Goal: Contribute content: Contribute content

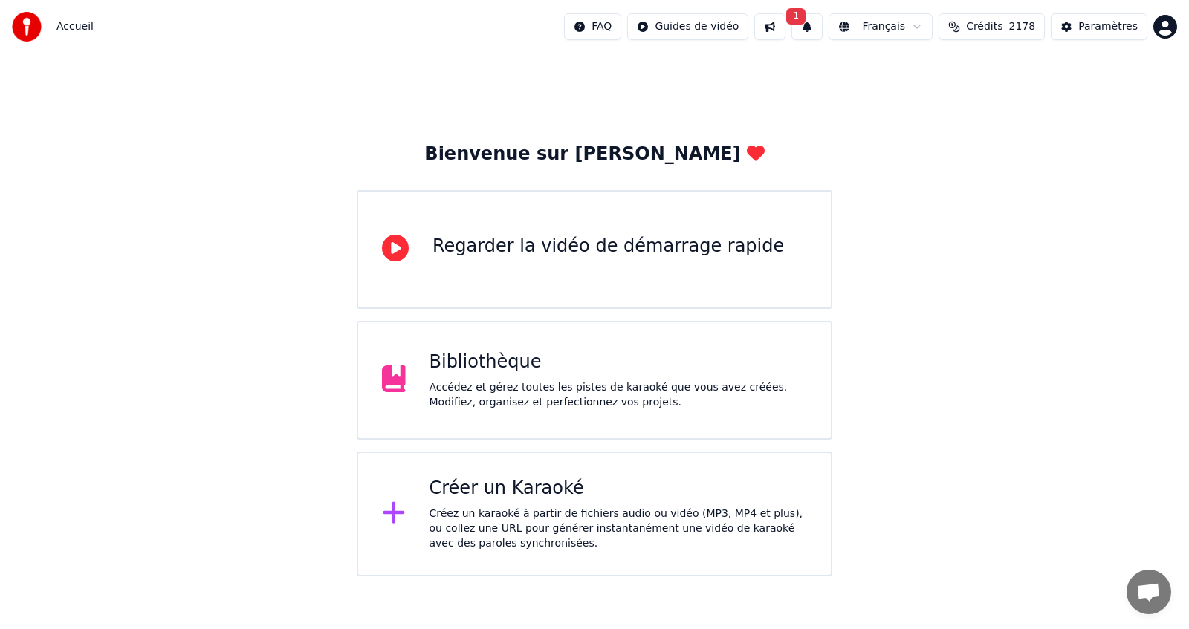
click at [555, 501] on div "Créer un Karaoké Créez un karaoké à partir de fichiers audio ou vidéo (MP3, MP4…" at bounding box center [618, 514] width 378 height 74
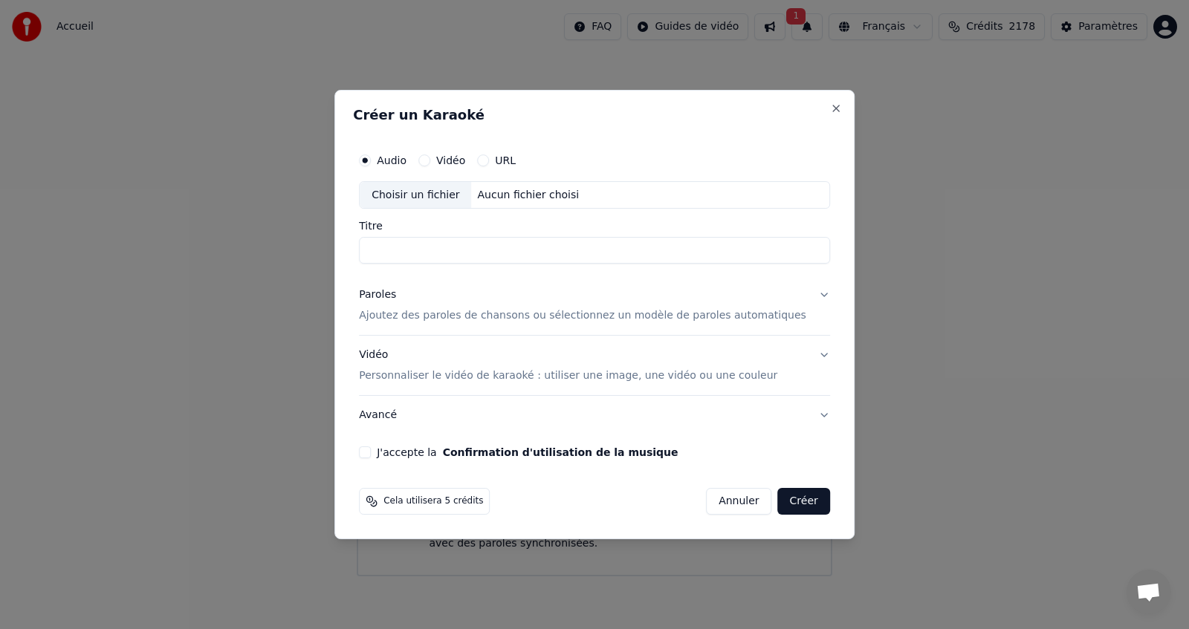
click at [533, 254] on input "Titre" at bounding box center [594, 251] width 471 height 27
click at [467, 193] on div "Choisir un fichier" at bounding box center [415, 195] width 111 height 27
type input "**********"
click at [371, 453] on button "J'accepte la Confirmation d'utilisation de la musique" at bounding box center [365, 453] width 12 height 12
click at [799, 413] on button "Avancé" at bounding box center [594, 415] width 471 height 39
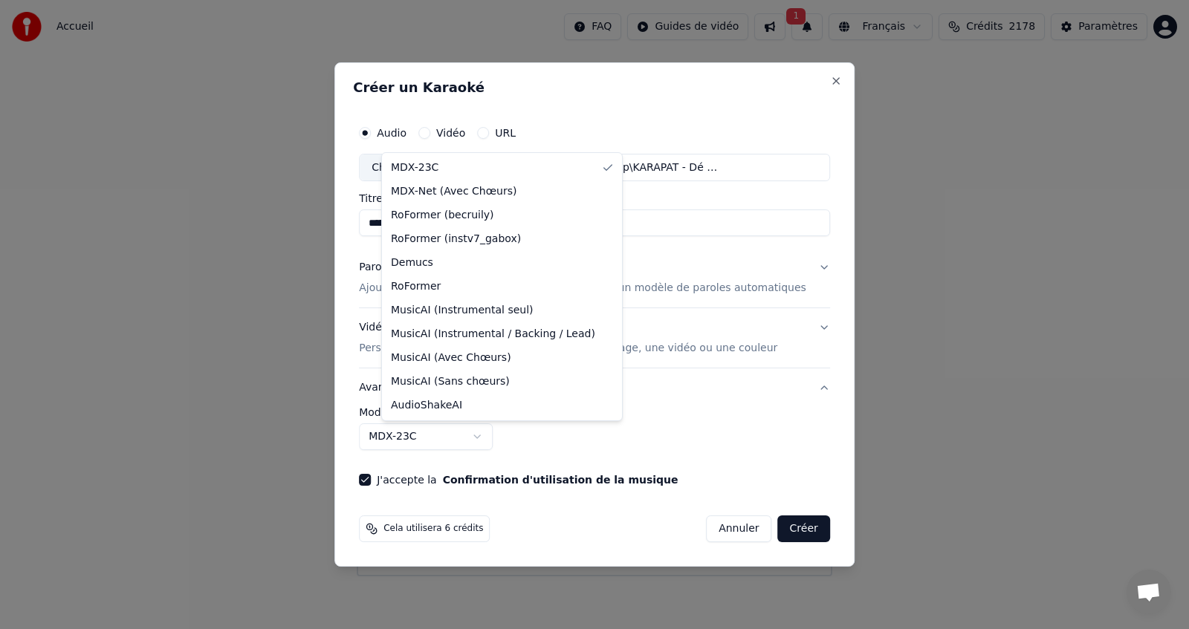
click at [499, 438] on body "**********" at bounding box center [594, 288] width 1189 height 577
select select "**********"
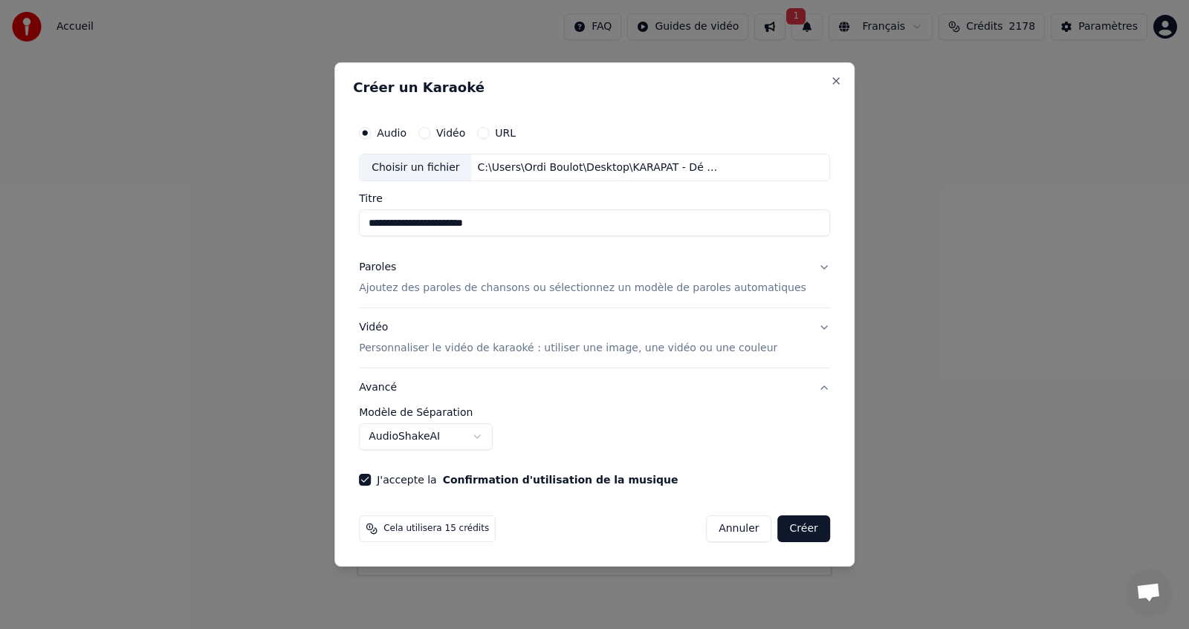
click at [778, 526] on button "Créer" at bounding box center [804, 529] width 52 height 27
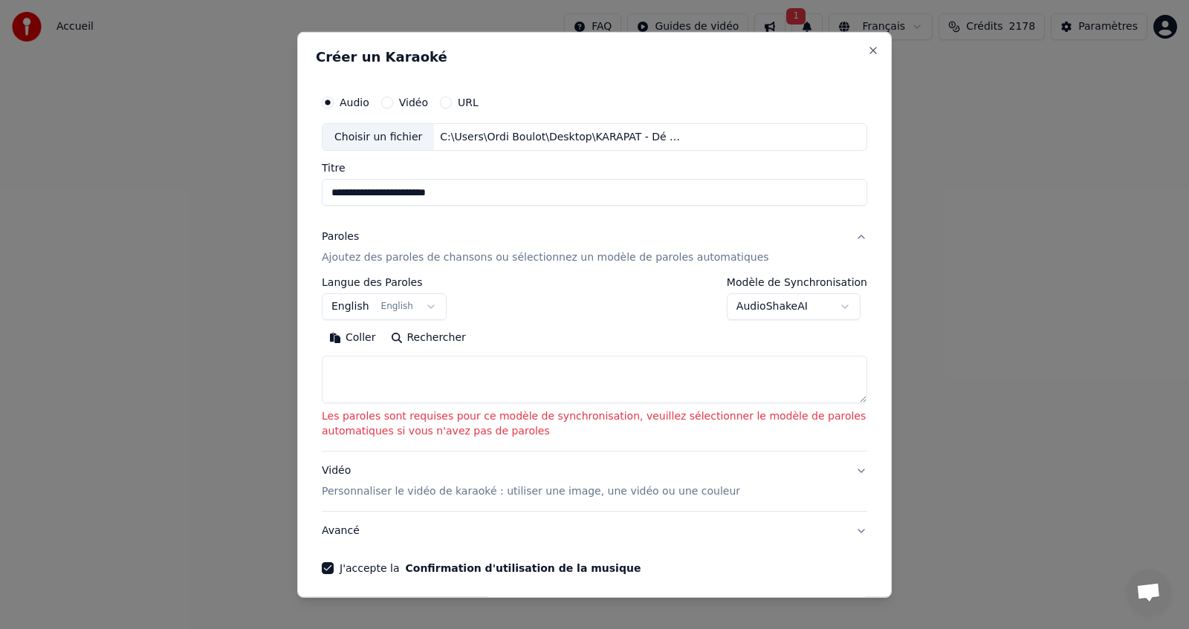
click at [846, 528] on button "Avancé" at bounding box center [594, 531] width 545 height 39
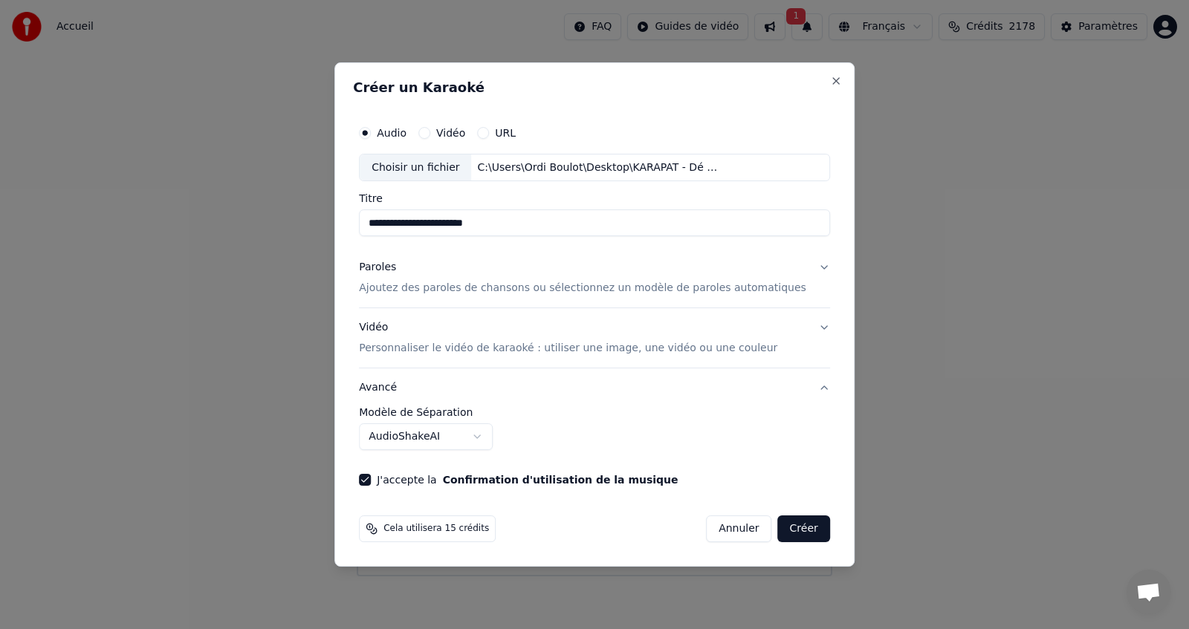
click at [800, 387] on button "Avancé" at bounding box center [594, 388] width 471 height 39
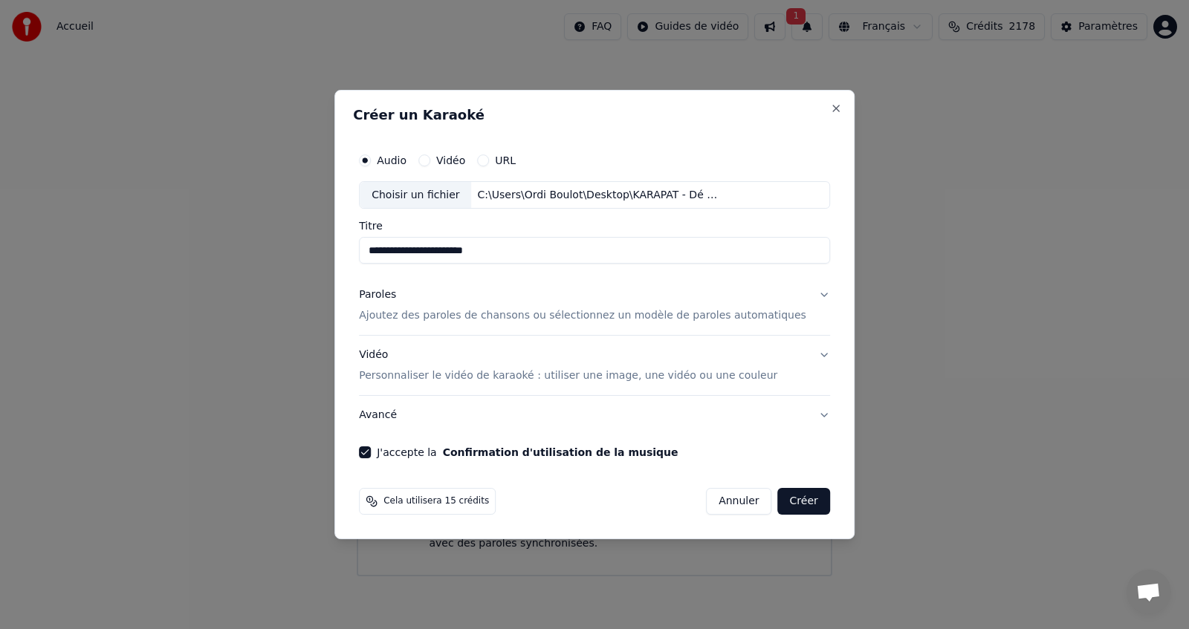
click at [799, 415] on button "Avancé" at bounding box center [594, 415] width 471 height 39
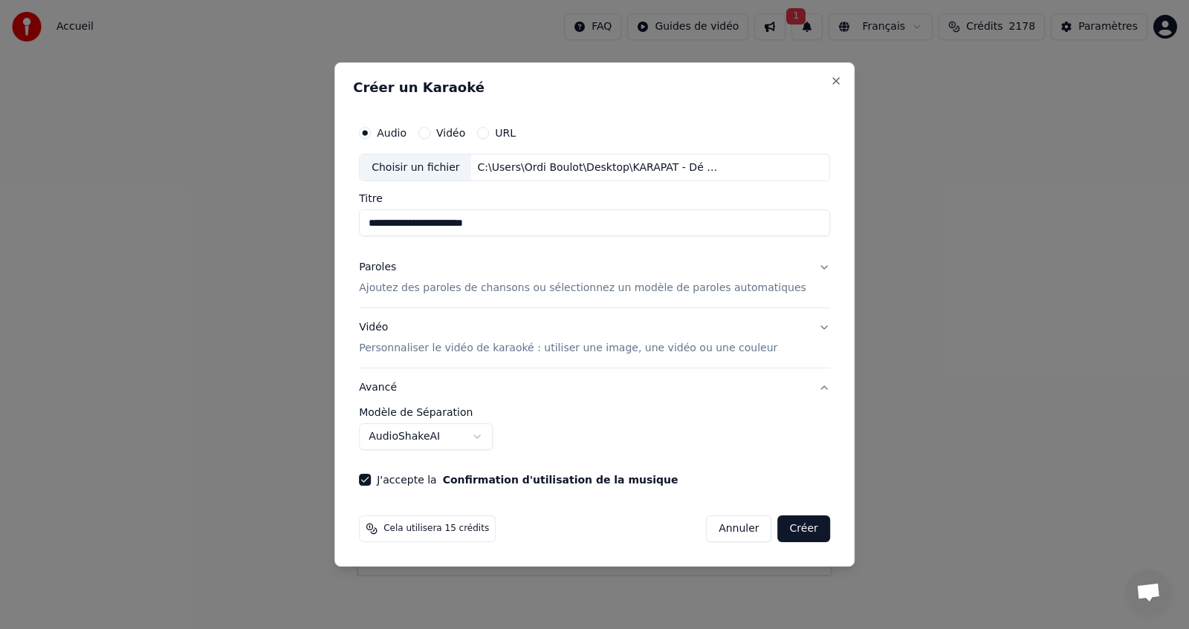
click at [802, 269] on button "Paroles Ajoutez des paroles de chansons ou sélectionnez un modèle de paroles au…" at bounding box center [594, 278] width 471 height 59
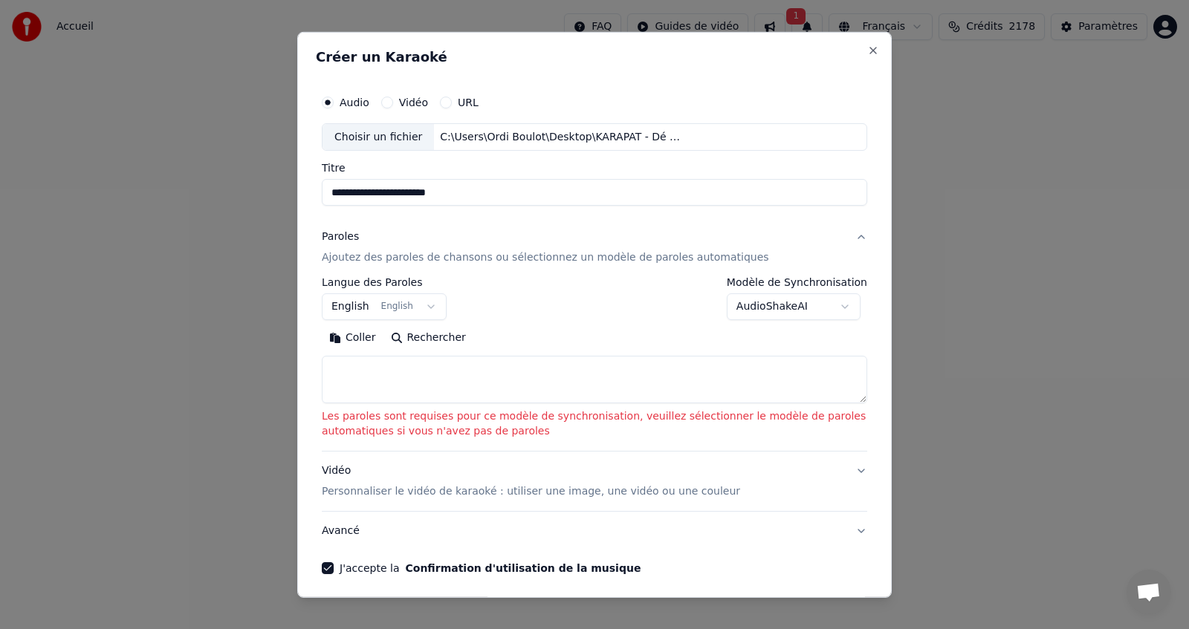
click at [420, 307] on button "English English" at bounding box center [384, 307] width 125 height 27
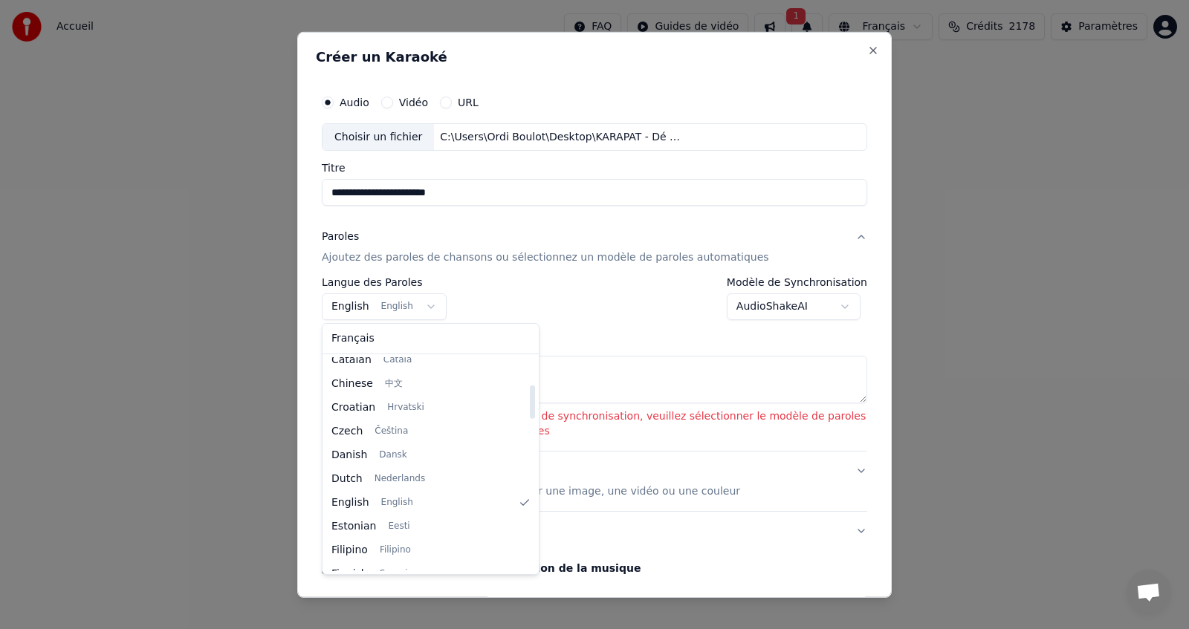
scroll to position [175, 0]
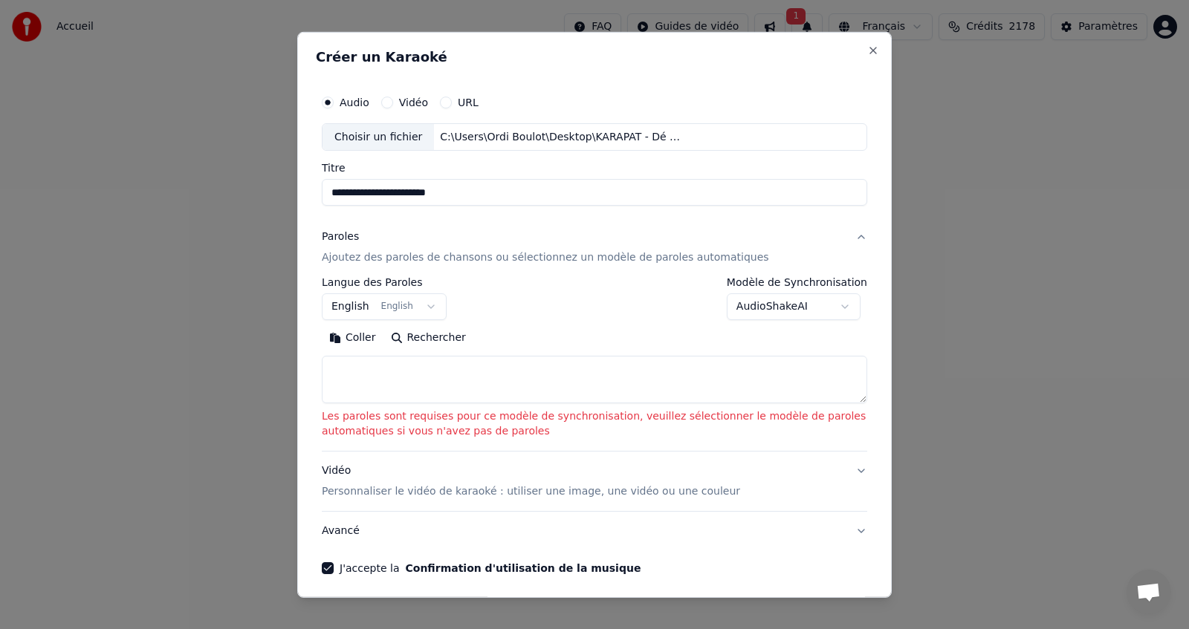
click at [518, 314] on body "**********" at bounding box center [594, 288] width 1189 height 577
click at [841, 306] on body "**********" at bounding box center [594, 288] width 1189 height 577
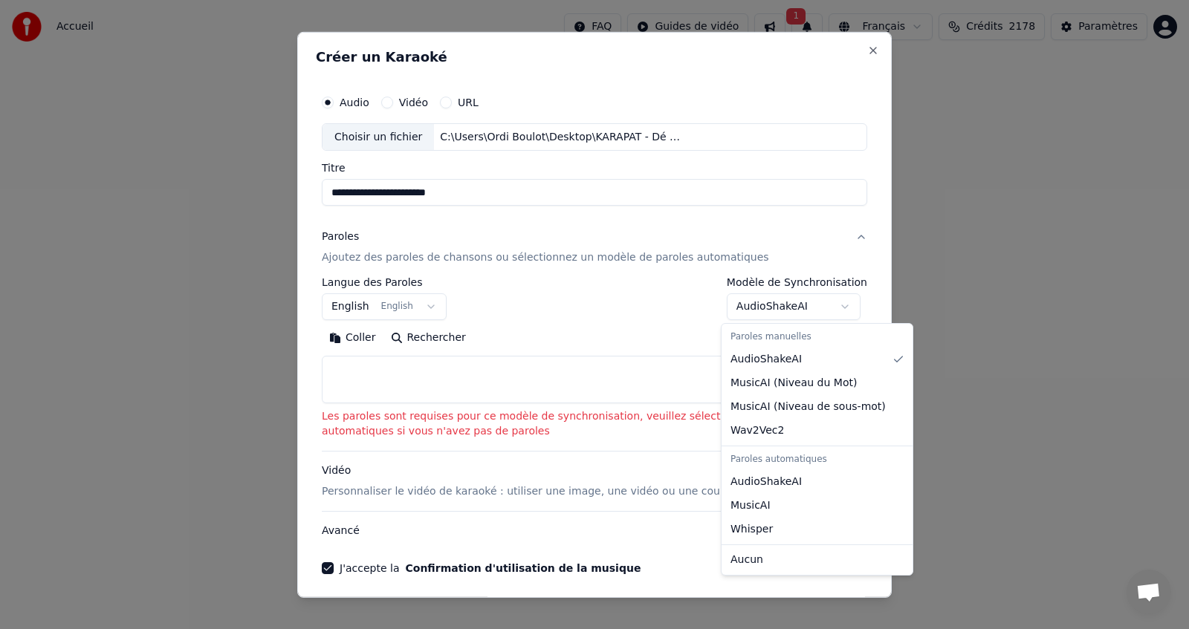
select select "**********"
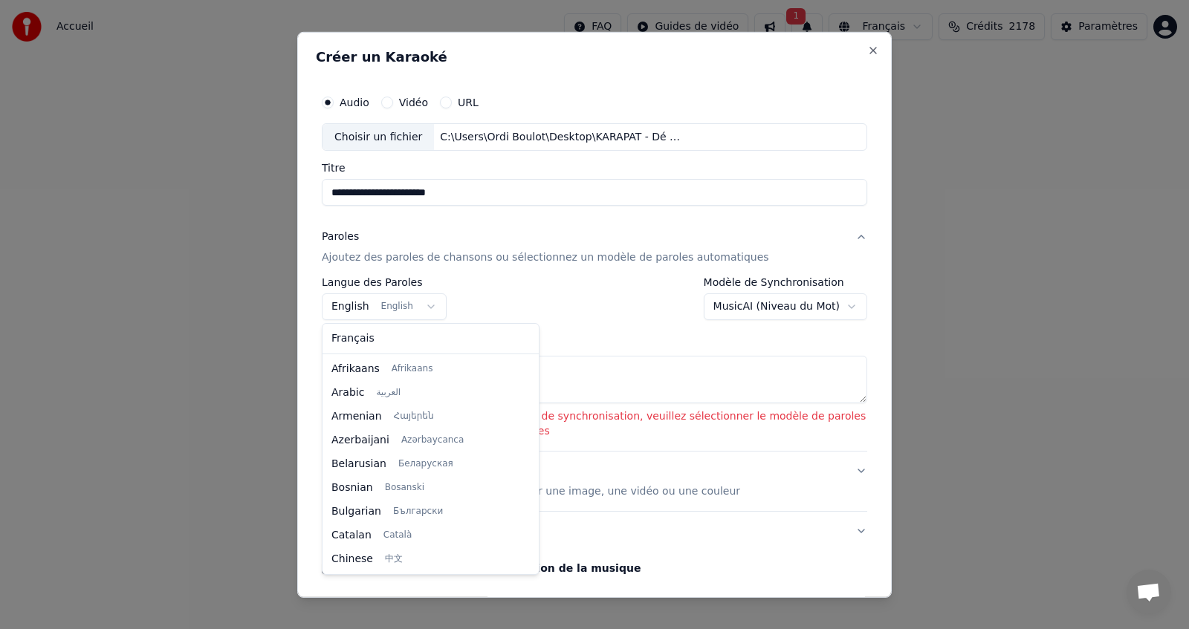
click at [424, 306] on body "**********" at bounding box center [594, 288] width 1189 height 577
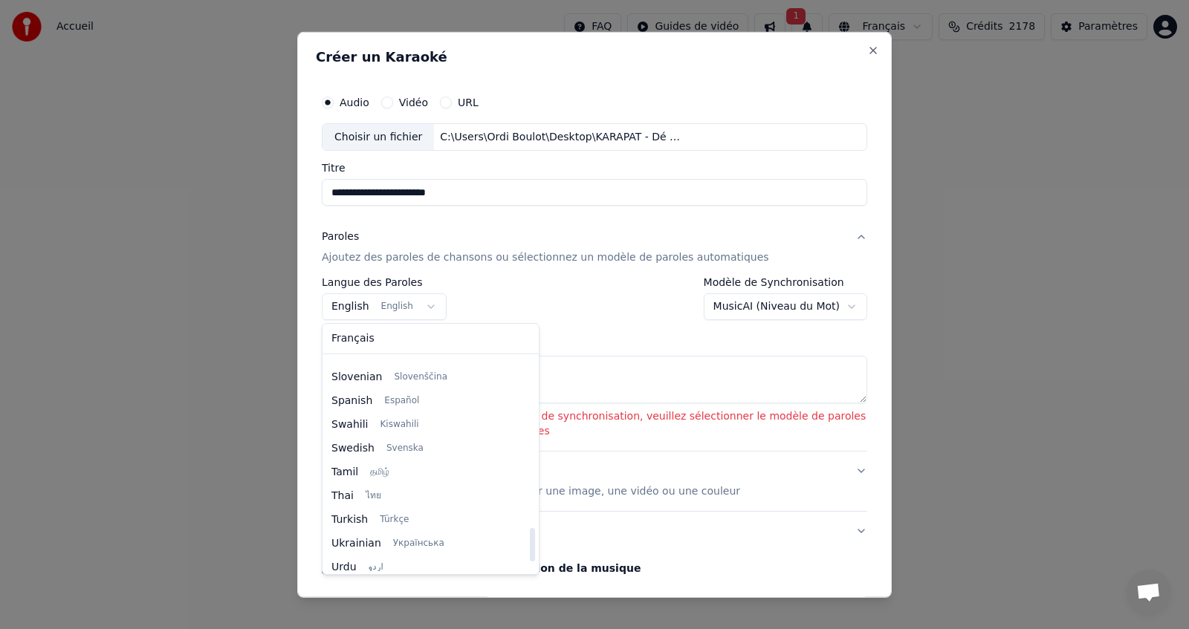
scroll to position [1141, 0]
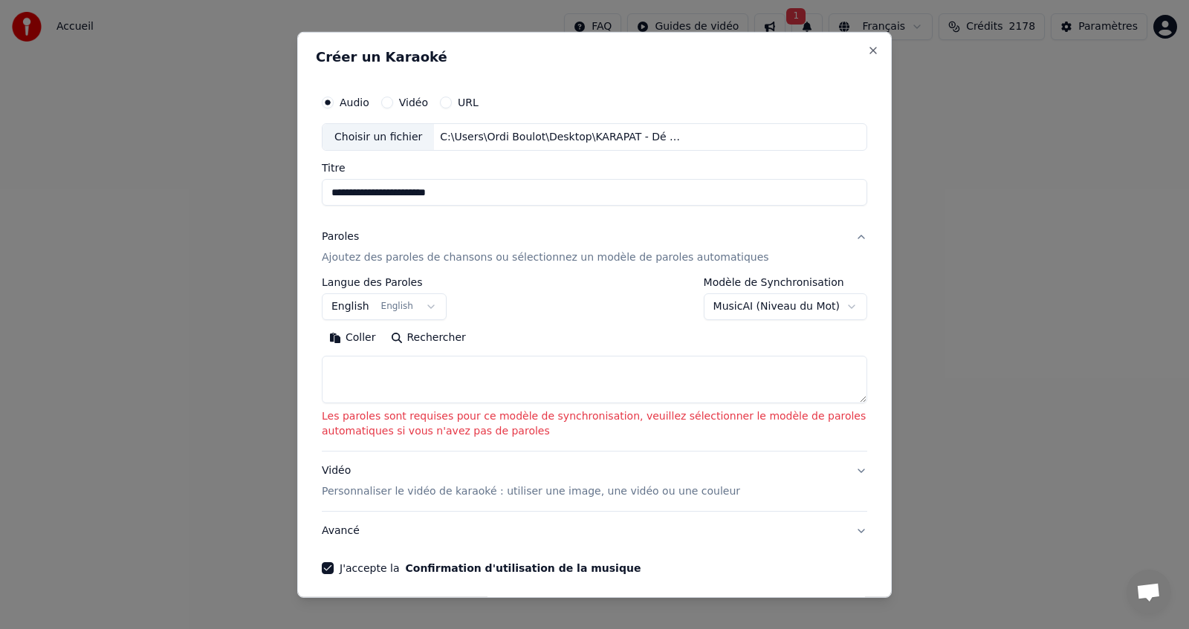
click at [616, 326] on body "**********" at bounding box center [594, 288] width 1189 height 577
click at [849, 238] on button "Paroles Ajoutez des paroles de chansons ou sélectionnez un modèle de paroles au…" at bounding box center [594, 247] width 545 height 59
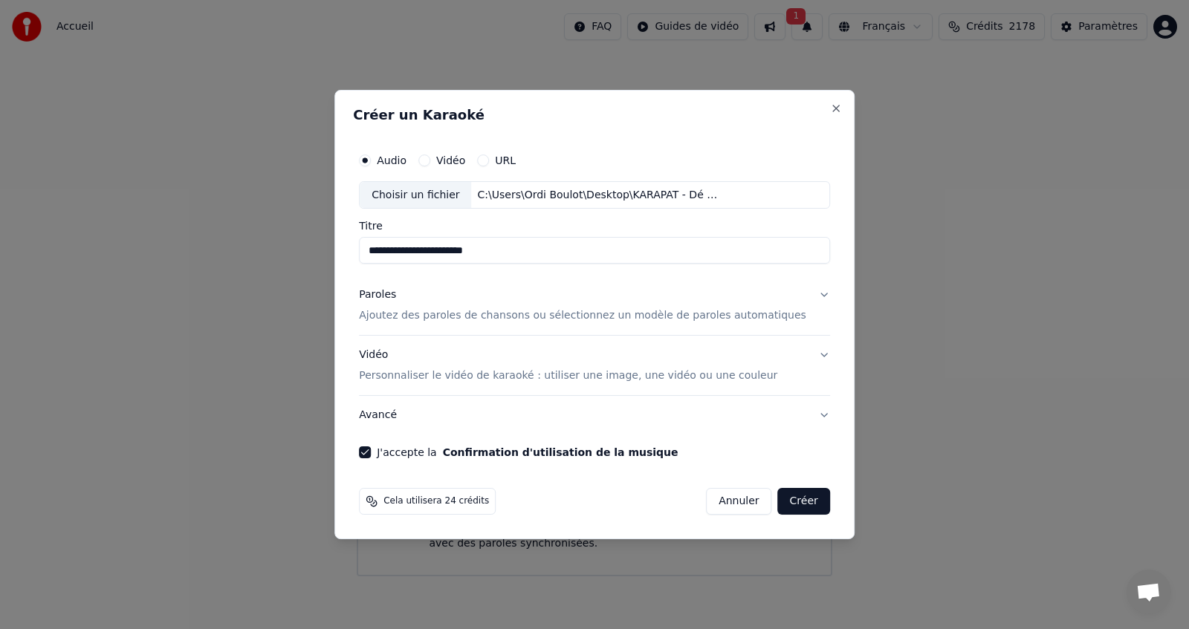
click at [798, 415] on button "Avancé" at bounding box center [594, 415] width 471 height 39
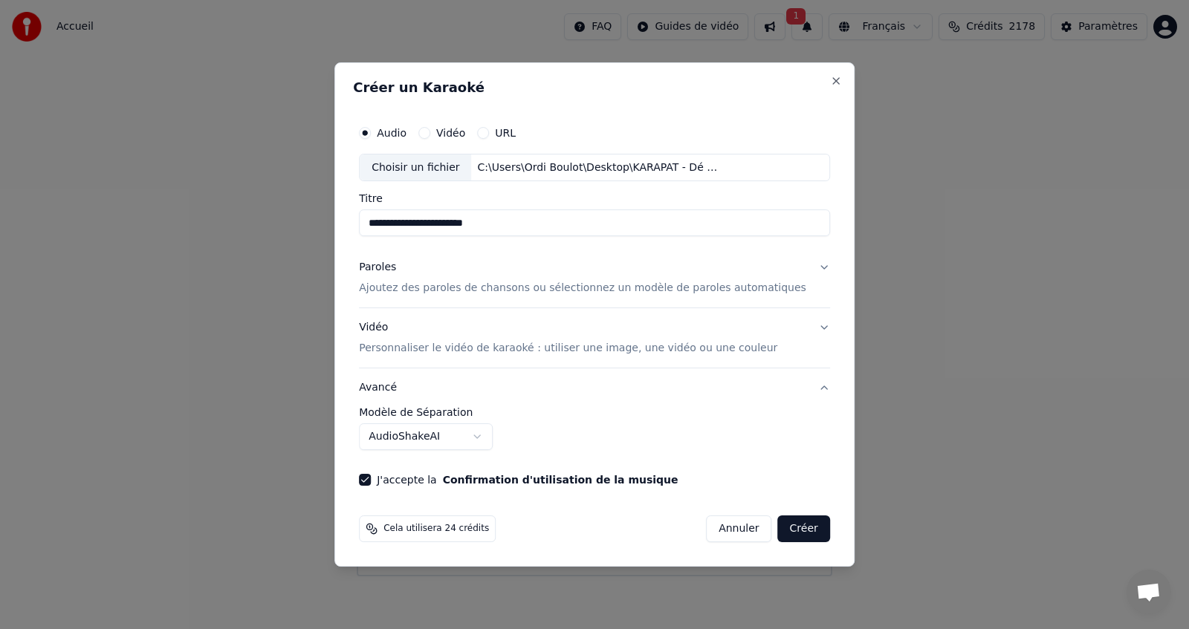
click at [800, 391] on button "Avancé" at bounding box center [594, 388] width 471 height 39
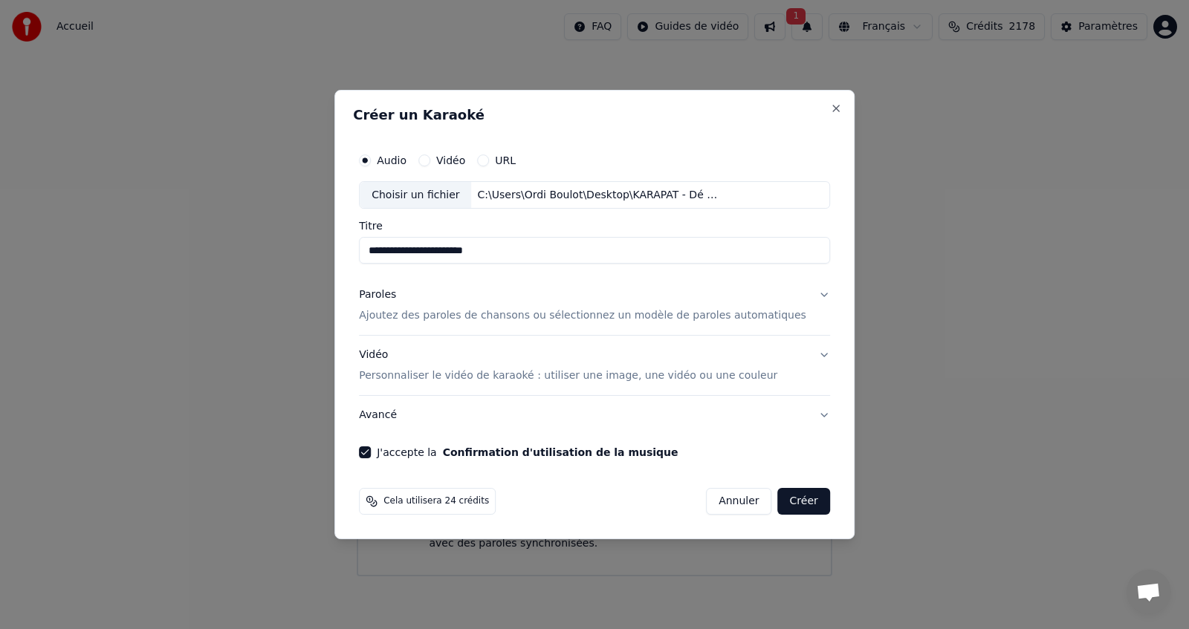
click at [801, 292] on button "Paroles Ajoutez des paroles de chansons ou sélectionnez un modèle de paroles au…" at bounding box center [594, 305] width 471 height 59
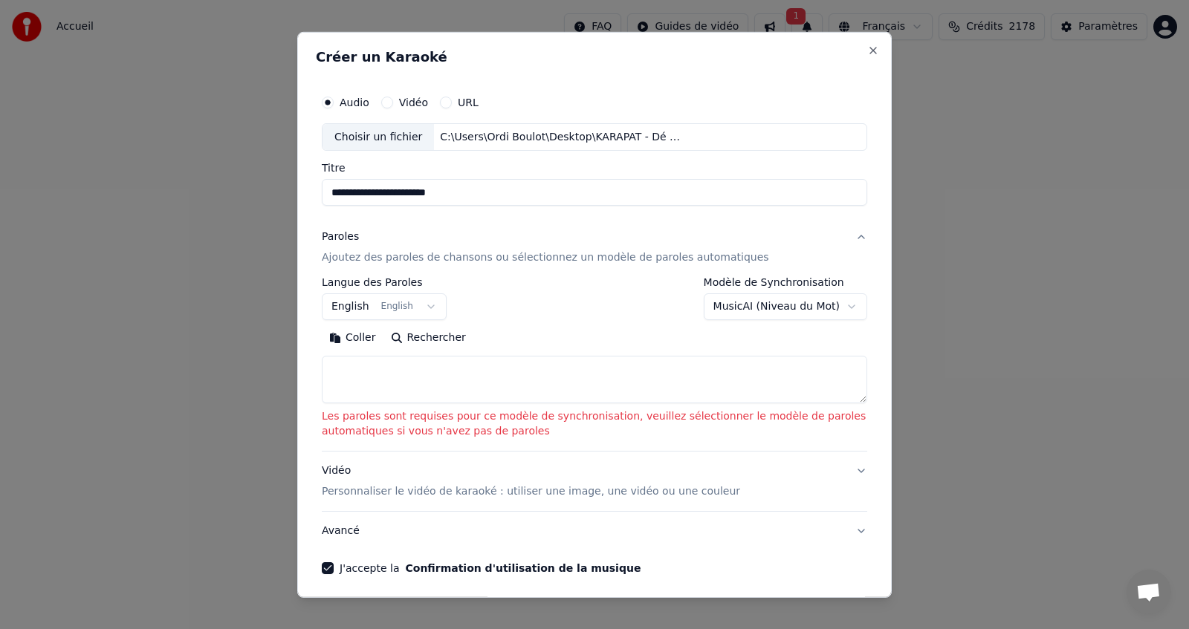
click at [848, 237] on button "Paroles Ajoutez des paroles de chansons ou sélectionnez un modèle de paroles au…" at bounding box center [594, 247] width 545 height 59
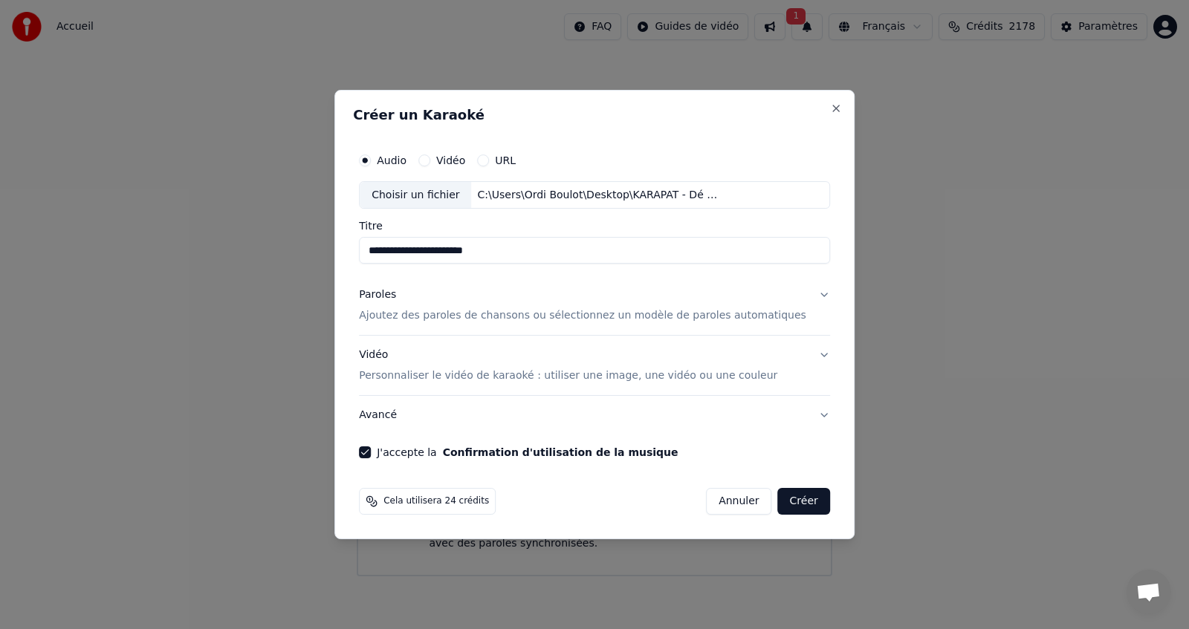
click at [788, 505] on button "Créer" at bounding box center [804, 501] width 52 height 27
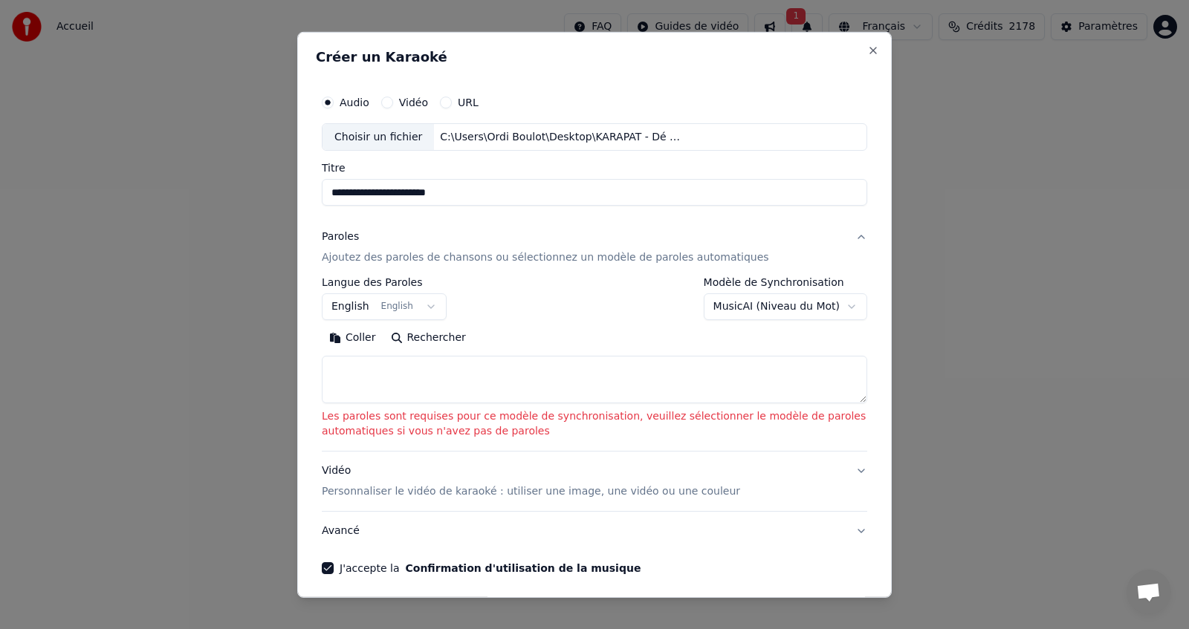
click at [846, 532] on button "Avancé" at bounding box center [594, 531] width 545 height 39
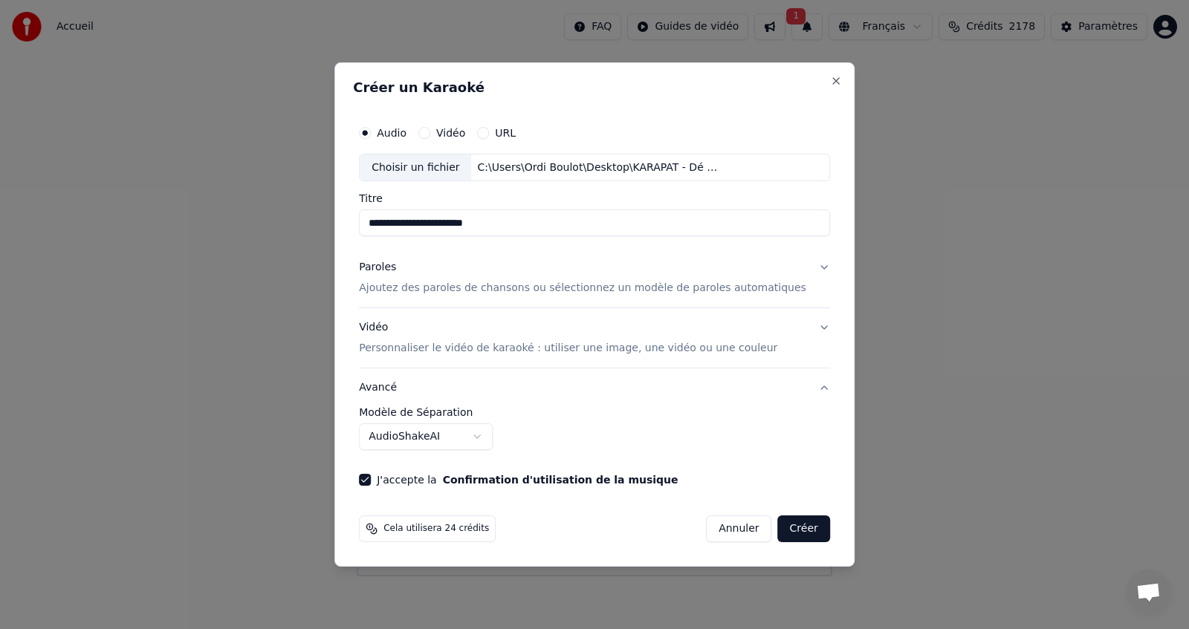
click at [497, 435] on body "**********" at bounding box center [594, 288] width 1189 height 577
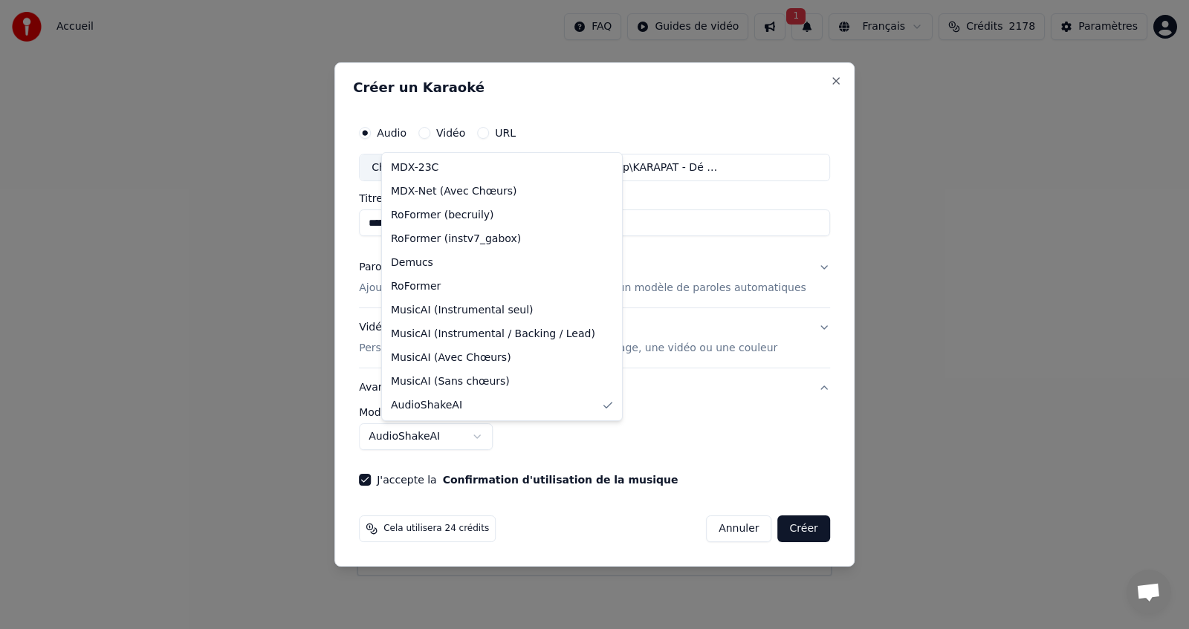
select select "**********"
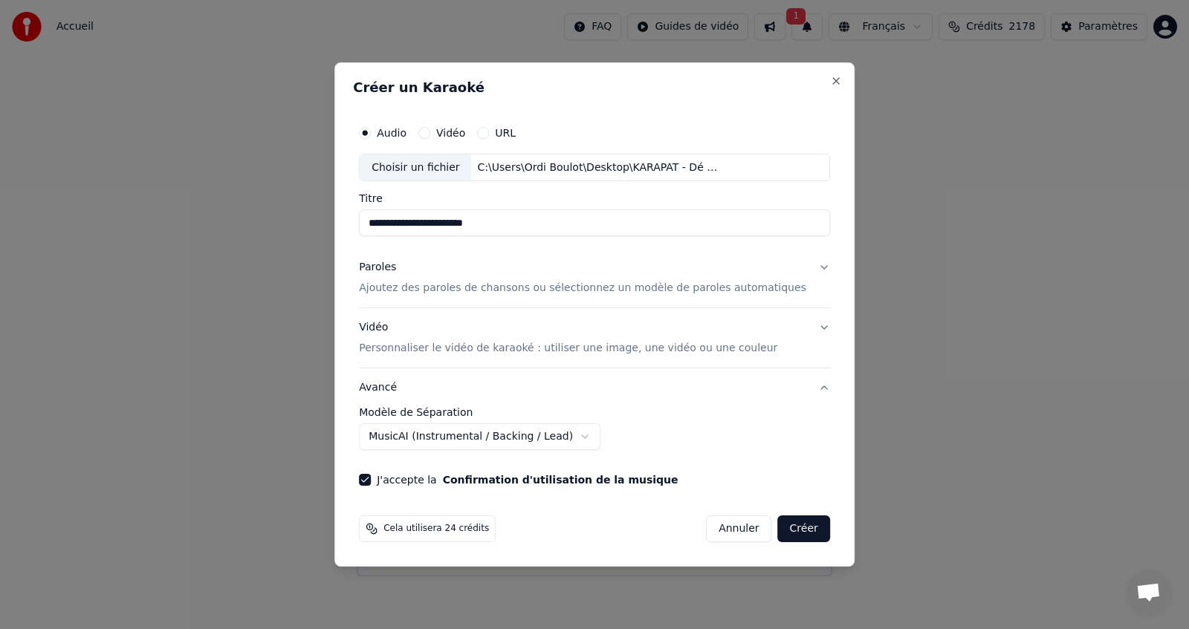
click at [781, 530] on button "Créer" at bounding box center [804, 529] width 52 height 27
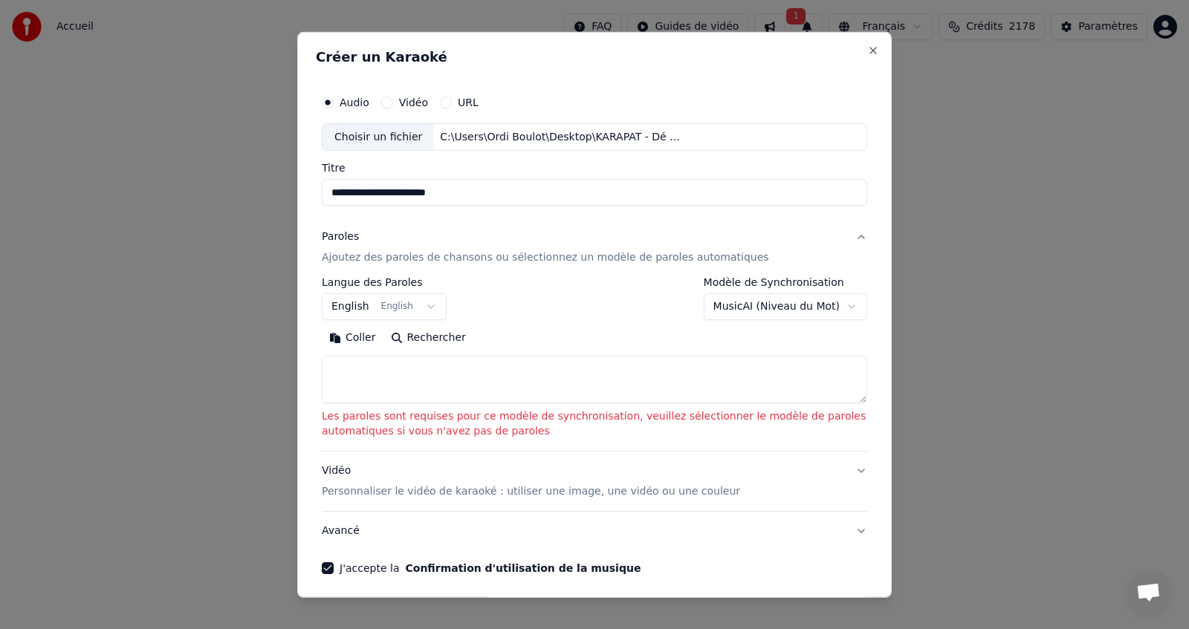
click at [848, 528] on button "Avancé" at bounding box center [594, 531] width 545 height 39
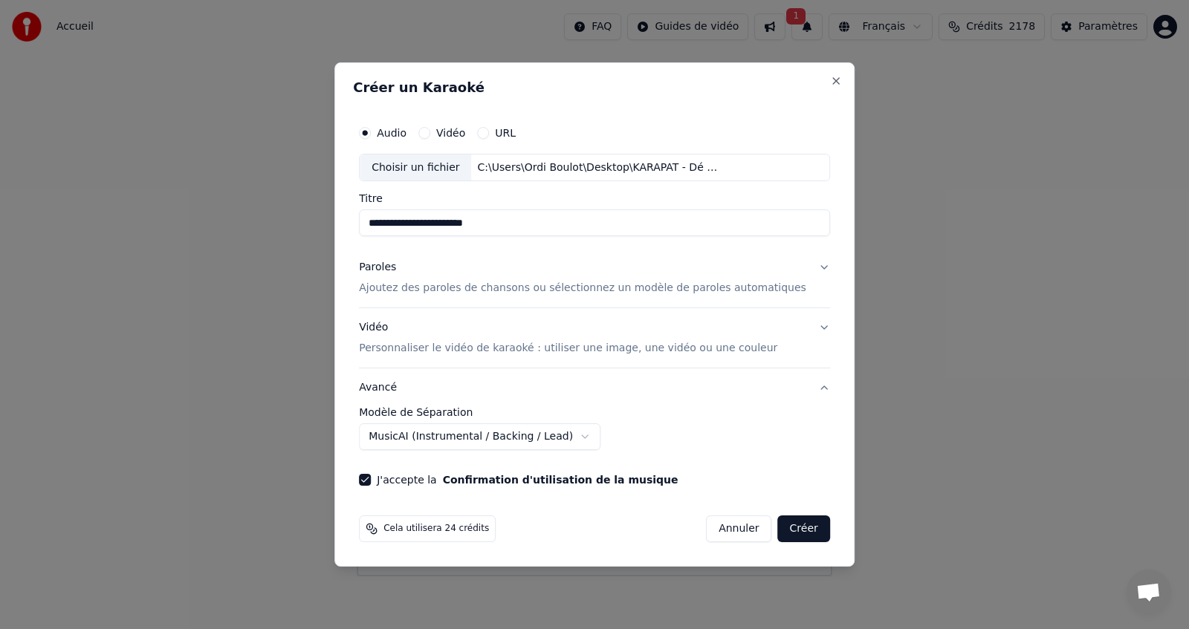
click at [583, 432] on body "**********" at bounding box center [594, 288] width 1189 height 577
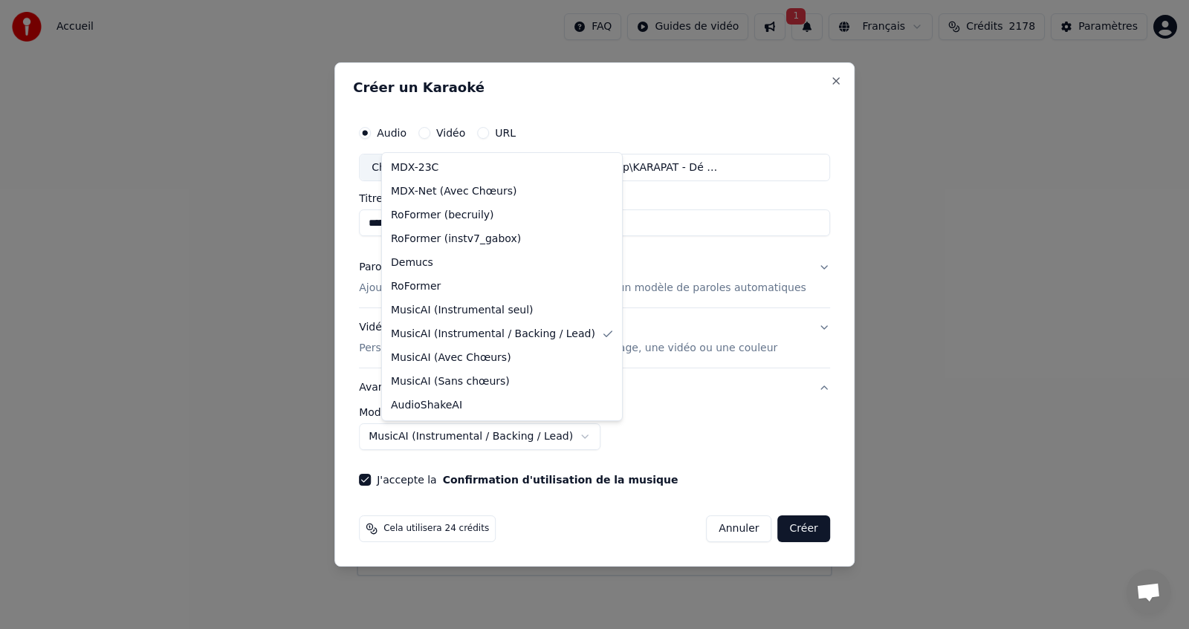
select select "******"
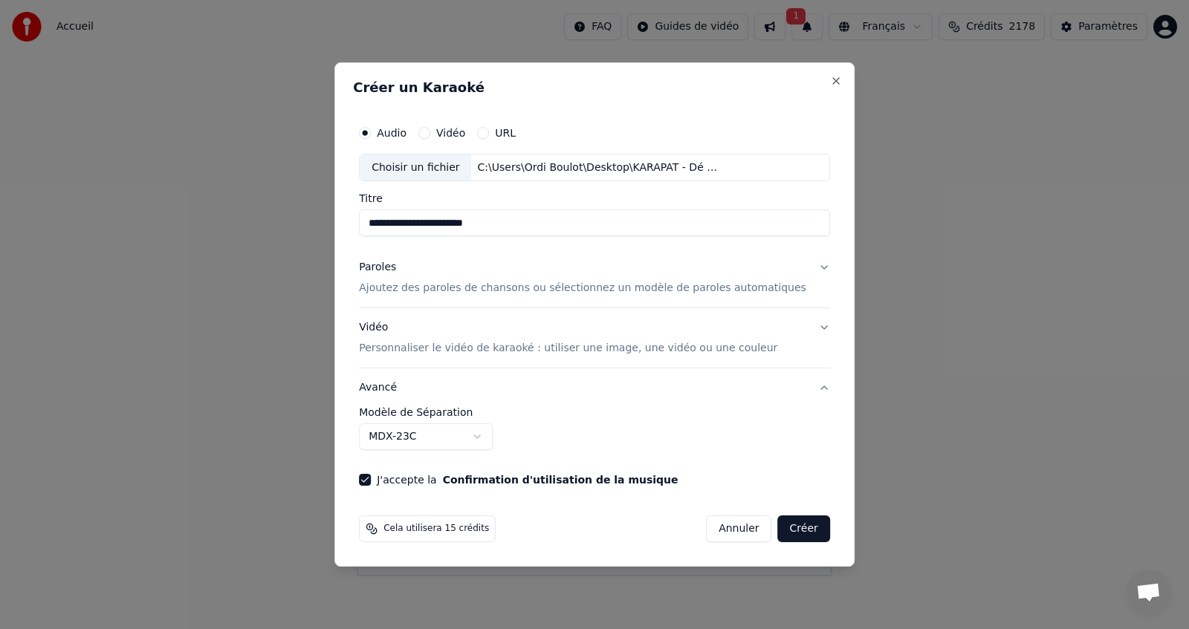
click at [779, 523] on button "Créer" at bounding box center [804, 529] width 52 height 27
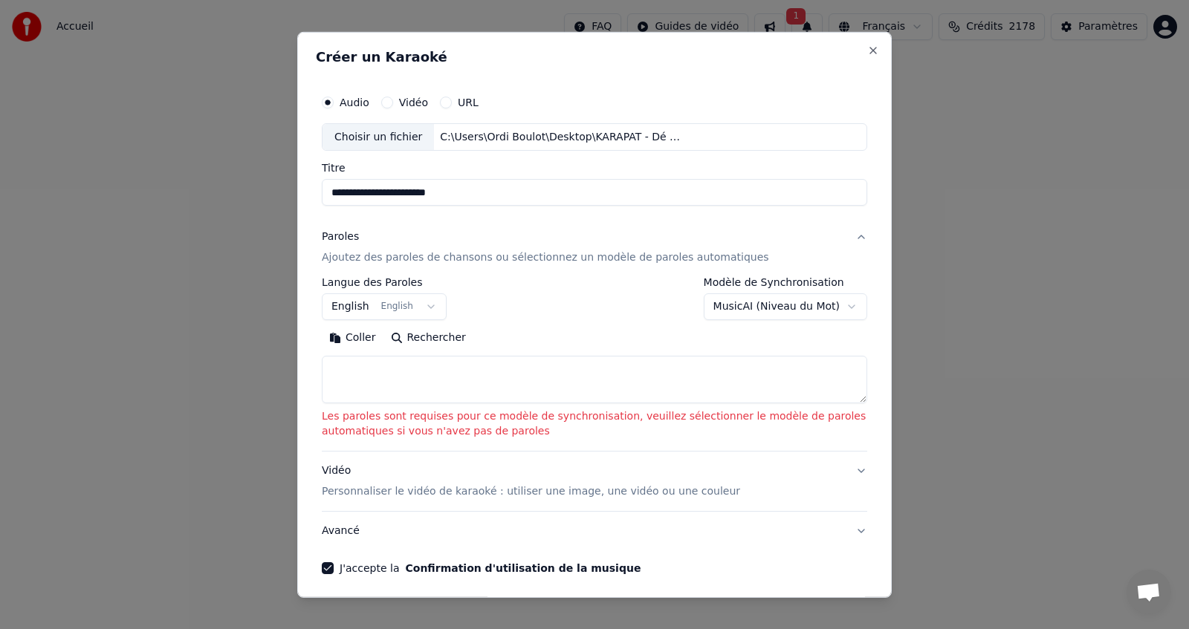
click at [839, 305] on body "**********" at bounding box center [594, 288] width 1189 height 577
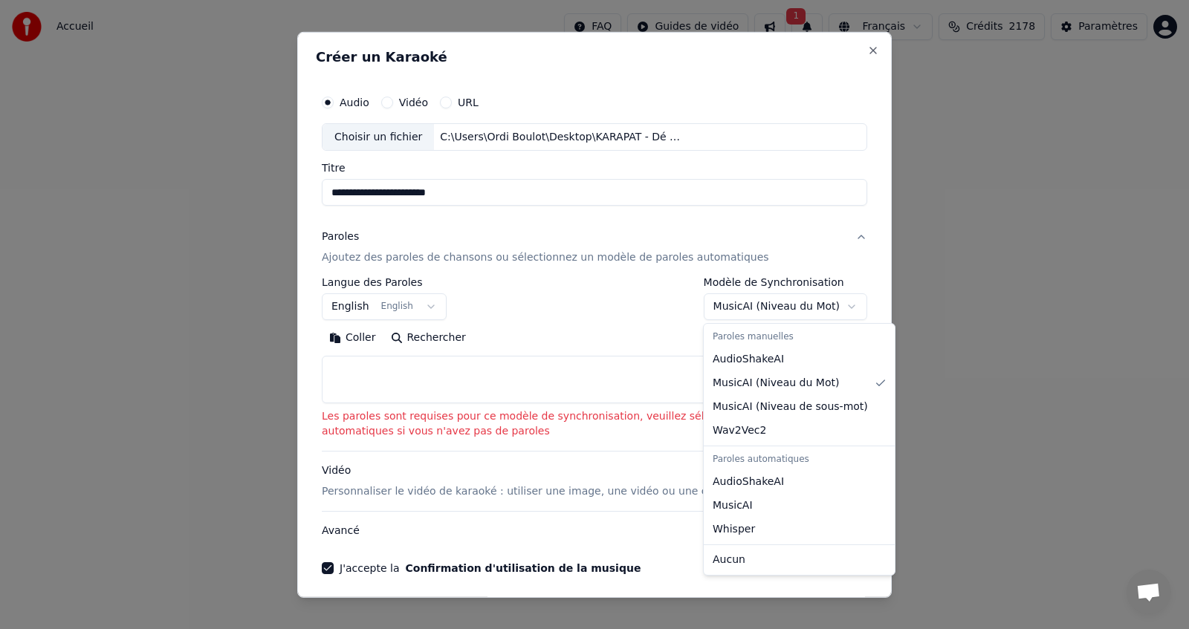
select select "**********"
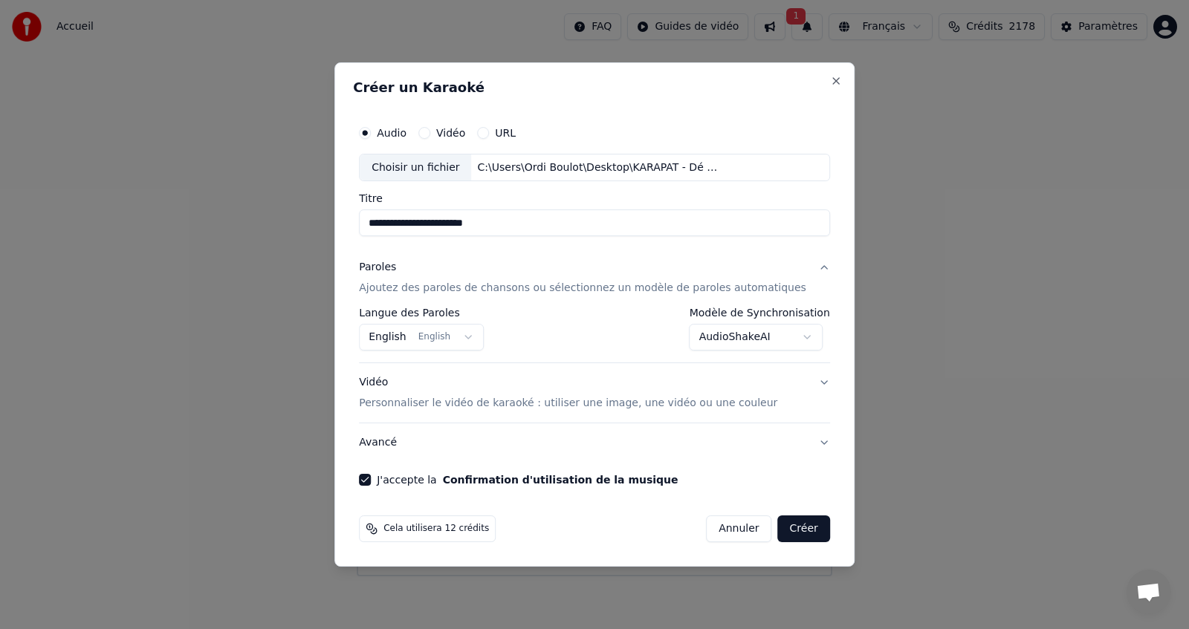
click at [788, 529] on button "Créer" at bounding box center [804, 529] width 52 height 27
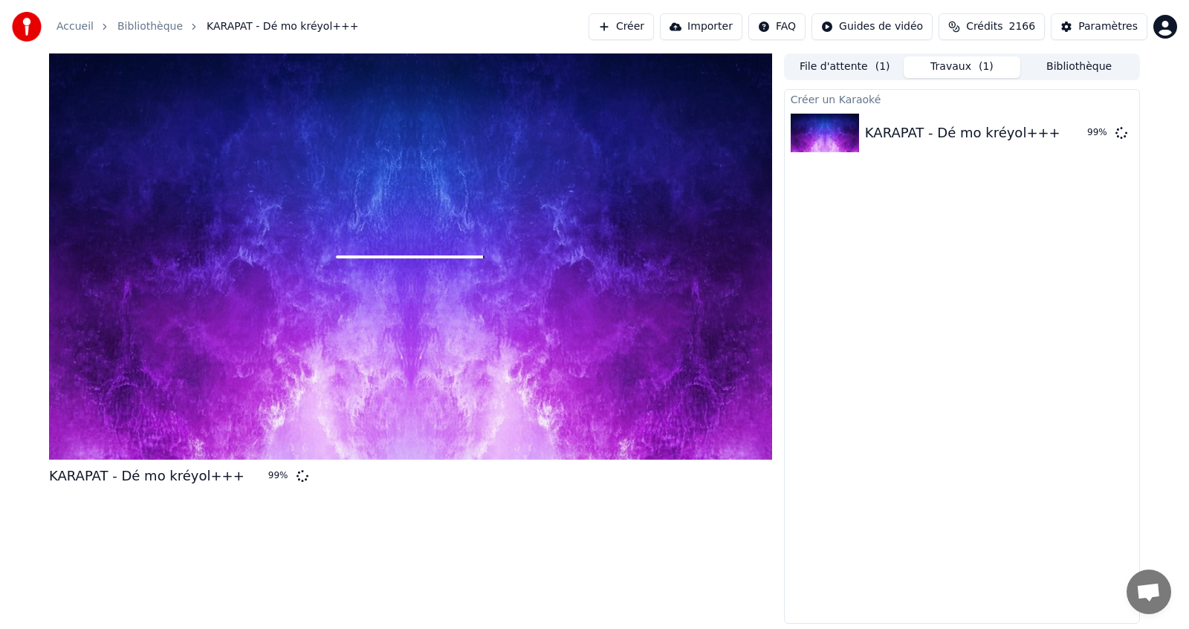
click at [1006, 281] on div "Créer un Karaoké KARAPAT - Dé mo kréyol+++ 99 %" at bounding box center [962, 356] width 356 height 535
click at [966, 64] on button "Travaux ( 1 )" at bounding box center [962, 67] width 117 height 22
click at [846, 62] on button "File d'attente ( 1 )" at bounding box center [844, 67] width 117 height 22
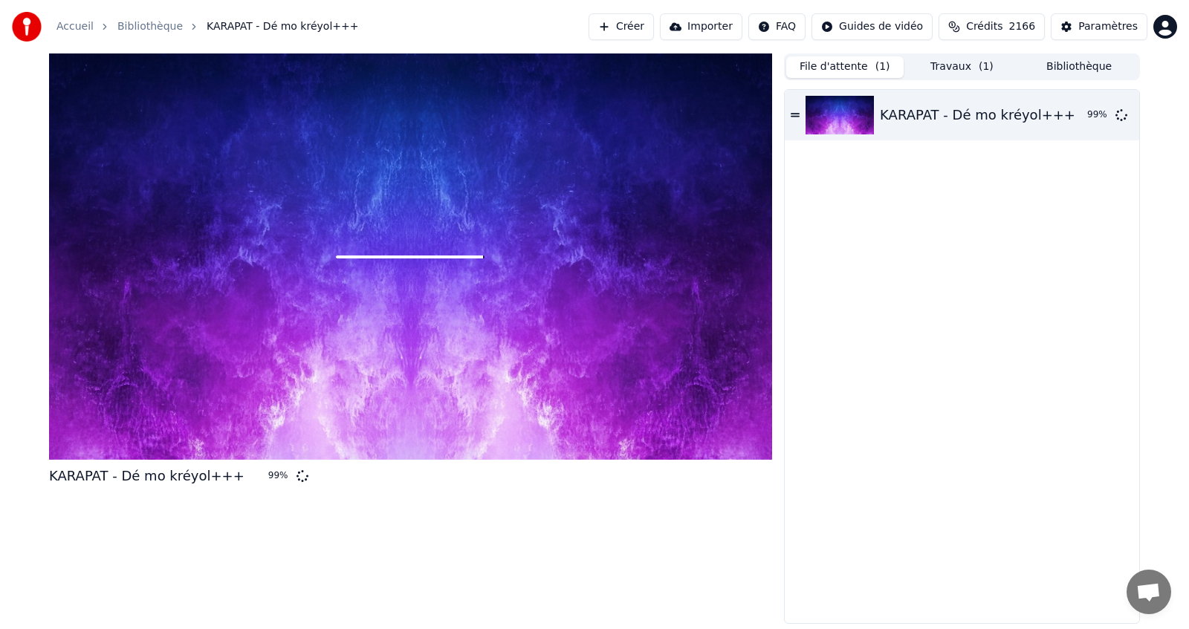
click at [960, 65] on button "Travaux ( 1 )" at bounding box center [962, 67] width 117 height 22
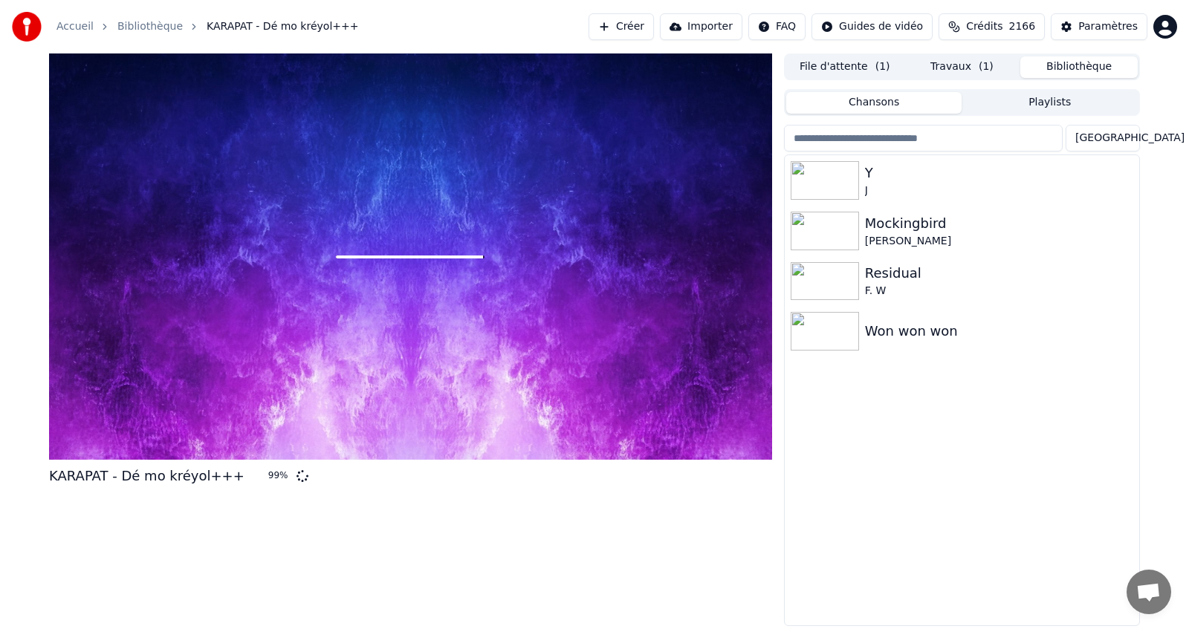
click at [1071, 69] on button "Bibliothèque" at bounding box center [1078, 67] width 117 height 22
click at [857, 66] on button "File d'attente ( 1 )" at bounding box center [844, 67] width 117 height 22
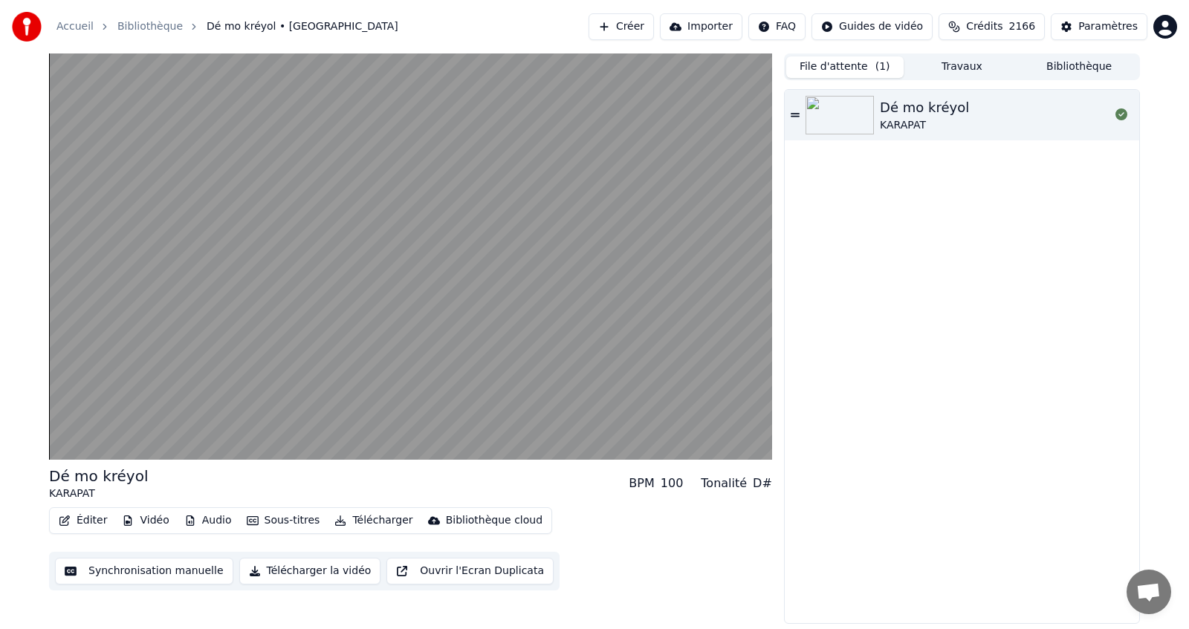
click at [968, 66] on button "Travaux" at bounding box center [962, 67] width 117 height 22
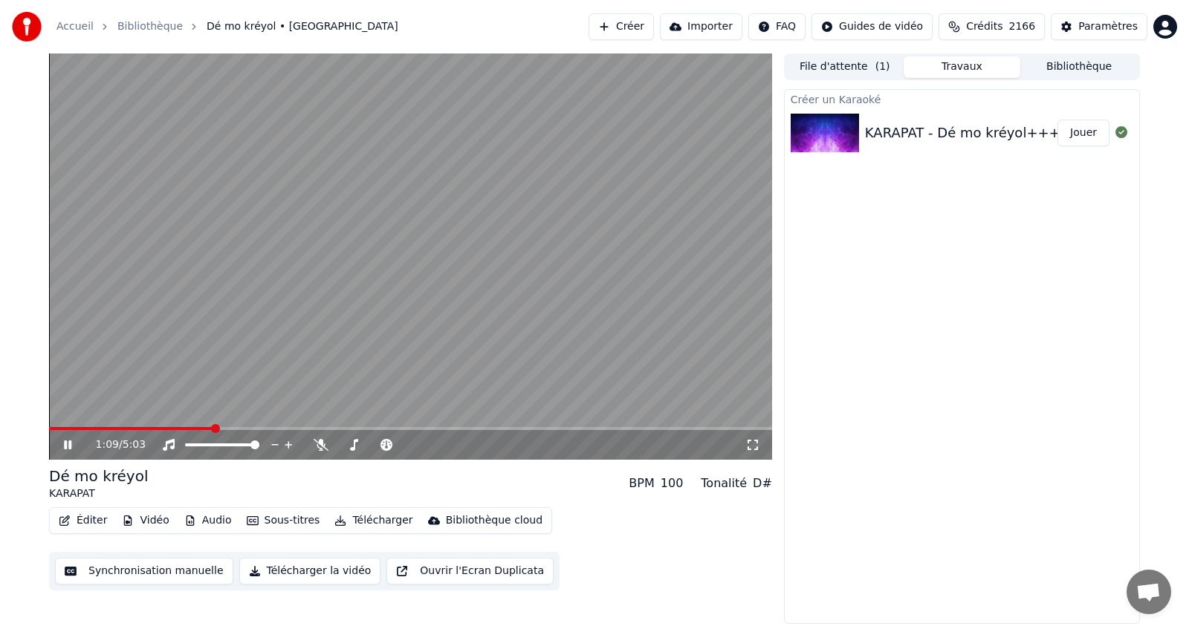
click at [435, 293] on video at bounding box center [410, 256] width 723 height 406
click at [84, 520] on button "Éditer" at bounding box center [83, 520] width 60 height 21
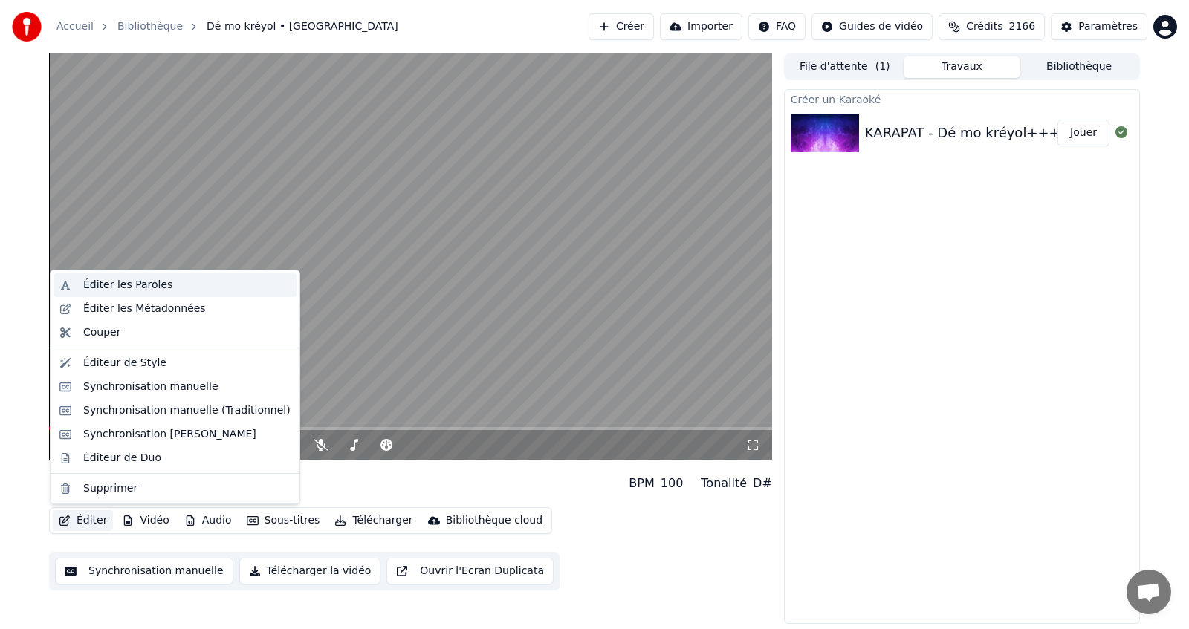
click at [126, 285] on div "Éditer les Paroles" at bounding box center [127, 285] width 89 height 15
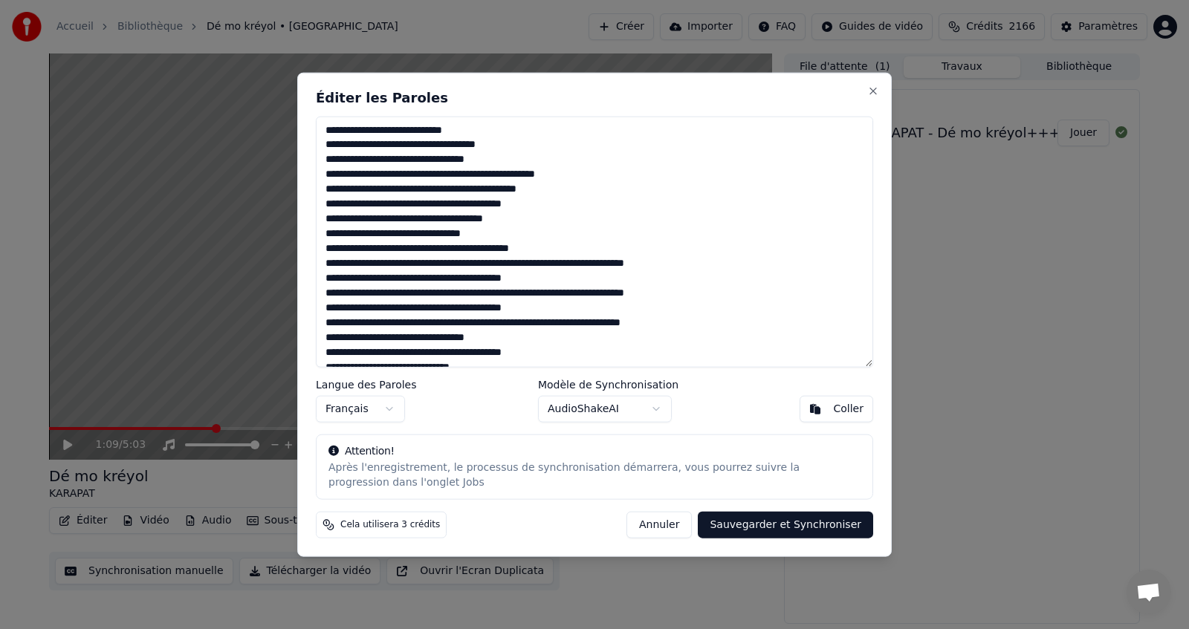
click at [616, 170] on textarea at bounding box center [594, 242] width 557 height 252
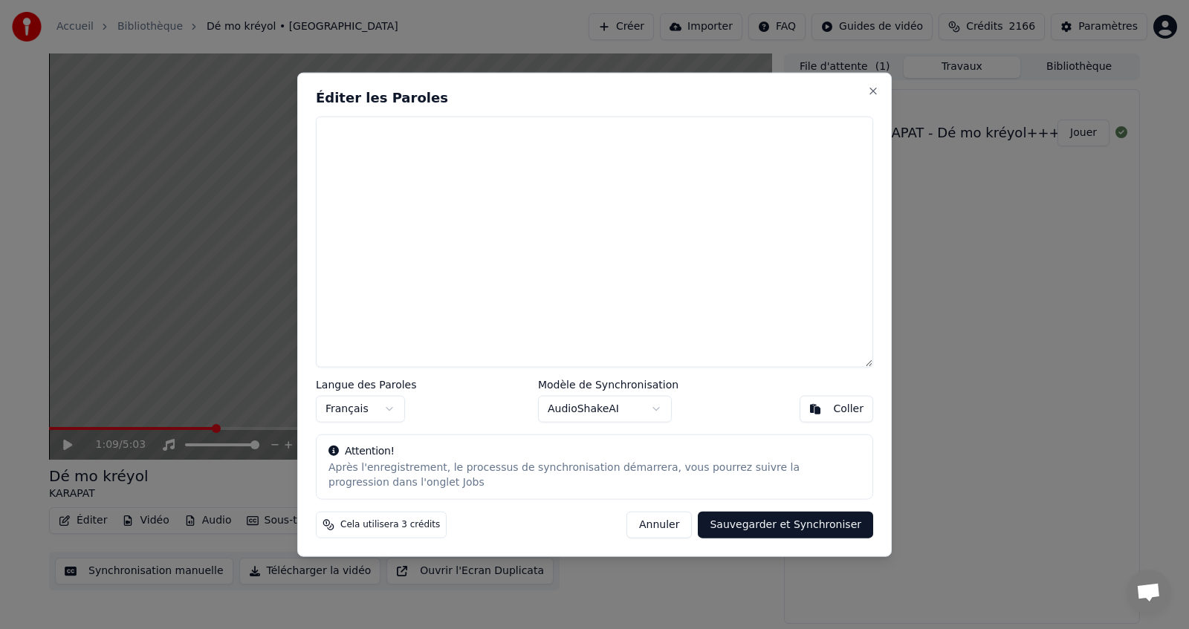
click at [845, 409] on div "Coller" at bounding box center [848, 409] width 30 height 15
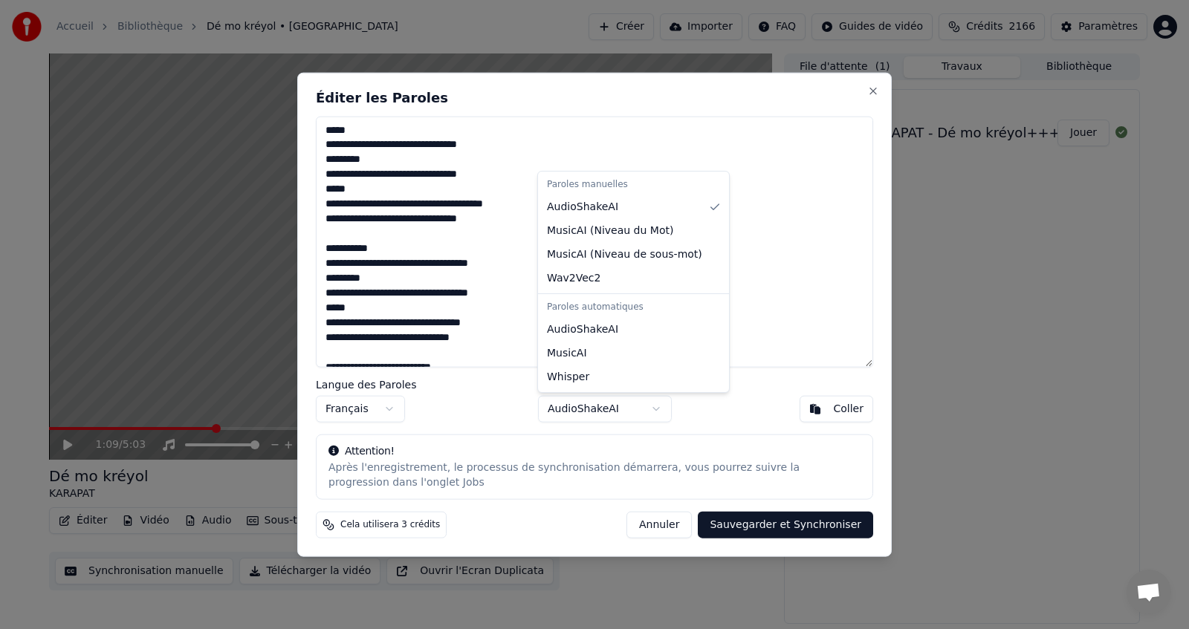
click at [653, 407] on body "Accueil Bibliothèque Dé mo kréyol • KARAPAT Créer Importer FAQ Guides de vidéo …" at bounding box center [594, 314] width 1189 height 629
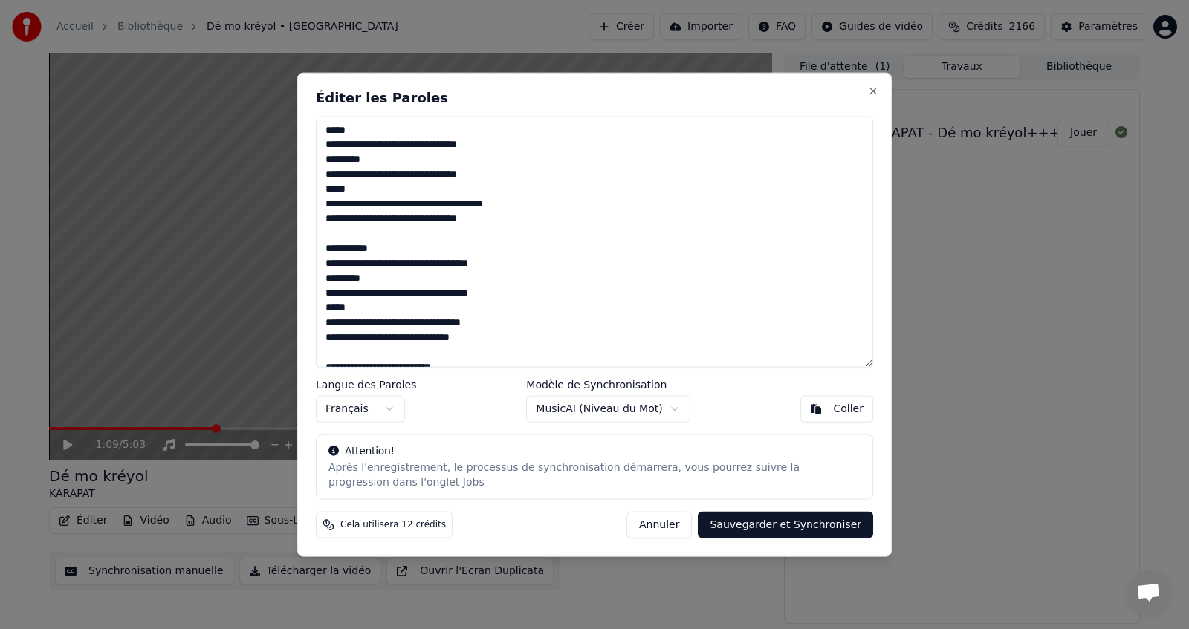
click at [782, 524] on button "Sauvegarder et Synchroniser" at bounding box center [785, 525] width 175 height 27
type textarea "**********"
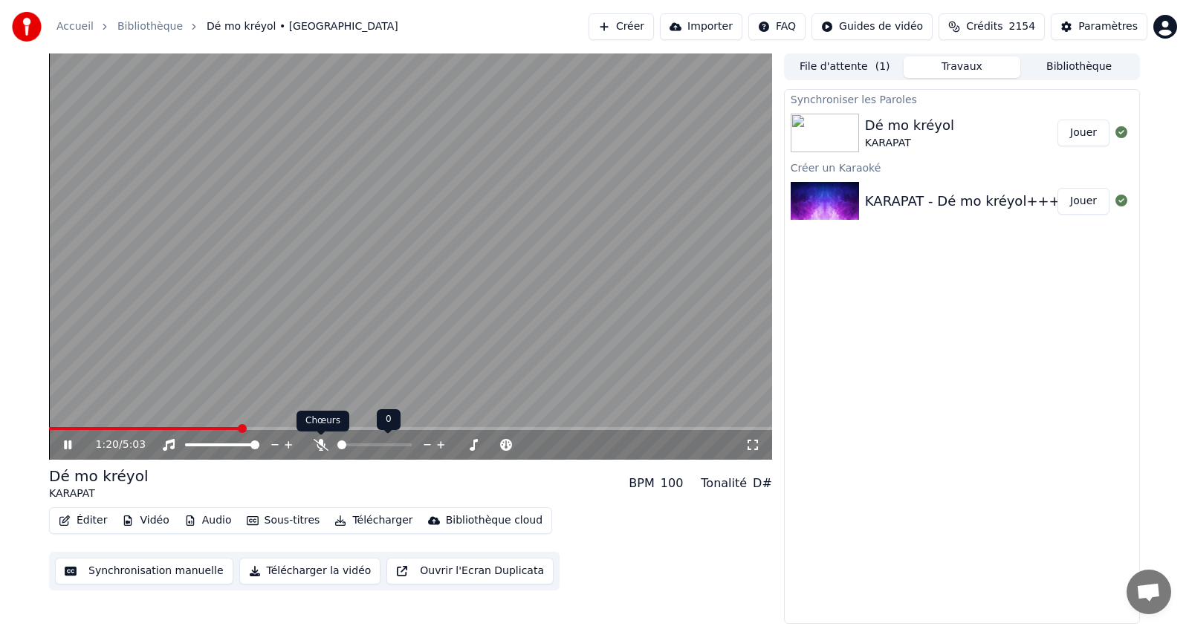
click at [320, 447] on icon at bounding box center [321, 445] width 15 height 12
click at [115, 399] on video at bounding box center [410, 256] width 723 height 406
click at [49, 428] on span at bounding box center [53, 428] width 9 height 9
click at [66, 442] on icon at bounding box center [67, 445] width 9 height 10
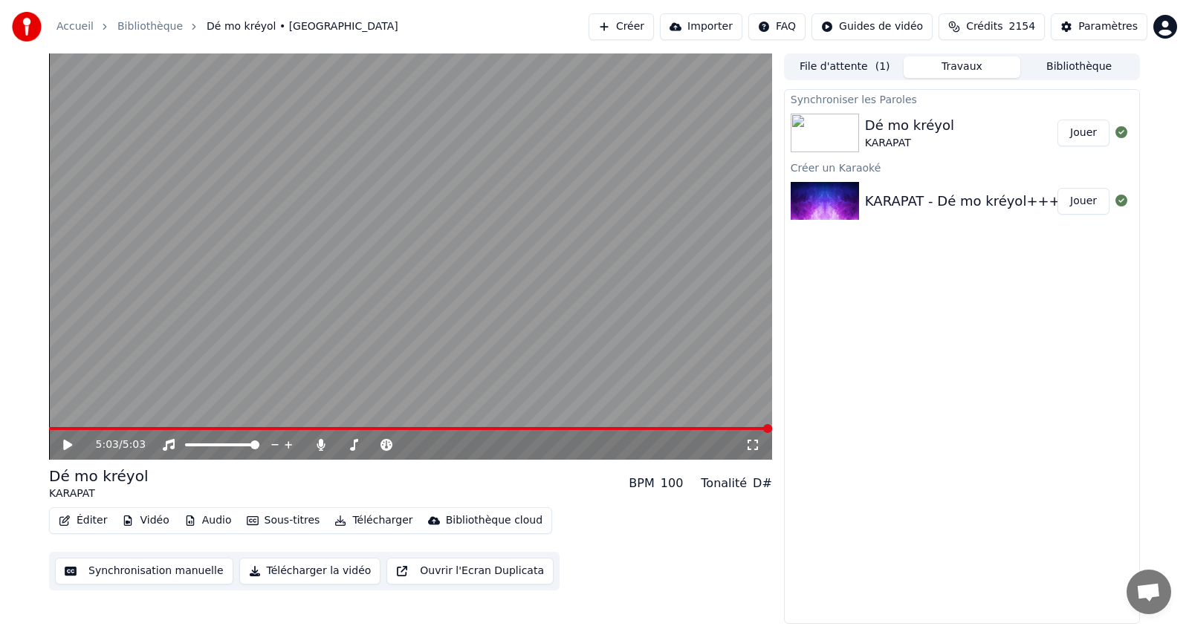
click at [66, 441] on icon at bounding box center [67, 445] width 9 height 10
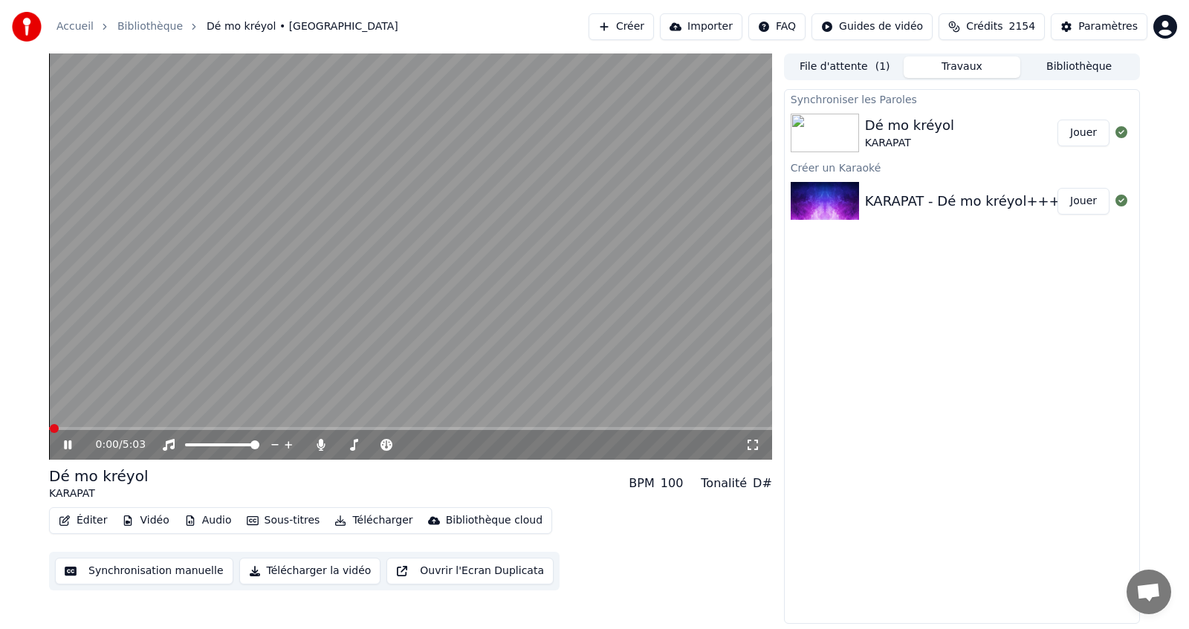
click at [66, 441] on icon at bounding box center [67, 445] width 7 height 9
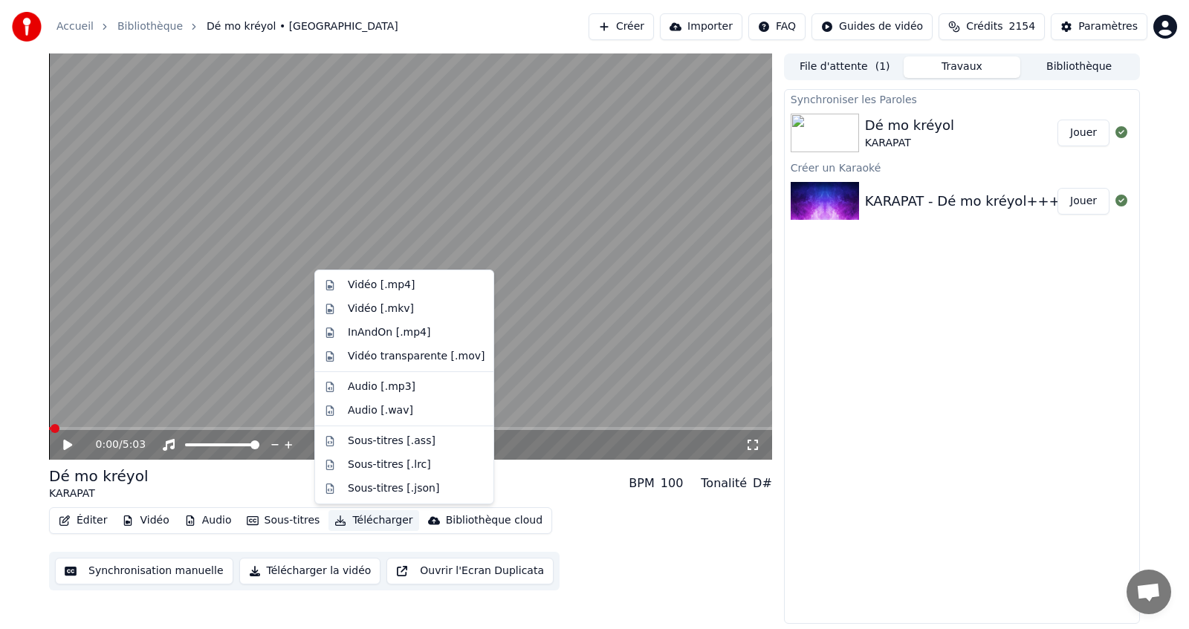
click at [356, 520] on button "Télécharger" at bounding box center [373, 520] width 90 height 21
click at [283, 478] on div "Dé mo kréyol KARAPAT BPM 100 Tonalité D#" at bounding box center [410, 484] width 723 height 36
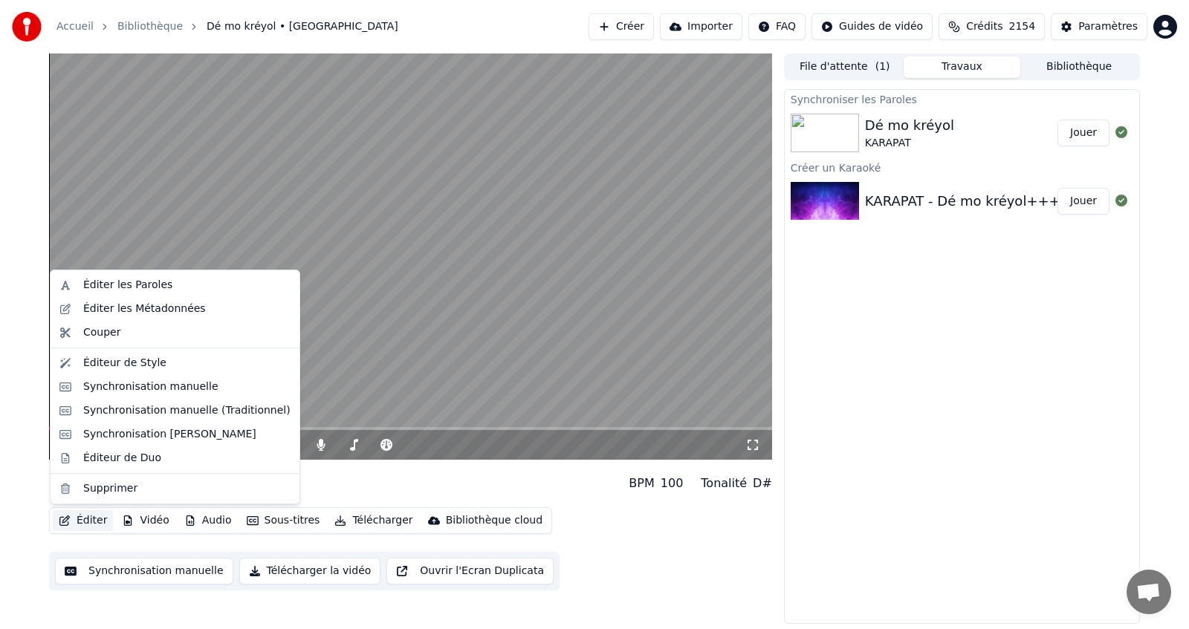
click at [90, 522] on button "Éditer" at bounding box center [83, 520] width 60 height 21
click at [159, 412] on div "Synchronisation manuelle (Traditionnel)" at bounding box center [186, 410] width 207 height 15
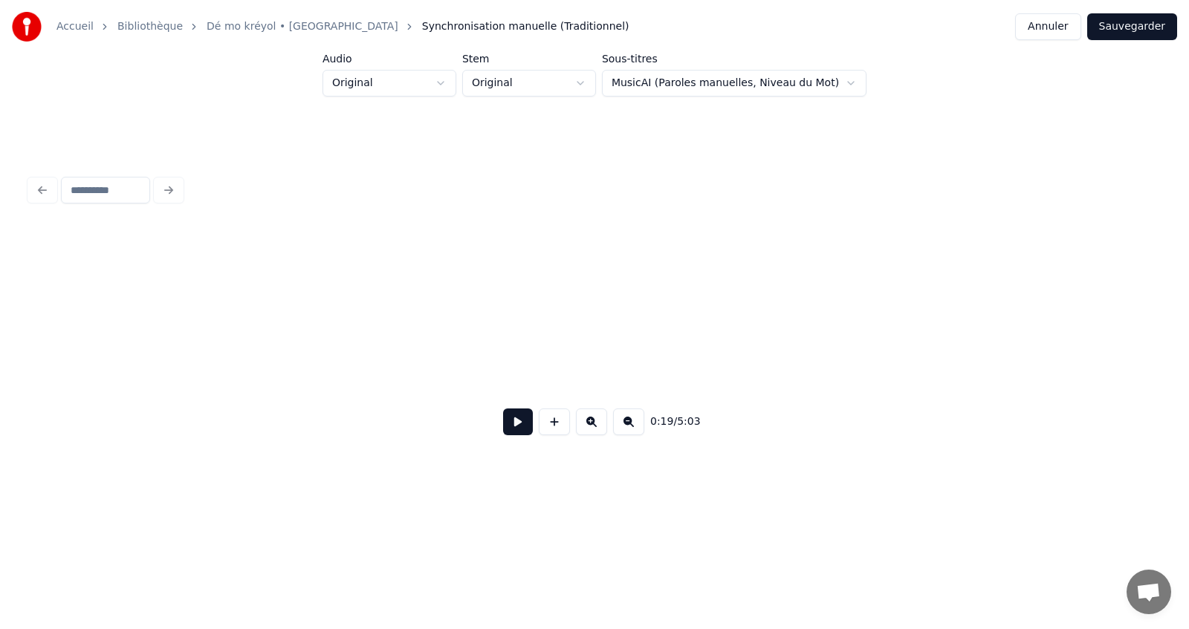
click at [517, 432] on button at bounding box center [518, 422] width 30 height 27
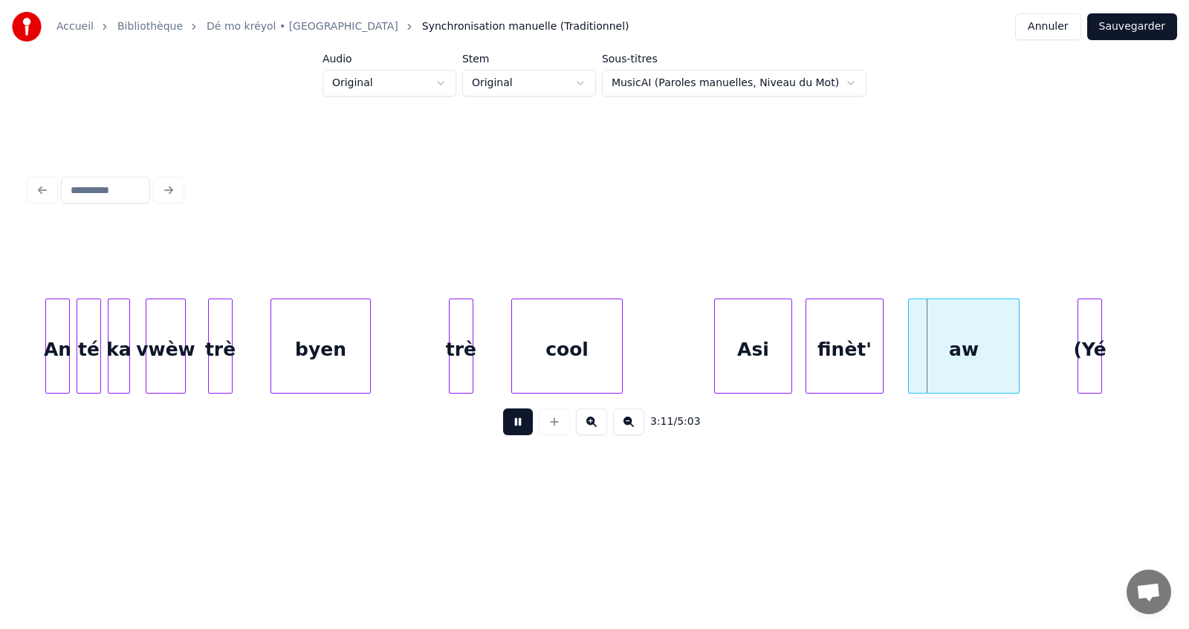
click at [522, 427] on button at bounding box center [518, 422] width 30 height 27
click at [515, 430] on button at bounding box center [518, 422] width 30 height 27
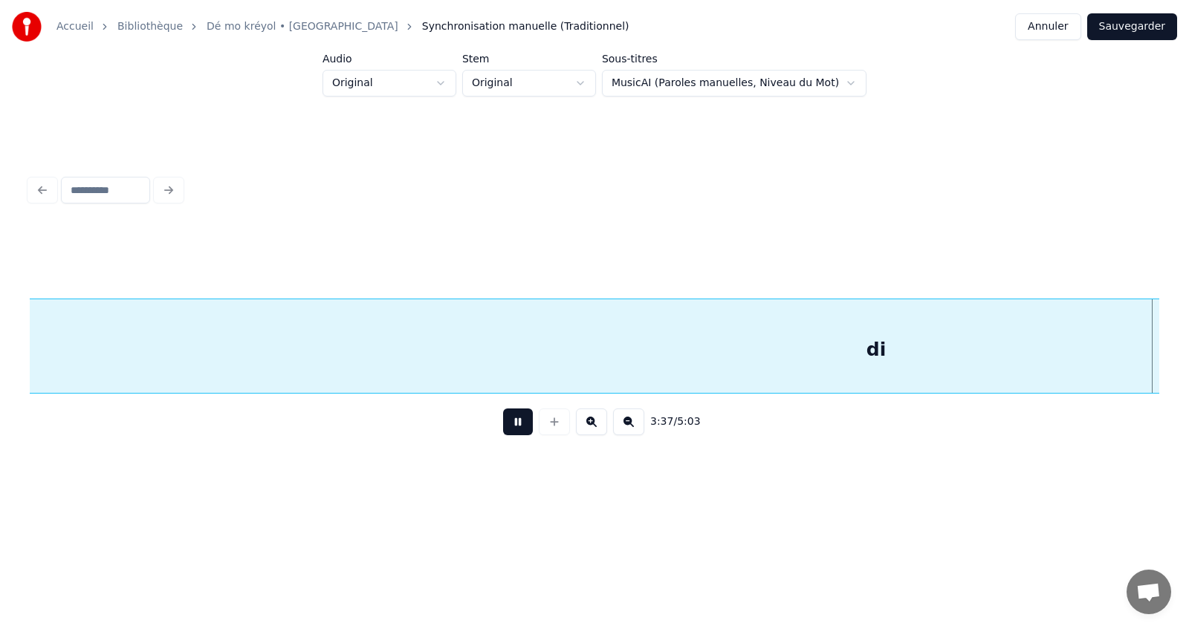
scroll to position [0, 48474]
click at [516, 424] on button at bounding box center [518, 422] width 30 height 27
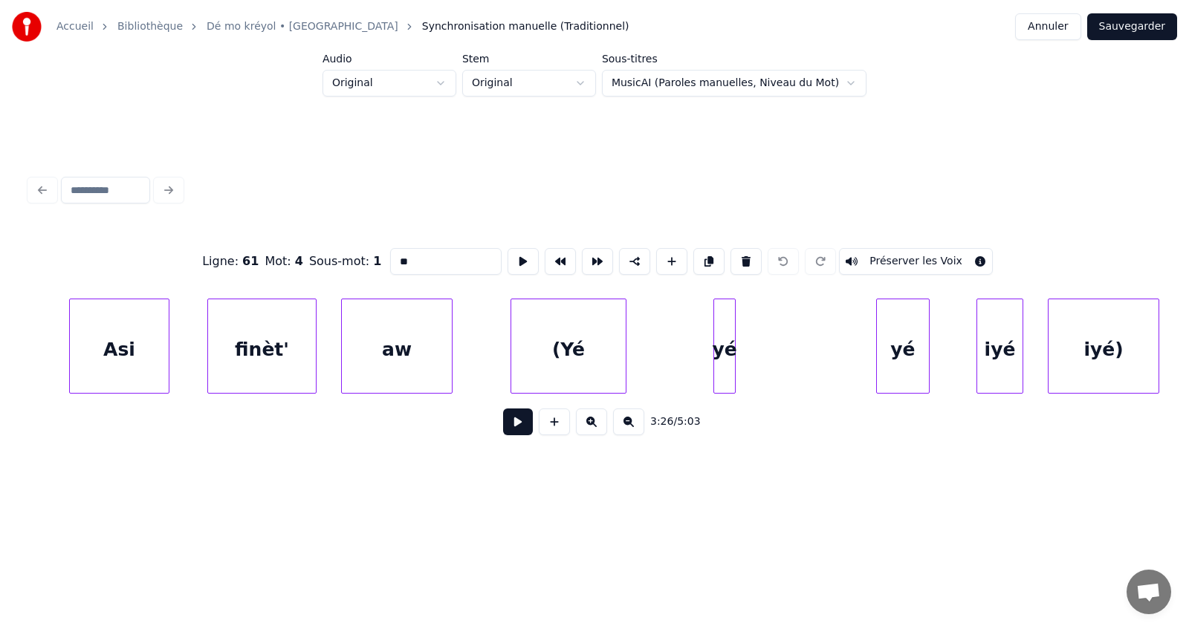
scroll to position [0, 44386]
click at [100, 331] on div "Asi" at bounding box center [120, 349] width 99 height 101
type input "***"
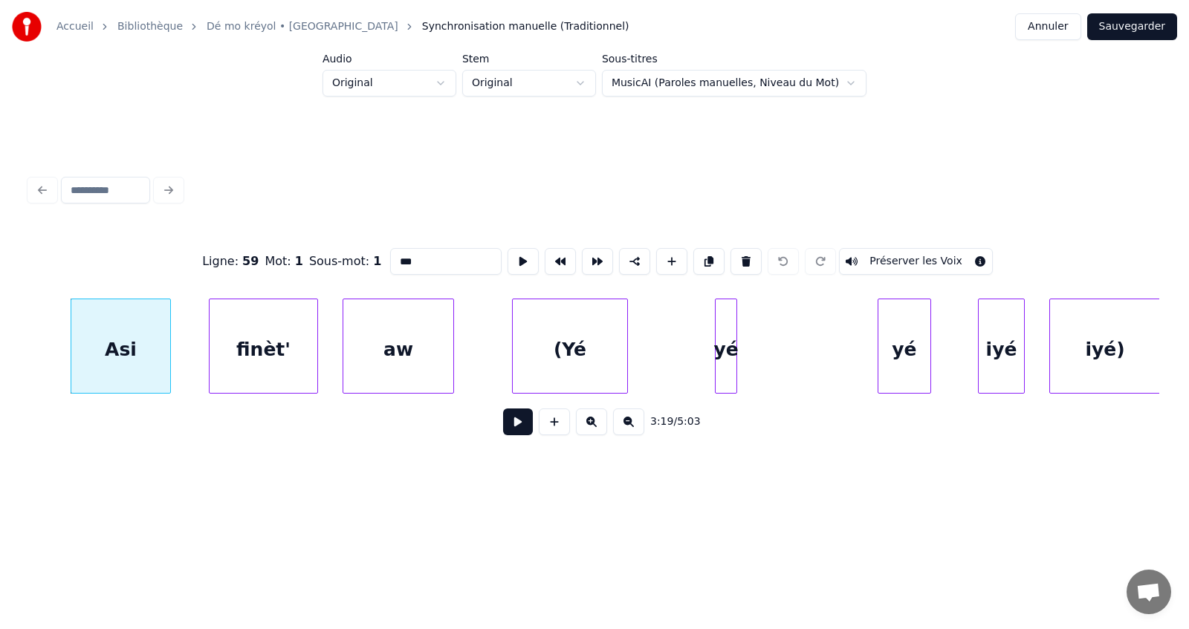
click at [511, 429] on button at bounding box center [518, 422] width 30 height 27
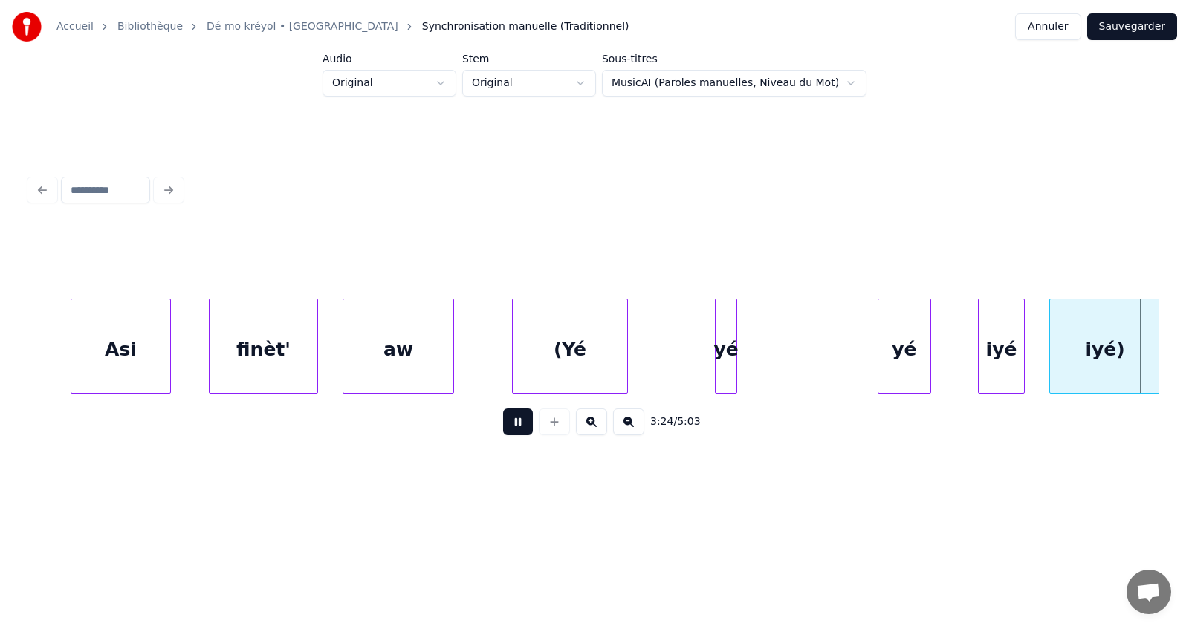
scroll to position [0, 45517]
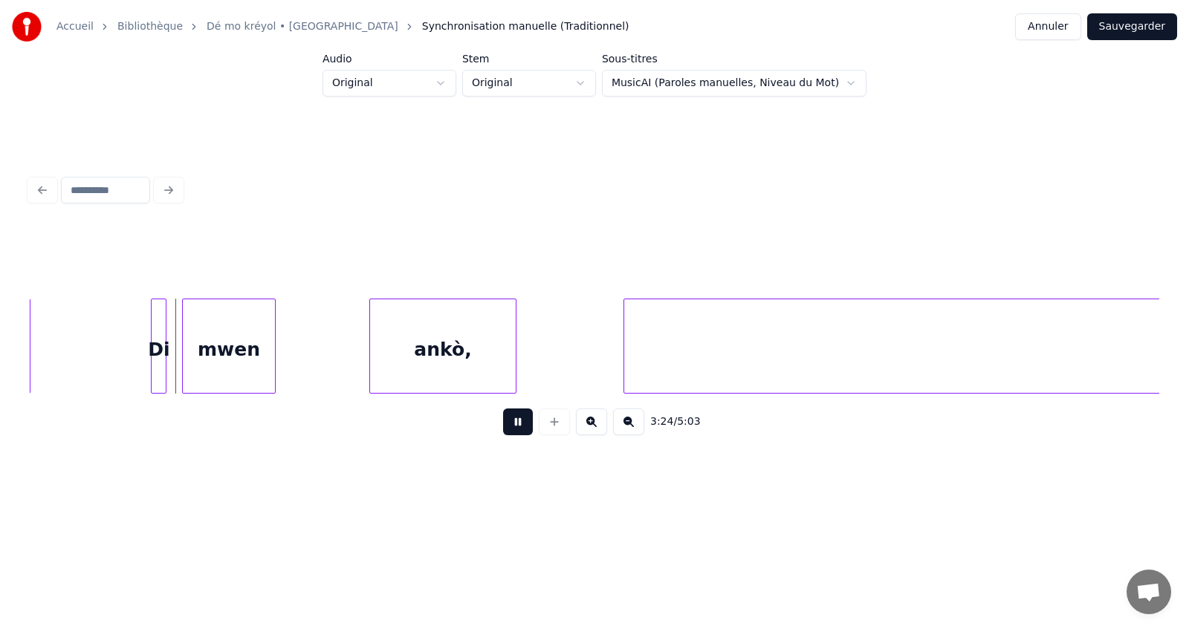
click at [510, 423] on button at bounding box center [518, 422] width 30 height 27
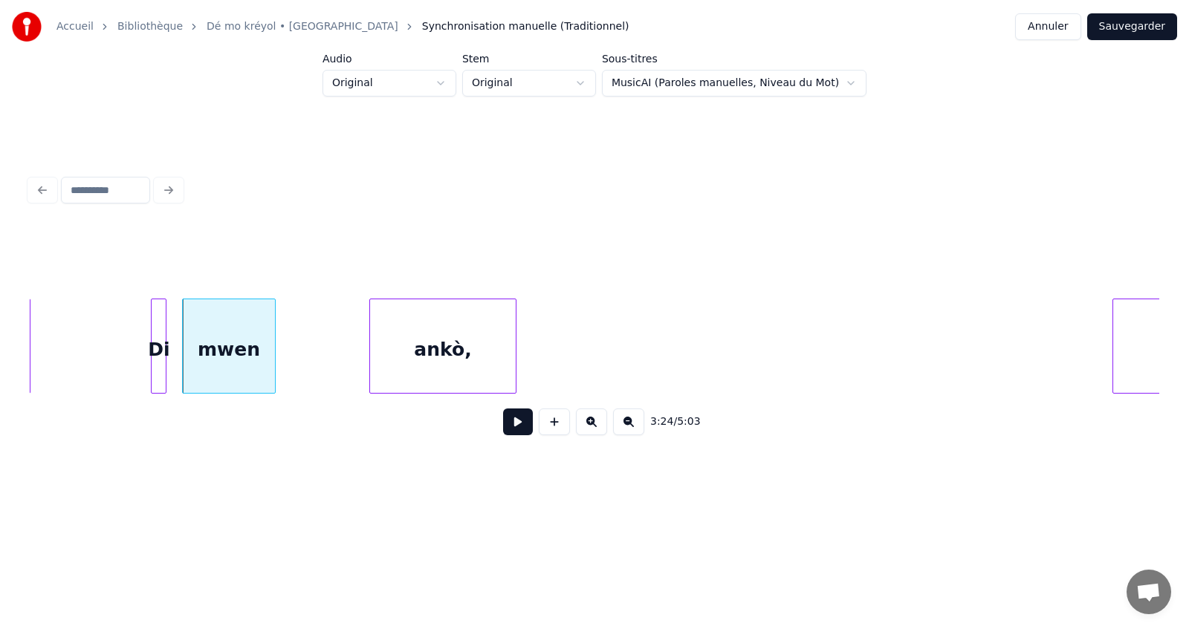
click at [1113, 369] on div at bounding box center [1115, 346] width 4 height 94
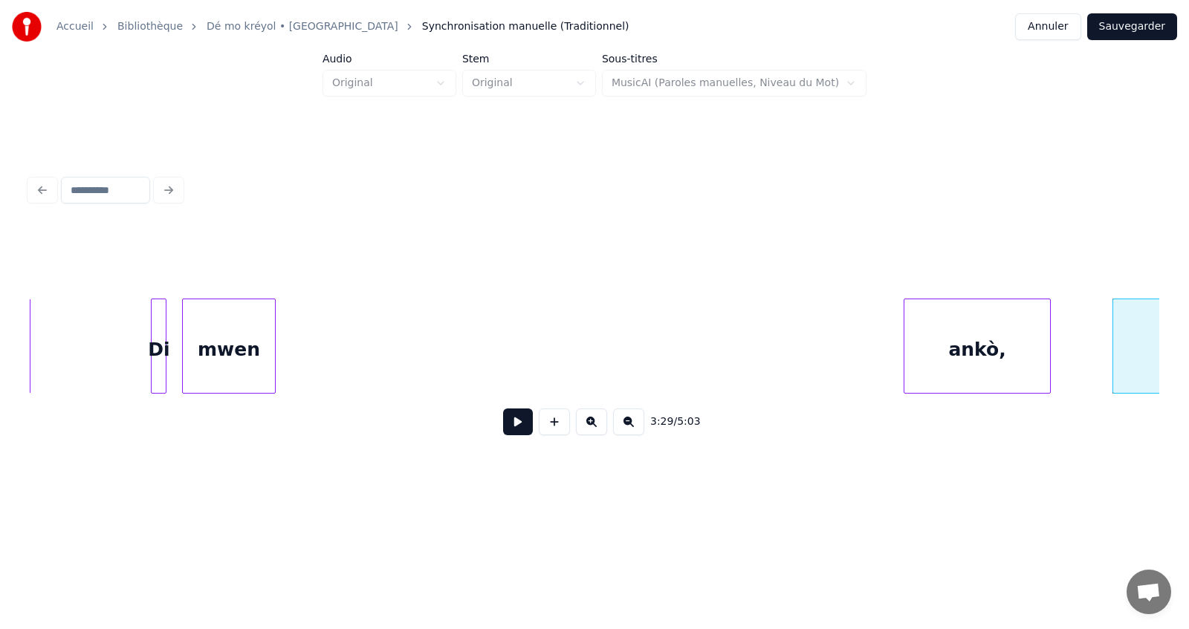
click at [958, 360] on div "ankò," at bounding box center [977, 349] width 146 height 101
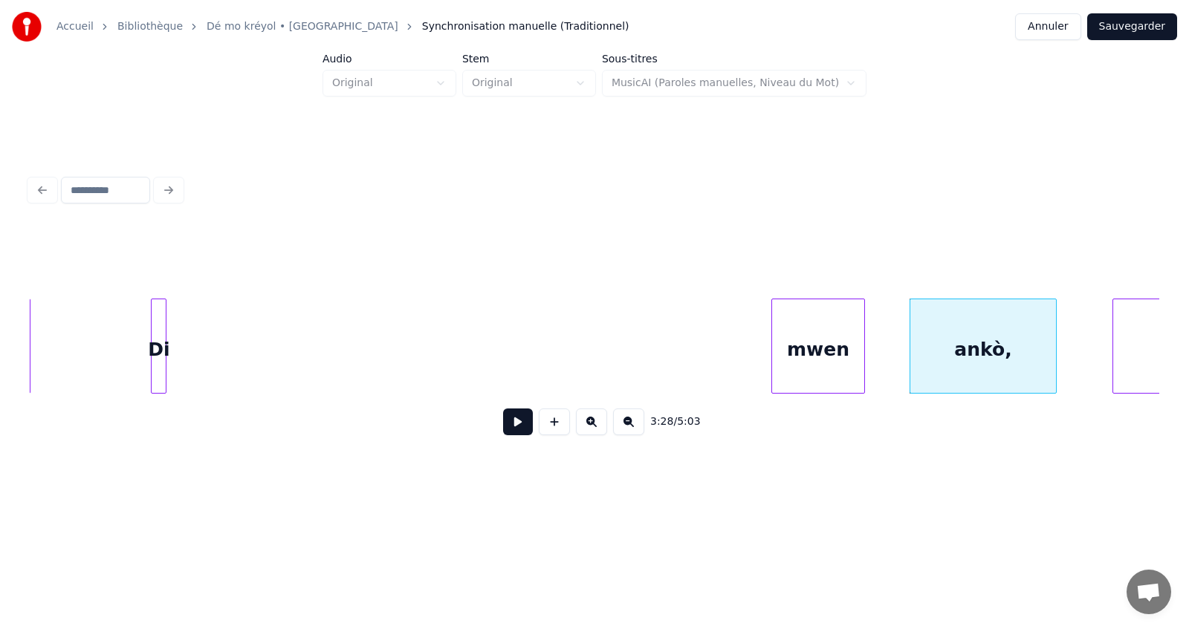
click at [807, 378] on div "mwen" at bounding box center [818, 349] width 92 height 101
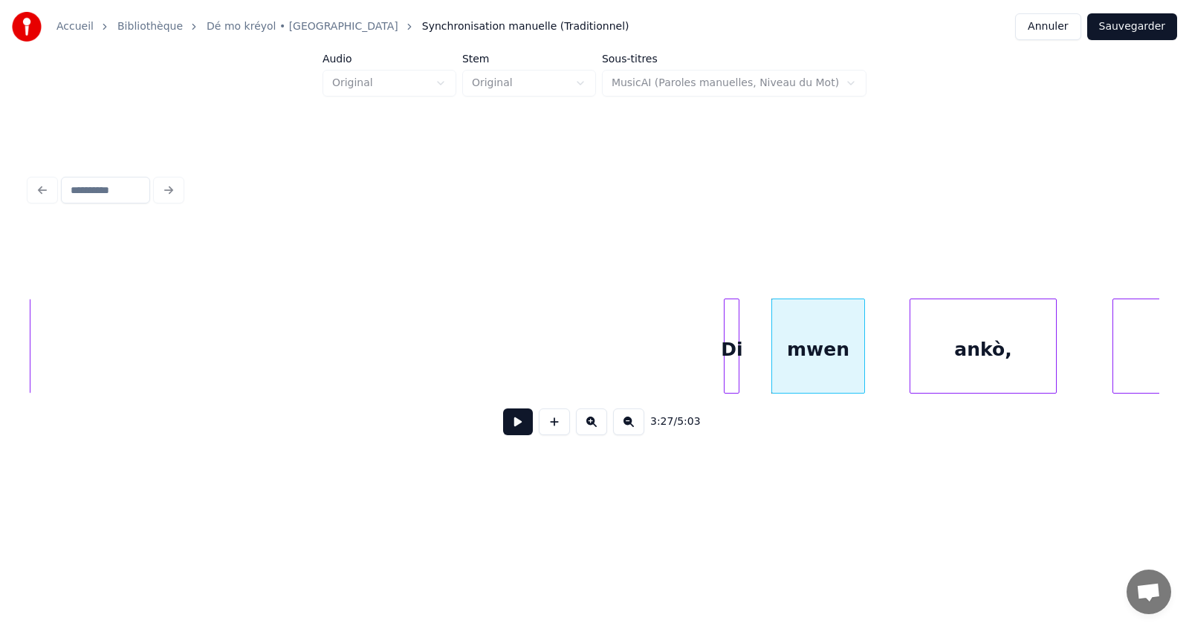
click at [732, 389] on div "iyé) Di mwen ankò, di" at bounding box center [594, 346] width 1129 height 95
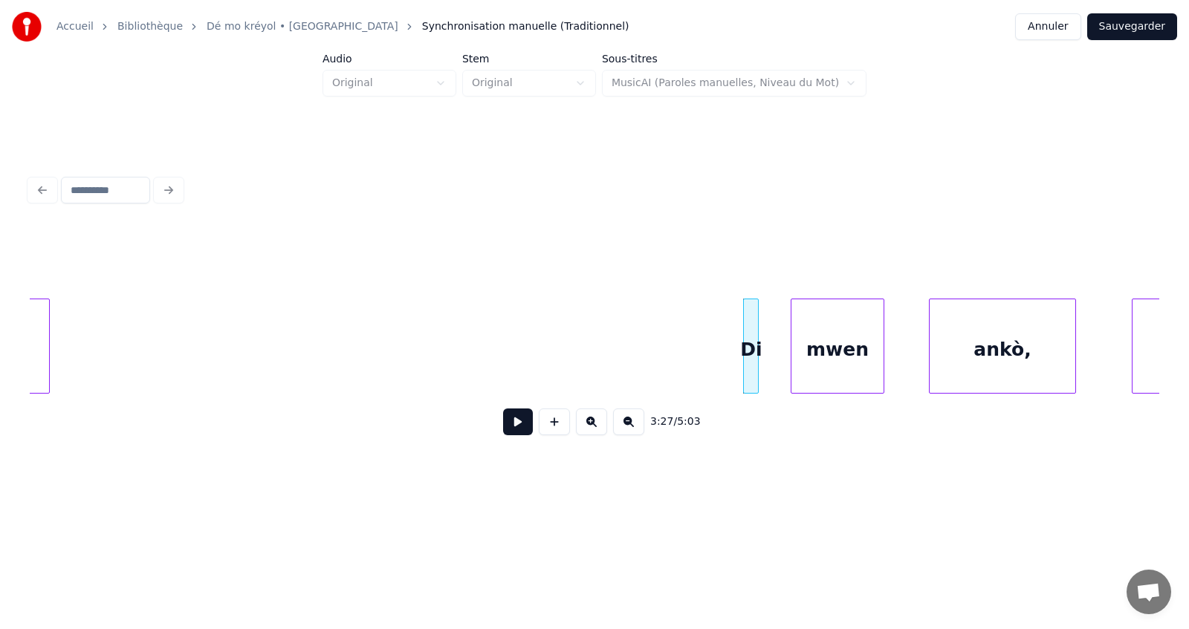
scroll to position [0, 45487]
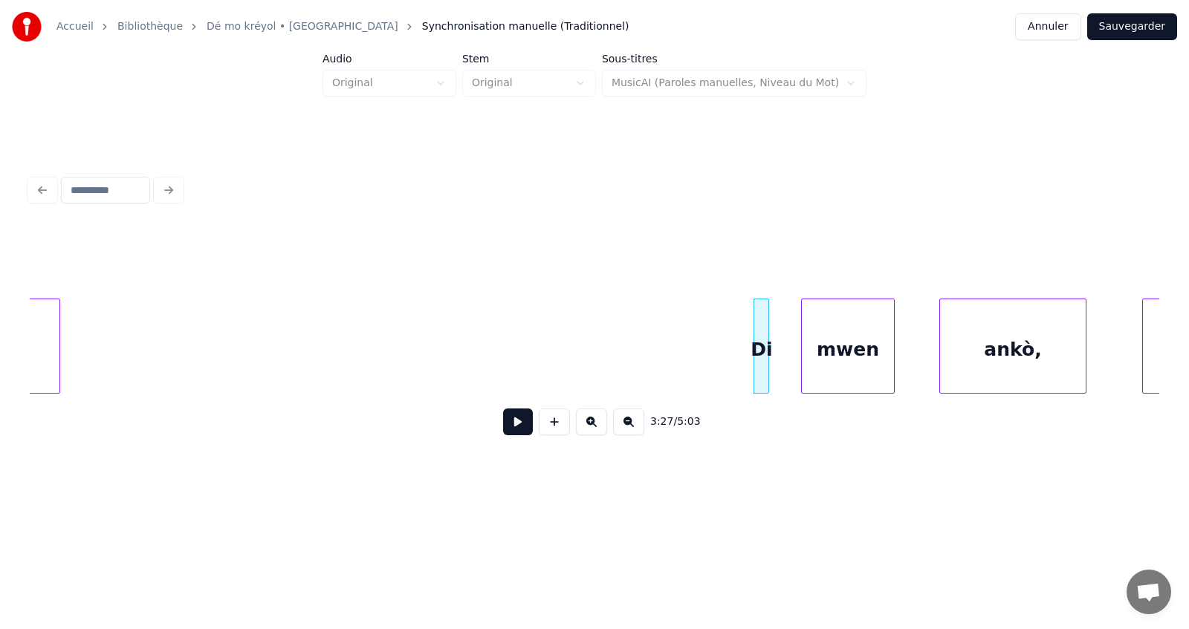
click at [39, 361] on div "iyé)" at bounding box center [4, 349] width 110 height 101
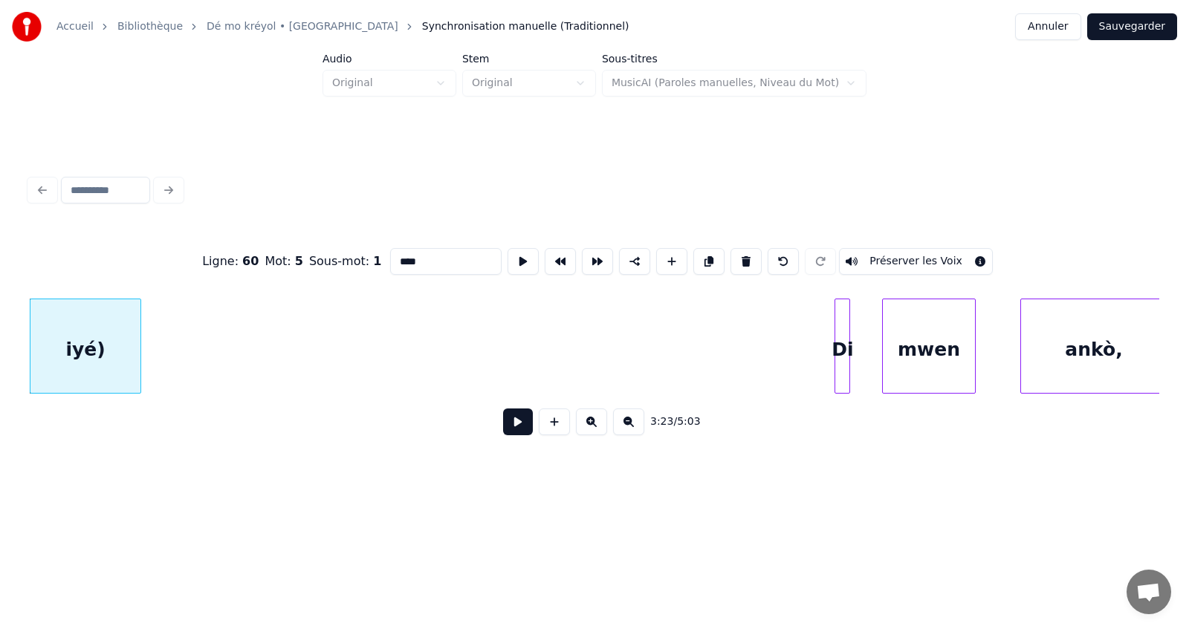
click at [519, 432] on button at bounding box center [518, 422] width 30 height 27
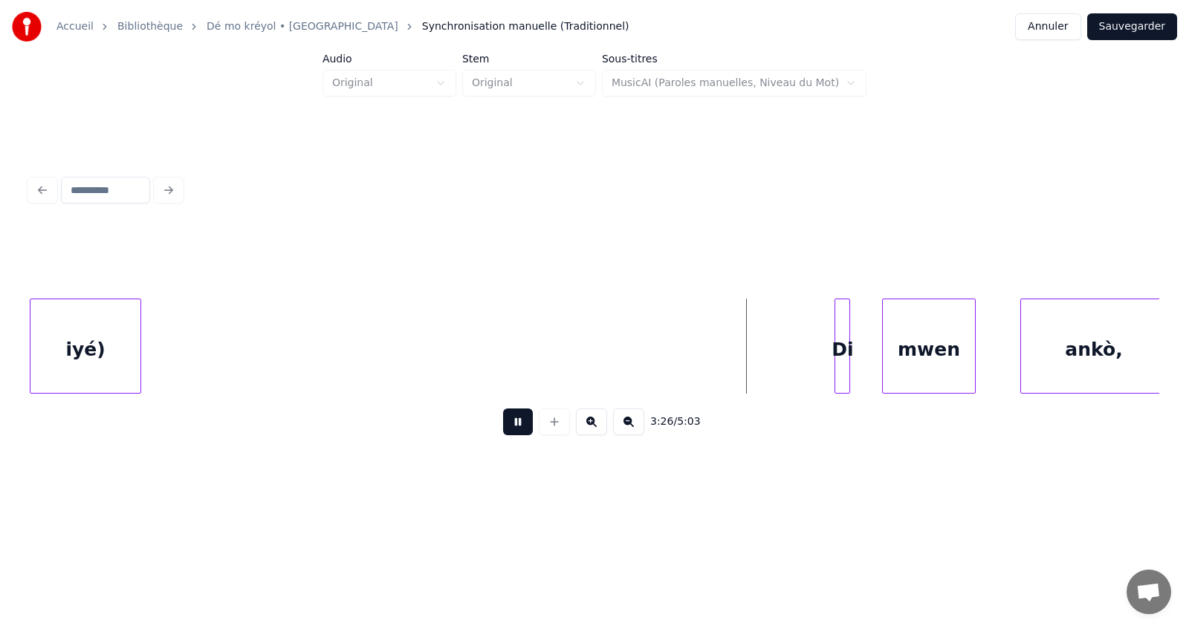
click at [519, 432] on button at bounding box center [518, 422] width 30 height 27
click at [82, 343] on div "iyé)" at bounding box center [85, 349] width 110 height 101
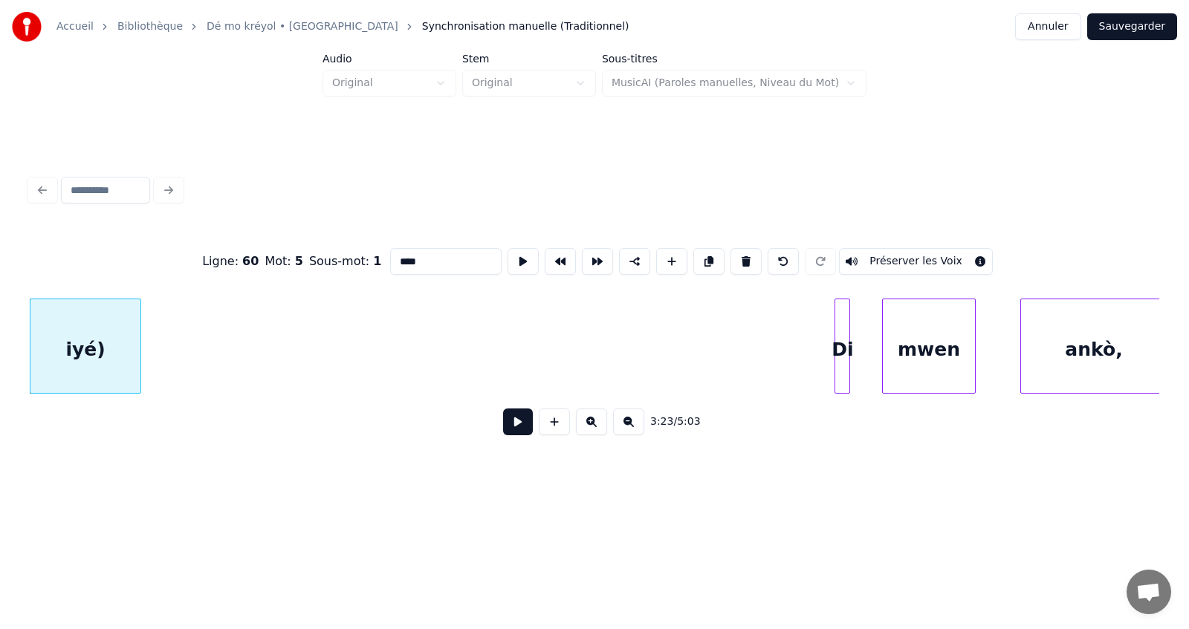
click at [522, 432] on button at bounding box center [518, 422] width 30 height 27
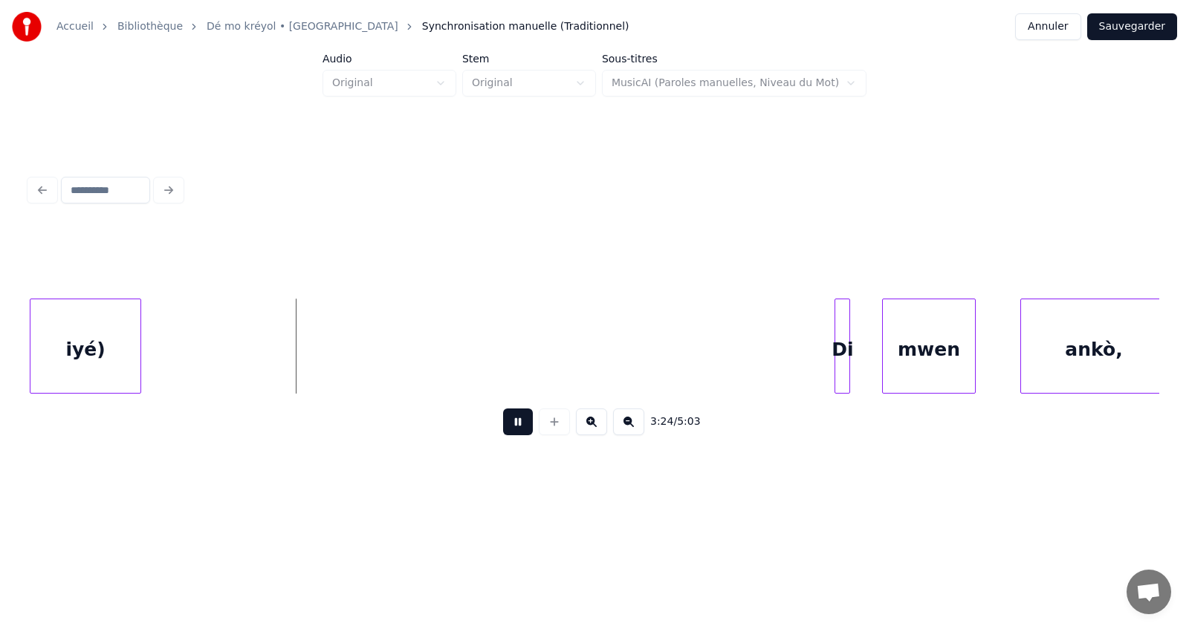
click at [521, 432] on button at bounding box center [518, 422] width 30 height 27
click at [522, 430] on button at bounding box center [518, 422] width 30 height 27
click at [522, 429] on button at bounding box center [518, 422] width 30 height 27
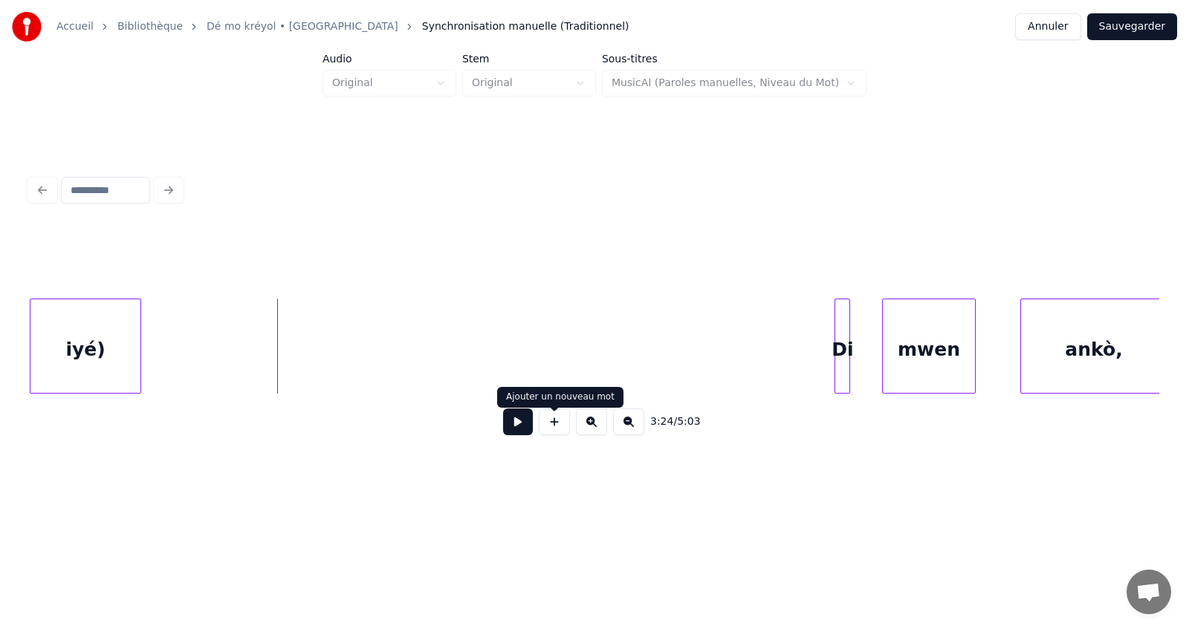
click at [551, 427] on button at bounding box center [554, 422] width 31 height 27
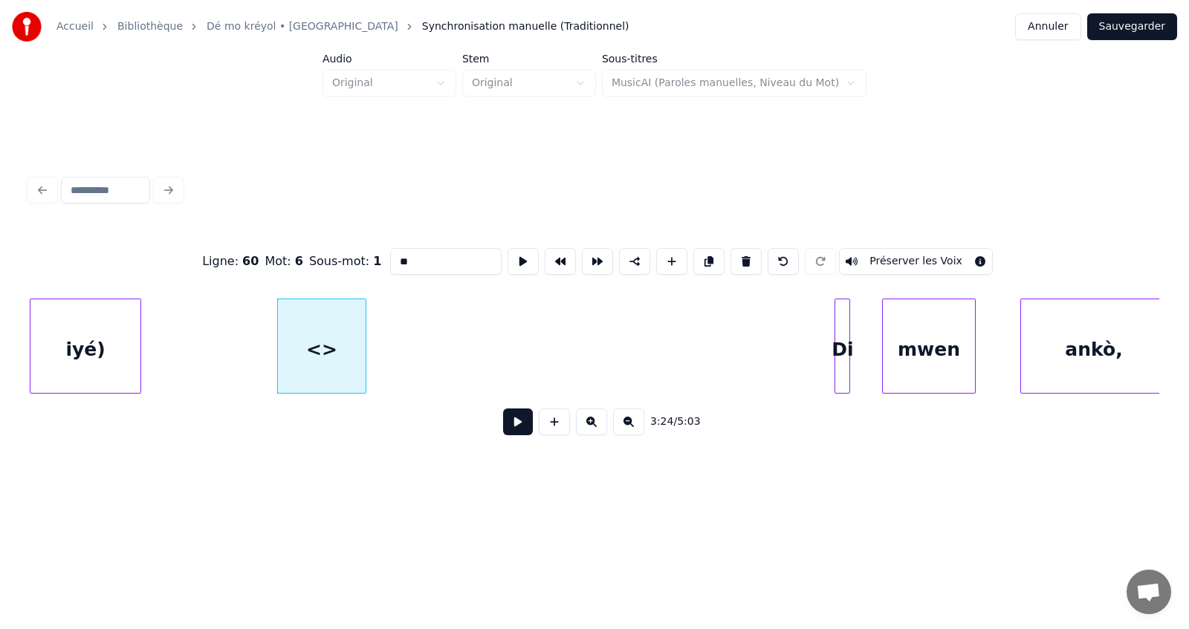
click at [410, 258] on input "**" at bounding box center [445, 261] width 111 height 27
type input "*"
type input "*****"
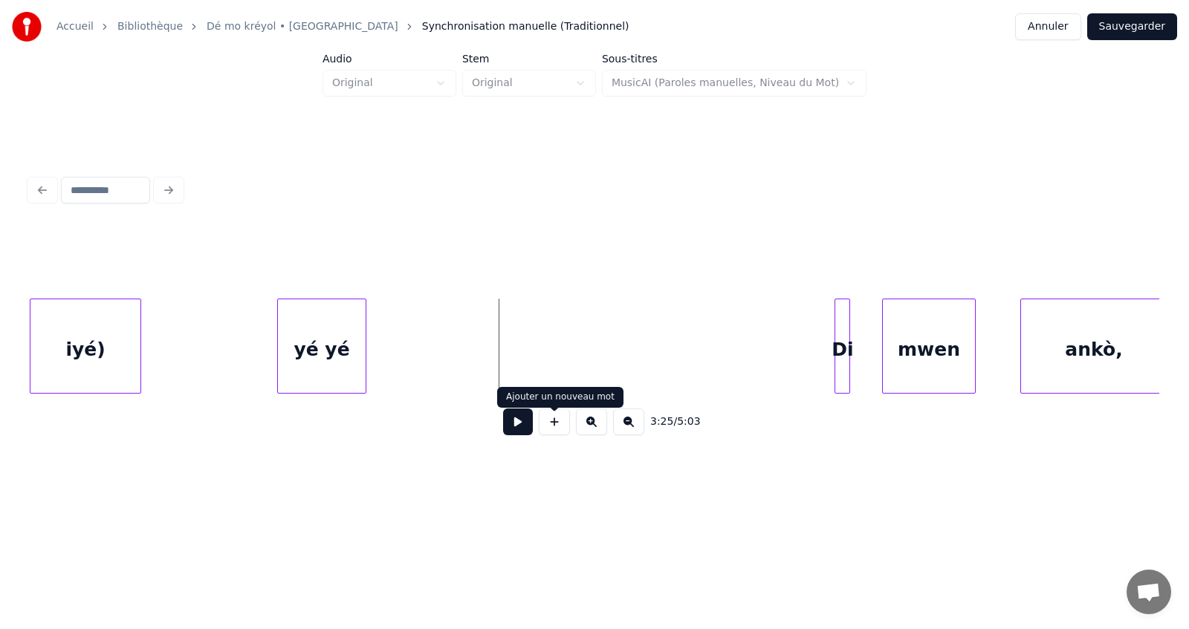
click at [553, 431] on button at bounding box center [554, 422] width 31 height 27
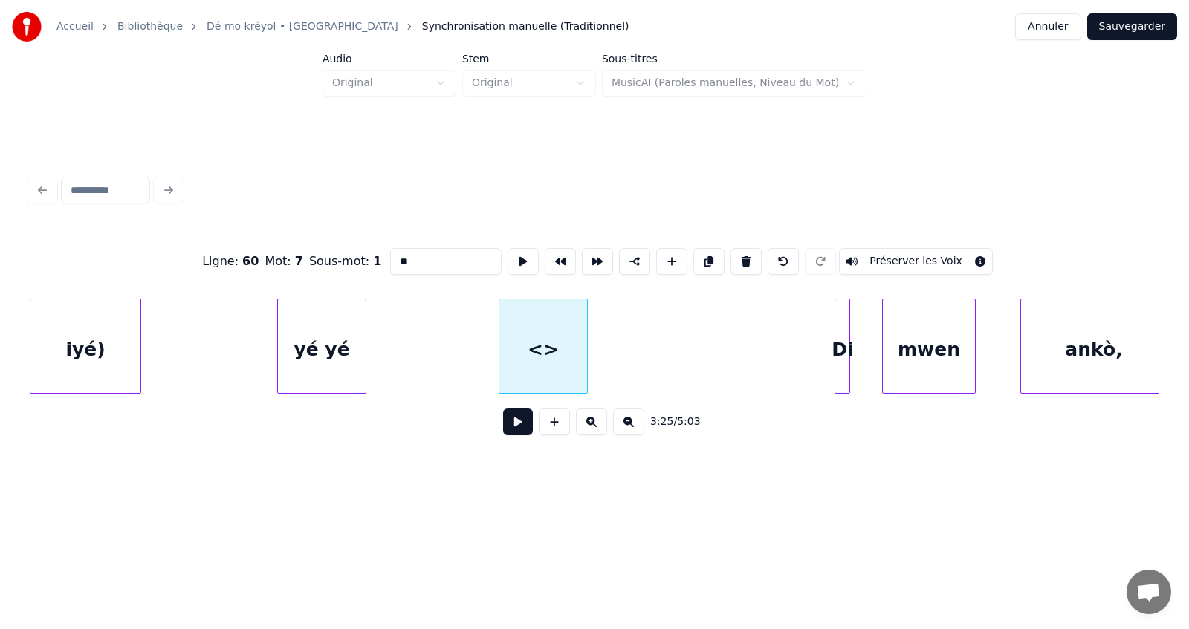
click at [412, 253] on input "**" at bounding box center [445, 261] width 111 height 27
type input "*"
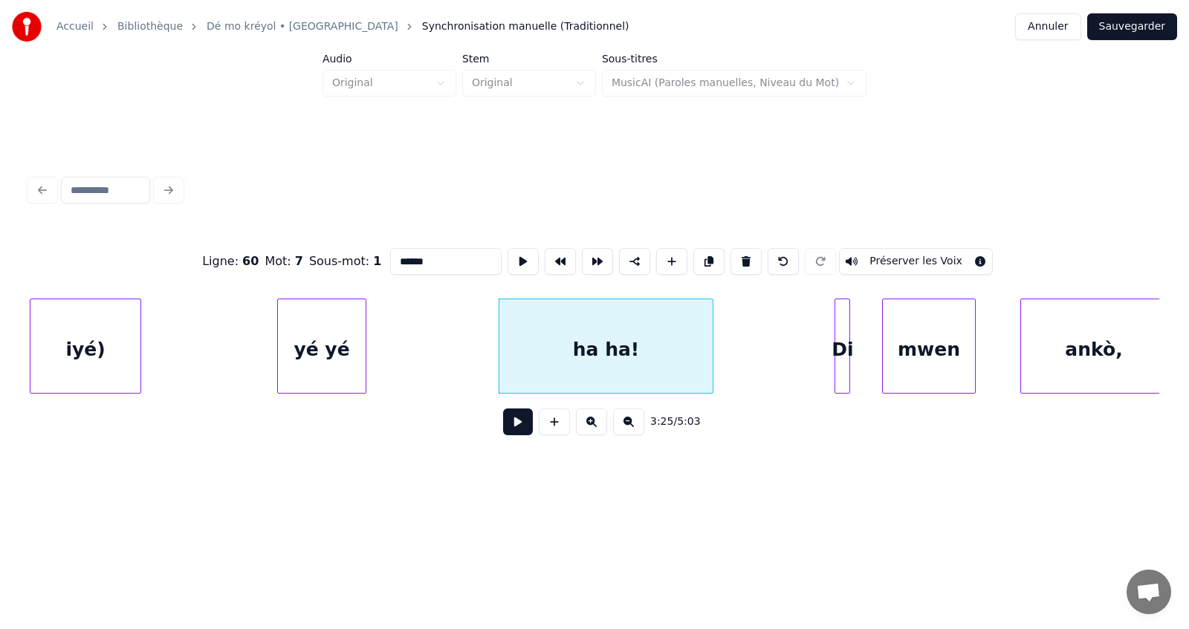
click at [710, 366] on div at bounding box center [710, 346] width 4 height 94
click at [91, 346] on div "iyé)" at bounding box center [85, 349] width 110 height 101
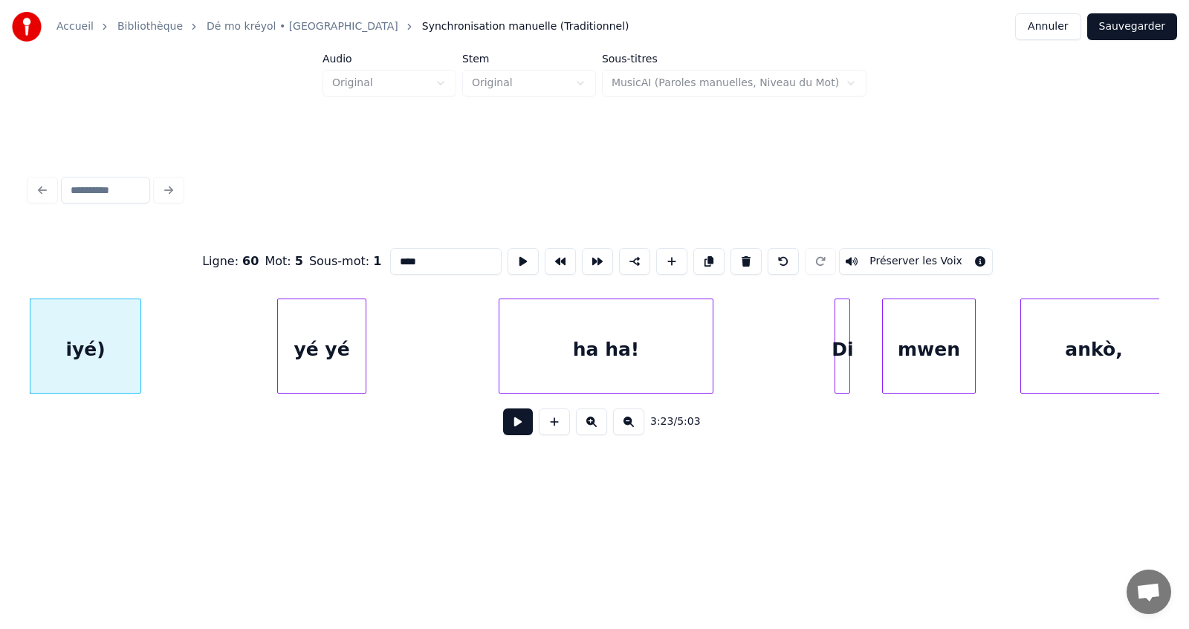
type input "****"
click at [514, 425] on button at bounding box center [518, 422] width 30 height 27
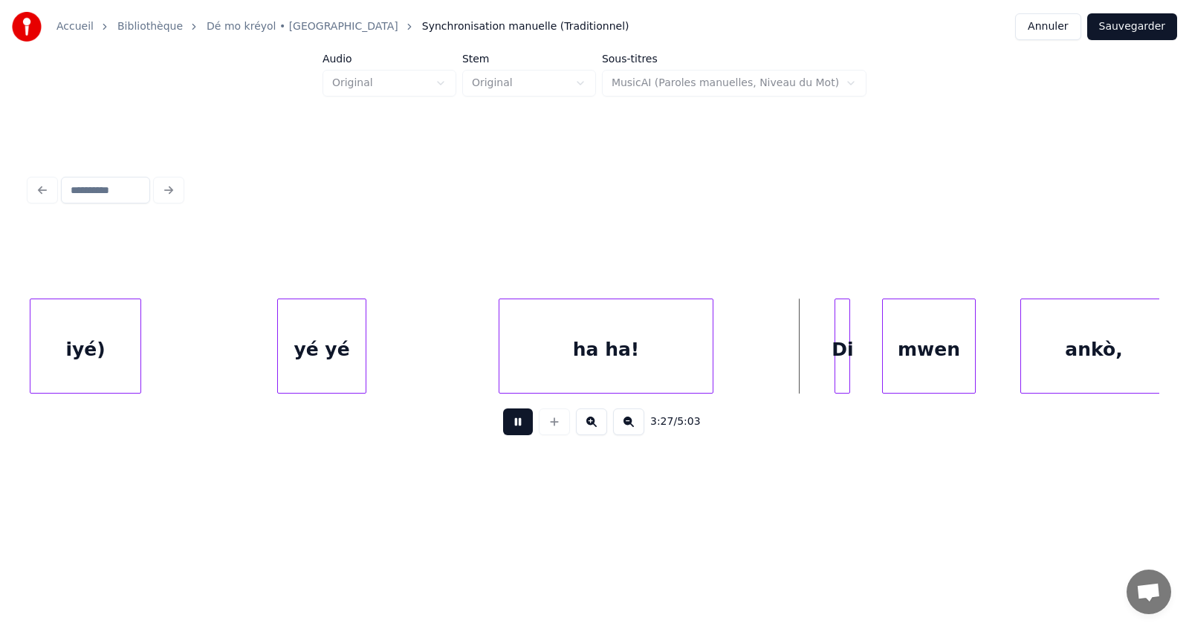
click at [514, 426] on button at bounding box center [518, 422] width 30 height 27
click at [814, 372] on div at bounding box center [813, 346] width 4 height 94
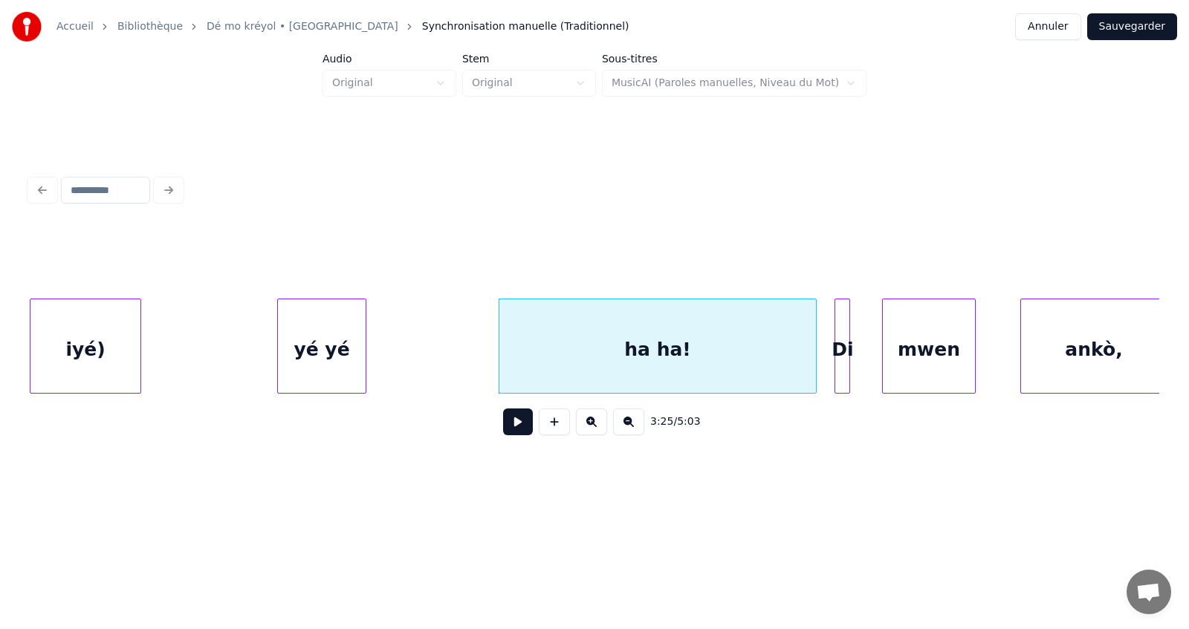
click at [698, 355] on div "ha ha!" at bounding box center [657, 349] width 317 height 101
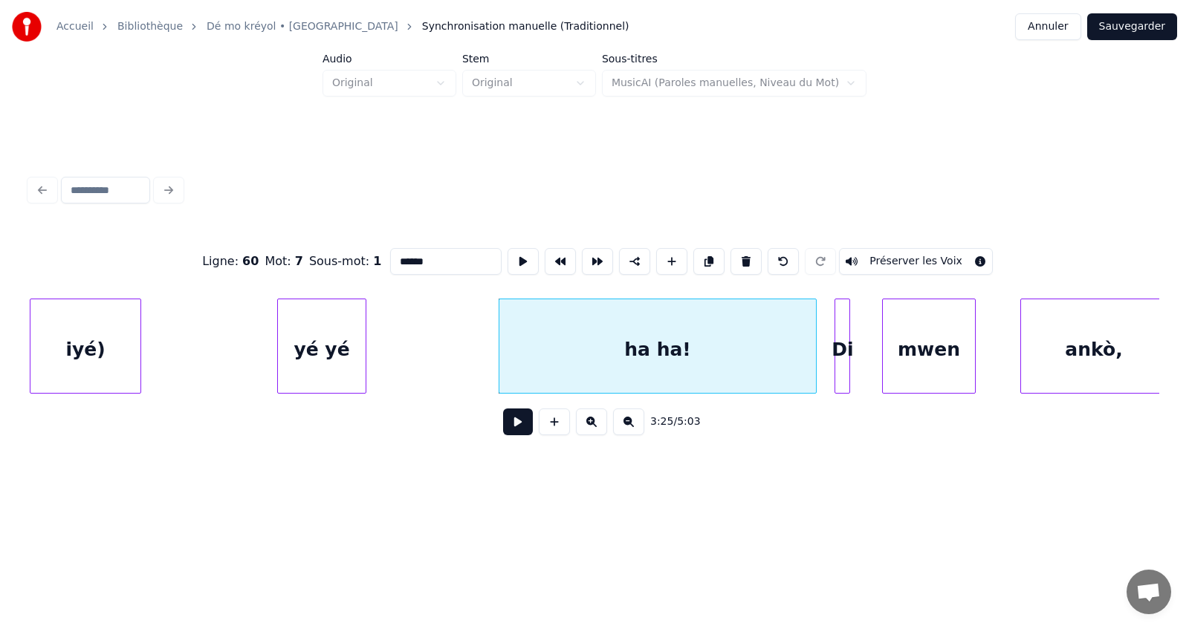
click at [441, 257] on input "******" at bounding box center [445, 261] width 111 height 27
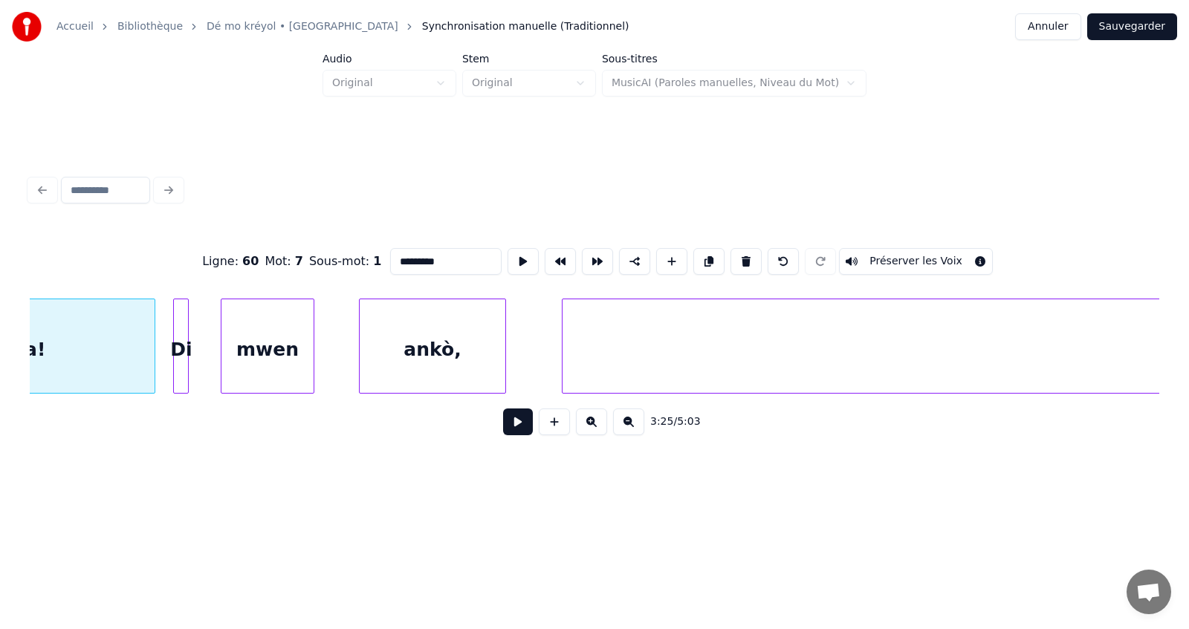
scroll to position [0, 46149]
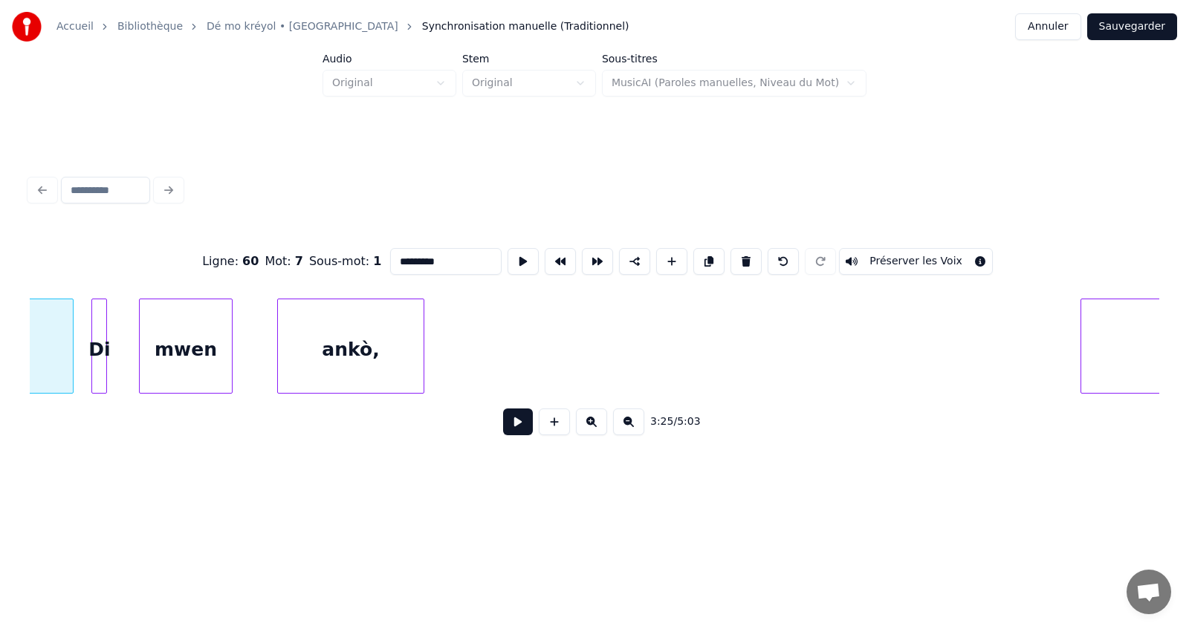
click at [1082, 367] on div at bounding box center [1083, 346] width 4 height 94
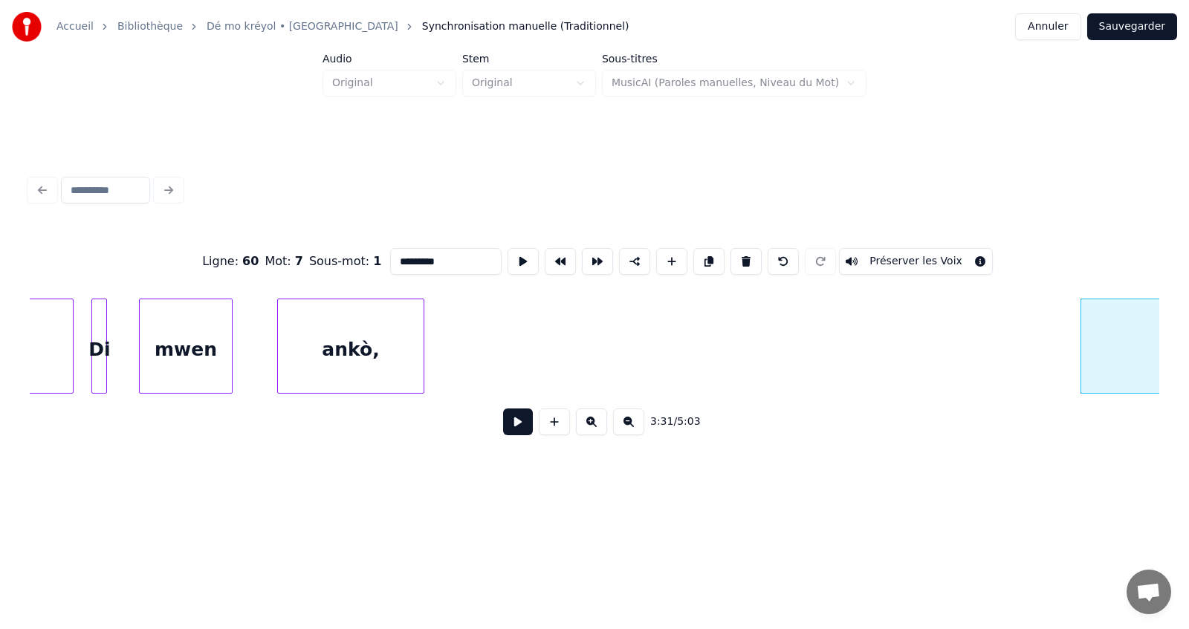
click at [98, 342] on div "Di" at bounding box center [99, 349] width 15 height 101
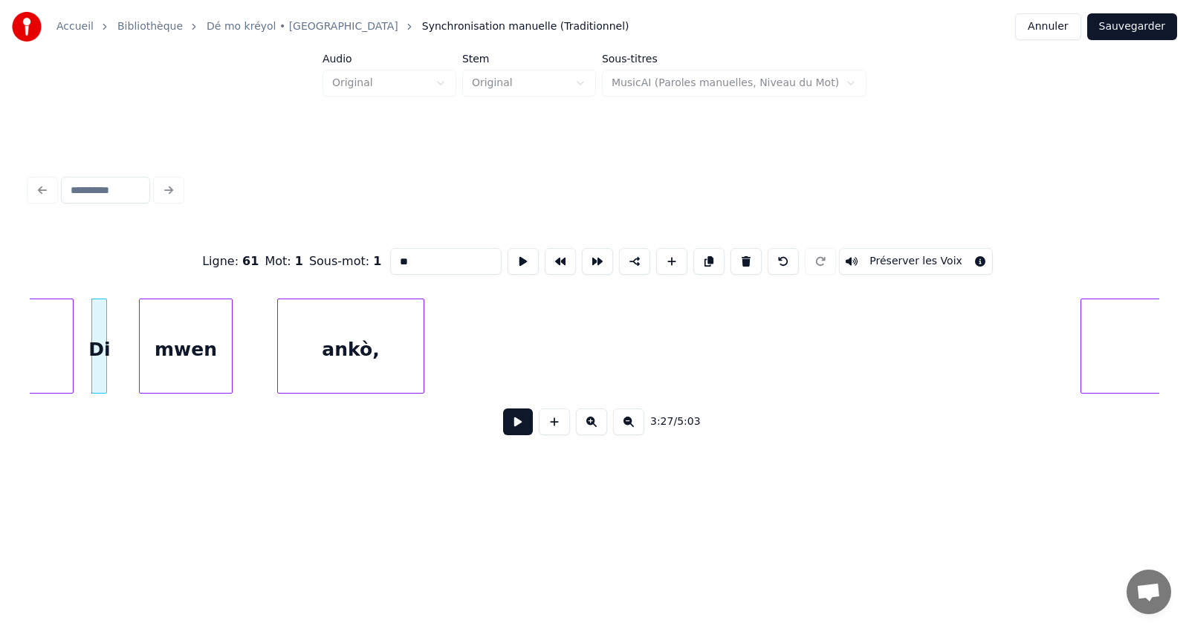
click at [314, 357] on div "ankò," at bounding box center [351, 349] width 146 height 101
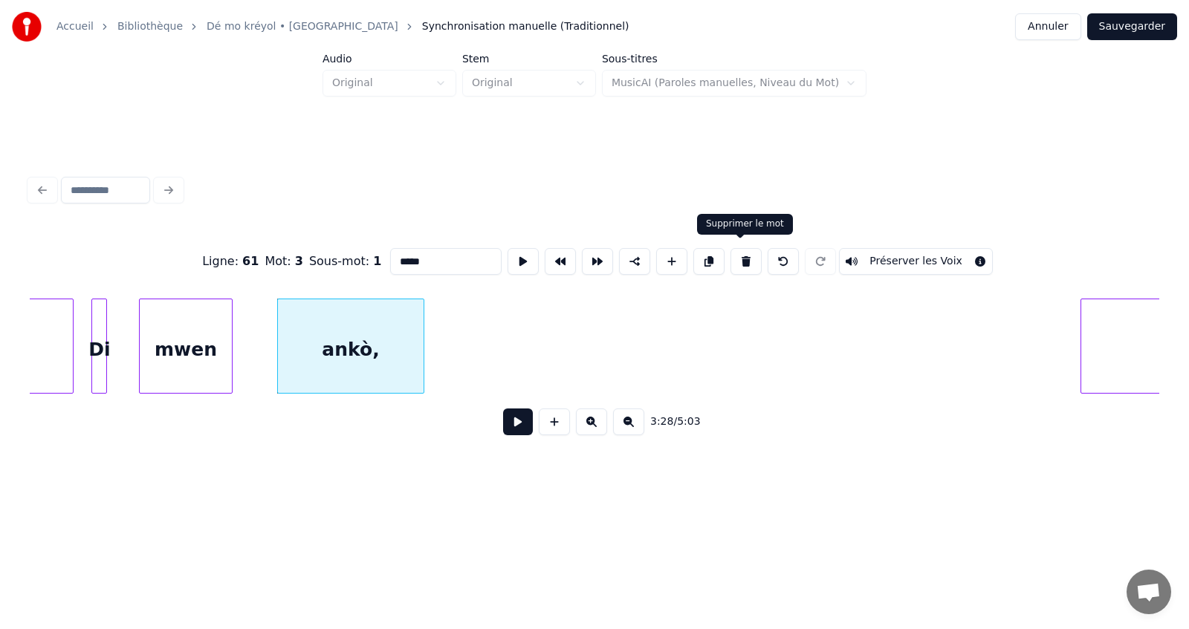
click at [742, 255] on button at bounding box center [745, 261] width 31 height 27
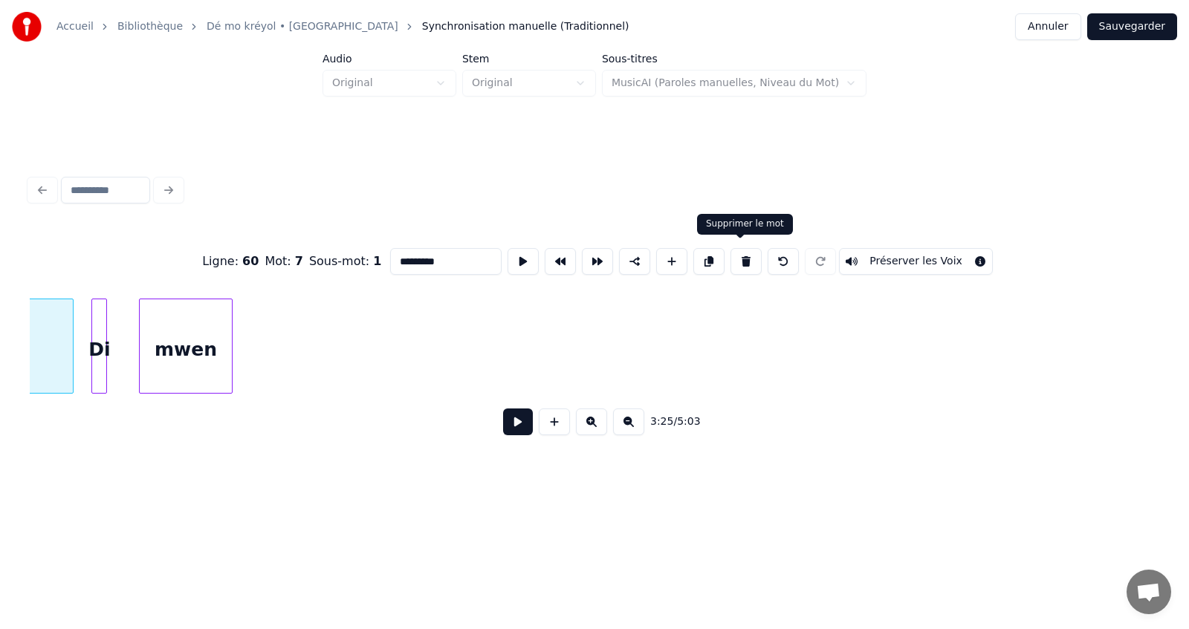
scroll to position [0, 45875]
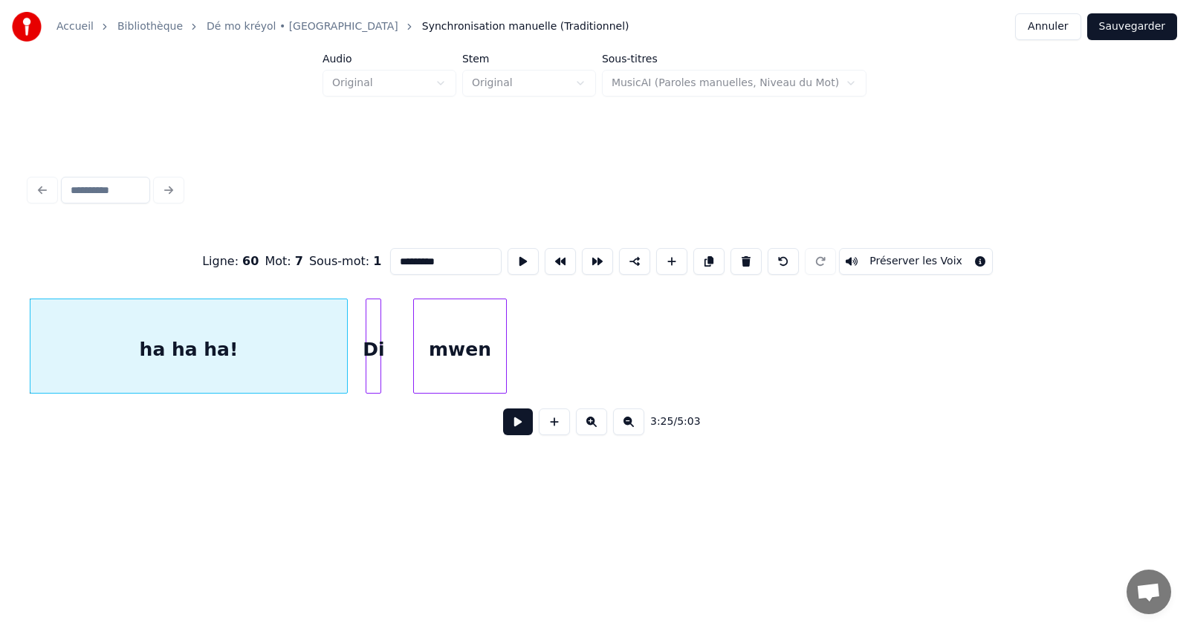
click at [467, 345] on div "mwen" at bounding box center [460, 349] width 92 height 101
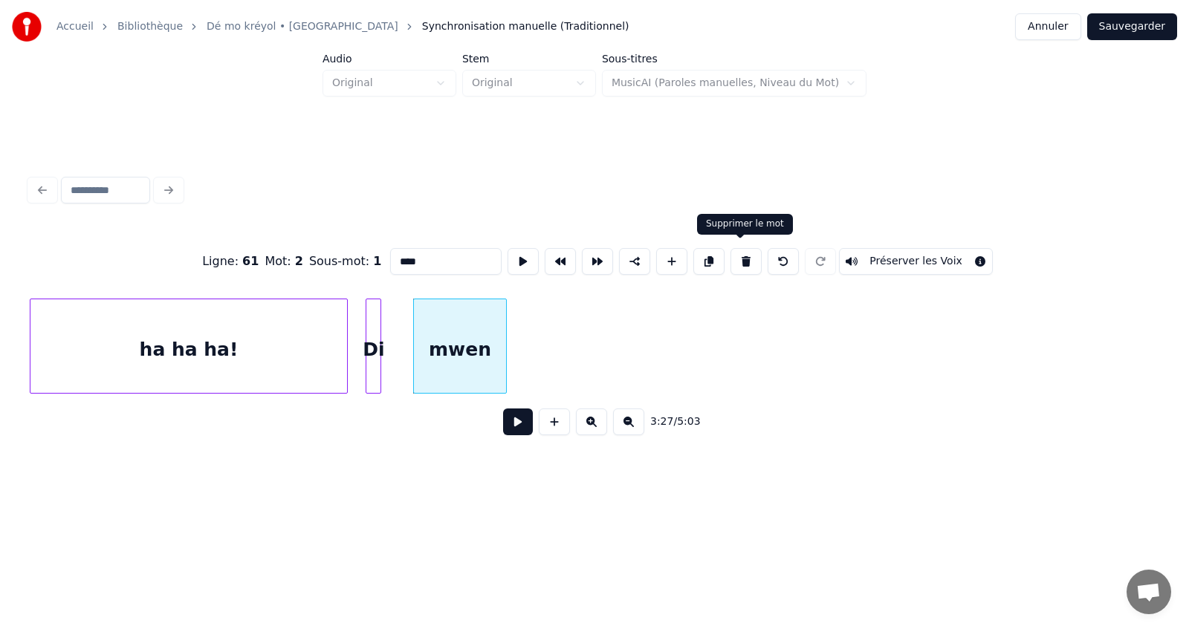
click at [745, 256] on button at bounding box center [745, 261] width 31 height 27
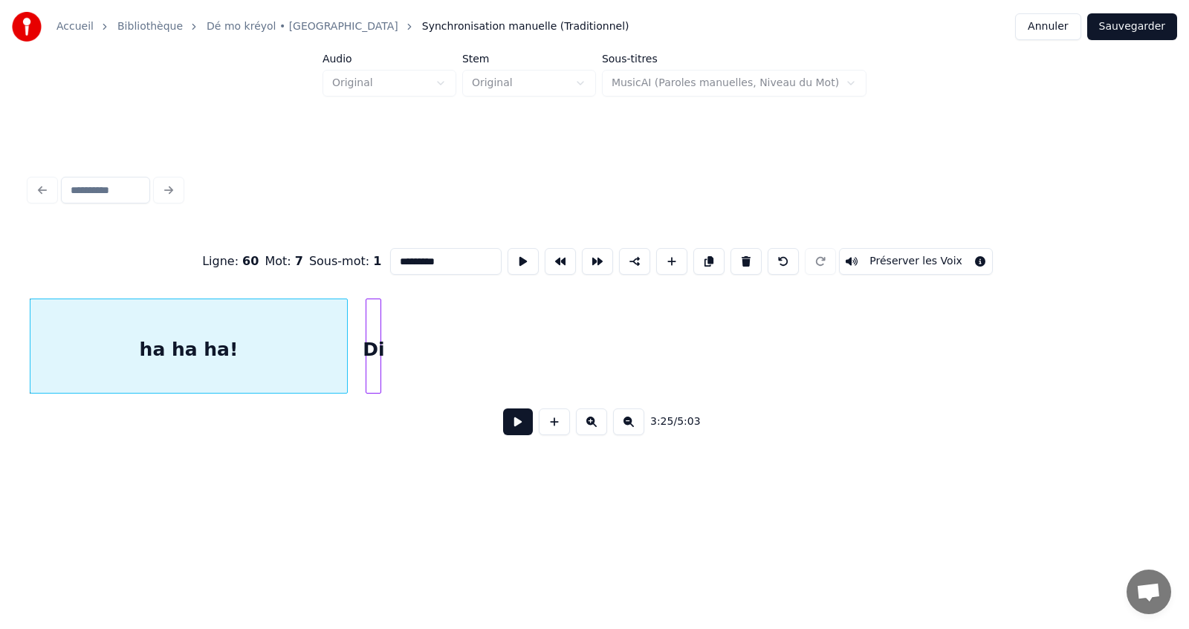
click at [372, 345] on div "Di" at bounding box center [373, 349] width 15 height 101
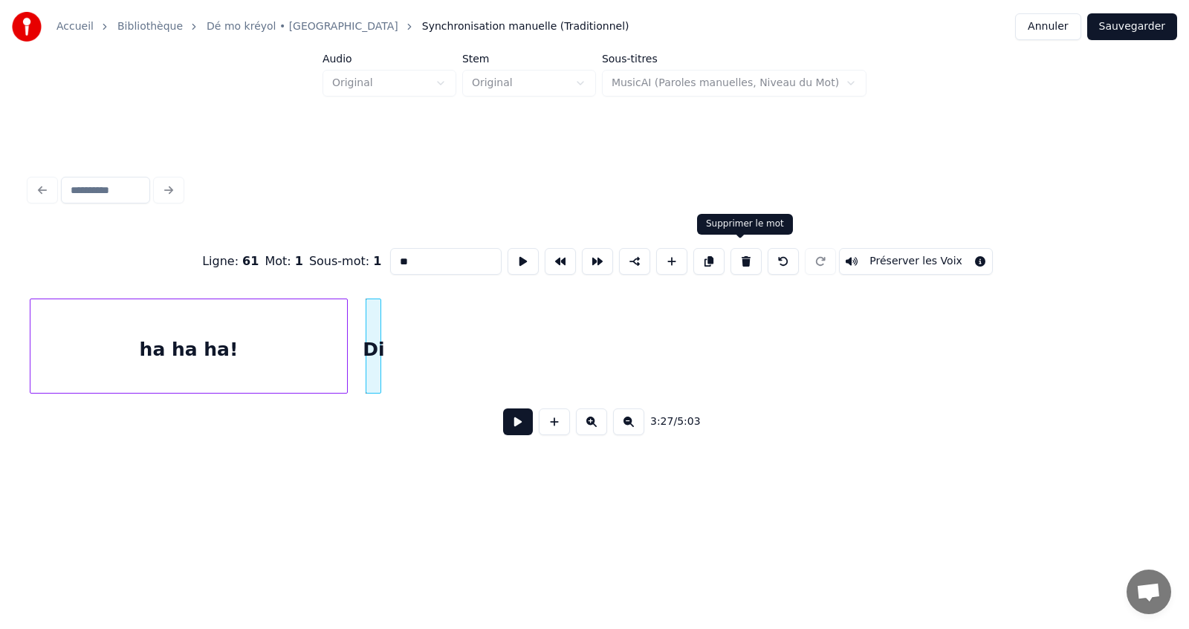
click at [741, 256] on button at bounding box center [745, 261] width 31 height 27
type input "*********"
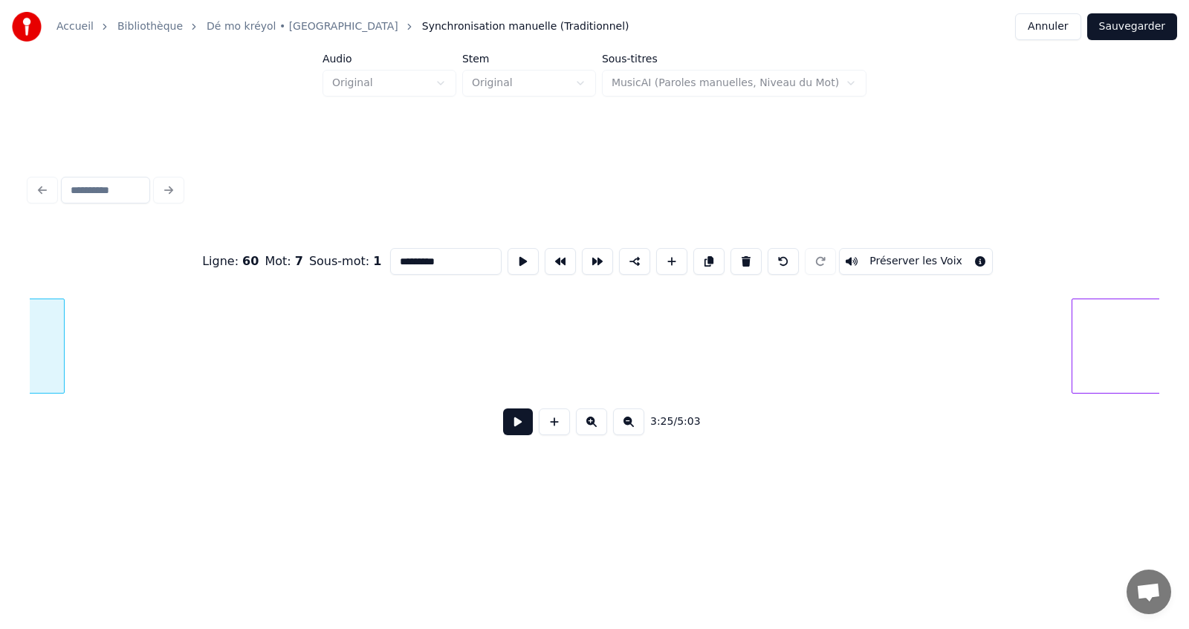
scroll to position [0, 46231]
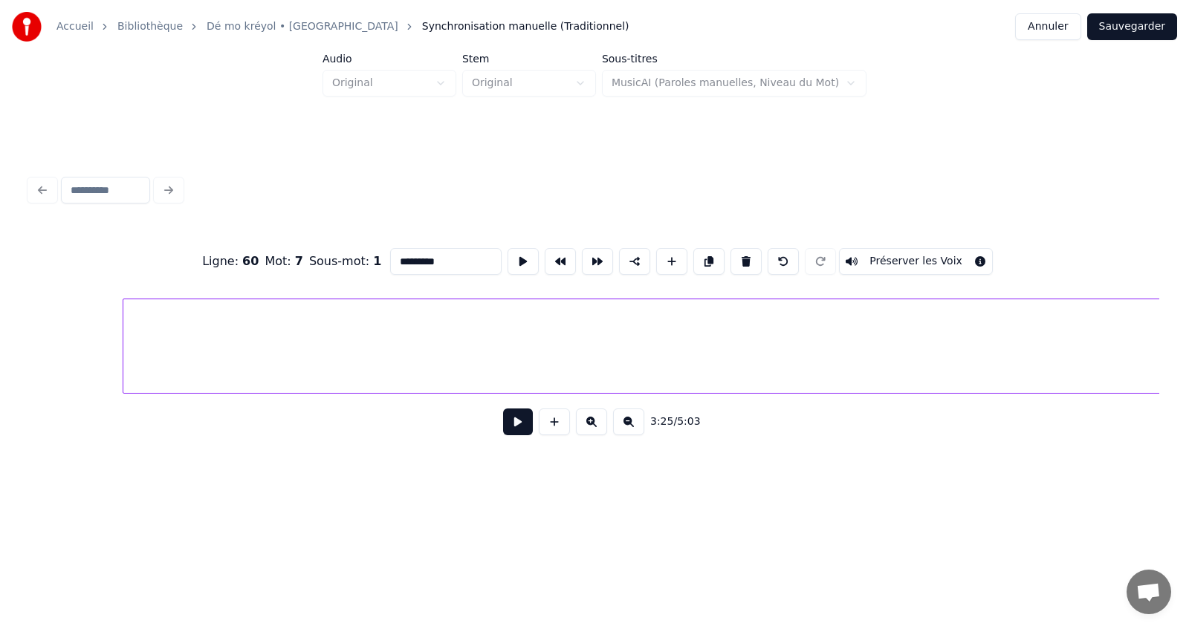
click at [124, 323] on div at bounding box center [125, 346] width 4 height 94
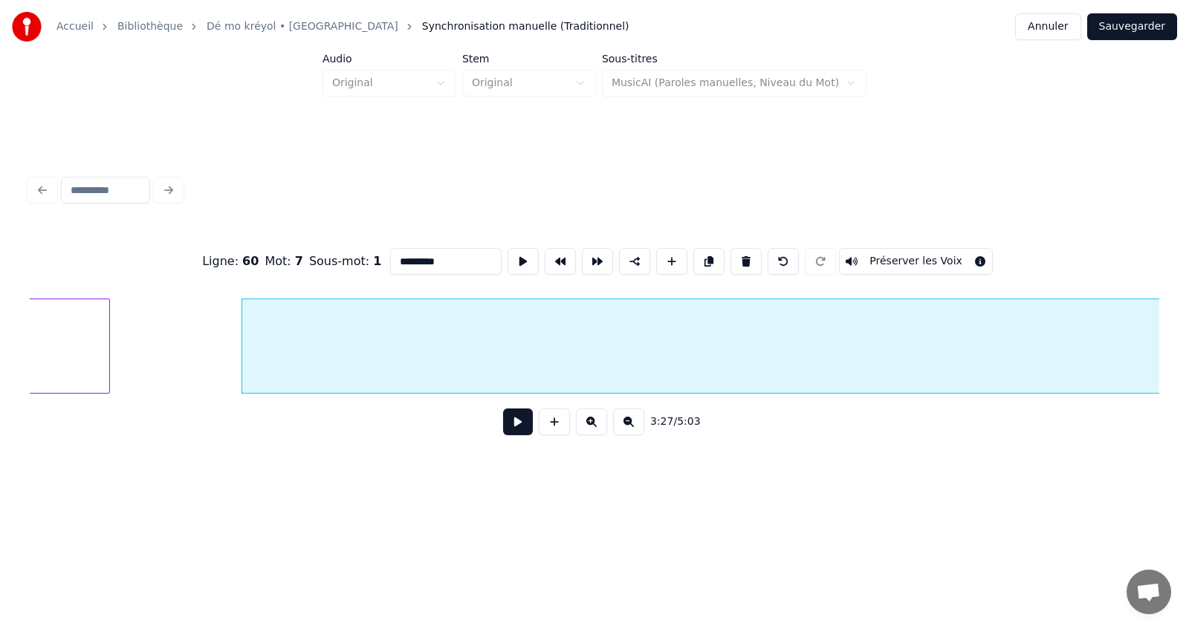
scroll to position [0, 46083]
click at [175, 348] on div at bounding box center [177, 346] width 4 height 94
click at [514, 433] on button at bounding box center [518, 422] width 30 height 27
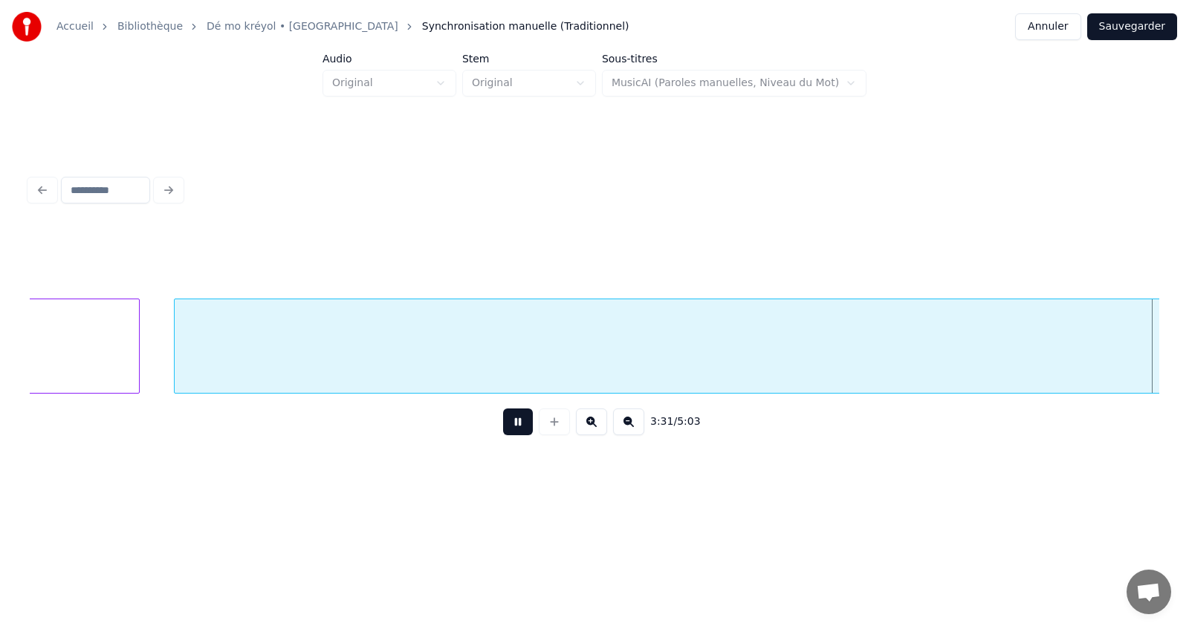
scroll to position [0, 47213]
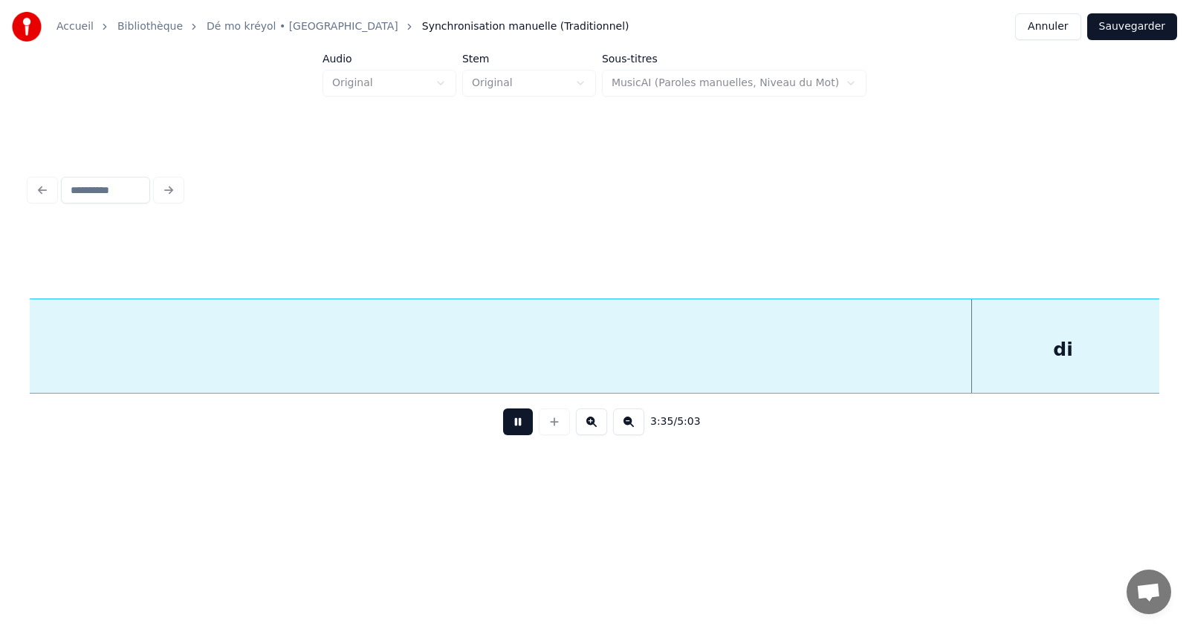
click at [520, 422] on button at bounding box center [518, 422] width 30 height 27
click at [367, 346] on div "di" at bounding box center [379, 349] width 4037 height 101
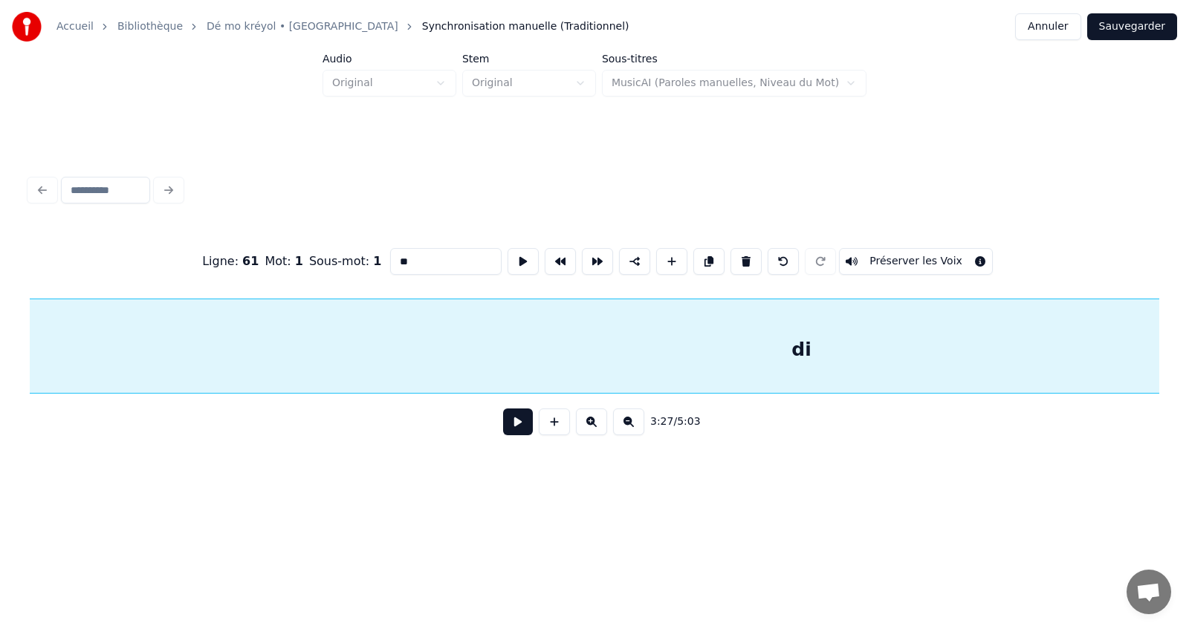
scroll to position [0, 47475]
click at [733, 347] on div "di" at bounding box center [800, 349] width 4037 height 101
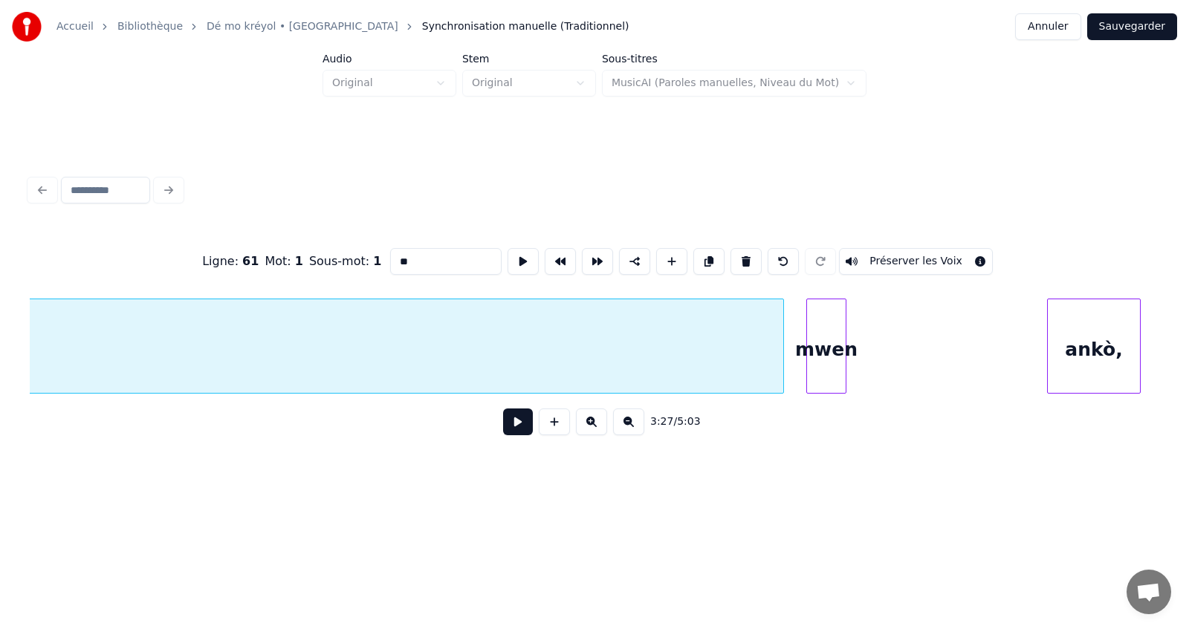
scroll to position [0, 49526]
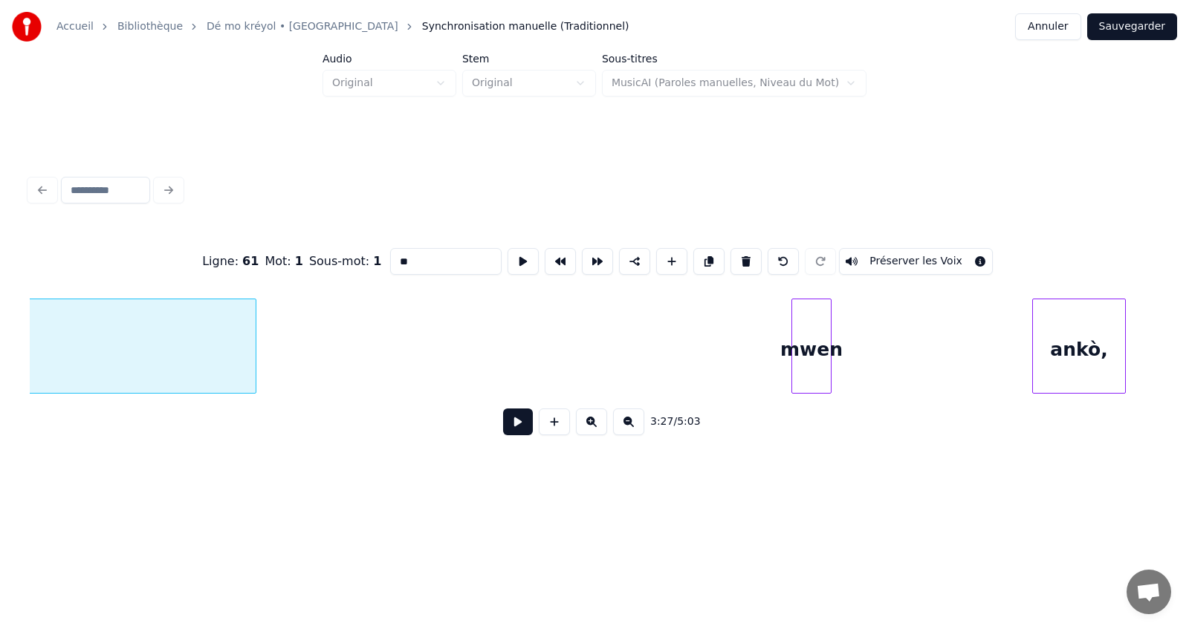
click at [251, 377] on div at bounding box center [253, 346] width 4 height 94
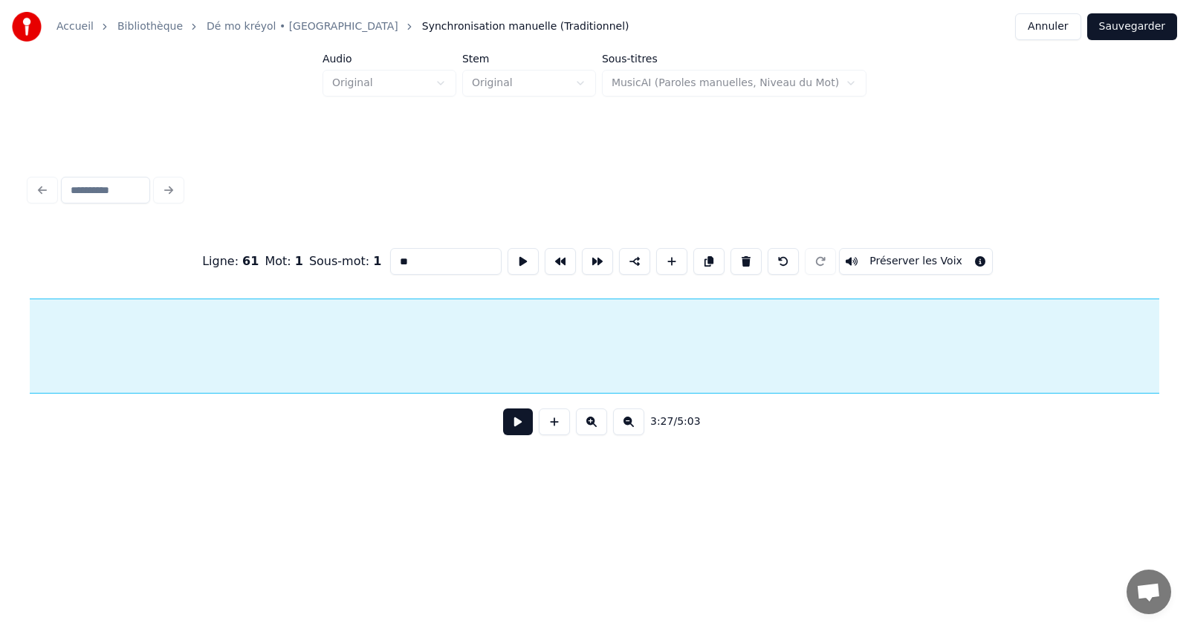
scroll to position [0, 48189]
click at [627, 427] on button at bounding box center [628, 422] width 31 height 27
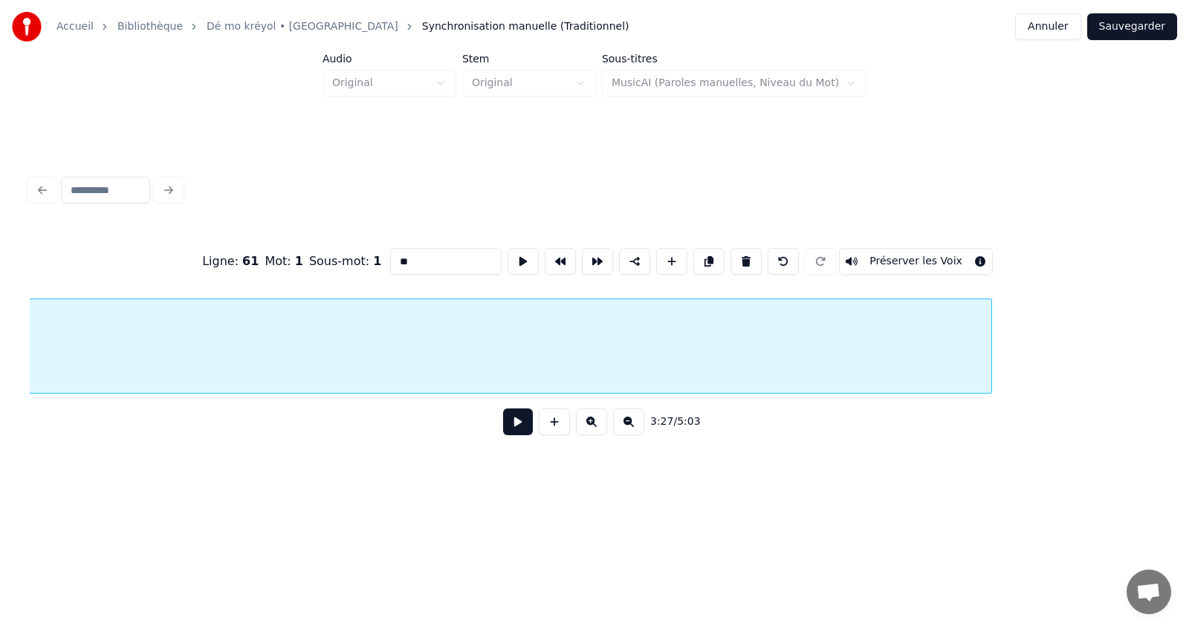
click at [627, 427] on button at bounding box center [628, 422] width 31 height 27
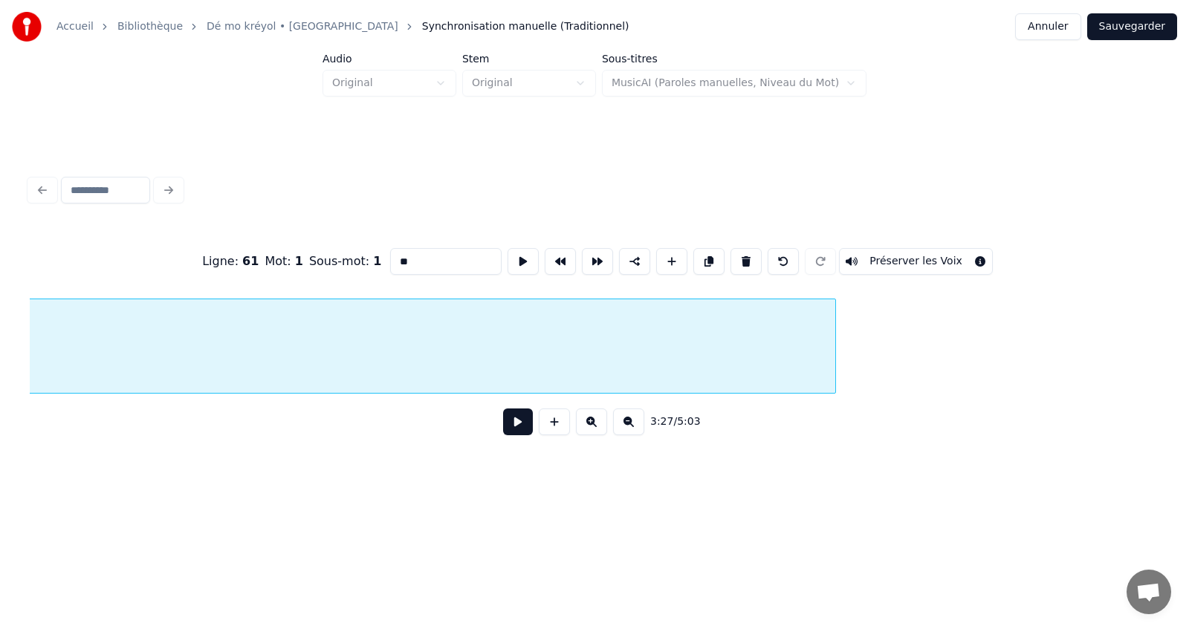
scroll to position [0, 32333]
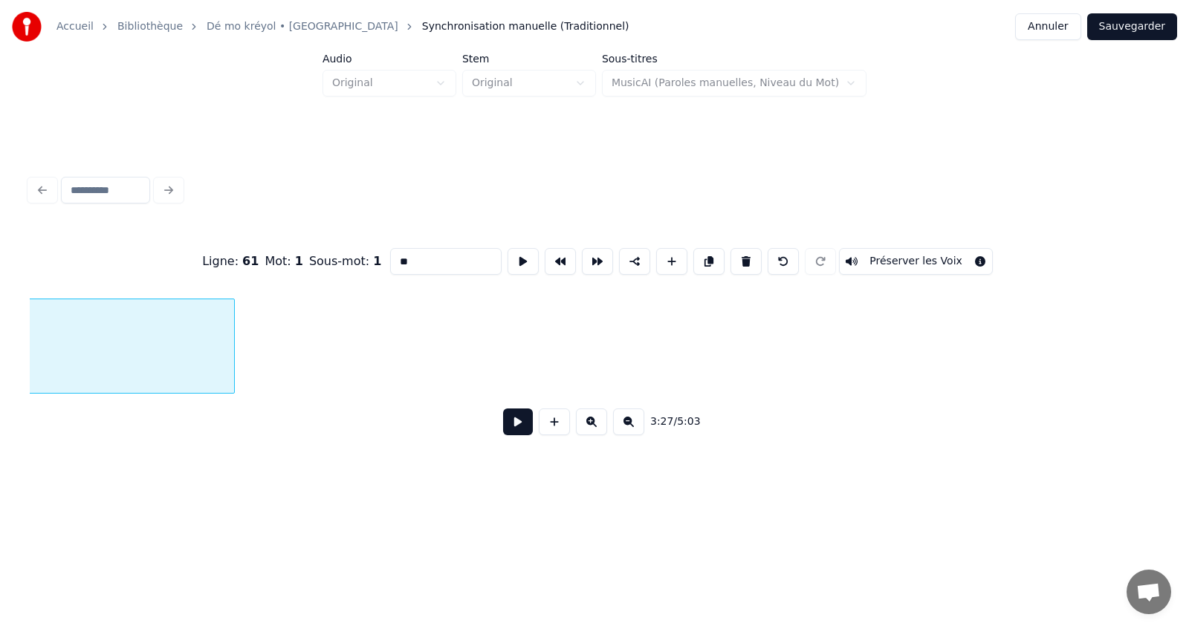
click at [230, 359] on div at bounding box center [232, 346] width 4 height 94
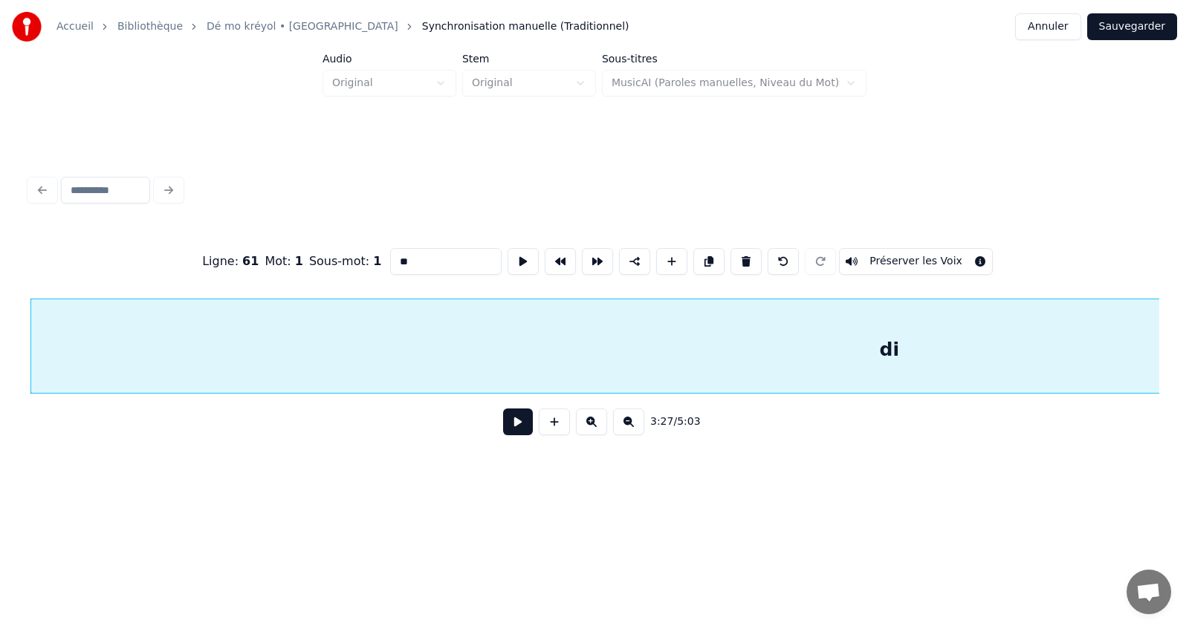
click at [629, 427] on button at bounding box center [628, 422] width 31 height 27
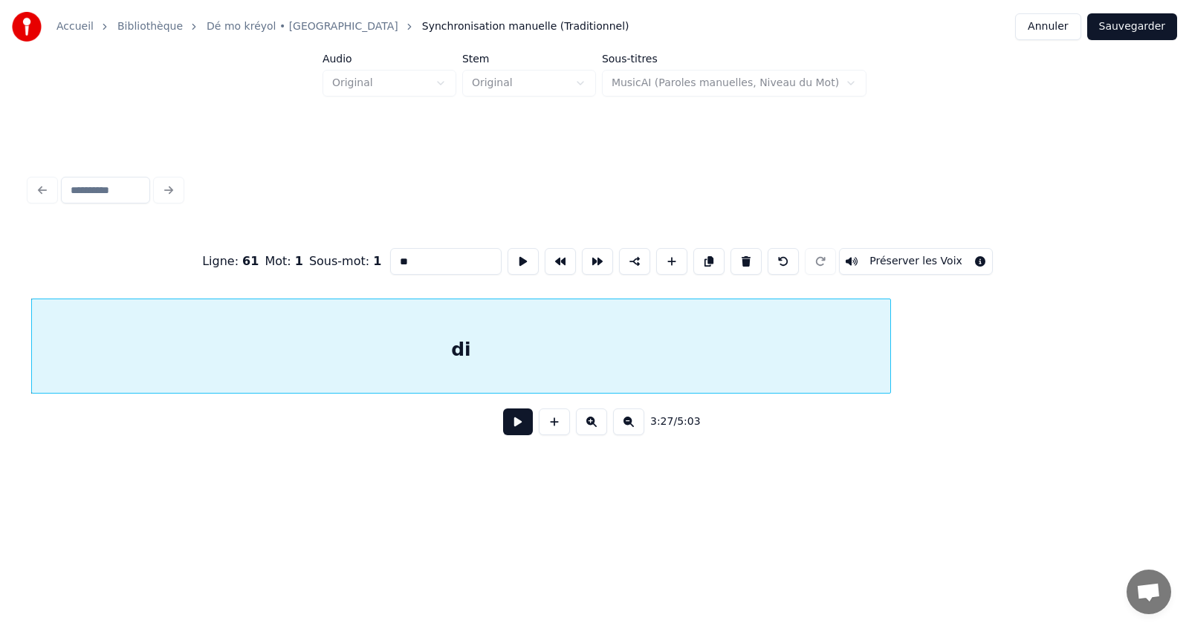
click at [628, 427] on button at bounding box center [628, 422] width 31 height 27
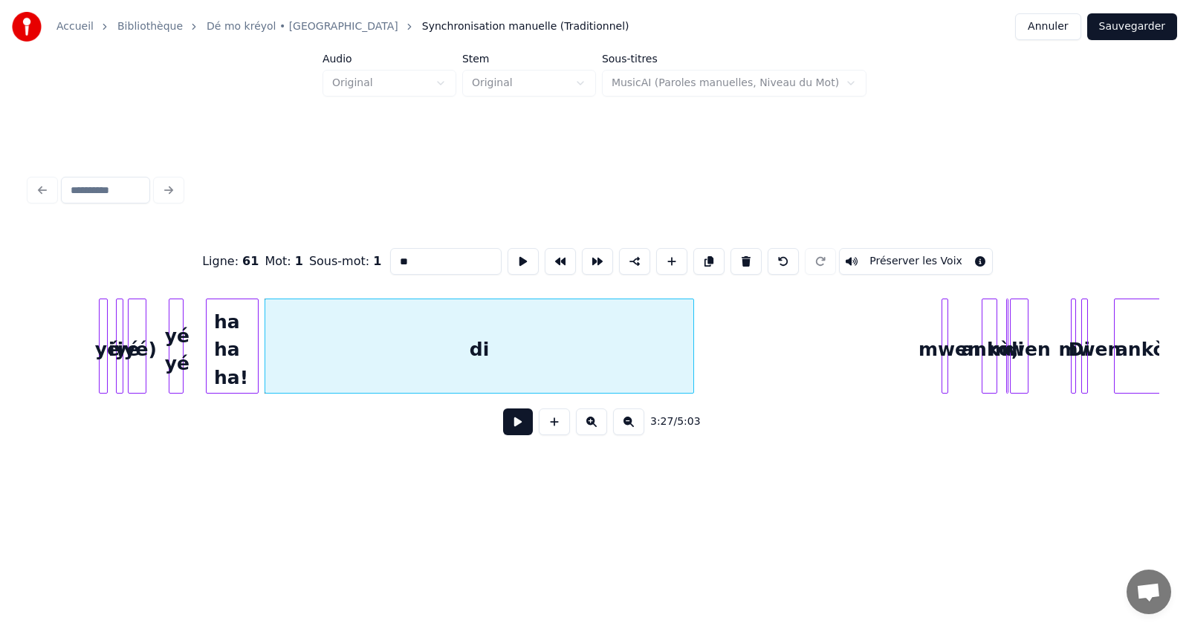
scroll to position [0, 7465]
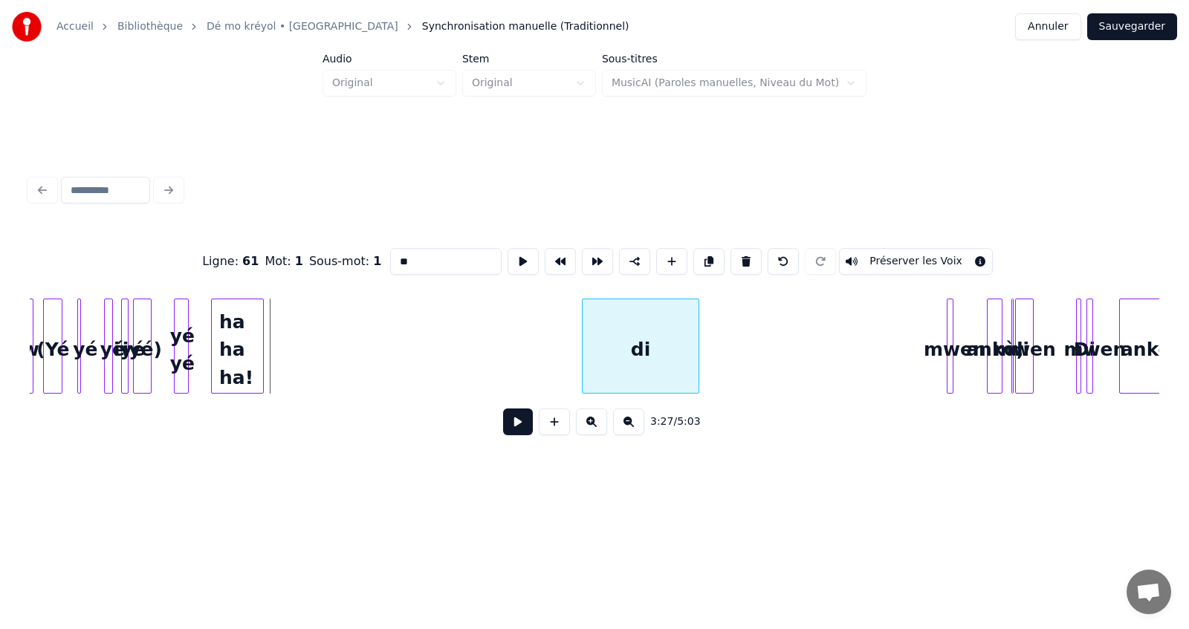
click at [586, 353] on div at bounding box center [585, 346] width 4 height 94
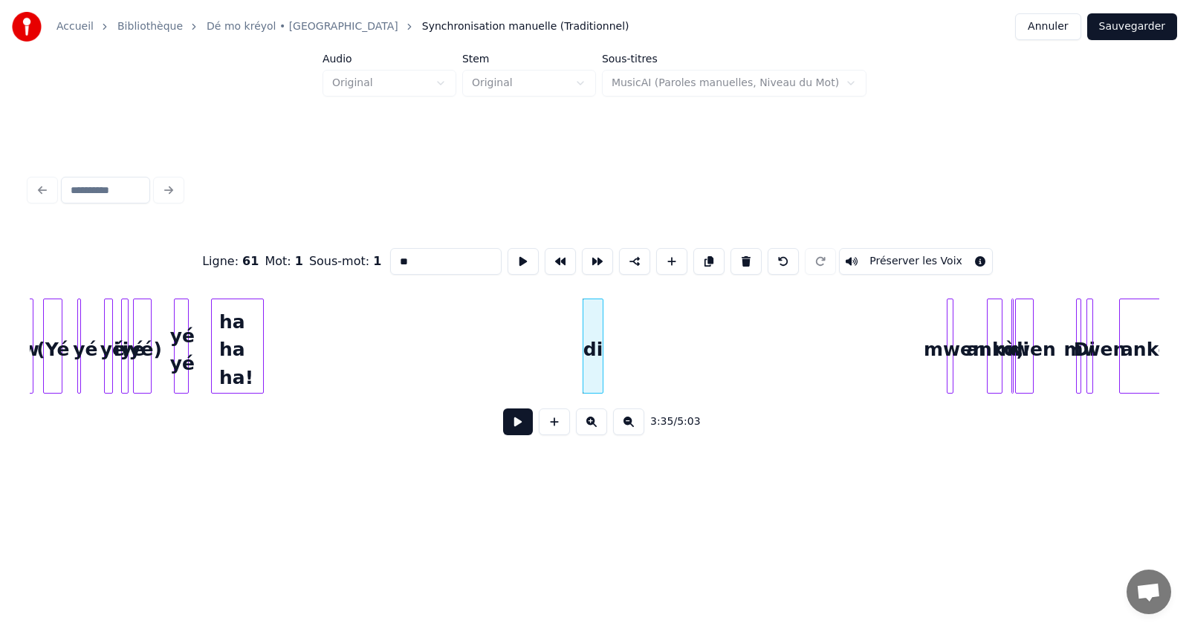
click at [602, 352] on div at bounding box center [600, 346] width 4 height 94
click at [921, 342] on div "di" at bounding box center [924, 349] width 19 height 101
click at [236, 338] on div "ha ha ha!" at bounding box center [237, 349] width 51 height 101
type input "*********"
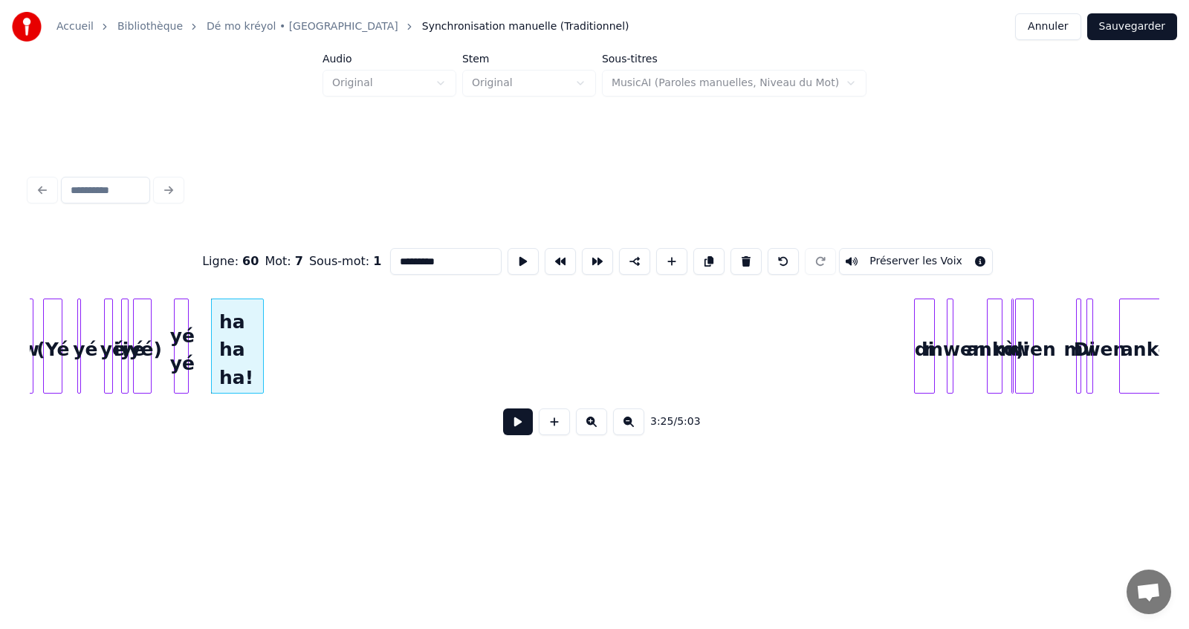
click at [590, 428] on button at bounding box center [591, 422] width 31 height 27
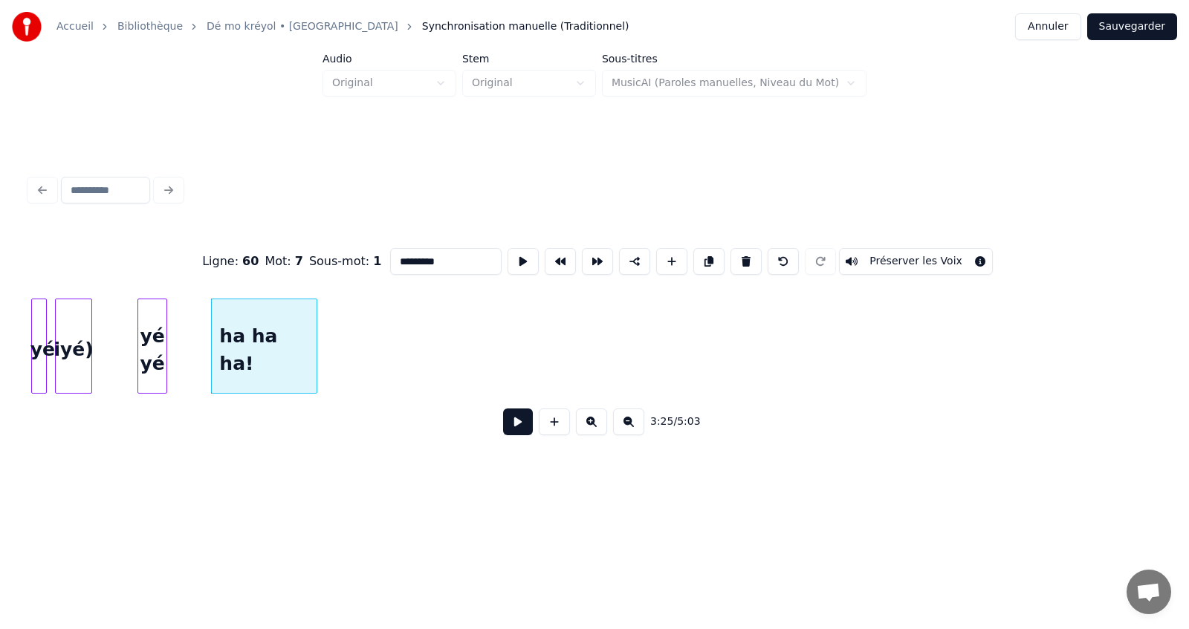
click at [590, 428] on button at bounding box center [591, 422] width 31 height 27
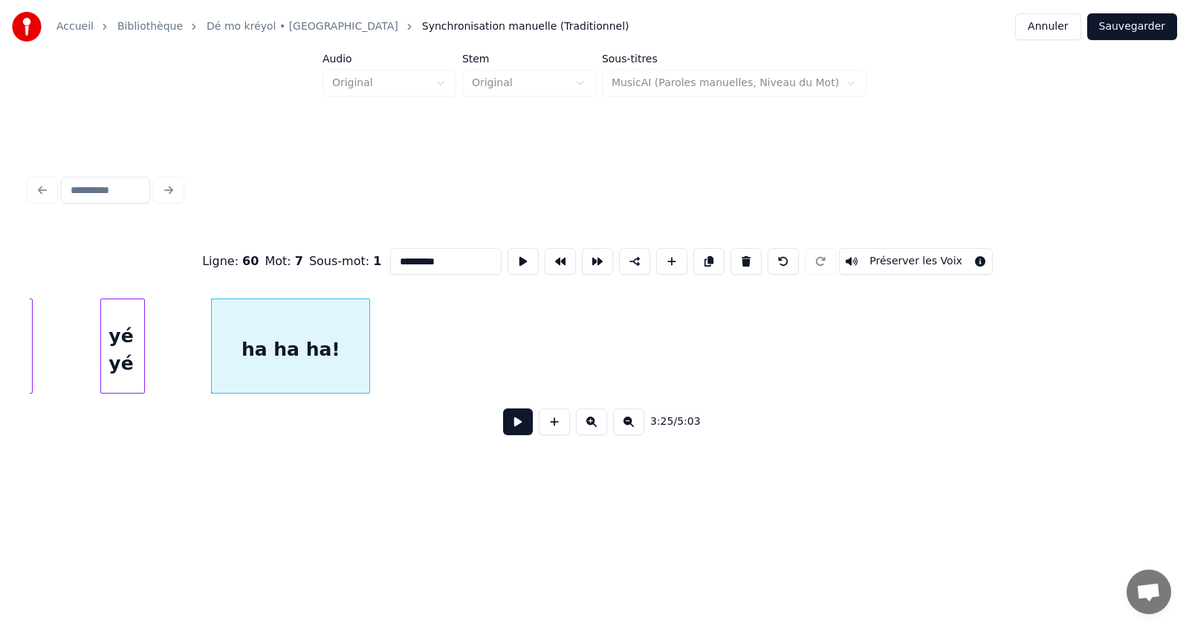
click at [590, 428] on button at bounding box center [591, 422] width 31 height 27
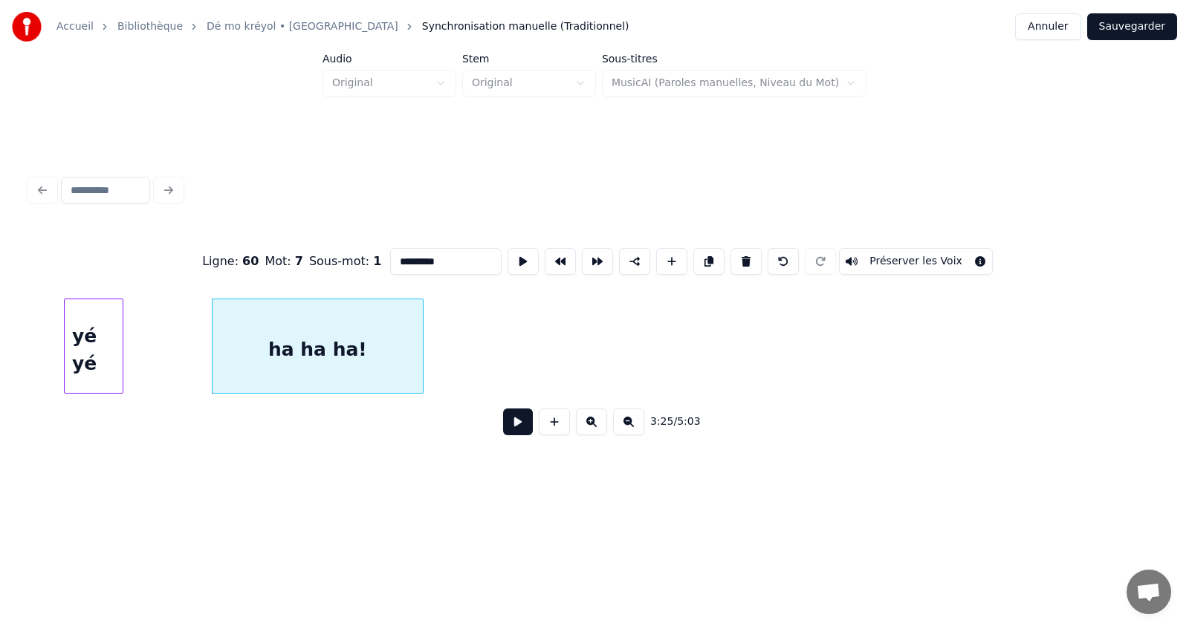
click at [589, 427] on button at bounding box center [591, 422] width 31 height 27
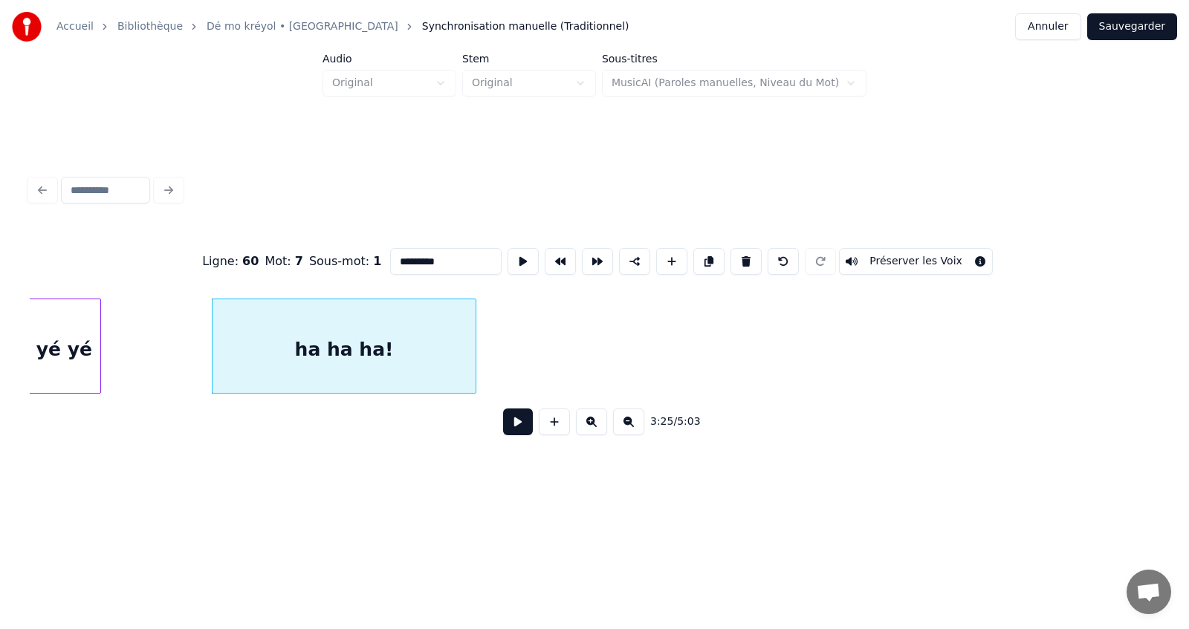
click at [588, 427] on button at bounding box center [591, 422] width 31 height 27
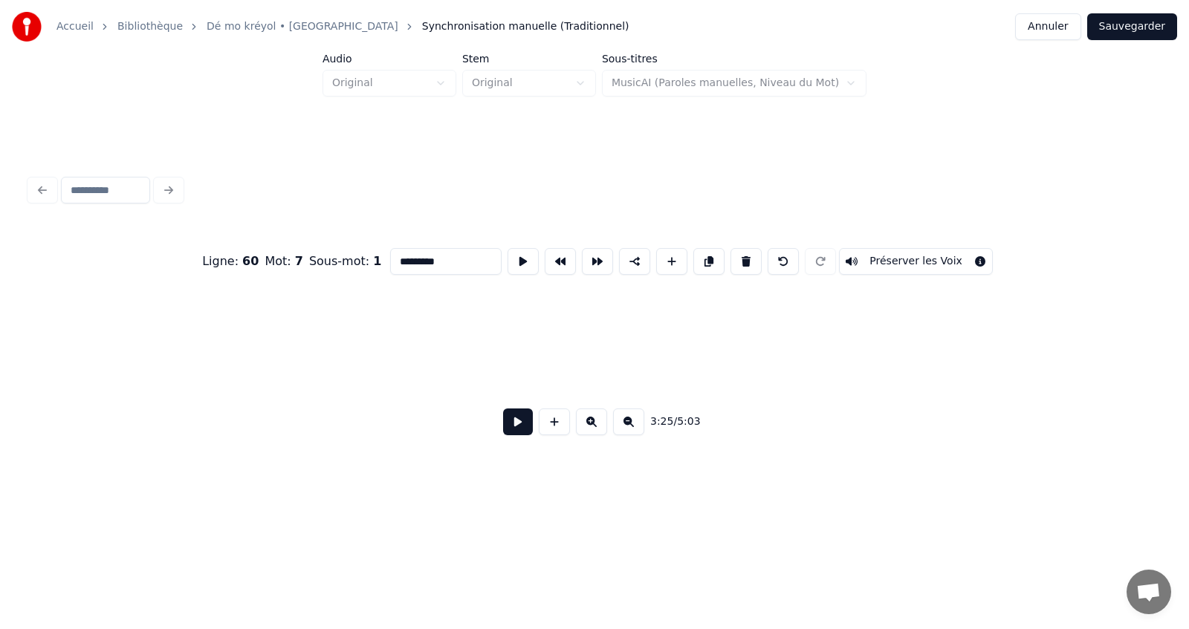
scroll to position [0, 53339]
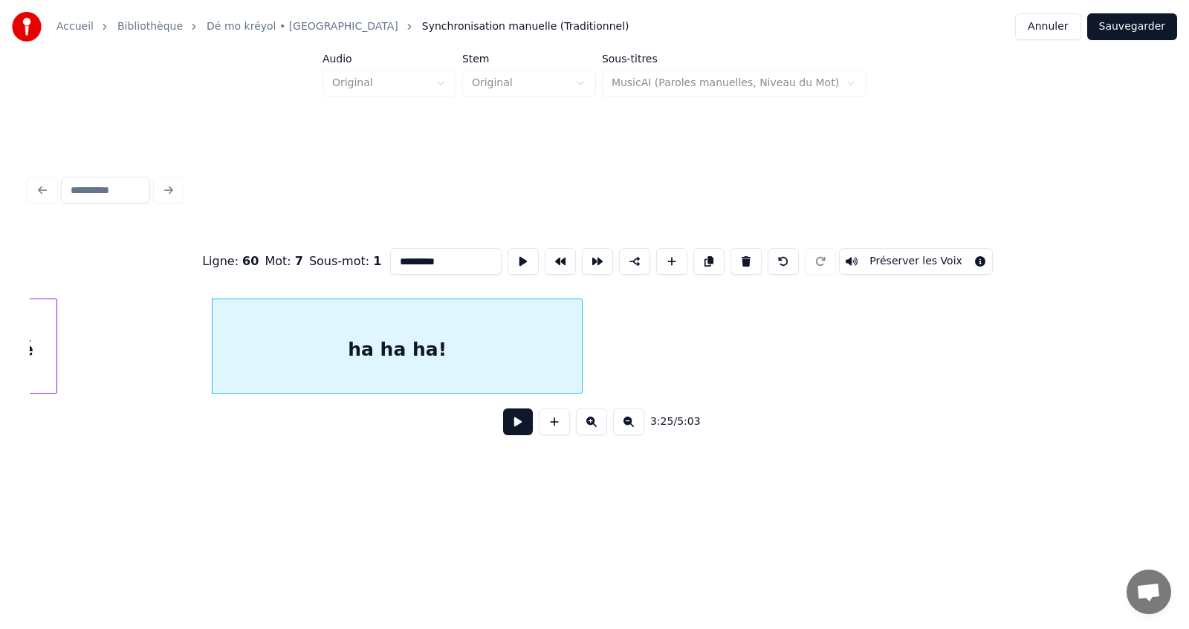
click at [519, 432] on button at bounding box center [518, 422] width 30 height 27
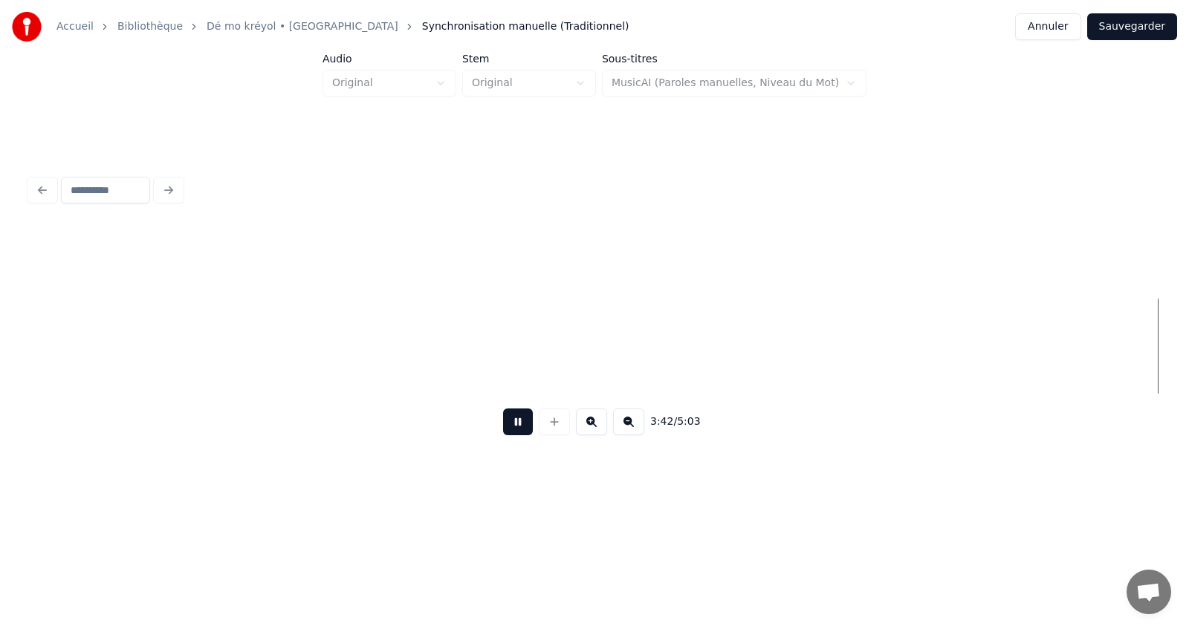
scroll to position [0, 57866]
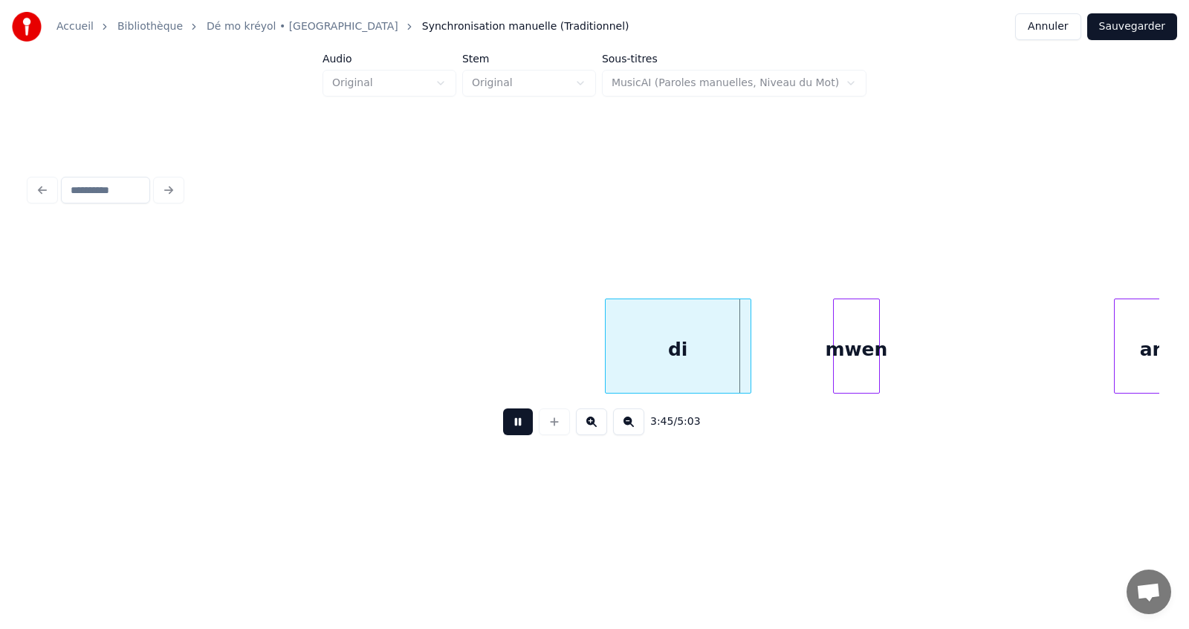
click at [516, 424] on button at bounding box center [518, 422] width 30 height 27
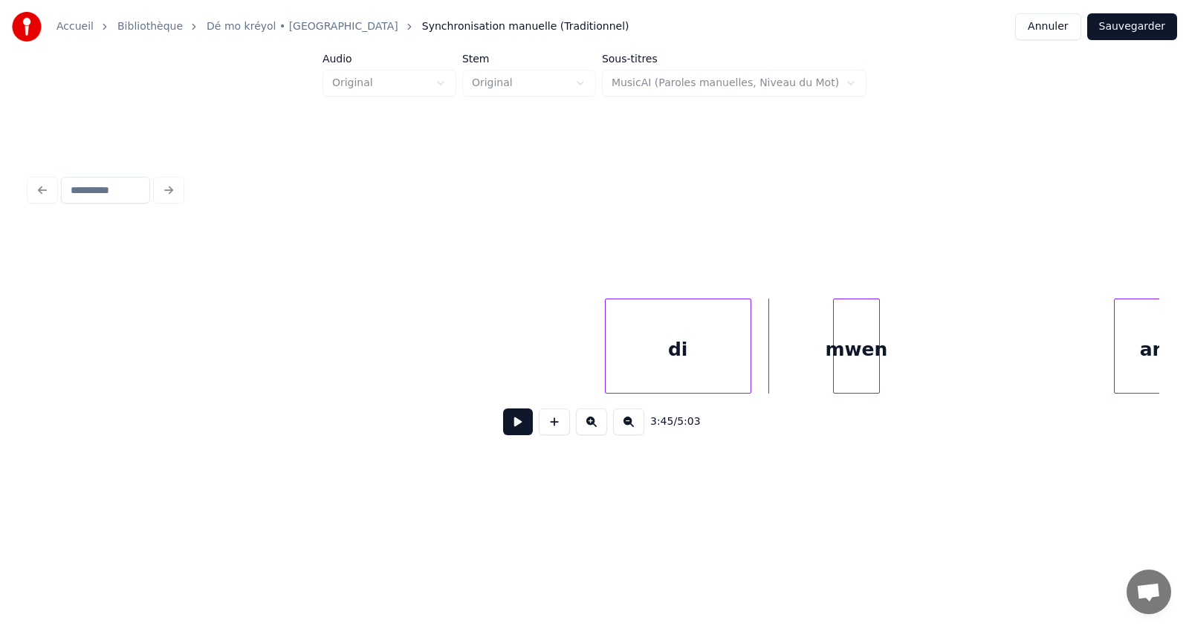
click at [516, 424] on button at bounding box center [518, 422] width 30 height 27
click at [893, 350] on div "mwen" at bounding box center [885, 349] width 45 height 101
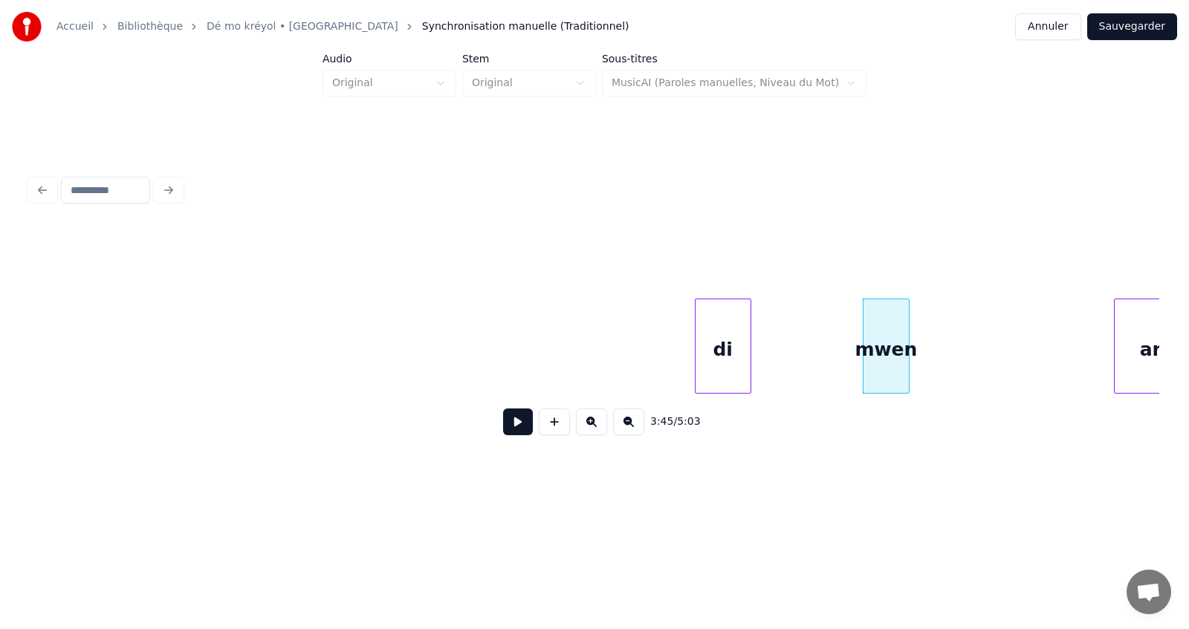
click at [695, 362] on div at bounding box center [697, 346] width 4 height 94
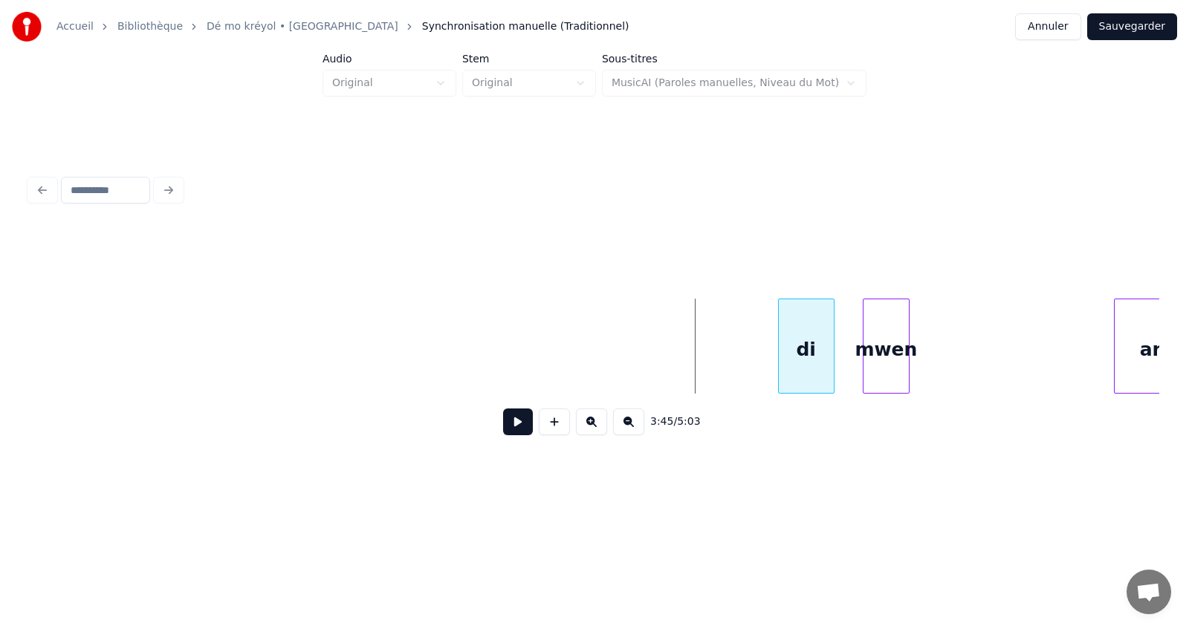
click at [810, 351] on div "di" at bounding box center [806, 349] width 55 height 101
click at [516, 432] on button at bounding box center [518, 422] width 30 height 27
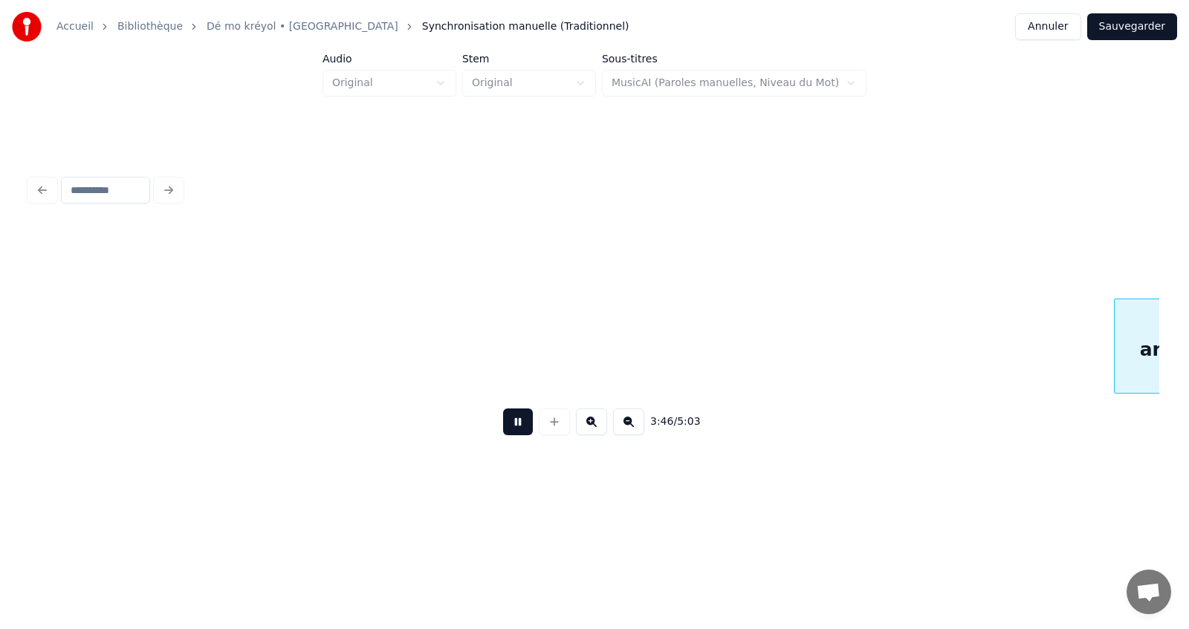
scroll to position [0, 58997]
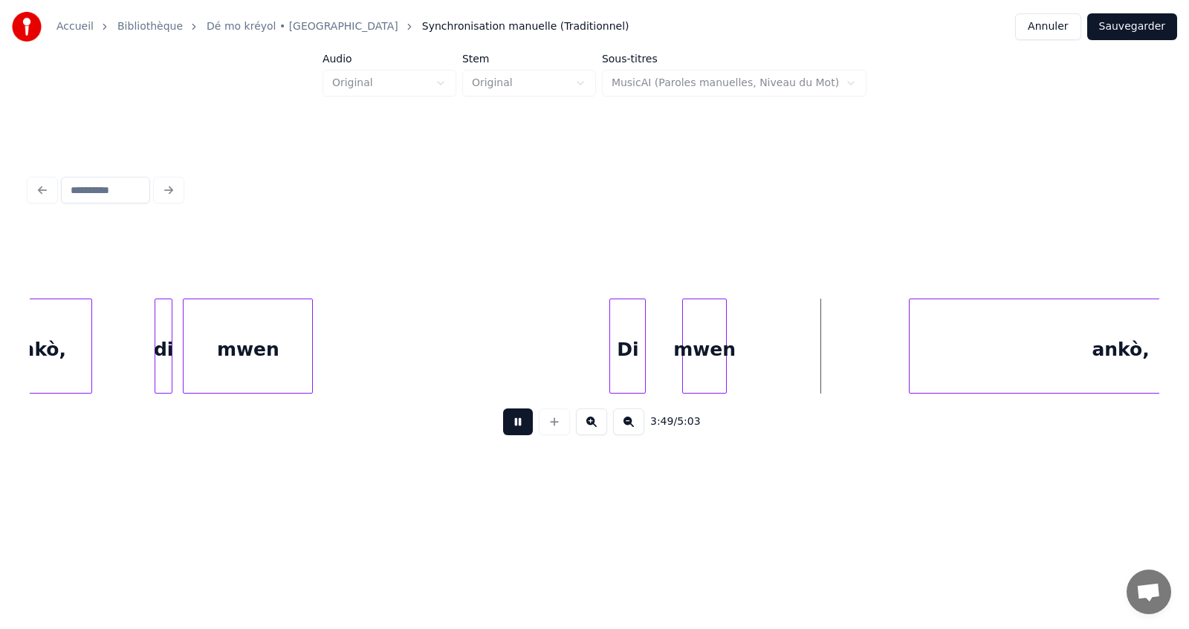
click at [517, 427] on button at bounding box center [518, 422] width 30 height 27
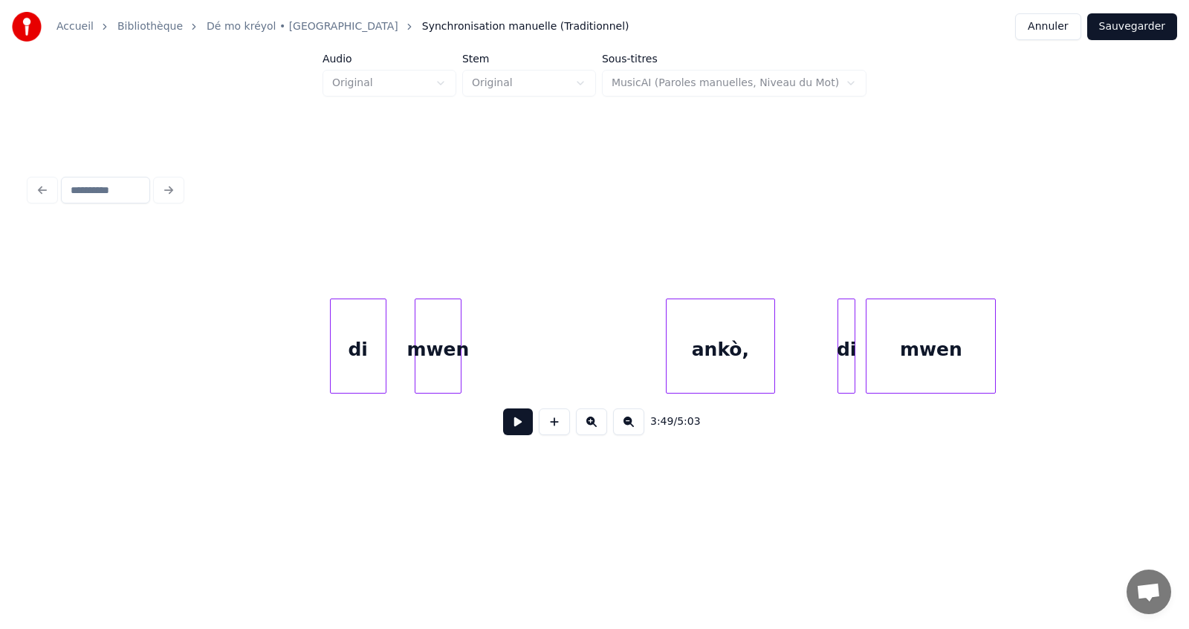
scroll to position [0, 58313]
click at [355, 359] on div "di" at bounding box center [358, 349] width 55 height 101
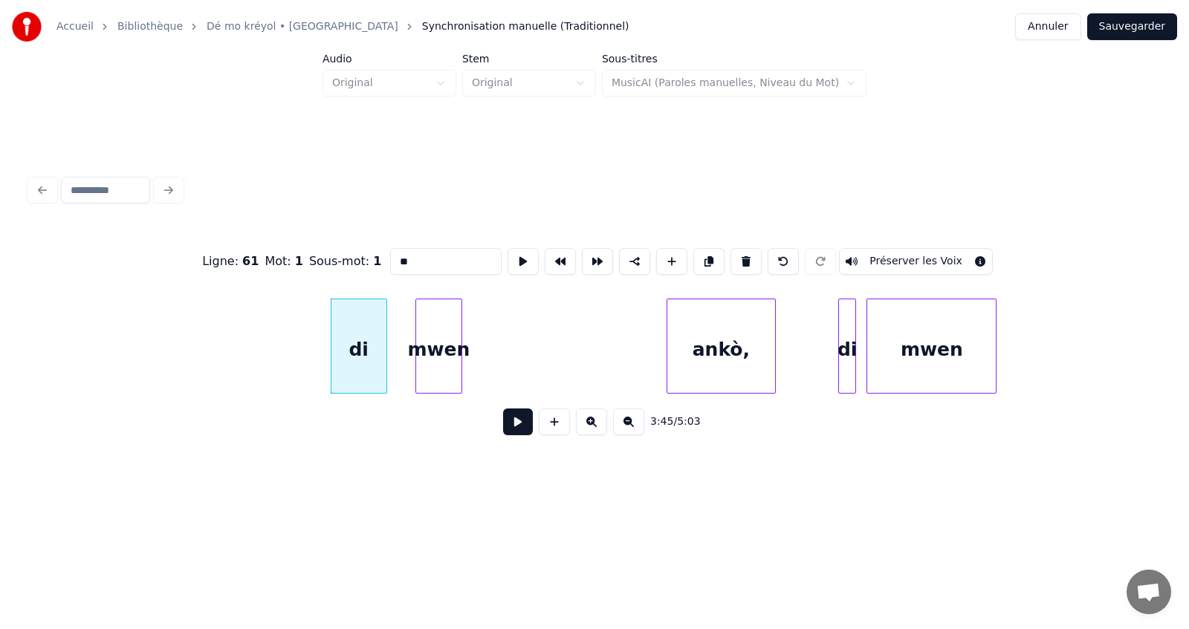
click at [629, 427] on button at bounding box center [628, 422] width 31 height 27
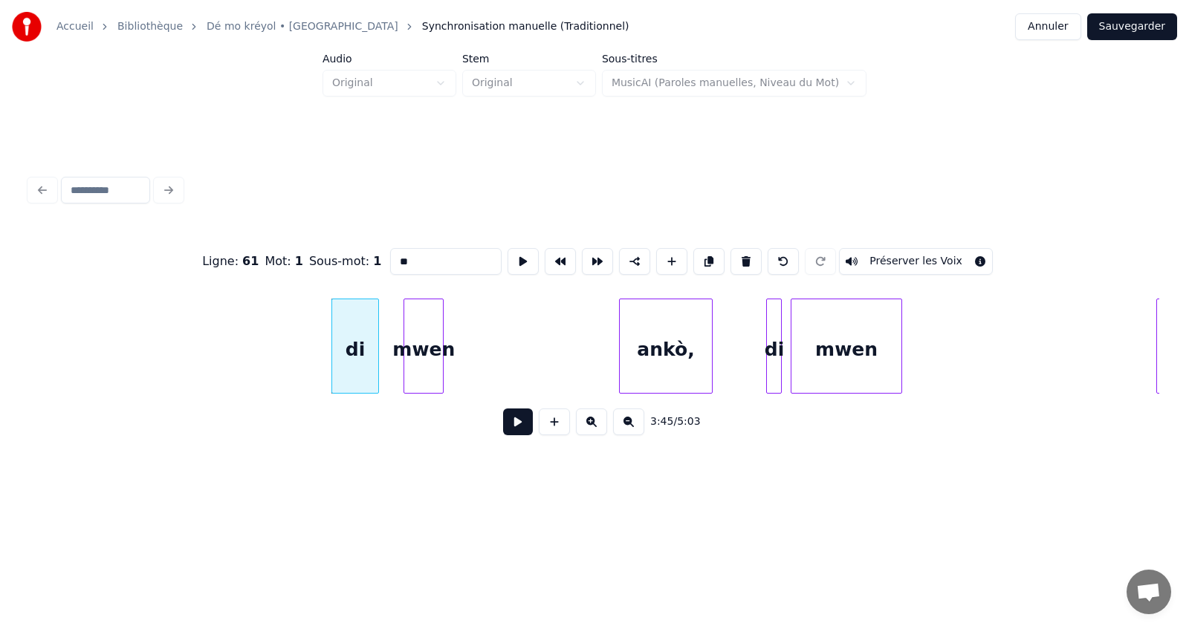
click at [629, 427] on button at bounding box center [628, 422] width 31 height 27
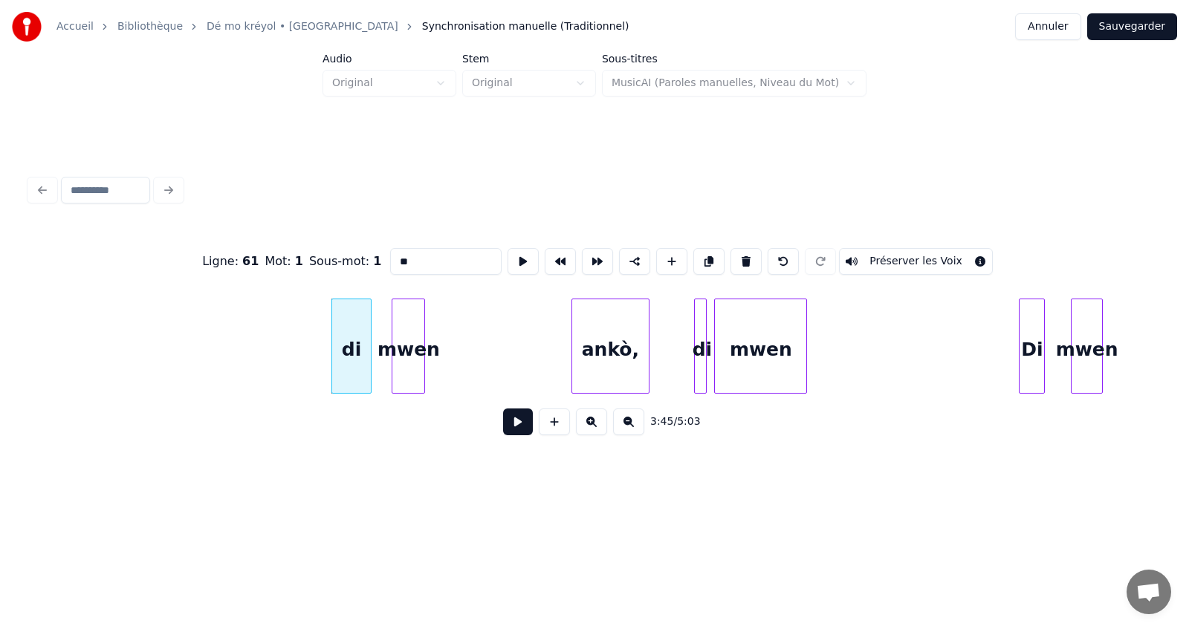
click at [628, 427] on button at bounding box center [628, 422] width 31 height 27
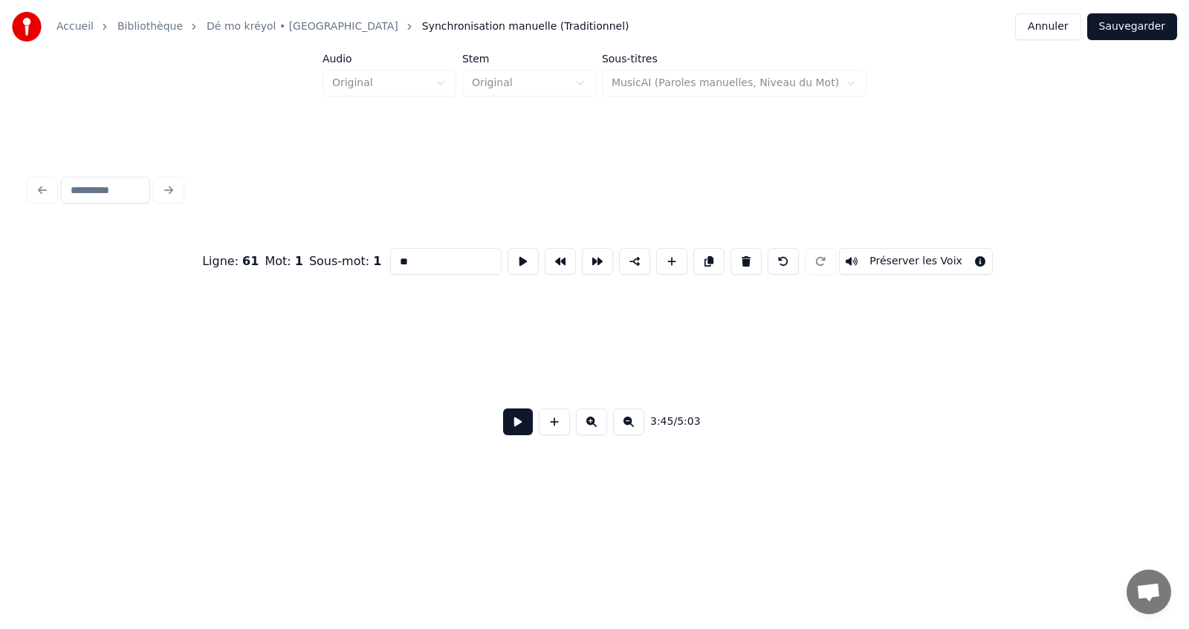
scroll to position [0, 33191]
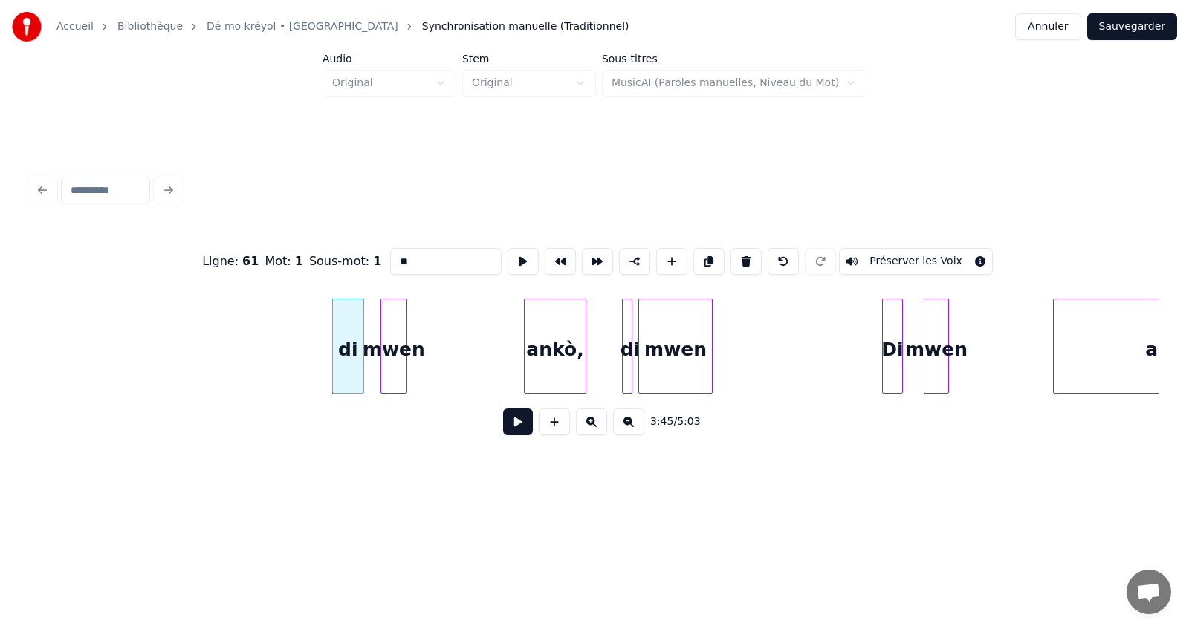
click at [519, 431] on button at bounding box center [518, 422] width 30 height 27
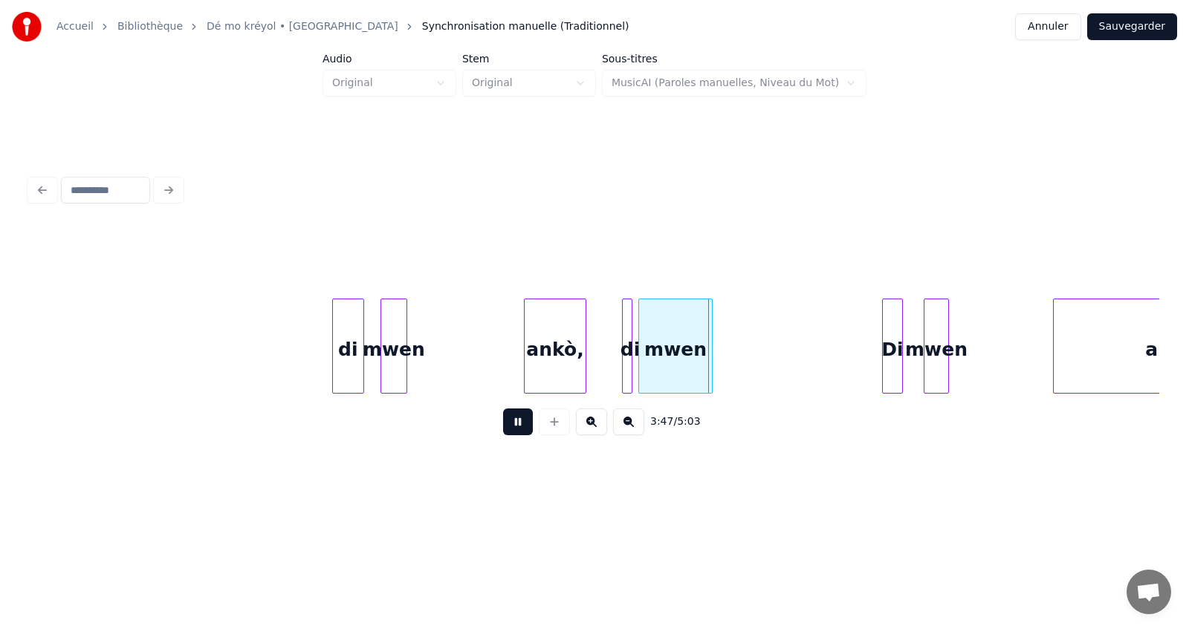
click at [509, 427] on button at bounding box center [518, 422] width 30 height 27
click at [760, 377] on div at bounding box center [758, 346] width 4 height 94
click at [722, 359] on div "mwen" at bounding box center [700, 349] width 123 height 101
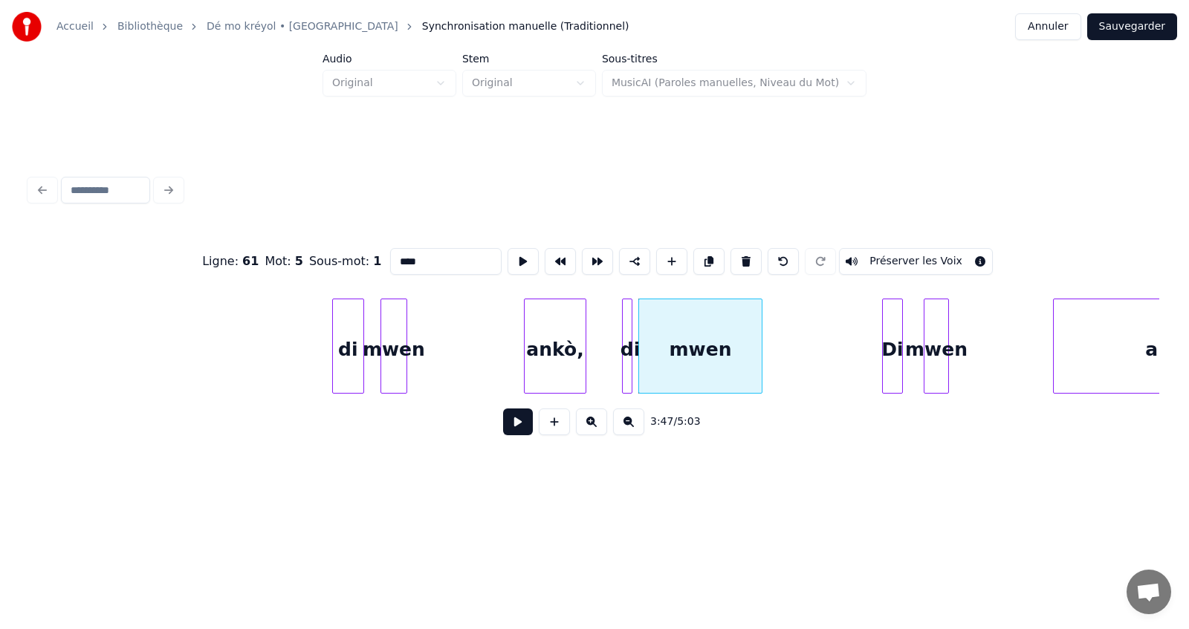
click at [437, 258] on input "****" at bounding box center [445, 261] width 111 height 27
type input "*********"
click at [519, 428] on button at bounding box center [518, 422] width 30 height 27
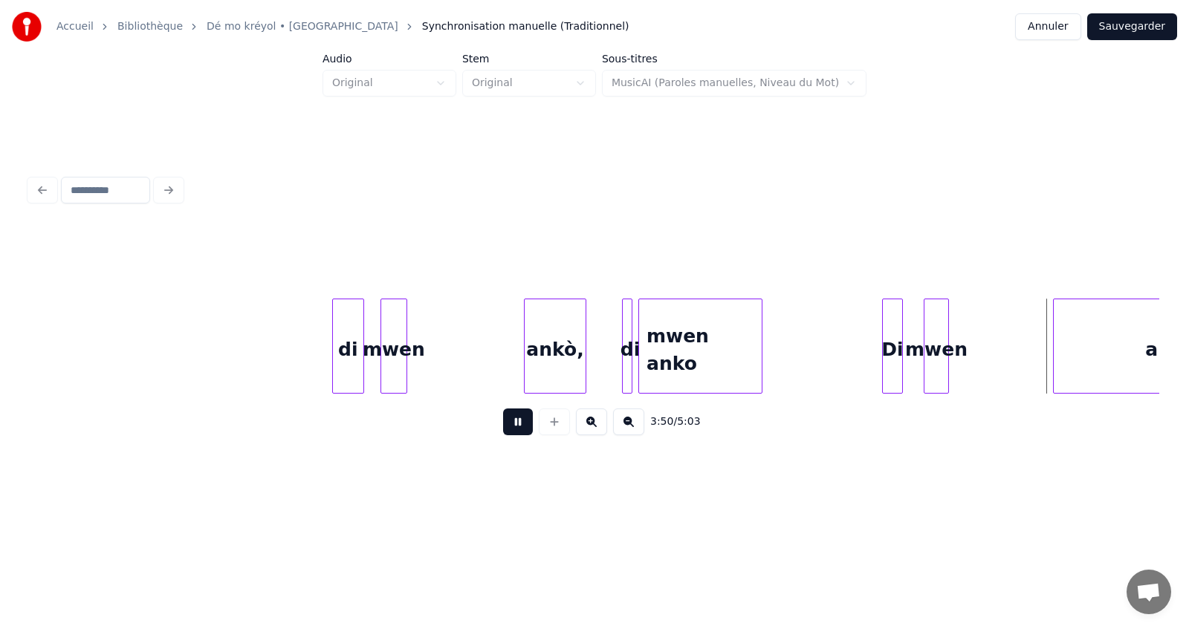
click at [519, 428] on button at bounding box center [518, 422] width 30 height 27
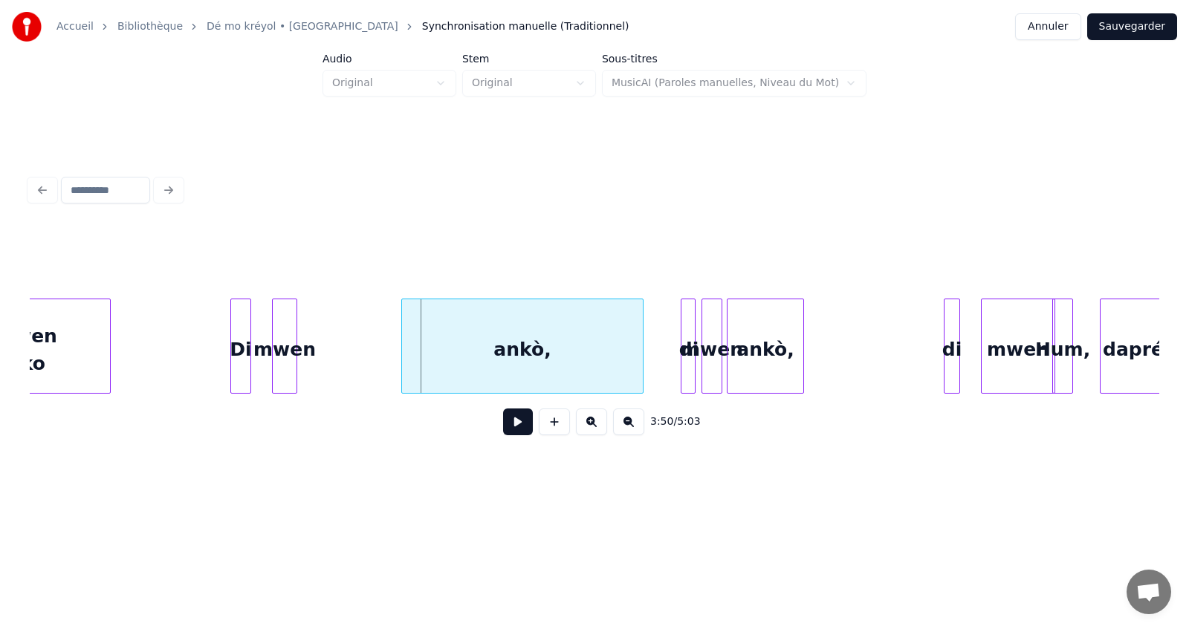
scroll to position [0, 33845]
click at [381, 355] on div at bounding box center [383, 346] width 4 height 94
click at [449, 351] on div "ankò," at bounding box center [510, 349] width 259 height 101
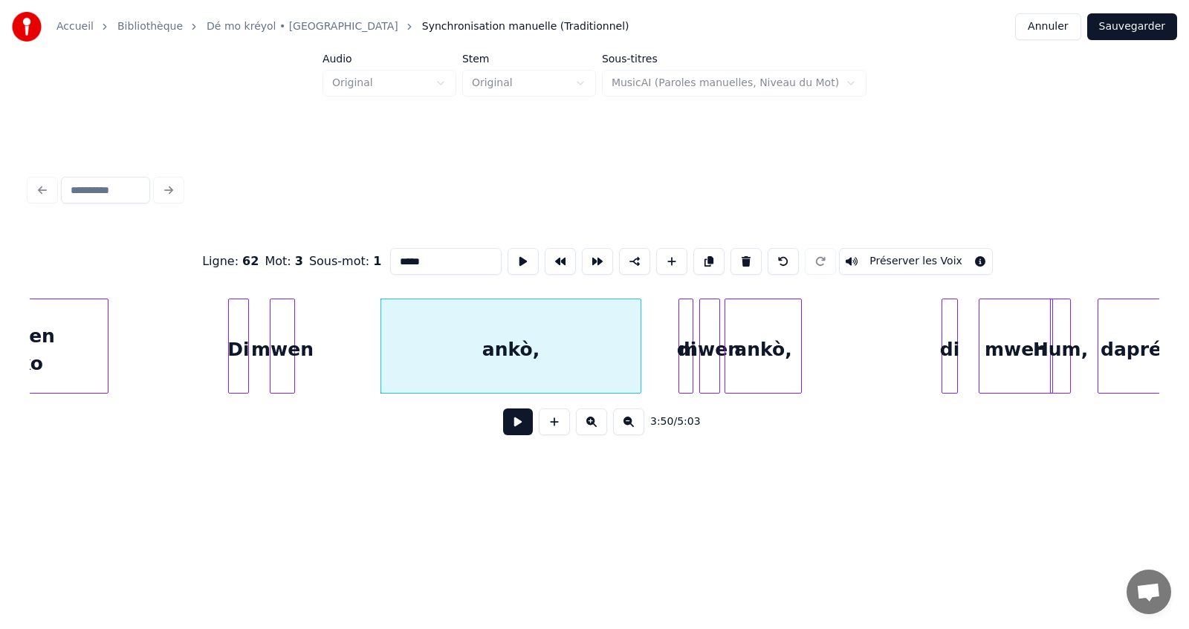
click at [393, 258] on input "*****" at bounding box center [445, 261] width 111 height 27
type input "**********"
click at [519, 433] on button at bounding box center [518, 422] width 30 height 27
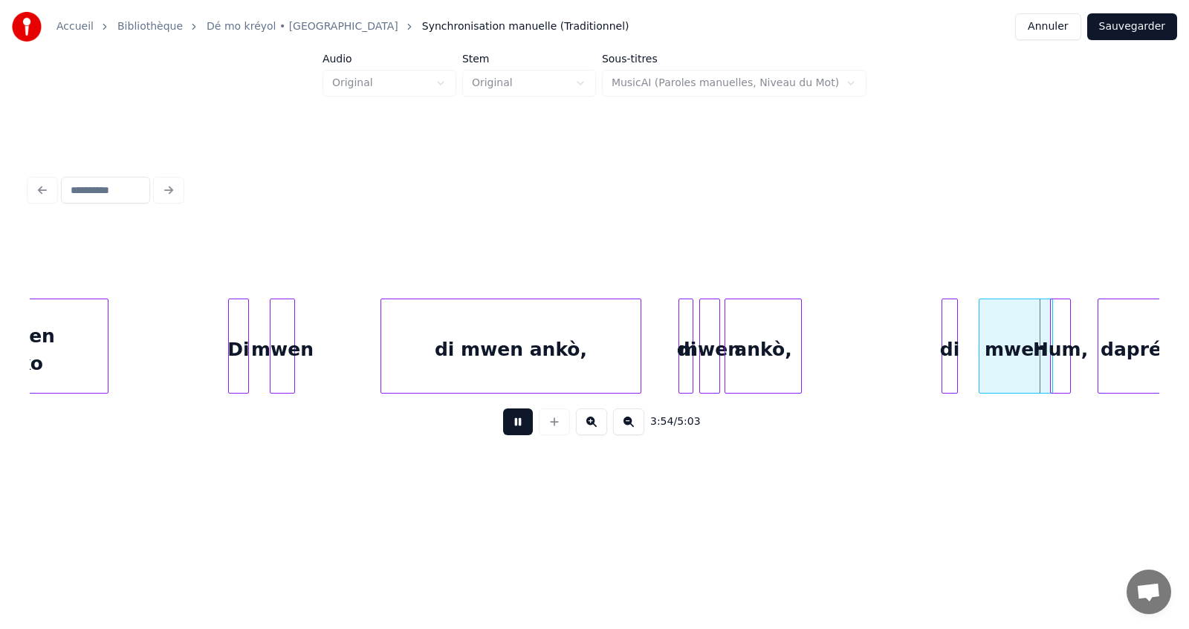
click at [519, 435] on button at bounding box center [518, 422] width 30 height 27
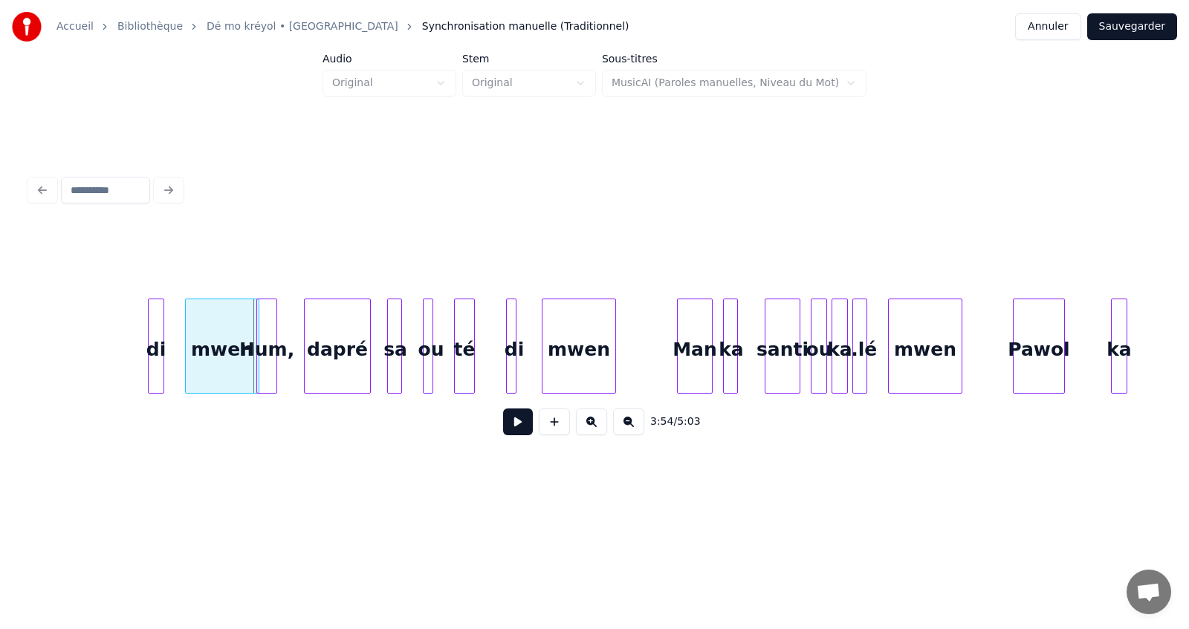
scroll to position [0, 34648]
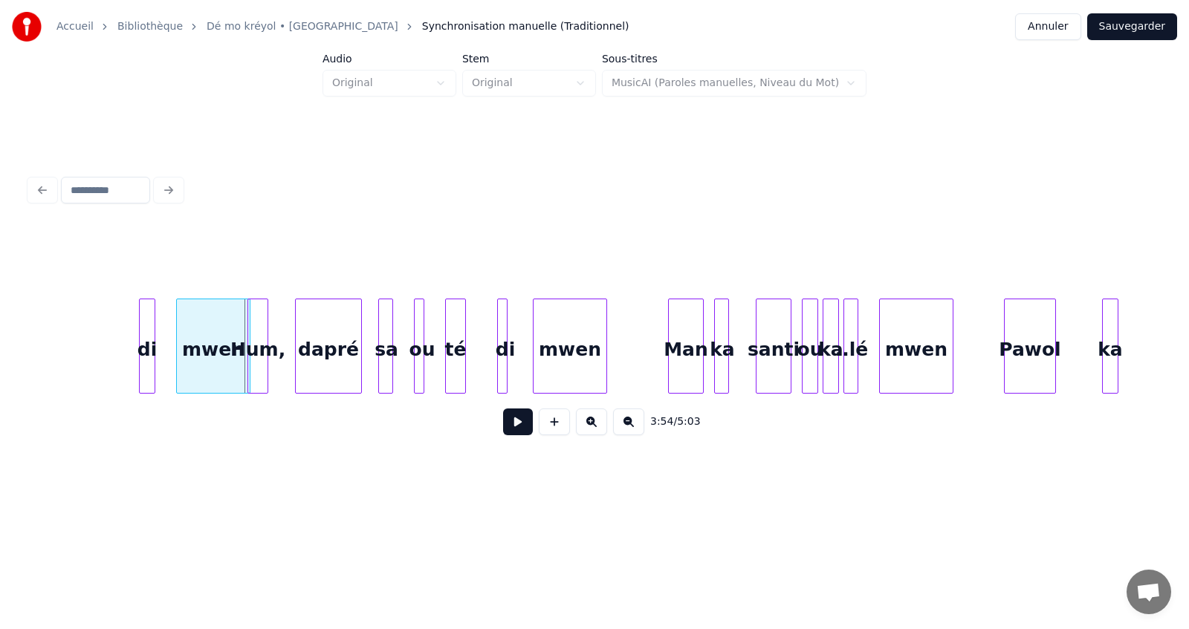
click at [519, 434] on button at bounding box center [518, 422] width 30 height 27
click at [519, 433] on button at bounding box center [518, 422] width 30 height 27
click at [684, 353] on div "Man" at bounding box center [686, 349] width 34 height 101
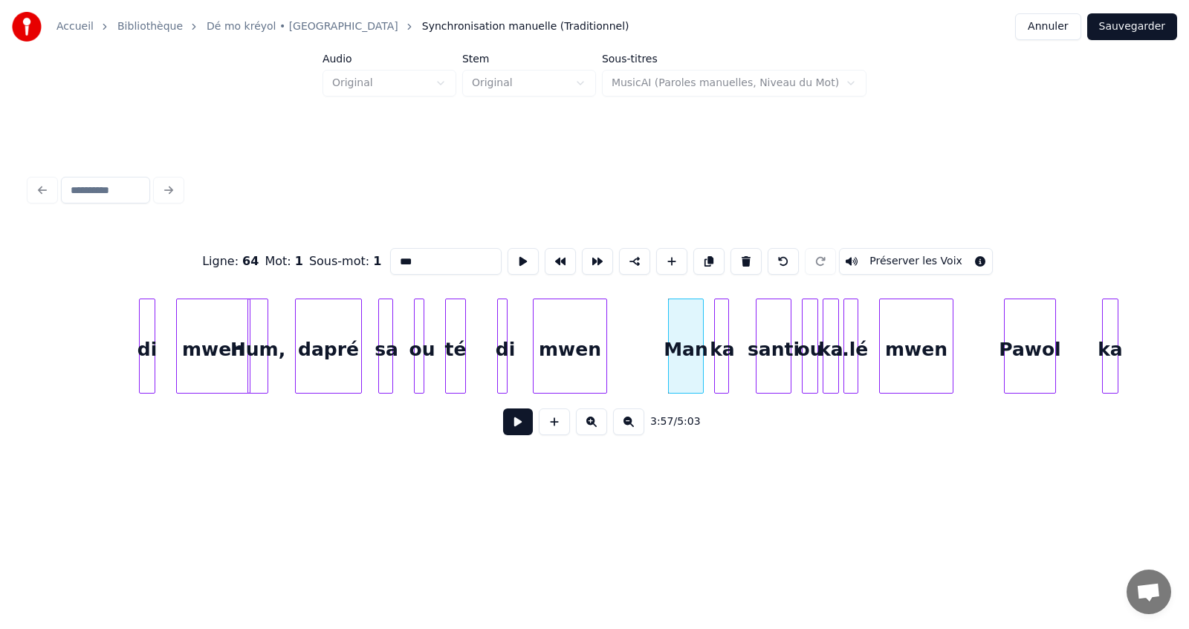
click at [518, 429] on button at bounding box center [518, 422] width 30 height 27
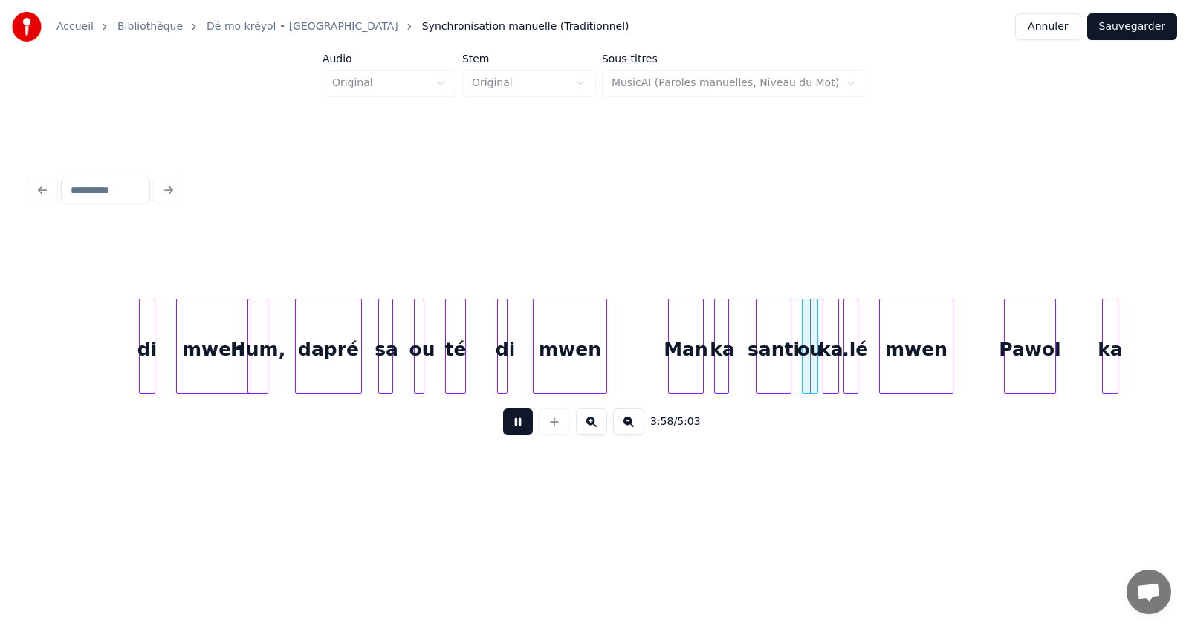
click at [518, 429] on button at bounding box center [518, 422] width 30 height 27
click at [517, 429] on button at bounding box center [518, 422] width 30 height 27
click at [516, 428] on button at bounding box center [518, 422] width 30 height 27
click at [687, 353] on div "Man" at bounding box center [686, 349] width 34 height 101
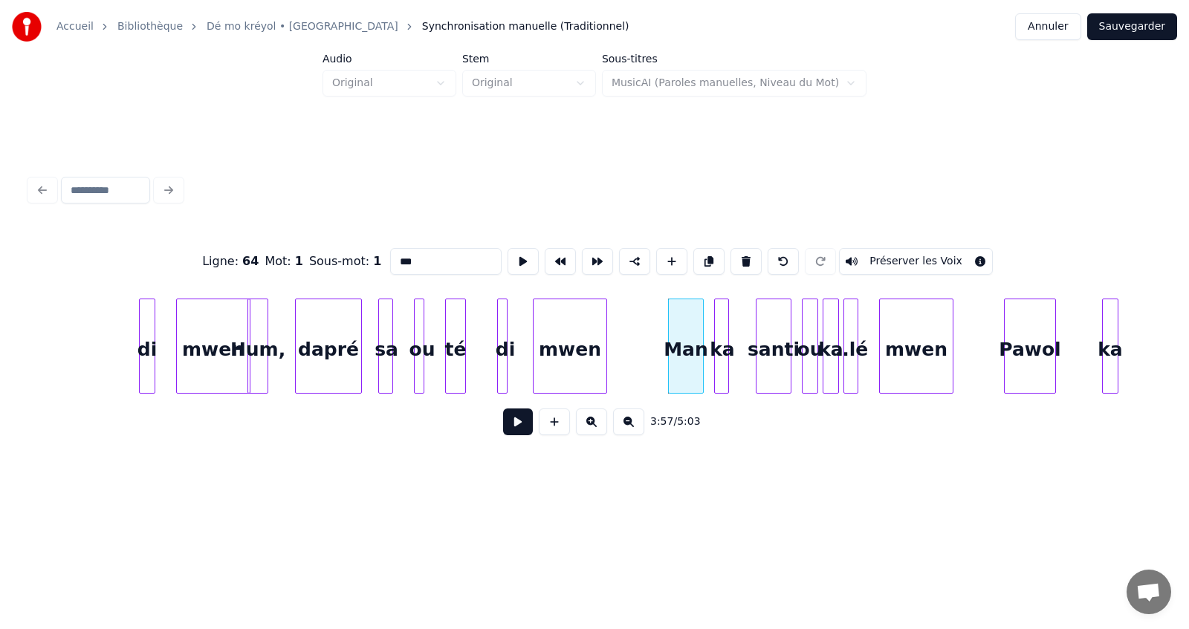
click at [514, 429] on button at bounding box center [518, 422] width 30 height 27
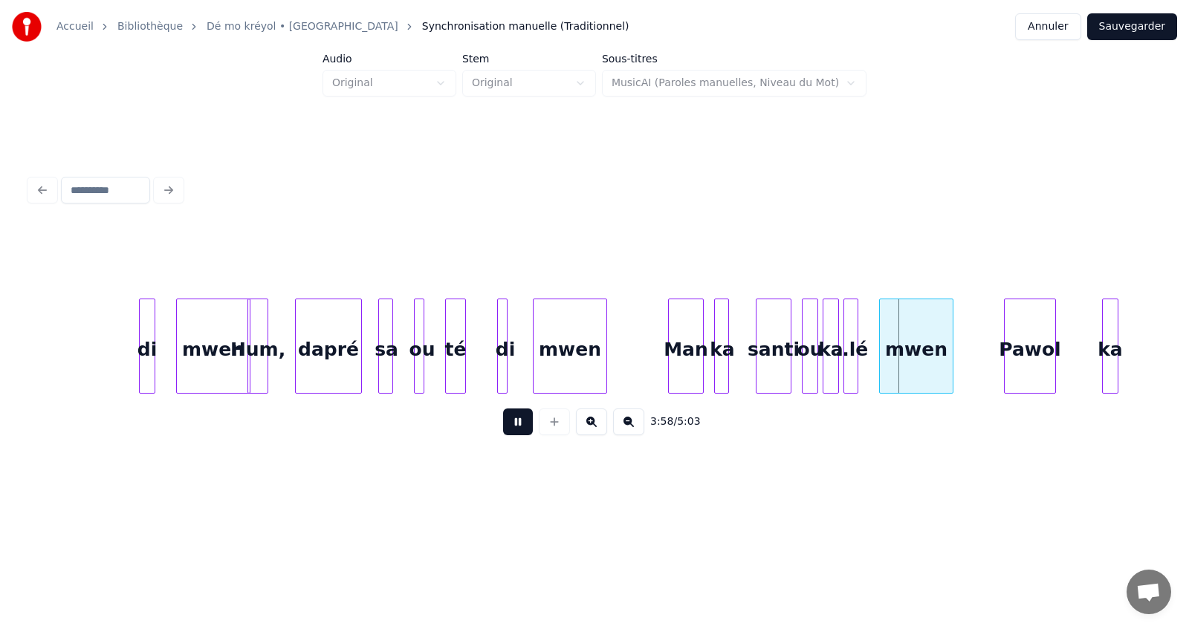
click at [514, 429] on button at bounding box center [518, 422] width 30 height 27
click at [685, 354] on div "Man" at bounding box center [686, 349] width 34 height 101
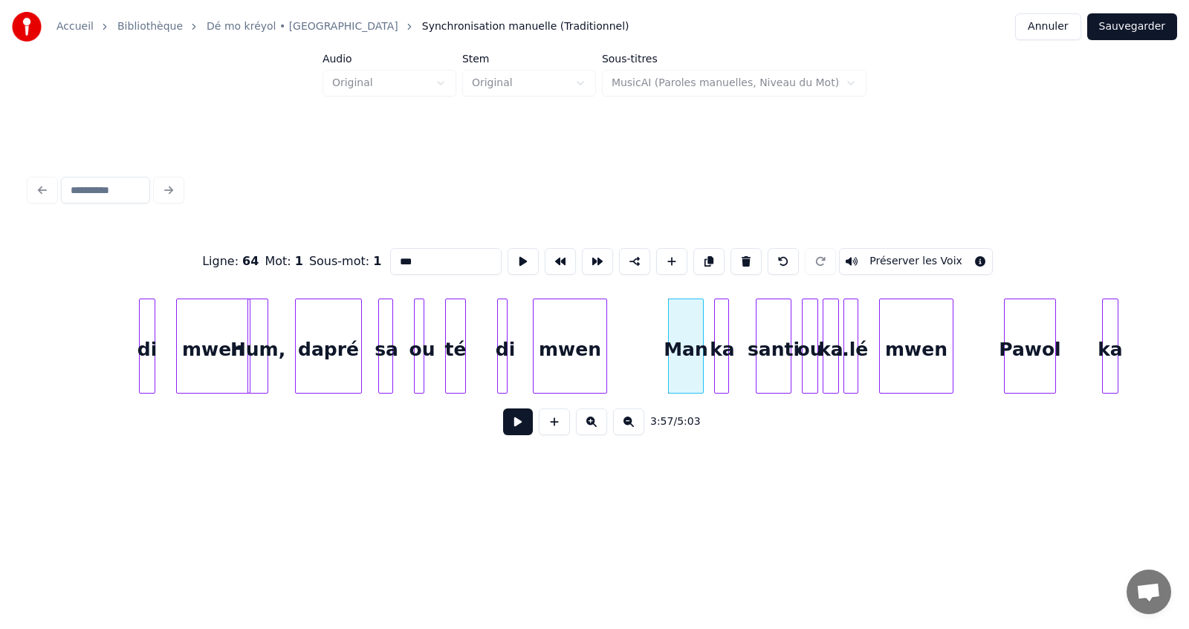
click at [518, 432] on button at bounding box center [518, 422] width 30 height 27
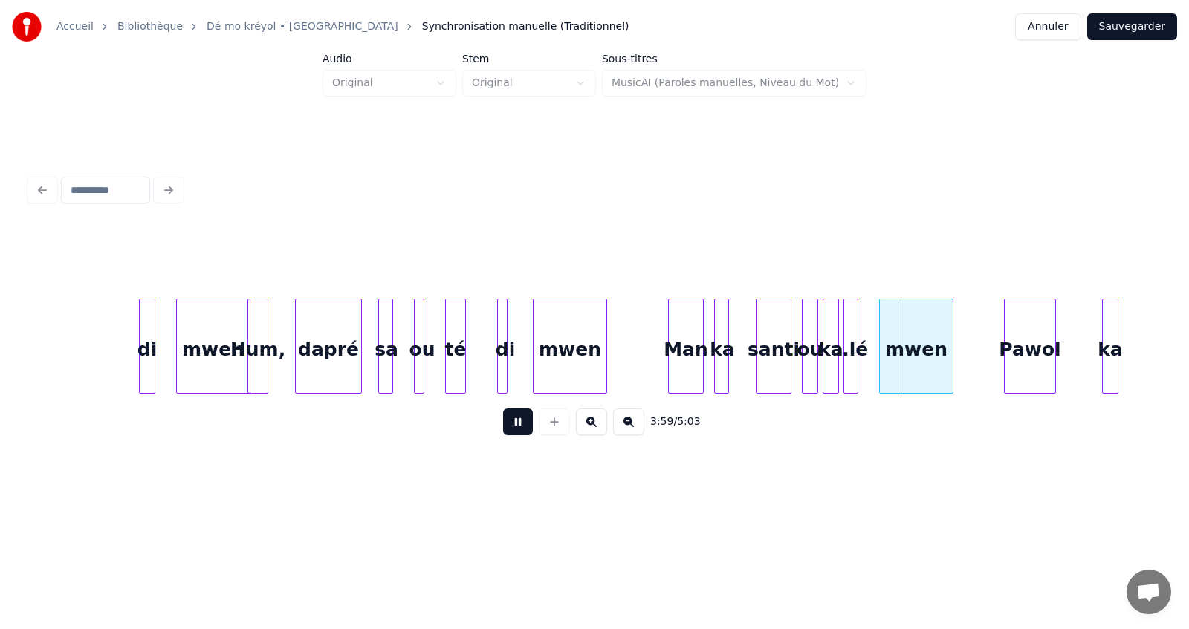
click at [518, 432] on button at bounding box center [518, 422] width 30 height 27
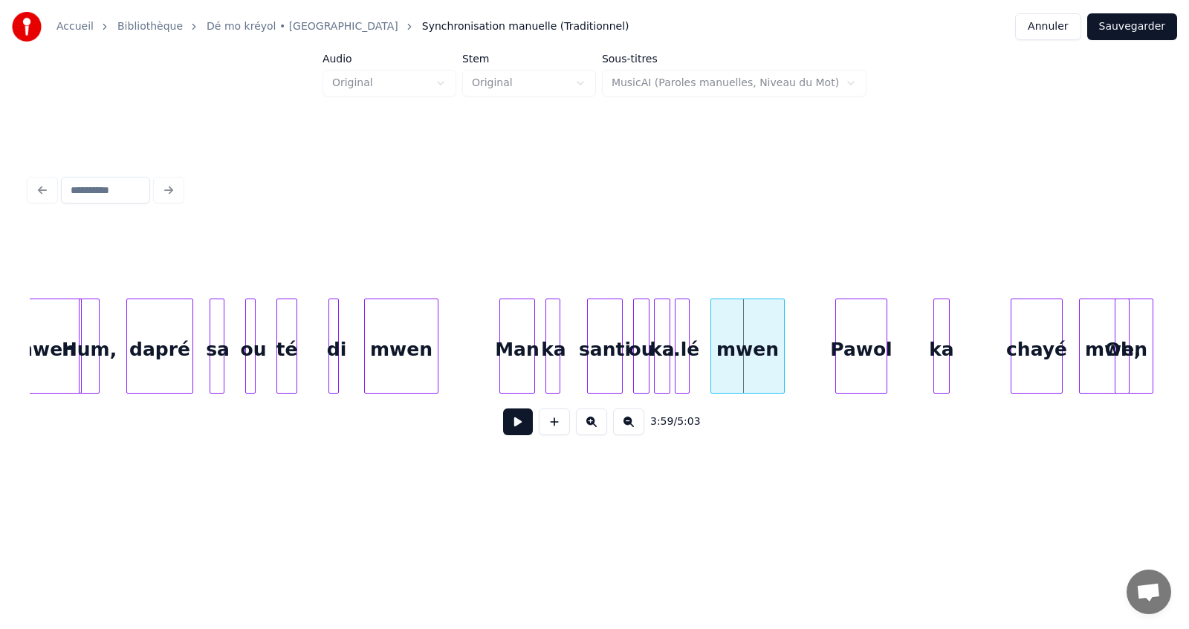
scroll to position [0, 34826]
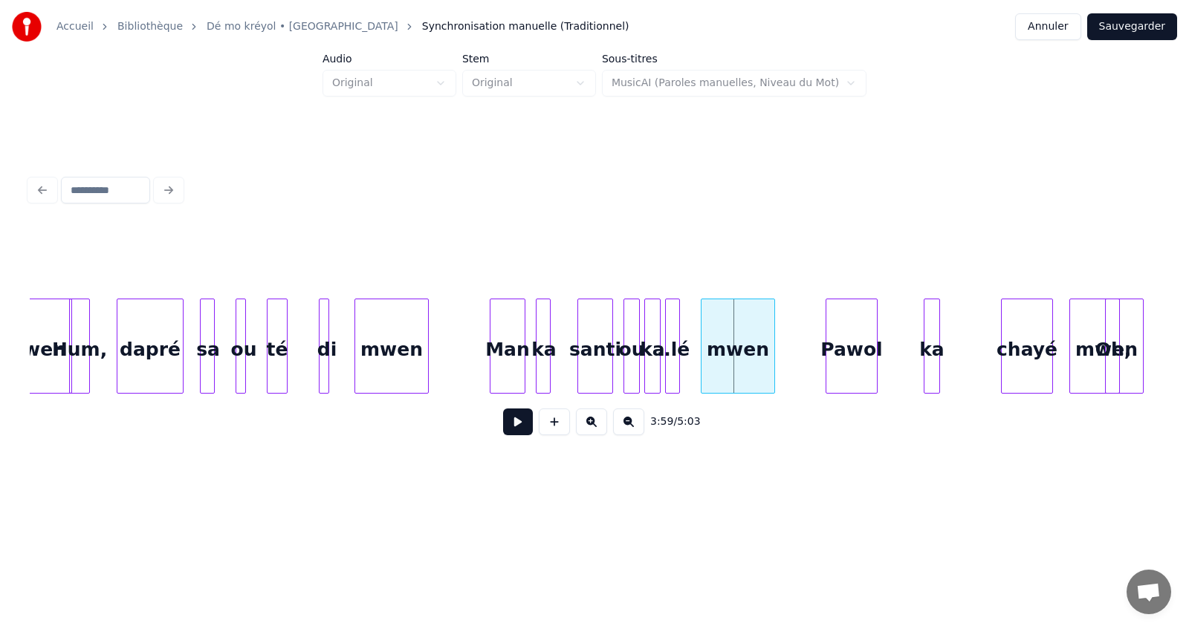
click at [591, 428] on button at bounding box center [591, 422] width 31 height 27
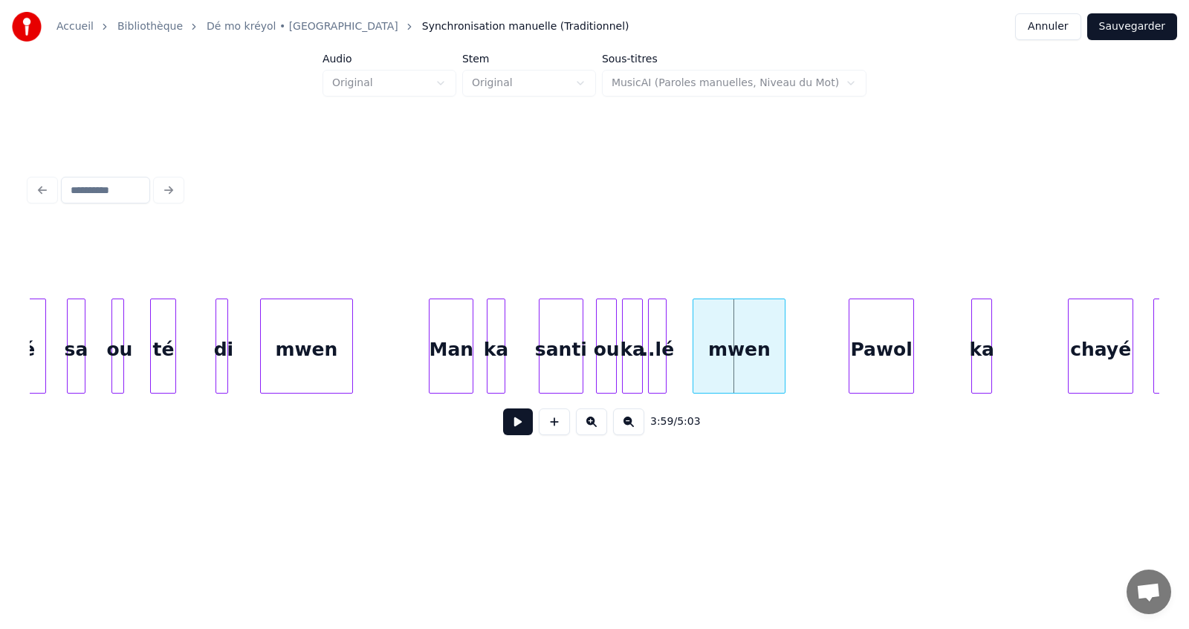
click at [591, 428] on button at bounding box center [591, 422] width 31 height 27
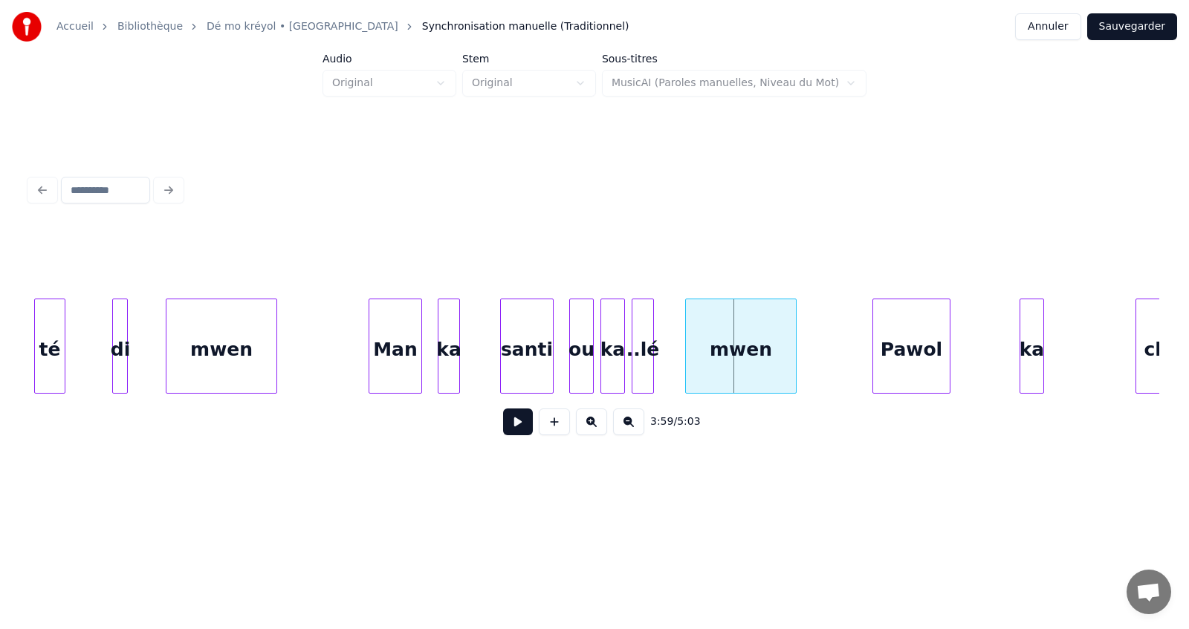
click at [591, 428] on button at bounding box center [591, 422] width 31 height 27
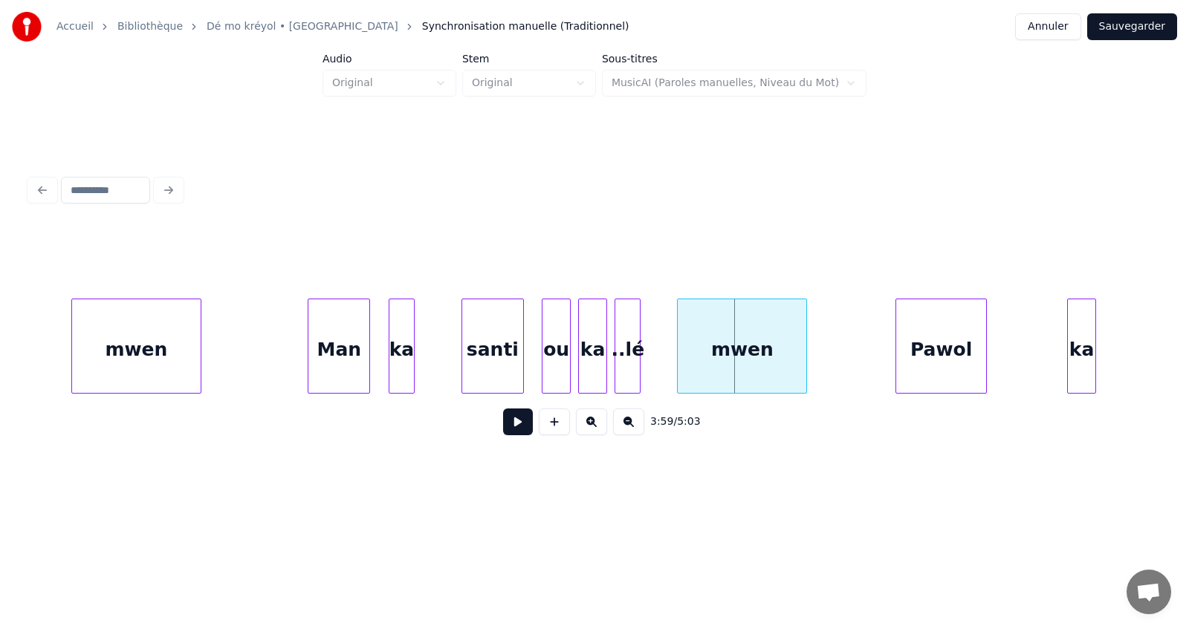
click at [591, 428] on button at bounding box center [591, 422] width 31 height 27
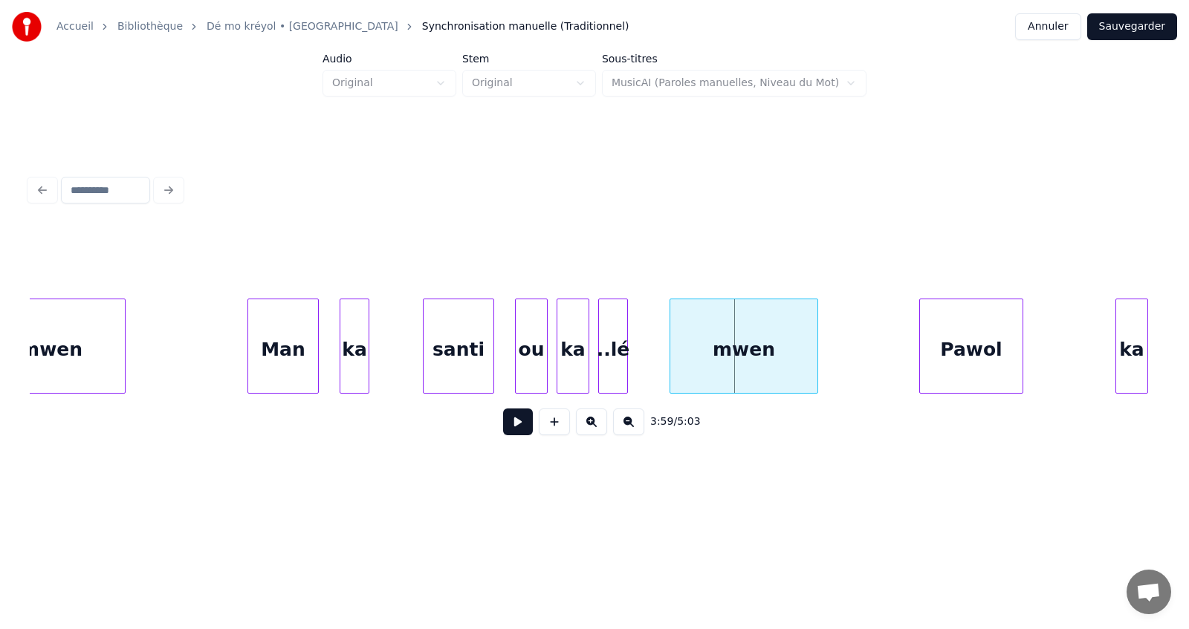
click at [591, 428] on button at bounding box center [591, 422] width 31 height 27
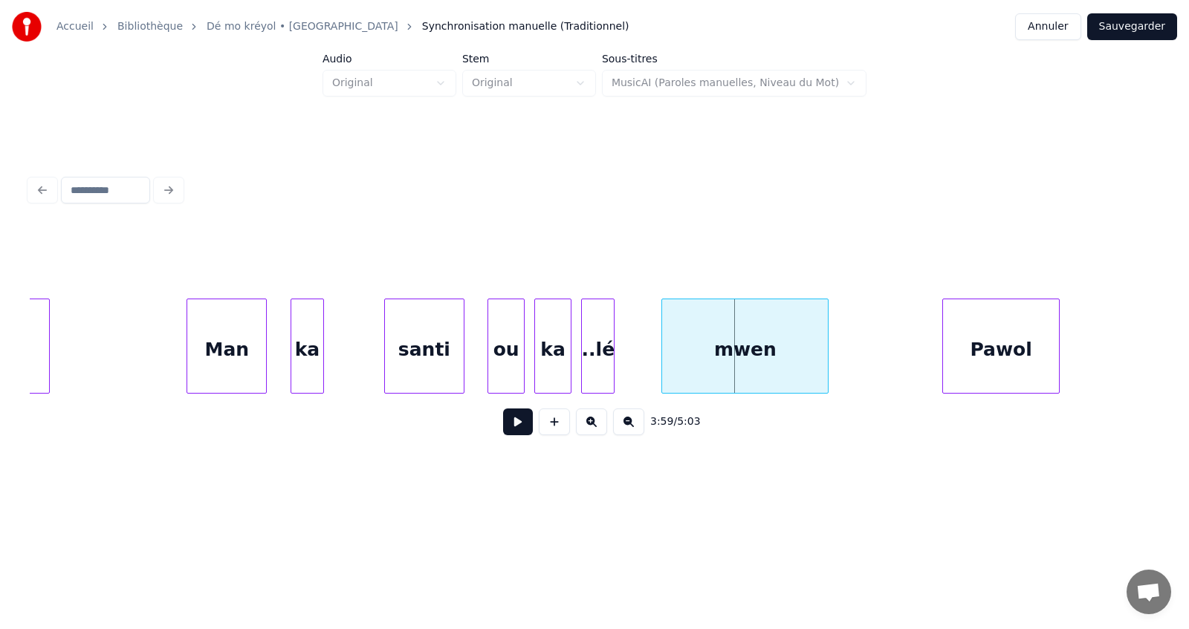
click at [591, 427] on button at bounding box center [591, 422] width 31 height 27
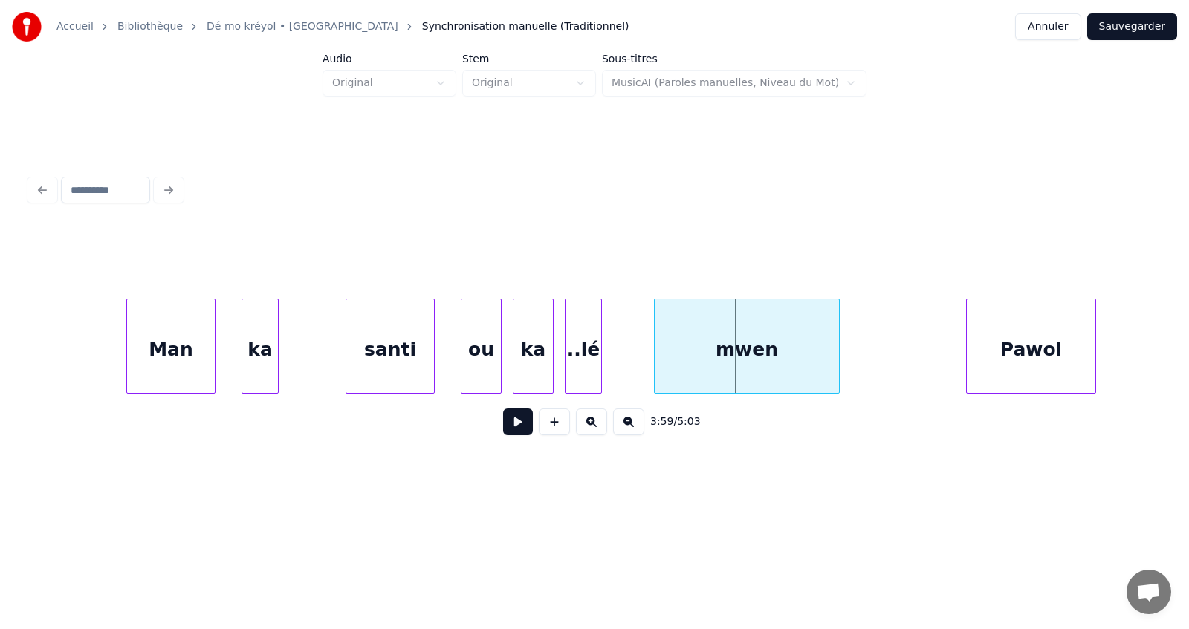
click at [591, 427] on button at bounding box center [591, 422] width 31 height 27
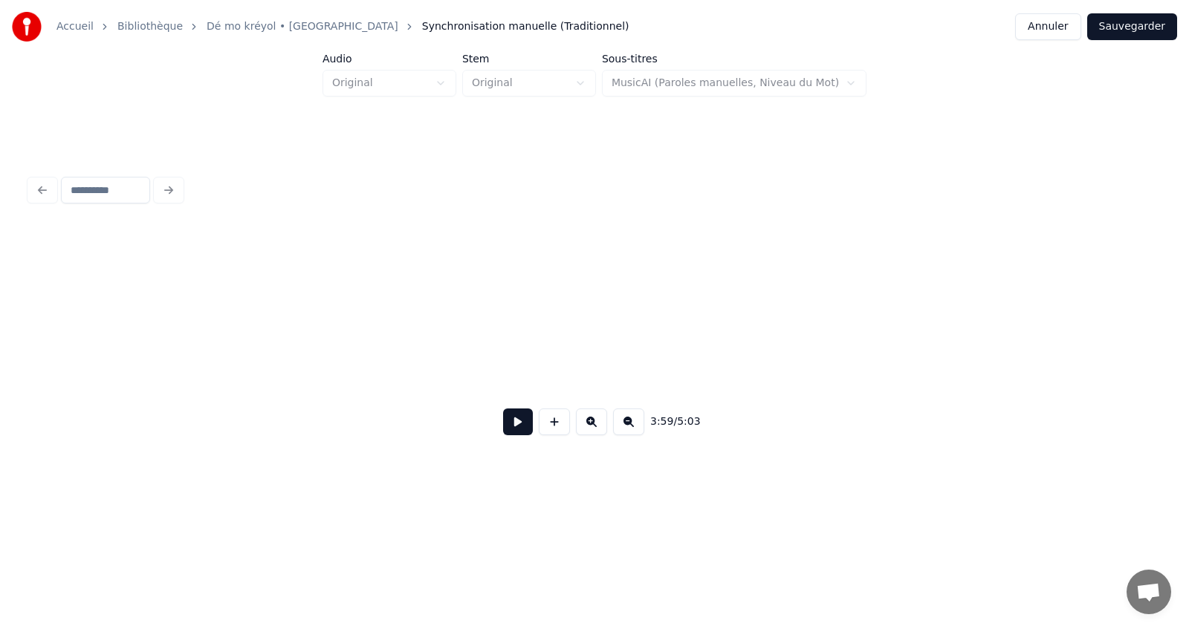
scroll to position [0, 97001]
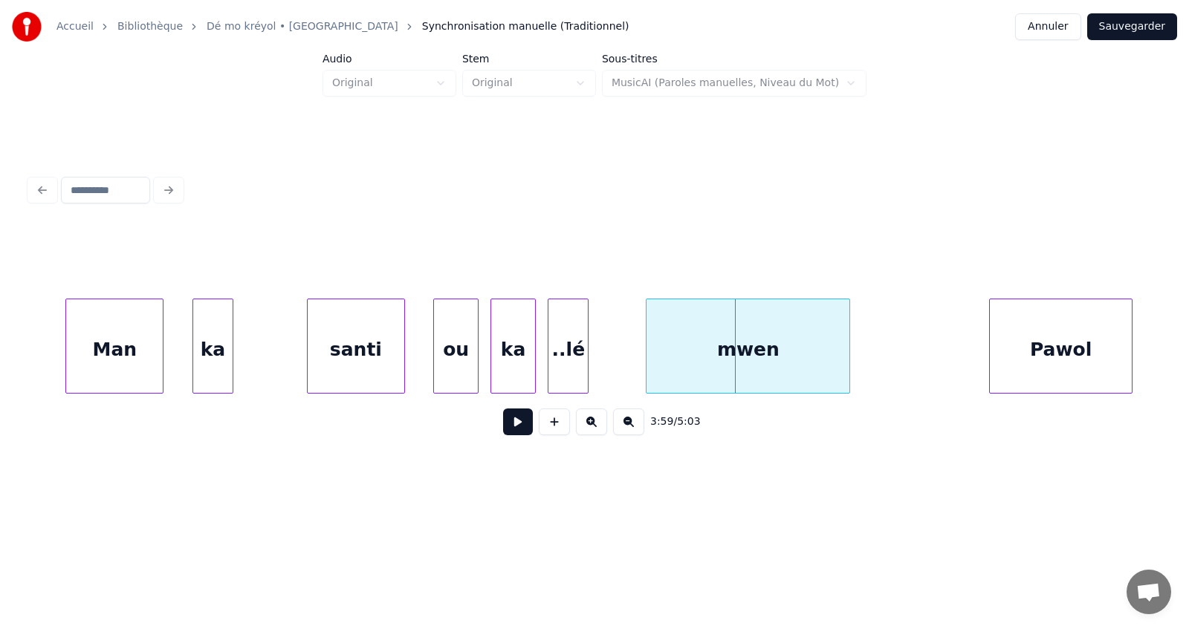
click at [565, 354] on div "..lé" at bounding box center [567, 349] width 39 height 101
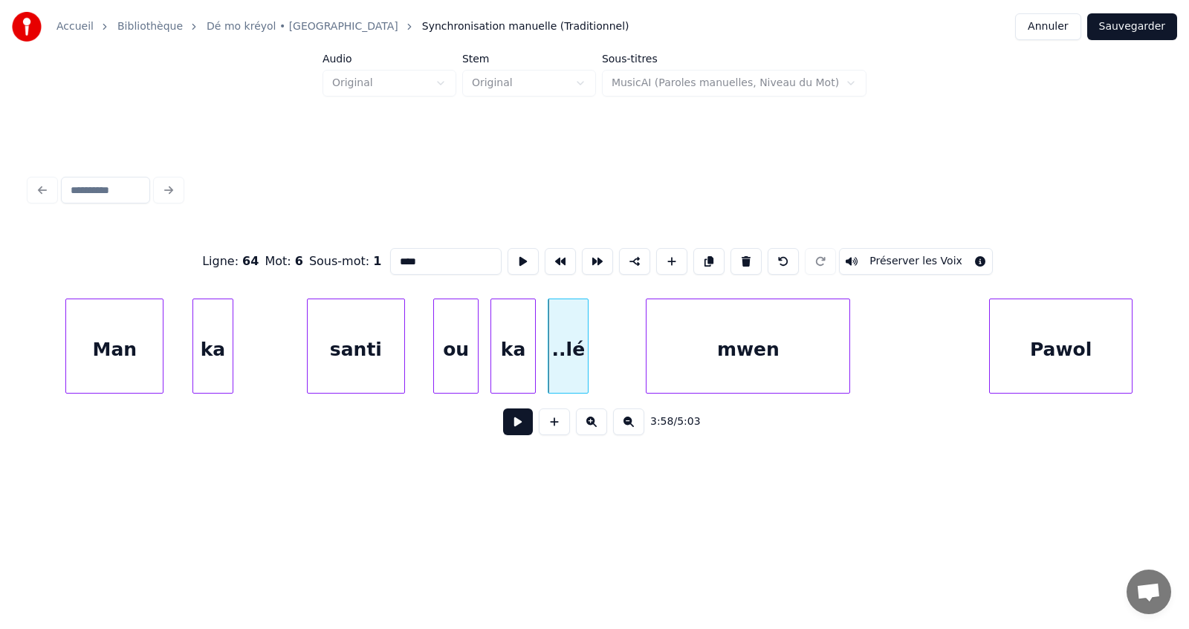
click at [414, 252] on input "****" at bounding box center [445, 261] width 111 height 27
click at [348, 353] on div "santi" at bounding box center [356, 349] width 97 height 101
type input "*****"
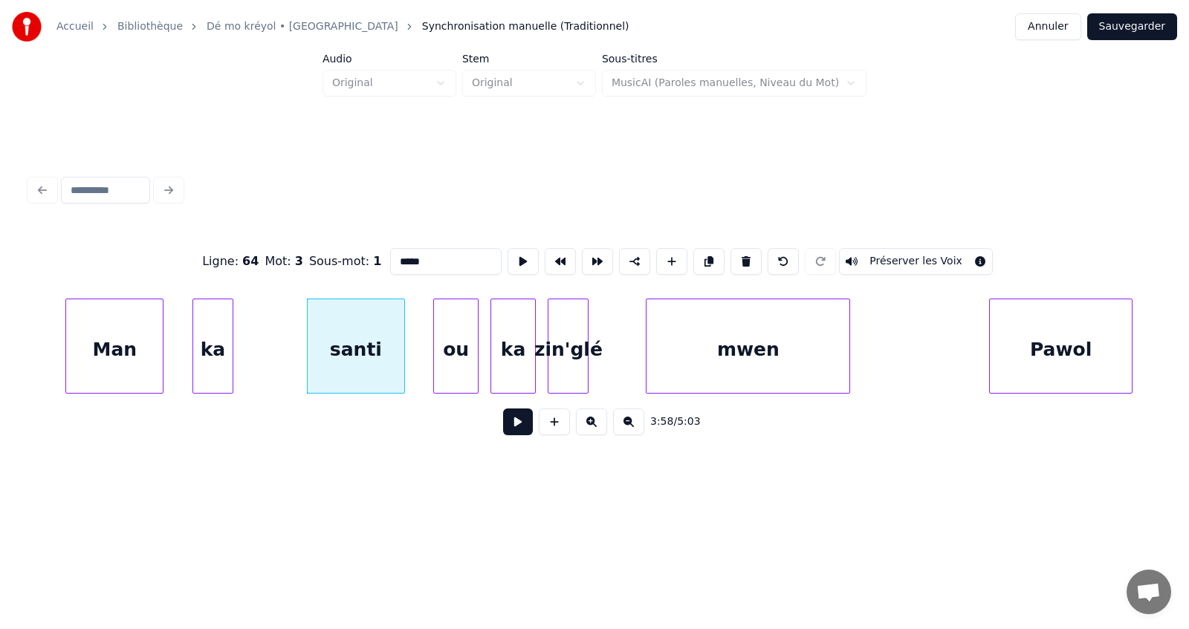
click at [519, 432] on button at bounding box center [518, 422] width 30 height 27
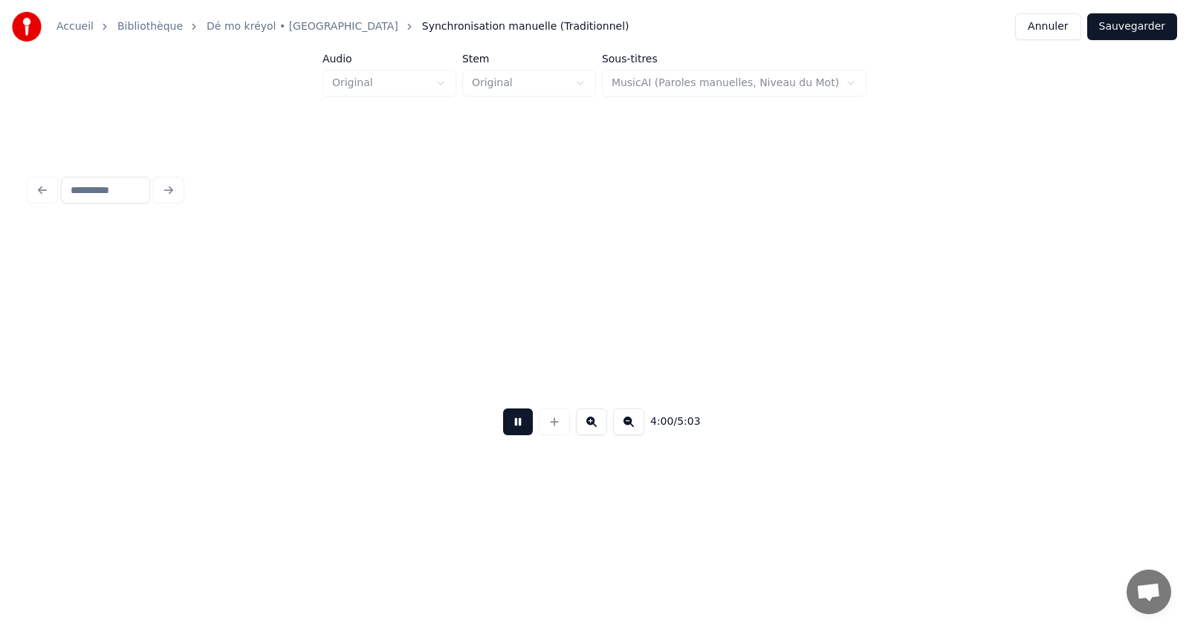
scroll to position [0, 98138]
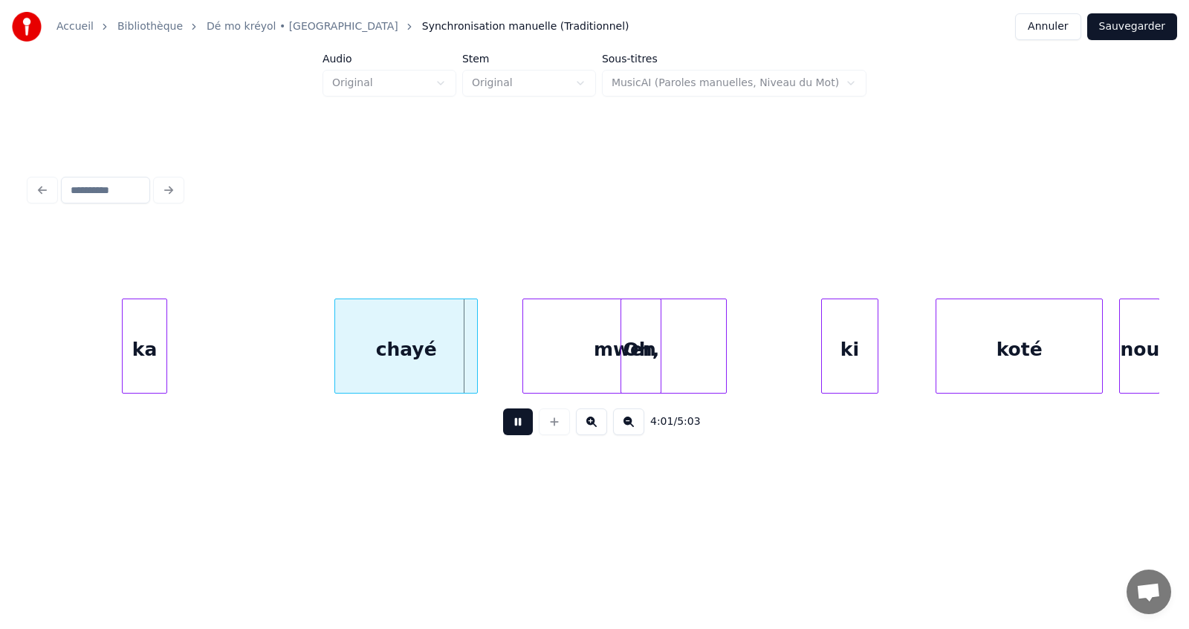
click at [519, 432] on button at bounding box center [518, 422] width 30 height 27
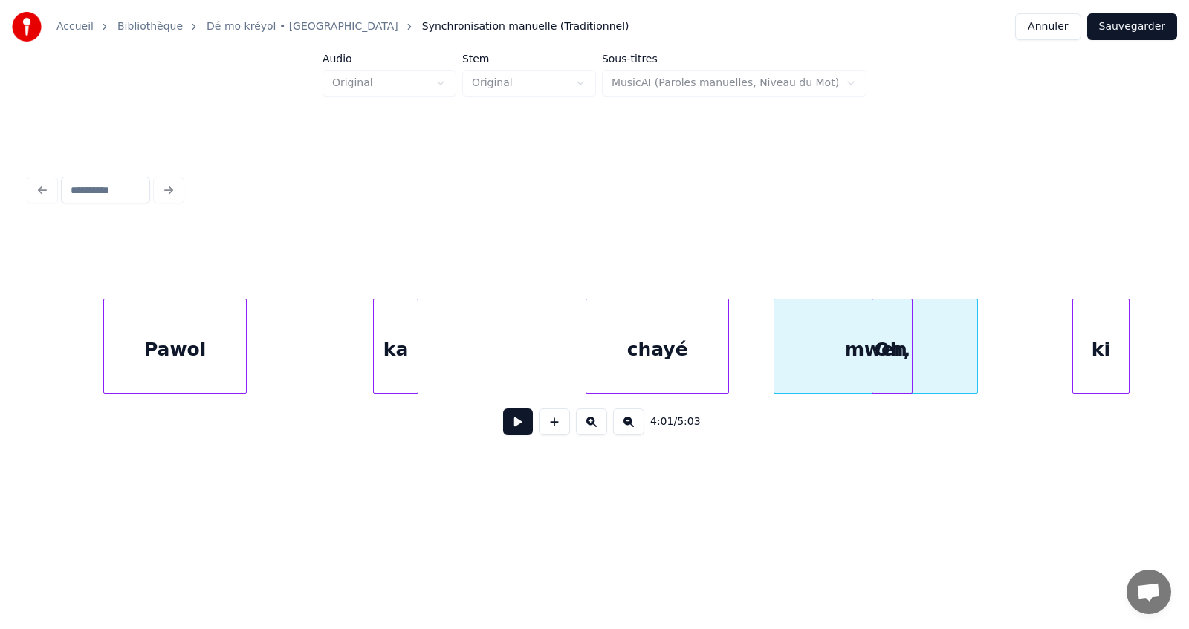
scroll to position [0, 97811]
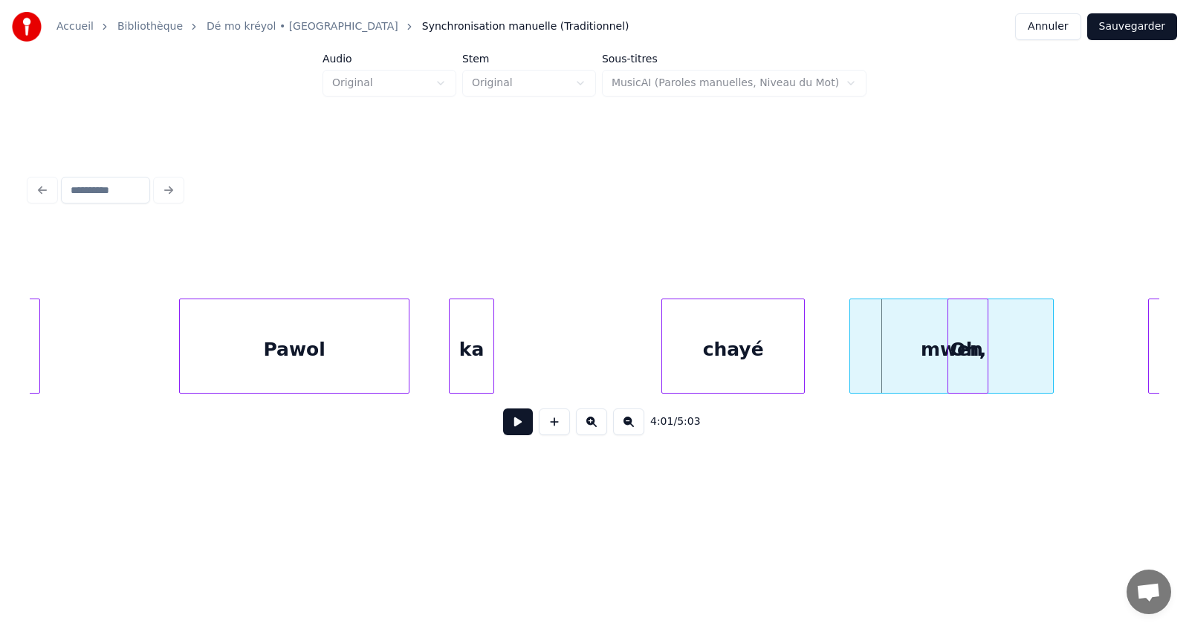
click at [409, 379] on div at bounding box center [406, 346] width 4 height 94
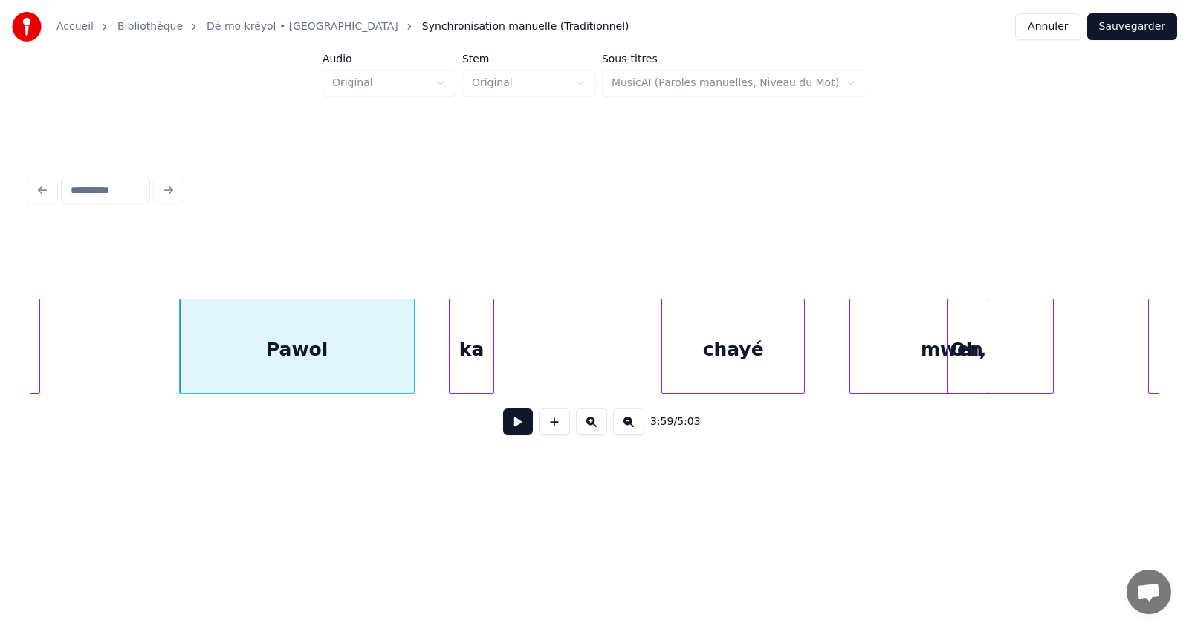
click at [378, 351] on div "Pawol" at bounding box center [296, 349] width 233 height 101
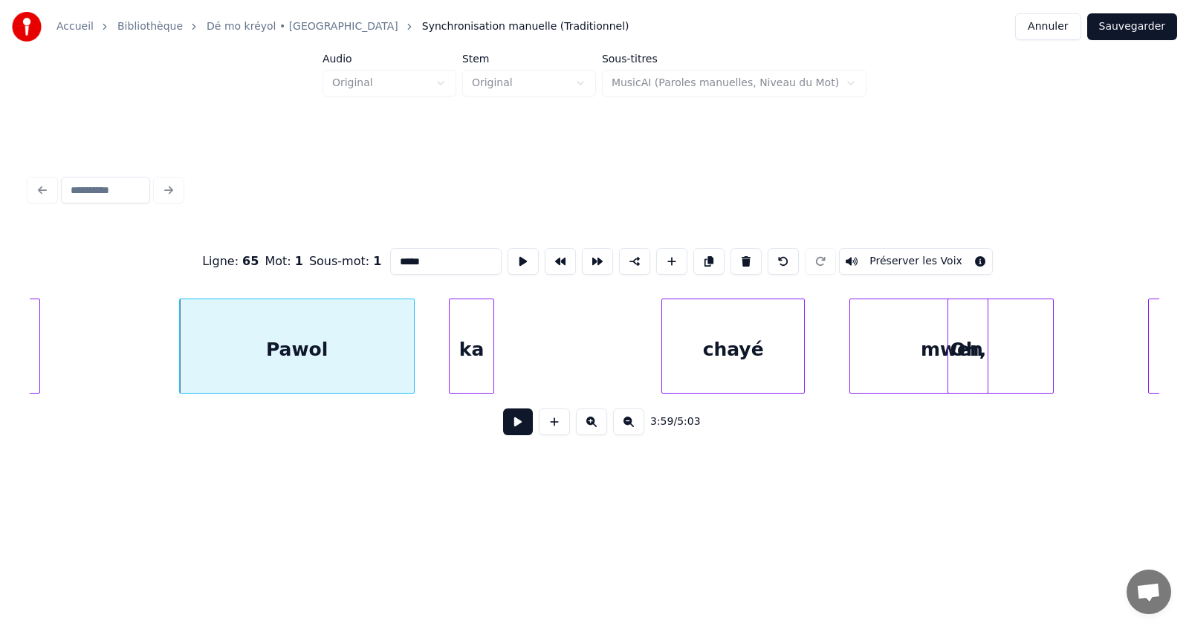
click at [453, 257] on input "*****" at bounding box center [445, 261] width 111 height 27
type input "********"
click at [521, 432] on button at bounding box center [518, 422] width 30 height 27
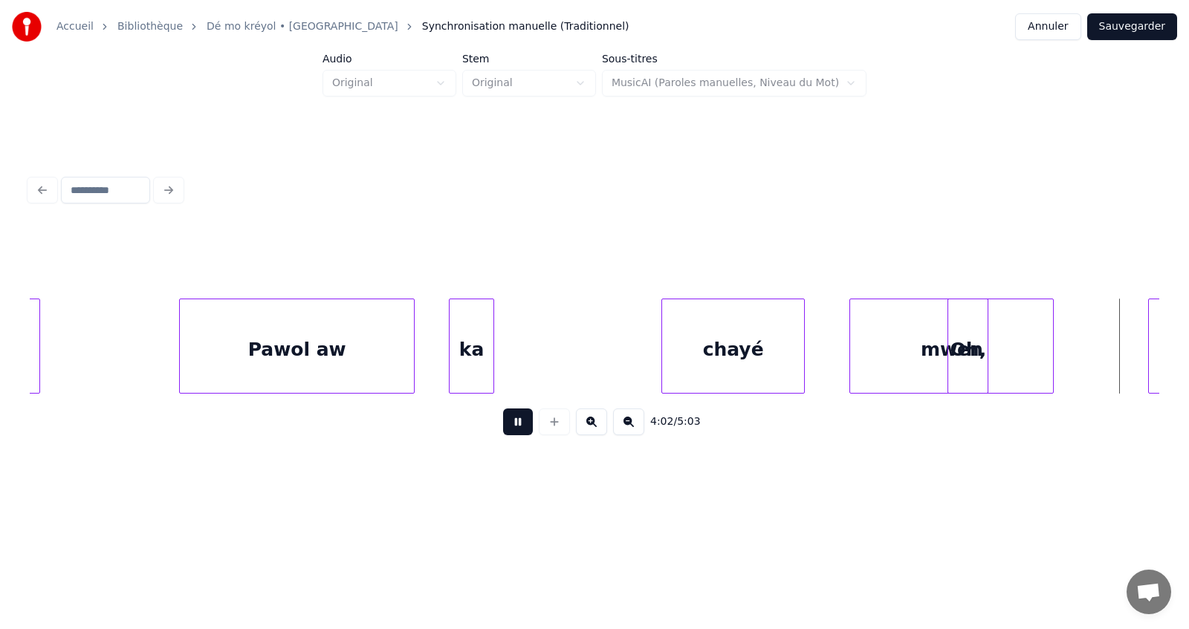
scroll to position [0, 98943]
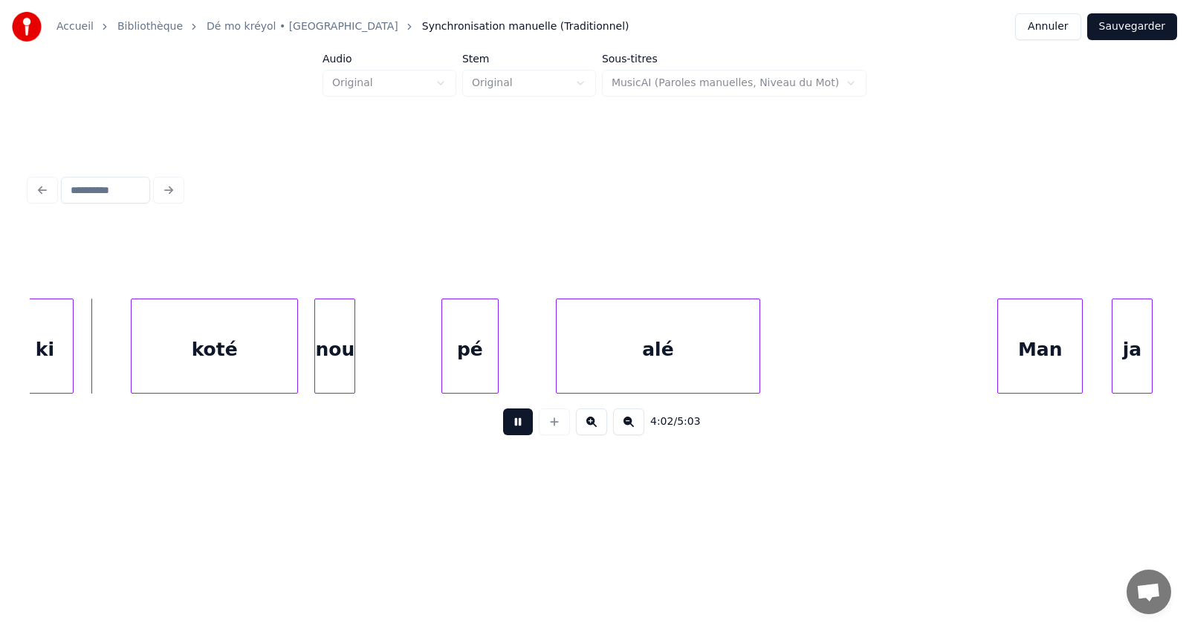
click at [521, 432] on button at bounding box center [518, 422] width 30 height 27
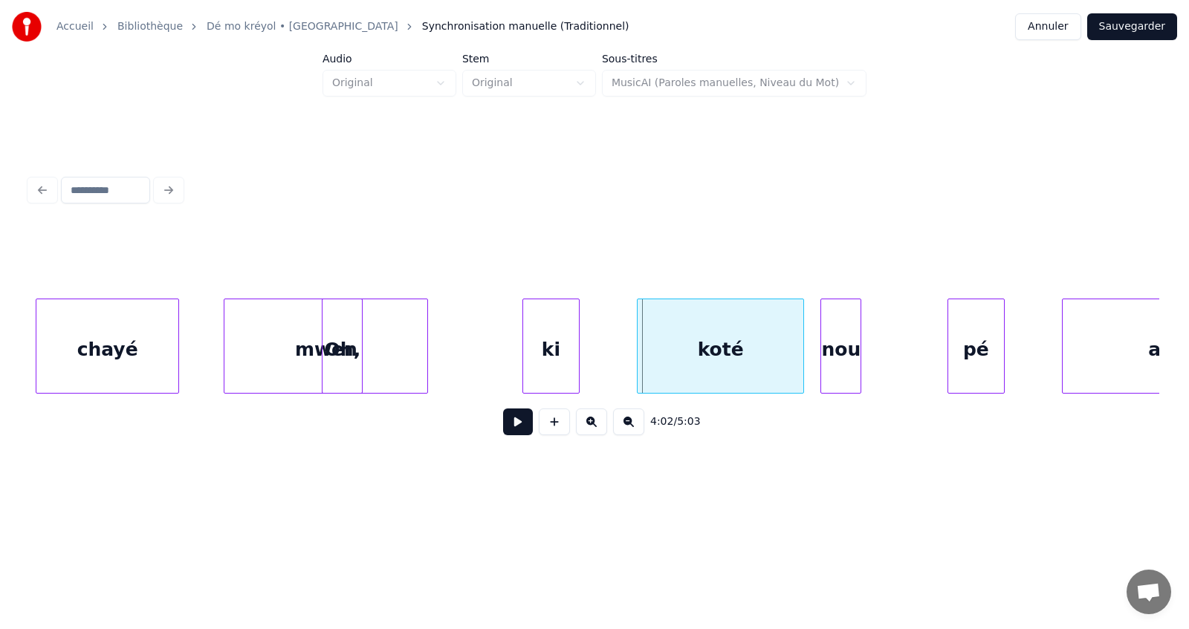
scroll to position [0, 98408]
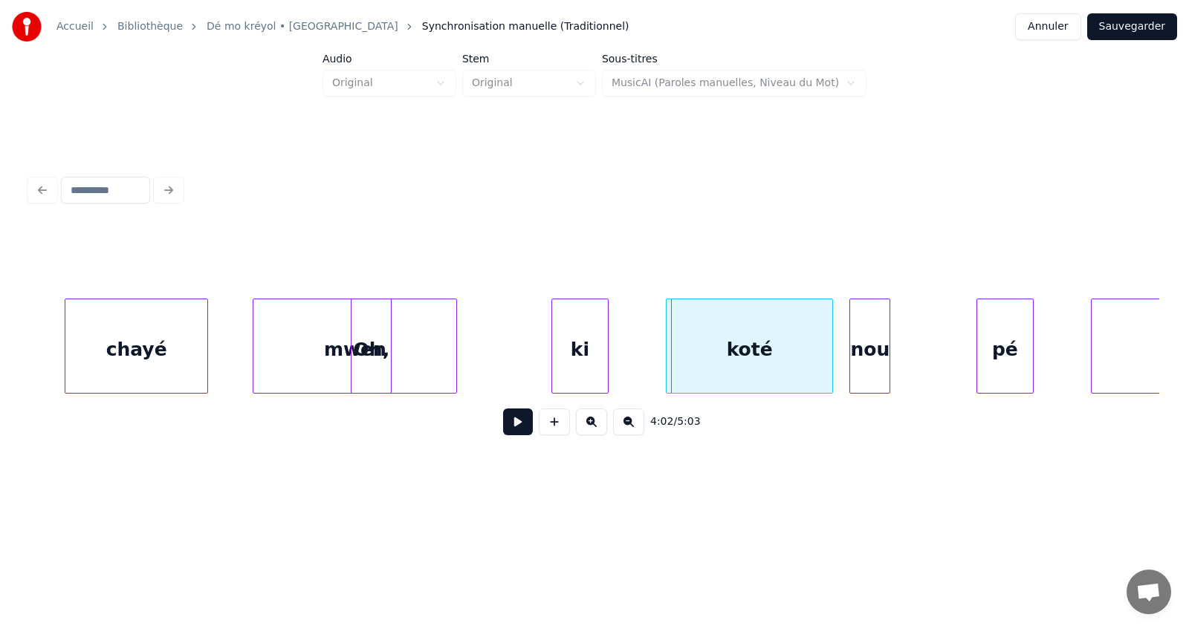
click at [143, 352] on div "chayé" at bounding box center [136, 349] width 142 height 101
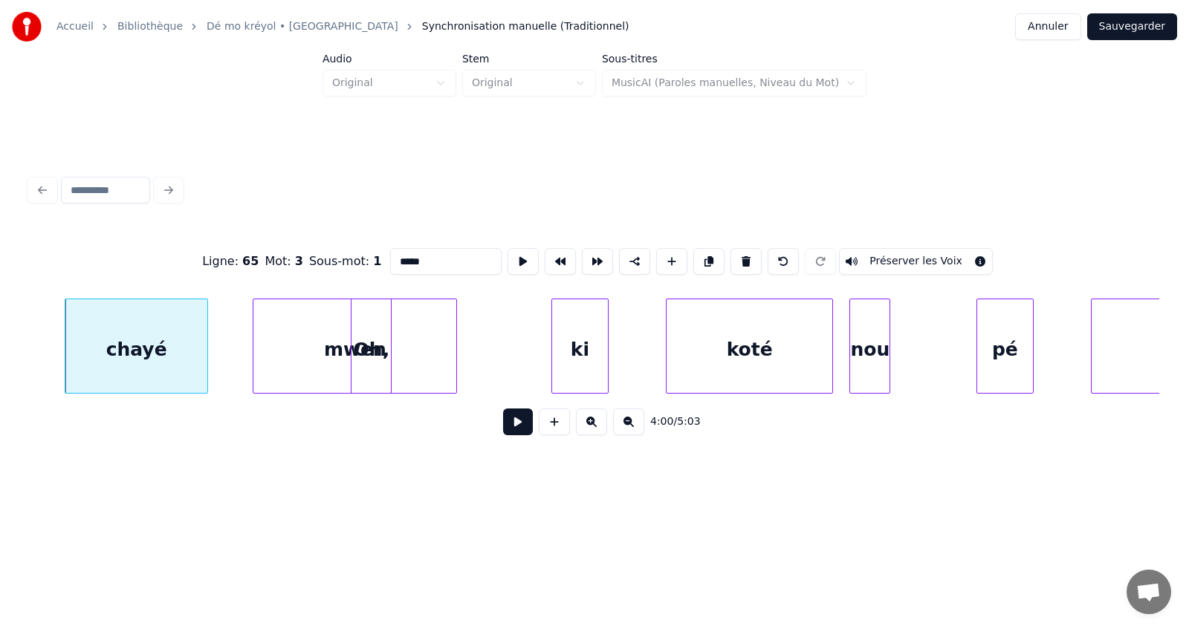
click at [512, 429] on button at bounding box center [518, 422] width 30 height 27
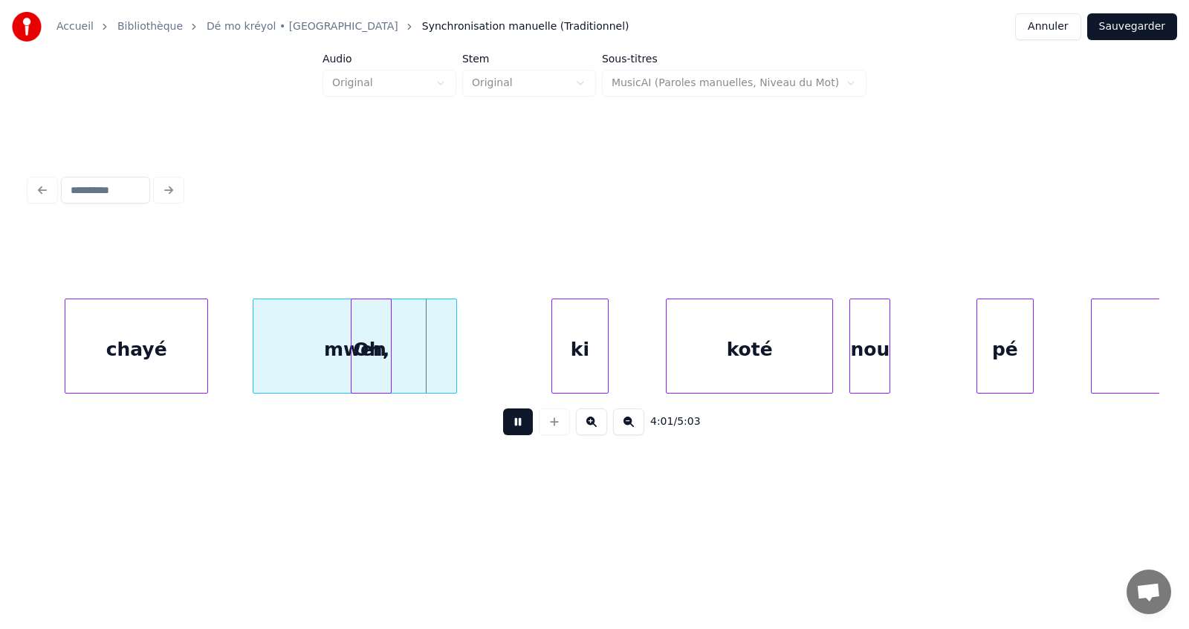
click at [511, 429] on button at bounding box center [518, 422] width 30 height 27
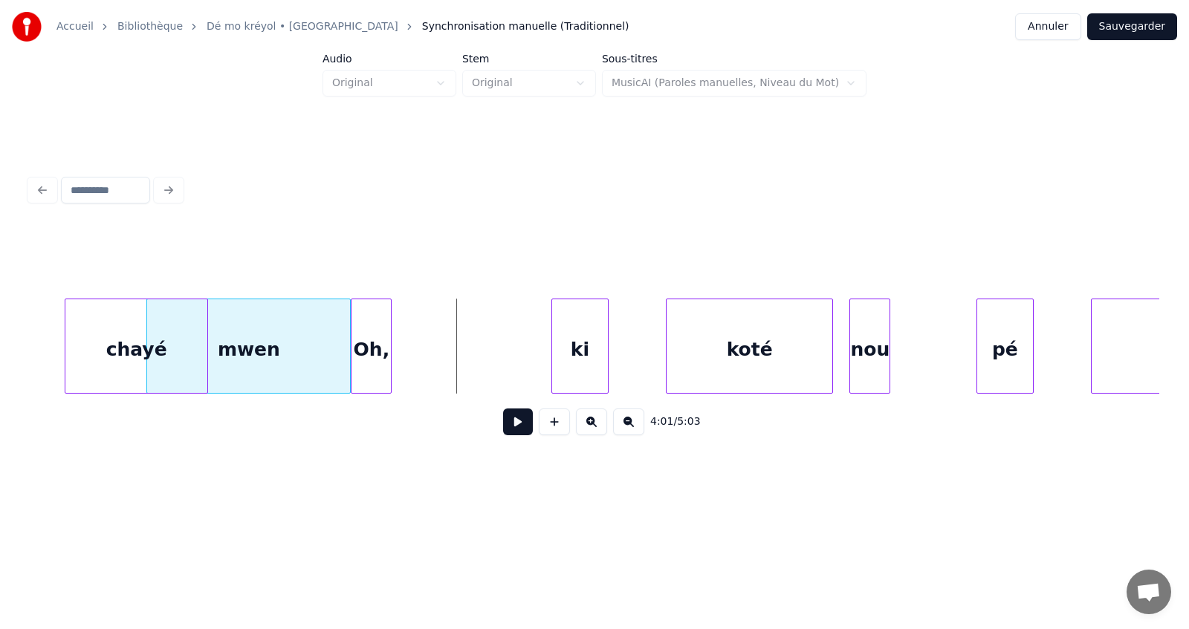
click at [213, 342] on div "mwen" at bounding box center [248, 349] width 203 height 101
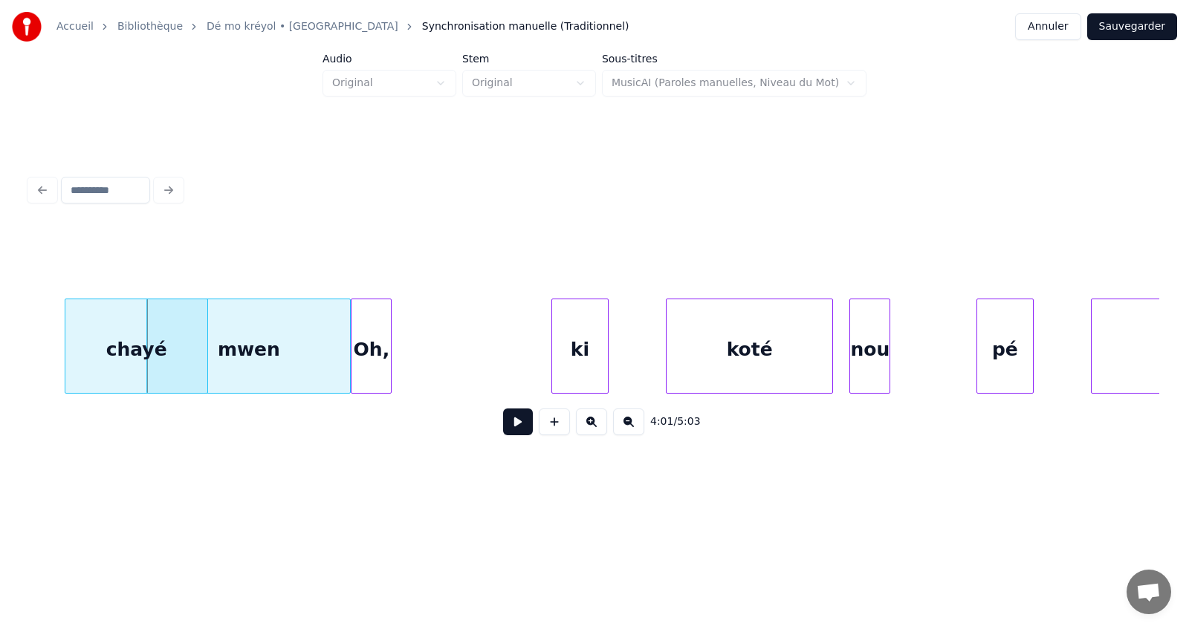
click at [516, 425] on button at bounding box center [518, 422] width 30 height 27
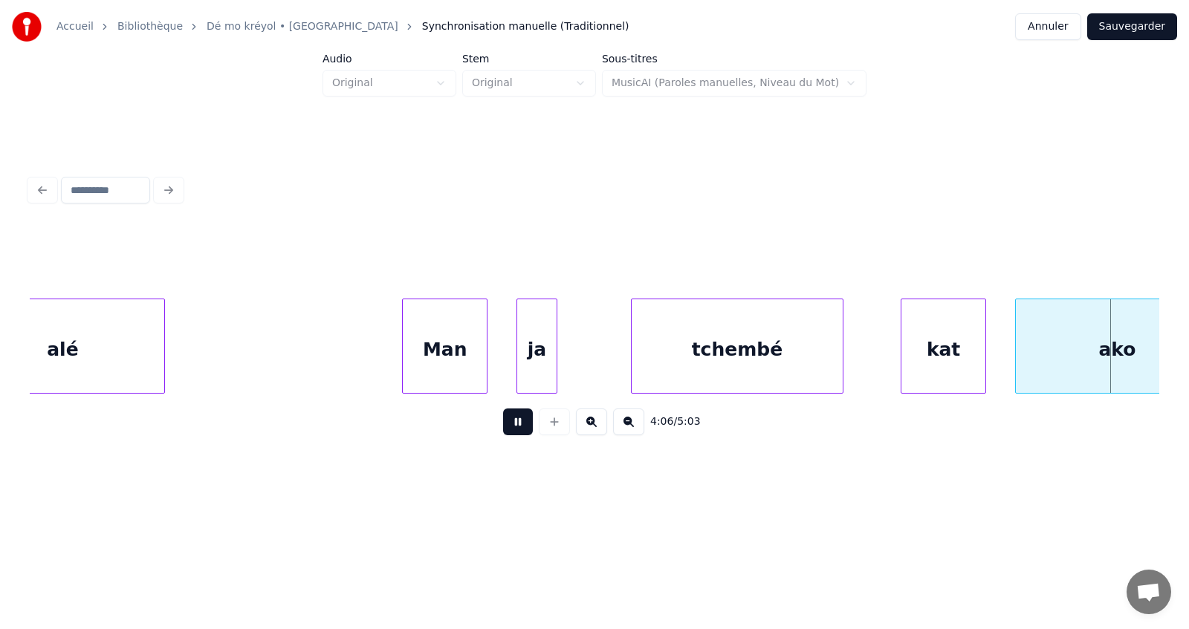
scroll to position [0, 100668]
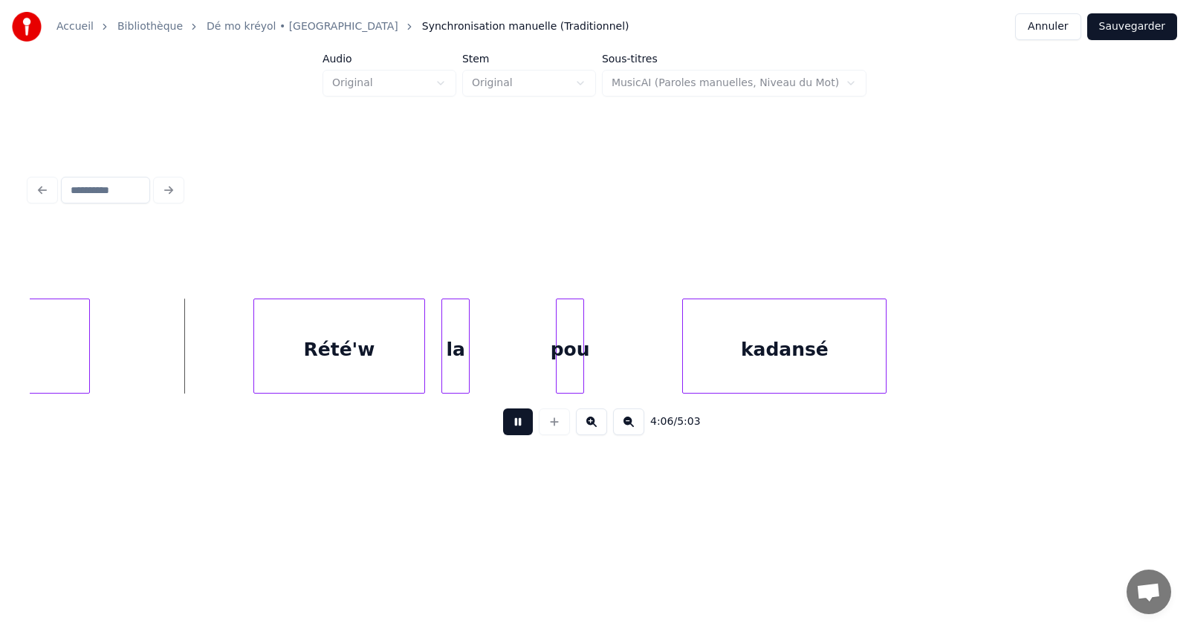
click at [516, 413] on div "4:06 / 5:03" at bounding box center [595, 422] width 1106 height 33
click at [515, 421] on button at bounding box center [518, 422] width 30 height 27
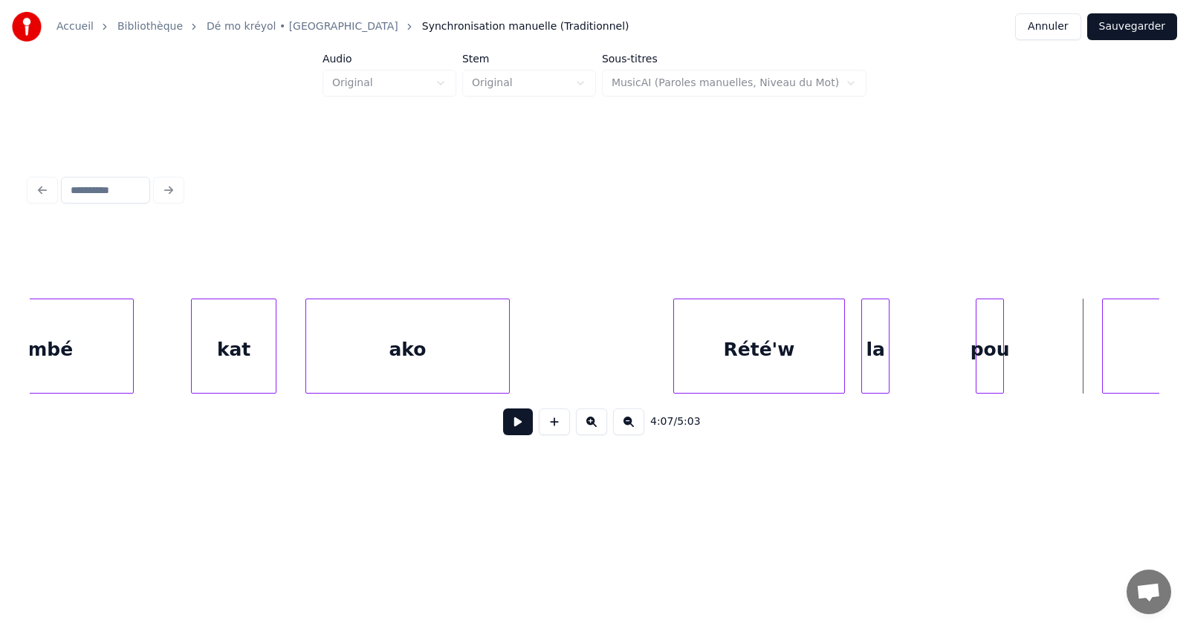
scroll to position [0, 100162]
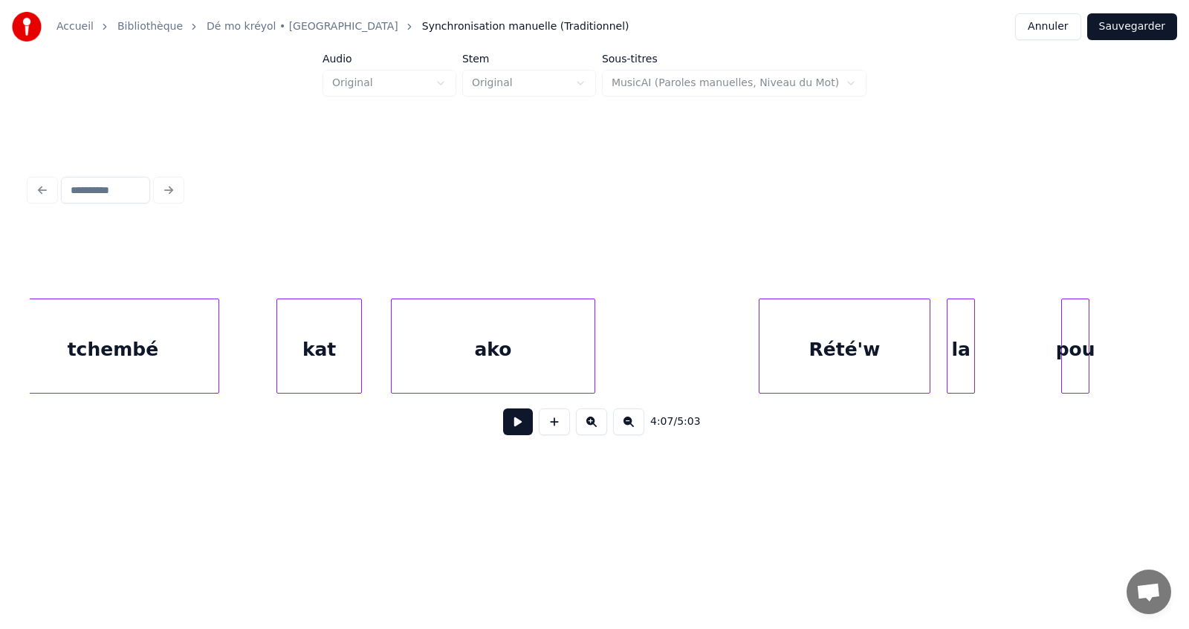
click at [136, 346] on div "tchembé" at bounding box center [112, 349] width 211 height 101
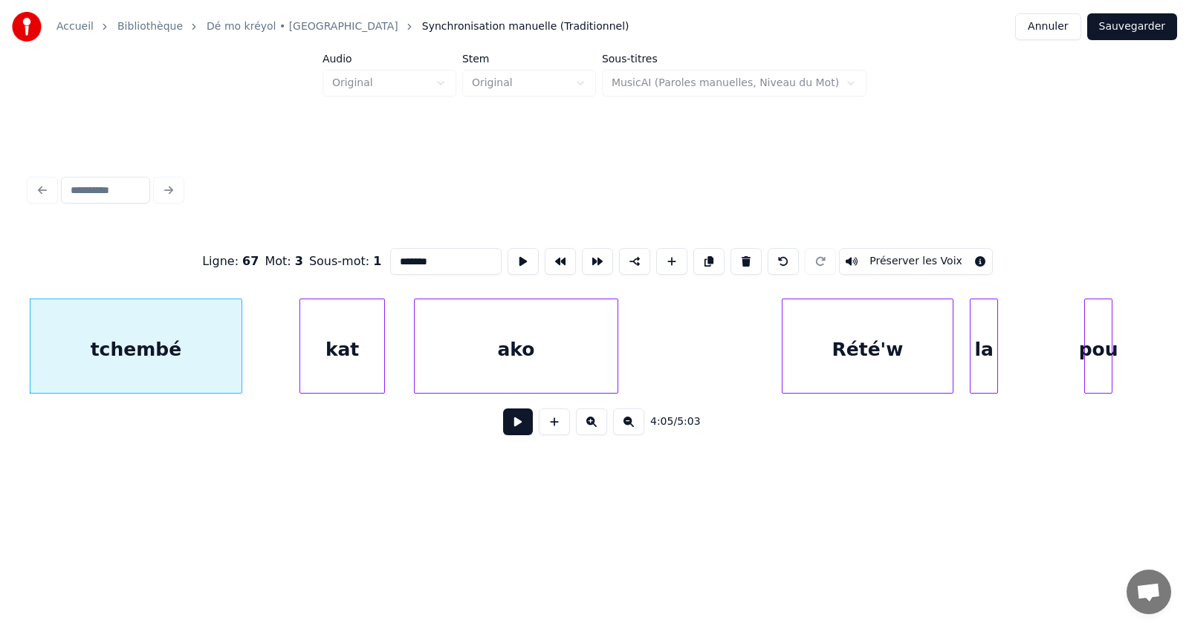
click at [513, 429] on button at bounding box center [518, 422] width 30 height 27
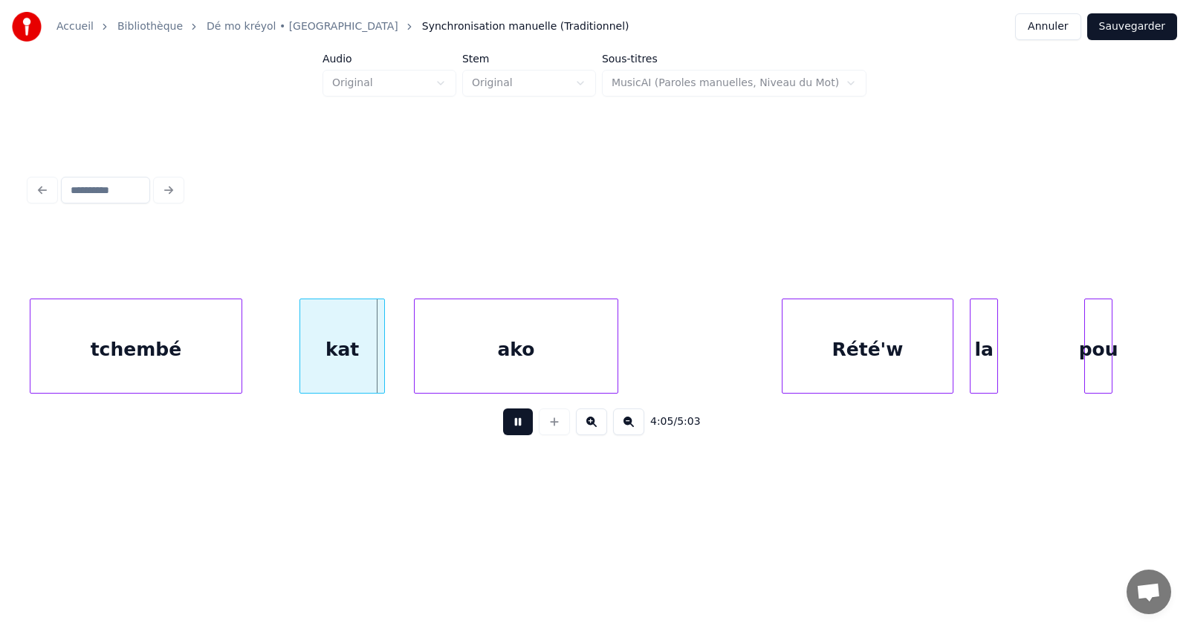
click at [513, 429] on button at bounding box center [518, 422] width 30 height 27
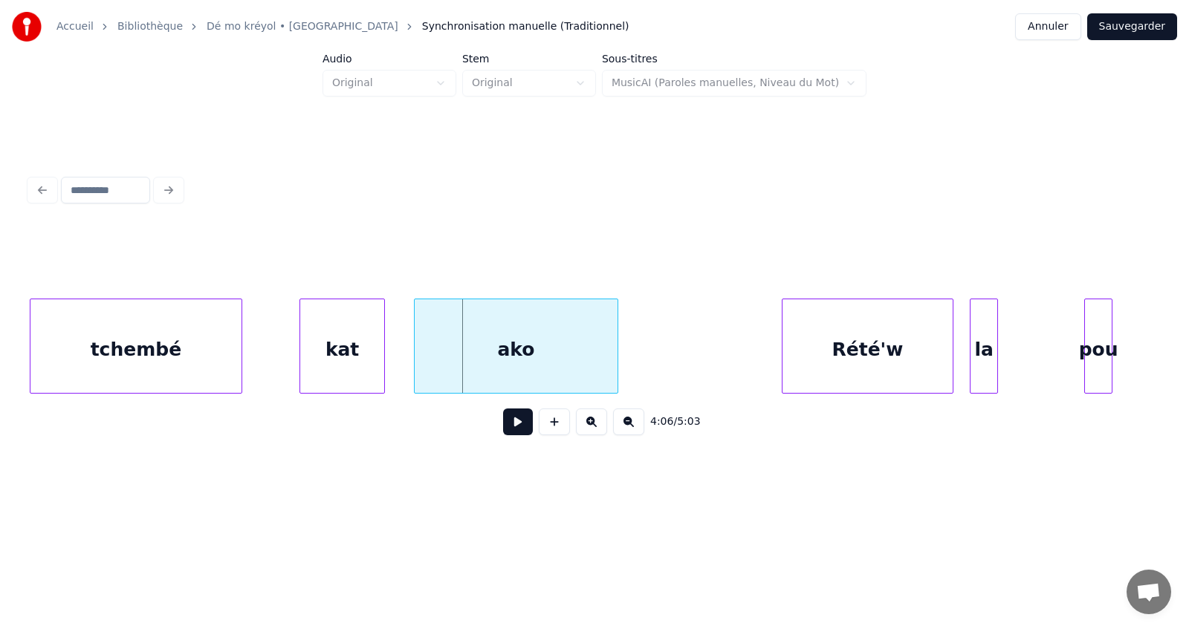
click at [515, 427] on button at bounding box center [518, 422] width 30 height 27
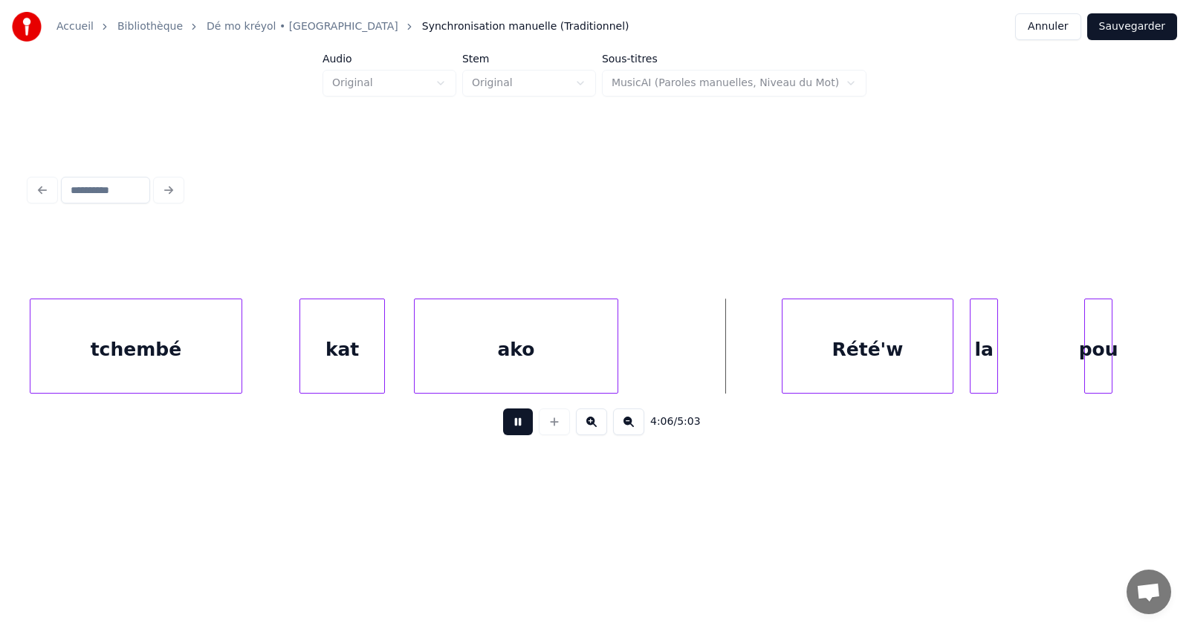
click at [515, 427] on button at bounding box center [518, 422] width 30 height 27
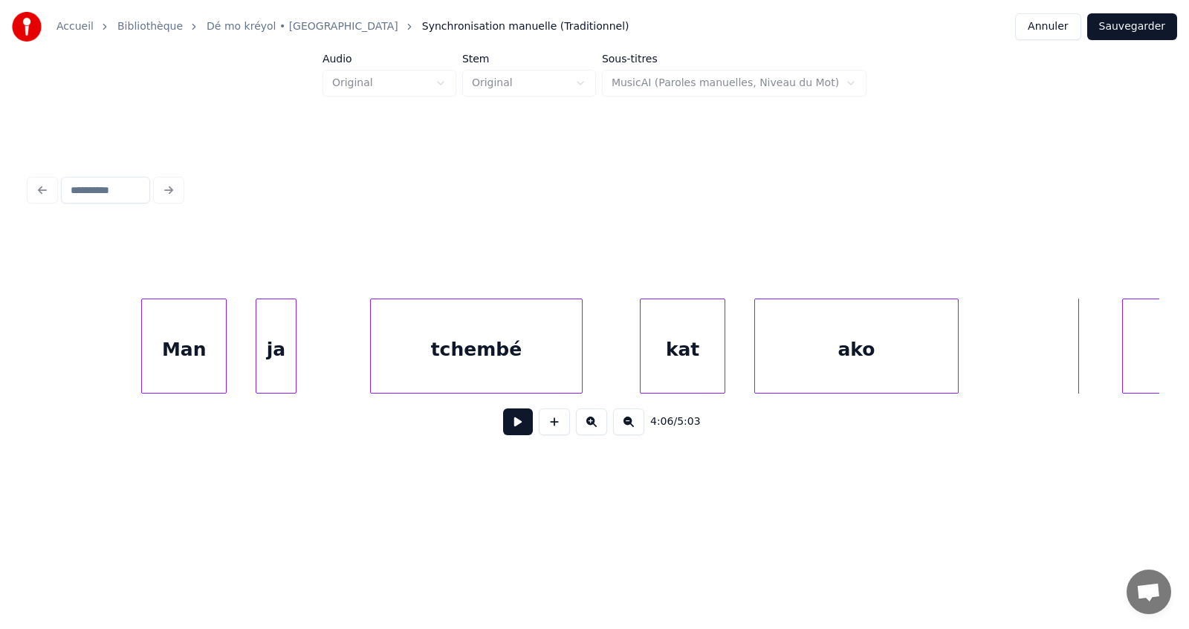
scroll to position [0, 99783]
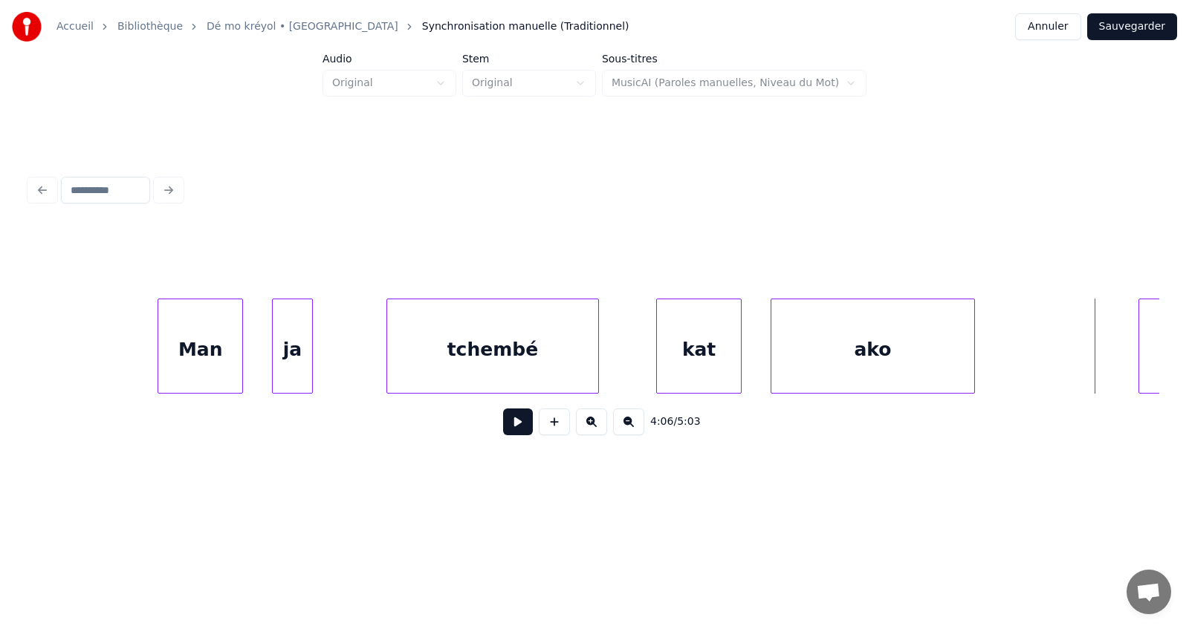
click at [190, 357] on div "Man" at bounding box center [200, 349] width 84 height 101
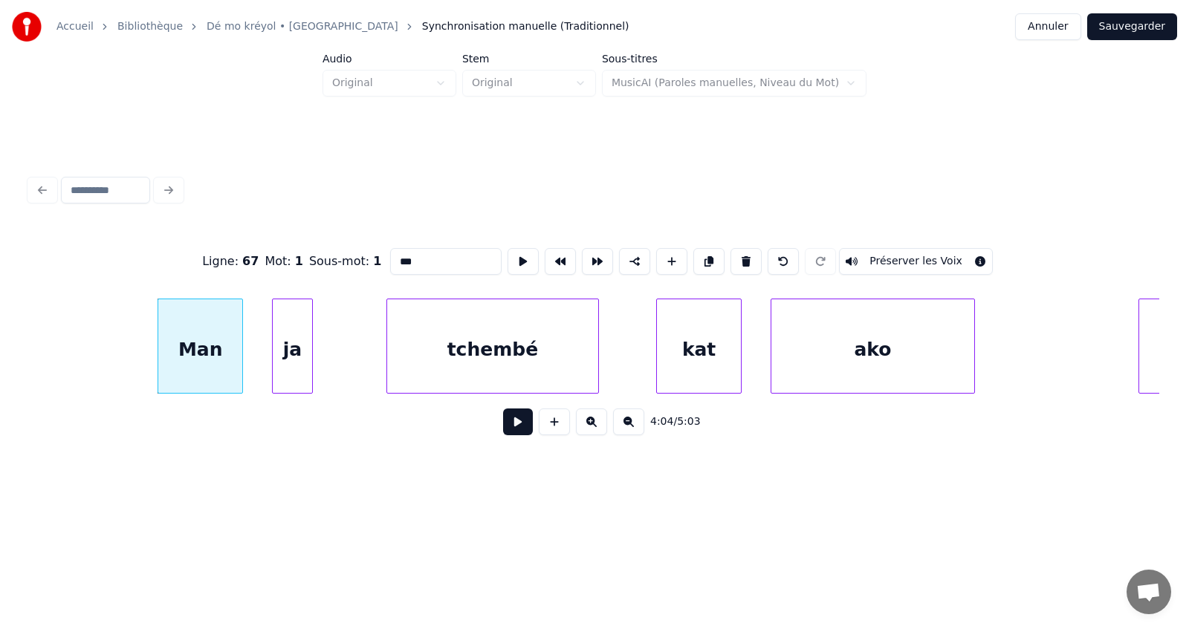
click at [524, 432] on button at bounding box center [518, 422] width 30 height 27
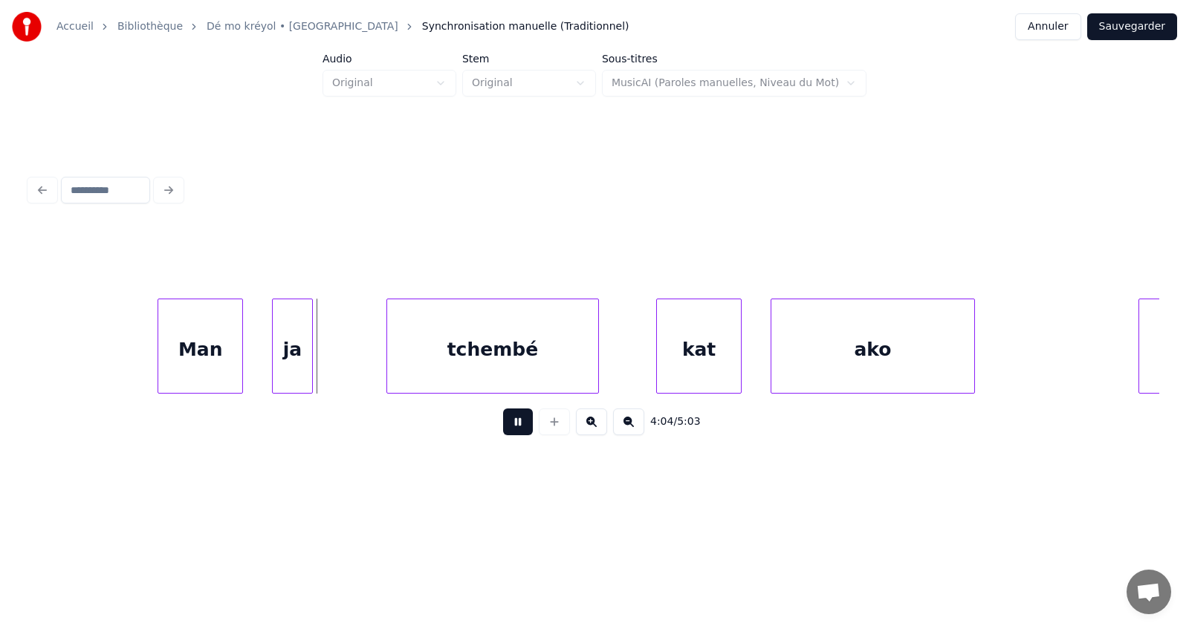
click at [524, 432] on button at bounding box center [518, 422] width 30 height 27
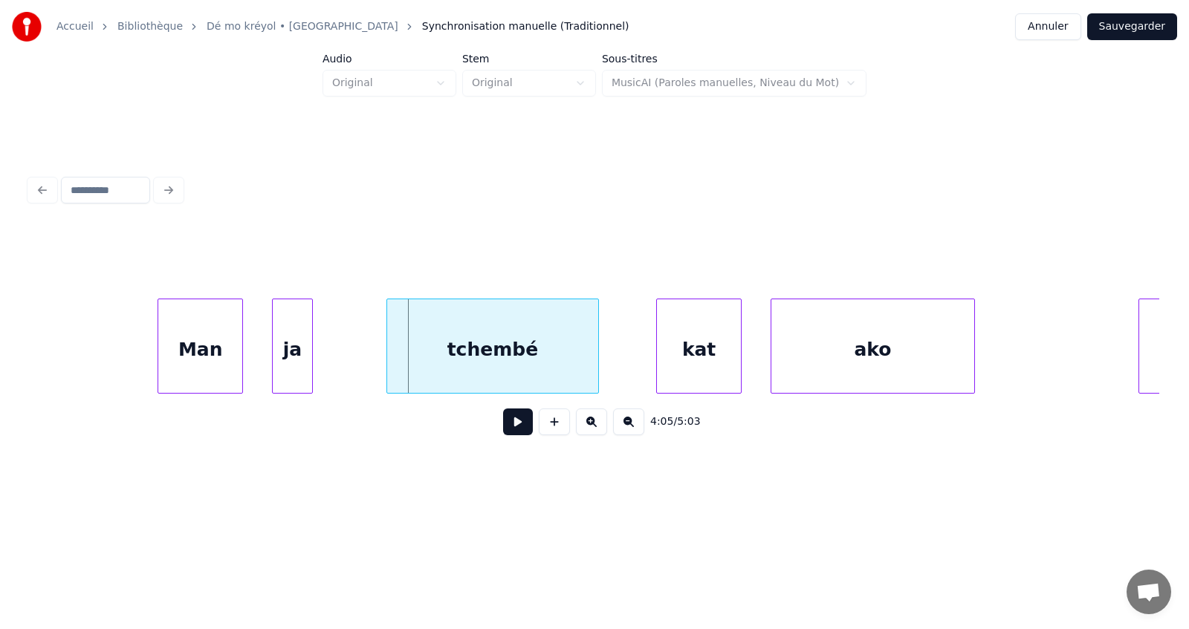
click at [205, 357] on div "Man" at bounding box center [200, 349] width 84 height 101
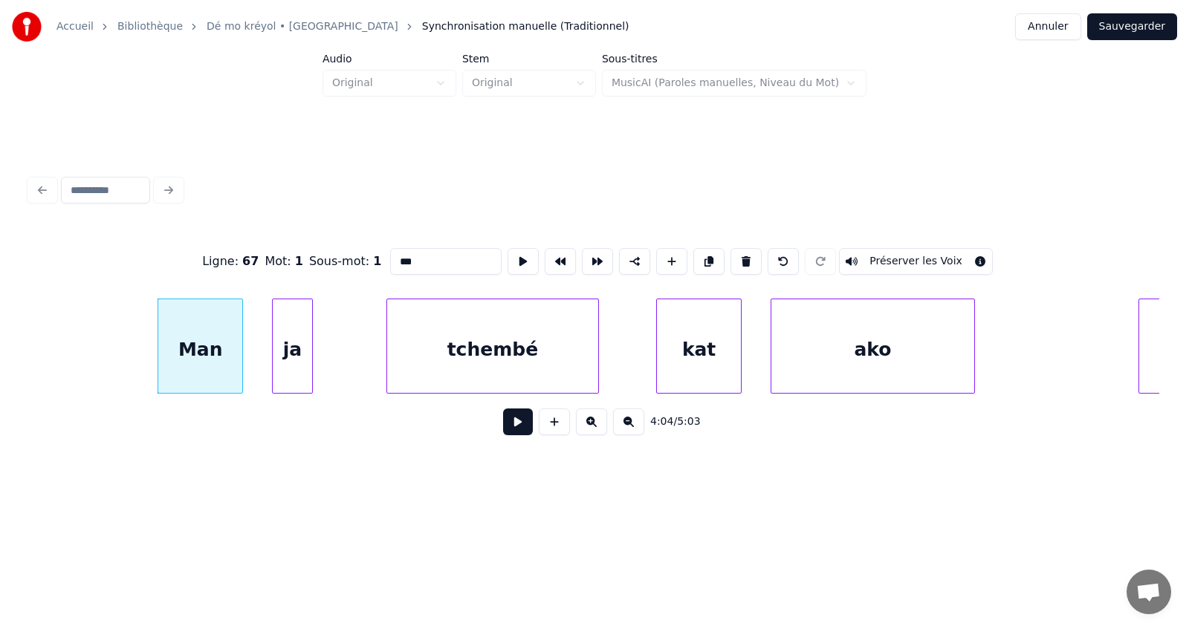
click at [430, 258] on input "***" at bounding box center [445, 261] width 111 height 27
type input "****"
click at [515, 429] on button at bounding box center [518, 422] width 30 height 27
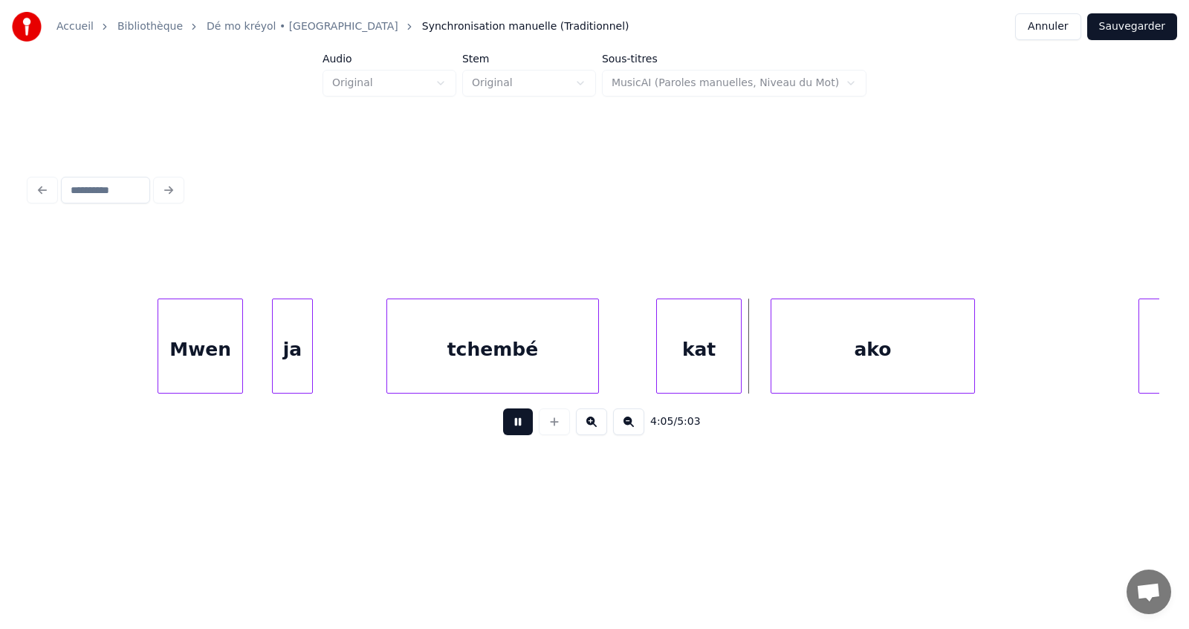
click at [512, 428] on button at bounding box center [518, 422] width 30 height 27
click at [511, 426] on button at bounding box center [518, 422] width 30 height 27
click at [205, 368] on div "Mwen" at bounding box center [200, 349] width 84 height 101
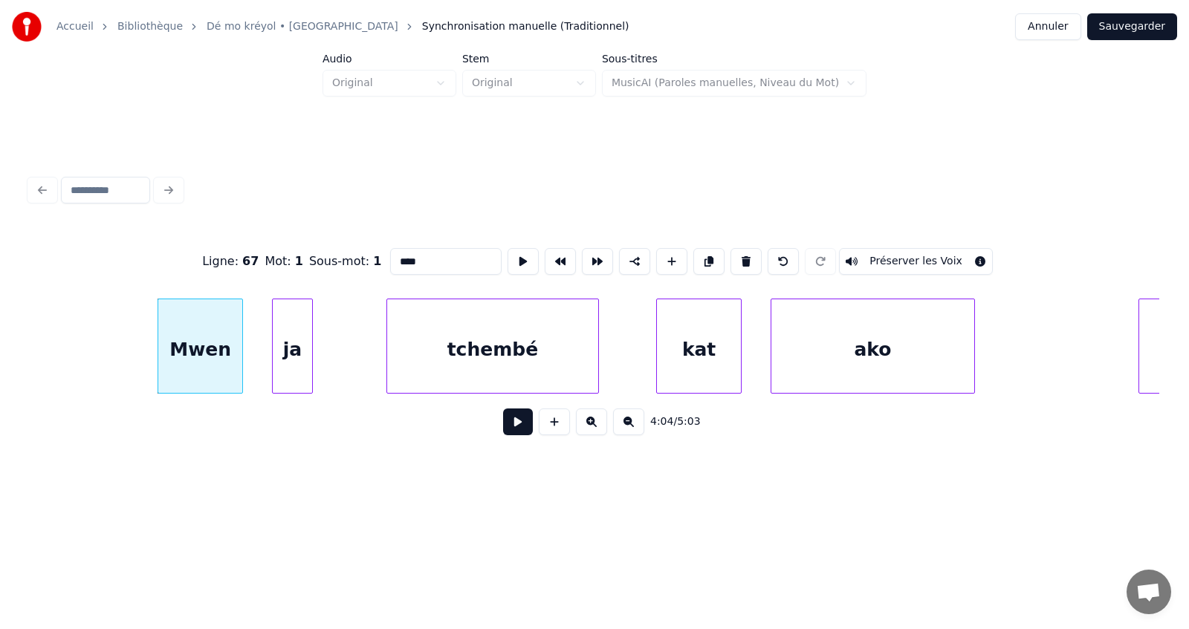
click at [516, 429] on button at bounding box center [518, 422] width 30 height 27
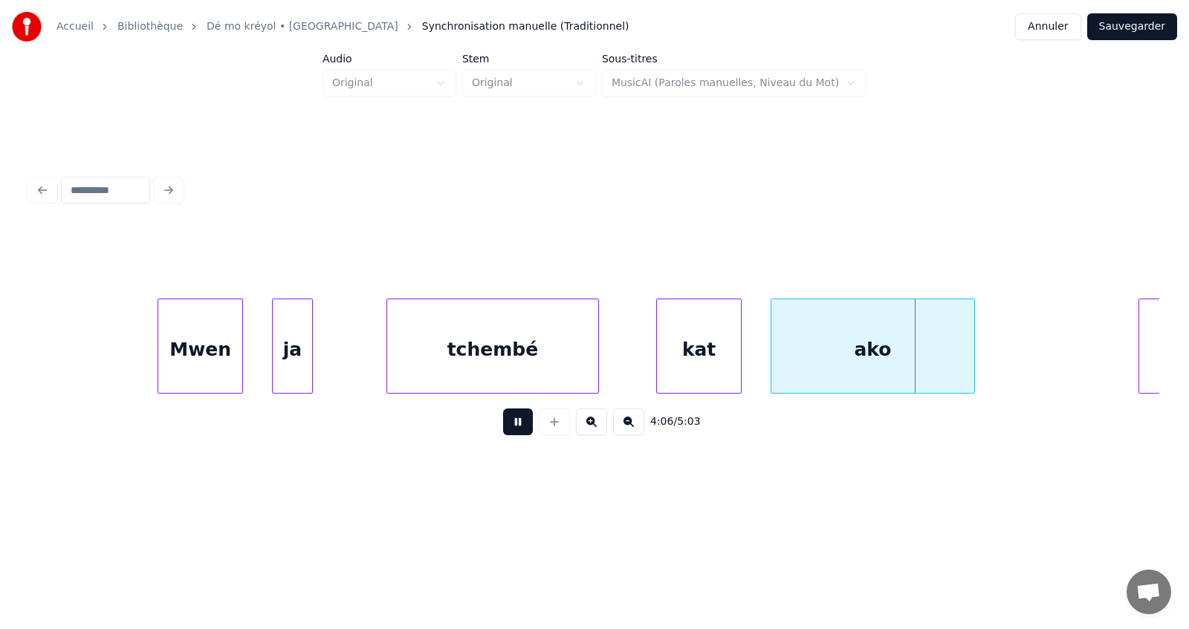
click at [516, 429] on button at bounding box center [518, 422] width 30 height 27
click at [717, 354] on div "kat" at bounding box center [699, 349] width 84 height 101
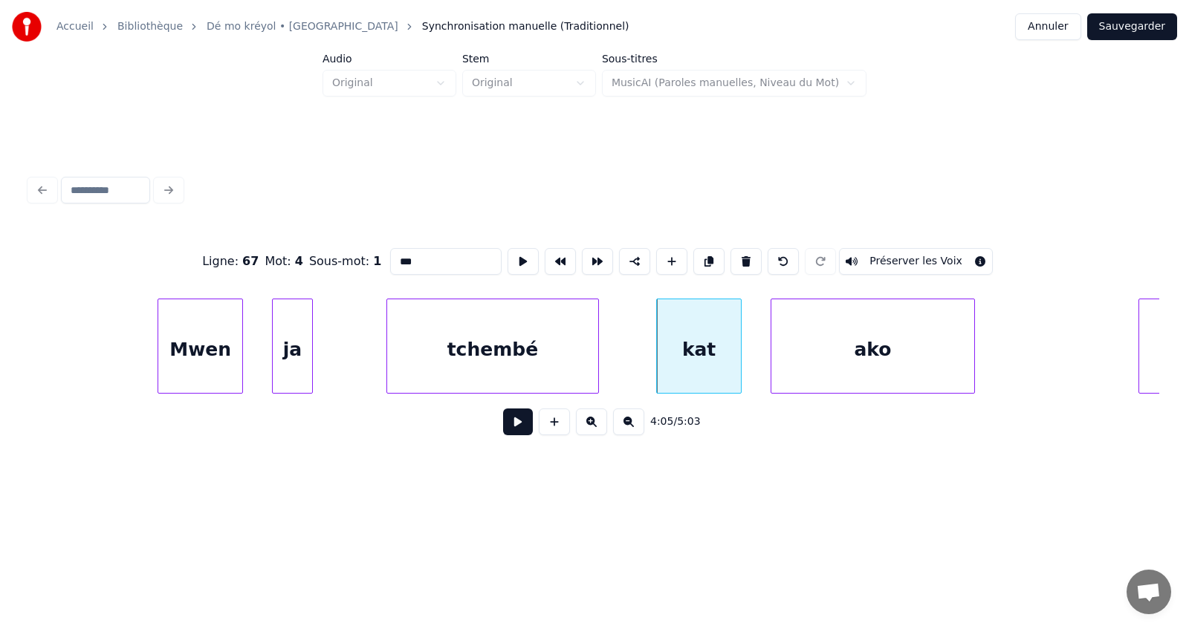
click at [441, 259] on input "***" at bounding box center [445, 261] width 111 height 27
click at [226, 357] on div "Mwen" at bounding box center [200, 349] width 84 height 101
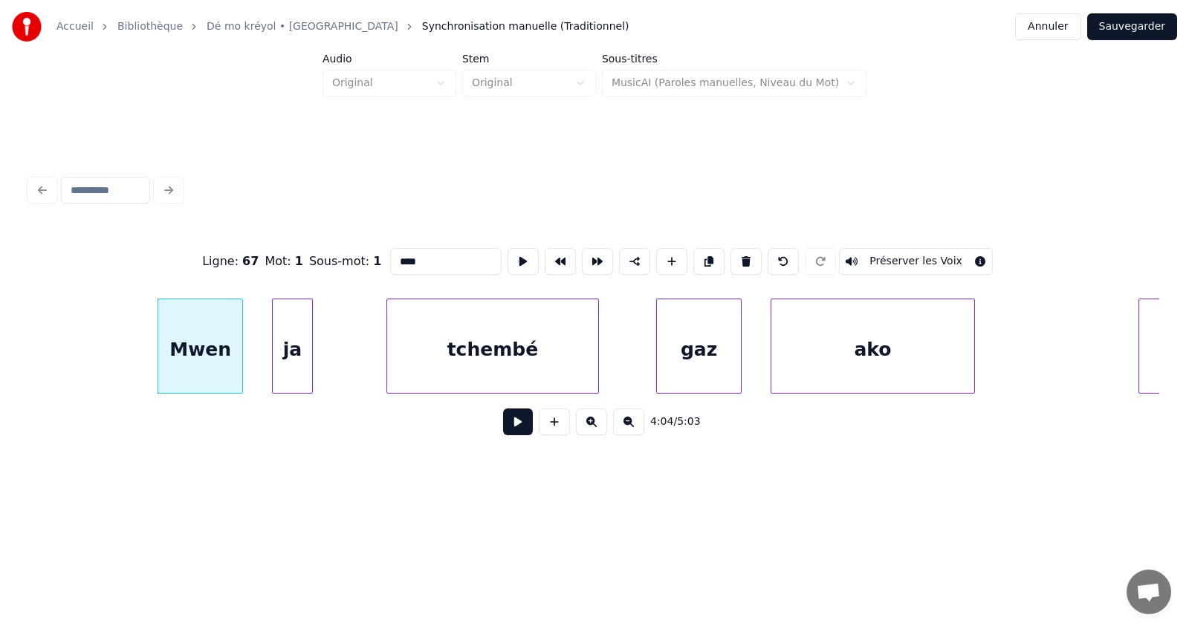
type input "****"
click at [512, 429] on button at bounding box center [518, 422] width 30 height 27
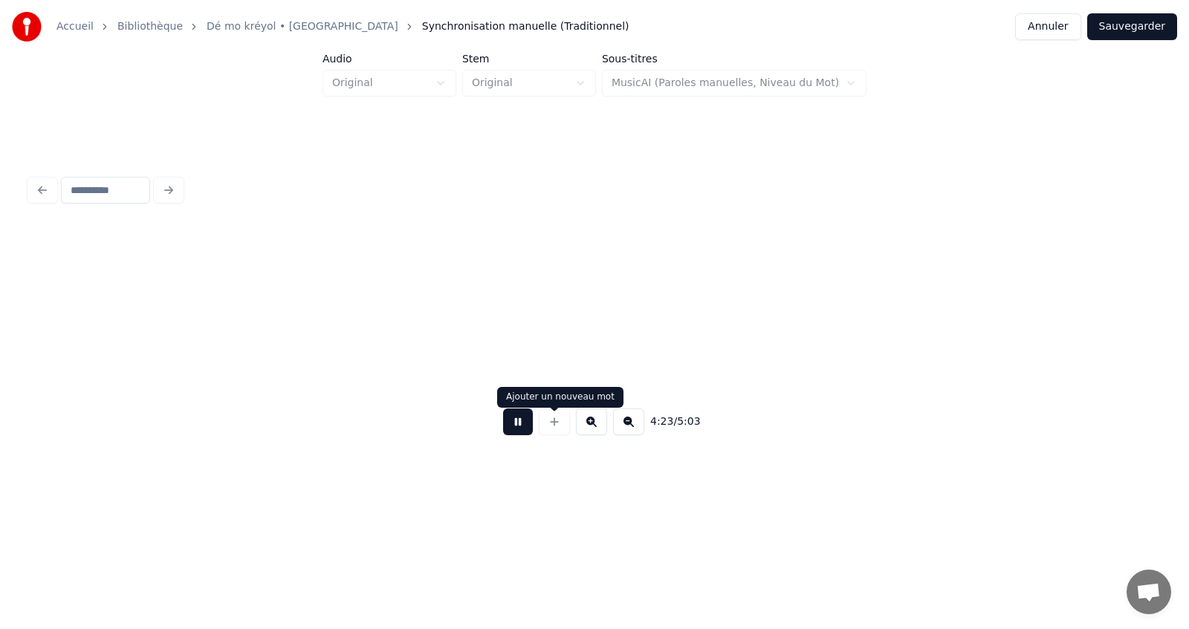
scroll to position [0, 107716]
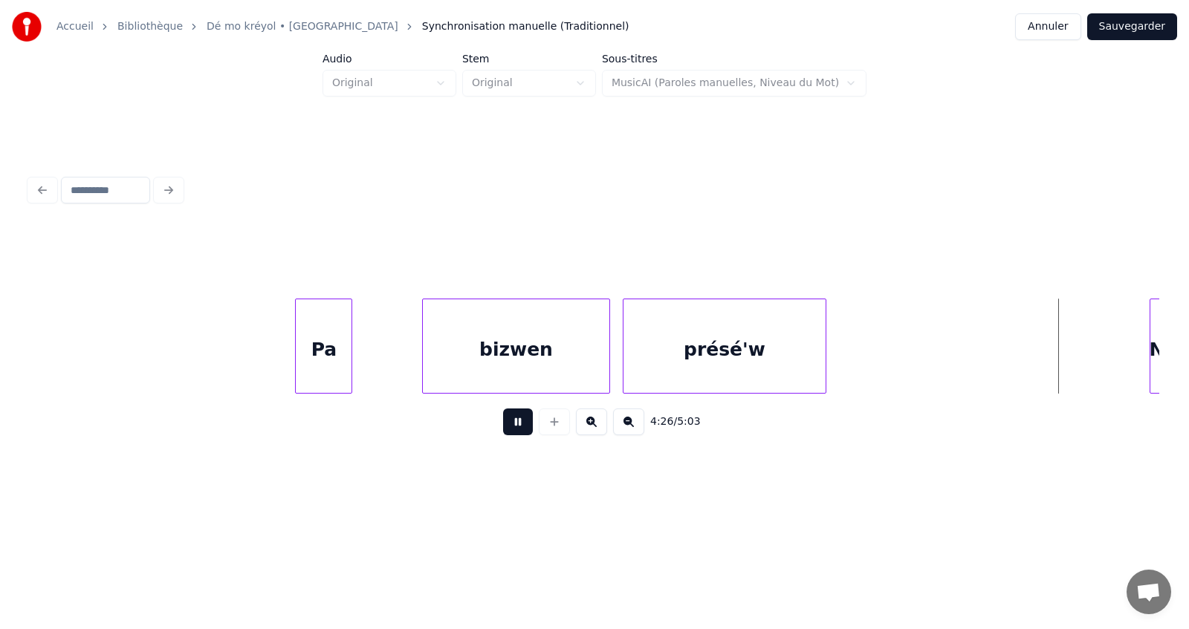
click at [633, 427] on button at bounding box center [628, 422] width 31 height 27
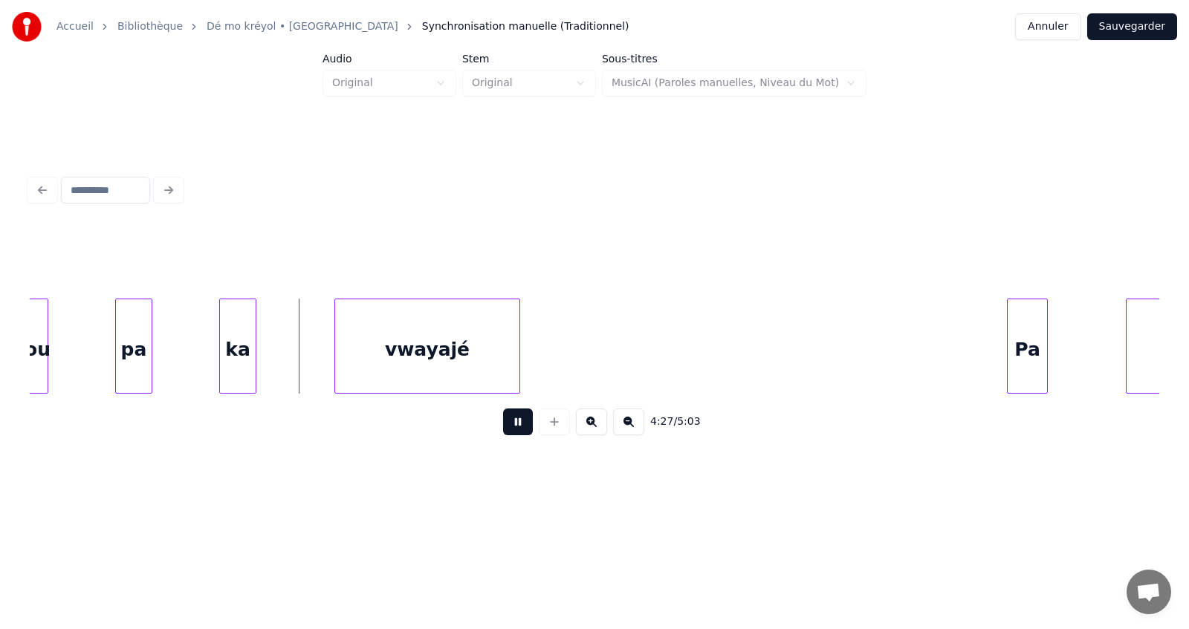
click at [633, 429] on button at bounding box center [628, 422] width 31 height 27
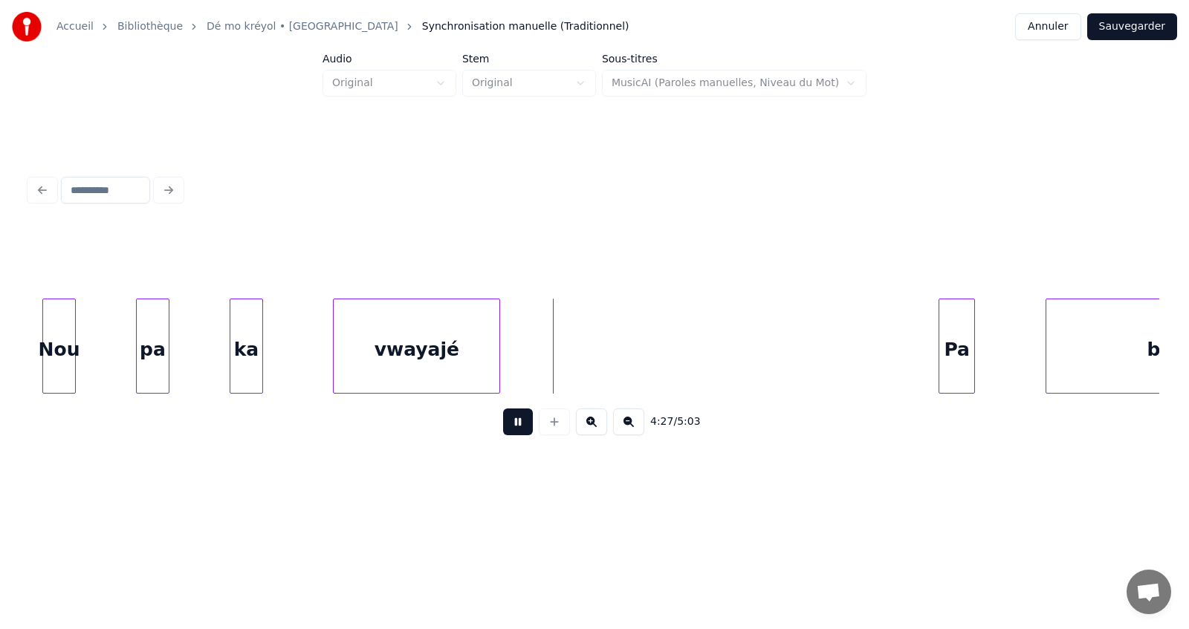
click at [633, 429] on button at bounding box center [628, 422] width 31 height 27
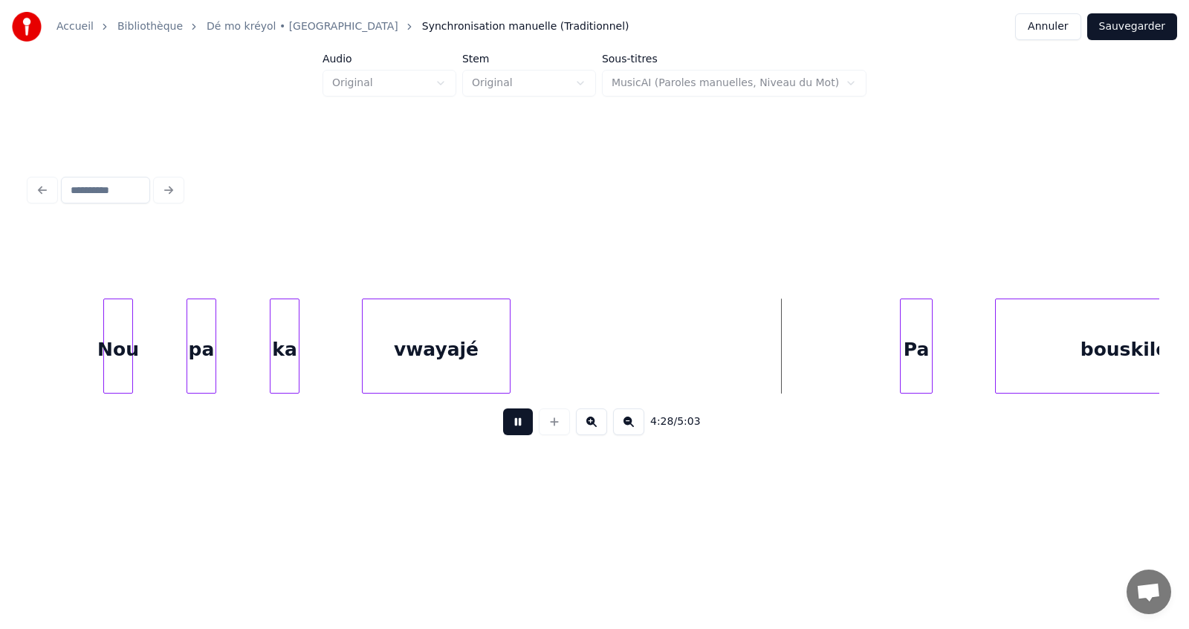
click at [629, 431] on button at bounding box center [628, 422] width 31 height 27
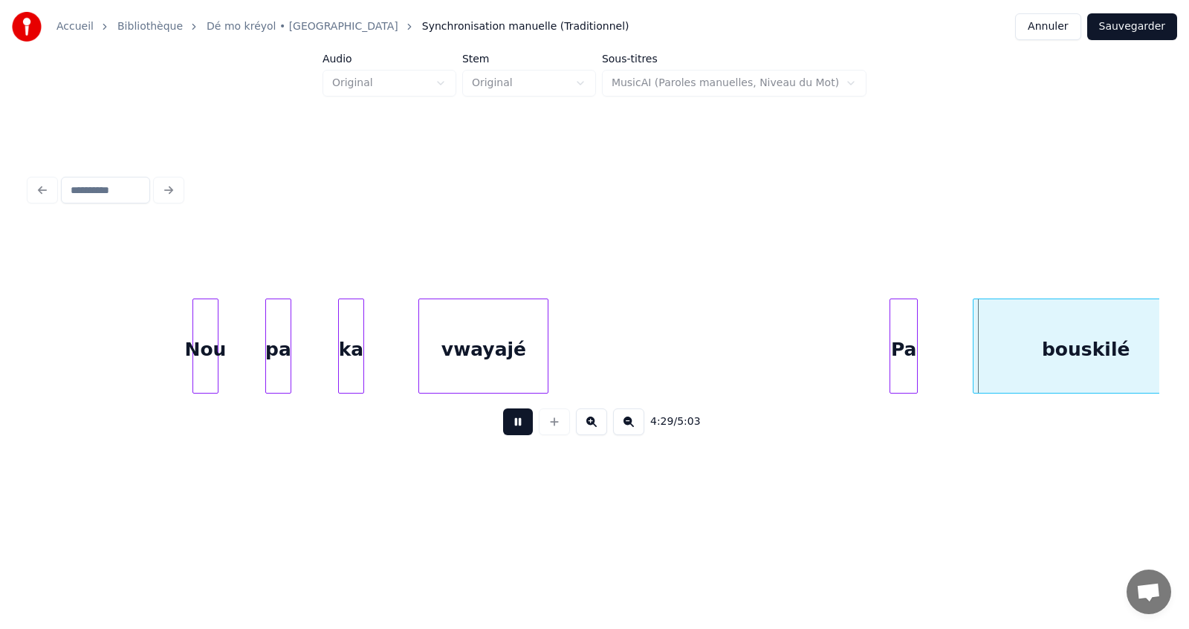
click at [629, 431] on button at bounding box center [628, 422] width 31 height 27
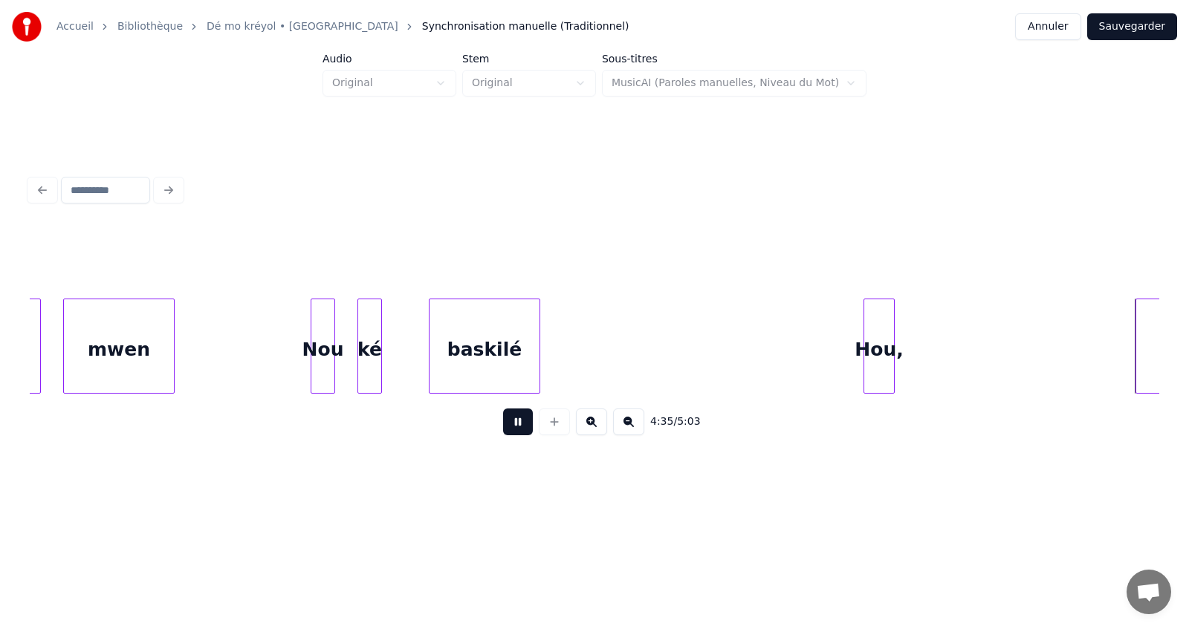
scroll to position [0, 61349]
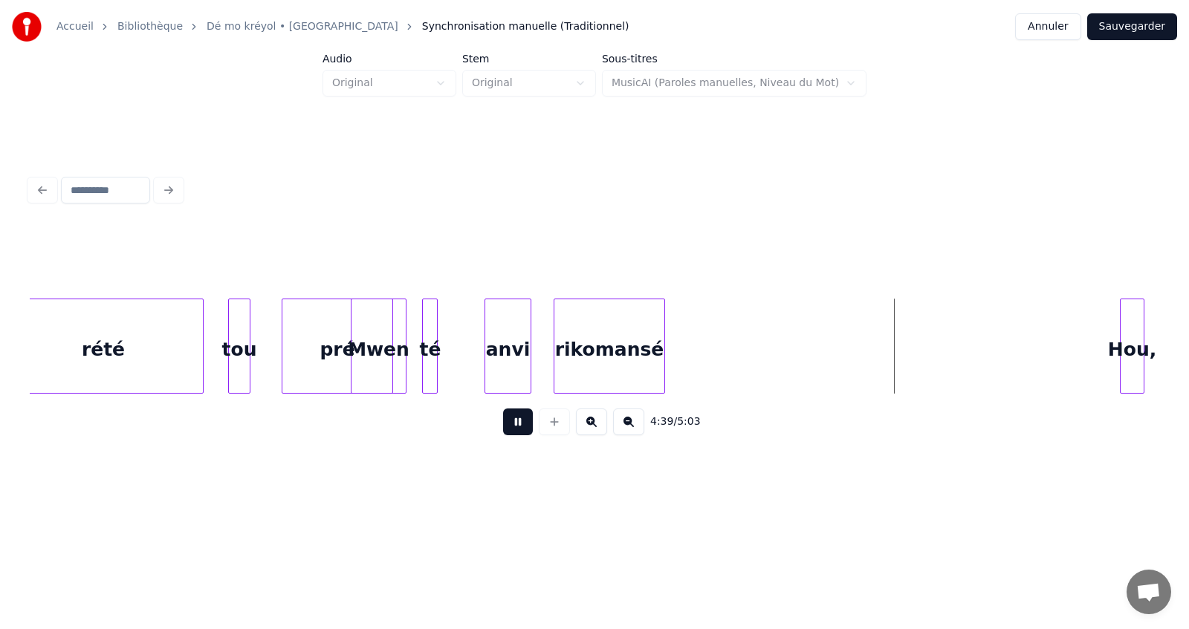
click at [521, 431] on button at bounding box center [518, 422] width 30 height 27
click at [91, 349] on div "rété" at bounding box center [103, 349] width 199 height 101
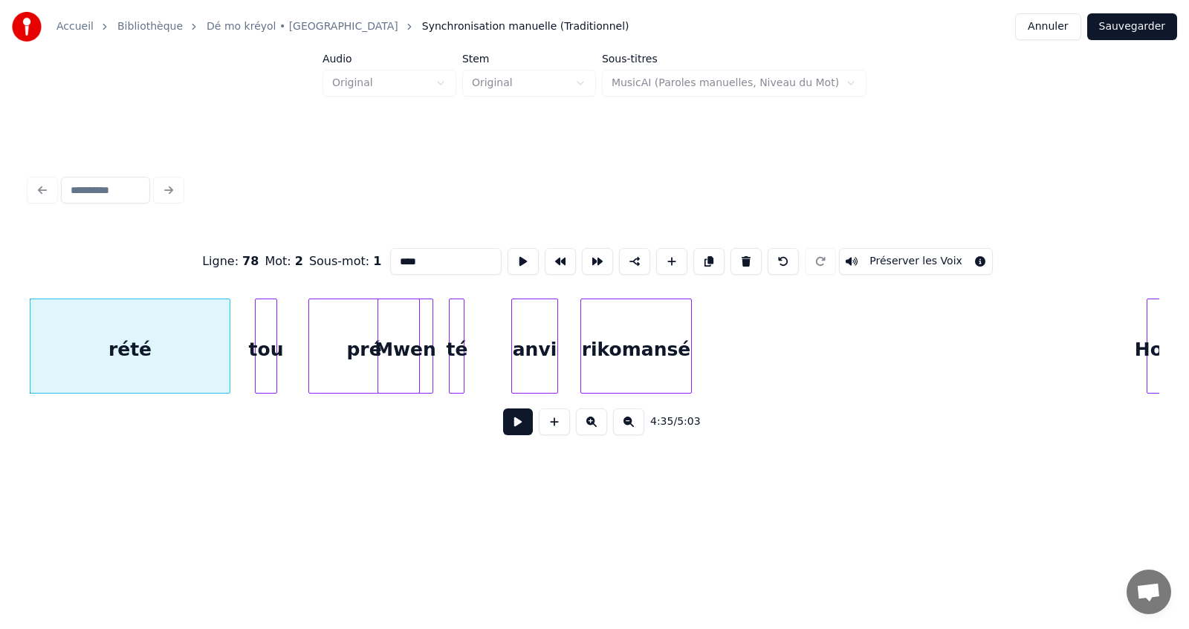
click at [515, 432] on button at bounding box center [518, 422] width 30 height 27
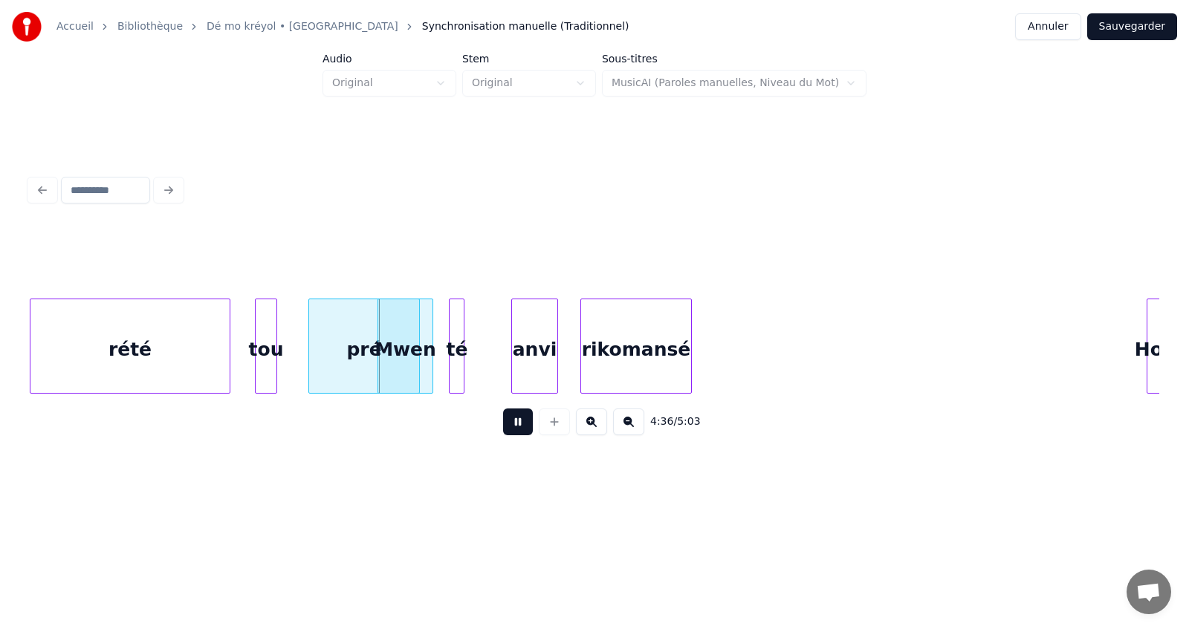
click at [515, 428] on button at bounding box center [518, 422] width 30 height 27
click at [515, 425] on button at bounding box center [518, 422] width 30 height 27
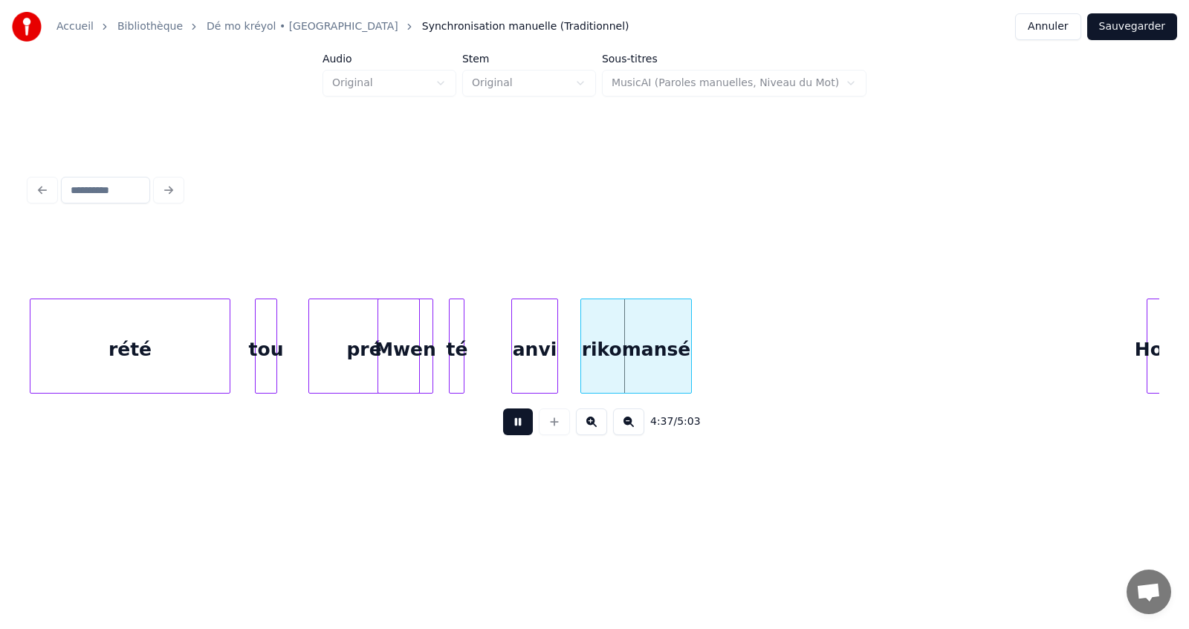
click at [515, 425] on button at bounding box center [518, 422] width 30 height 27
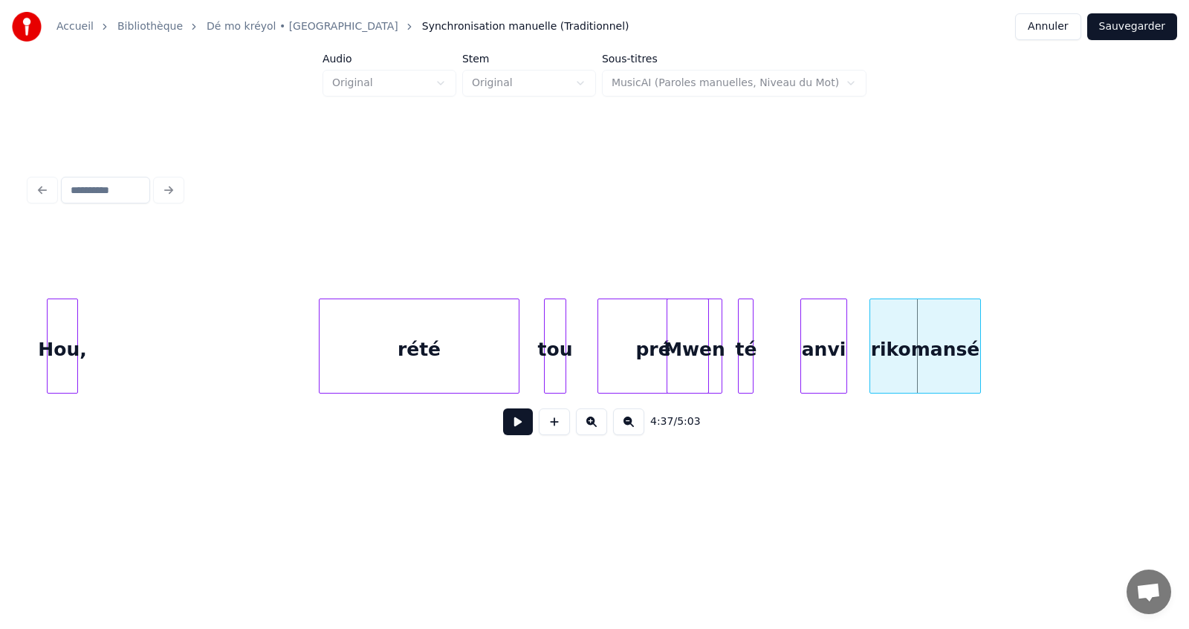
scroll to position [0, 61025]
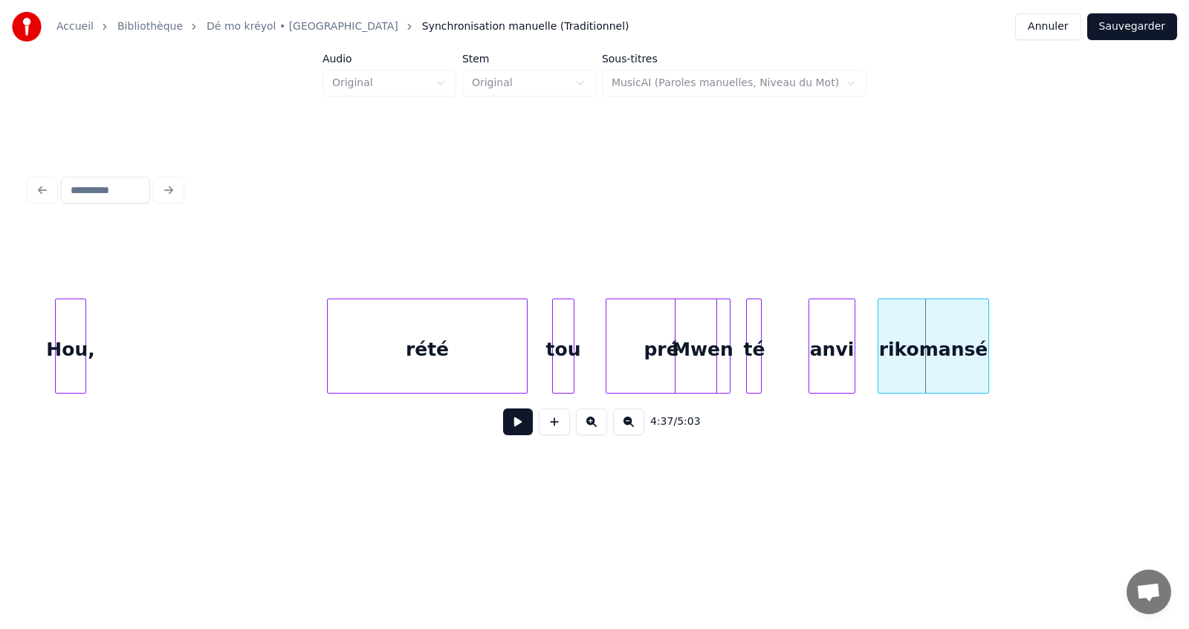
click at [629, 425] on button at bounding box center [628, 422] width 31 height 27
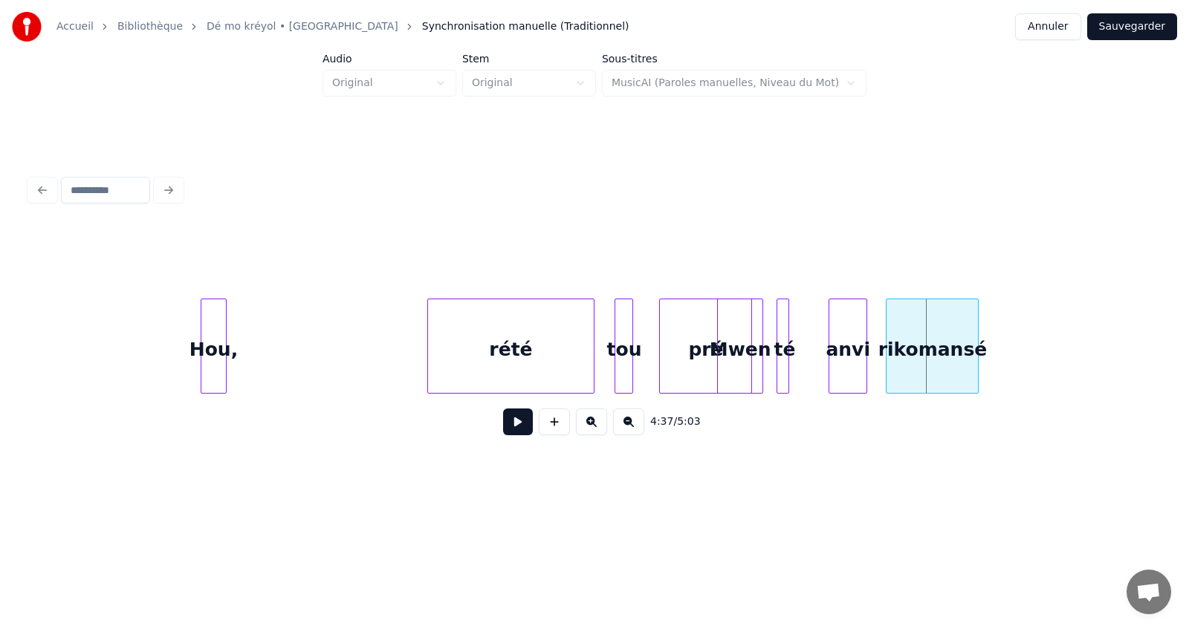
click at [629, 425] on button at bounding box center [628, 422] width 31 height 27
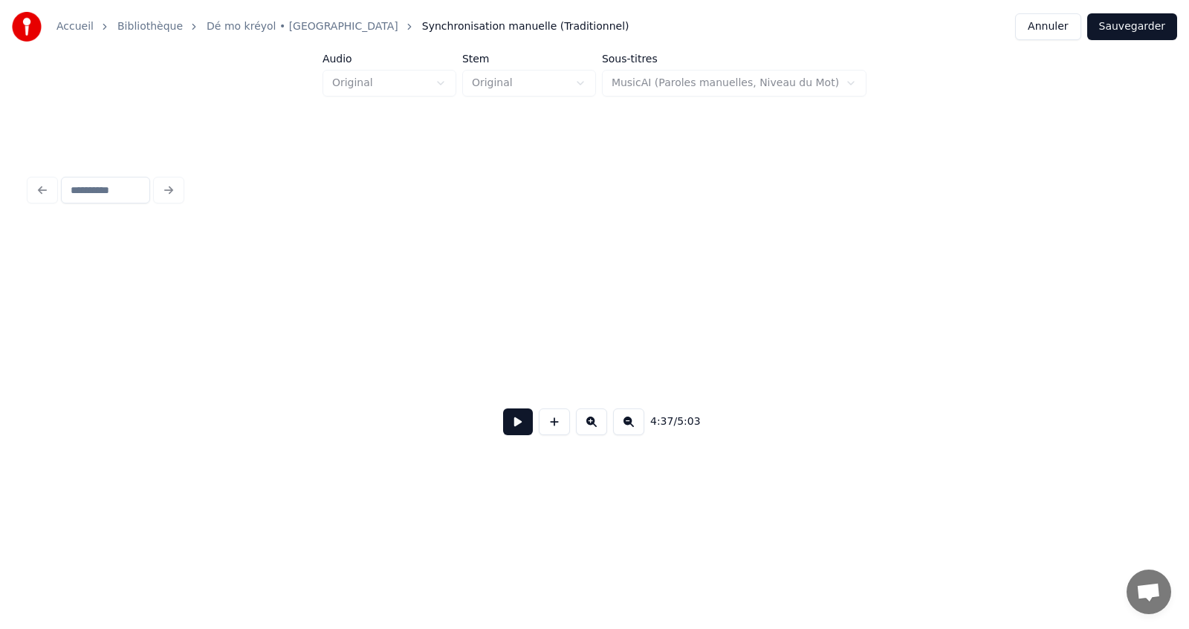
scroll to position [0, 40384]
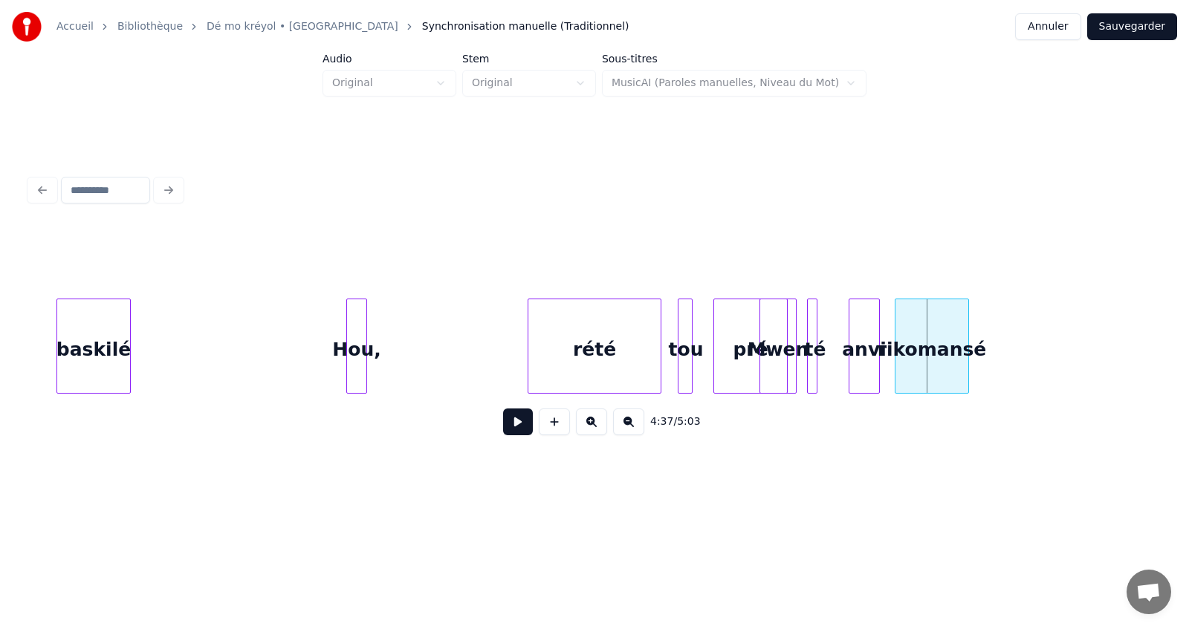
click at [96, 339] on div "baskilé" at bounding box center [93, 349] width 73 height 101
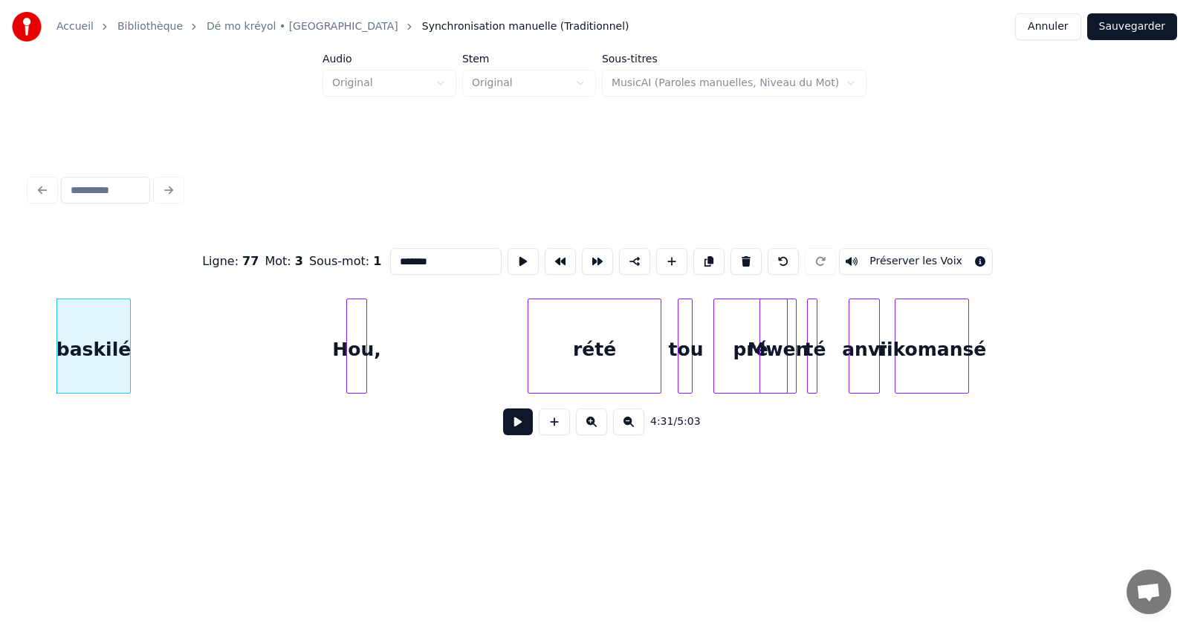
click at [518, 427] on button at bounding box center [518, 422] width 30 height 27
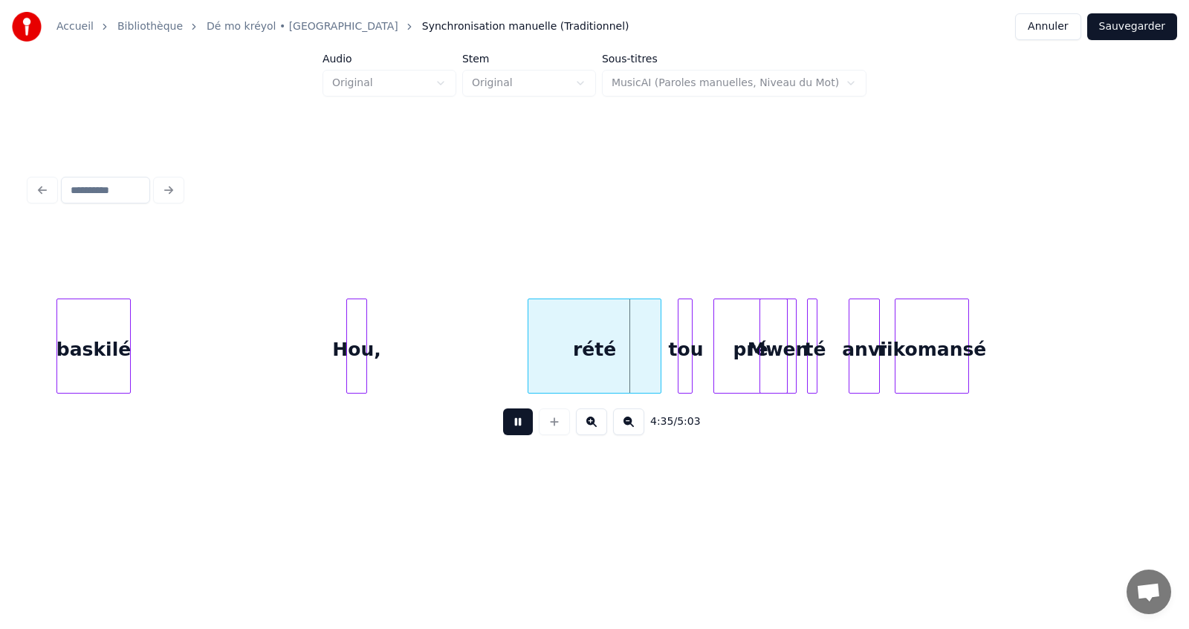
click at [519, 421] on button at bounding box center [518, 422] width 30 height 27
click at [589, 427] on button at bounding box center [591, 422] width 31 height 27
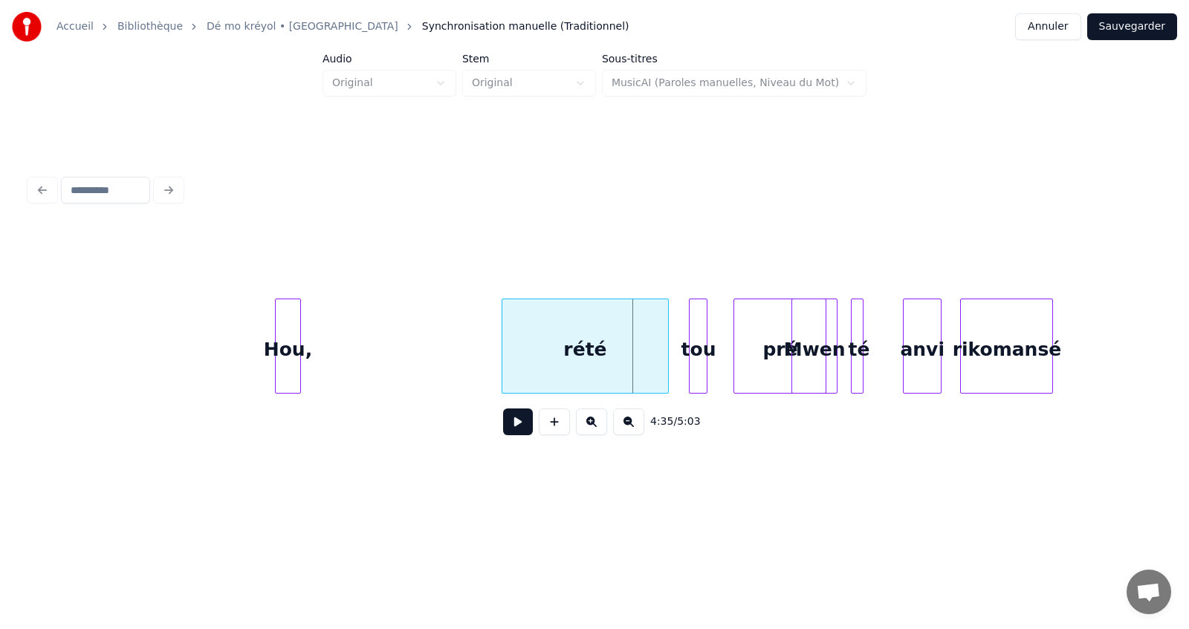
click at [588, 427] on button at bounding box center [591, 422] width 31 height 27
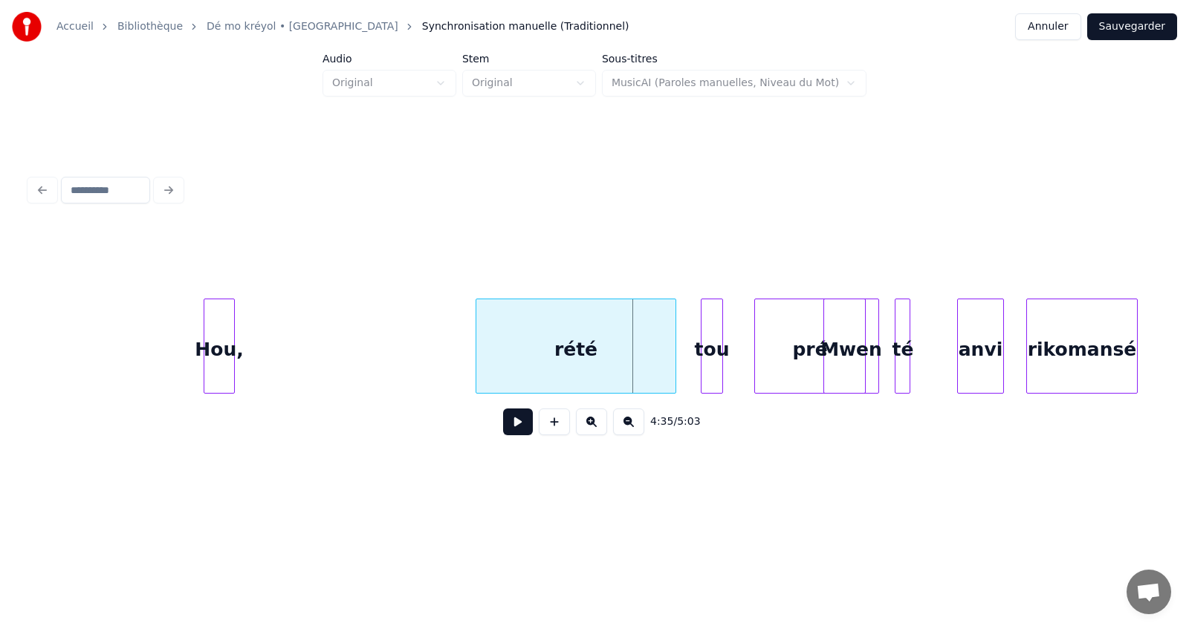
click at [588, 427] on button at bounding box center [591, 422] width 31 height 27
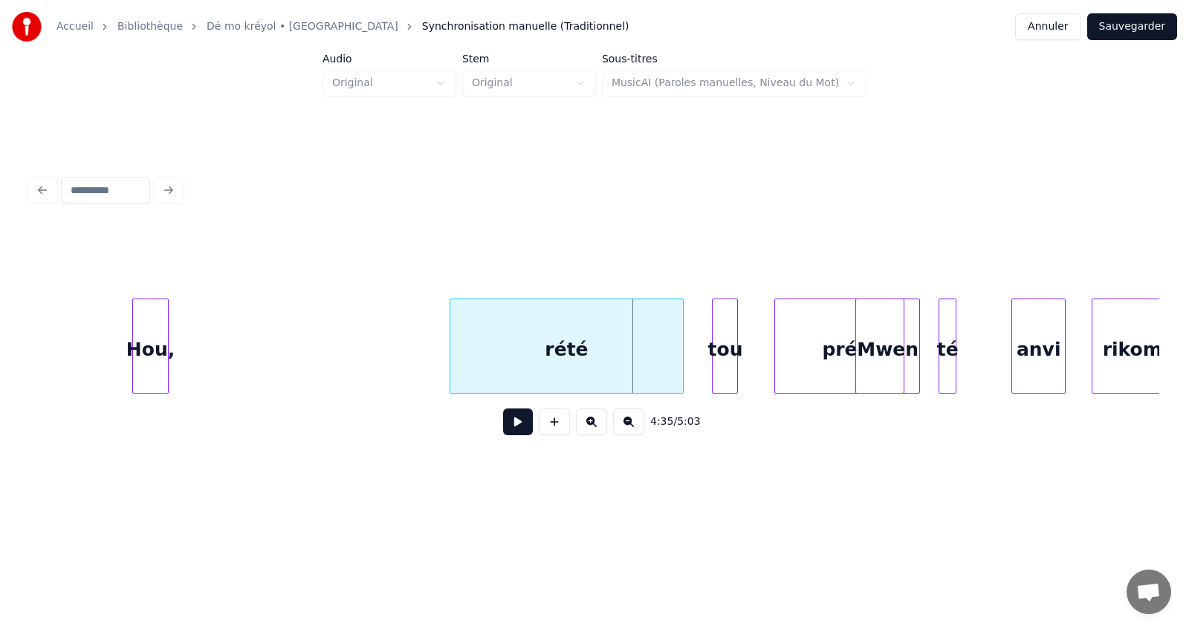
click at [588, 427] on button at bounding box center [591, 422] width 31 height 27
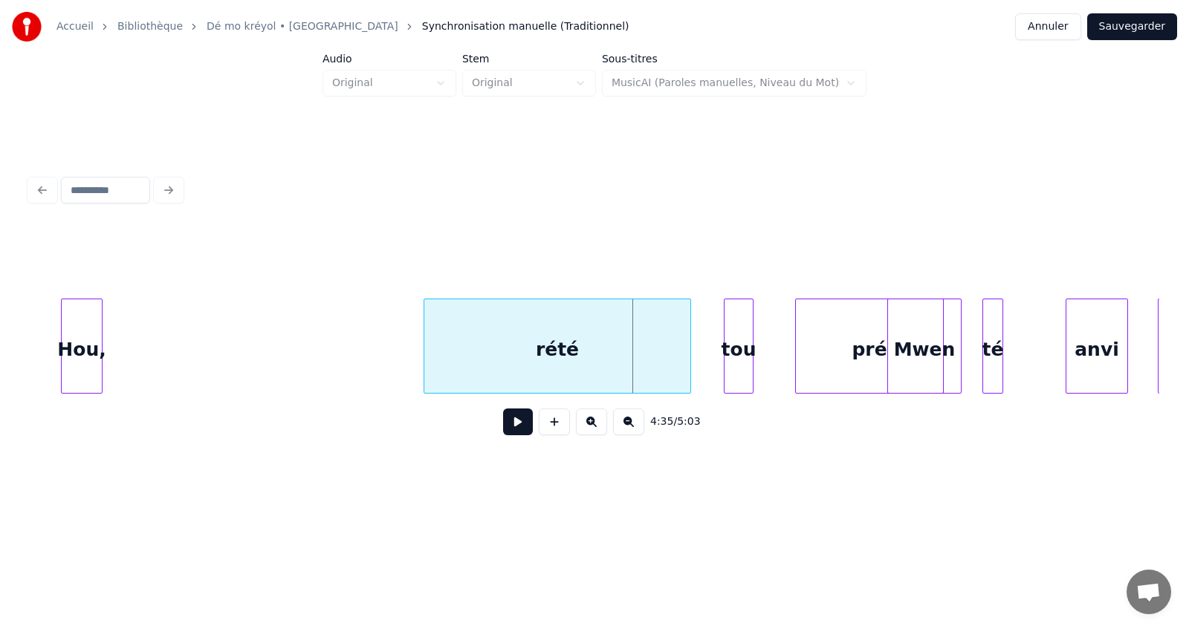
click at [588, 427] on button at bounding box center [591, 422] width 31 height 27
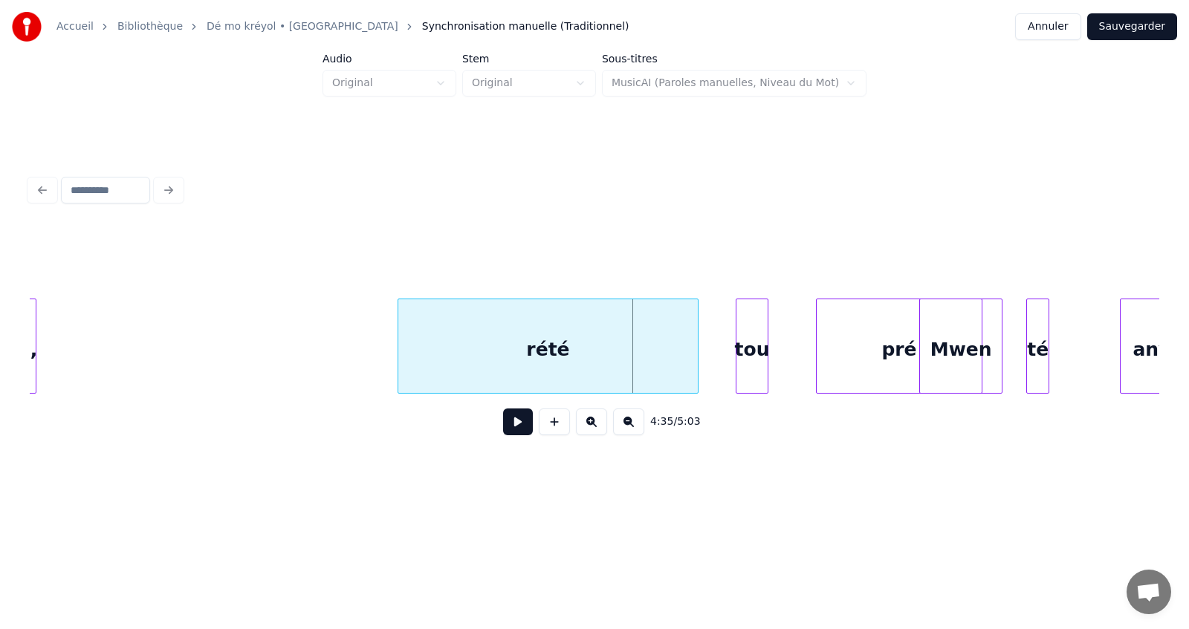
click at [519, 427] on button at bounding box center [518, 422] width 30 height 27
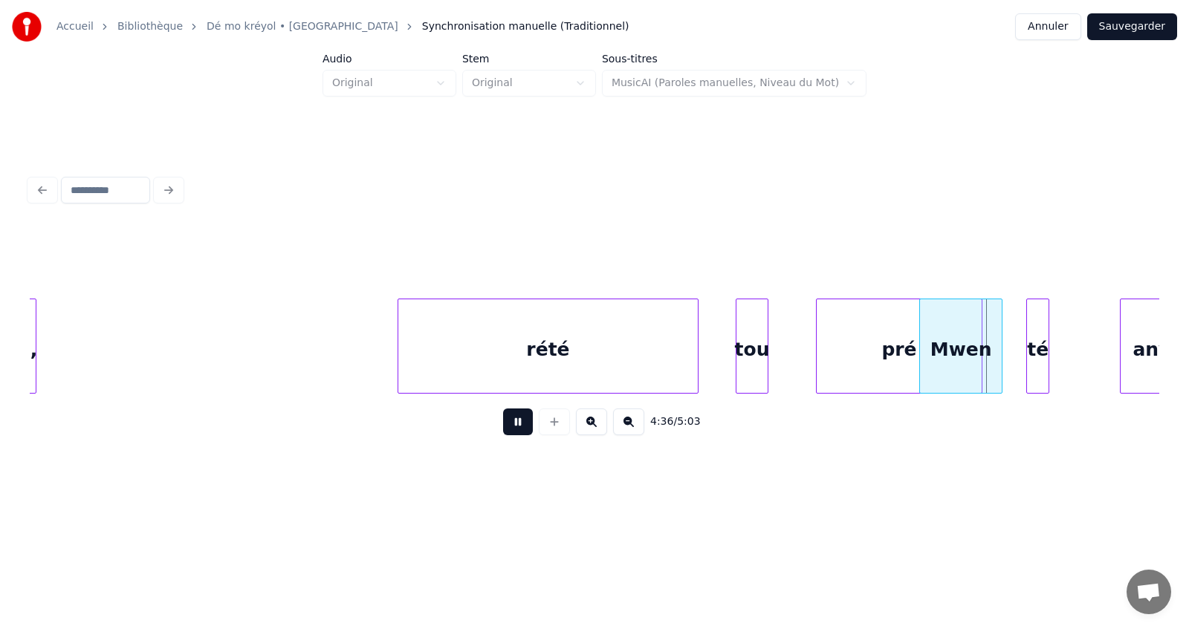
click at [519, 427] on button at bounding box center [518, 422] width 30 height 27
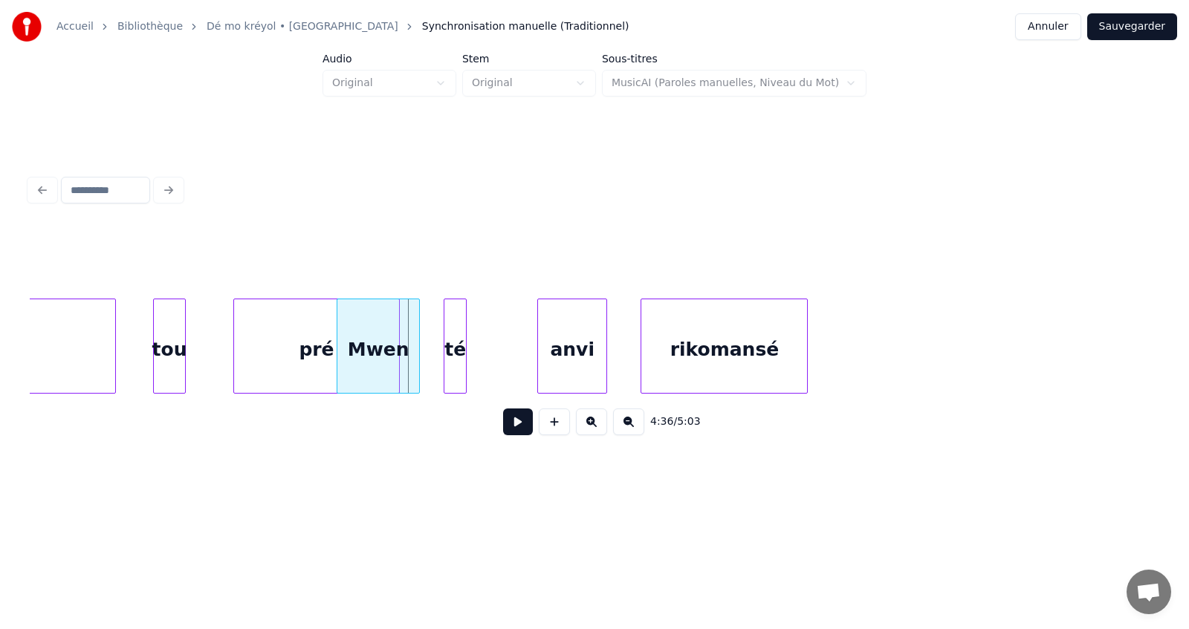
scroll to position [0, 92210]
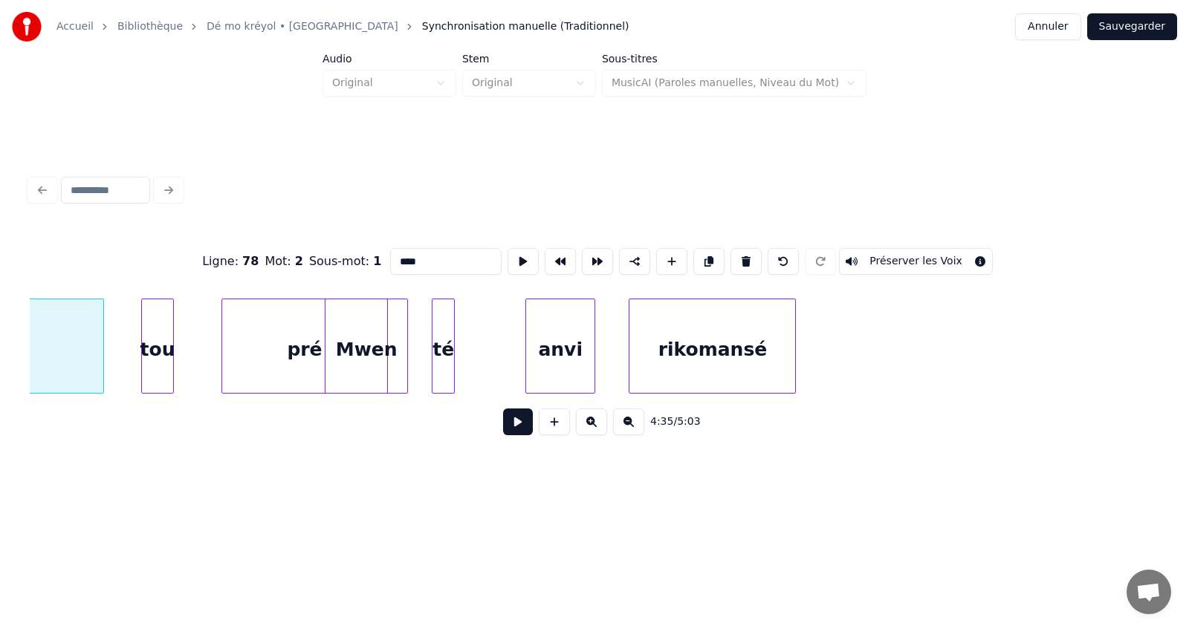
scroll to position [0, 91983]
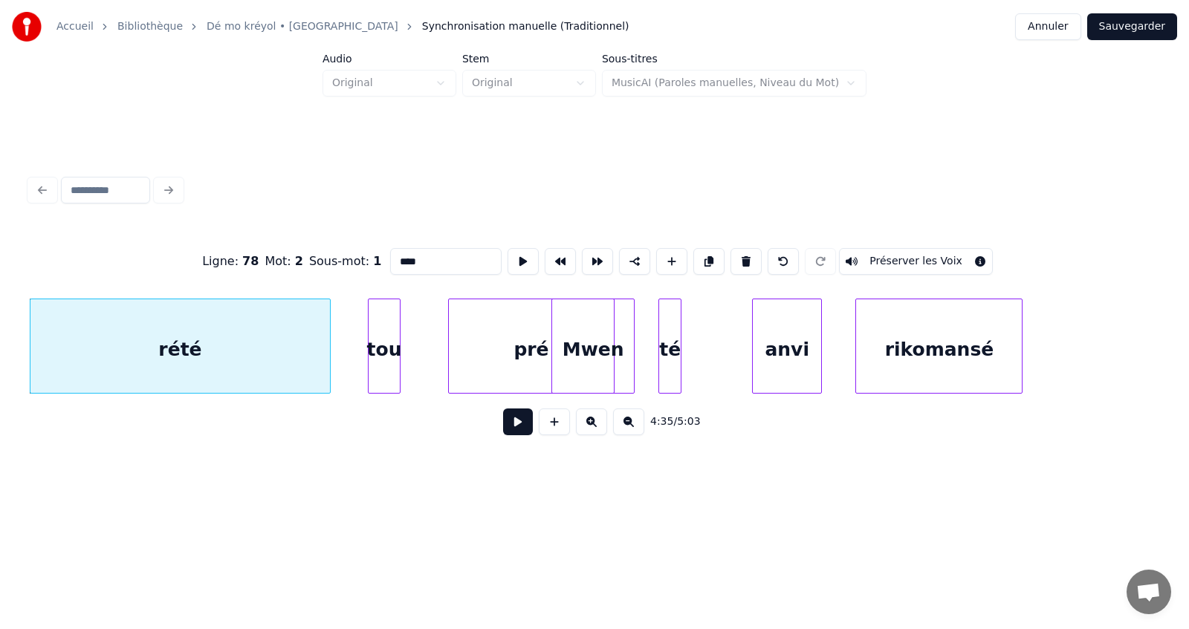
click at [521, 431] on button at bounding box center [518, 422] width 30 height 27
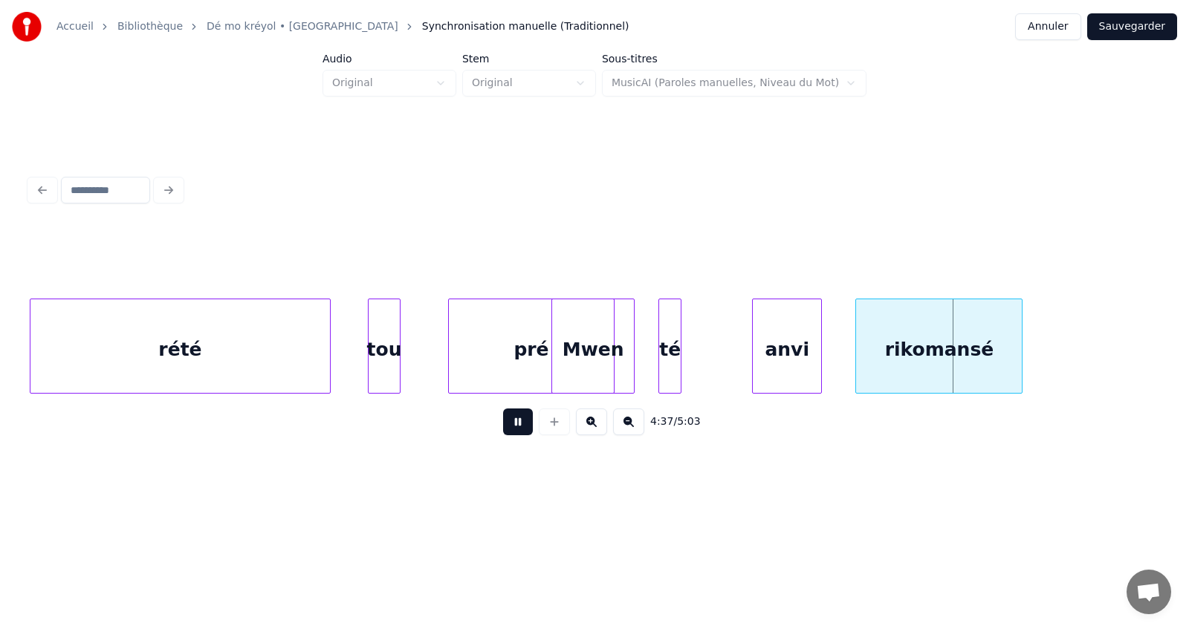
click at [519, 432] on button at bounding box center [518, 422] width 30 height 27
click at [925, 358] on div "rikomansé" at bounding box center [939, 349] width 166 height 101
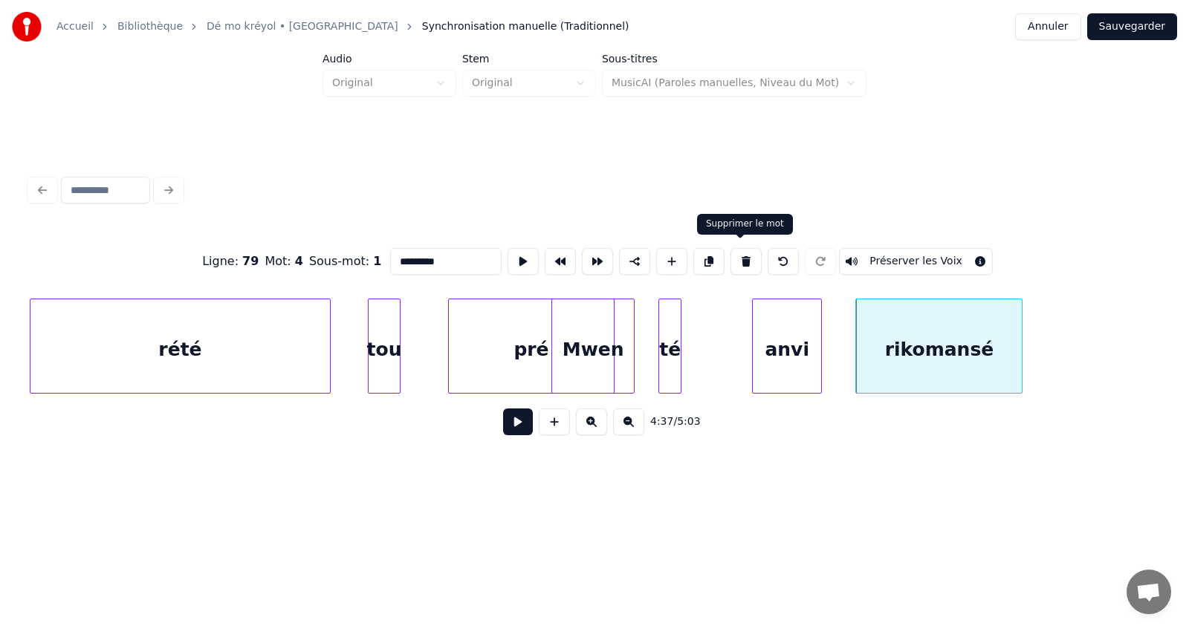
click at [742, 258] on button at bounding box center [745, 261] width 31 height 27
type input "****"
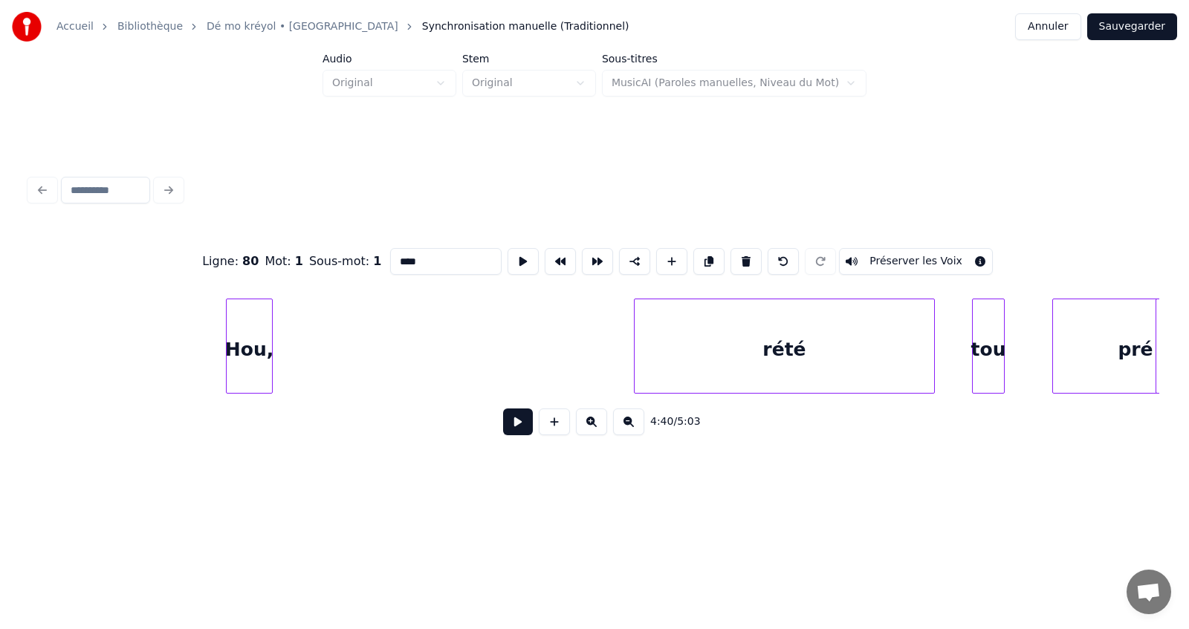
scroll to position [0, 91370]
click at [251, 338] on div "Hou," at bounding box center [258, 349] width 45 height 101
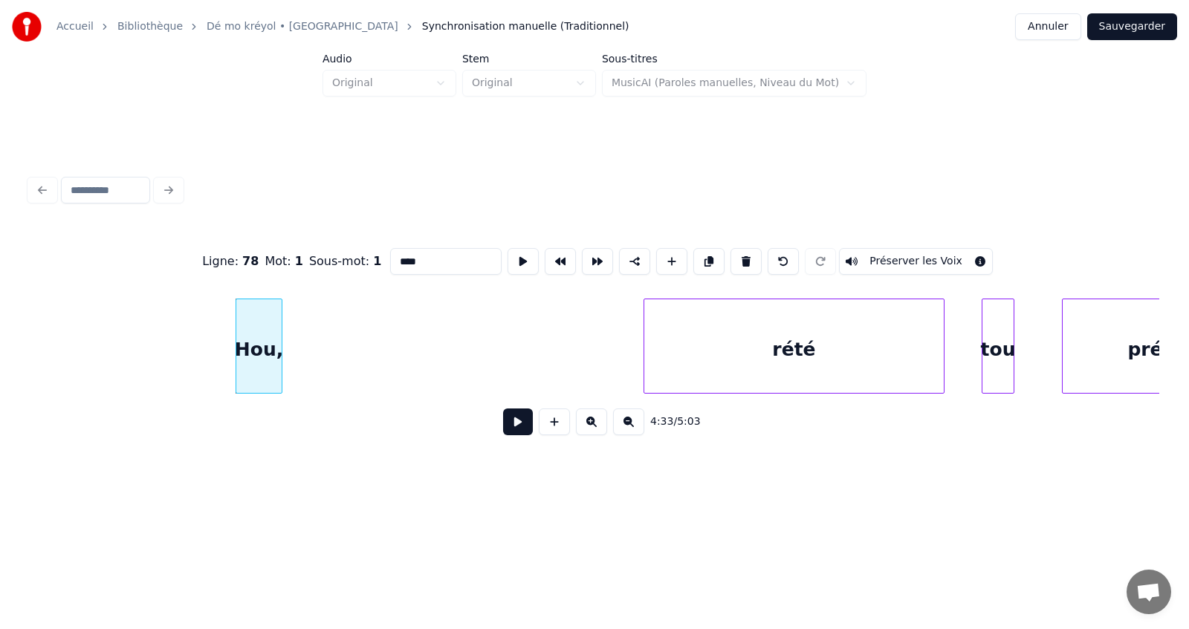
click at [525, 430] on button at bounding box center [518, 422] width 30 height 27
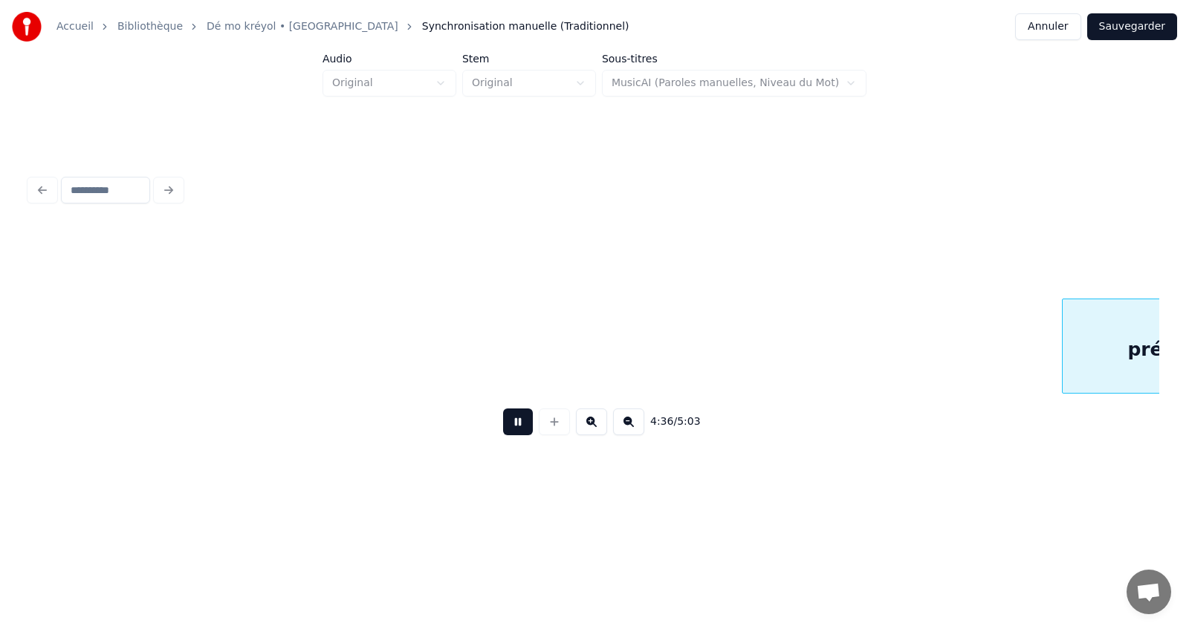
scroll to position [0, 92501]
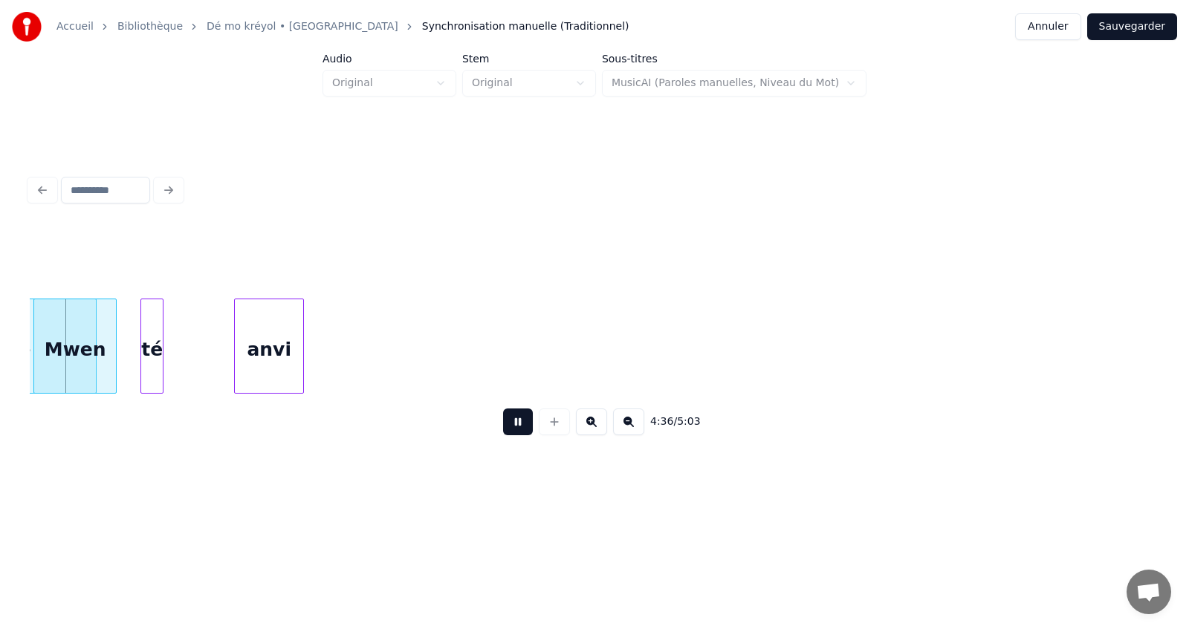
click at [513, 423] on button at bounding box center [518, 422] width 30 height 27
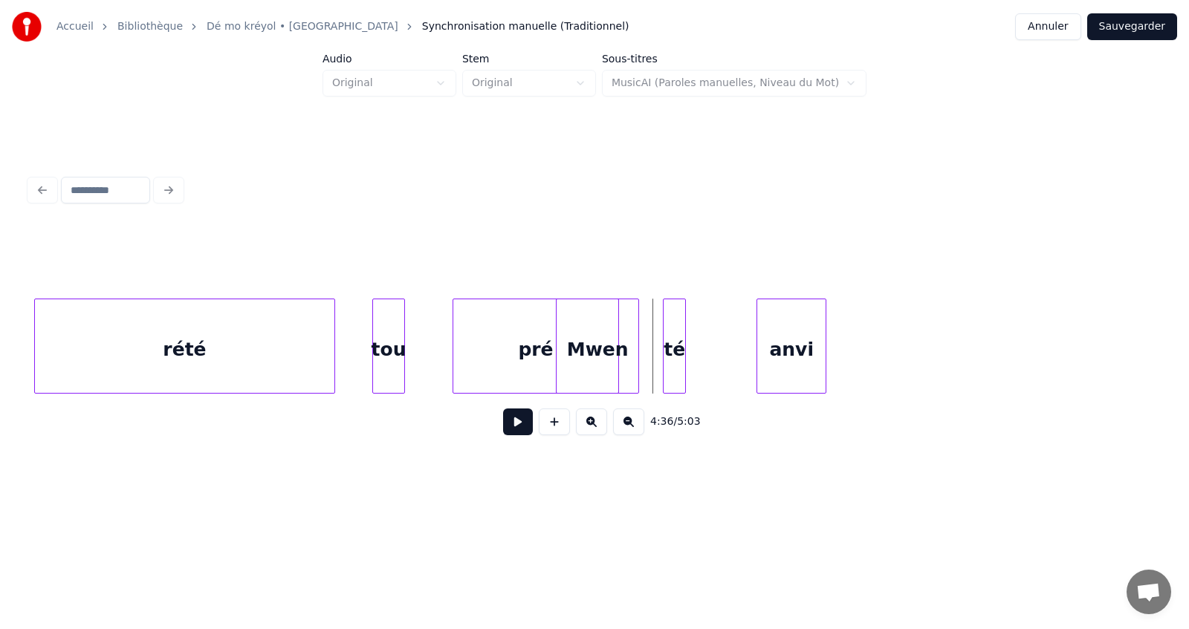
scroll to position [0, 91966]
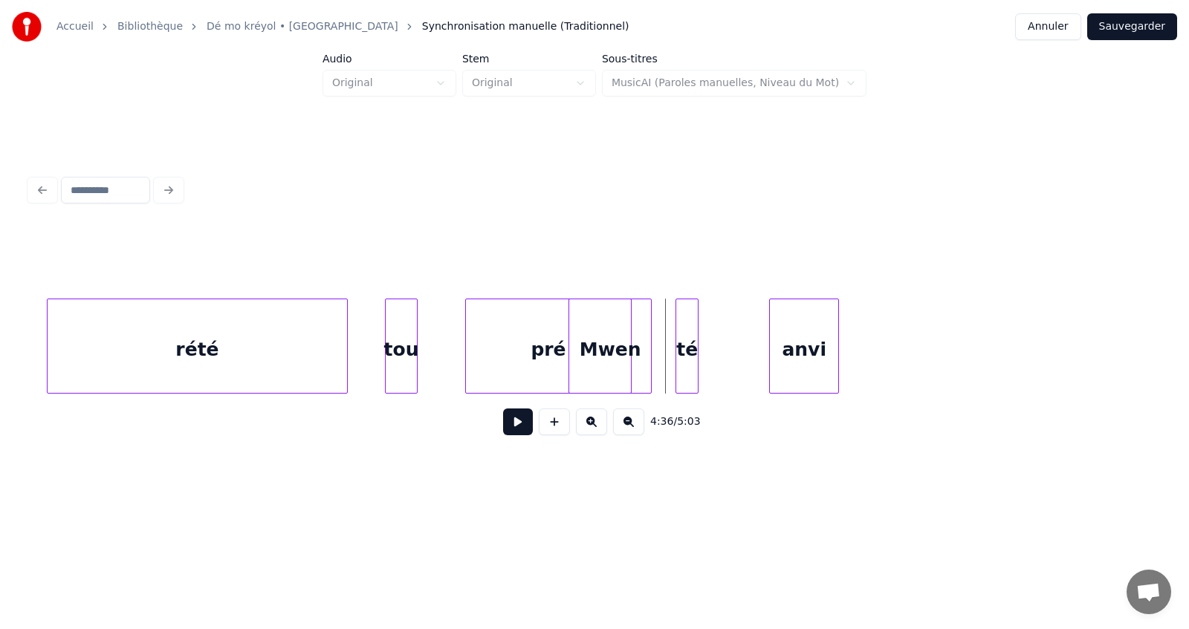
click at [615, 361] on div "Mwen" at bounding box center [610, 349] width 82 height 101
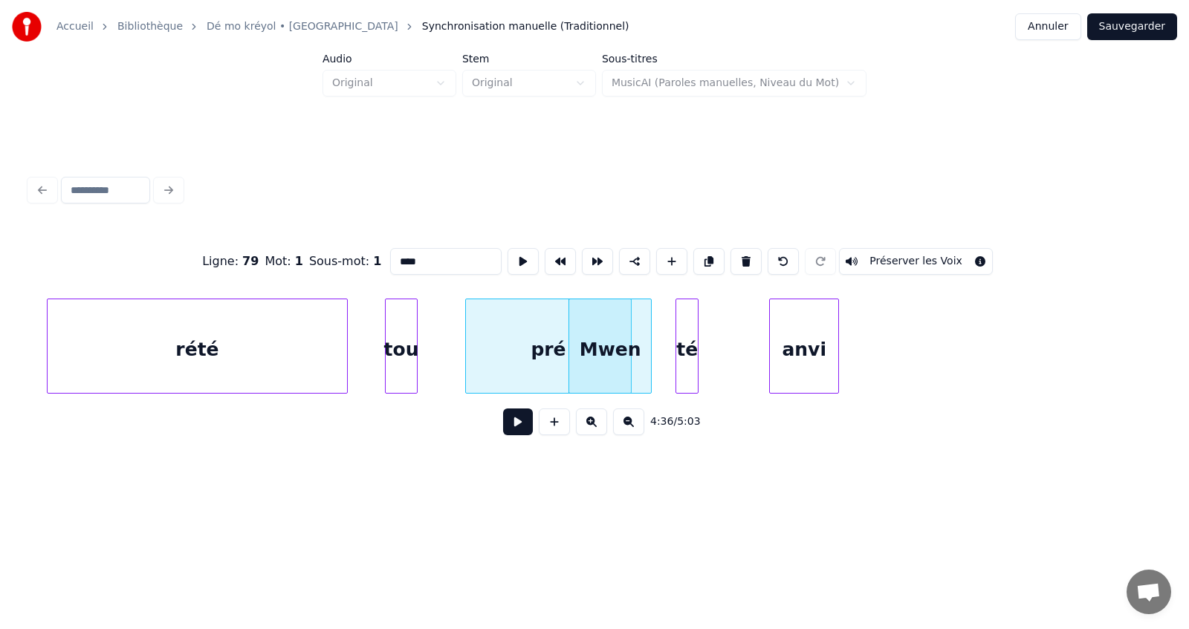
click at [794, 350] on div "anvi" at bounding box center [804, 349] width 69 height 101
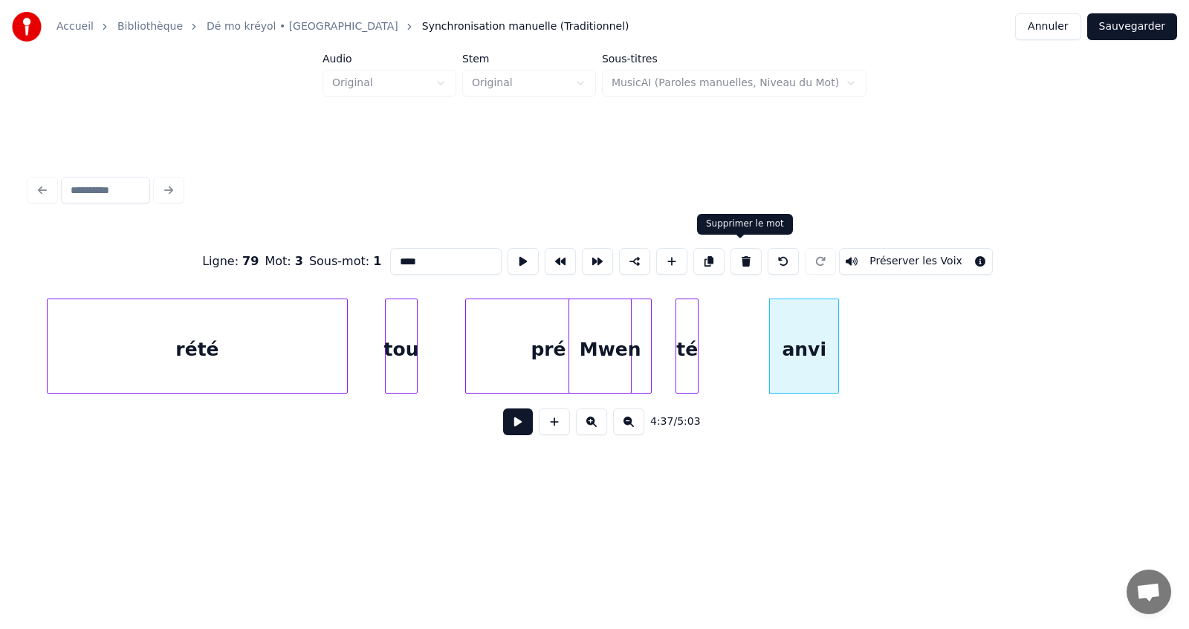
click at [740, 255] on button at bounding box center [745, 261] width 31 height 27
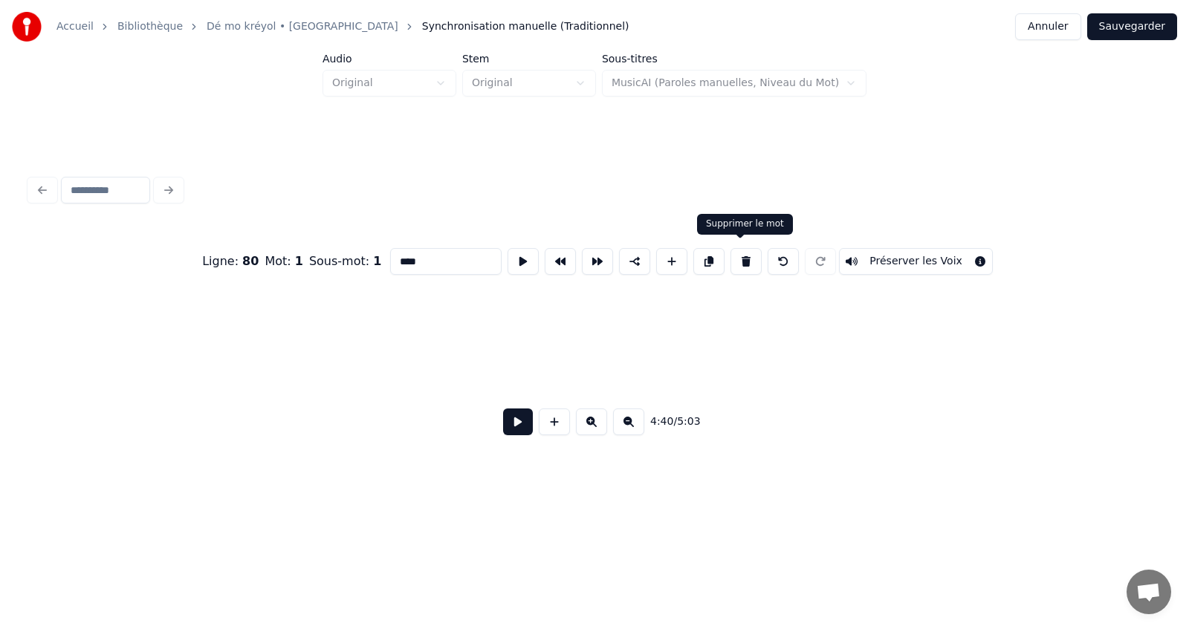
scroll to position [0, 93658]
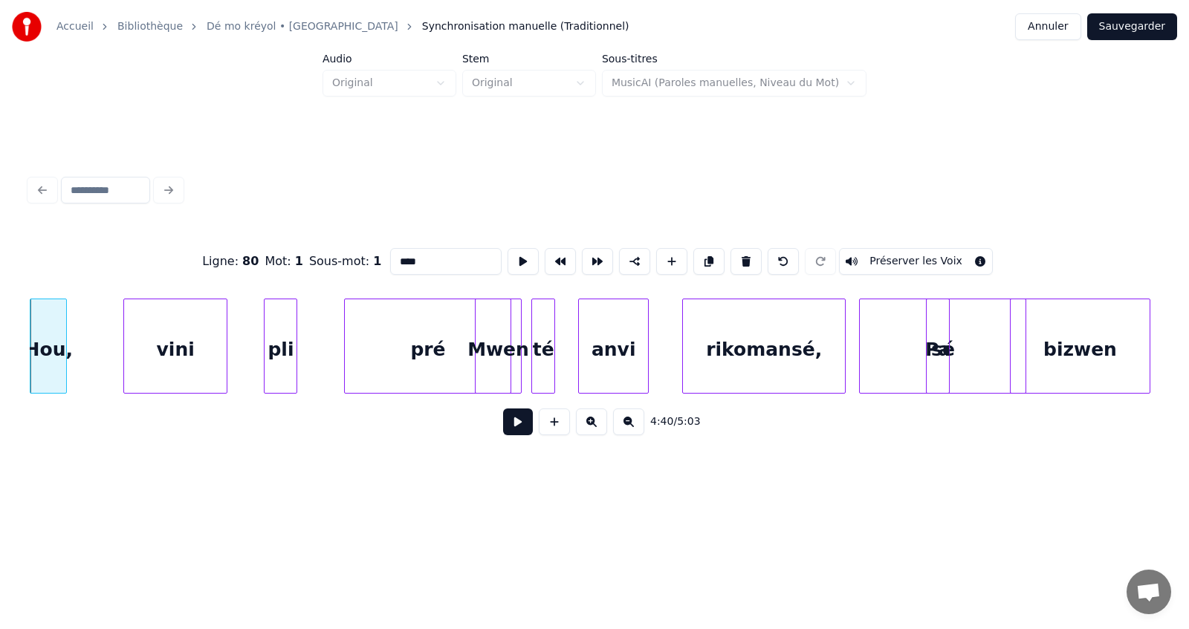
click at [628, 427] on button at bounding box center [628, 422] width 31 height 27
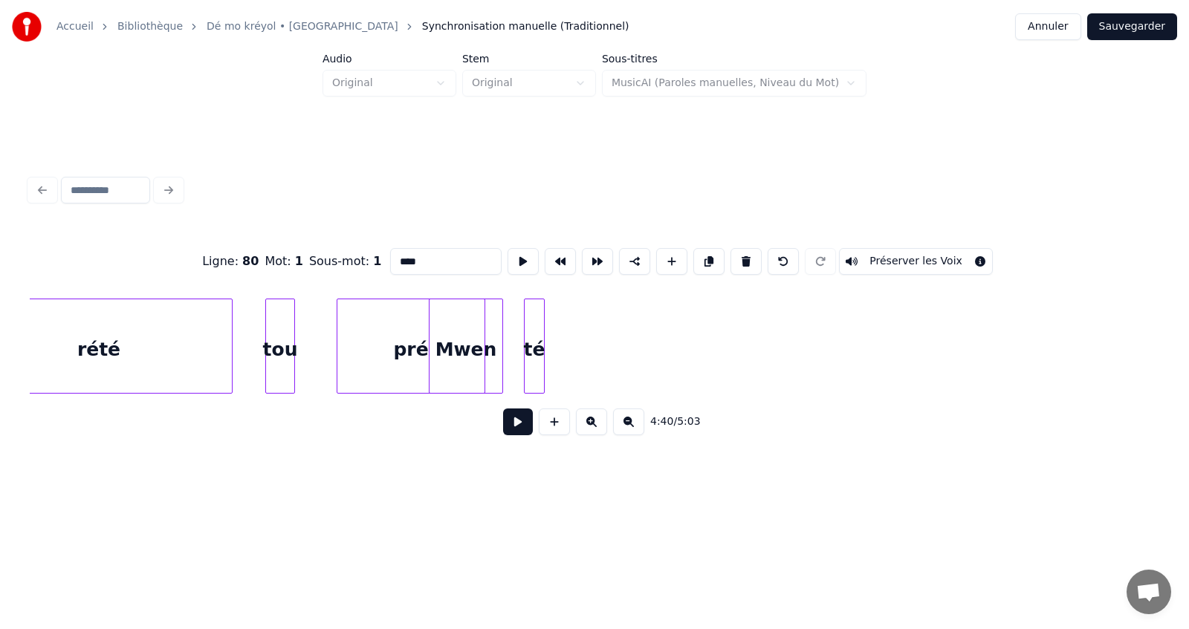
scroll to position [0, 81824]
click at [538, 359] on div "té" at bounding box center [537, 349] width 19 height 101
click at [739, 252] on button at bounding box center [745, 261] width 31 height 27
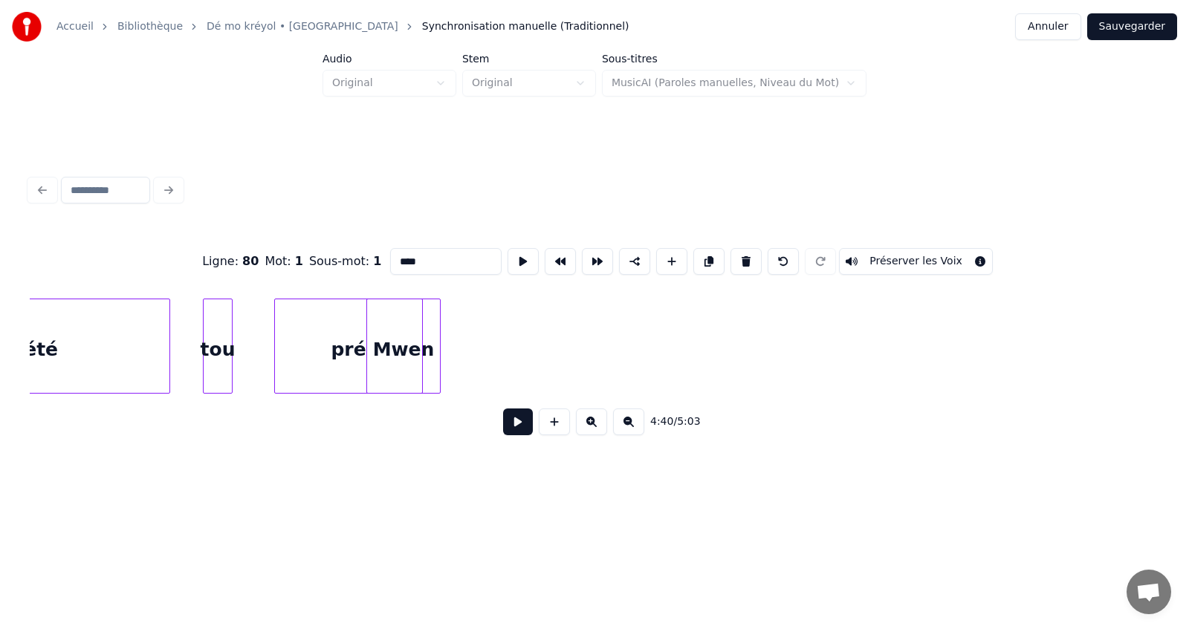
scroll to position [0, 81885]
click at [418, 345] on div "pré" at bounding box center [353, 349] width 147 height 101
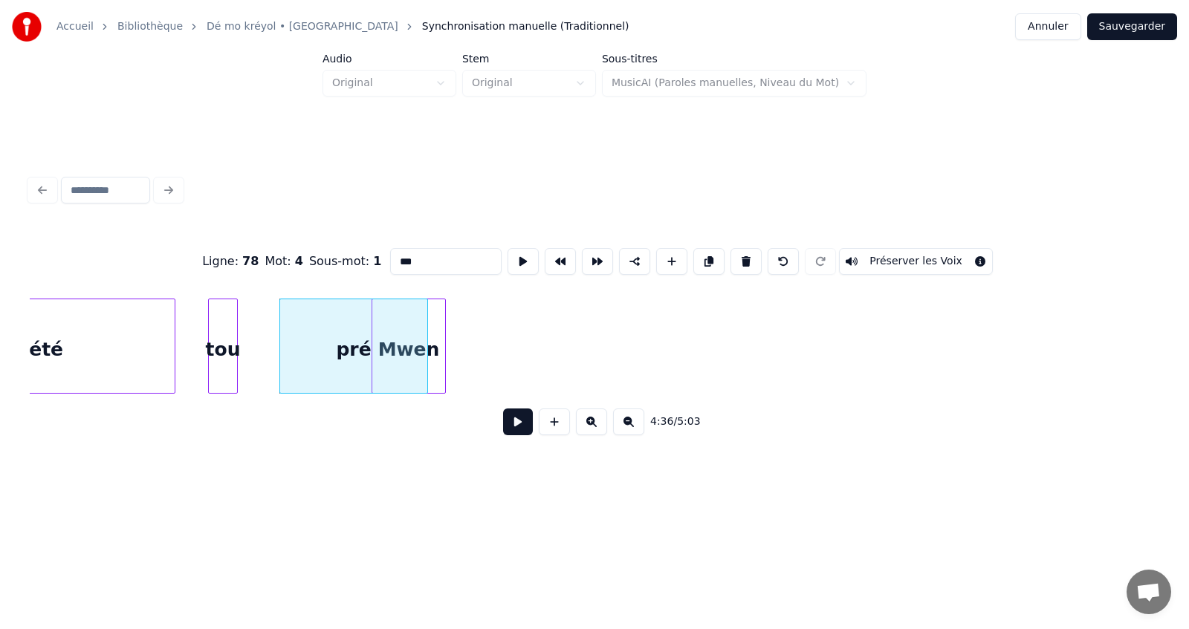
click at [440, 344] on div "Mwen" at bounding box center [408, 349] width 73 height 101
click at [415, 343] on div "pré" at bounding box center [353, 349] width 147 height 101
click at [406, 337] on div "pré" at bounding box center [351, 349] width 147 height 101
click at [438, 341] on div "Mwen" at bounding box center [408, 349] width 73 height 101
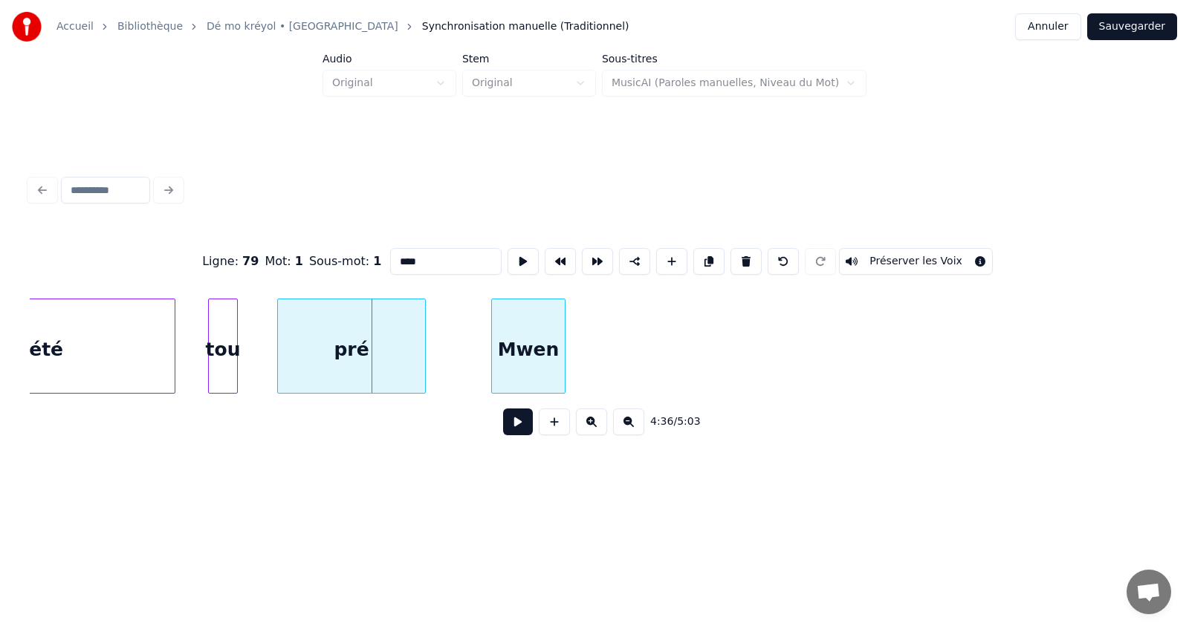
click at [558, 360] on div "Mwen" at bounding box center [528, 349] width 73 height 101
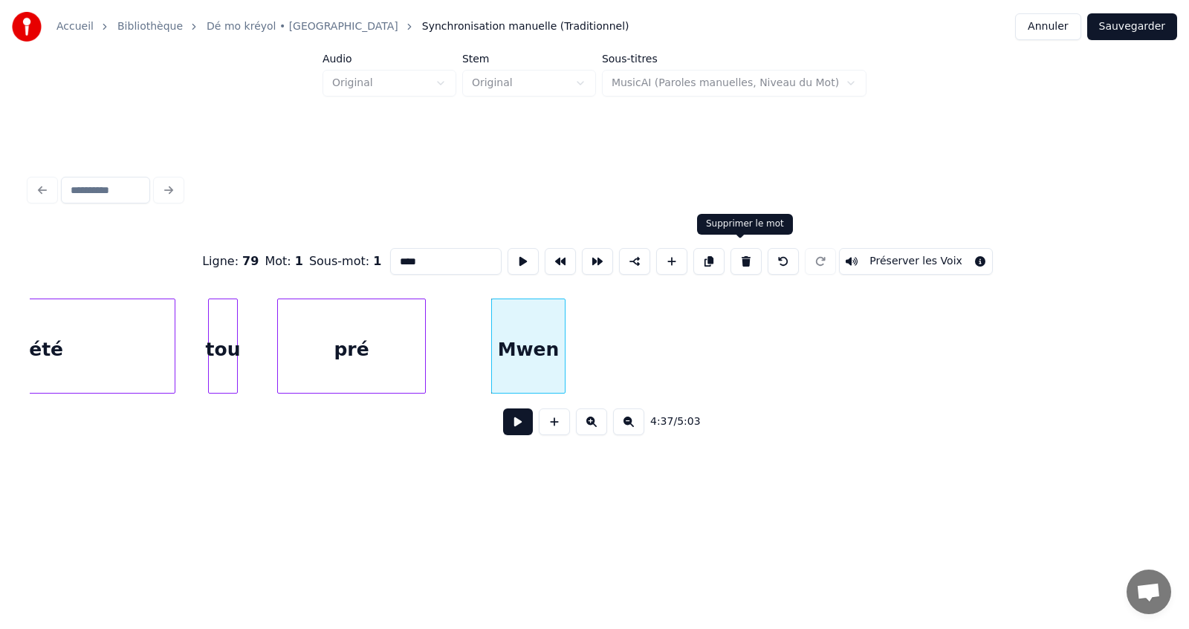
click at [739, 258] on button at bounding box center [745, 261] width 31 height 27
type input "****"
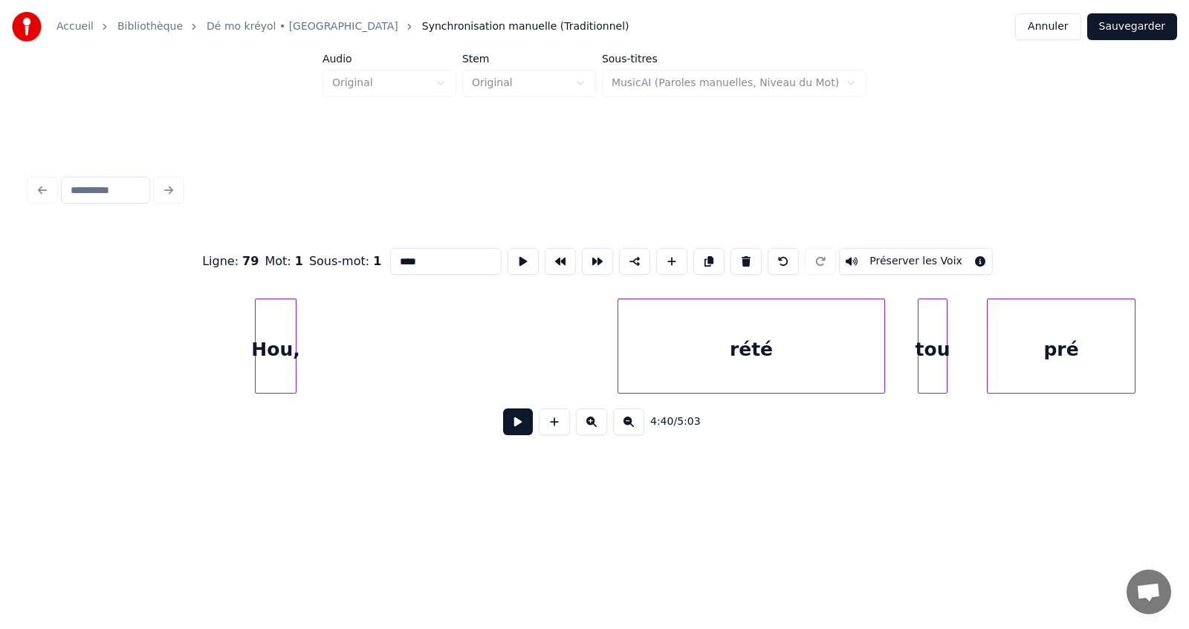
scroll to position [0, 81171]
click at [285, 345] on div "Hou," at bounding box center [279, 349] width 40 height 101
click at [626, 427] on button at bounding box center [628, 422] width 31 height 27
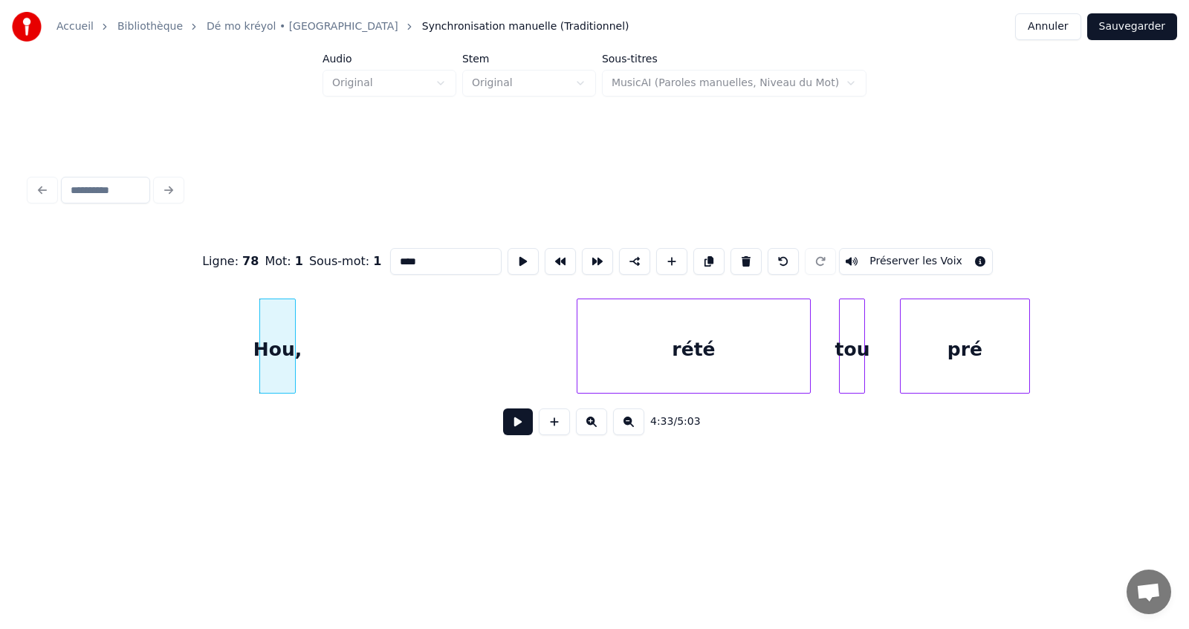
click at [626, 427] on button at bounding box center [628, 422] width 31 height 27
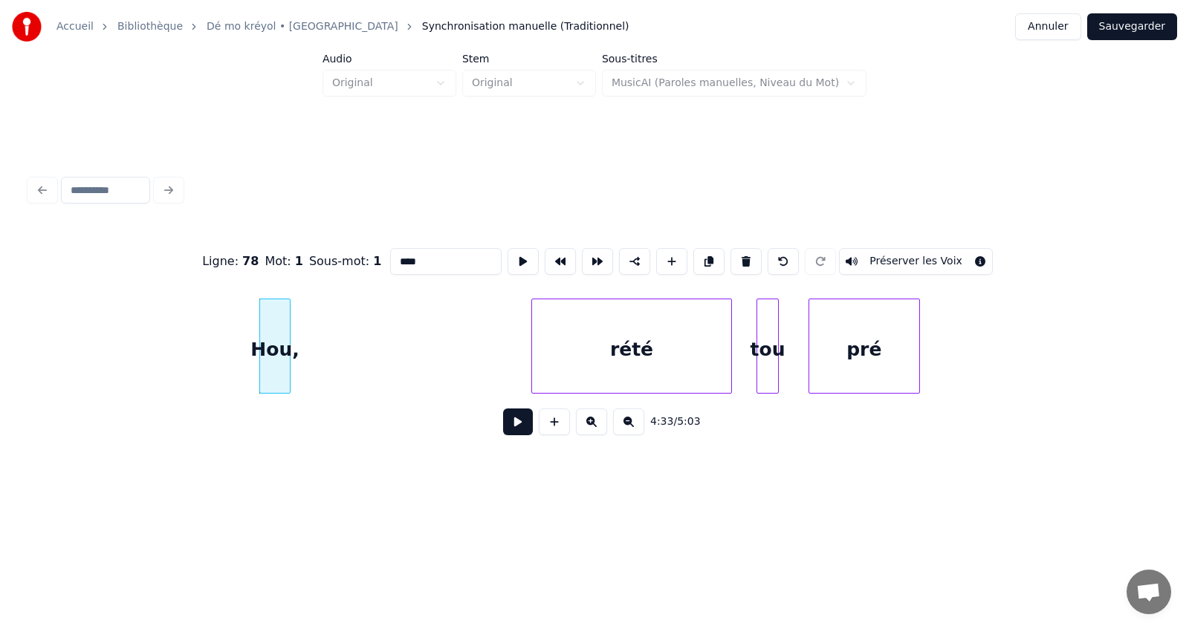
click at [627, 427] on button at bounding box center [628, 422] width 31 height 27
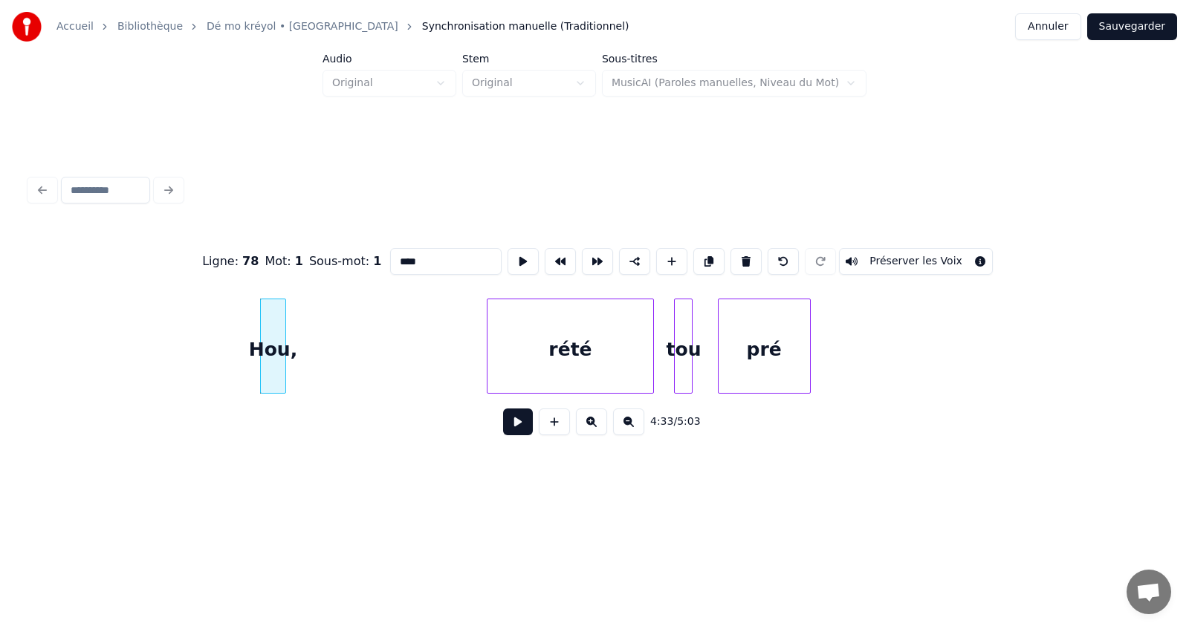
click at [627, 427] on button at bounding box center [628, 422] width 31 height 27
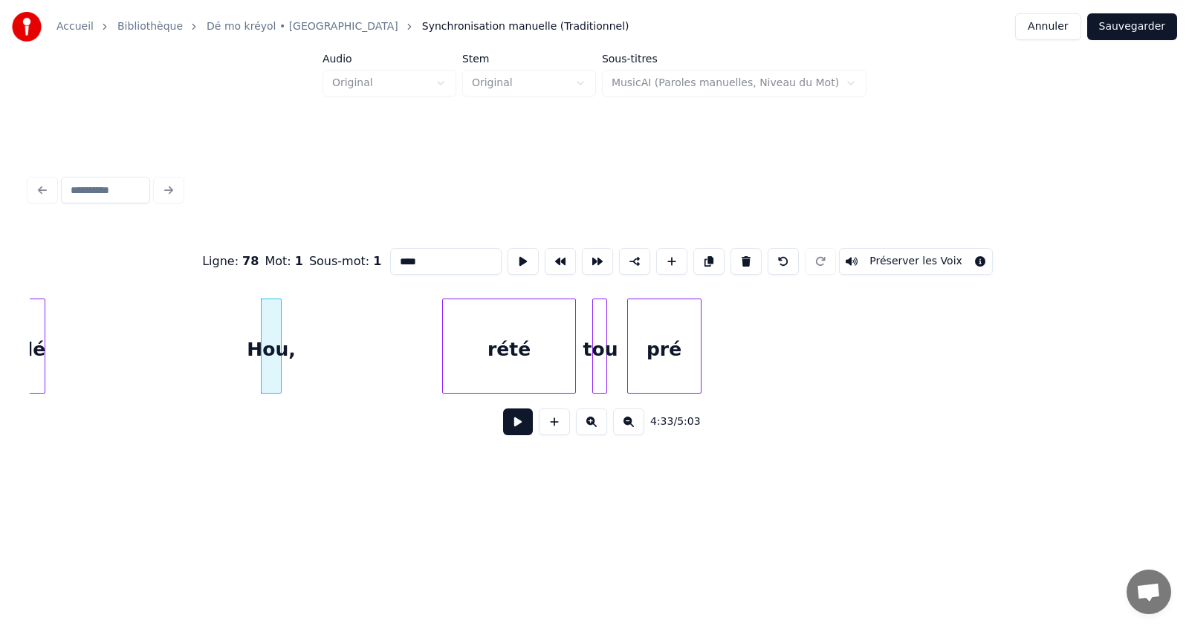
click at [627, 427] on button at bounding box center [628, 422] width 31 height 27
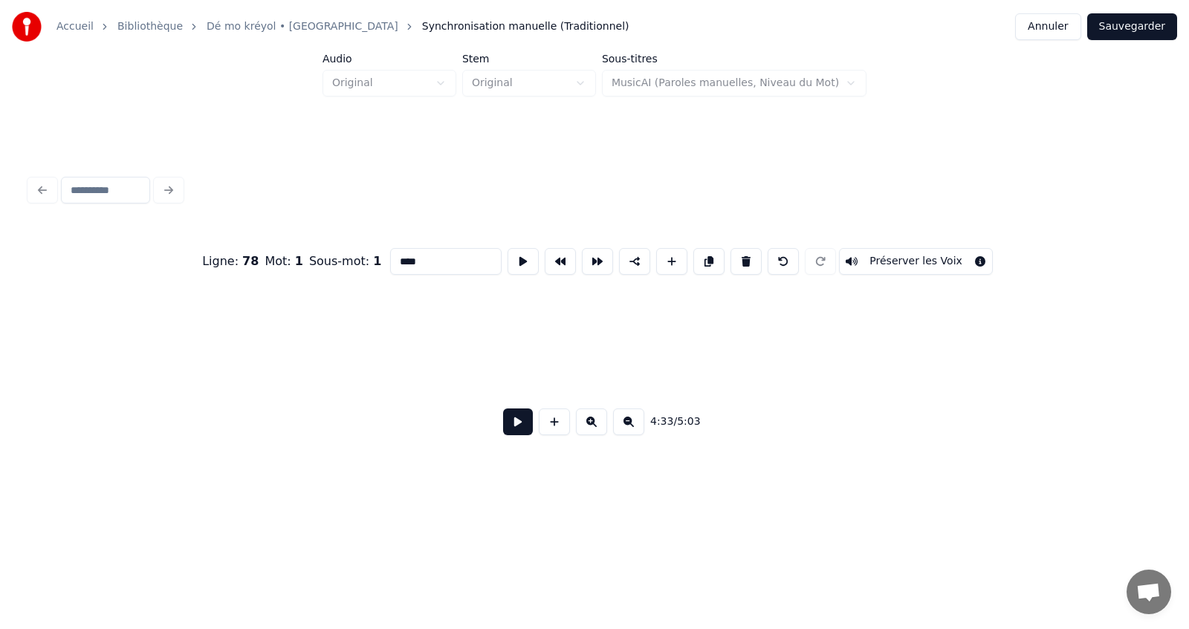
scroll to position [0, 30294]
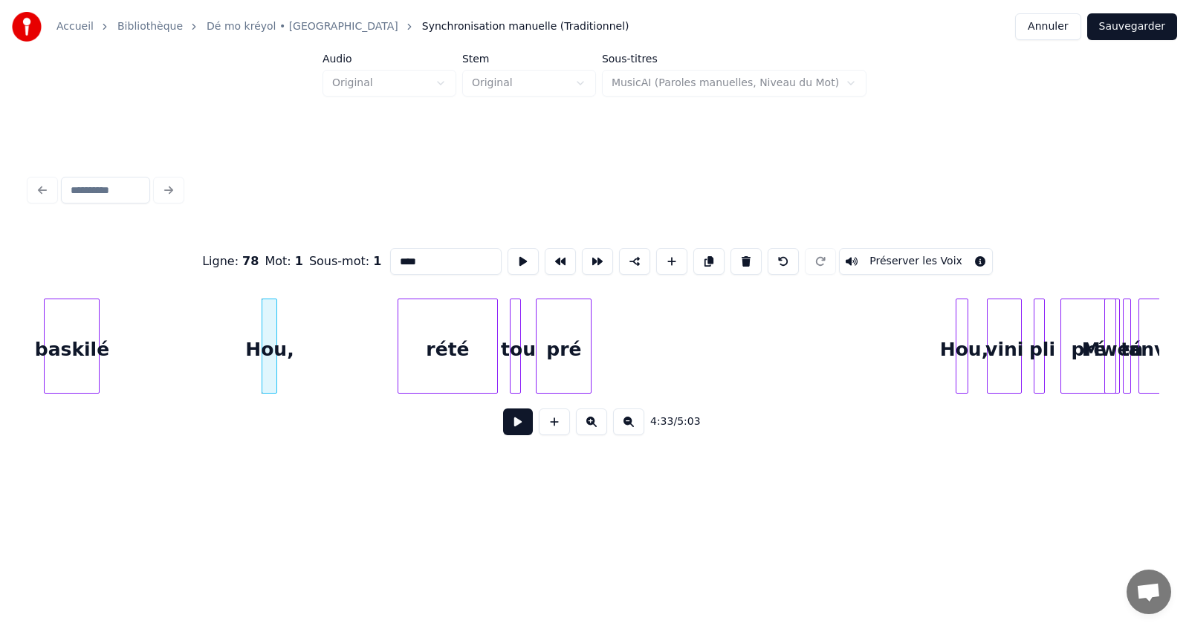
click at [627, 427] on button at bounding box center [628, 422] width 31 height 27
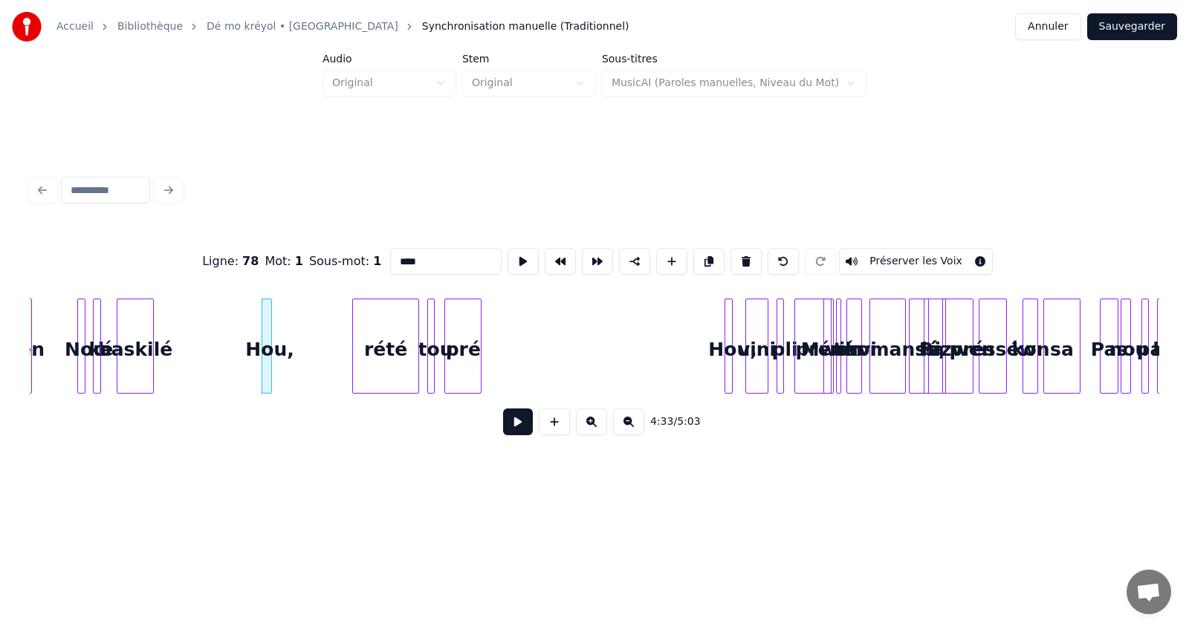
click at [513, 432] on button at bounding box center [518, 422] width 30 height 27
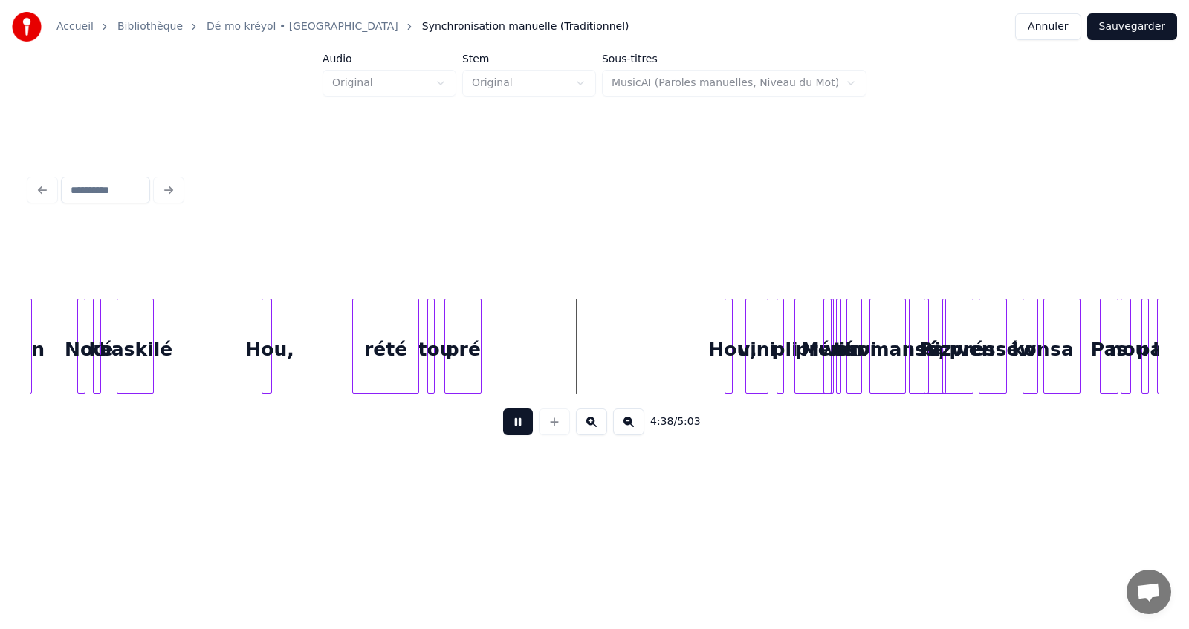
click at [513, 432] on button at bounding box center [518, 422] width 30 height 27
click at [592, 427] on button at bounding box center [591, 422] width 31 height 27
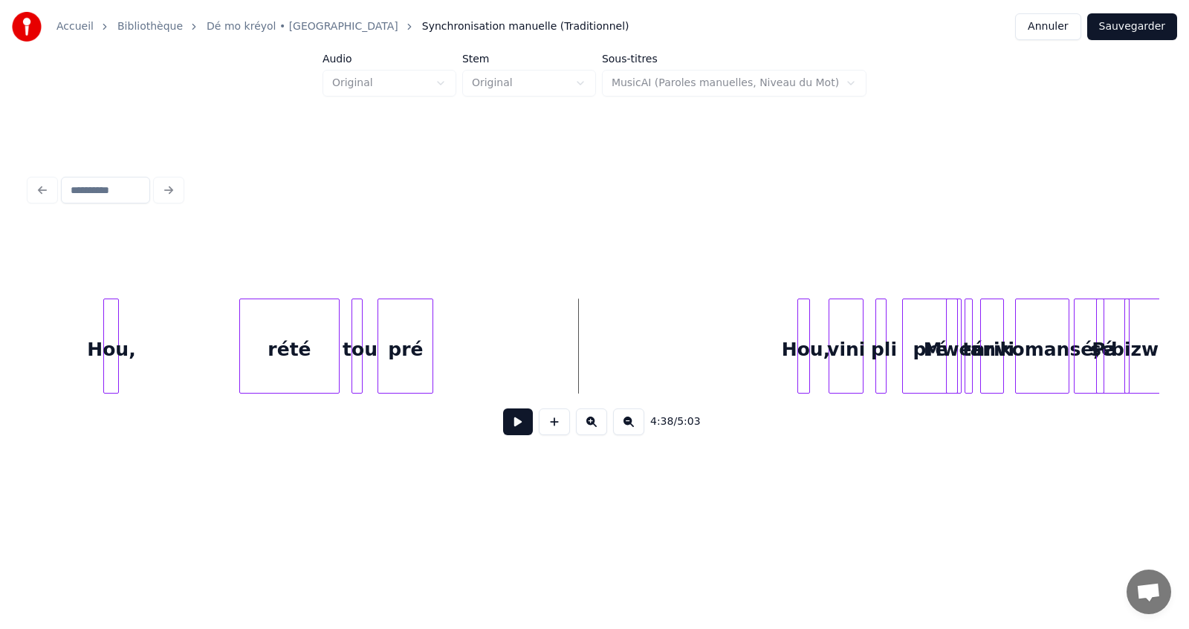
click at [592, 427] on button at bounding box center [591, 422] width 31 height 27
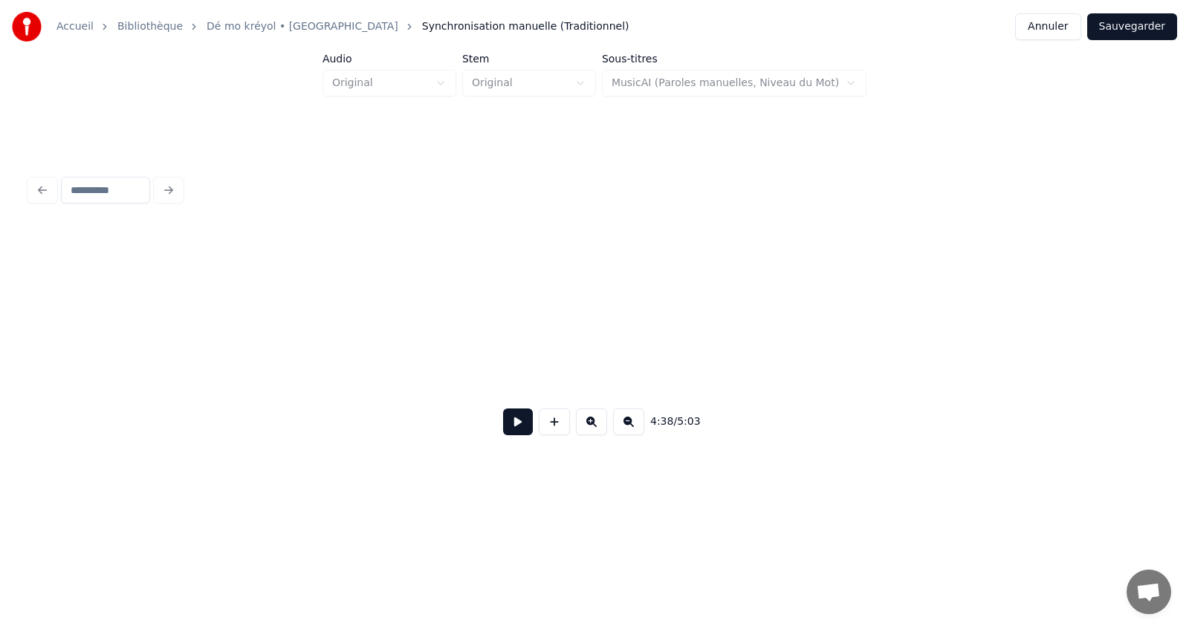
scroll to position [0, 40785]
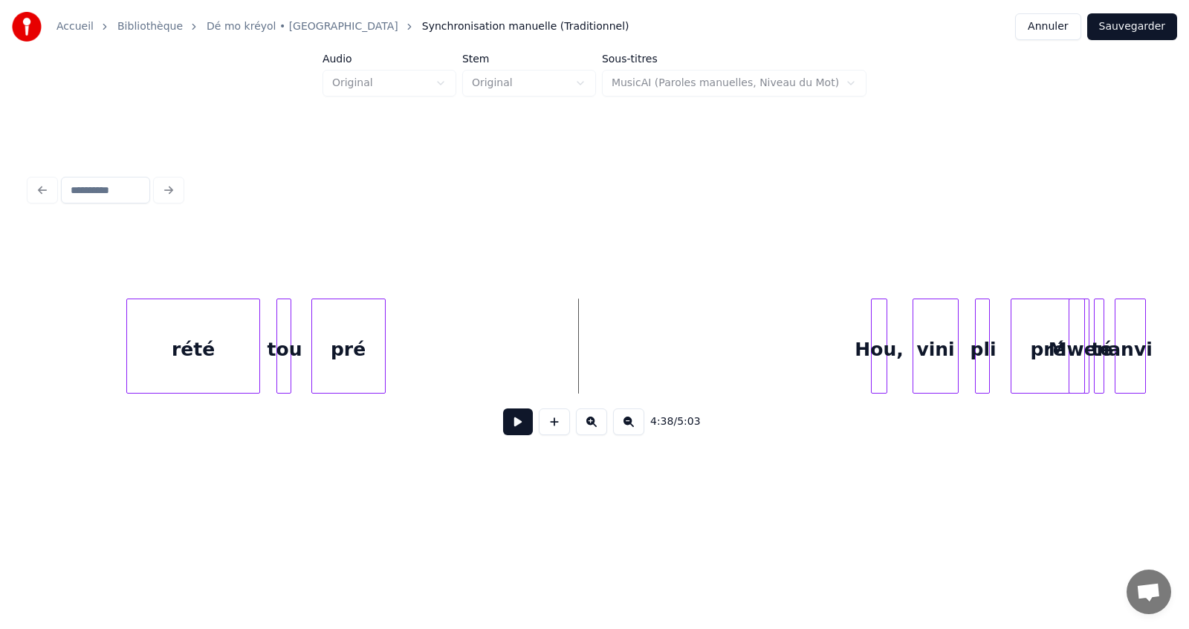
click at [207, 357] on div "rété" at bounding box center [193, 349] width 132 height 101
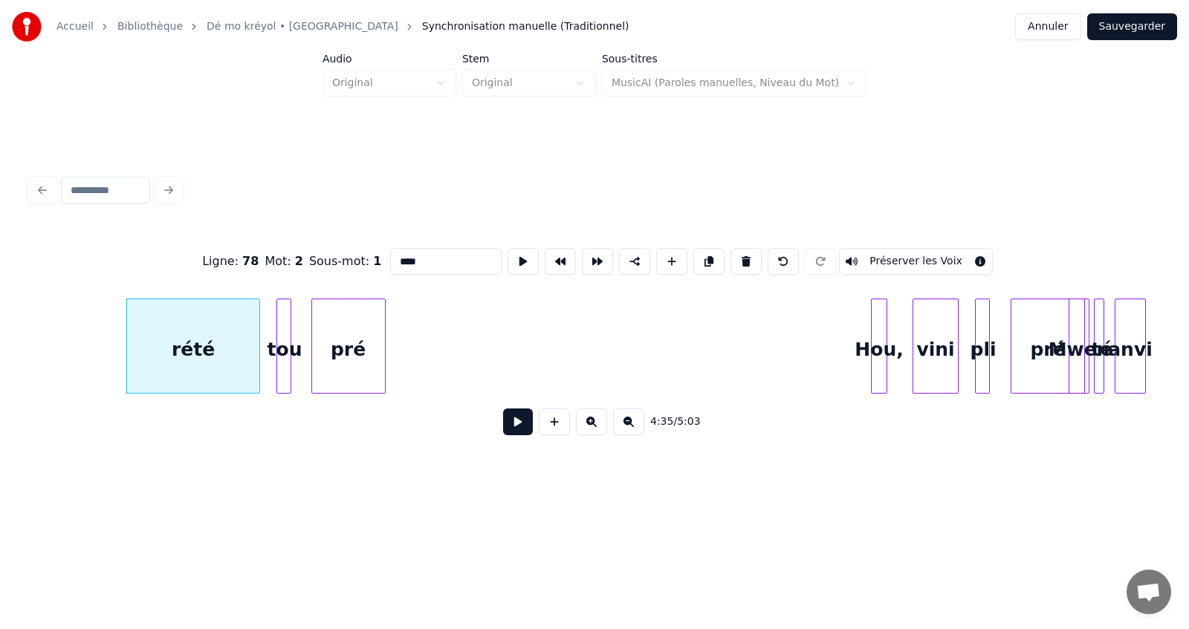
click at [518, 427] on button at bounding box center [518, 422] width 30 height 27
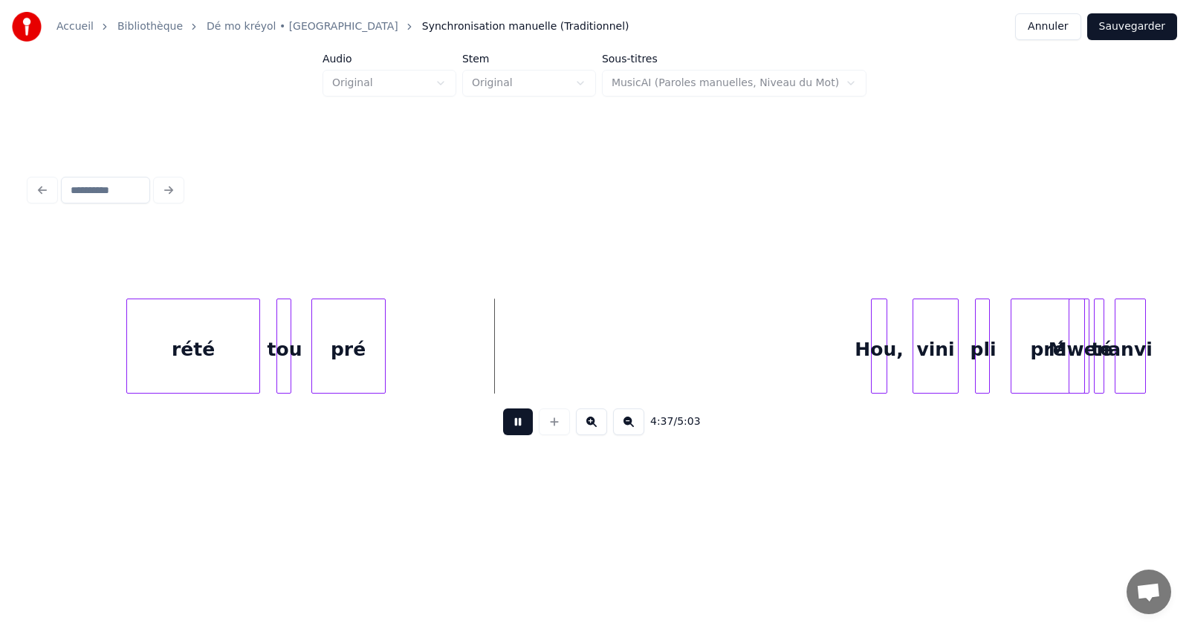
click at [511, 429] on button at bounding box center [518, 422] width 30 height 27
click at [514, 358] on div "Hou," at bounding box center [512, 349] width 15 height 101
click at [514, 429] on button at bounding box center [518, 422] width 30 height 27
click at [515, 428] on button at bounding box center [518, 422] width 30 height 27
click at [746, 363] on div at bounding box center [744, 346] width 4 height 94
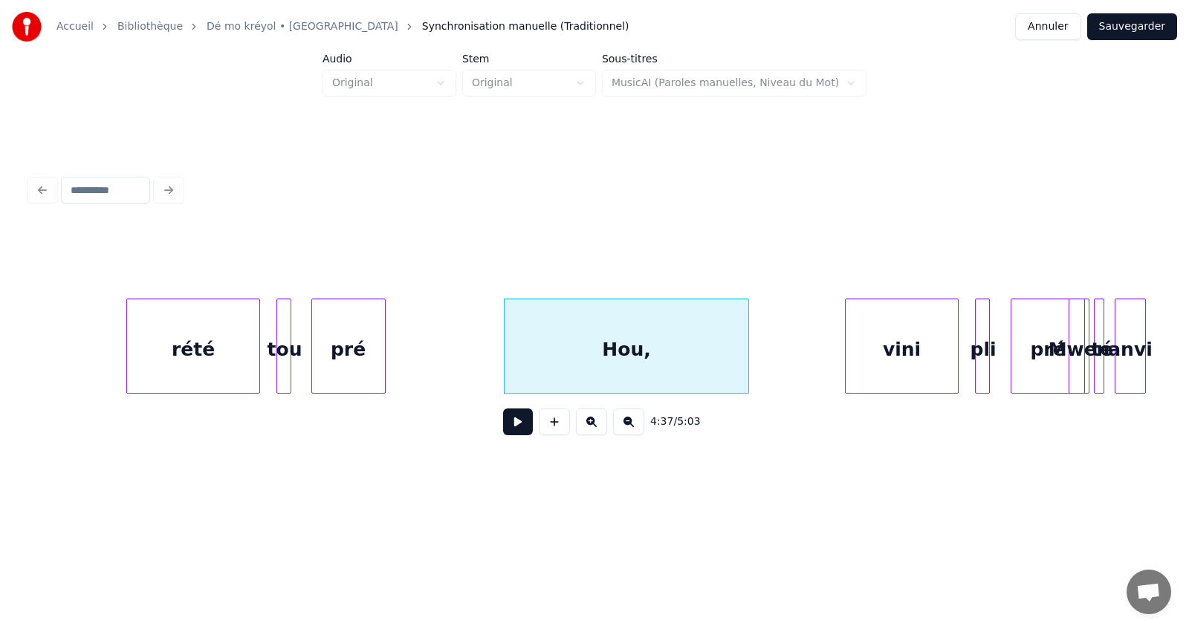
click at [847, 364] on div at bounding box center [848, 346] width 4 height 94
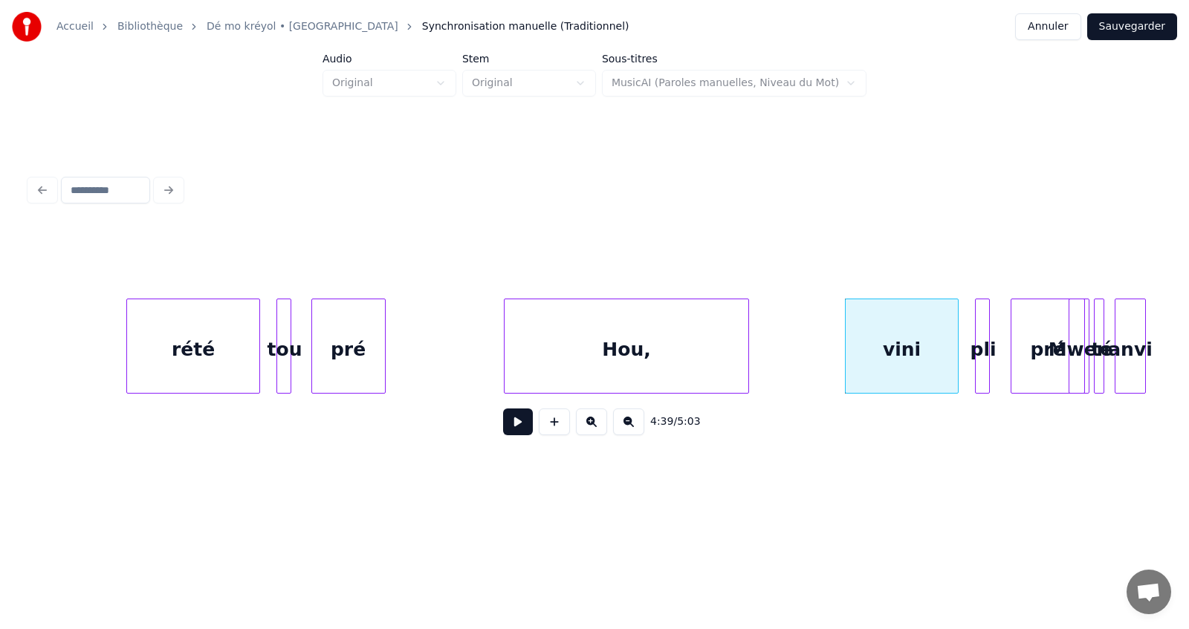
click at [515, 428] on button at bounding box center [518, 422] width 30 height 27
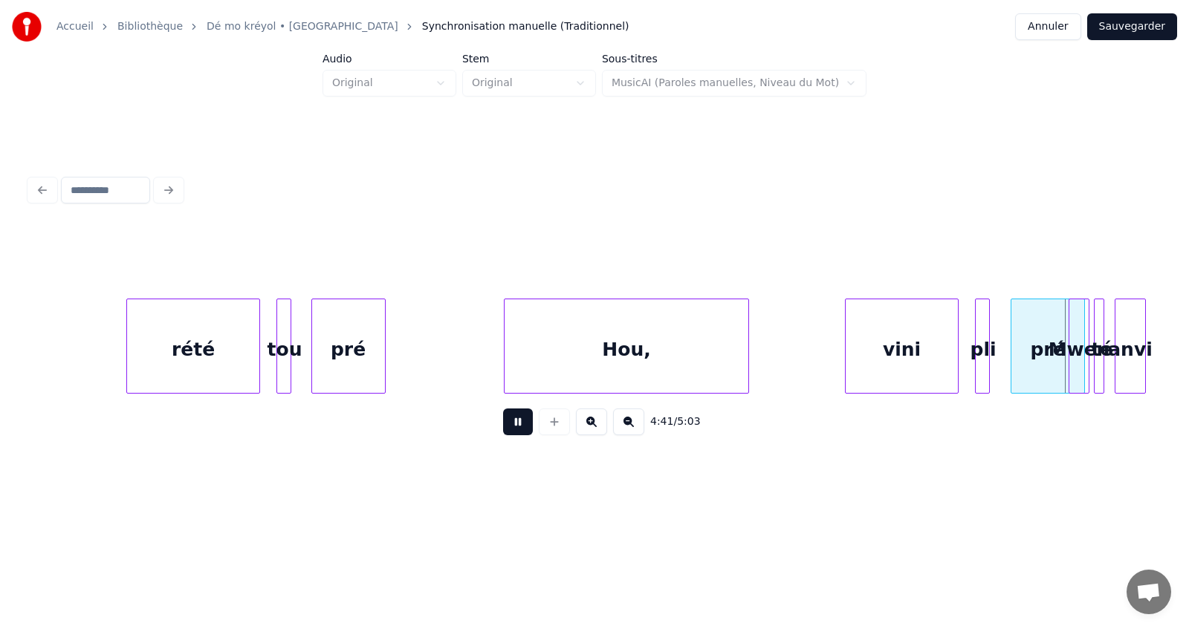
click at [515, 428] on button at bounding box center [518, 422] width 30 height 27
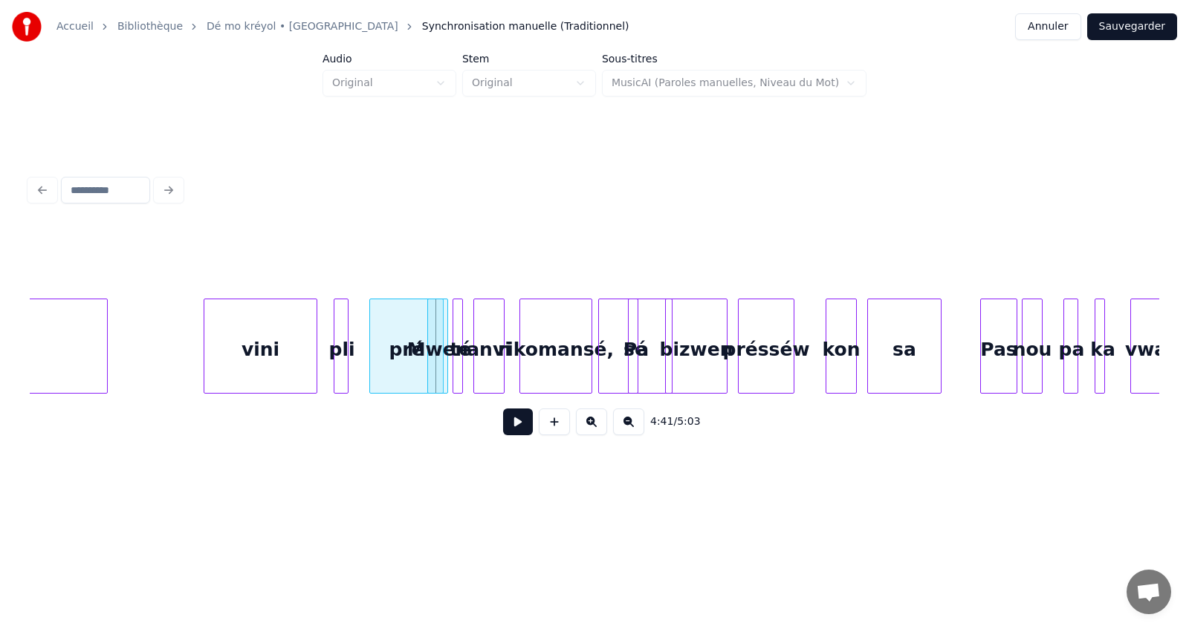
scroll to position [0, 41498]
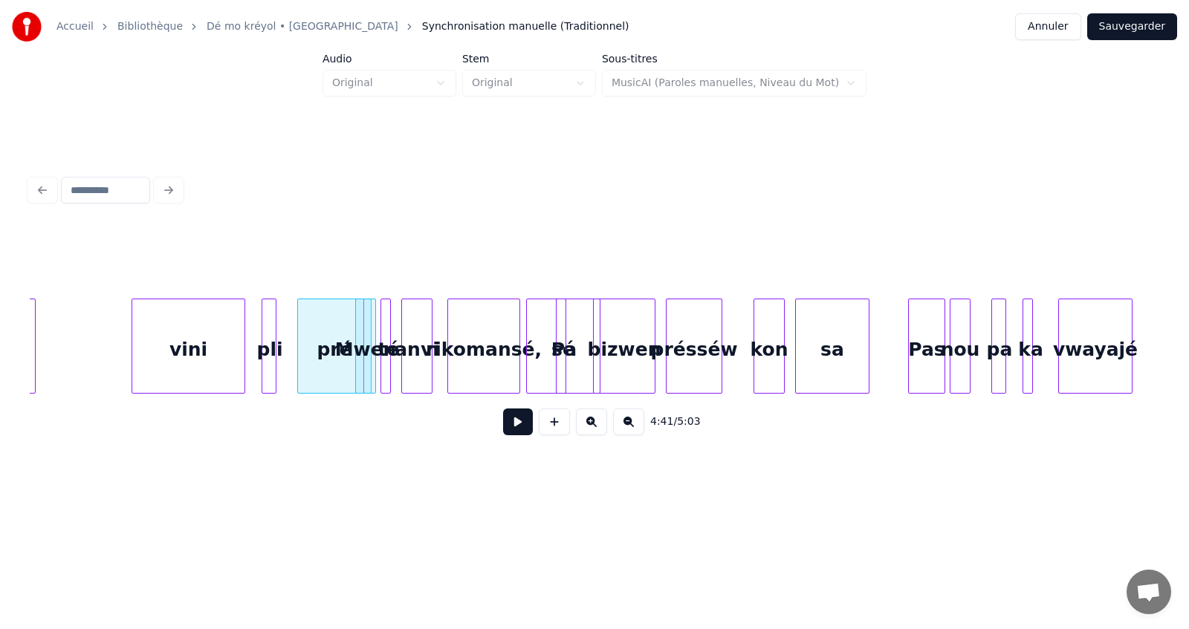
click at [588, 430] on button at bounding box center [591, 422] width 31 height 27
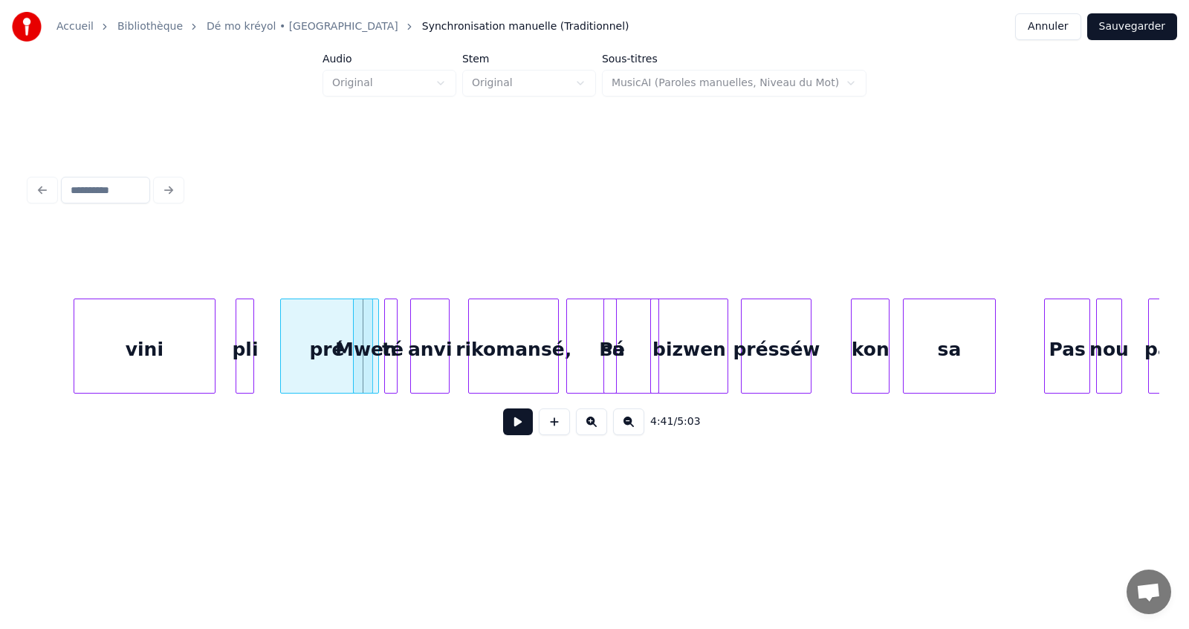
click at [588, 430] on button at bounding box center [591, 422] width 31 height 27
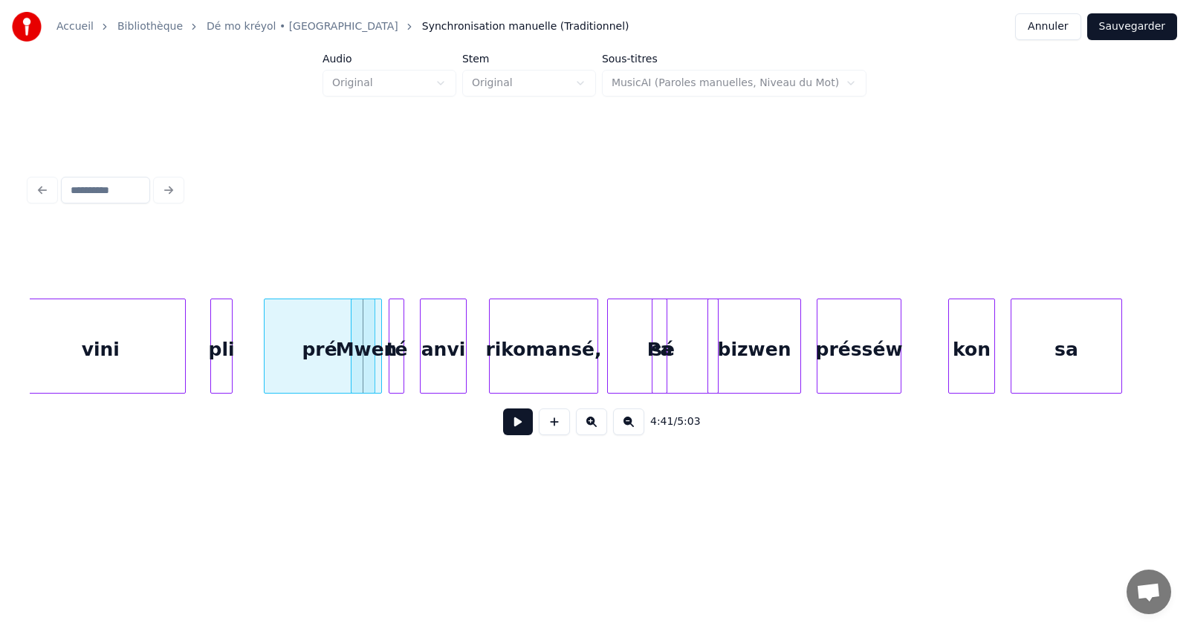
click at [588, 430] on button at bounding box center [591, 422] width 31 height 27
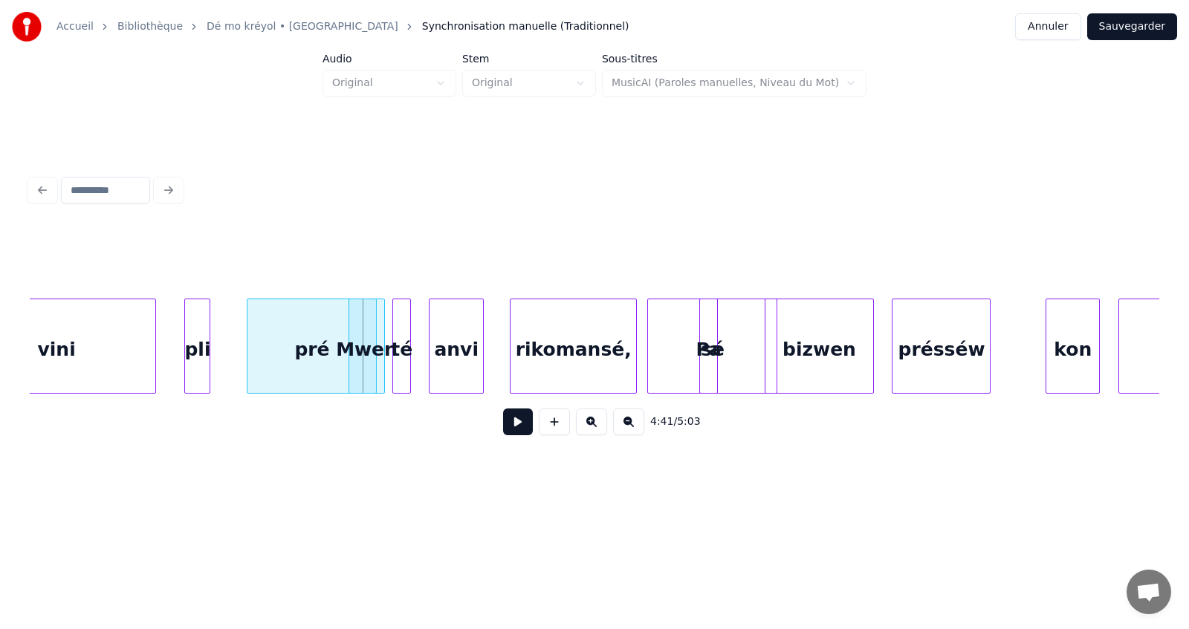
click at [588, 430] on button at bounding box center [591, 422] width 31 height 27
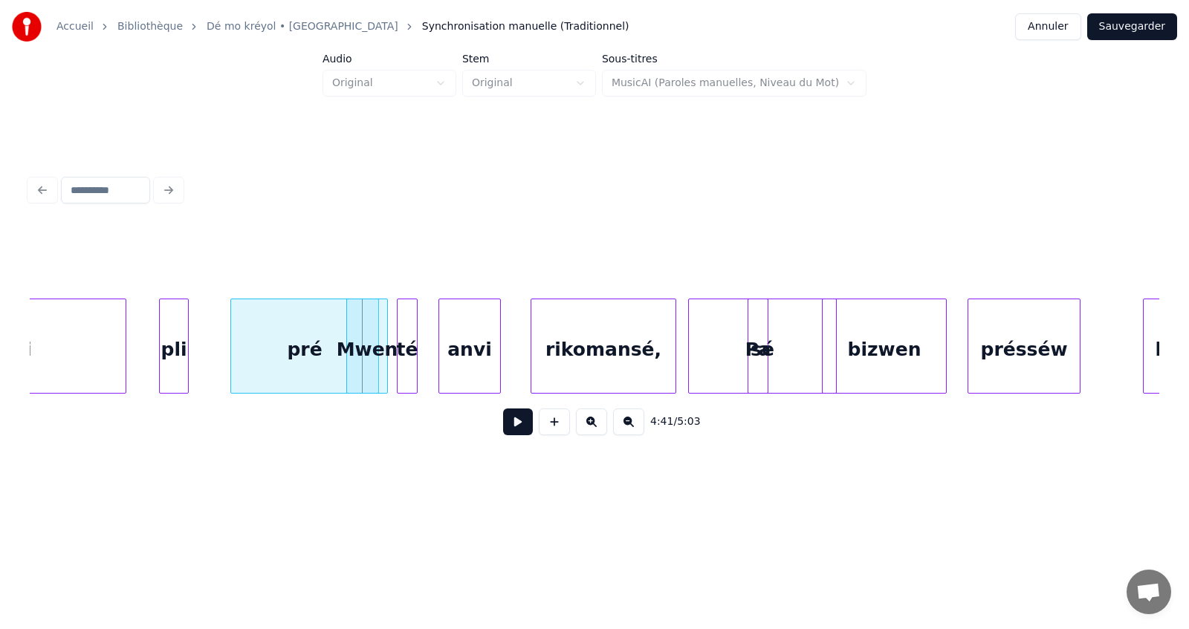
click at [588, 430] on button at bounding box center [591, 422] width 31 height 27
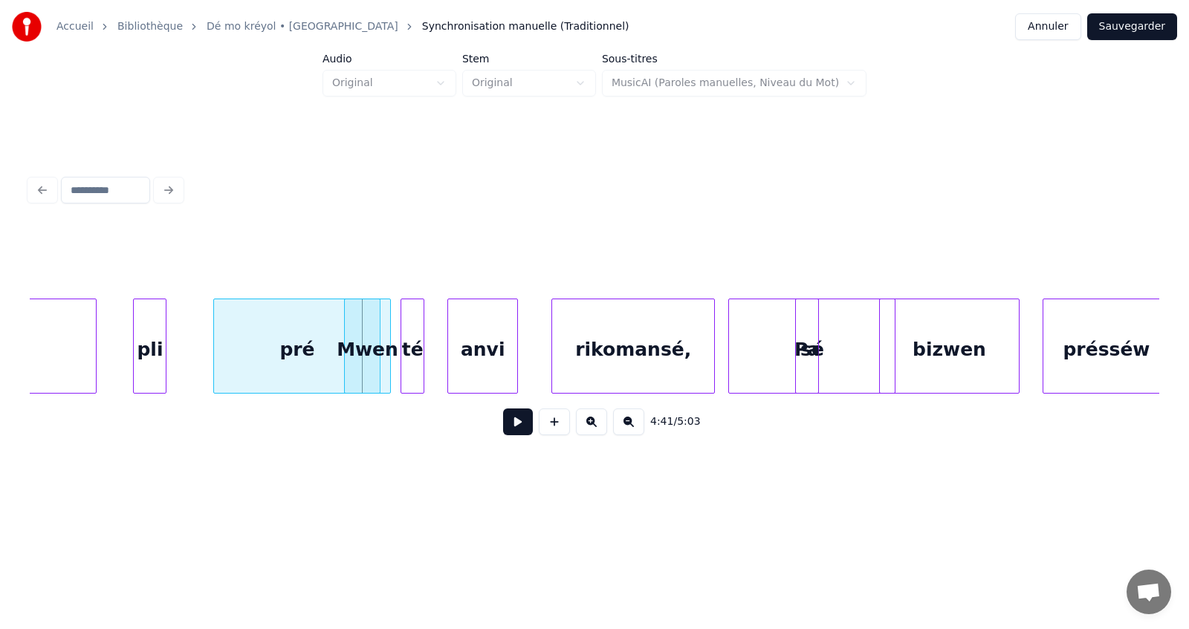
click at [588, 430] on button at bounding box center [591, 422] width 31 height 27
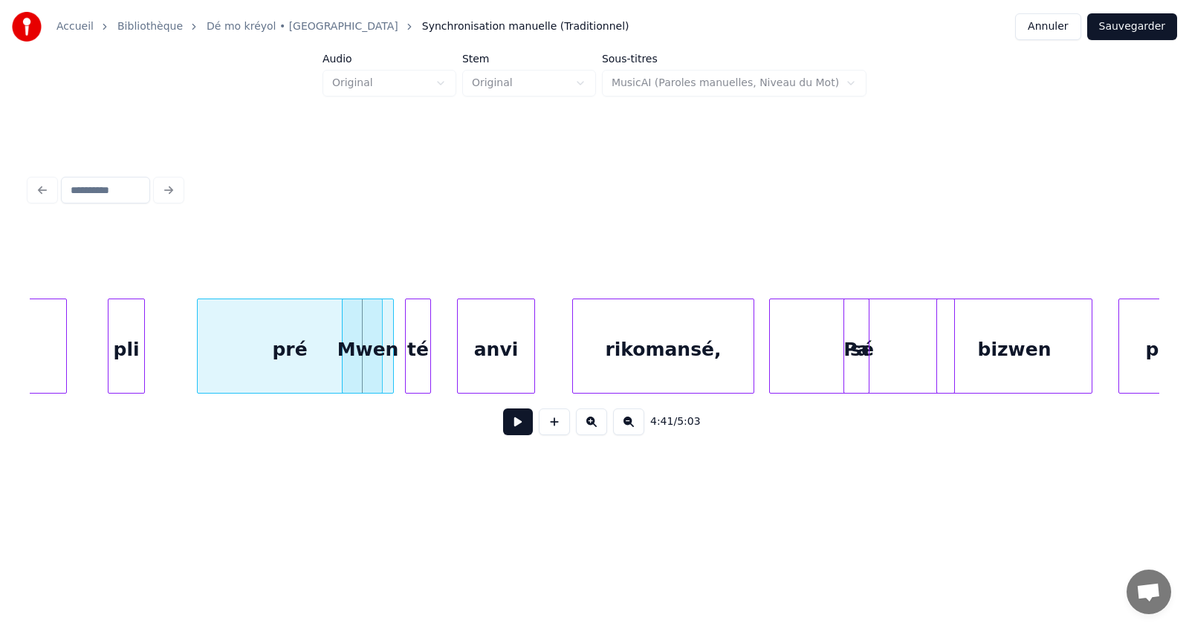
click at [288, 348] on div "pré" at bounding box center [290, 349] width 184 height 101
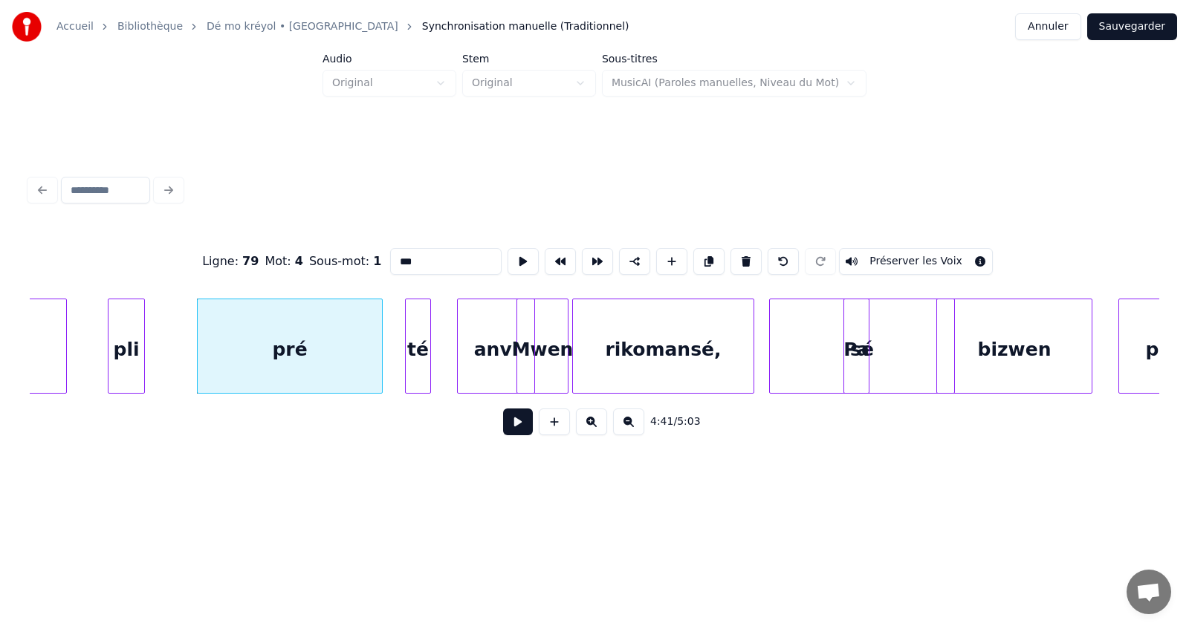
click at [562, 348] on div "Mwen" at bounding box center [542, 349] width 51 height 101
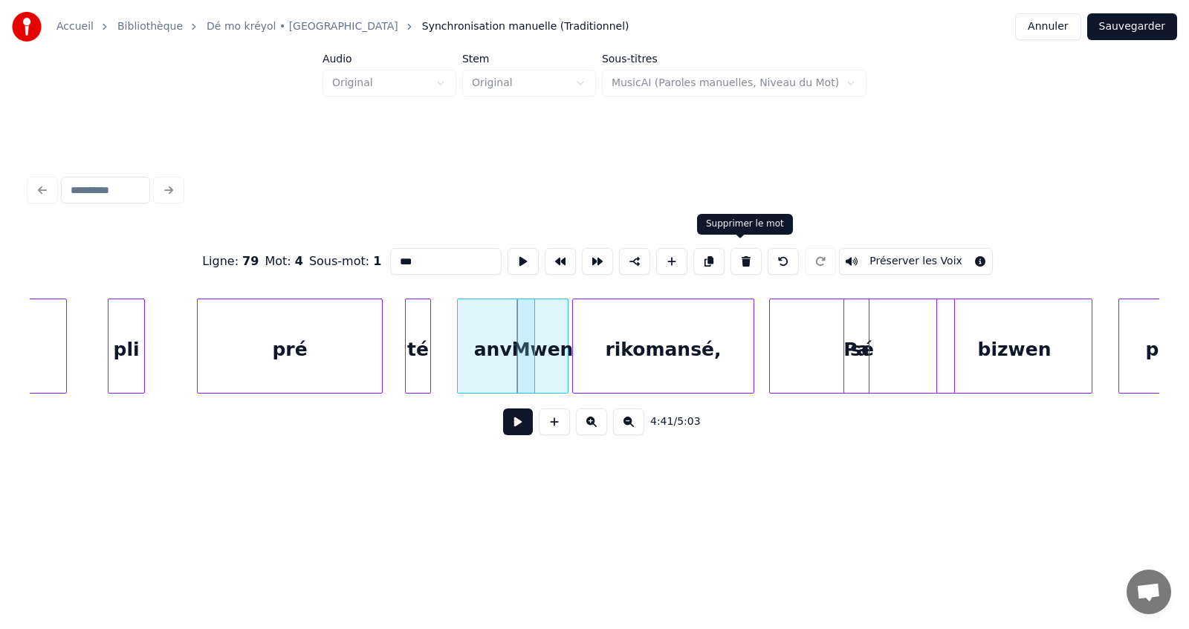
click at [738, 256] on button at bounding box center [745, 261] width 31 height 27
click at [778, 253] on button at bounding box center [783, 261] width 31 height 27
type input "****"
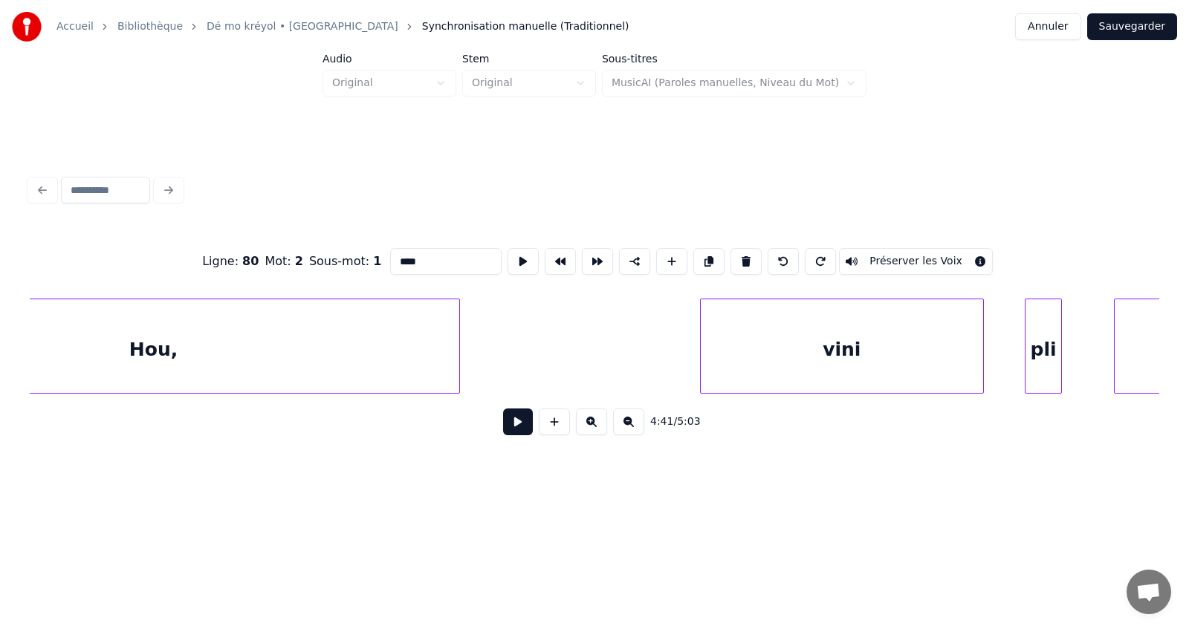
scroll to position [0, 103296]
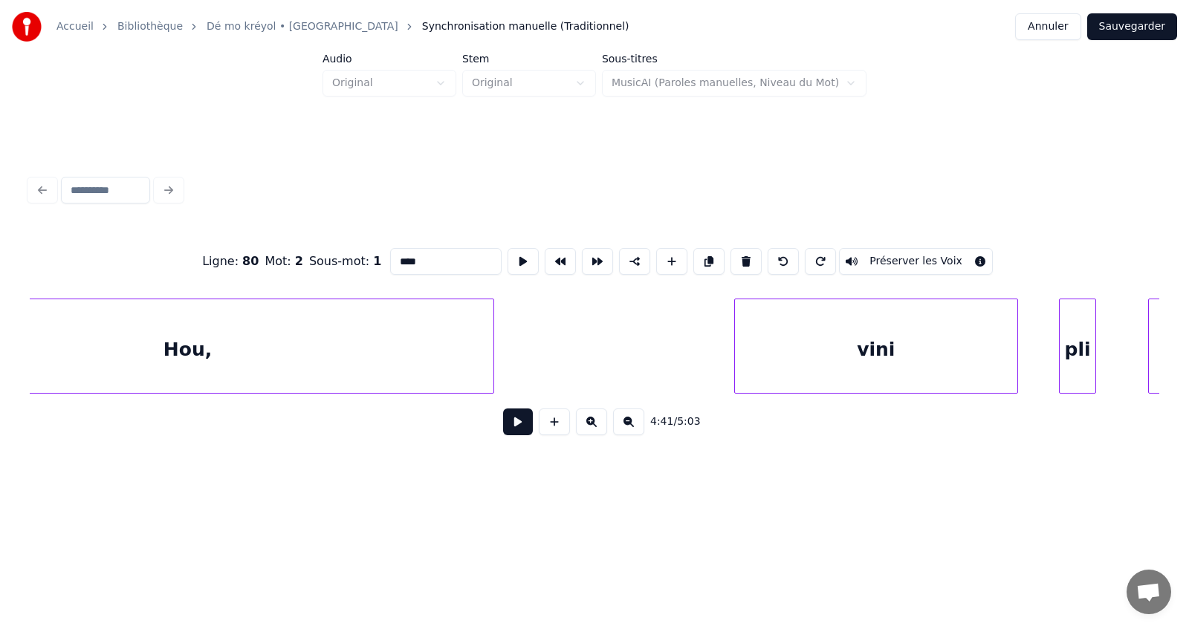
click at [392, 372] on div "Hou," at bounding box center [188, 349] width 612 height 101
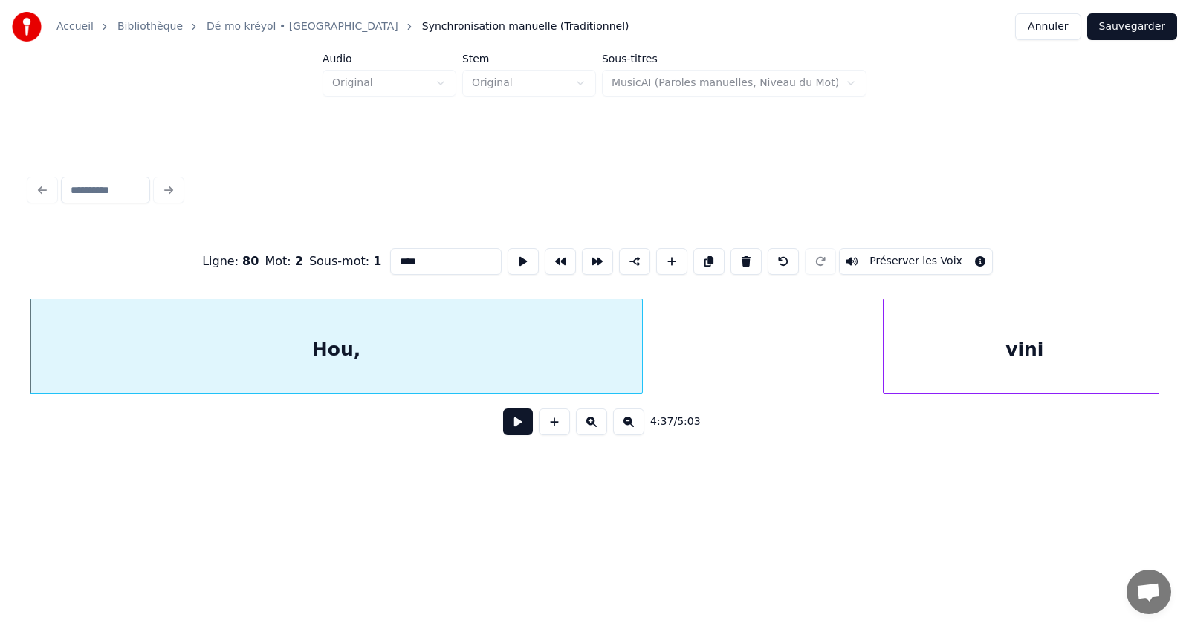
click at [522, 430] on button at bounding box center [518, 422] width 30 height 27
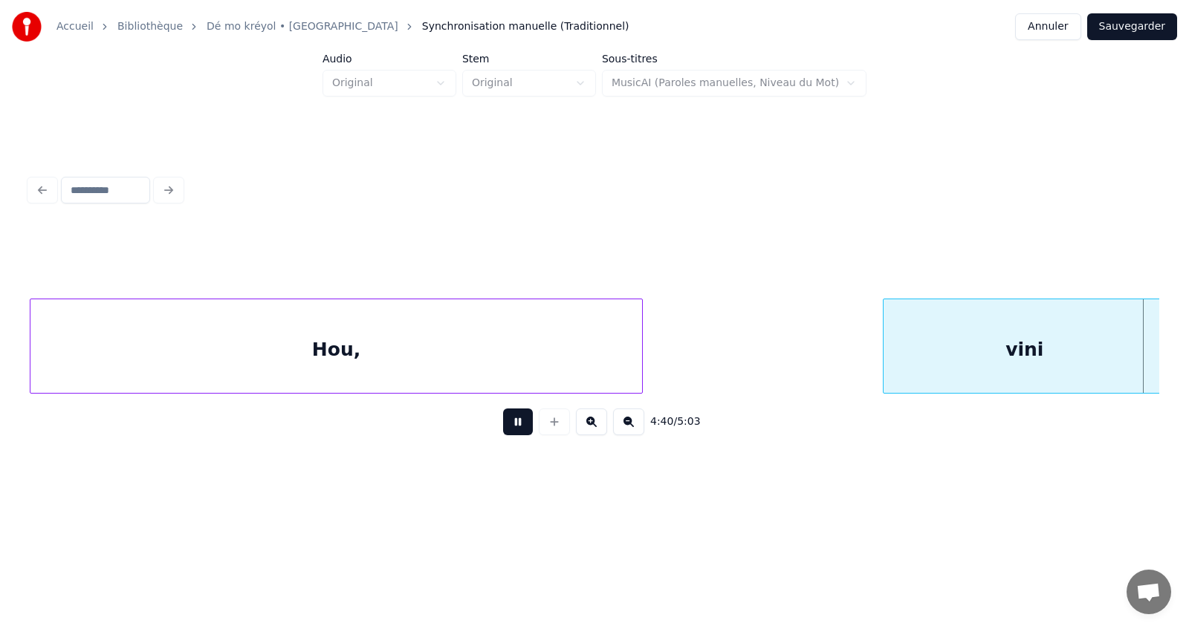
scroll to position [0, 104280]
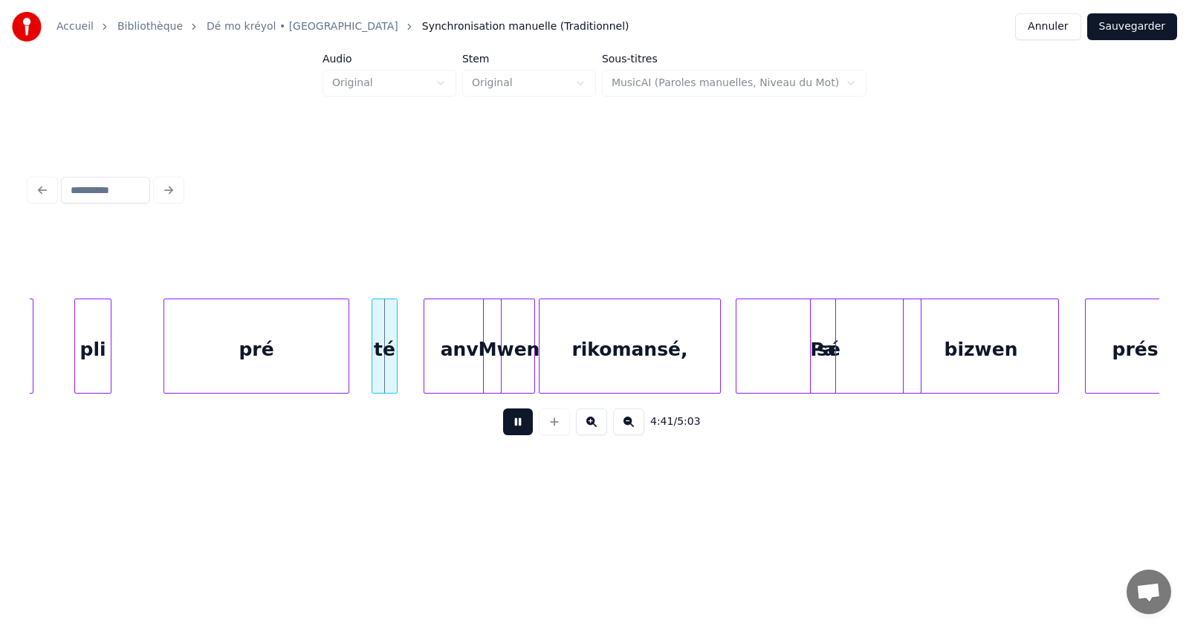
click at [522, 430] on button at bounding box center [518, 422] width 30 height 27
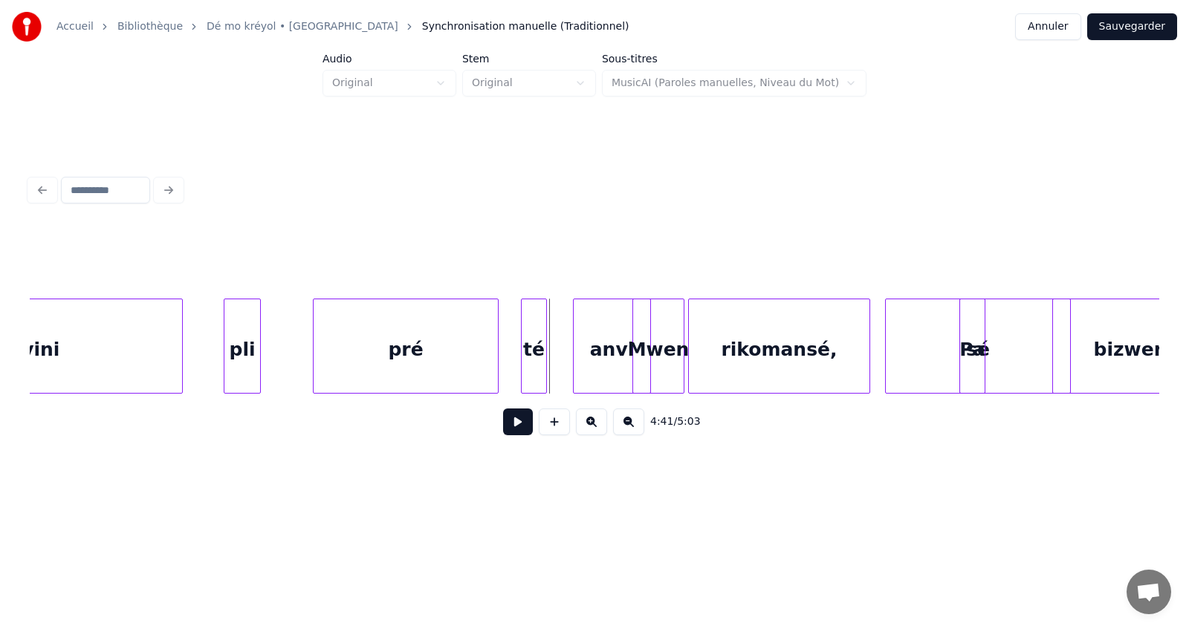
scroll to position [0, 104102]
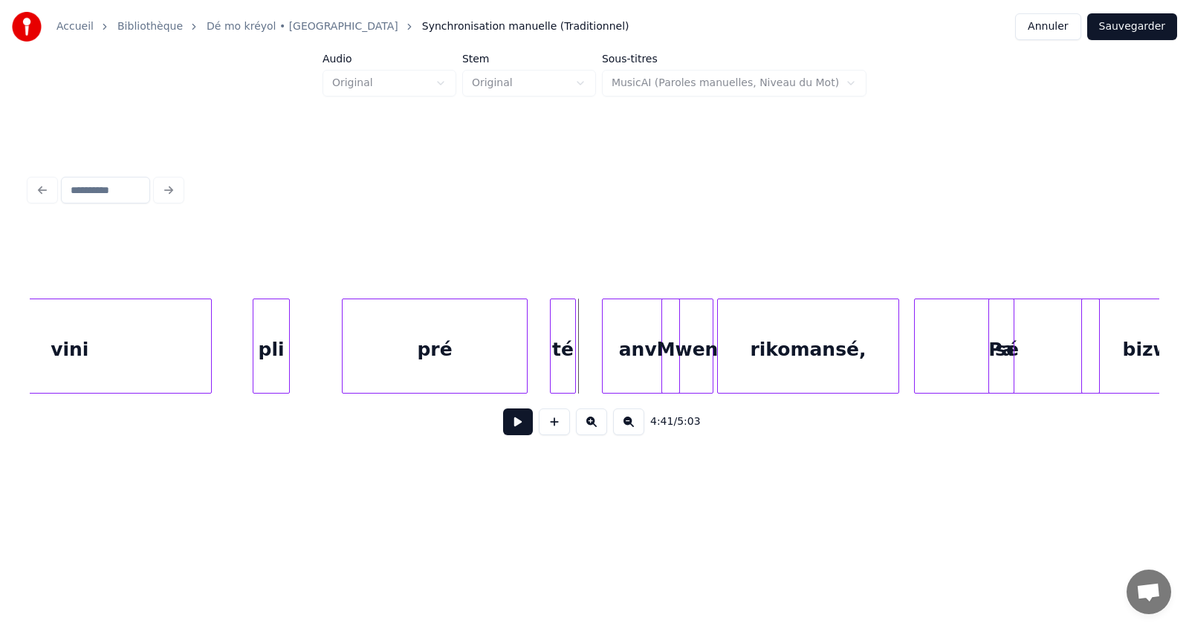
click at [563, 348] on div "té" at bounding box center [563, 349] width 25 height 101
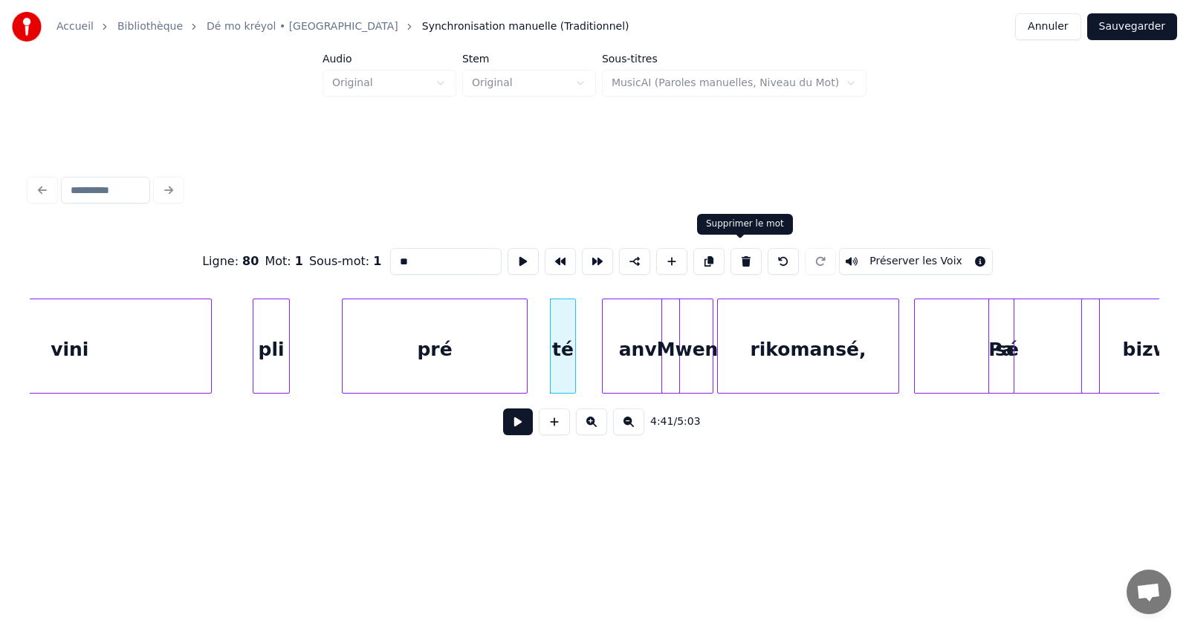
click at [738, 254] on button at bounding box center [745, 261] width 31 height 27
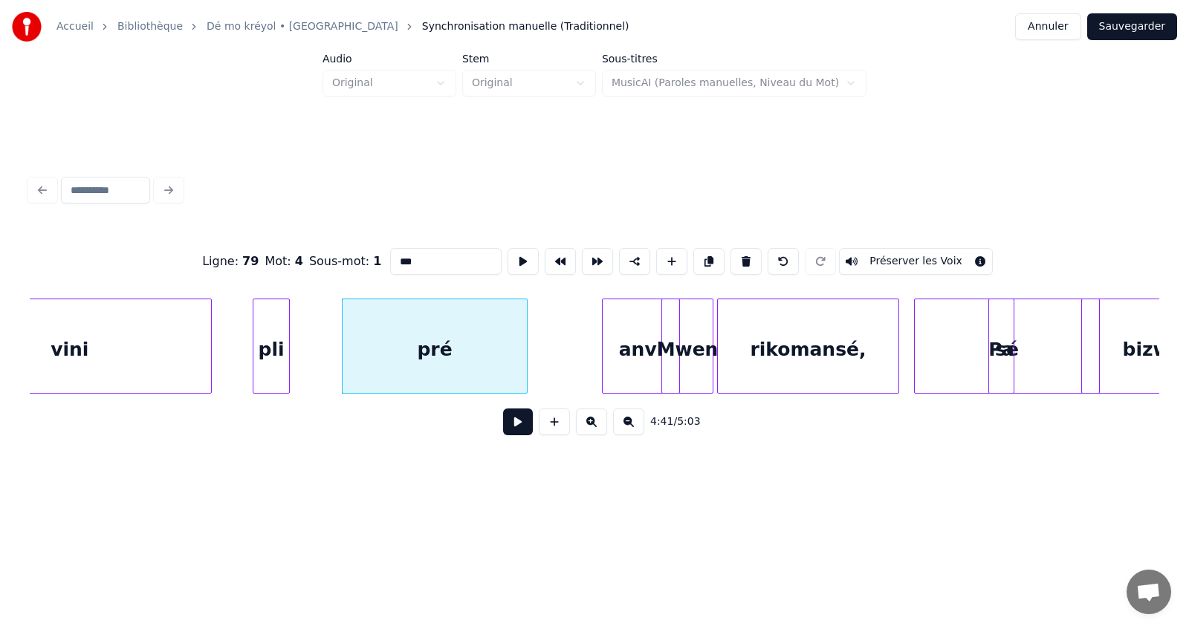
click at [625, 358] on div "anvi" at bounding box center [641, 349] width 77 height 101
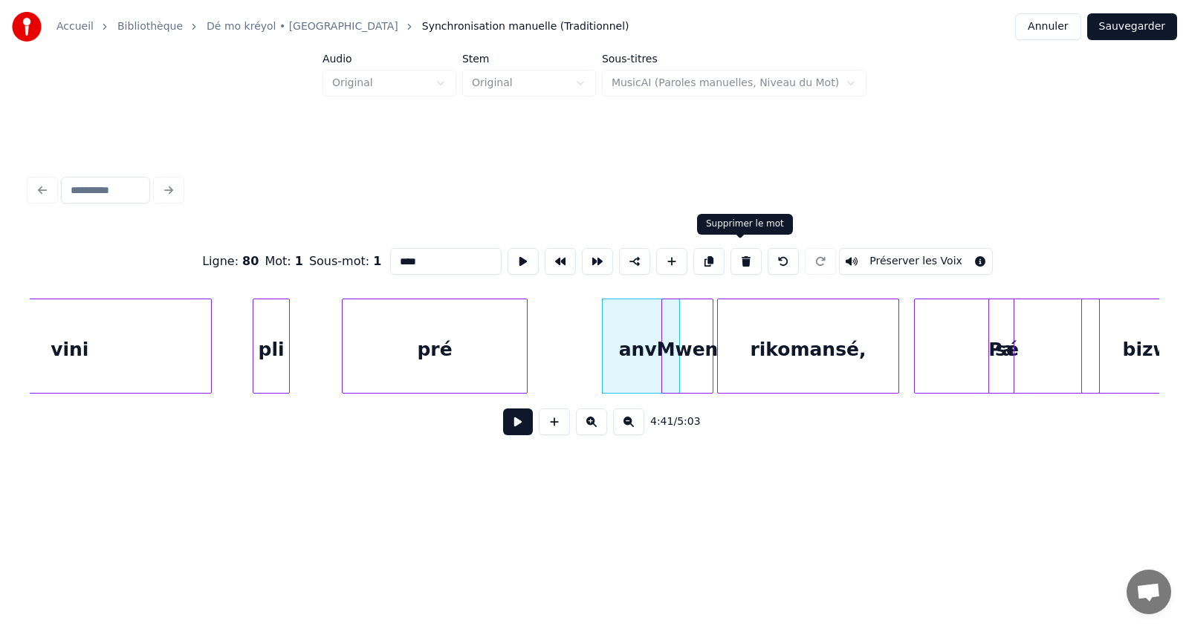
click at [740, 253] on button at bounding box center [745, 261] width 31 height 27
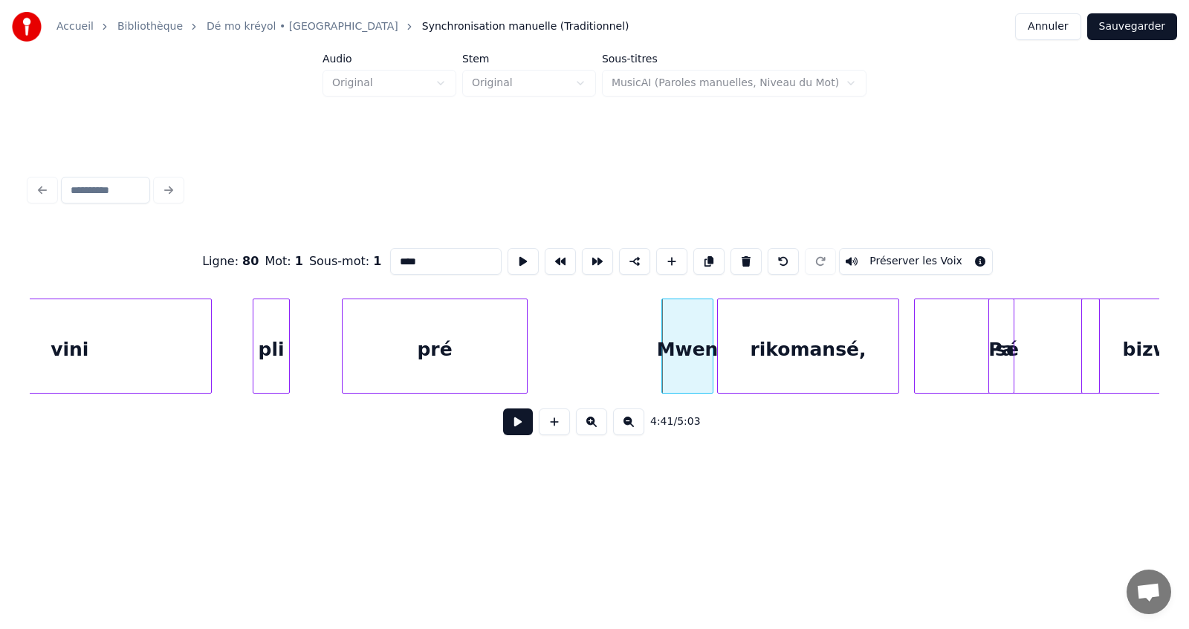
click at [690, 339] on div "Mwen" at bounding box center [687, 349] width 51 height 101
click at [737, 253] on button at bounding box center [745, 261] width 31 height 27
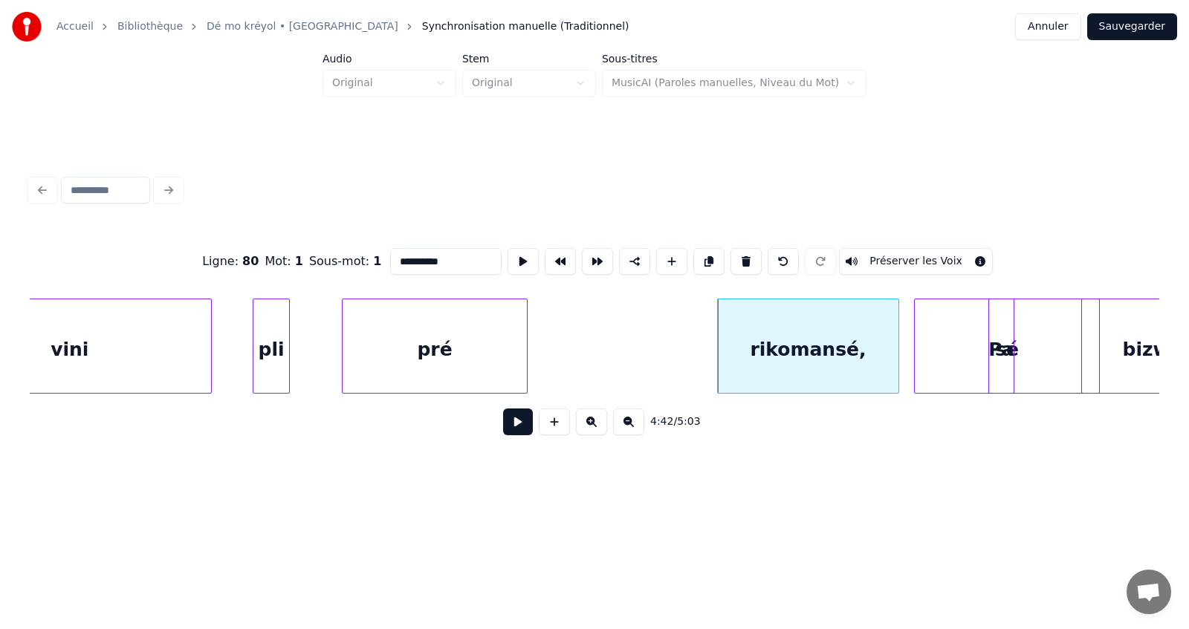
click at [755, 332] on div "rikomansé," at bounding box center [808, 349] width 181 height 101
click at [744, 256] on button at bounding box center [745, 261] width 31 height 27
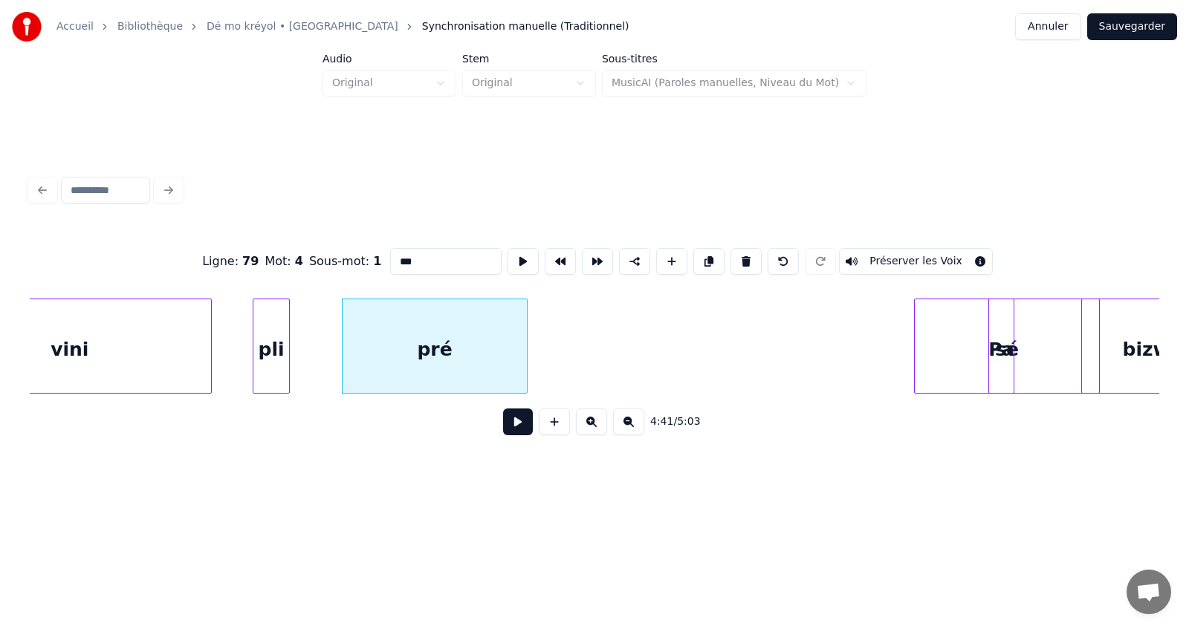
click at [177, 343] on div "vini" at bounding box center [70, 349] width 282 height 101
type input "****"
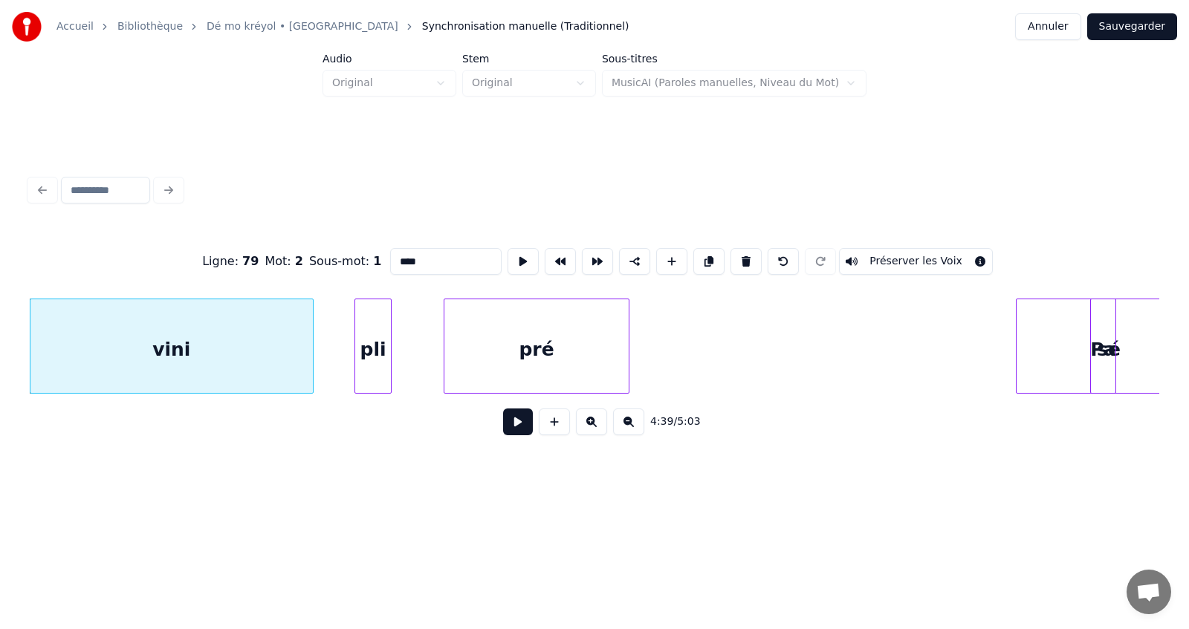
click at [625, 425] on button at bounding box center [628, 422] width 31 height 27
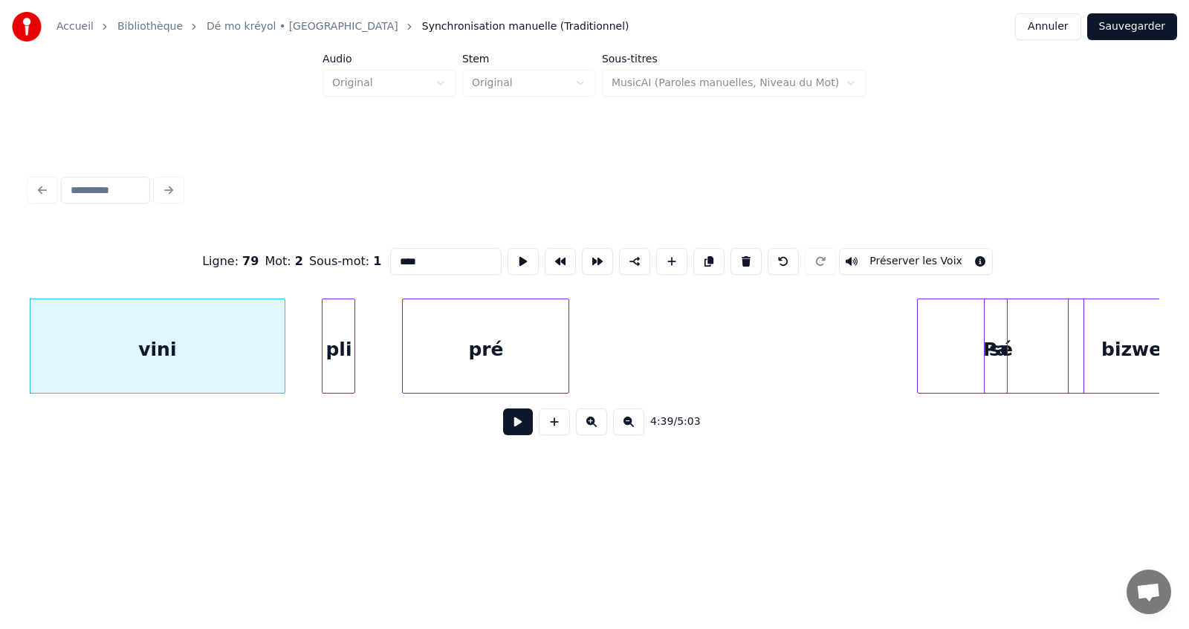
click at [625, 425] on button at bounding box center [628, 422] width 31 height 27
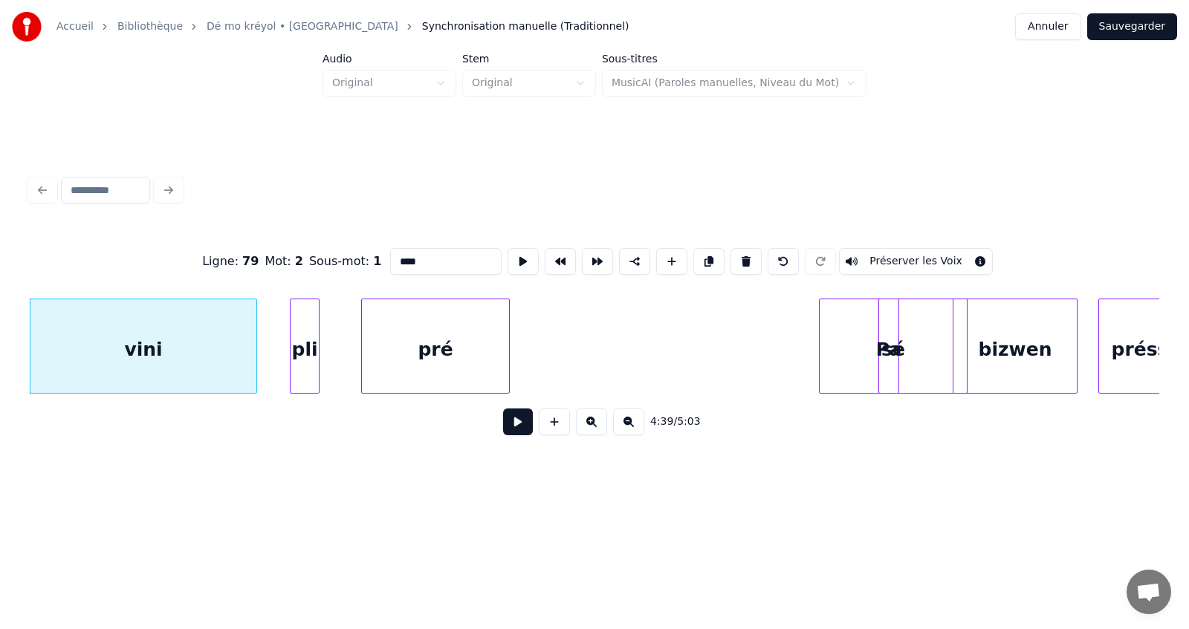
click at [625, 425] on button at bounding box center [628, 422] width 31 height 27
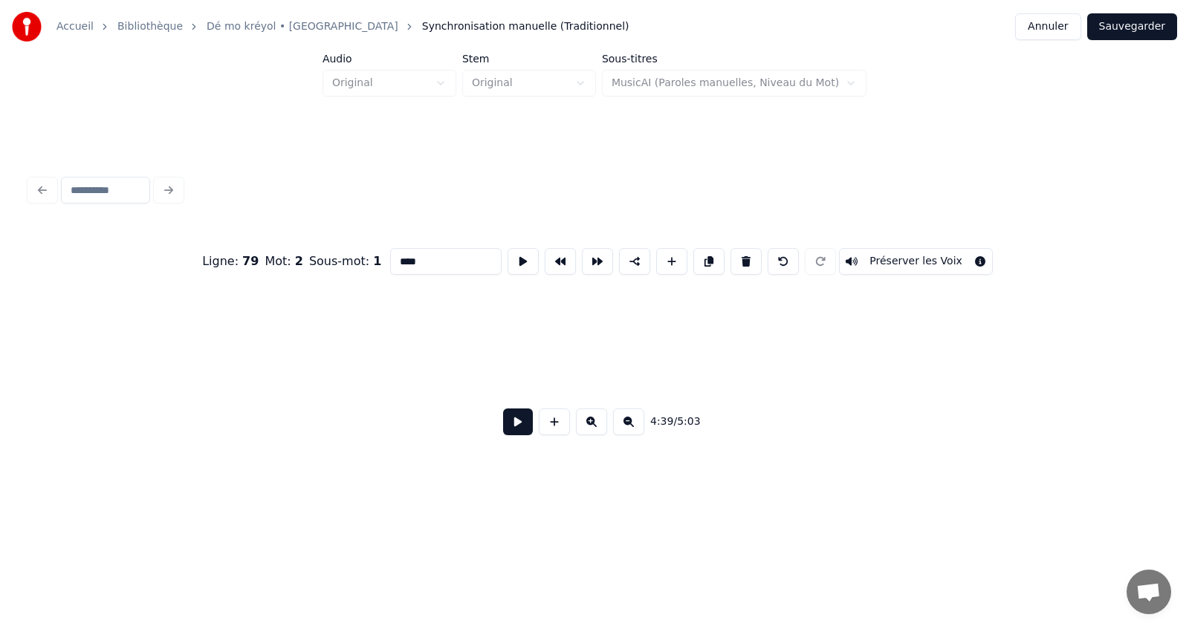
scroll to position [0, 72800]
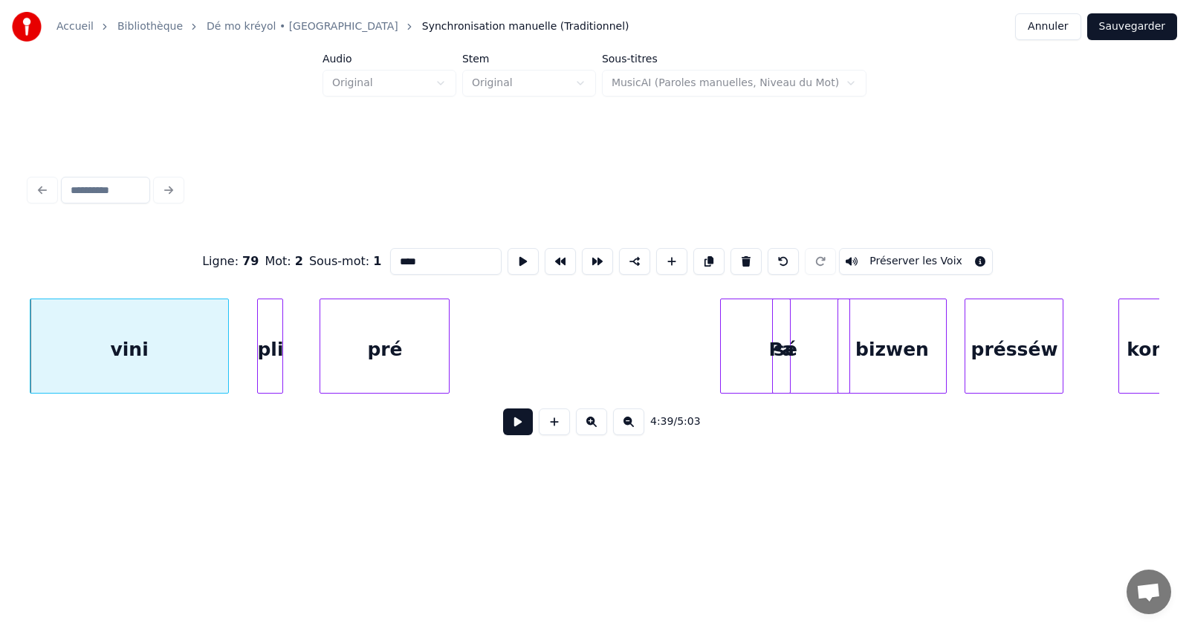
click at [518, 432] on button at bounding box center [518, 422] width 30 height 27
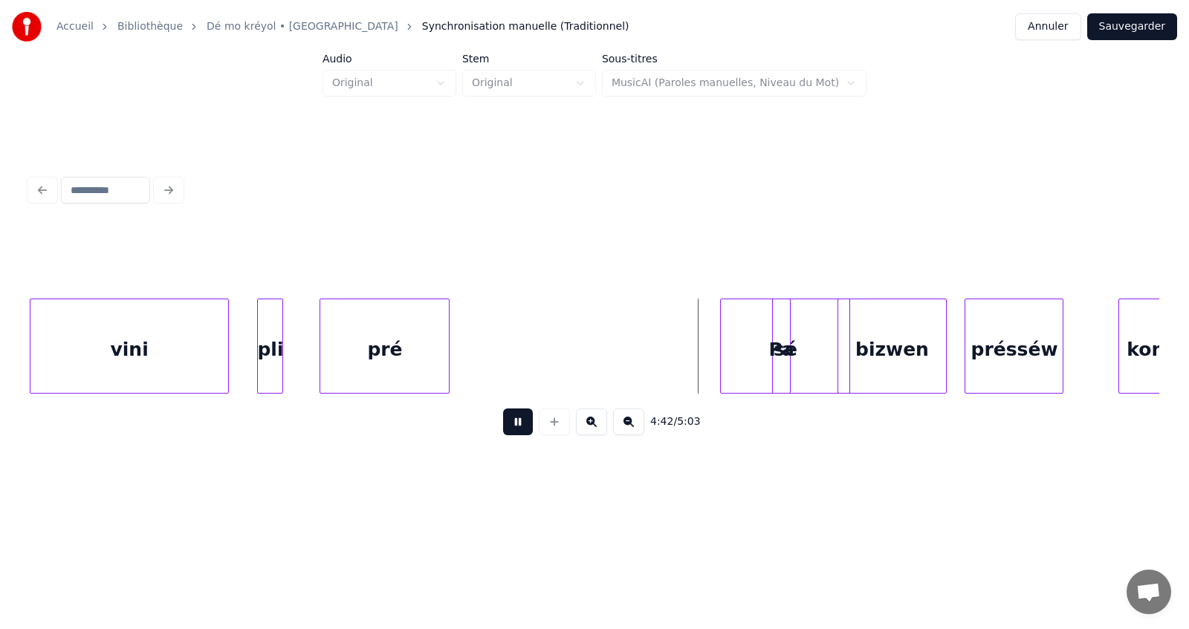
click at [518, 432] on button at bounding box center [518, 422] width 30 height 27
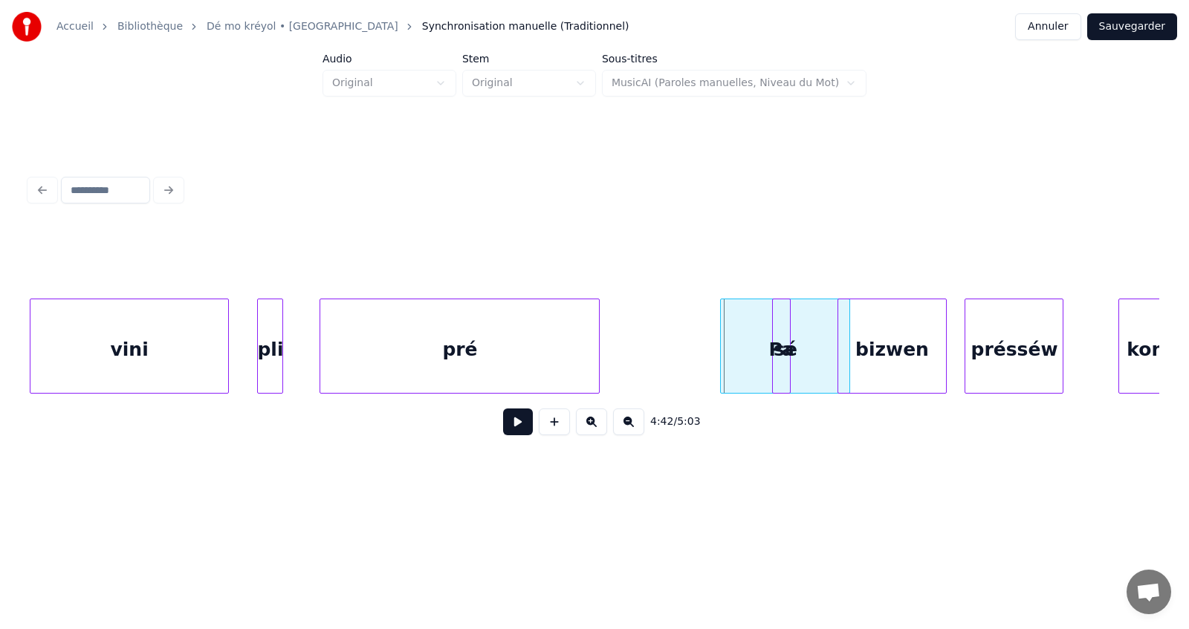
click at [599, 358] on div at bounding box center [596, 346] width 4 height 94
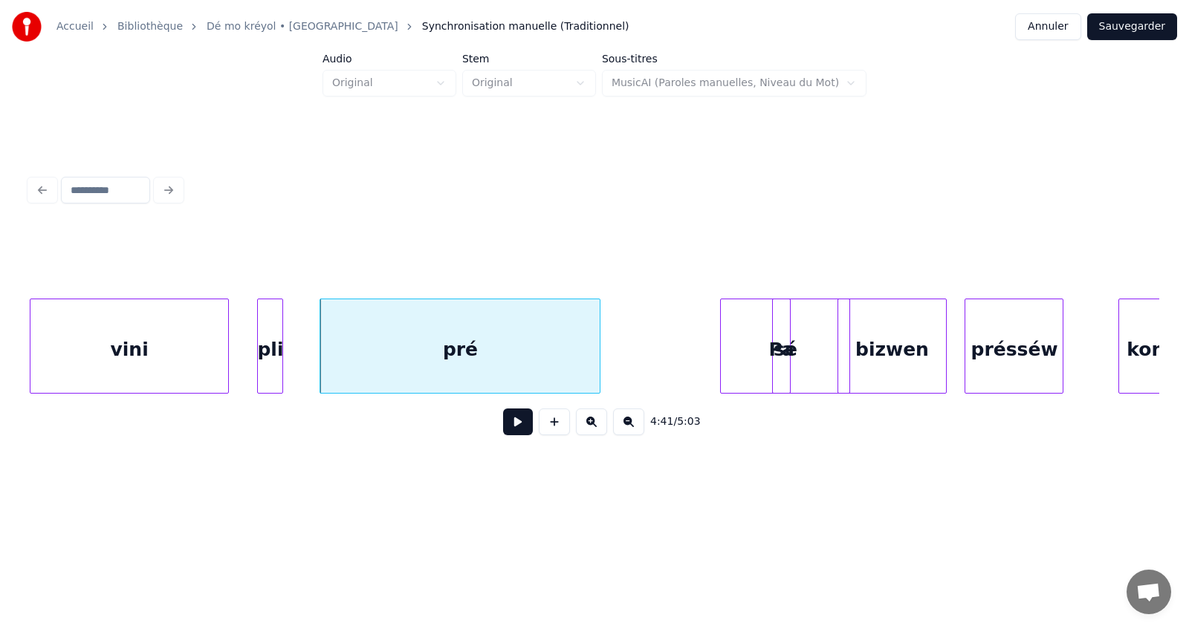
click at [783, 357] on div "Pa" at bounding box center [781, 349] width 17 height 101
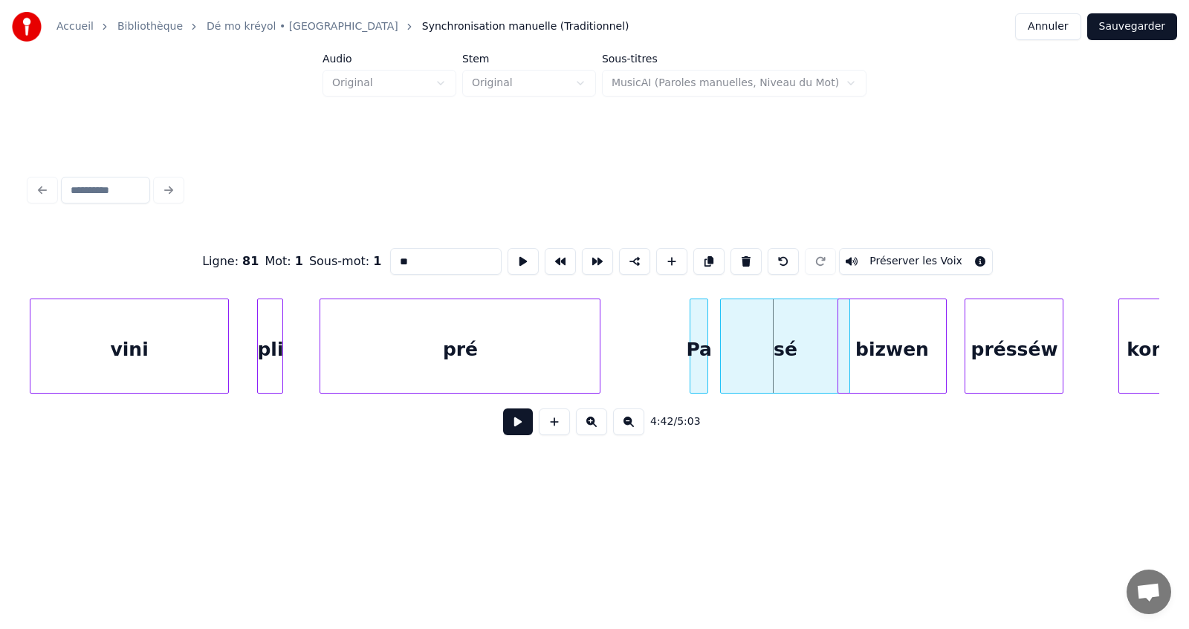
click at [701, 351] on div "Pa" at bounding box center [698, 349] width 17 height 101
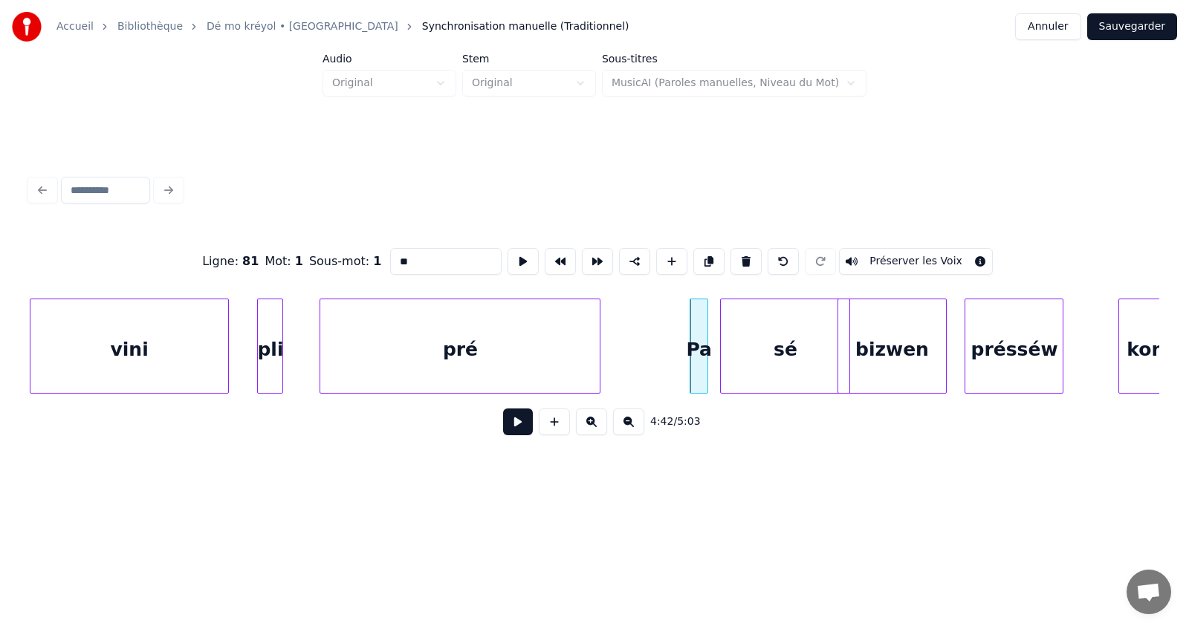
click at [700, 351] on div "Pa" at bounding box center [698, 349] width 17 height 101
click at [770, 347] on div "sé" at bounding box center [785, 349] width 129 height 101
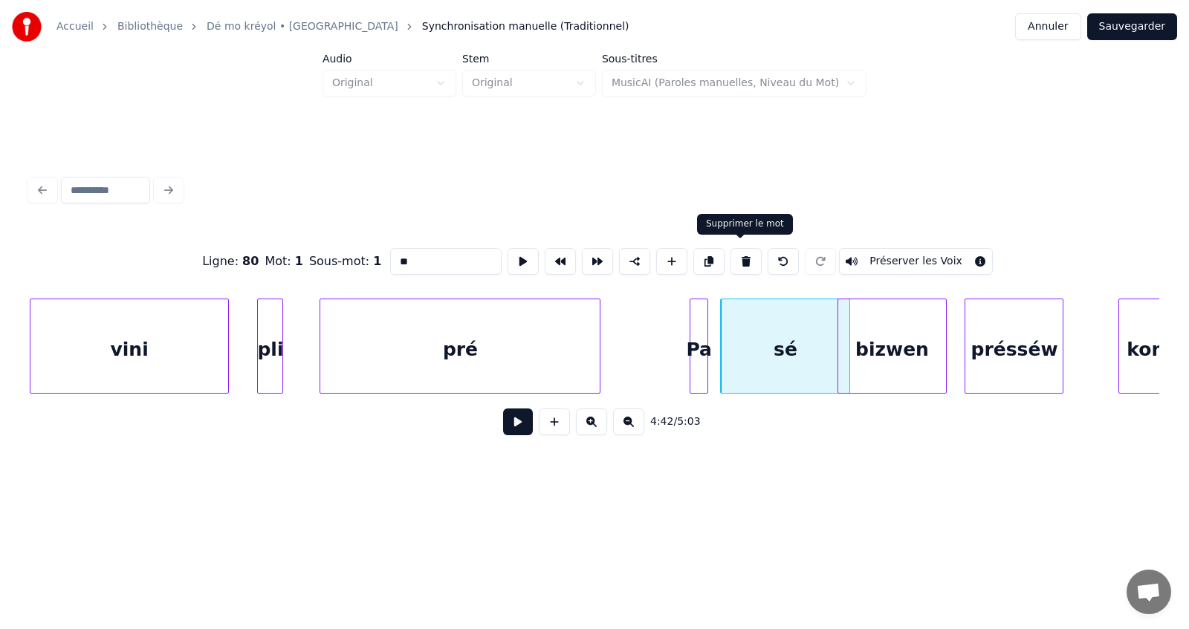
click at [740, 258] on button at bounding box center [745, 261] width 31 height 27
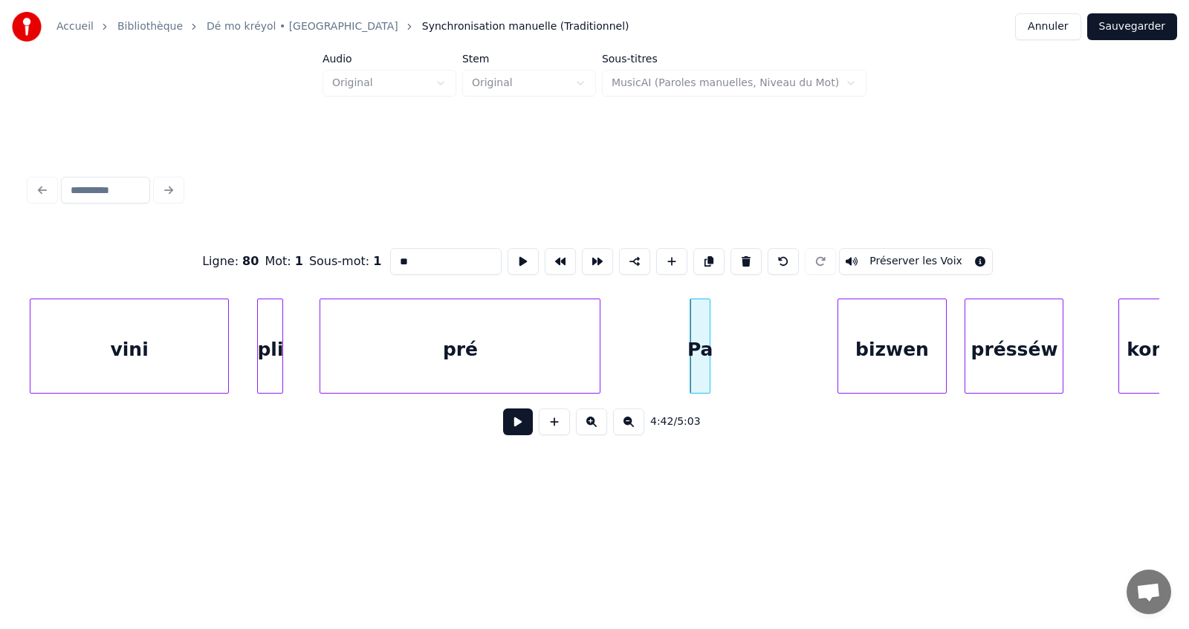
click at [705, 342] on div at bounding box center [707, 346] width 4 height 94
click at [273, 354] on div "pli" at bounding box center [270, 349] width 25 height 101
type input "***"
click at [517, 430] on button at bounding box center [518, 422] width 30 height 27
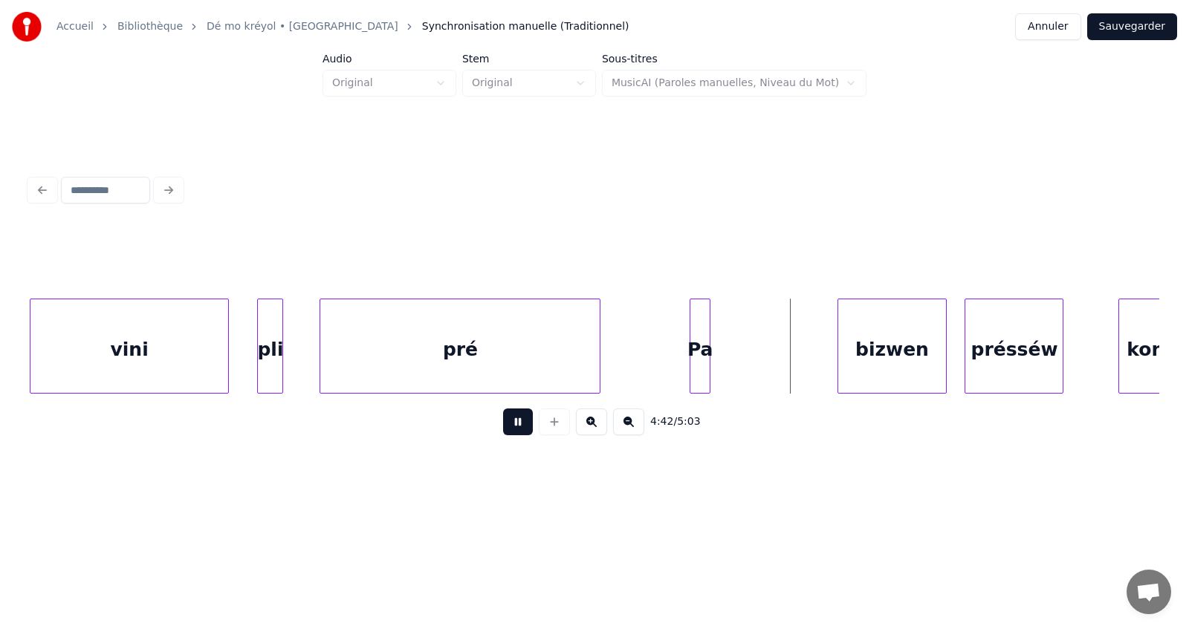
click at [517, 429] on button at bounding box center [518, 422] width 30 height 27
click at [804, 343] on div "Pa" at bounding box center [802, 349] width 19 height 101
click at [826, 355] on div at bounding box center [828, 346] width 4 height 94
click at [519, 431] on button at bounding box center [518, 422] width 30 height 27
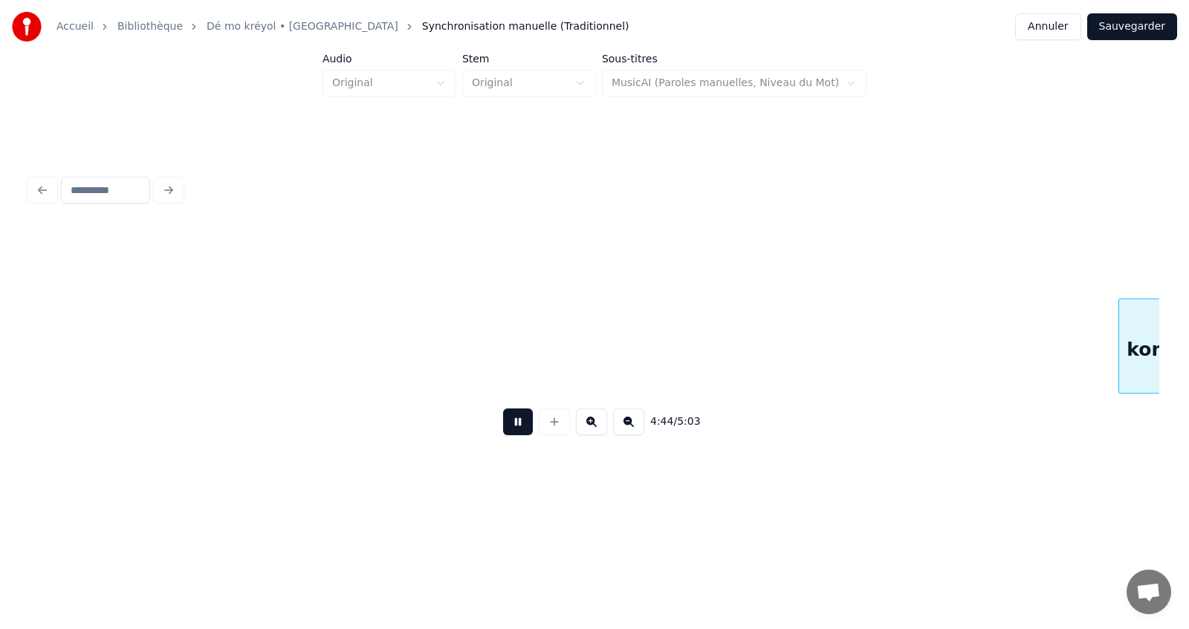
scroll to position [0, 73929]
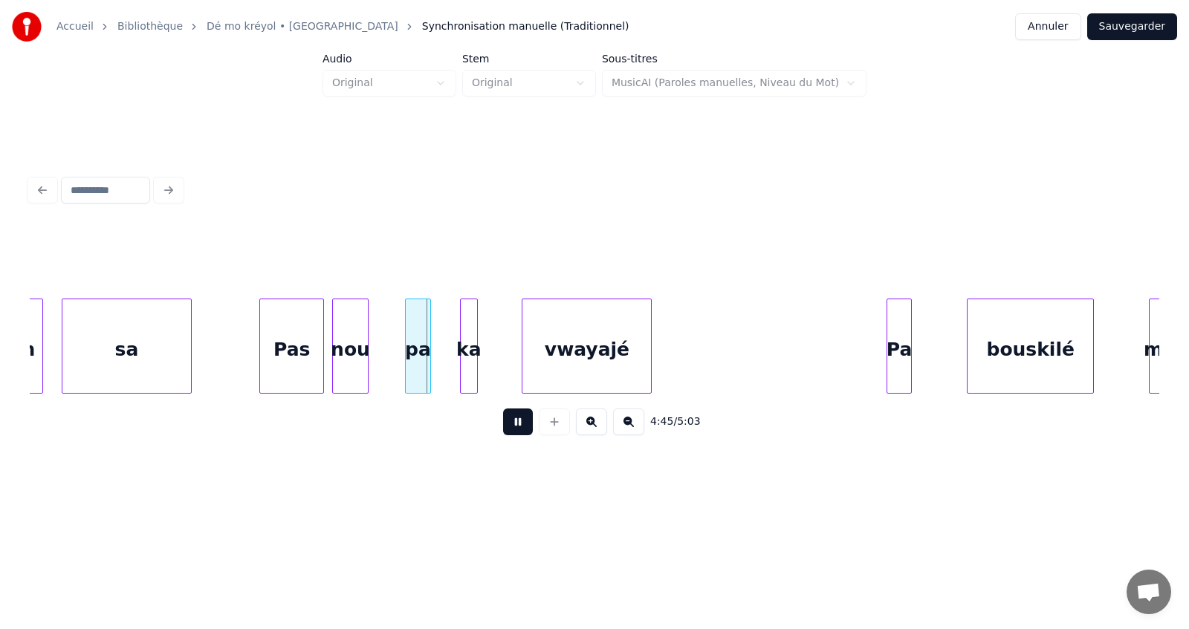
click at [518, 430] on button at bounding box center [518, 422] width 30 height 27
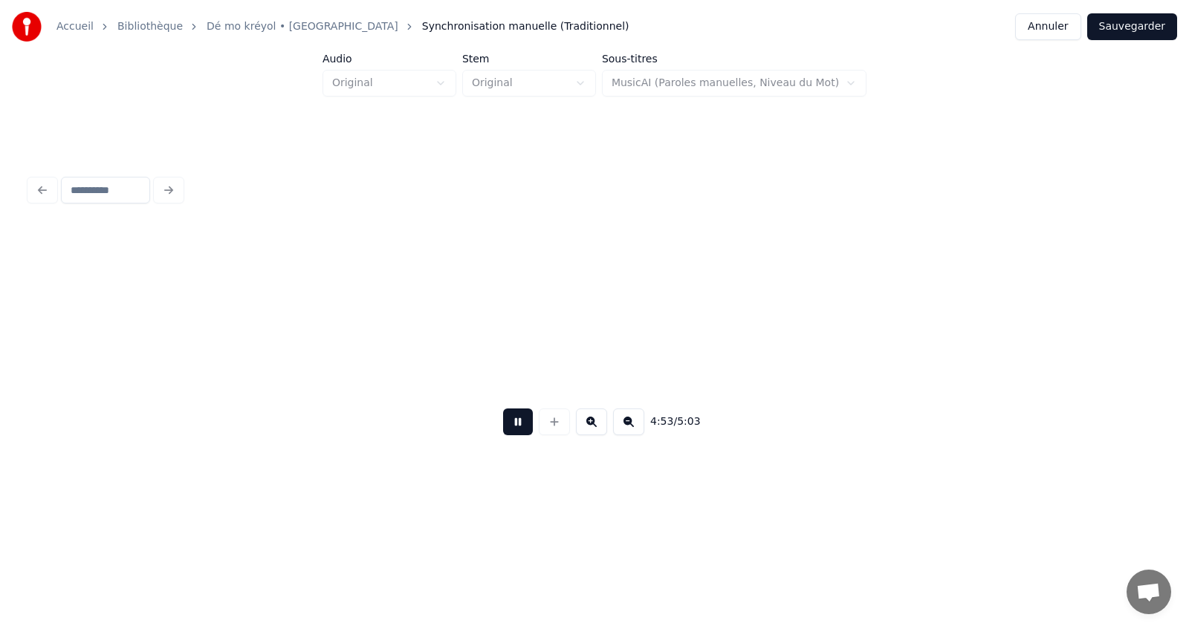
scroll to position [0, 76190]
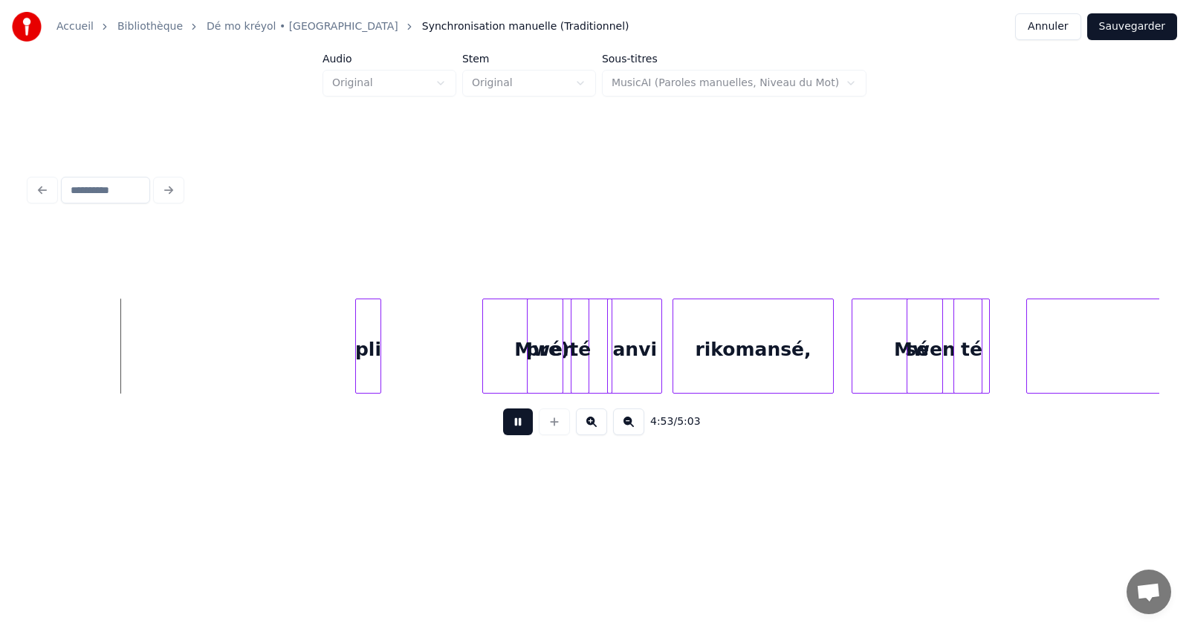
click at [516, 427] on button at bounding box center [518, 422] width 30 height 27
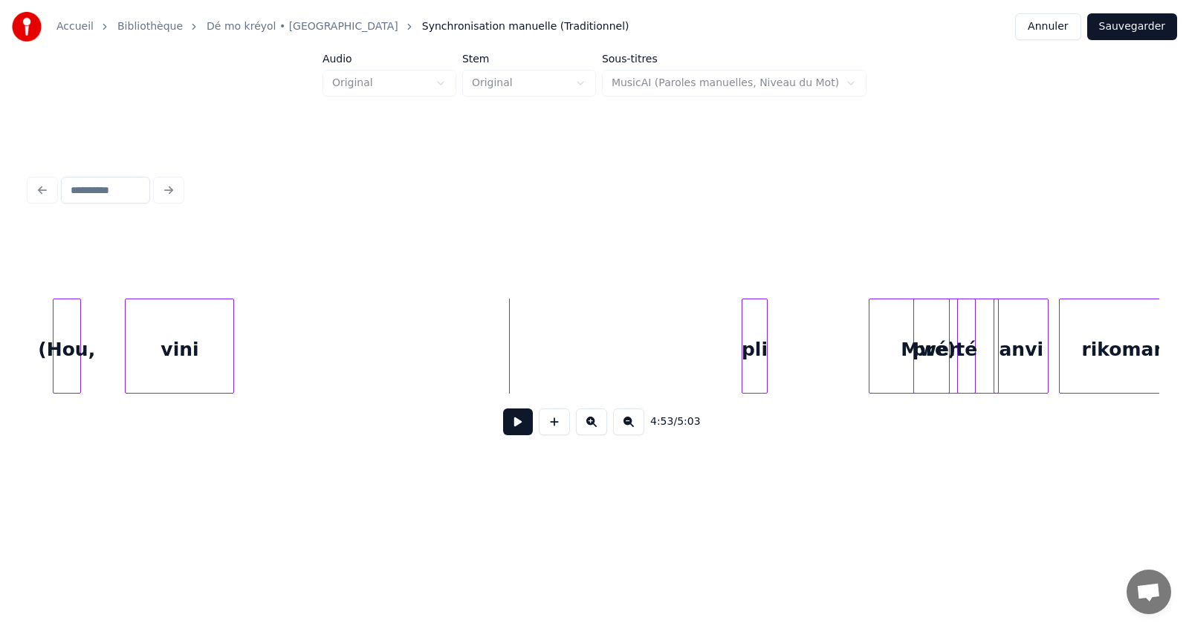
scroll to position [0, 75714]
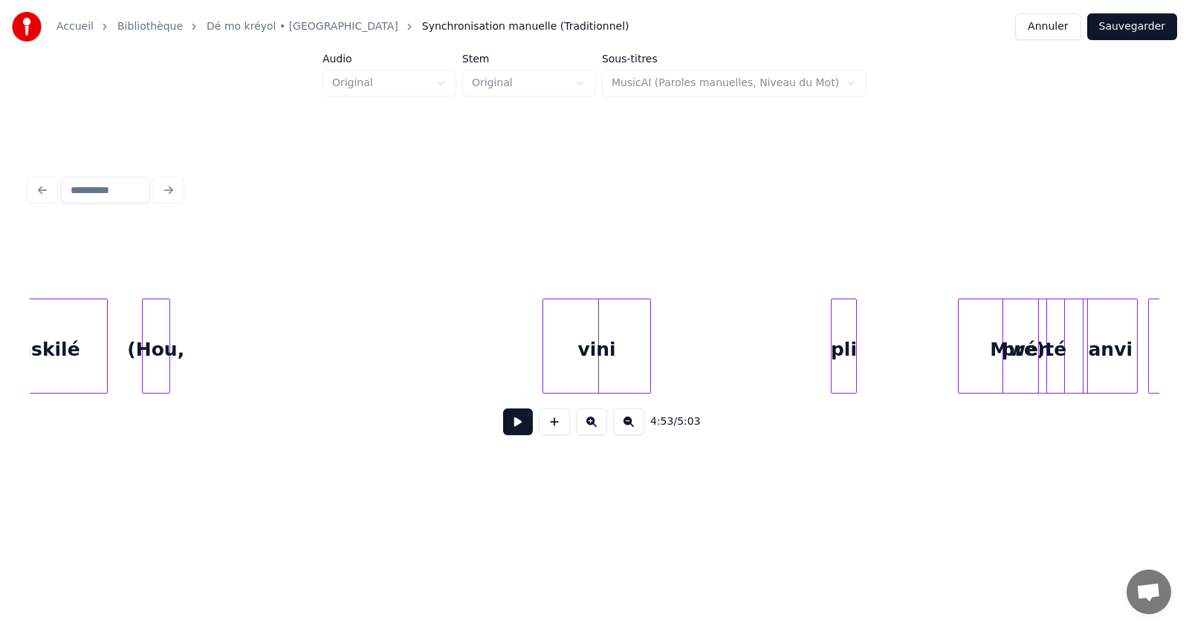
click at [600, 337] on div "vini" at bounding box center [597, 349] width 108 height 101
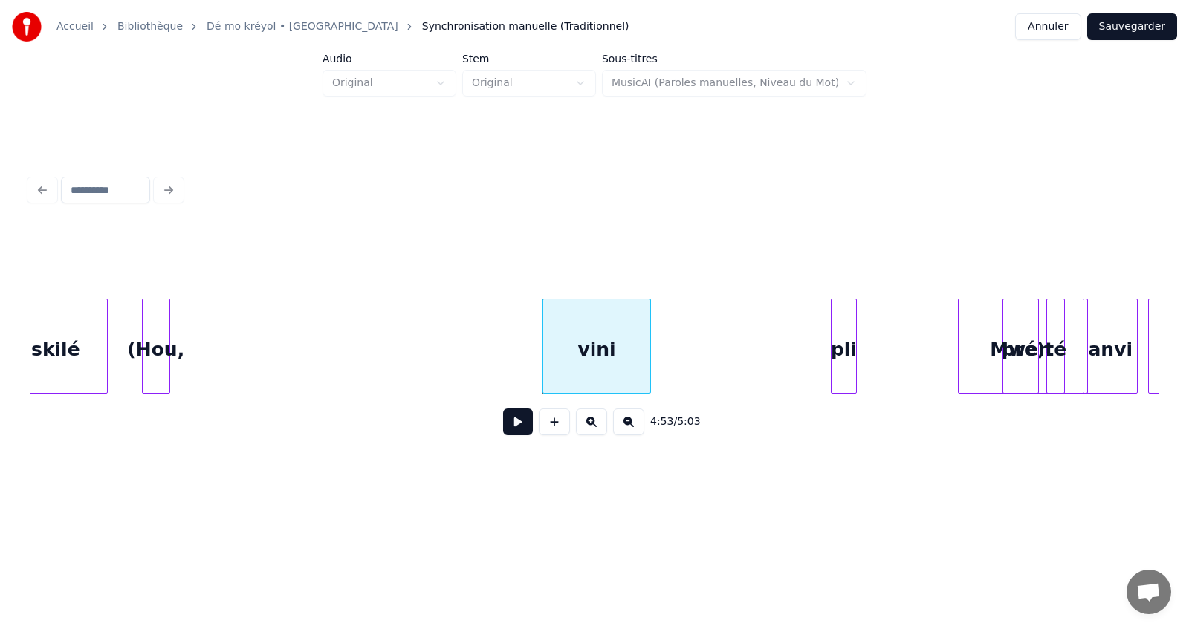
click at [72, 357] on div "baskilé" at bounding box center [42, 349] width 129 height 101
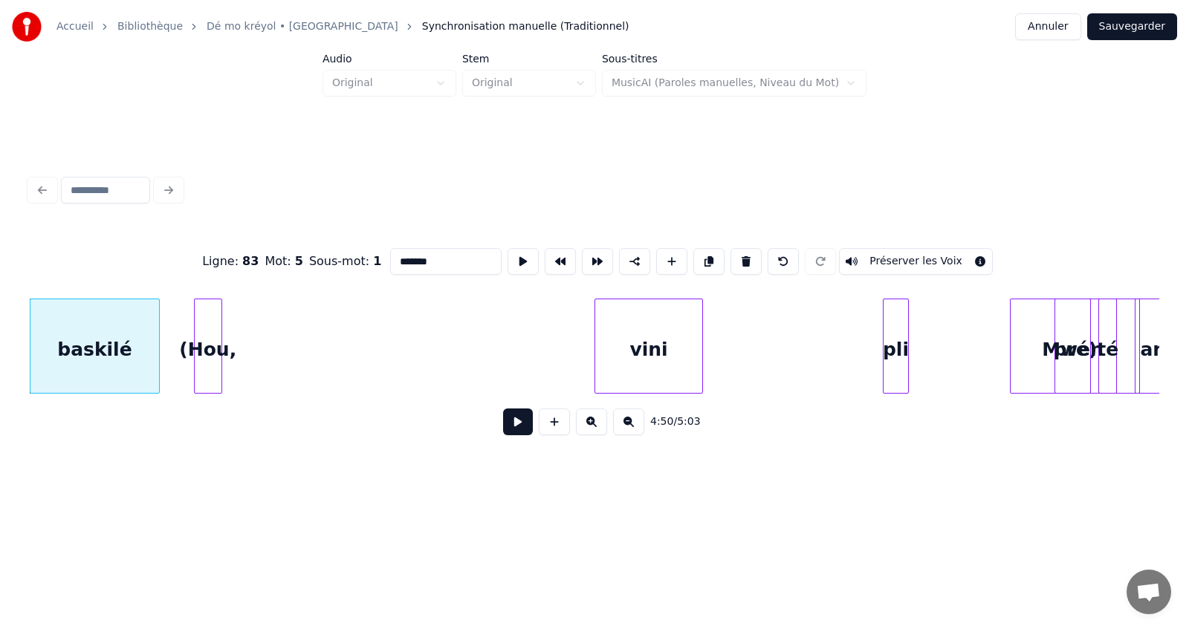
click at [519, 427] on button at bounding box center [518, 422] width 30 height 27
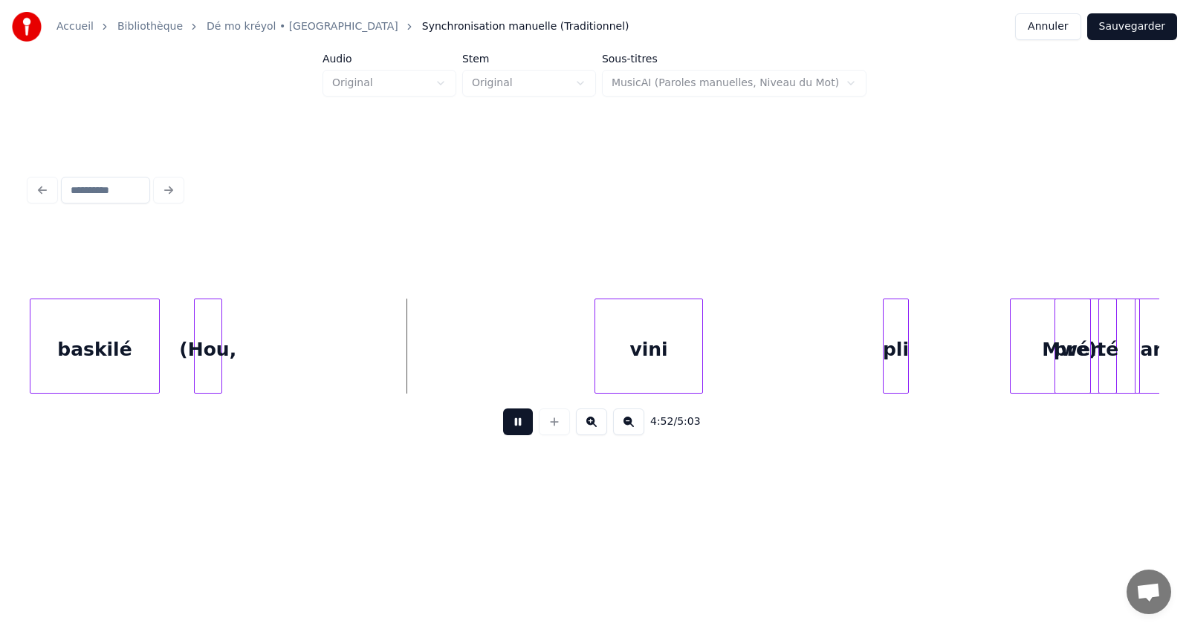
click at [515, 426] on button at bounding box center [518, 422] width 30 height 27
click at [508, 374] on div "(Hou," at bounding box center [500, 349] width 27 height 101
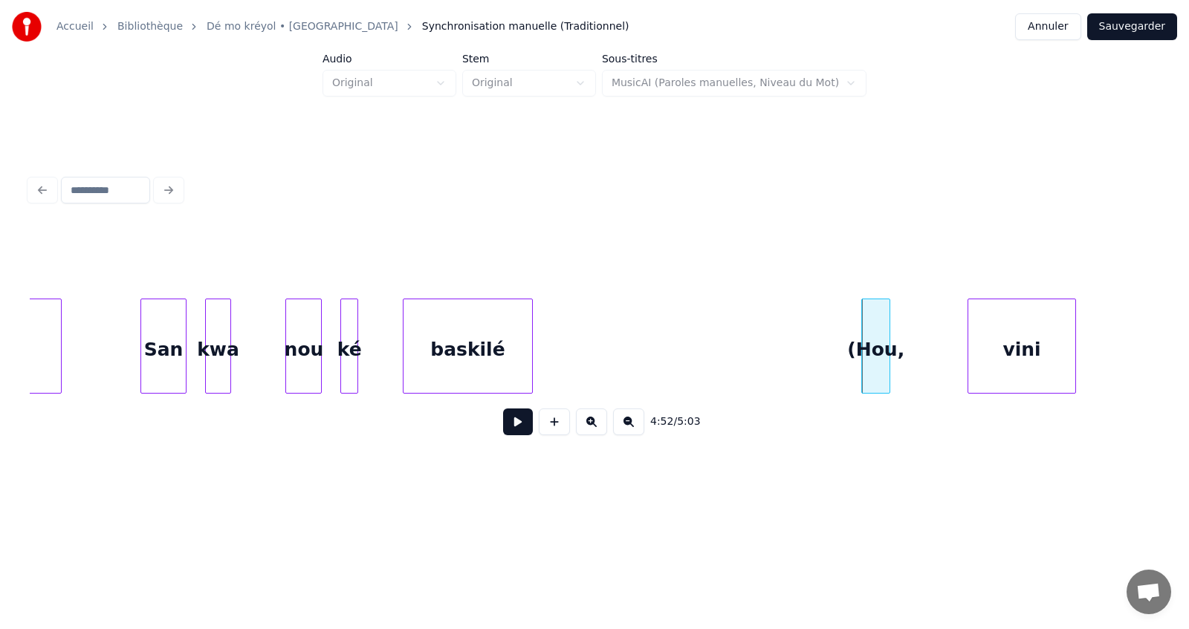
scroll to position [0, 75187]
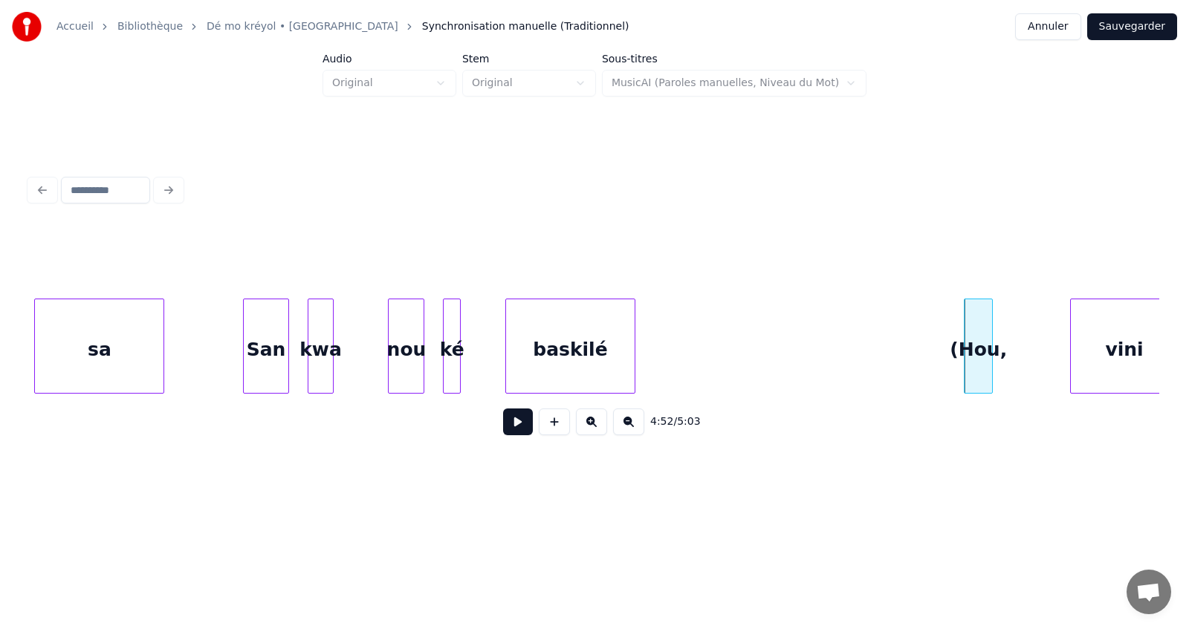
click at [92, 364] on div "sa" at bounding box center [99, 349] width 129 height 101
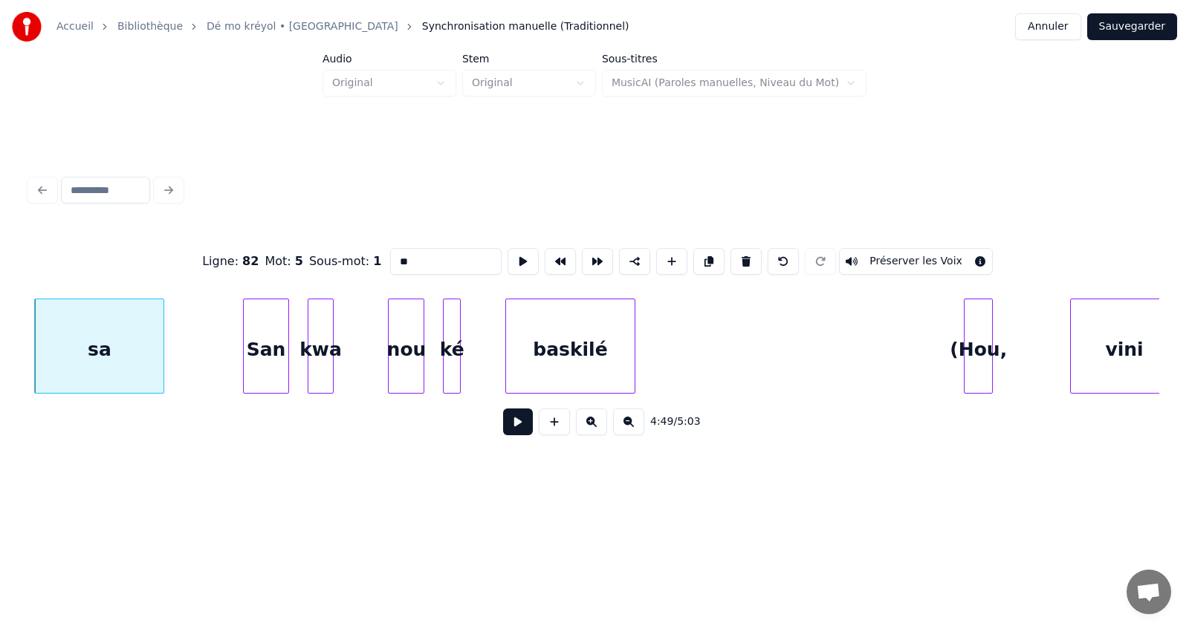
click at [519, 429] on button at bounding box center [518, 422] width 30 height 27
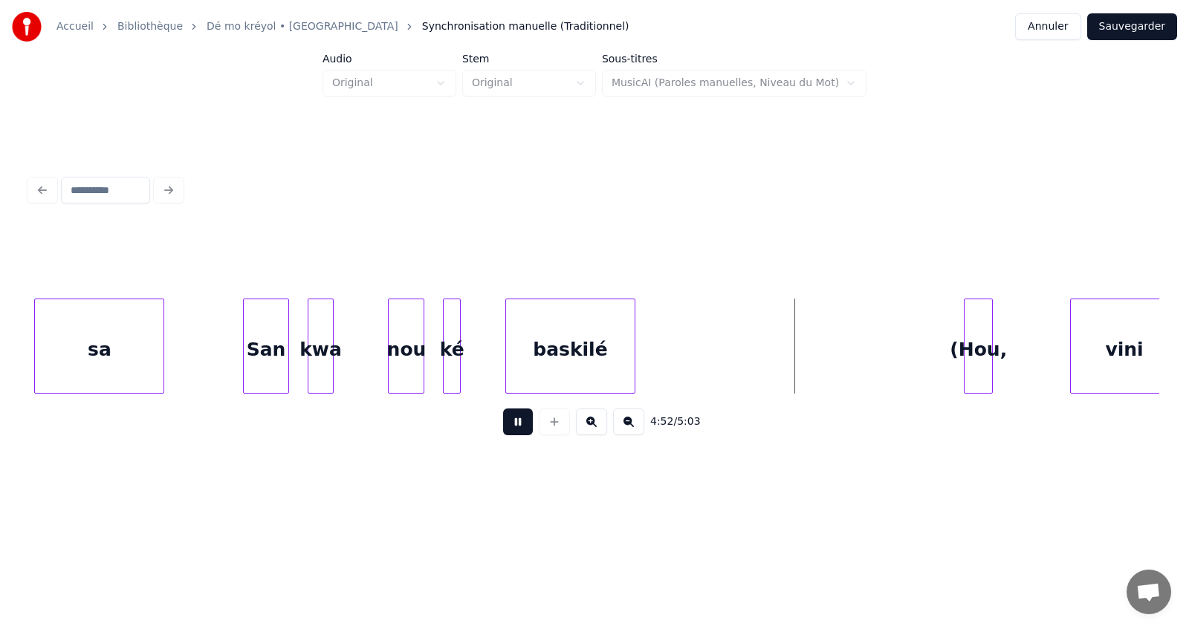
click at [519, 425] on button at bounding box center [518, 422] width 30 height 27
click at [770, 371] on div "(Hou," at bounding box center [766, 349] width 27 height 101
click at [322, 360] on div "kwa" at bounding box center [320, 349] width 25 height 101
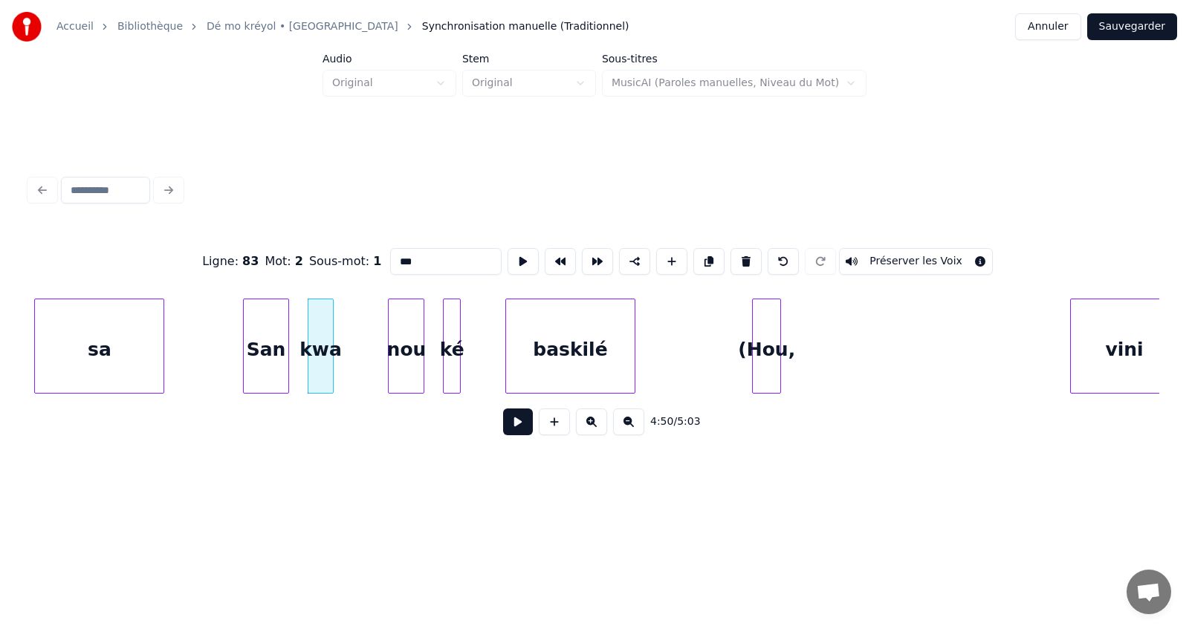
click at [522, 423] on button at bounding box center [518, 422] width 30 height 27
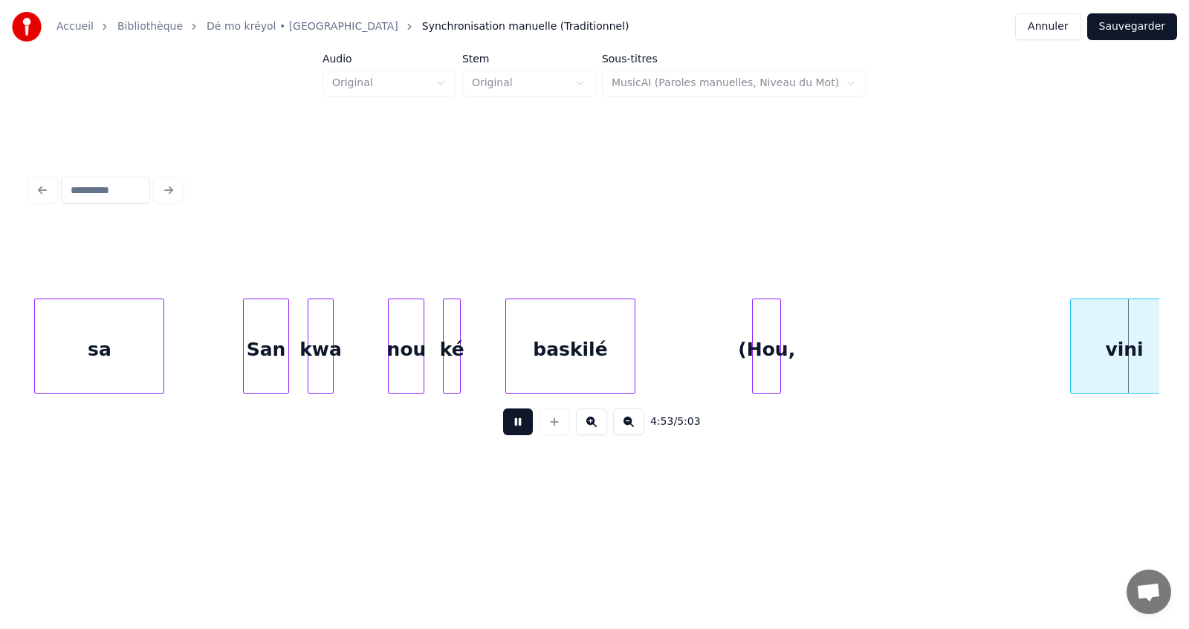
scroll to position [0, 76316]
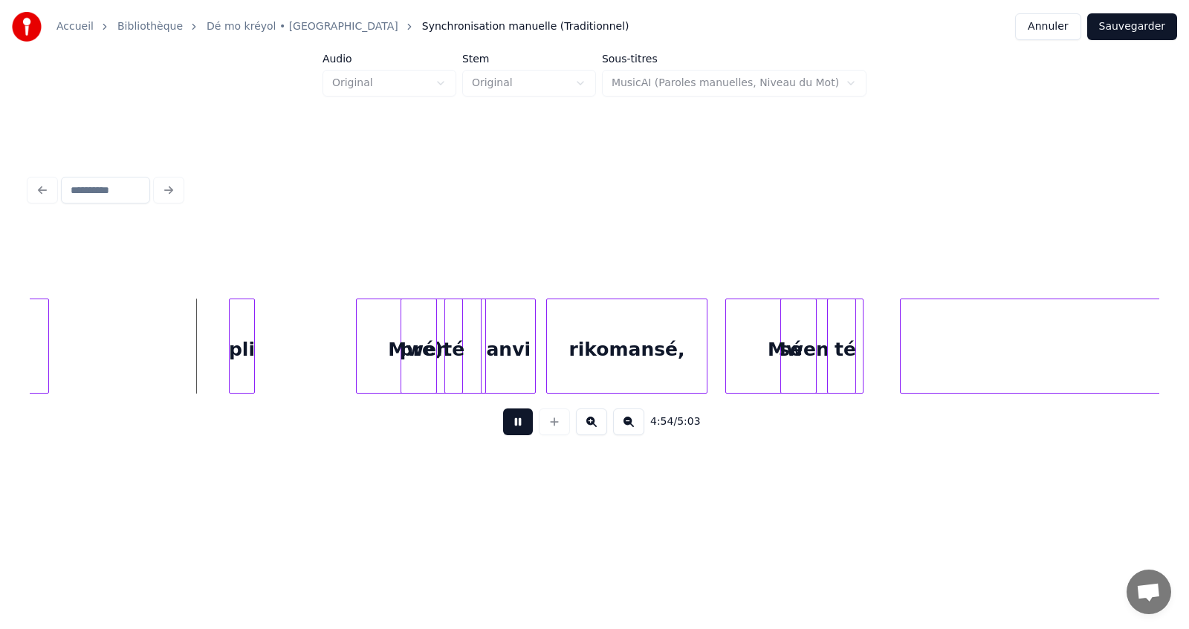
click at [516, 427] on button at bounding box center [518, 422] width 30 height 27
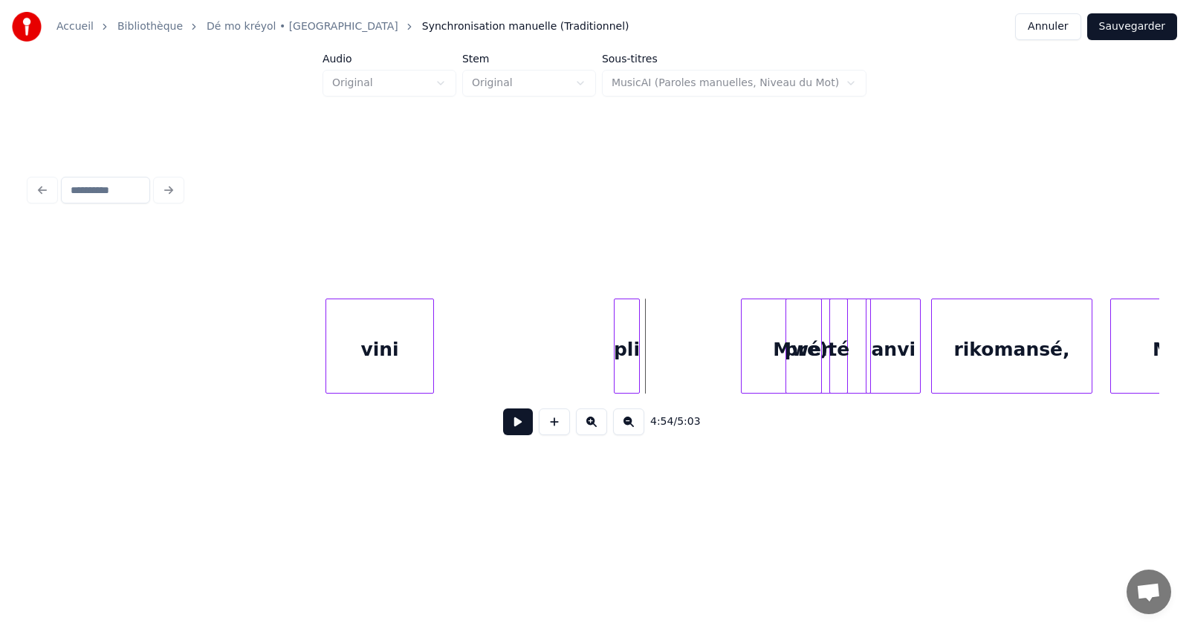
scroll to position [0, 75900]
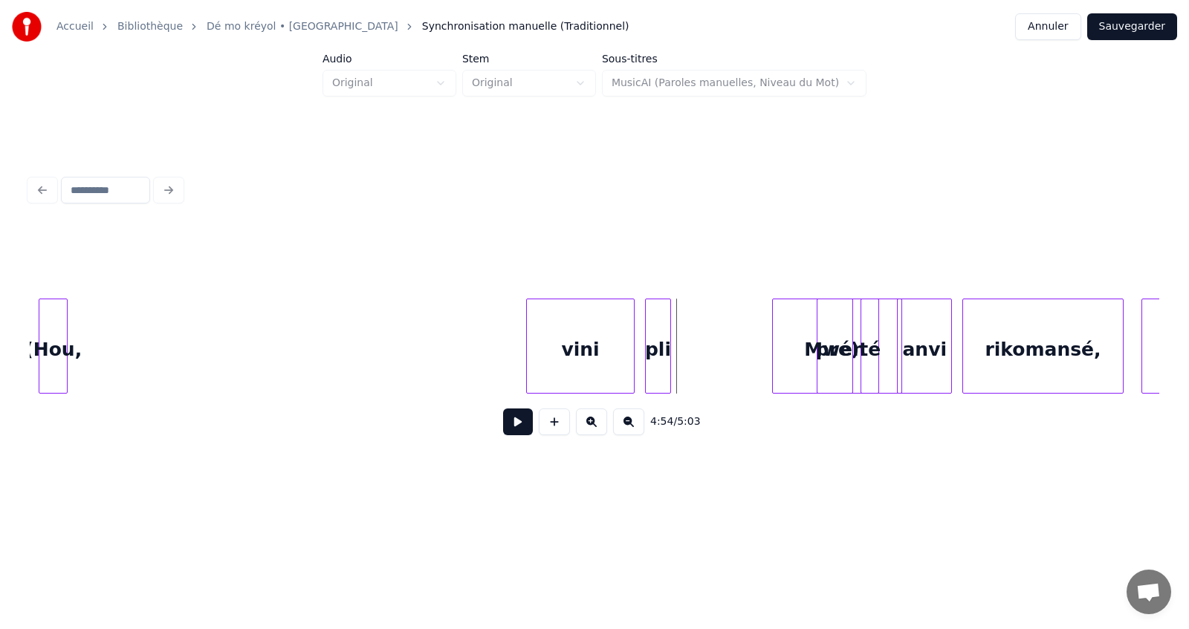
click at [587, 355] on div "vini" at bounding box center [581, 349] width 108 height 101
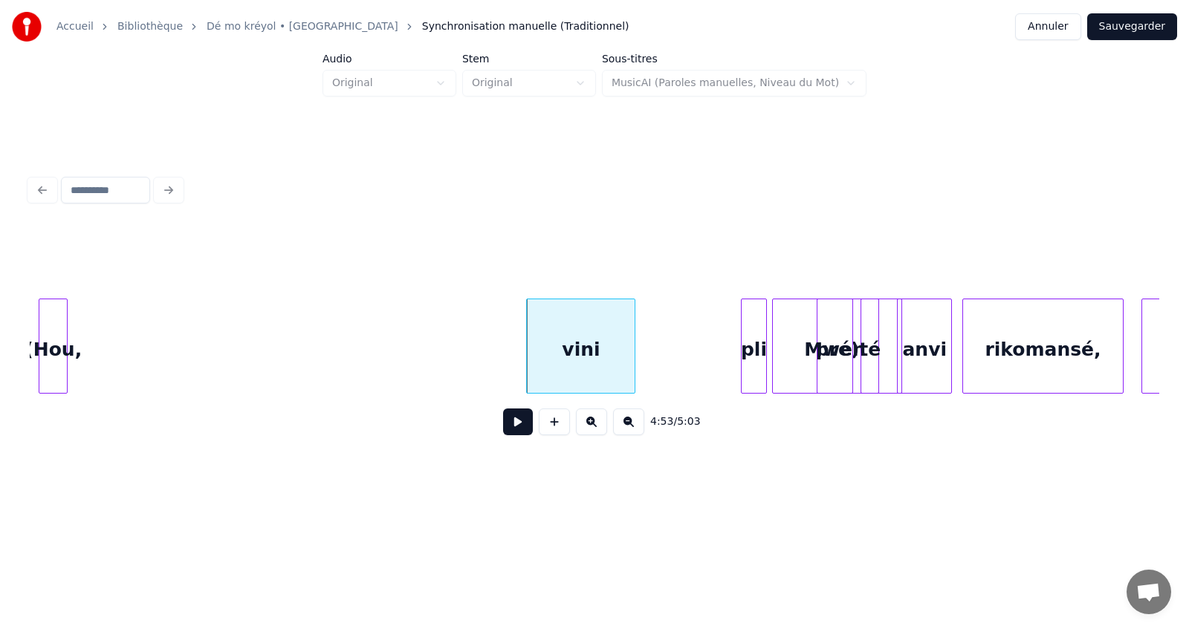
click at [754, 349] on div "pli" at bounding box center [754, 349] width 25 height 101
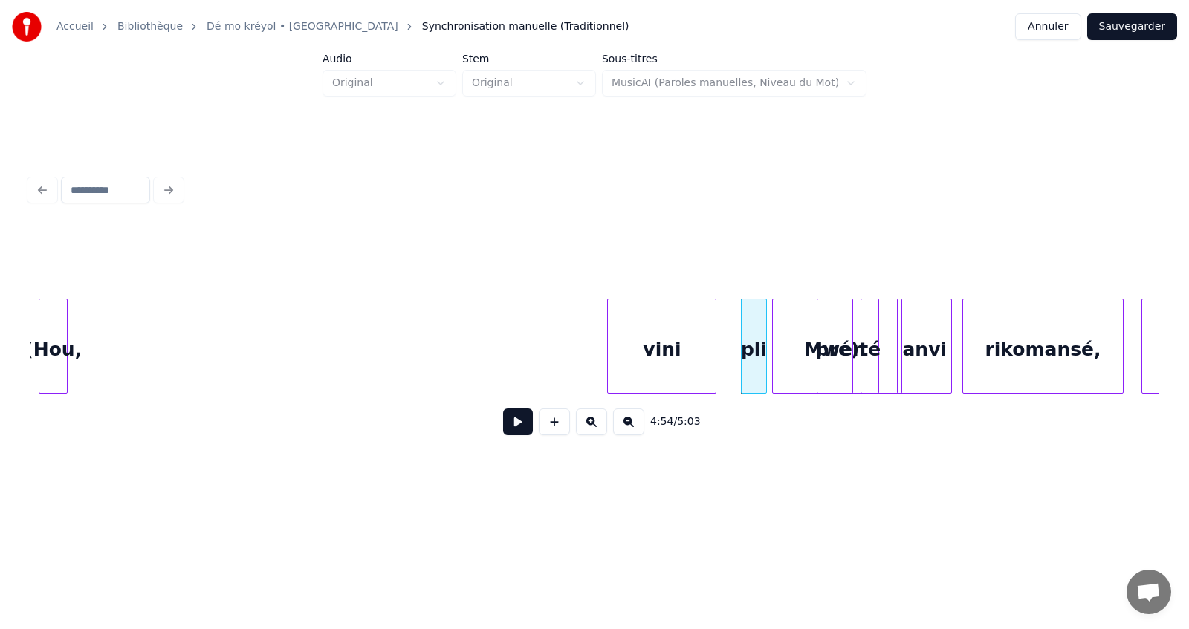
click at [664, 353] on div "vini" at bounding box center [662, 349] width 108 height 101
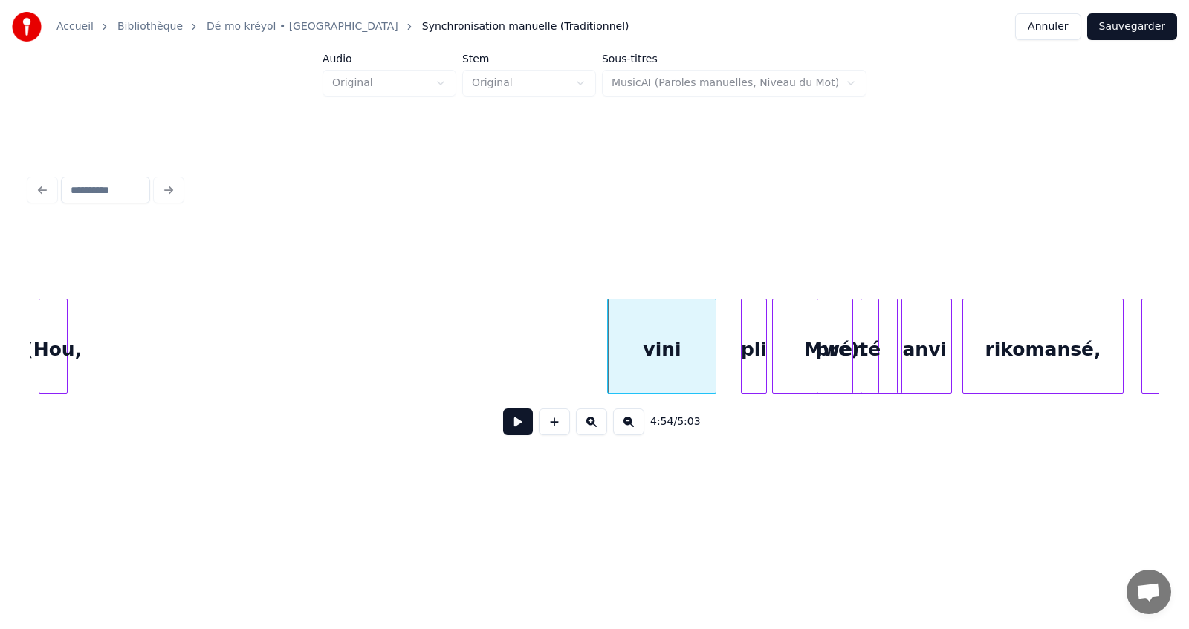
click at [56, 346] on div "(Hou," at bounding box center [52, 349] width 27 height 101
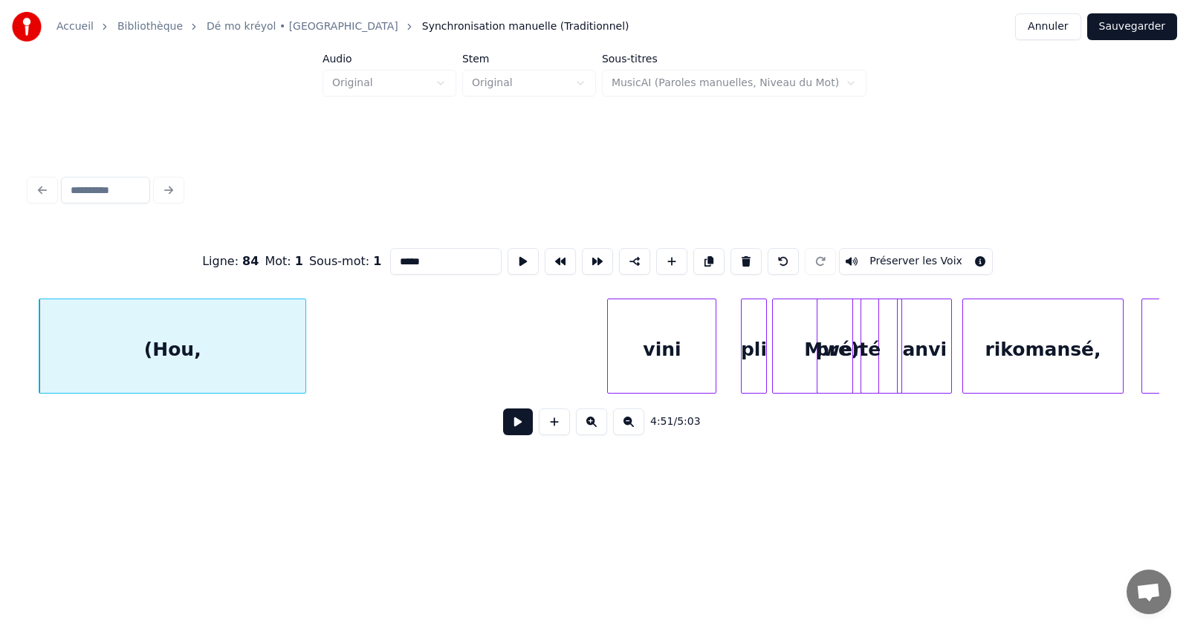
click at [305, 374] on div at bounding box center [303, 346] width 4 height 94
click at [516, 425] on button at bounding box center [518, 422] width 30 height 27
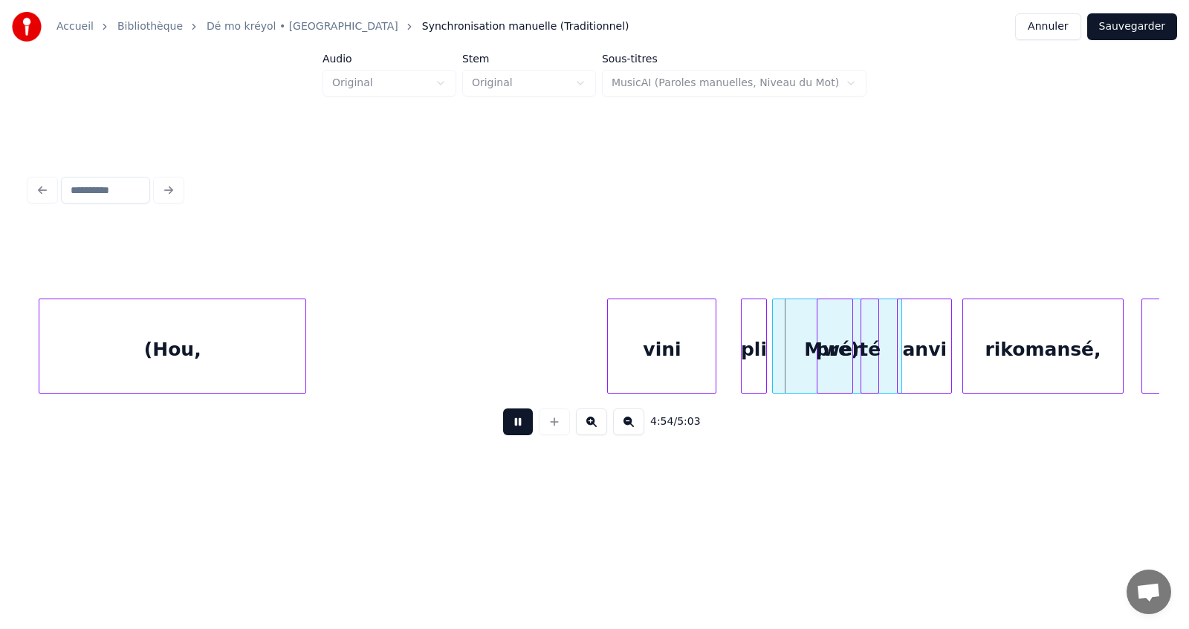
click at [516, 425] on button at bounding box center [518, 422] width 30 height 27
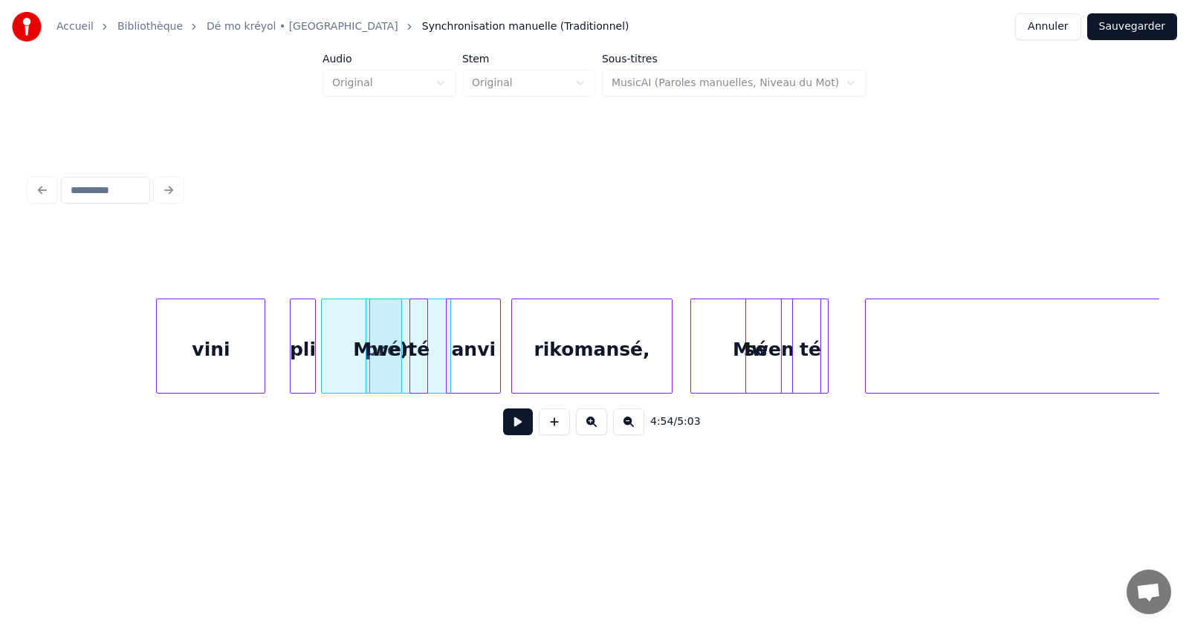
scroll to position [0, 76376]
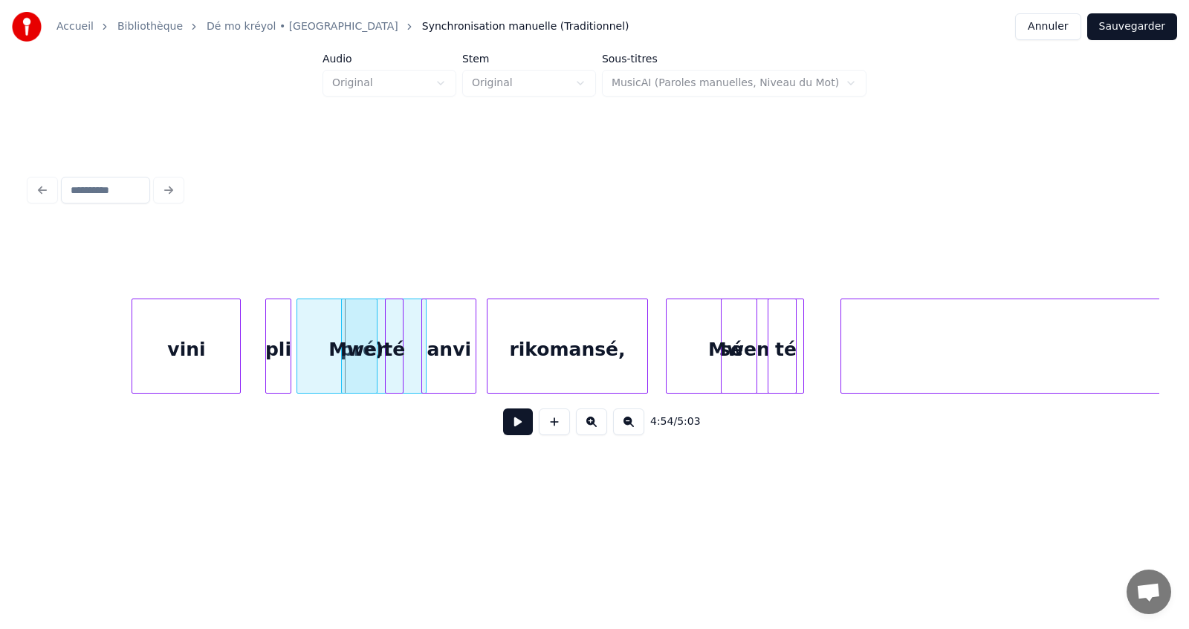
click at [594, 427] on button at bounding box center [591, 422] width 31 height 27
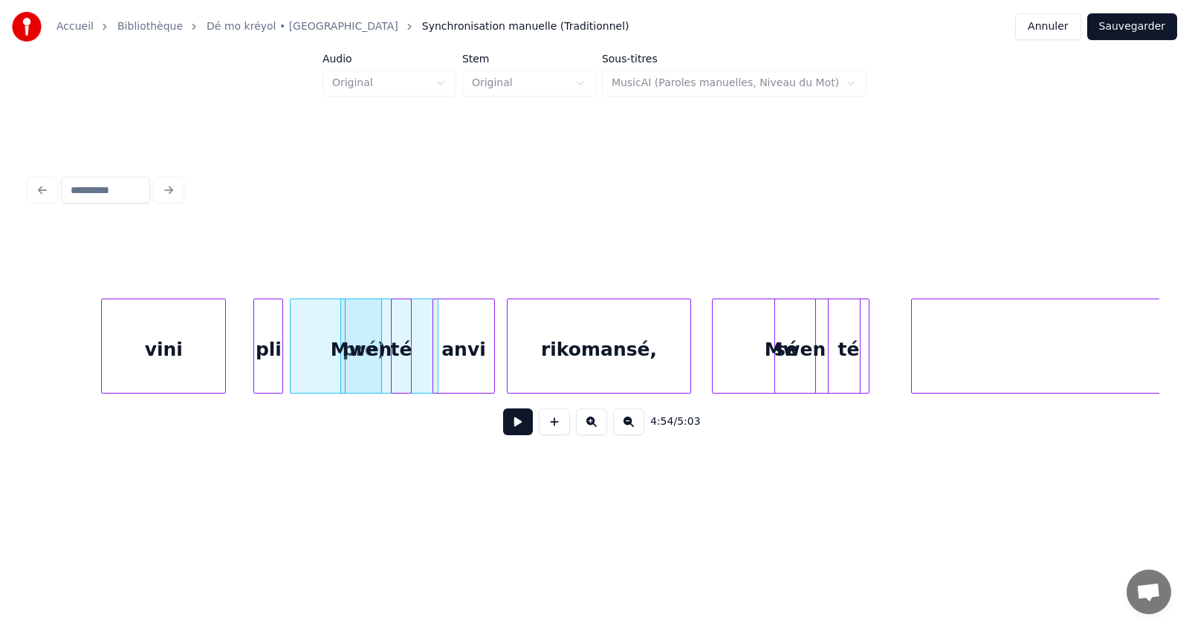
click at [594, 427] on button at bounding box center [591, 422] width 31 height 27
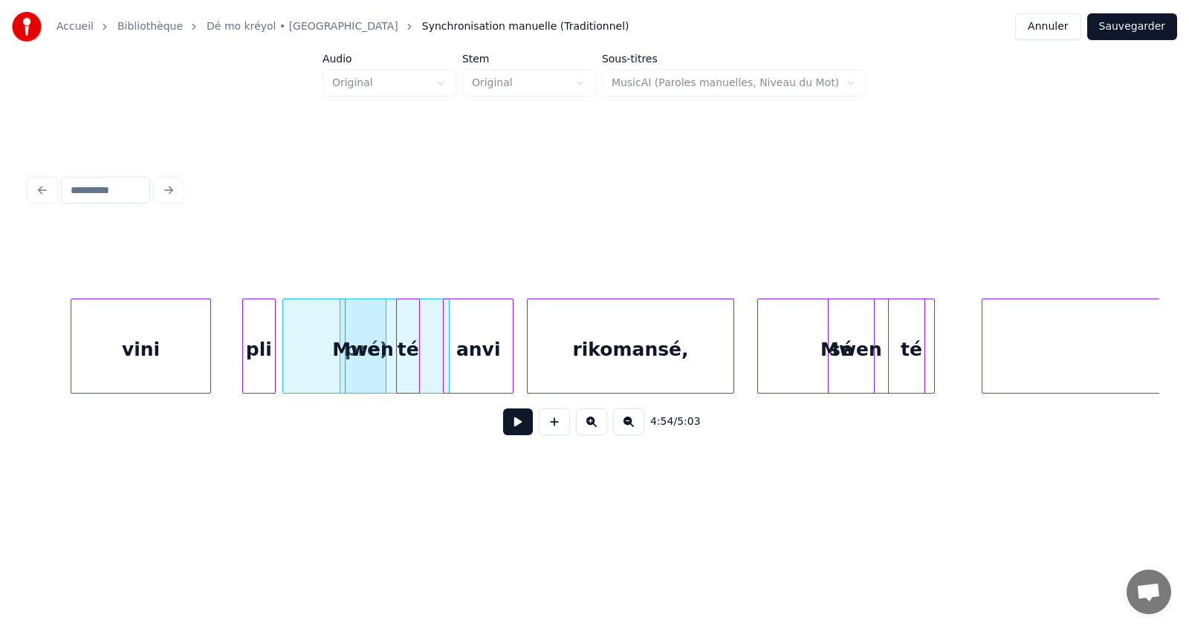
click at [594, 427] on button at bounding box center [591, 422] width 31 height 27
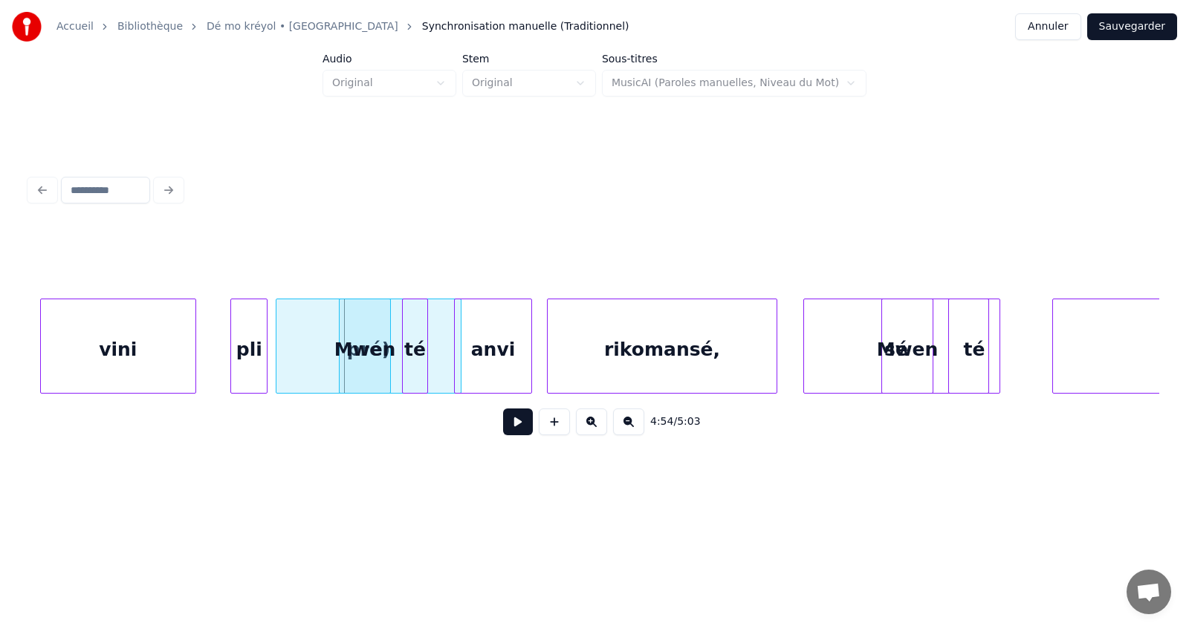
click at [593, 427] on button at bounding box center [591, 422] width 31 height 27
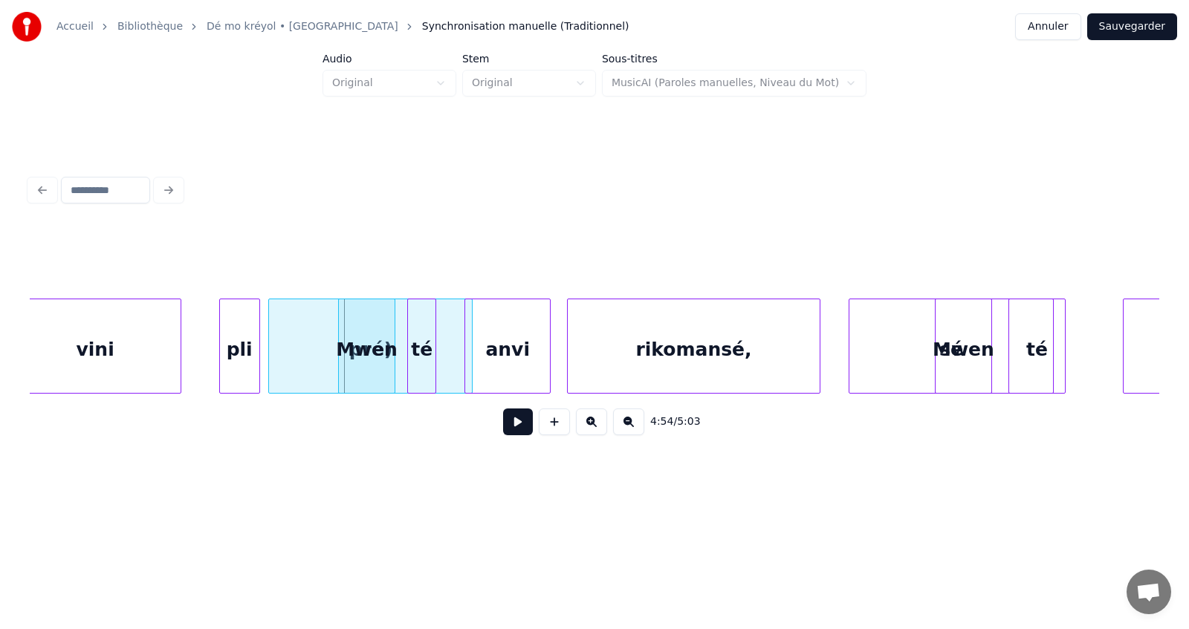
click at [593, 427] on button at bounding box center [591, 422] width 31 height 27
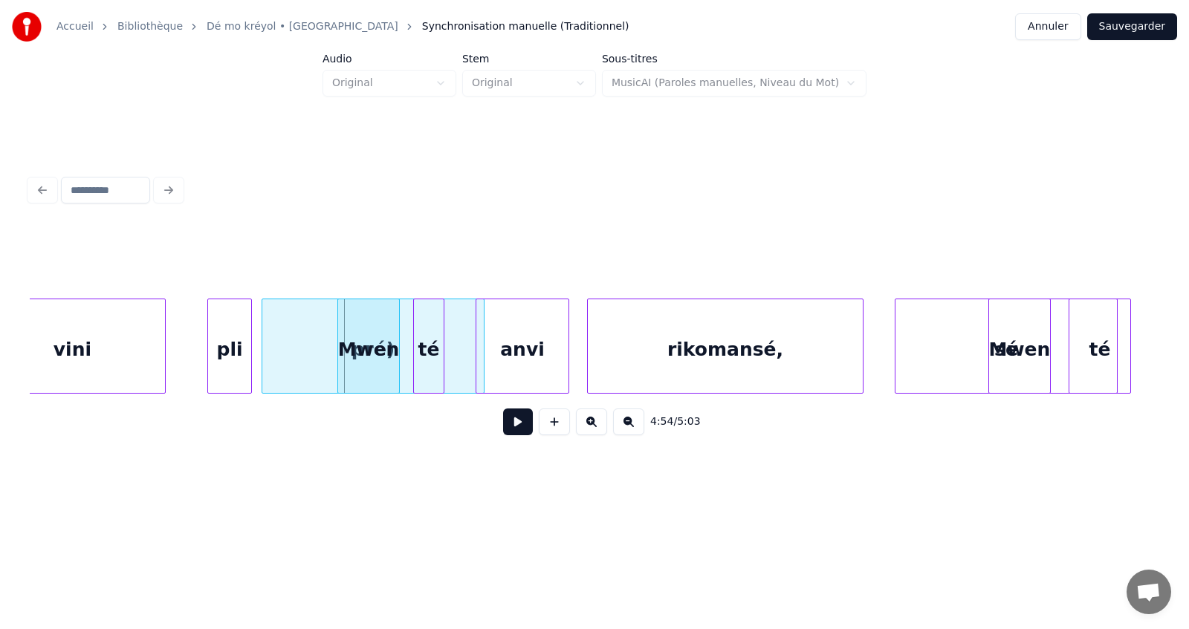
click at [593, 424] on button at bounding box center [591, 422] width 31 height 27
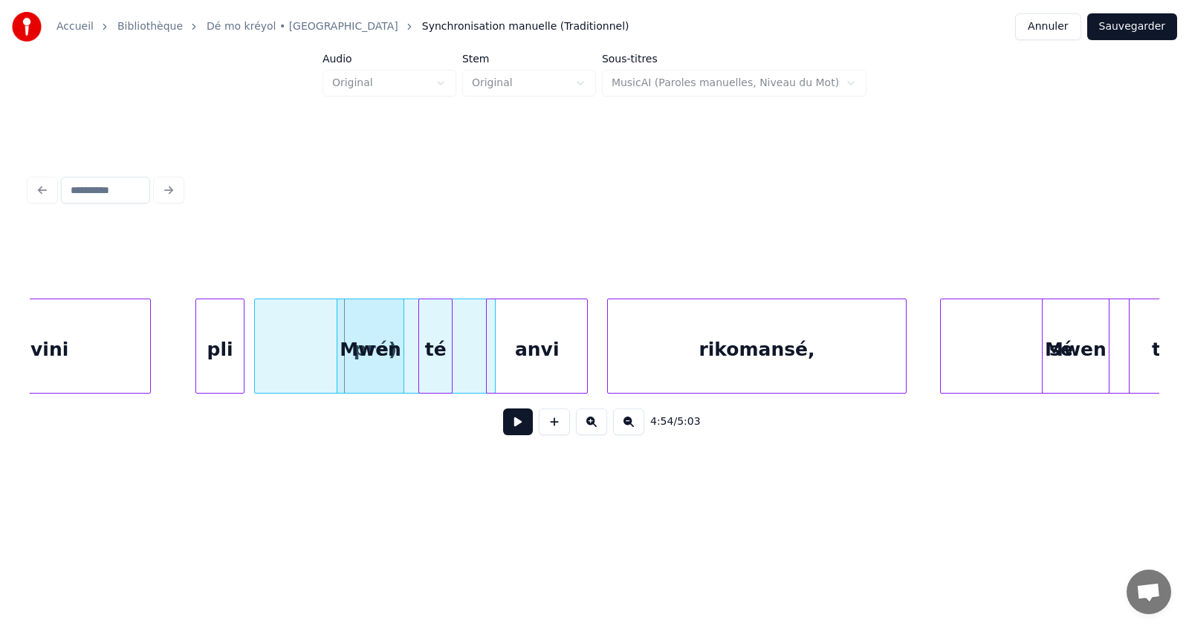
click at [593, 423] on button at bounding box center [591, 422] width 31 height 27
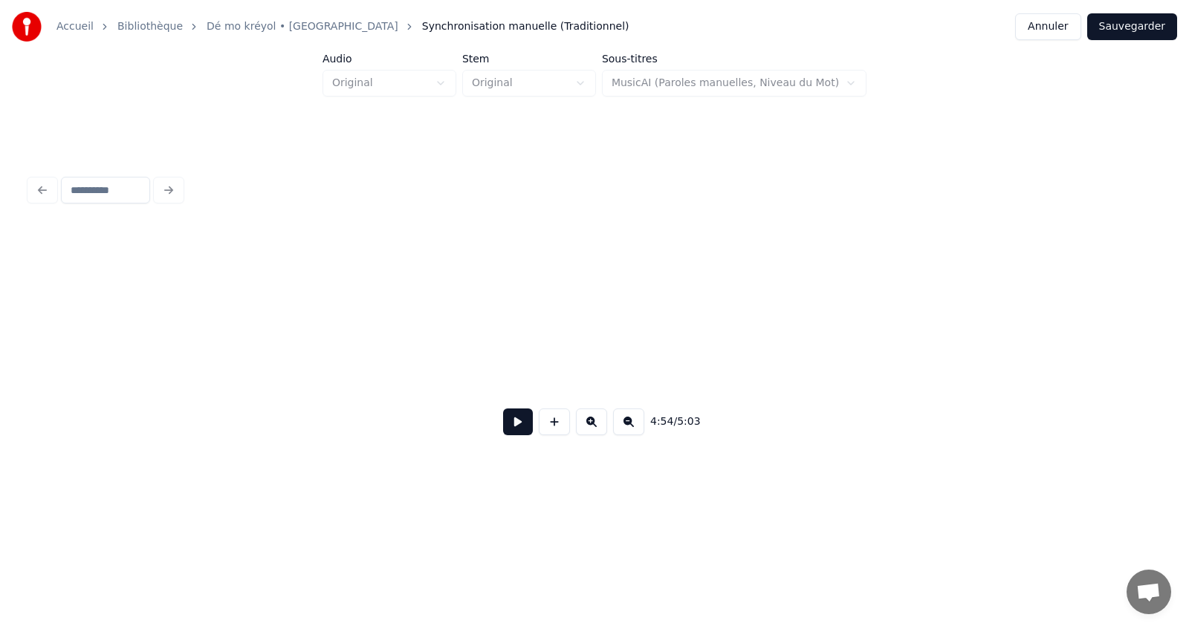
scroll to position [0, 153067]
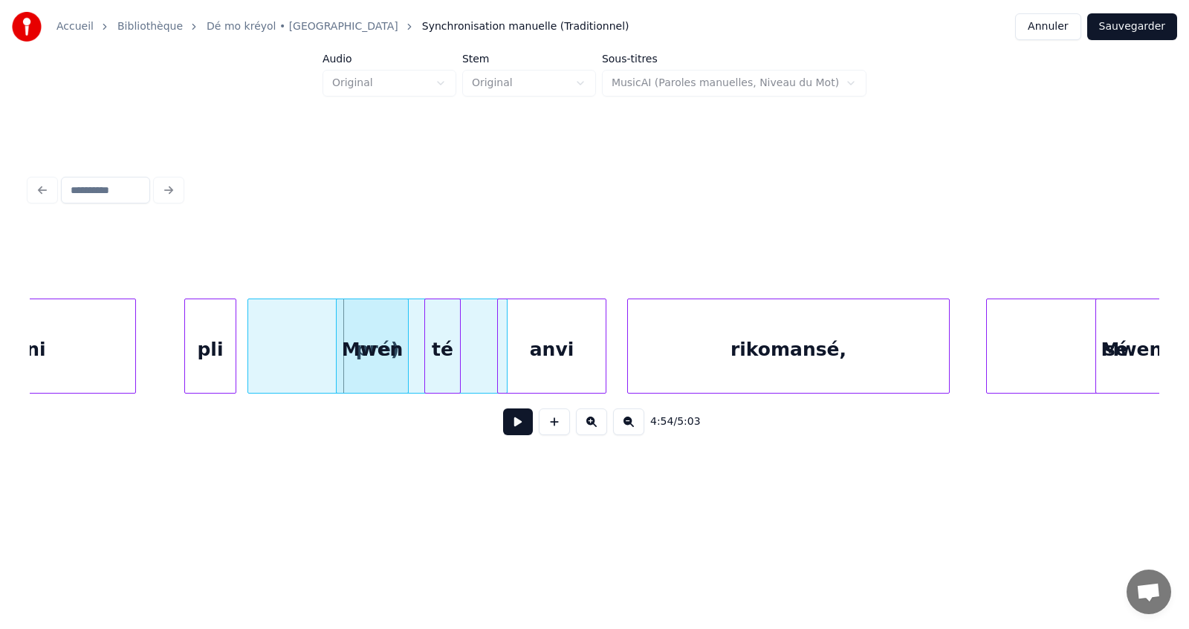
click at [593, 423] on button at bounding box center [591, 422] width 31 height 27
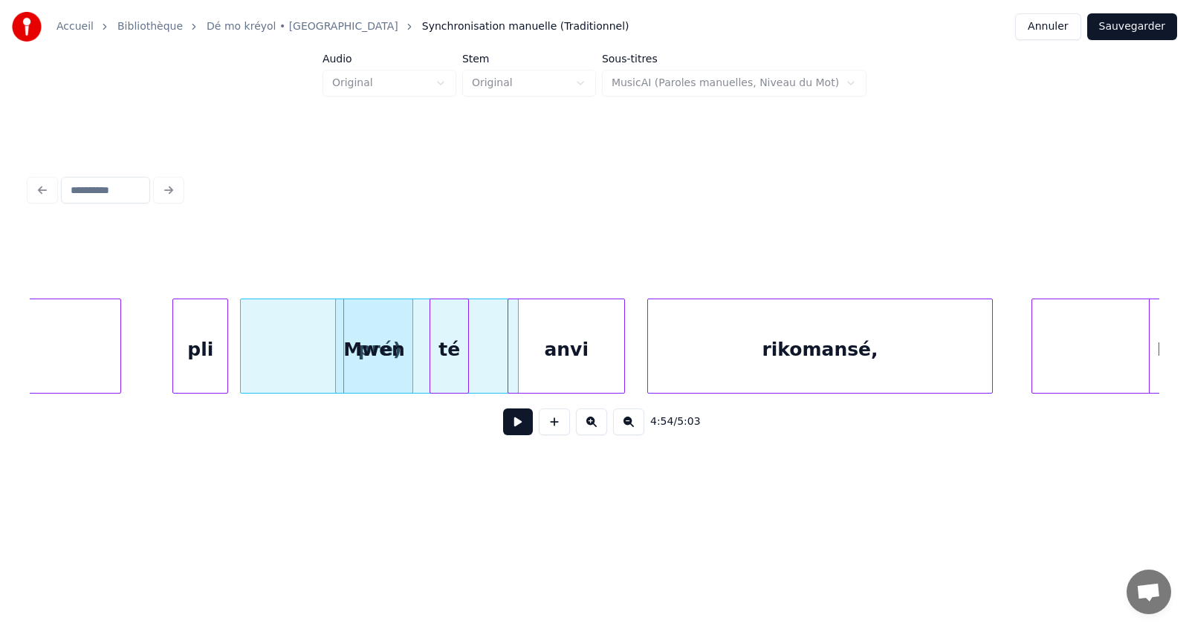
click at [587, 435] on button at bounding box center [591, 422] width 31 height 27
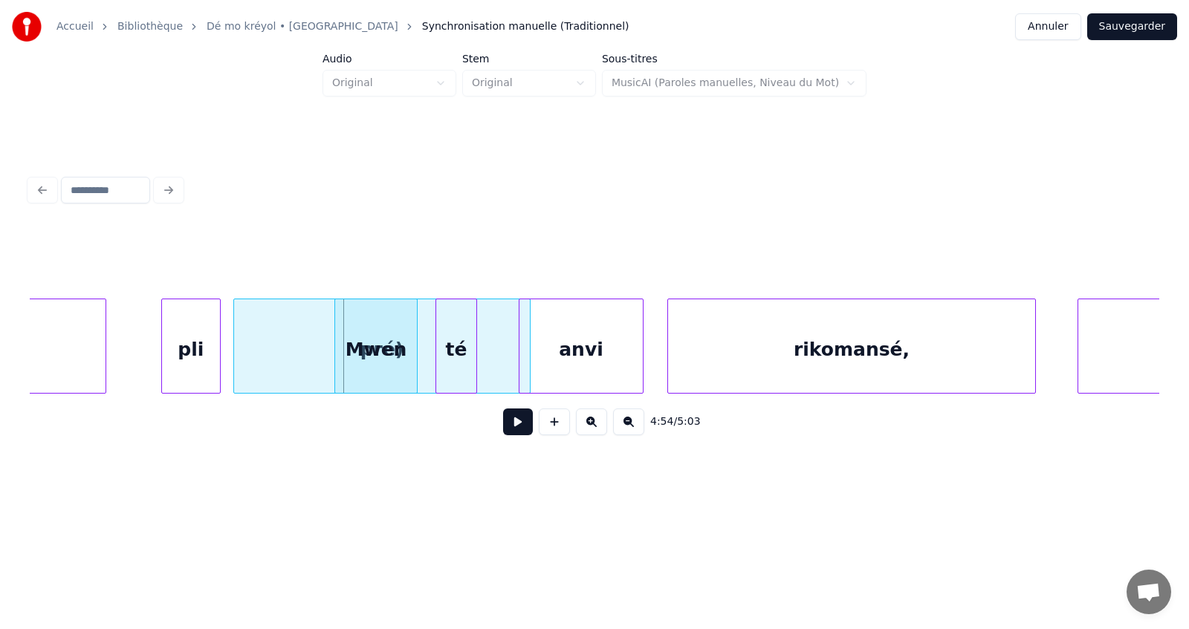
click at [587, 435] on button at bounding box center [591, 422] width 31 height 27
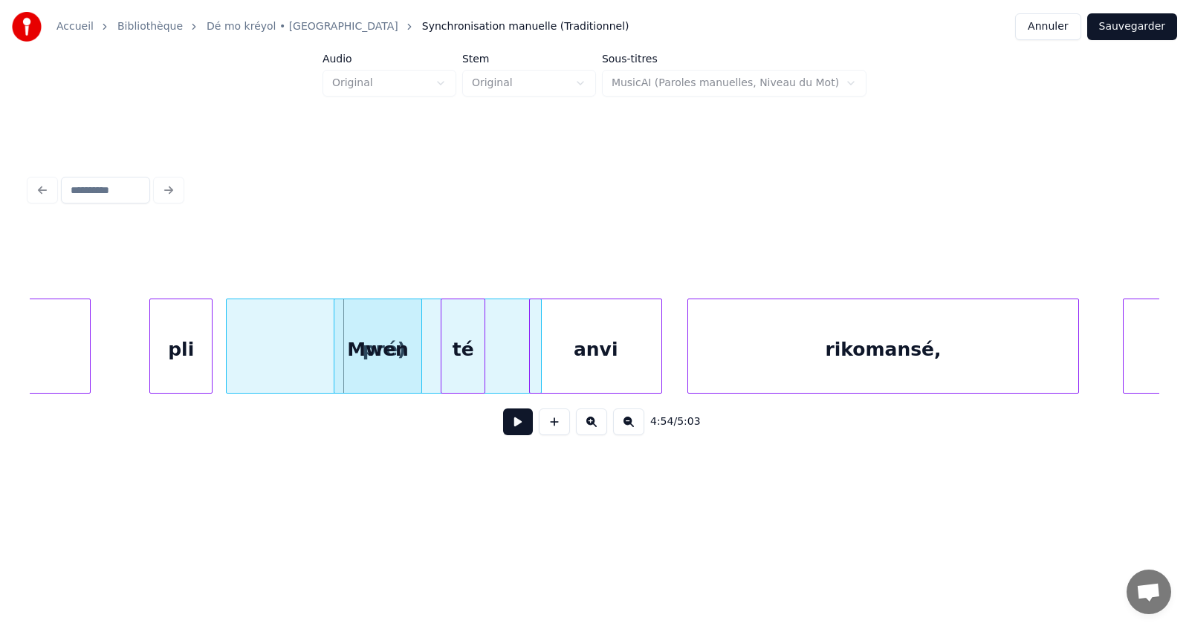
click at [587, 435] on button at bounding box center [591, 422] width 31 height 27
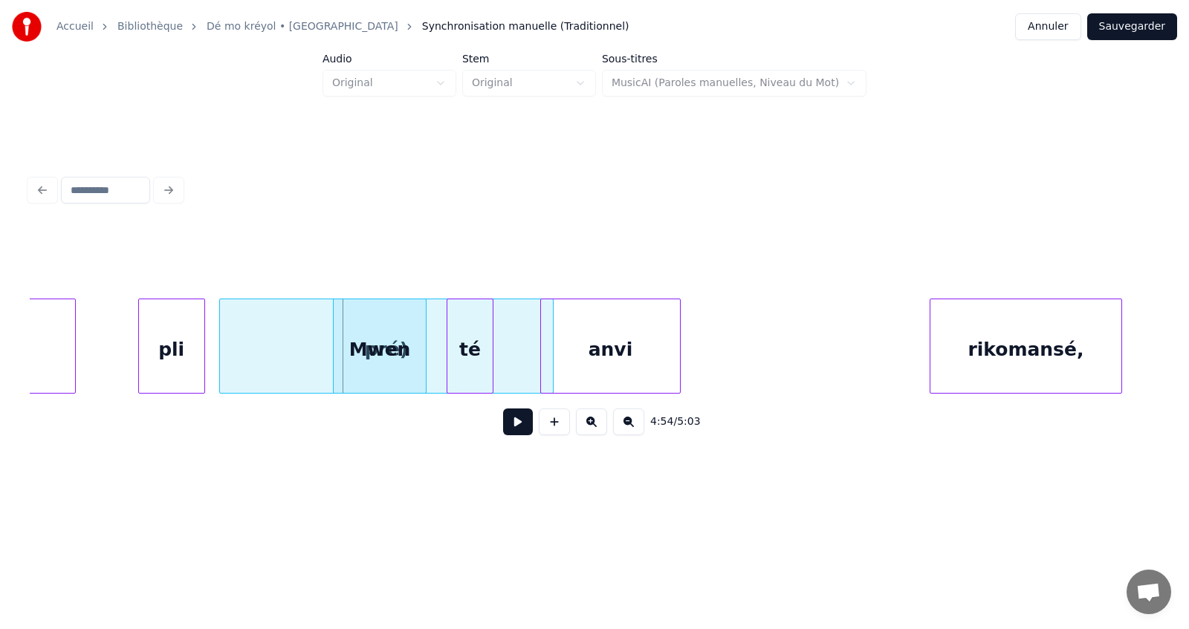
click at [933, 351] on div at bounding box center [932, 346] width 4 height 94
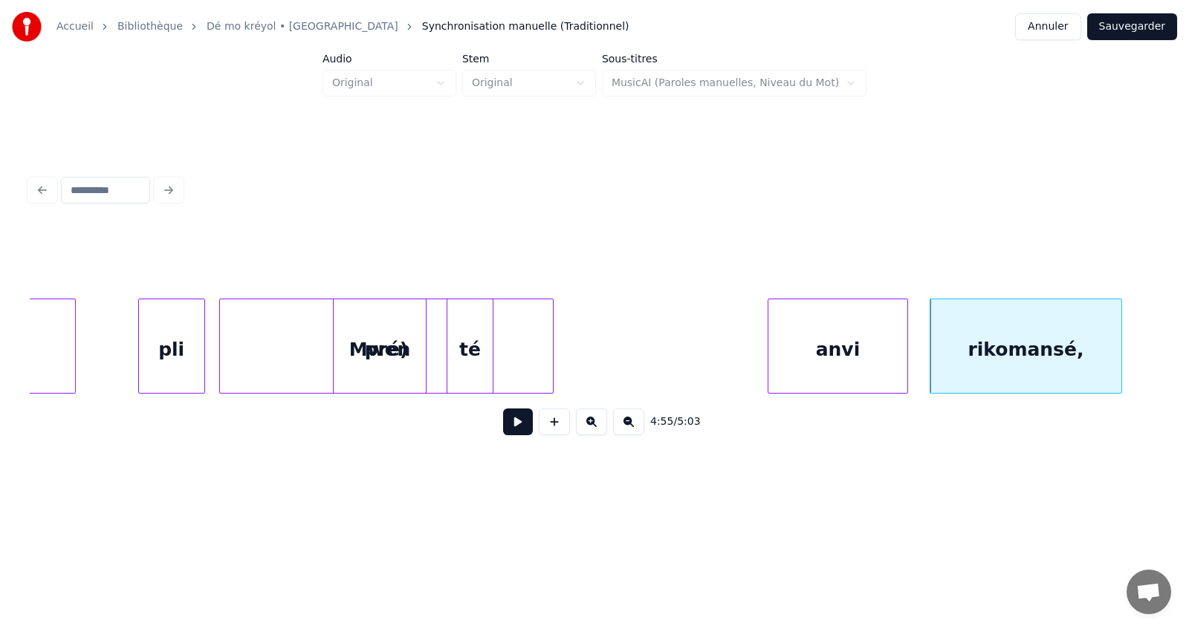
click at [857, 348] on div "anvi" at bounding box center [837, 349] width 139 height 101
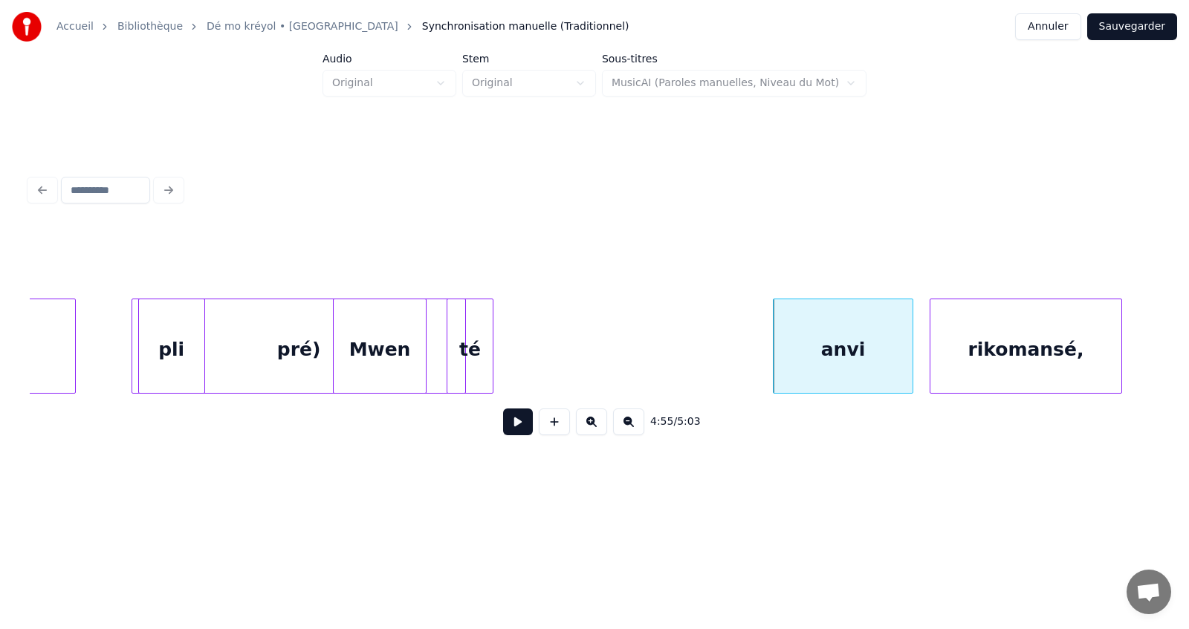
click at [441, 363] on div "pré)" at bounding box center [298, 349] width 333 height 101
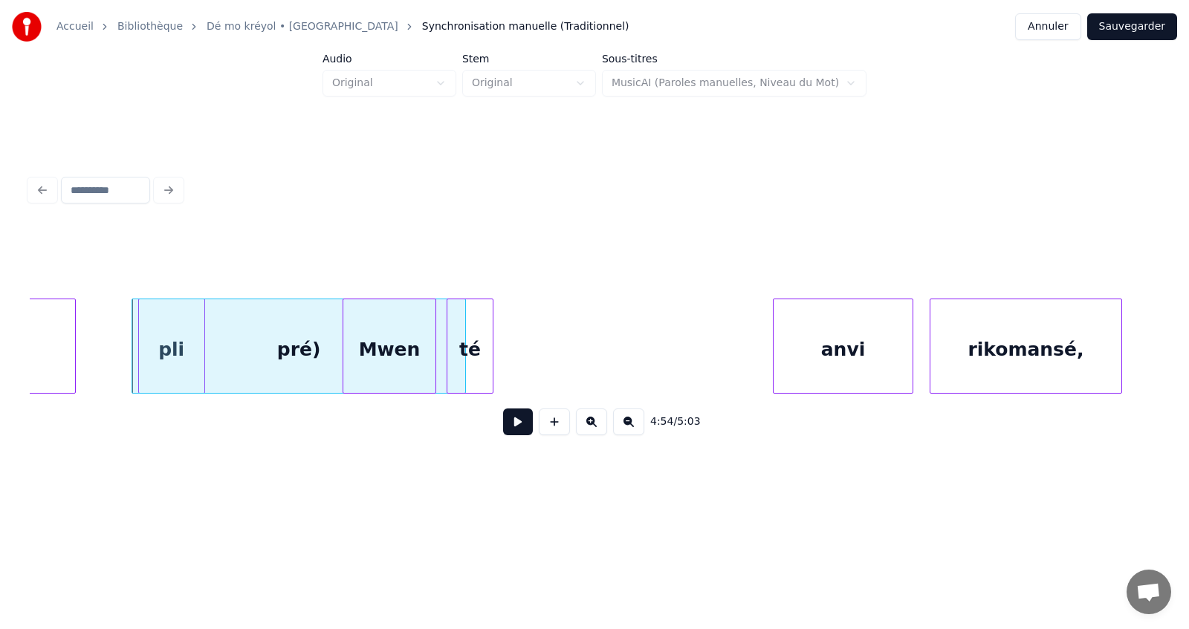
click at [409, 360] on div "Mwen" at bounding box center [389, 349] width 92 height 101
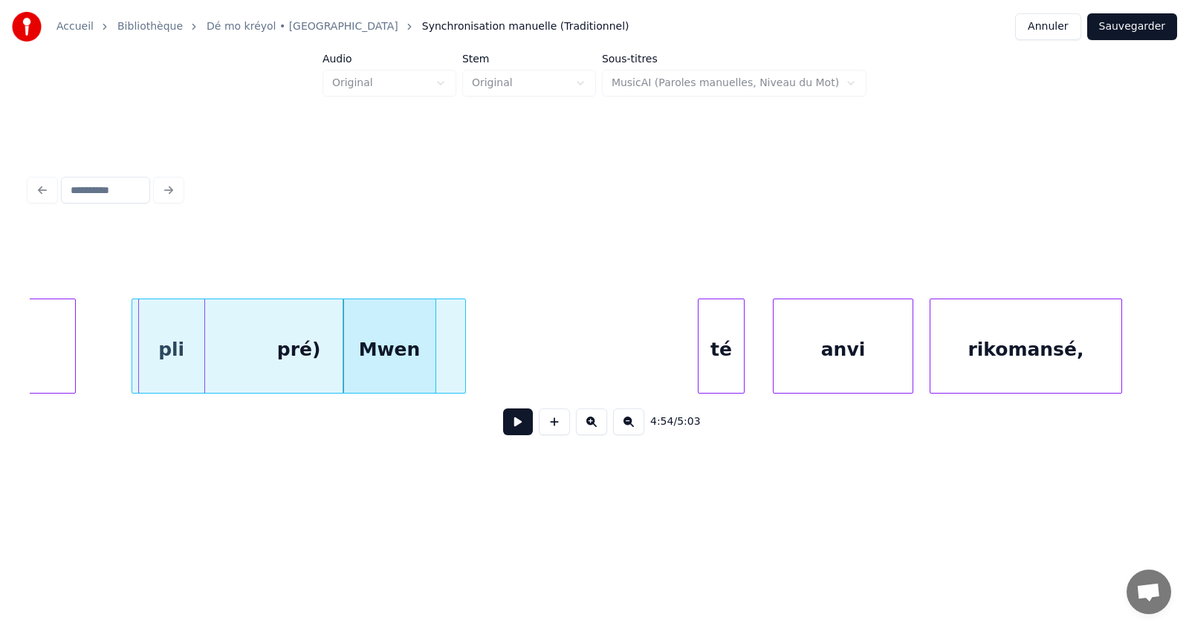
click at [727, 359] on div "té" at bounding box center [720, 349] width 45 height 101
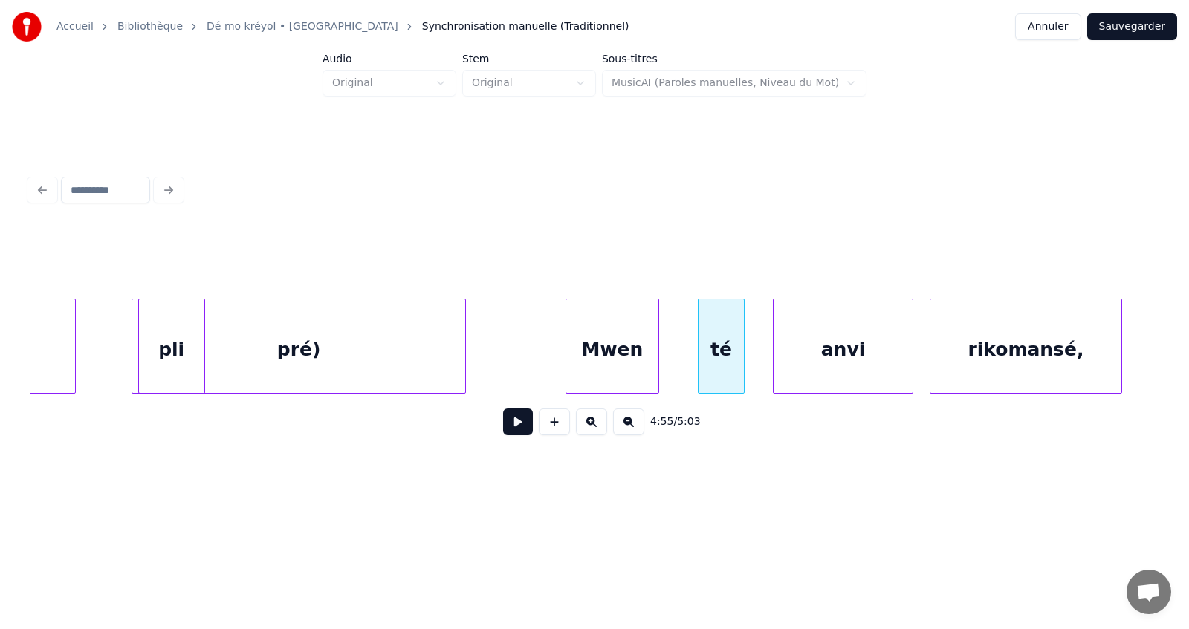
click at [621, 351] on div "Mwen" at bounding box center [612, 349] width 92 height 101
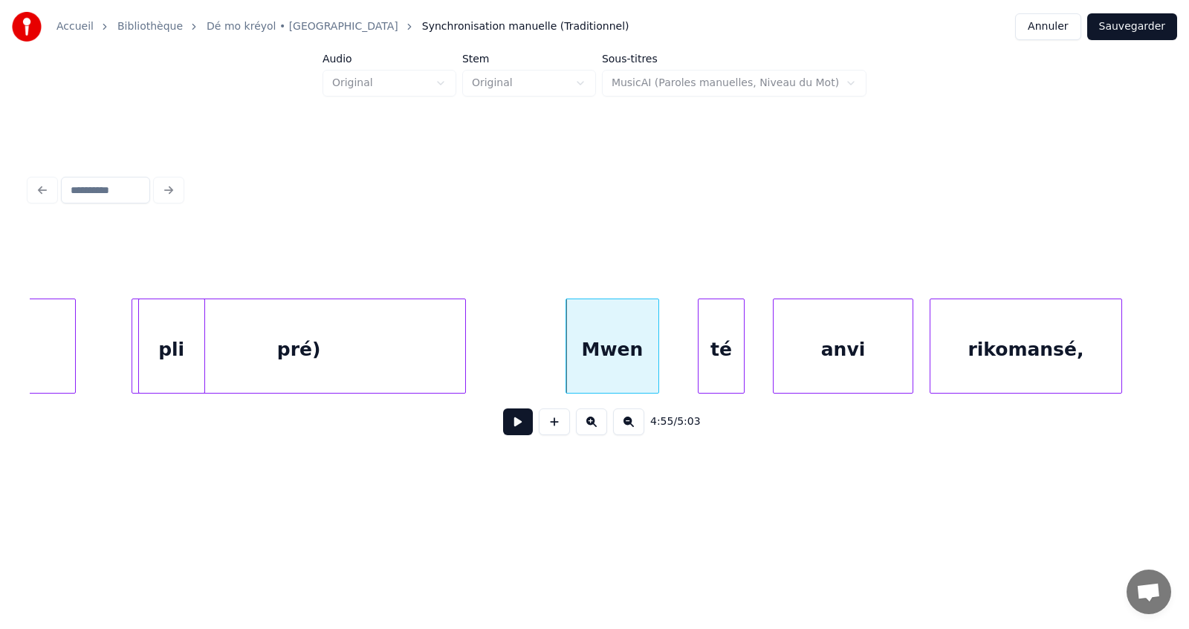
click at [617, 350] on div "Mwen" at bounding box center [612, 349] width 92 height 101
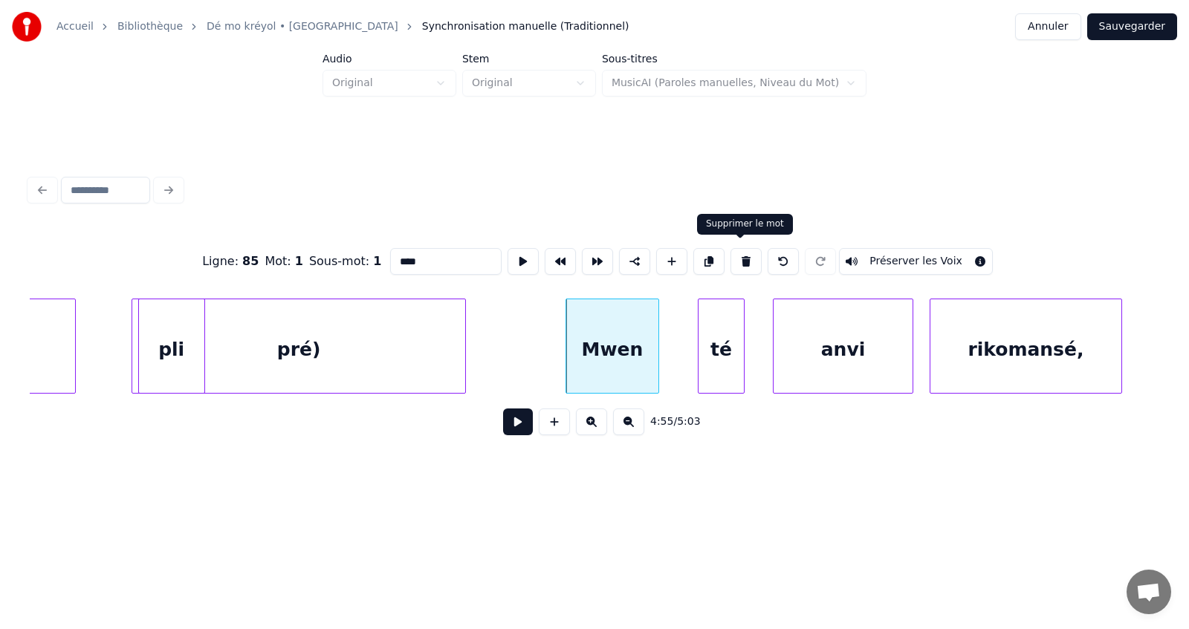
click at [742, 259] on button at bounding box center [745, 261] width 31 height 27
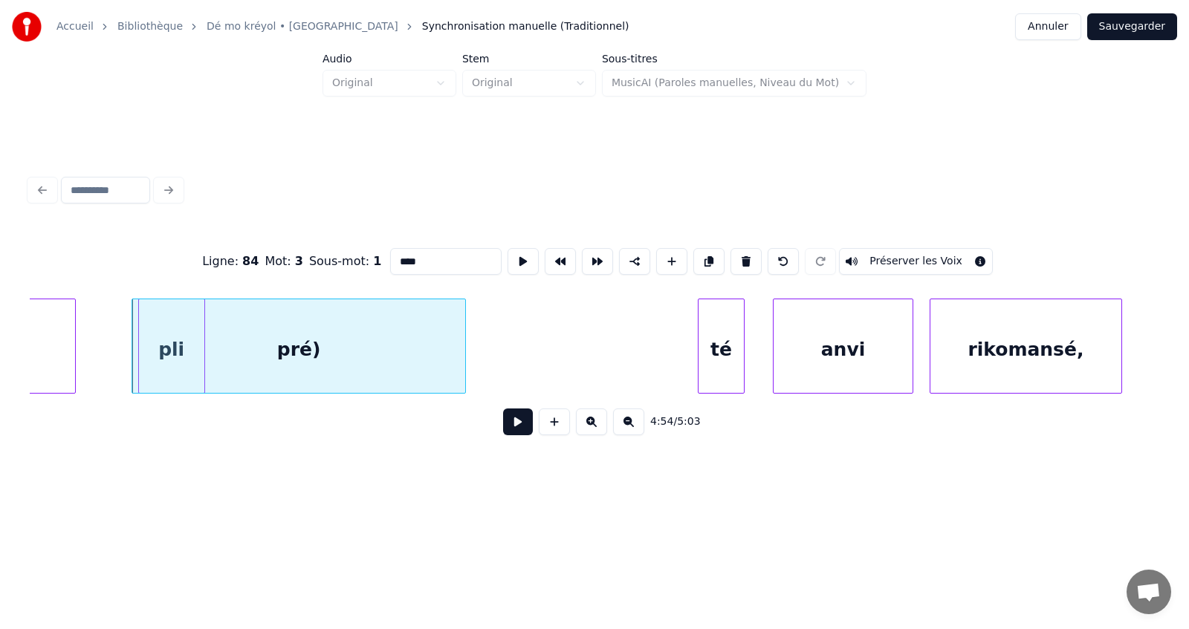
click at [722, 346] on div "té" at bounding box center [720, 349] width 45 height 101
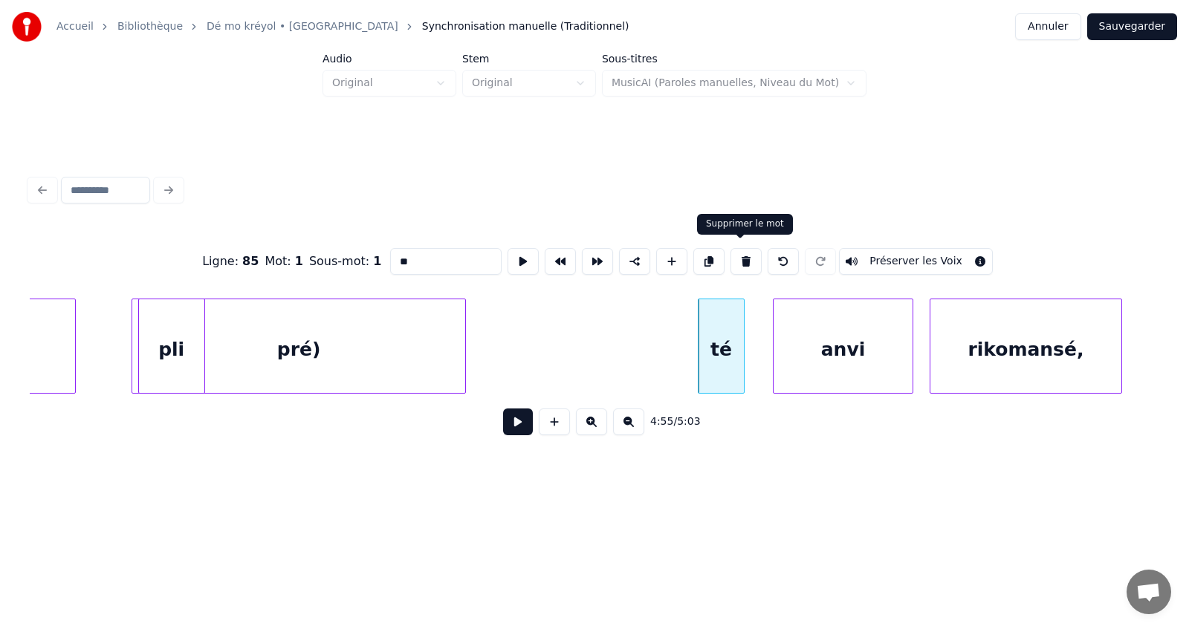
click at [742, 259] on button at bounding box center [745, 261] width 31 height 27
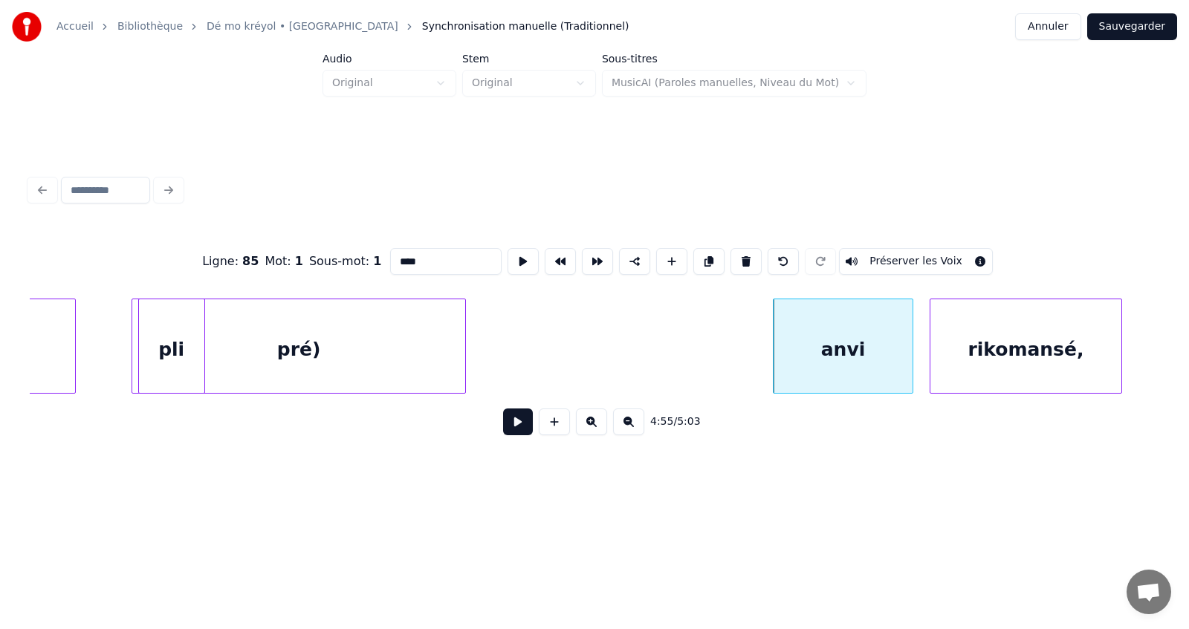
click at [810, 347] on div "anvi" at bounding box center [843, 349] width 139 height 101
click at [740, 259] on button at bounding box center [745, 261] width 31 height 27
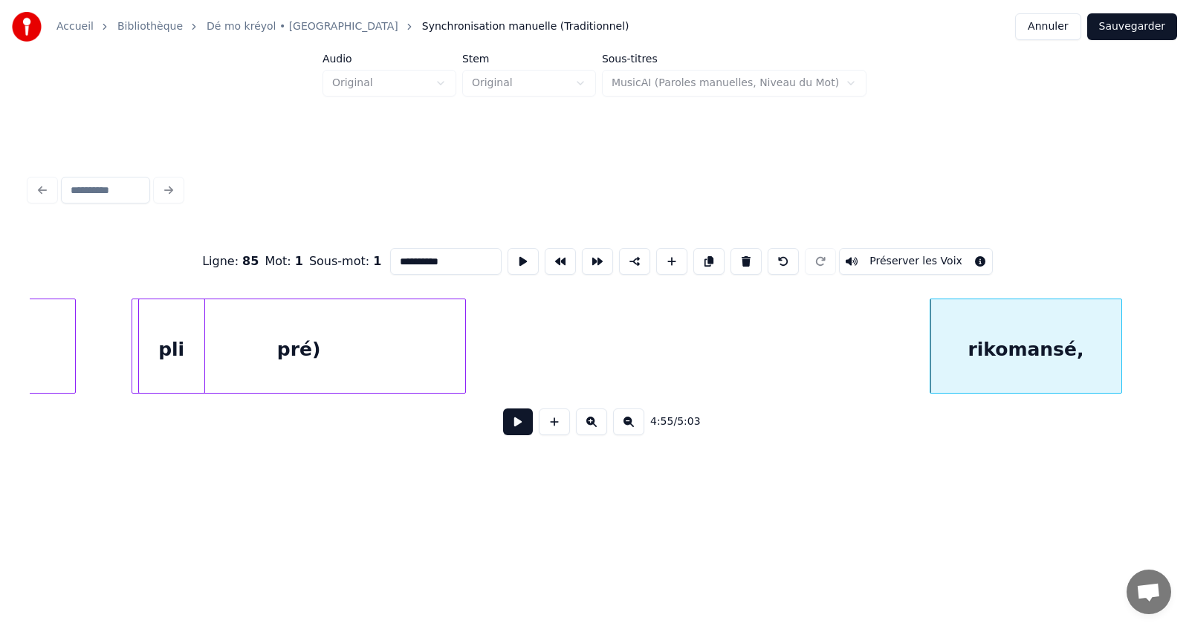
click at [963, 339] on div "rikomansé," at bounding box center [1025, 349] width 191 height 101
click at [741, 262] on button at bounding box center [745, 261] width 31 height 27
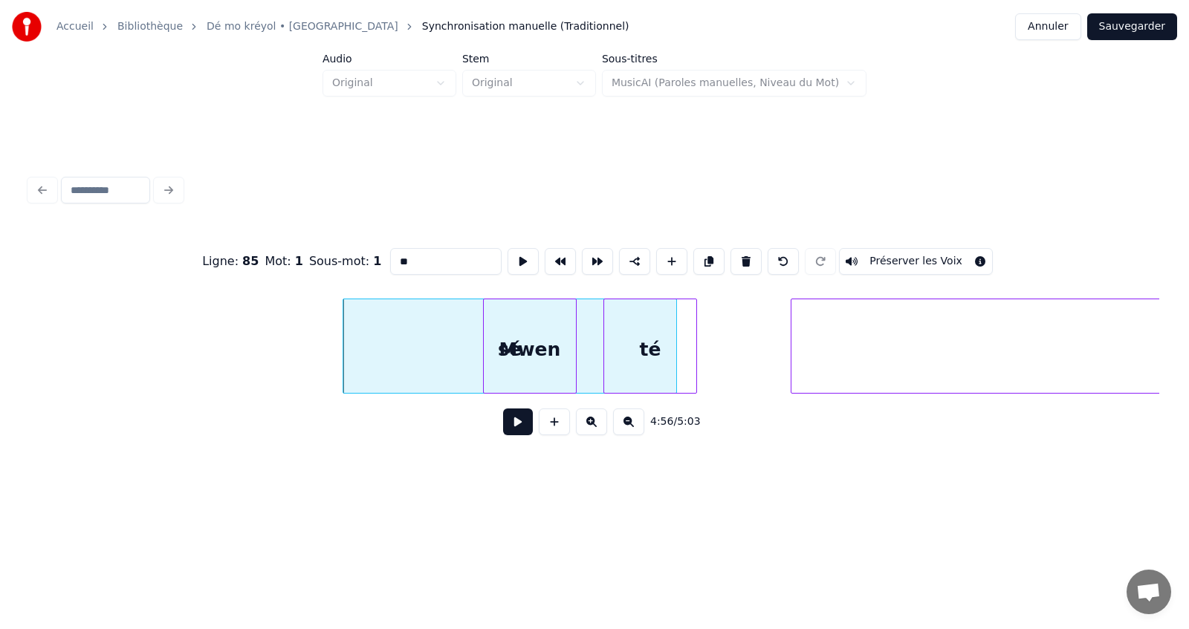
scroll to position [0, 197703]
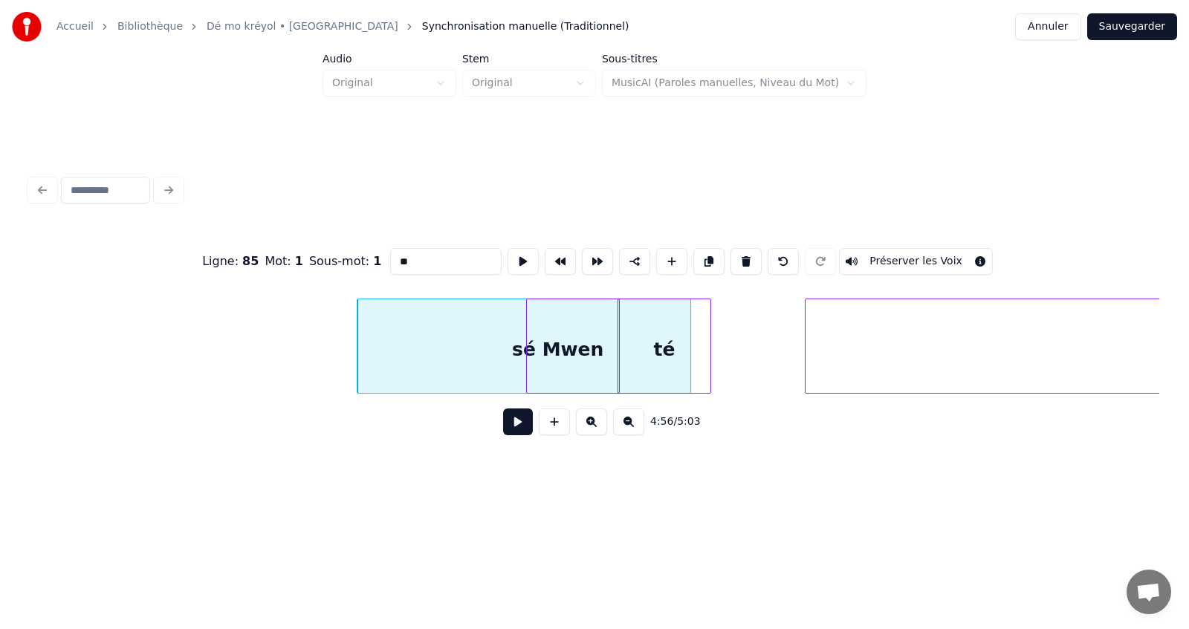
click at [561, 357] on div "Mwen" at bounding box center [573, 349] width 92 height 101
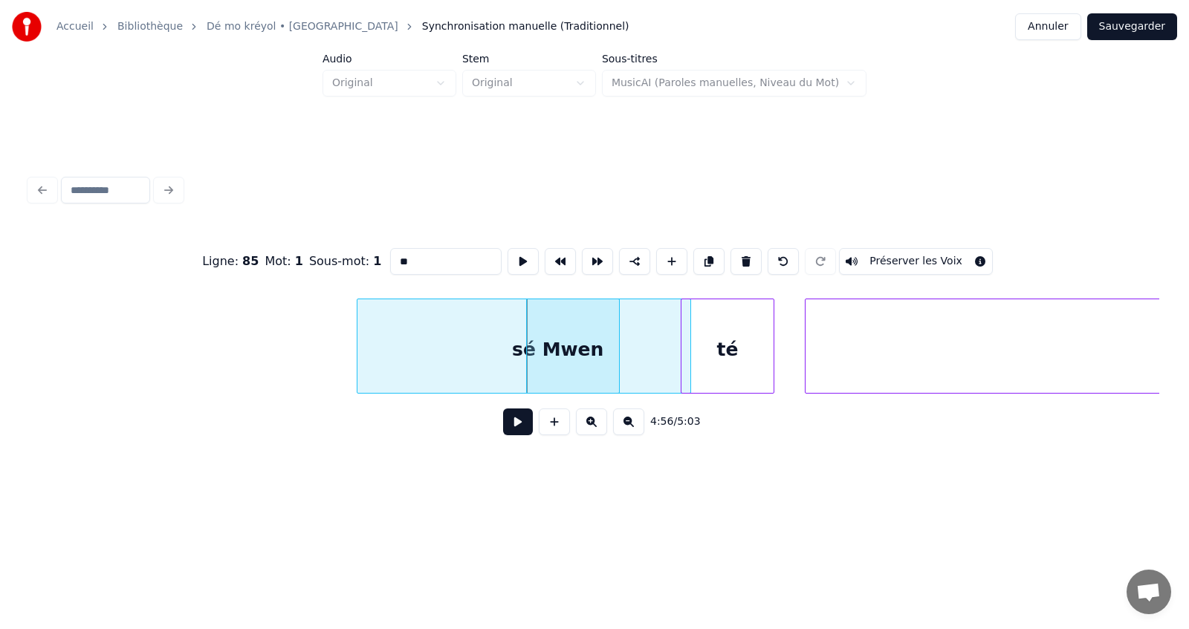
click at [724, 361] on div "té" at bounding box center [727, 349] width 92 height 101
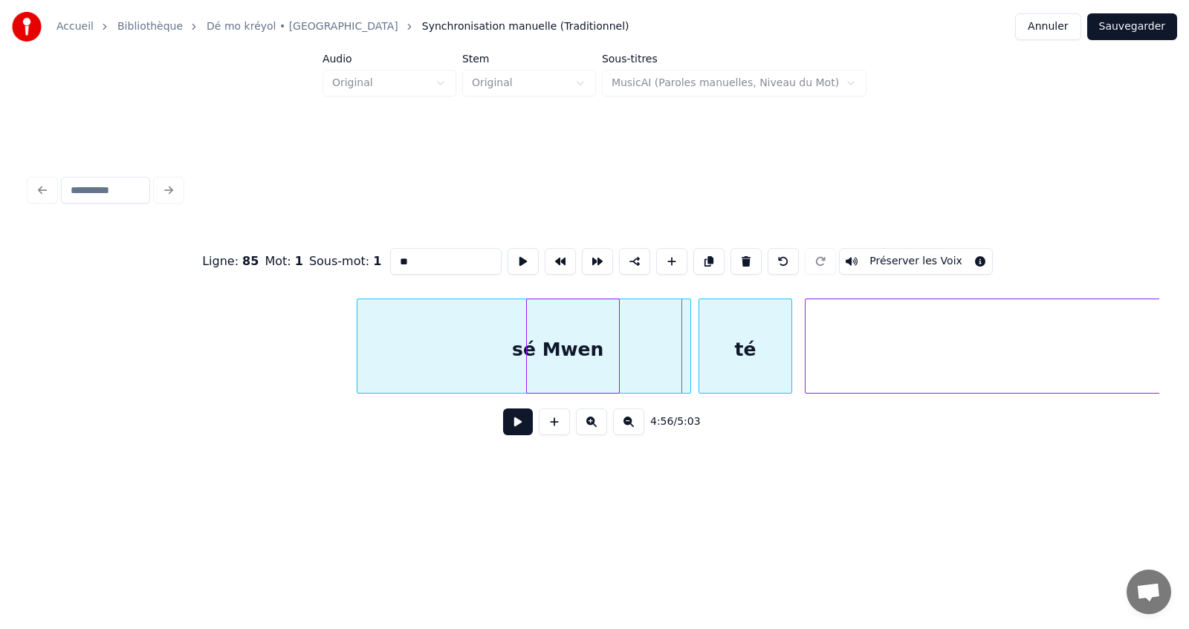
click at [752, 354] on div "té" at bounding box center [745, 349] width 92 height 101
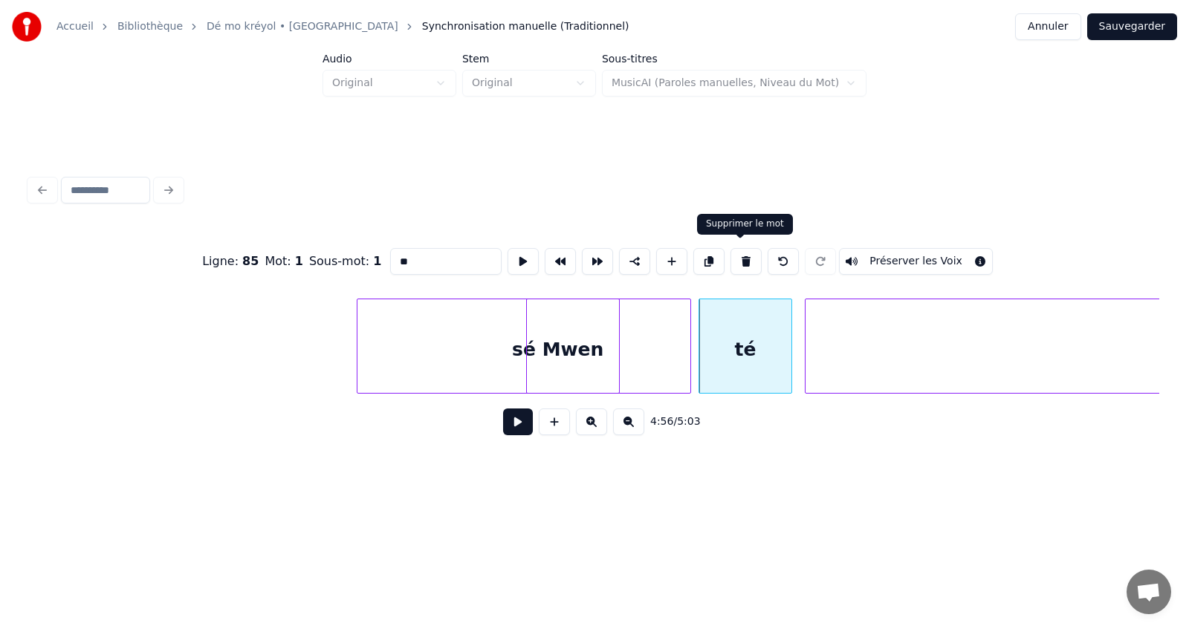
click at [742, 259] on button at bounding box center [745, 261] width 31 height 27
click at [728, 348] on div "té" at bounding box center [745, 349] width 92 height 101
click at [742, 258] on button at bounding box center [745, 261] width 31 height 27
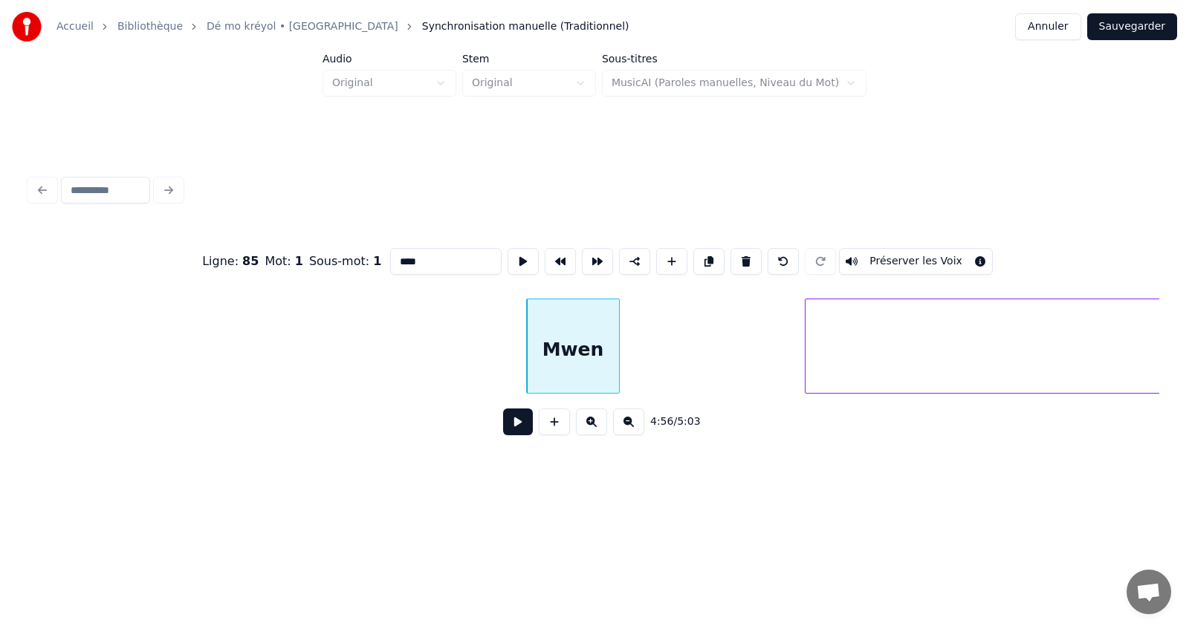
click at [586, 351] on div "Mwen" at bounding box center [573, 349] width 92 height 101
click at [740, 258] on button at bounding box center [745, 261] width 31 height 27
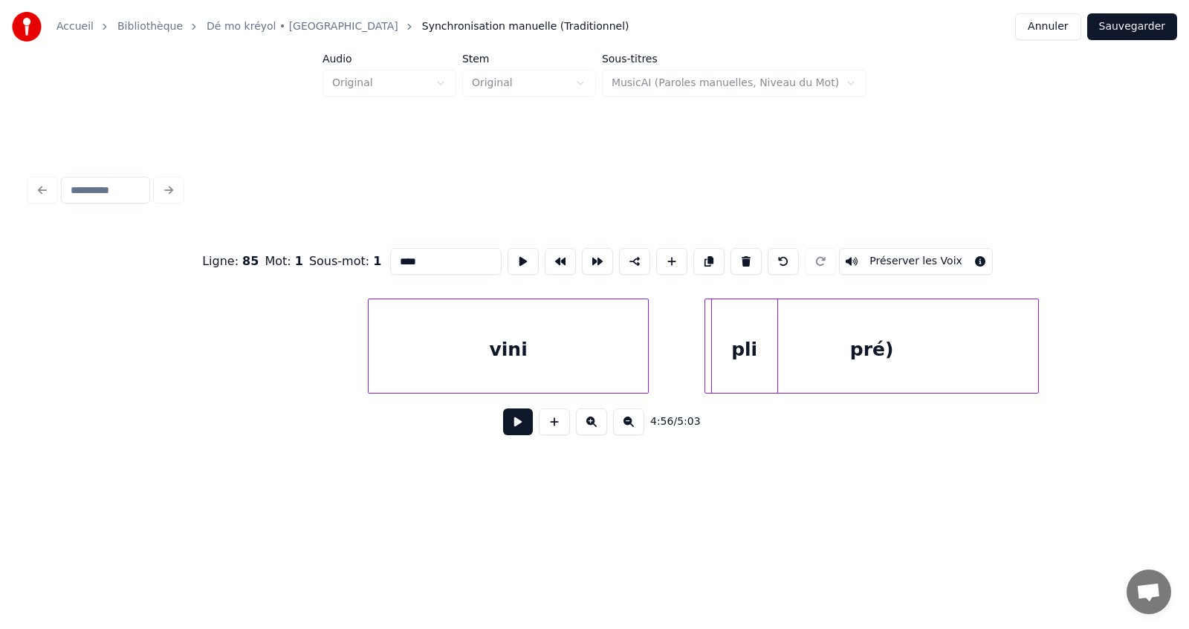
scroll to position [0, 196306]
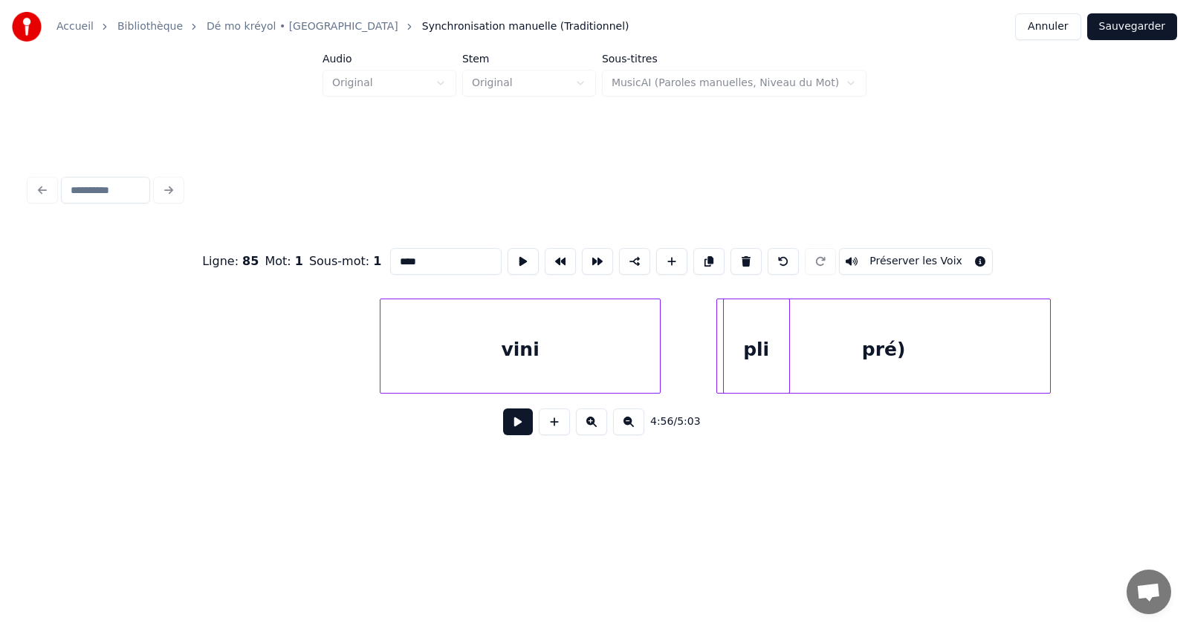
click at [423, 360] on div "vini" at bounding box center [519, 349] width 279 height 101
type input "****"
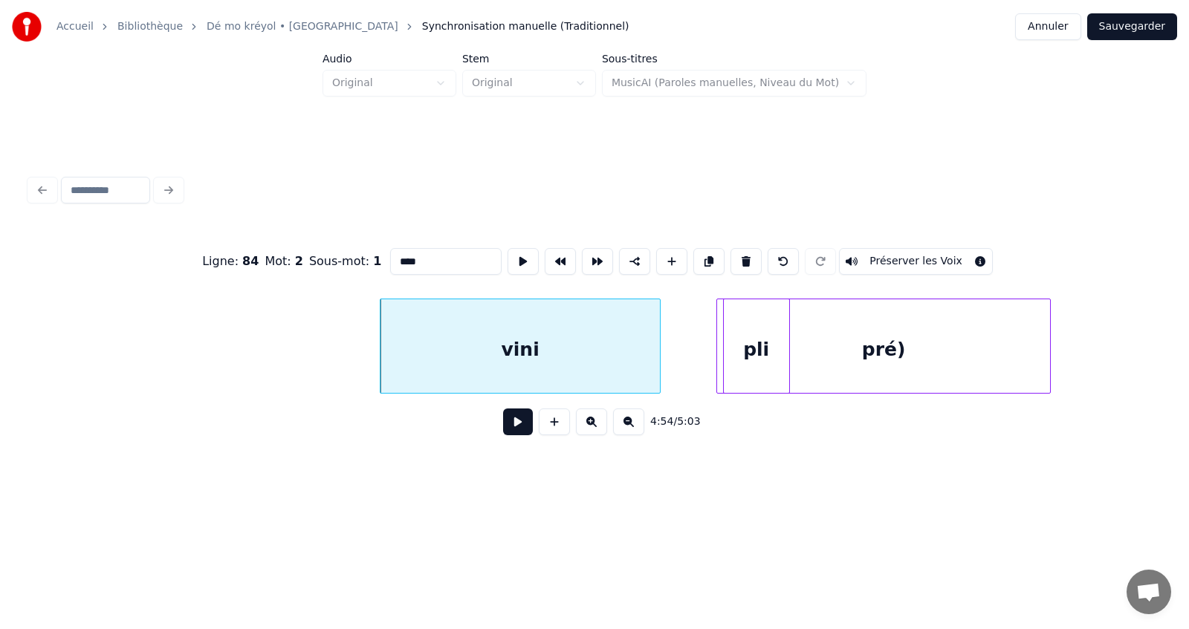
click at [521, 431] on button at bounding box center [518, 422] width 30 height 27
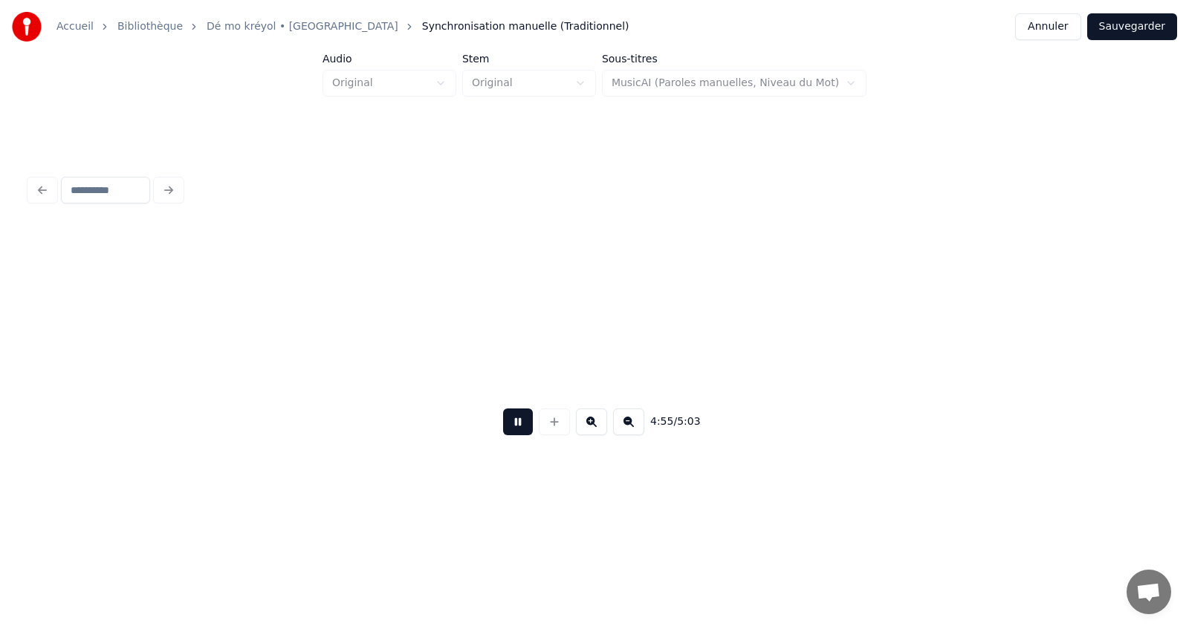
scroll to position [0, 197439]
click at [519, 432] on button at bounding box center [518, 422] width 30 height 27
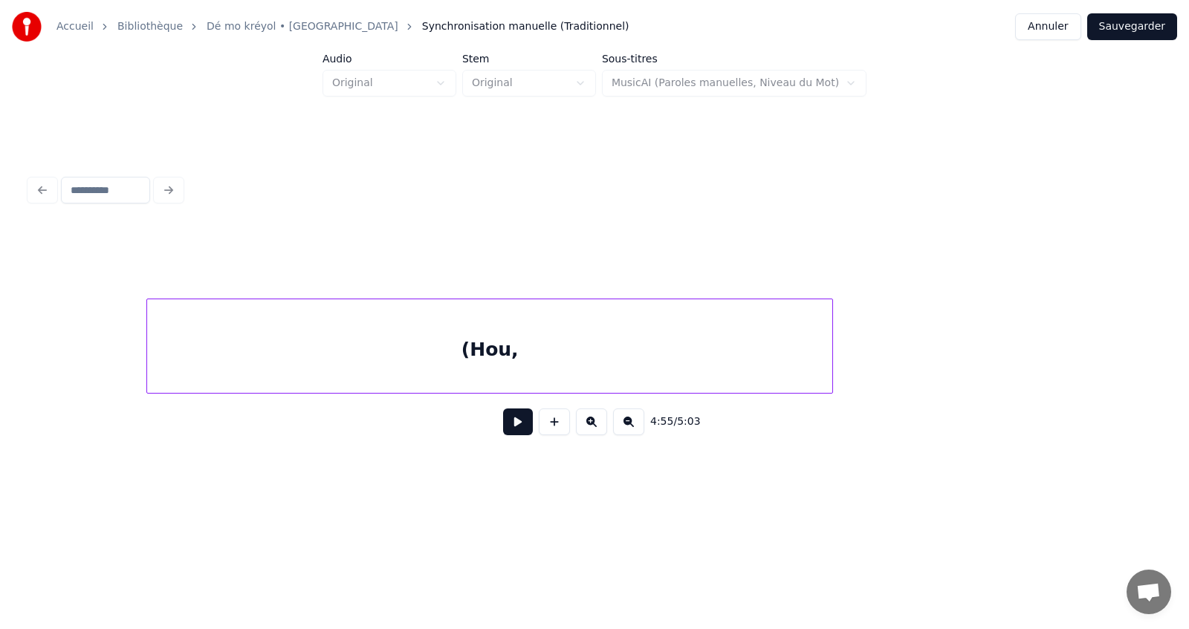
scroll to position [0, 195061]
click at [627, 426] on button at bounding box center [628, 422] width 31 height 27
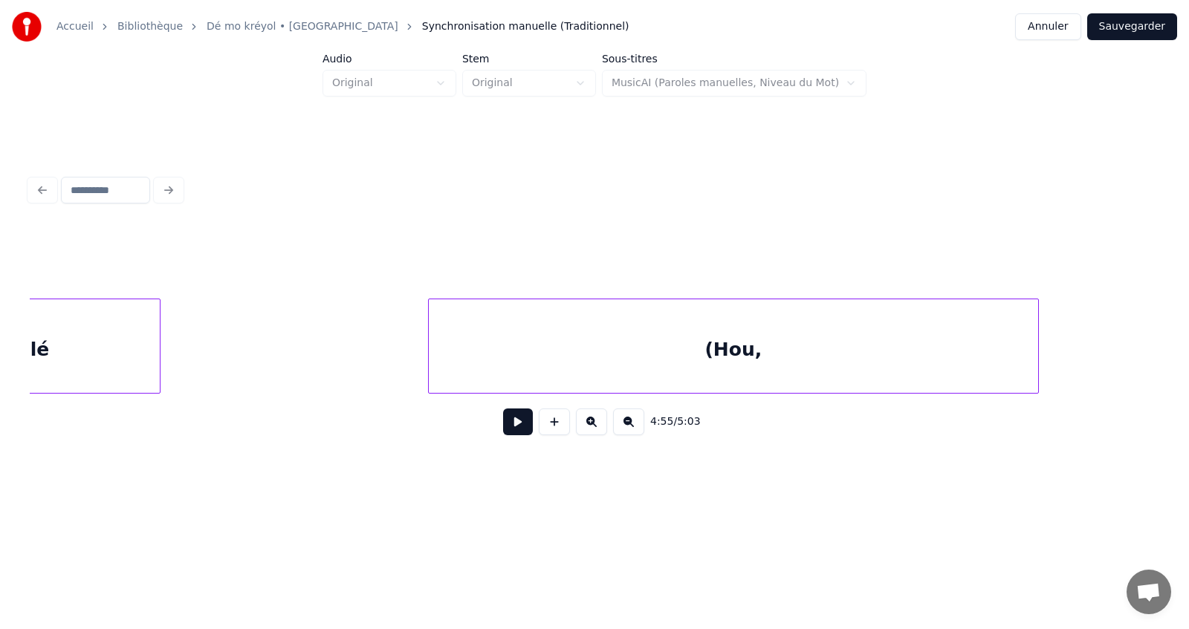
click at [627, 426] on button at bounding box center [628, 422] width 31 height 27
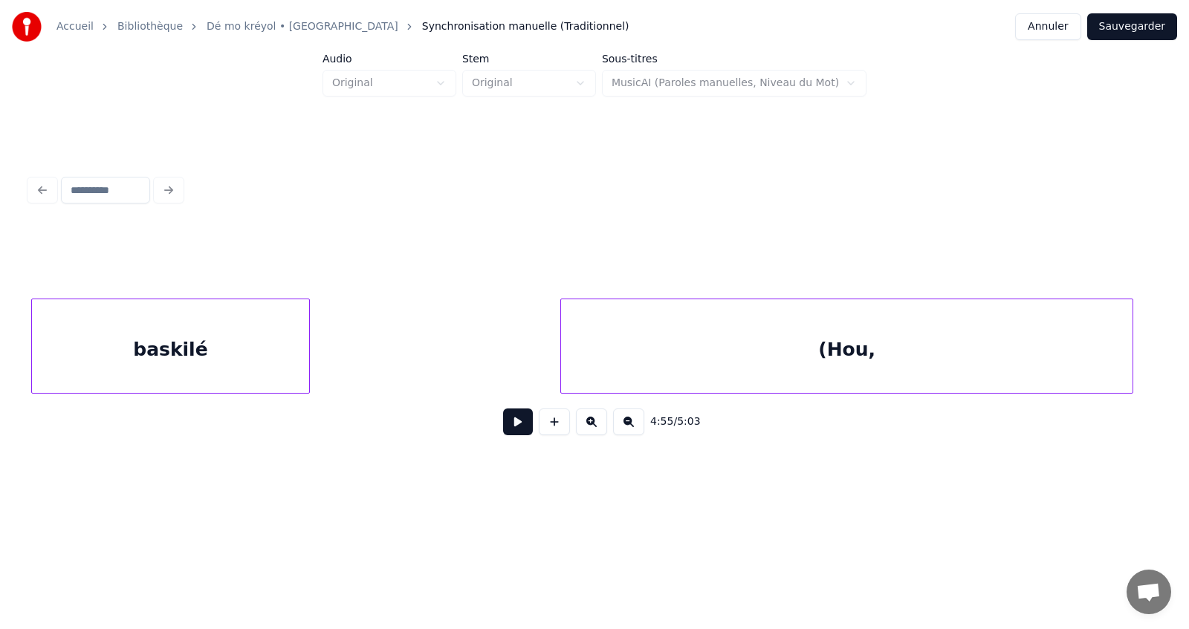
click at [626, 426] on button at bounding box center [628, 422] width 31 height 27
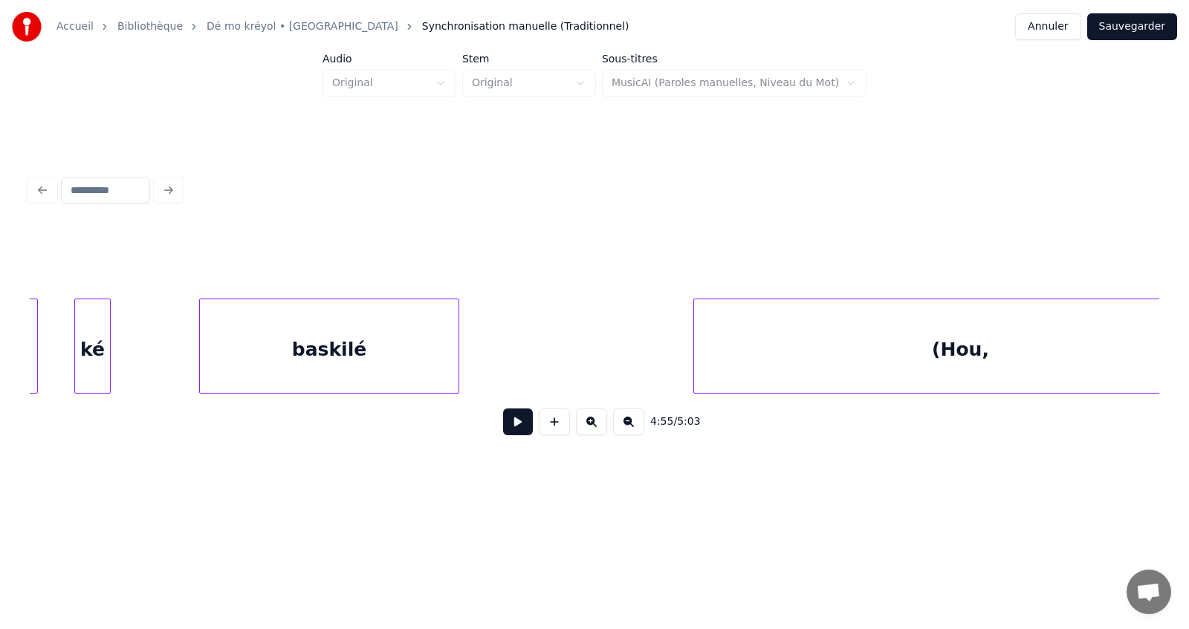
click at [623, 424] on button at bounding box center [628, 422] width 31 height 27
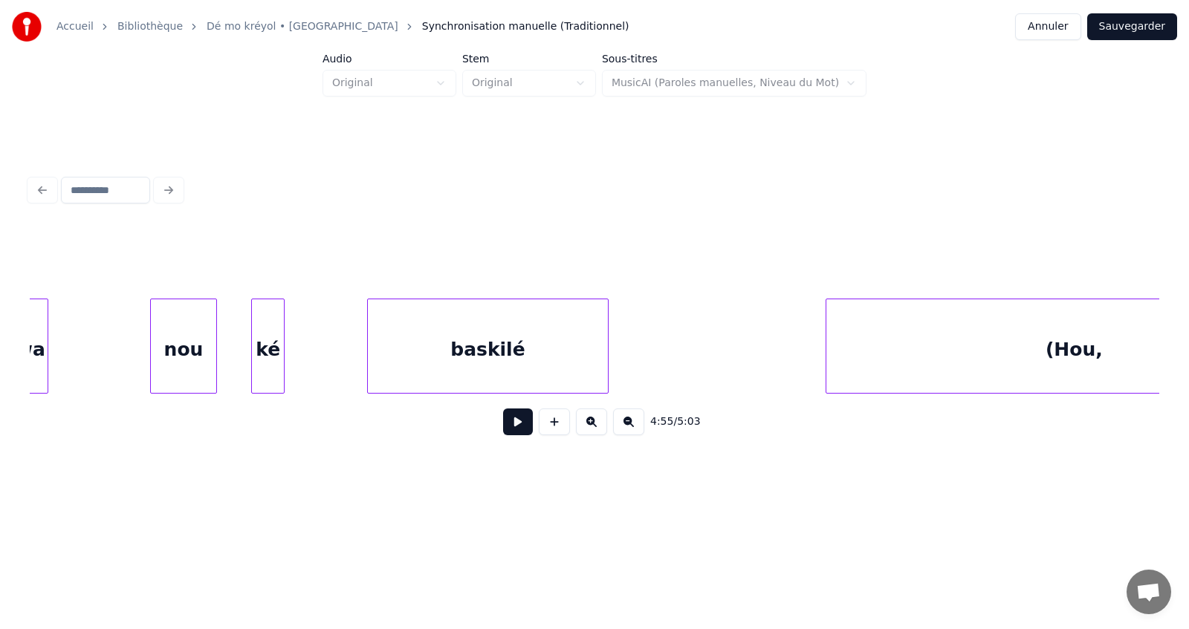
click at [623, 423] on button at bounding box center [628, 422] width 31 height 27
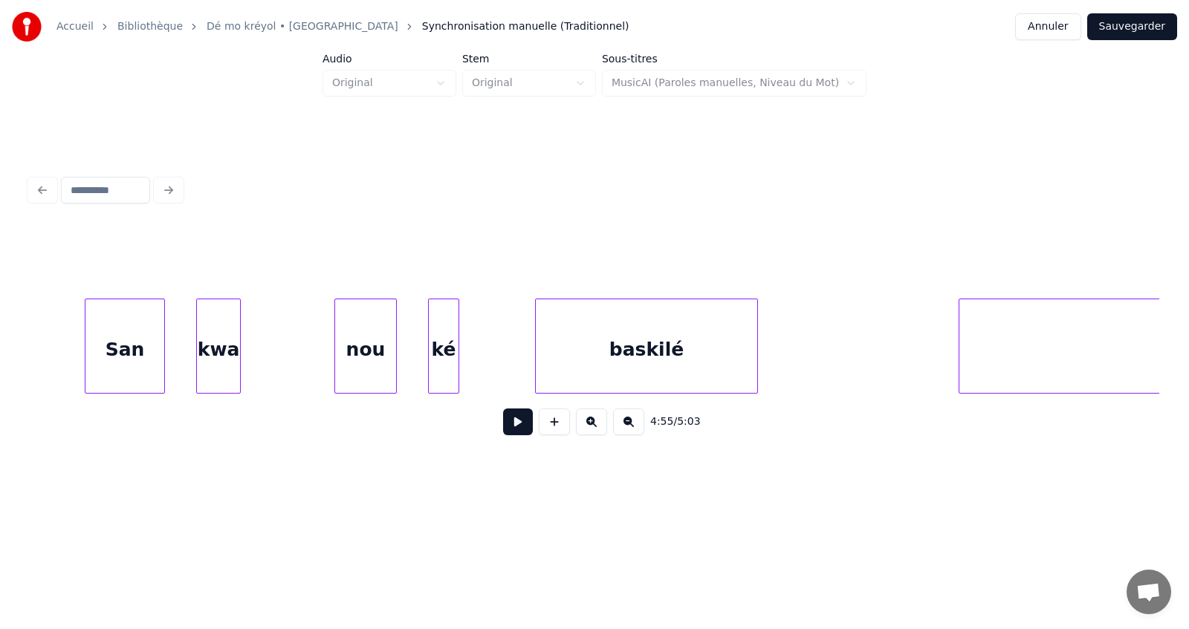
click at [622, 423] on button at bounding box center [628, 422] width 31 height 27
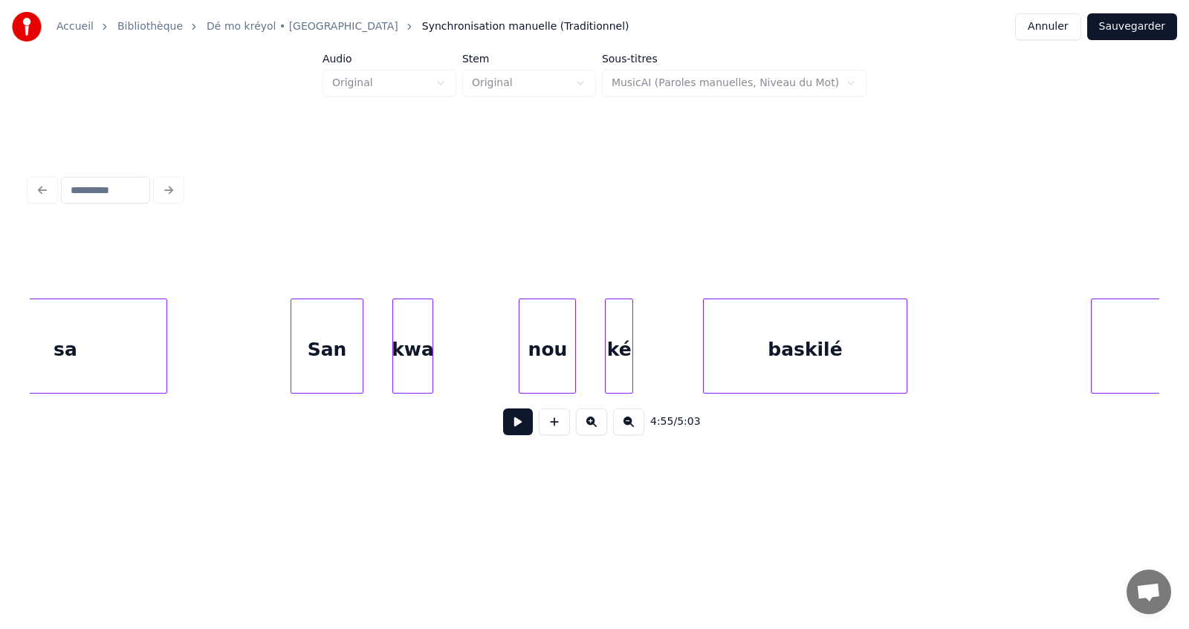
click at [796, 361] on div "baskilé" at bounding box center [805, 349] width 203 height 101
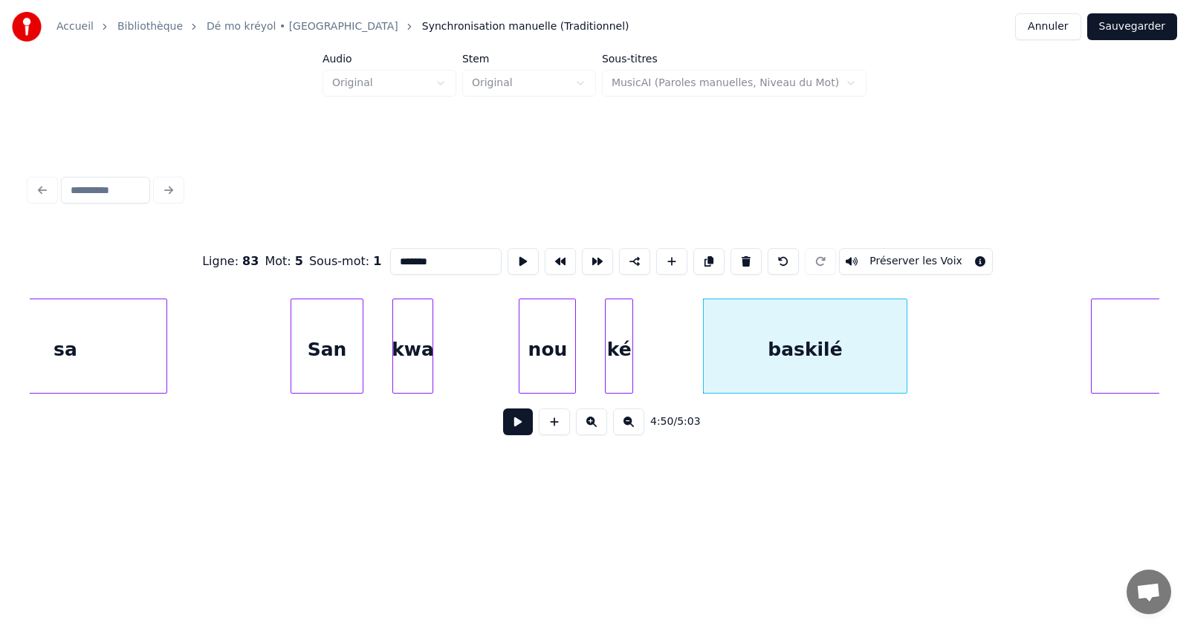
click at [515, 429] on button at bounding box center [518, 422] width 30 height 27
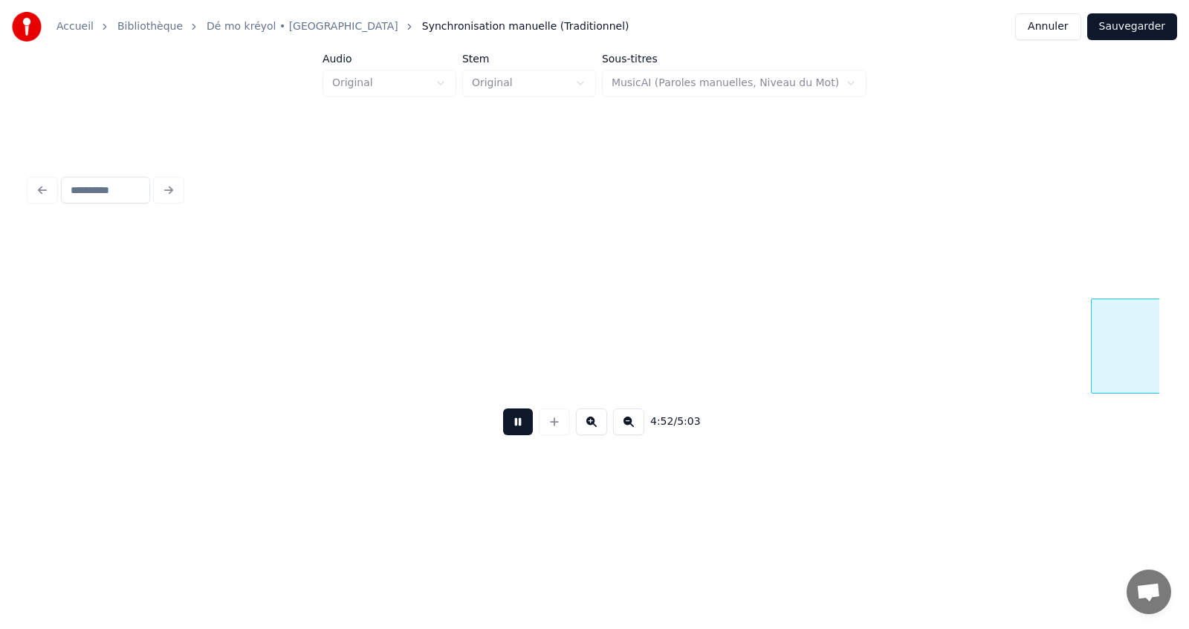
scroll to position [0, 119361]
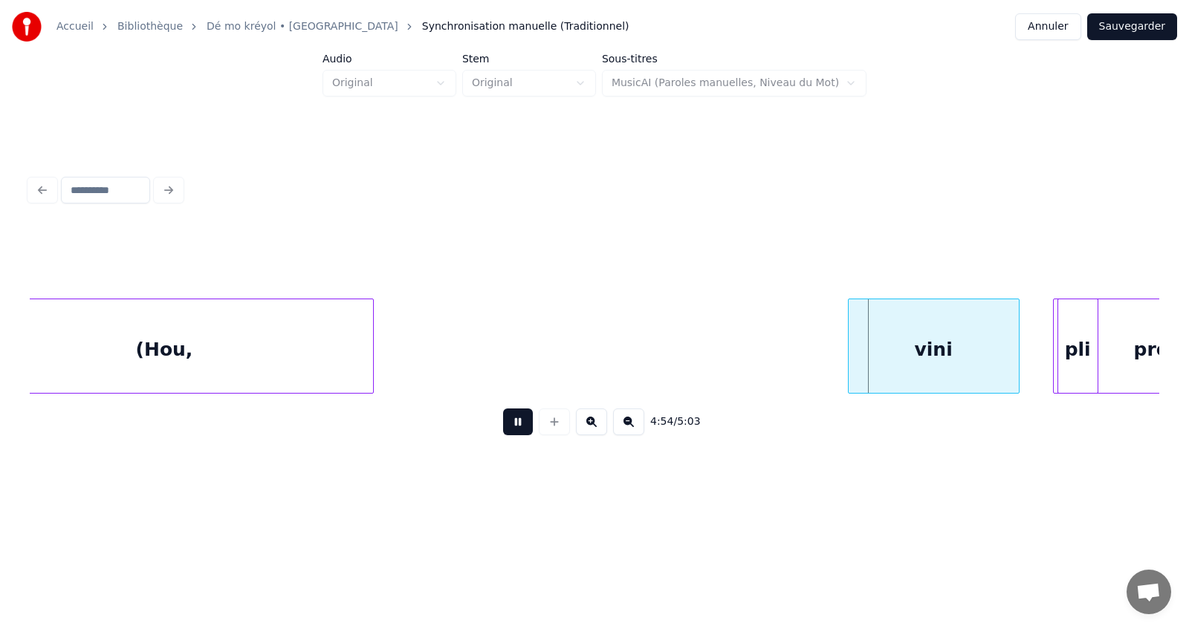
click at [515, 428] on button at bounding box center [518, 422] width 30 height 27
click at [626, 425] on button at bounding box center [628, 422] width 31 height 27
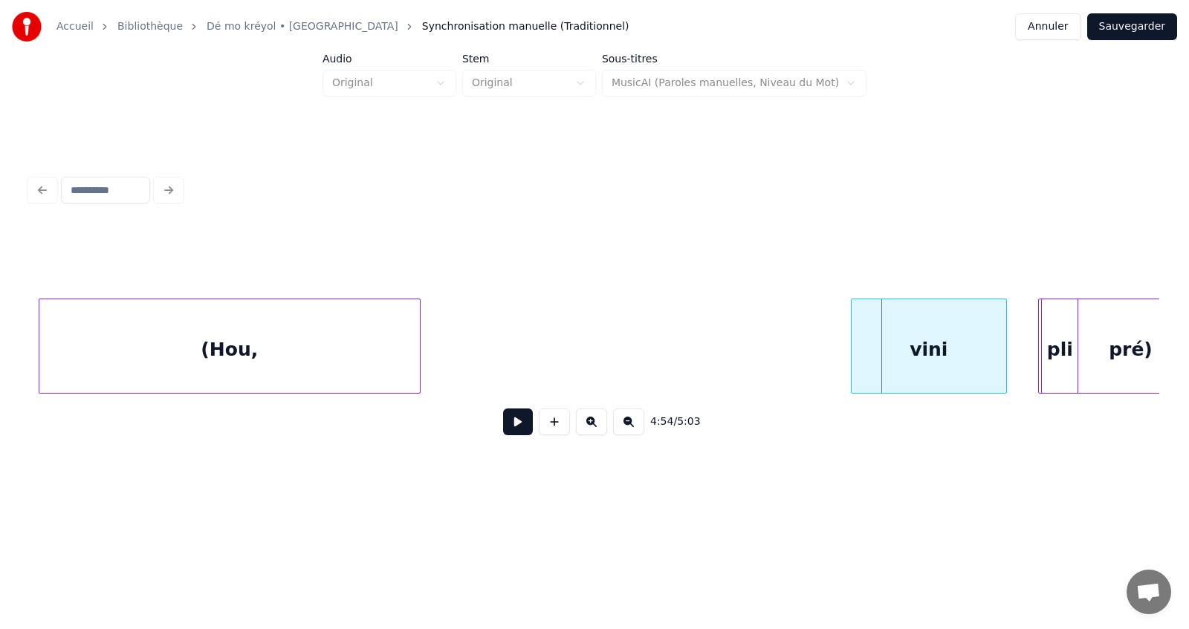
click at [626, 426] on button at bounding box center [628, 422] width 31 height 27
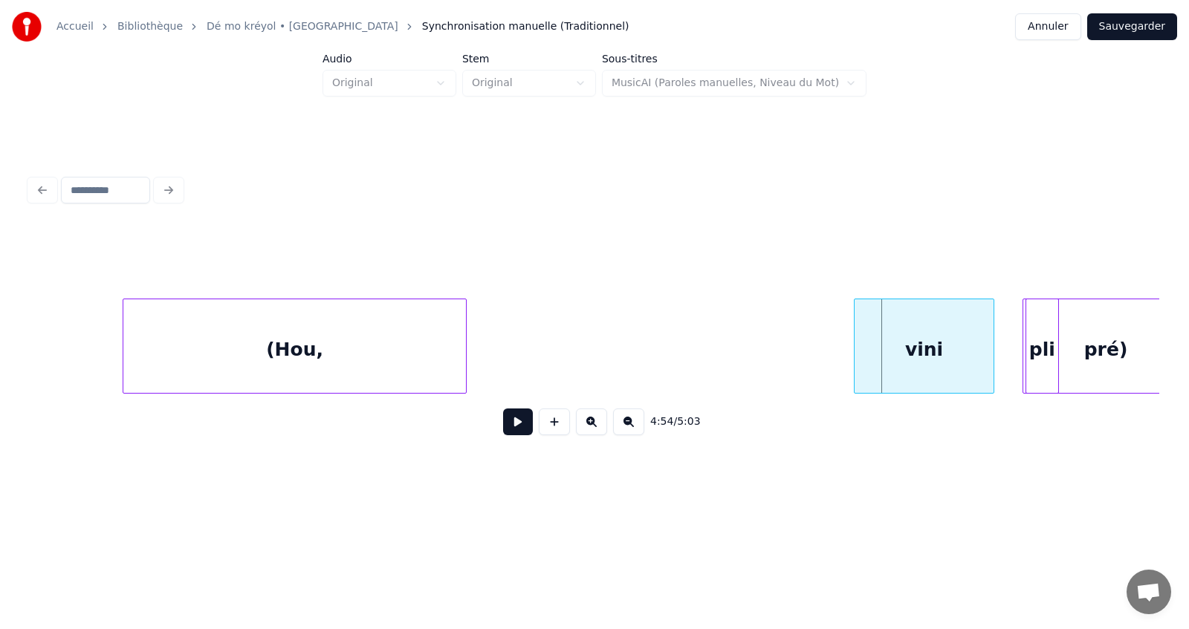
click at [626, 427] on button at bounding box center [628, 422] width 31 height 27
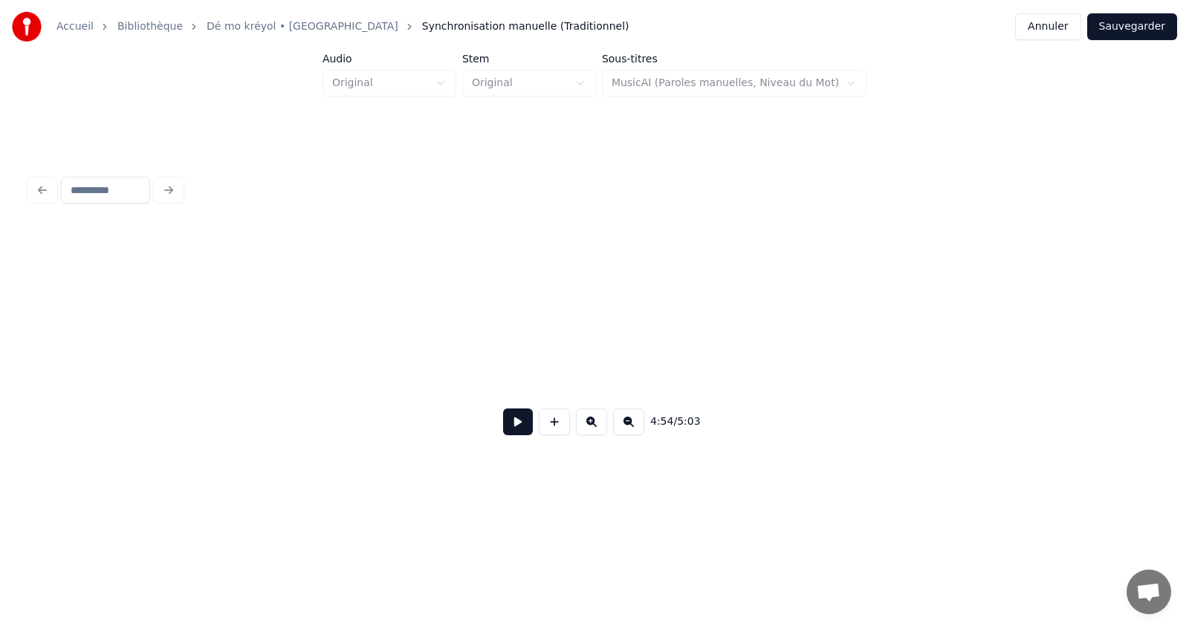
scroll to position [0, 86575]
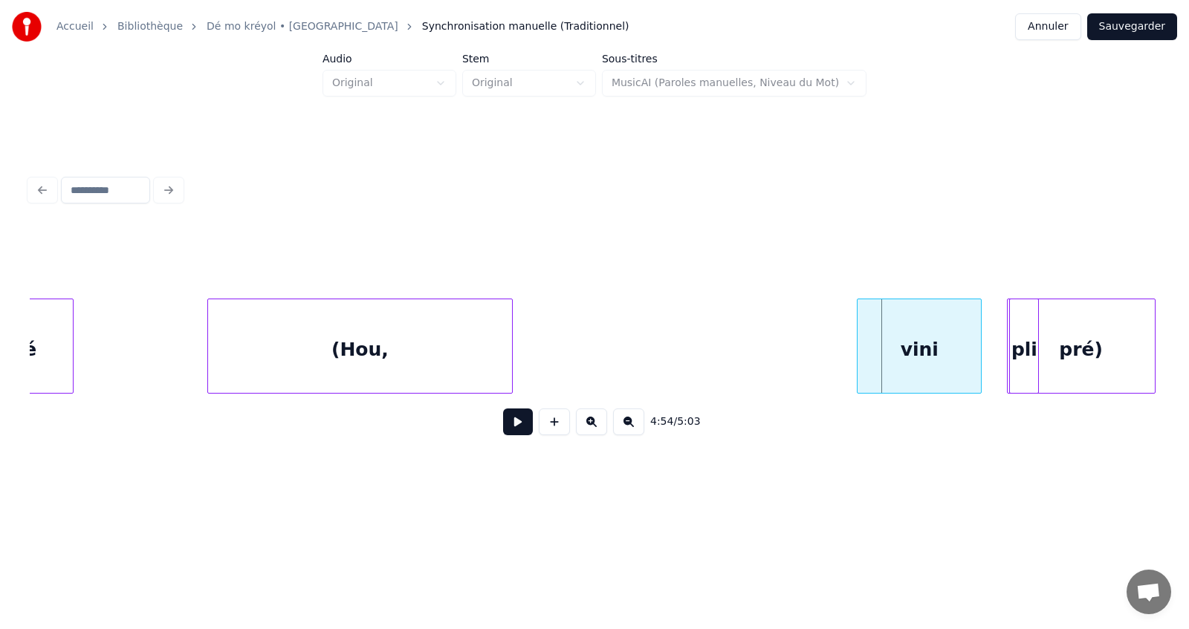
click at [422, 369] on div "(Hou," at bounding box center [360, 349] width 304 height 101
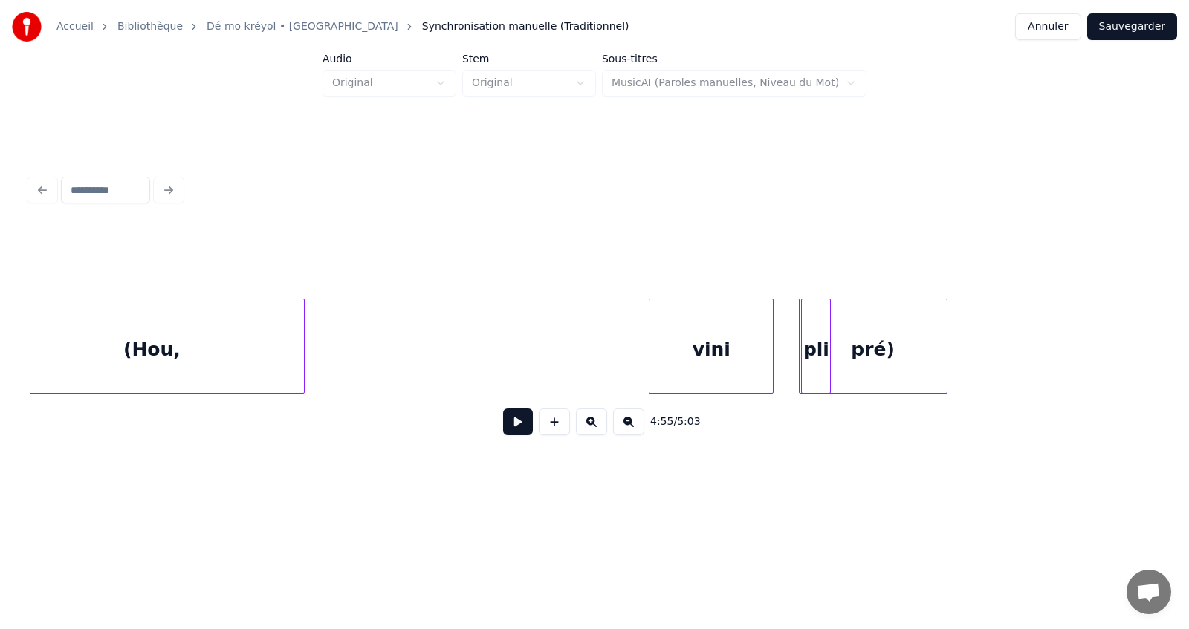
scroll to position [0, 86813]
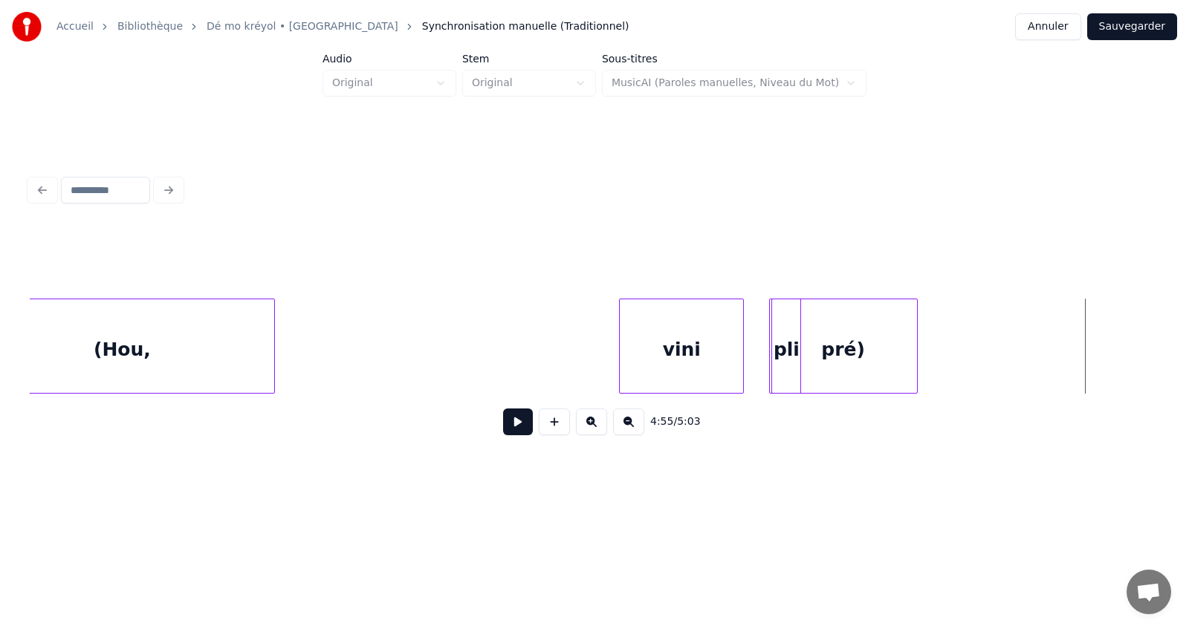
click at [82, 360] on div "(Hou," at bounding box center [122, 349] width 304 height 101
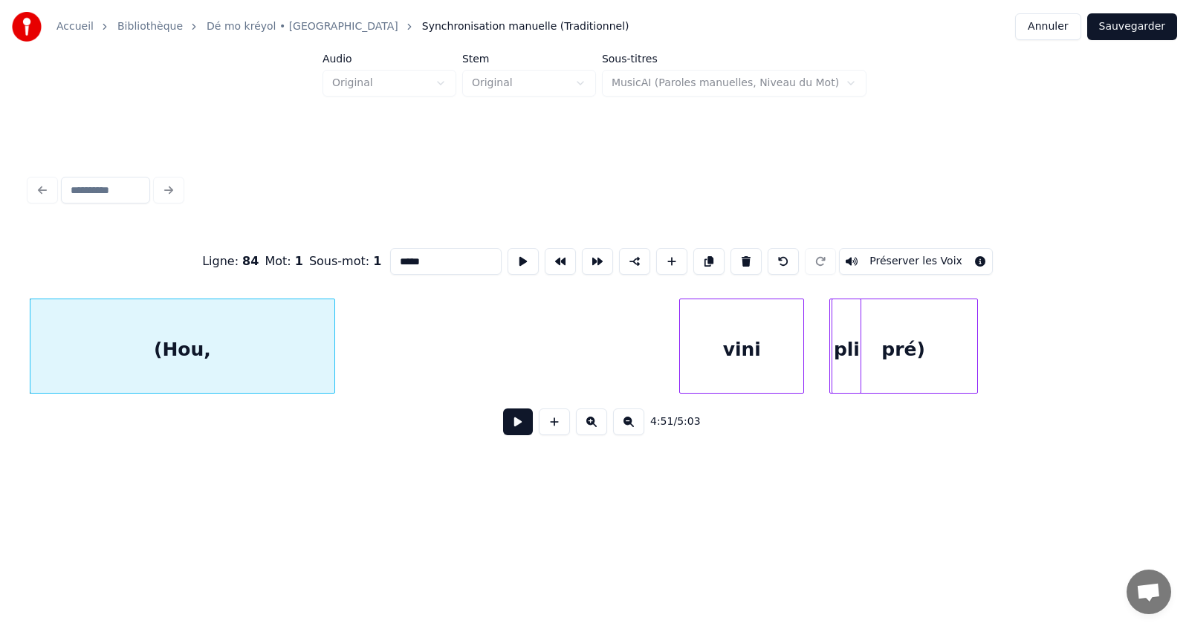
click at [518, 427] on button at bounding box center [518, 422] width 30 height 27
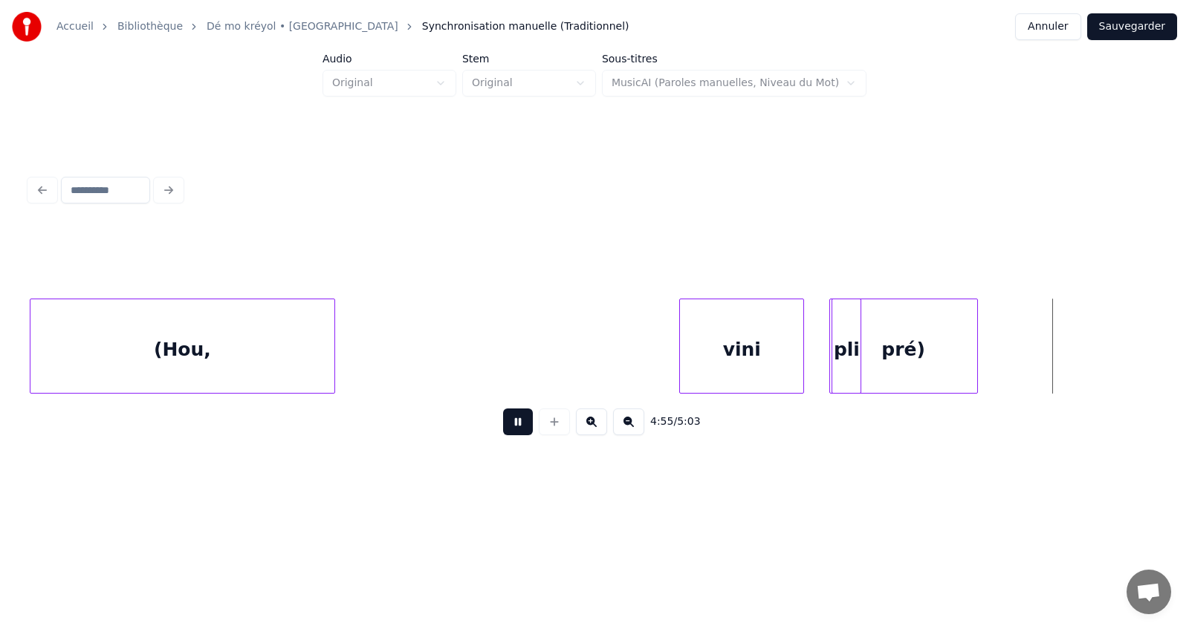
click at [518, 423] on button at bounding box center [518, 422] width 30 height 27
click at [1097, 344] on div "pré)" at bounding box center [1077, 349] width 147 height 101
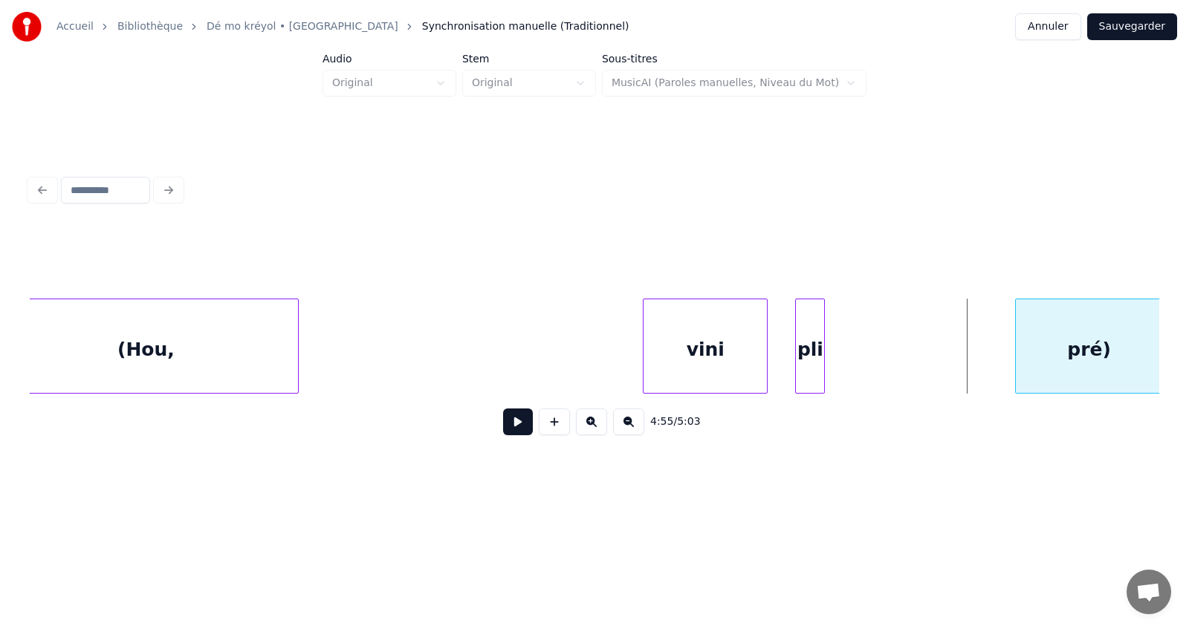
scroll to position [0, 86795]
click at [1099, 345] on div "pré)" at bounding box center [1085, 349] width 147 height 101
click at [210, 354] on div "(Hou," at bounding box center [140, 349] width 304 height 101
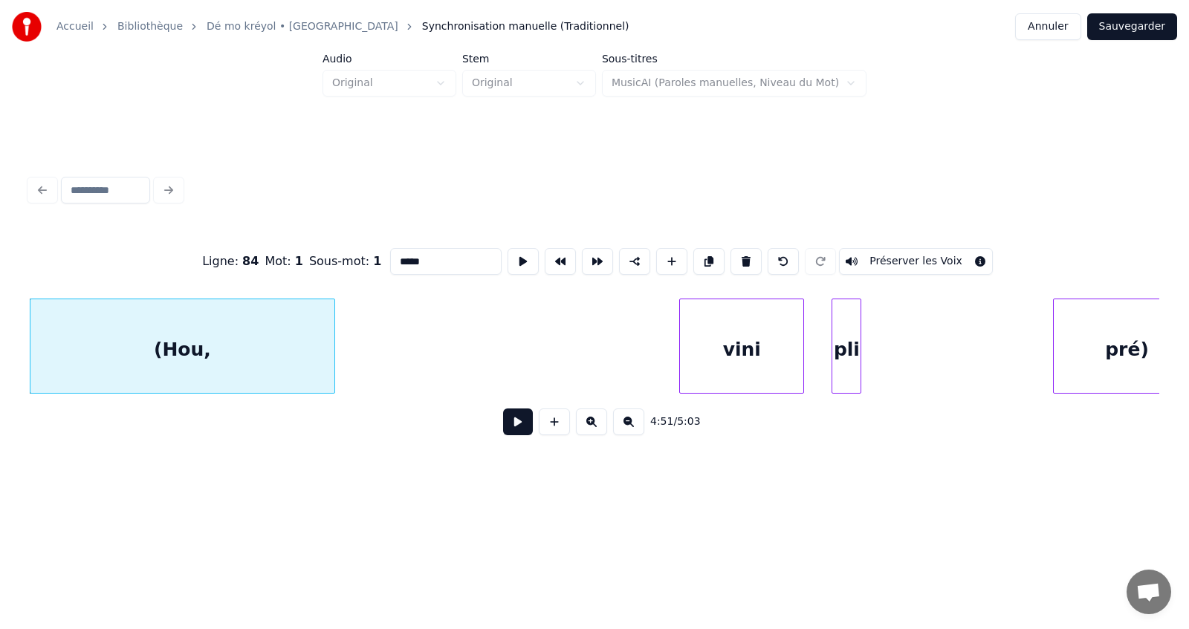
click at [629, 427] on button at bounding box center [628, 422] width 31 height 27
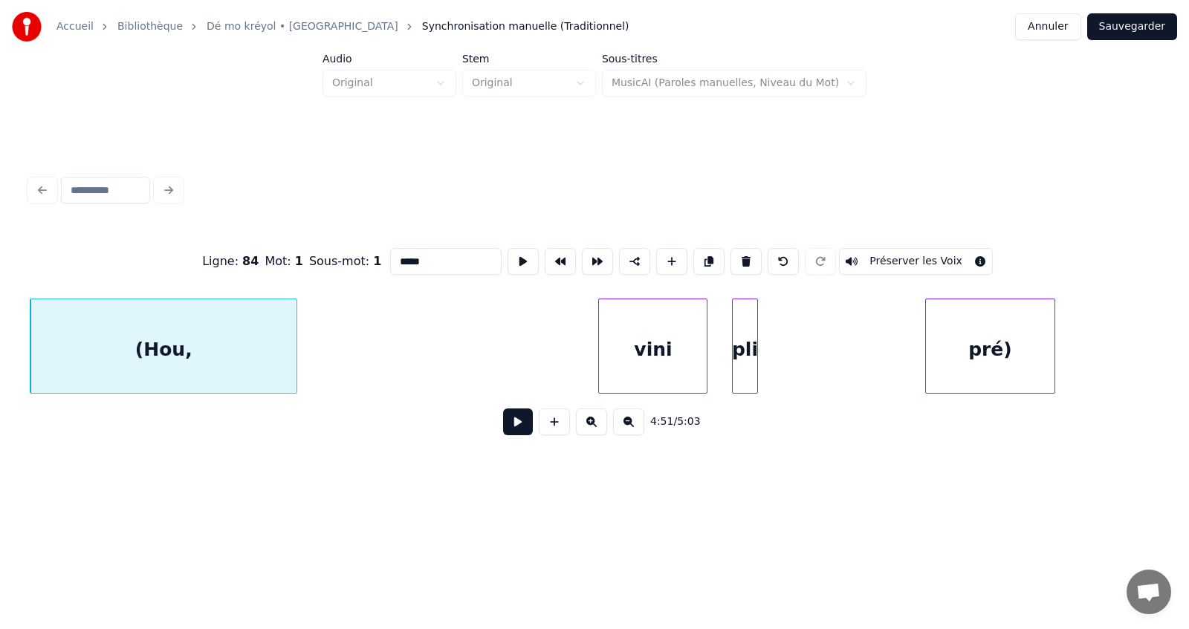
click at [628, 427] on button at bounding box center [628, 422] width 31 height 27
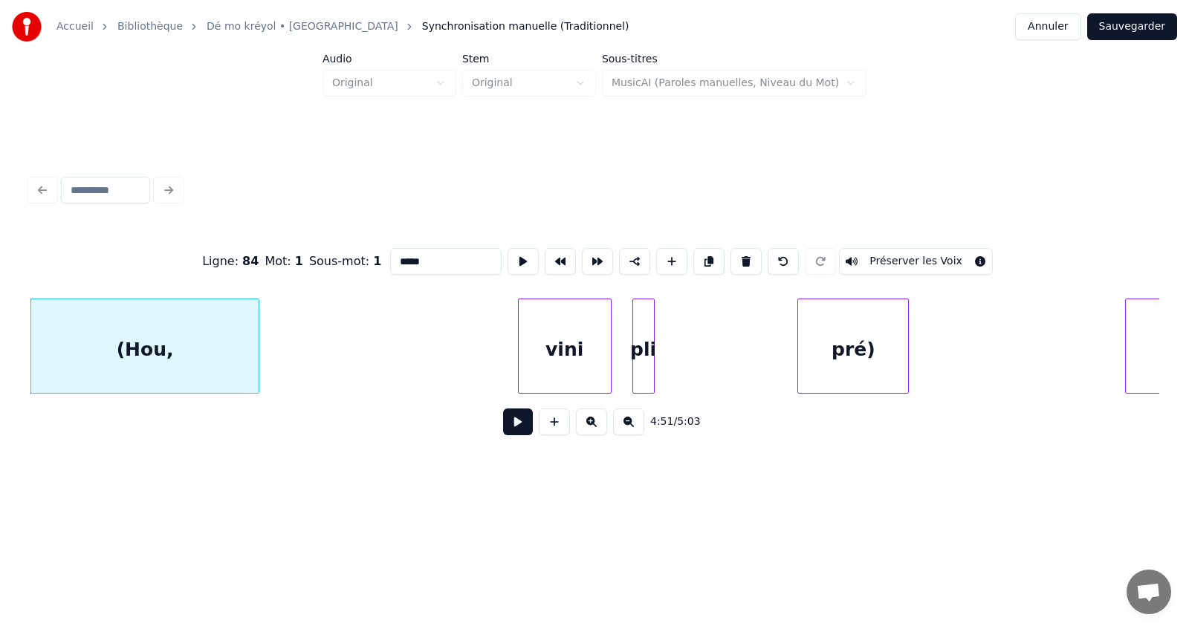
click at [628, 427] on button at bounding box center [628, 422] width 31 height 27
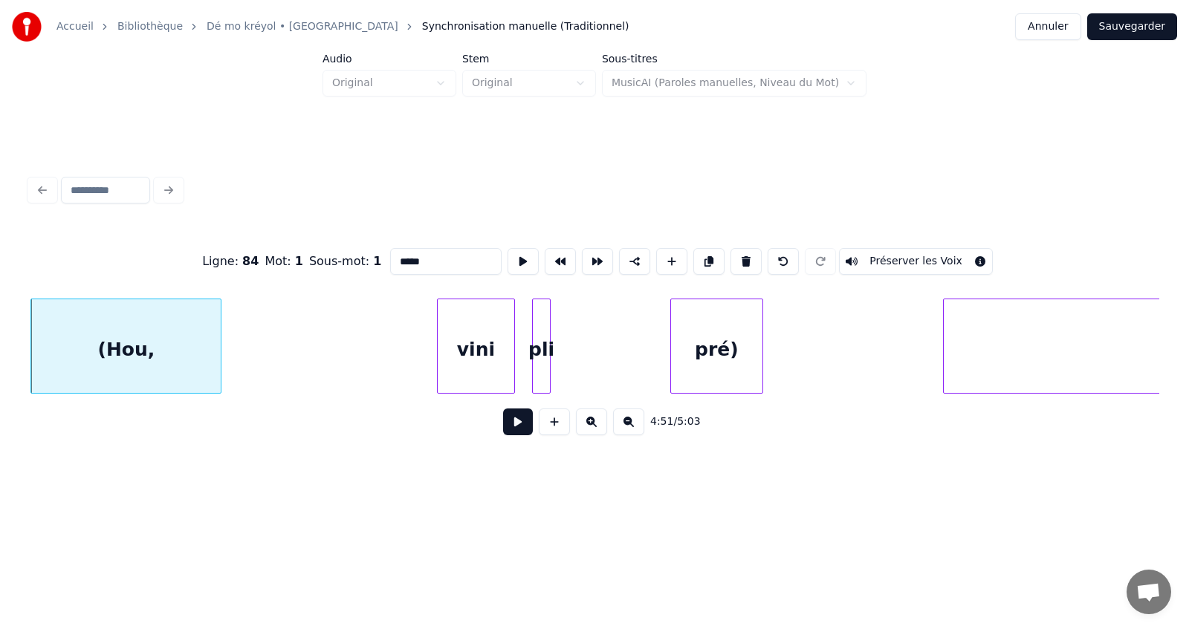
click at [519, 429] on button at bounding box center [518, 422] width 30 height 27
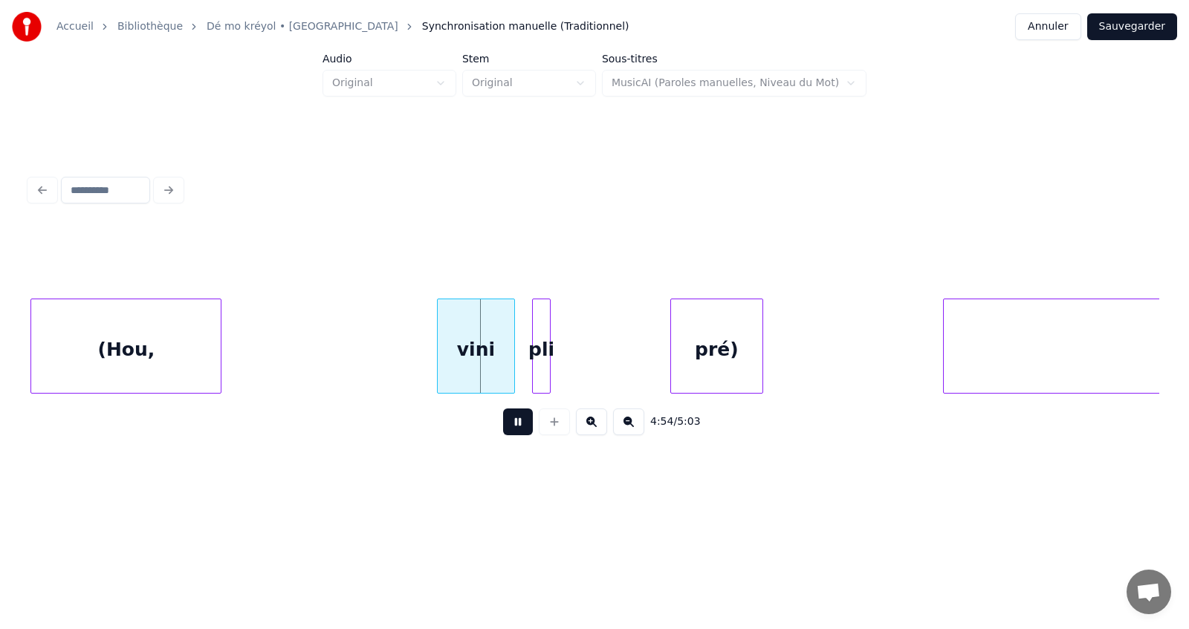
click at [502, 427] on div "4:54 / 5:03" at bounding box center [595, 422] width 1106 height 33
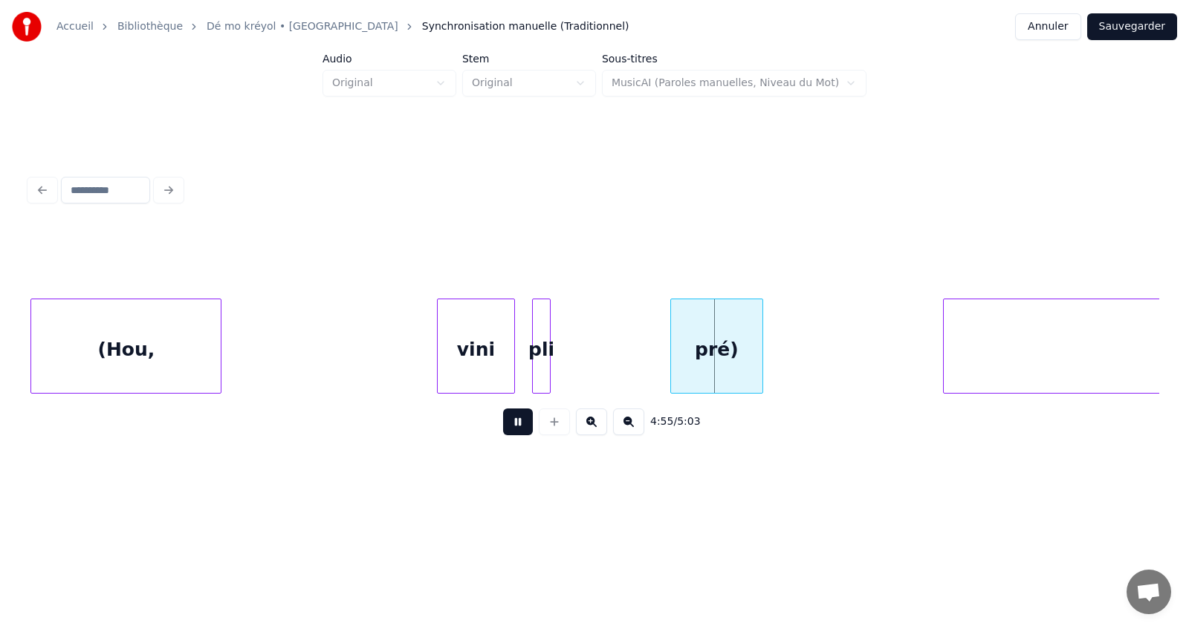
click at [510, 429] on button at bounding box center [518, 422] width 30 height 27
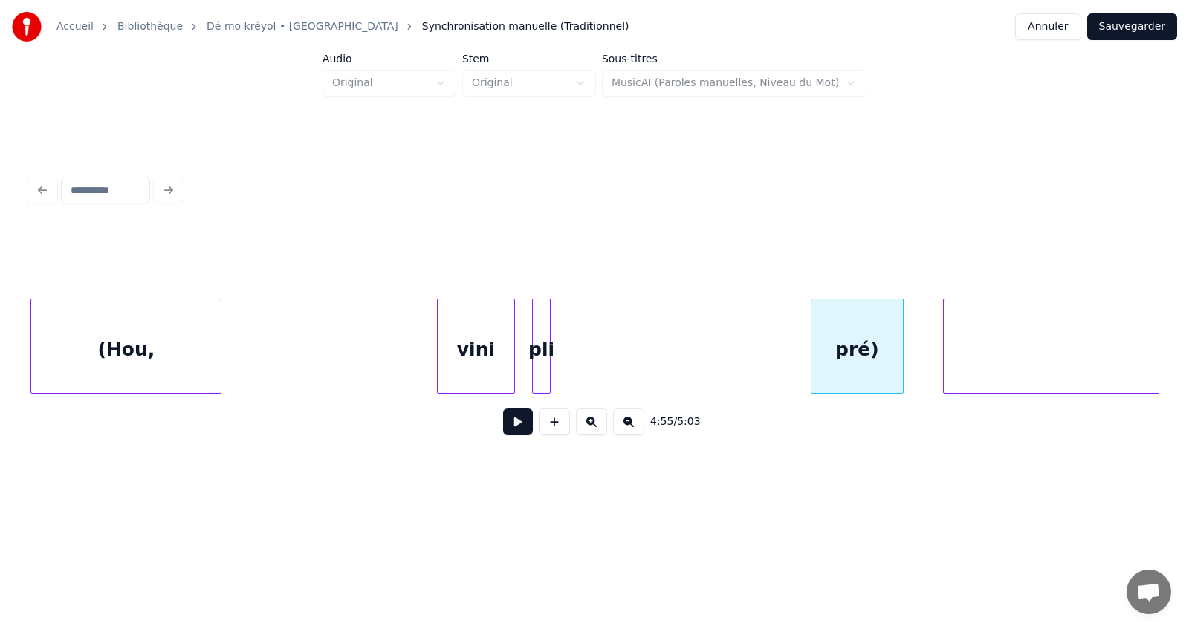
click at [867, 336] on div "pré)" at bounding box center [856, 349] width 91 height 101
click at [627, 349] on div at bounding box center [629, 346] width 4 height 94
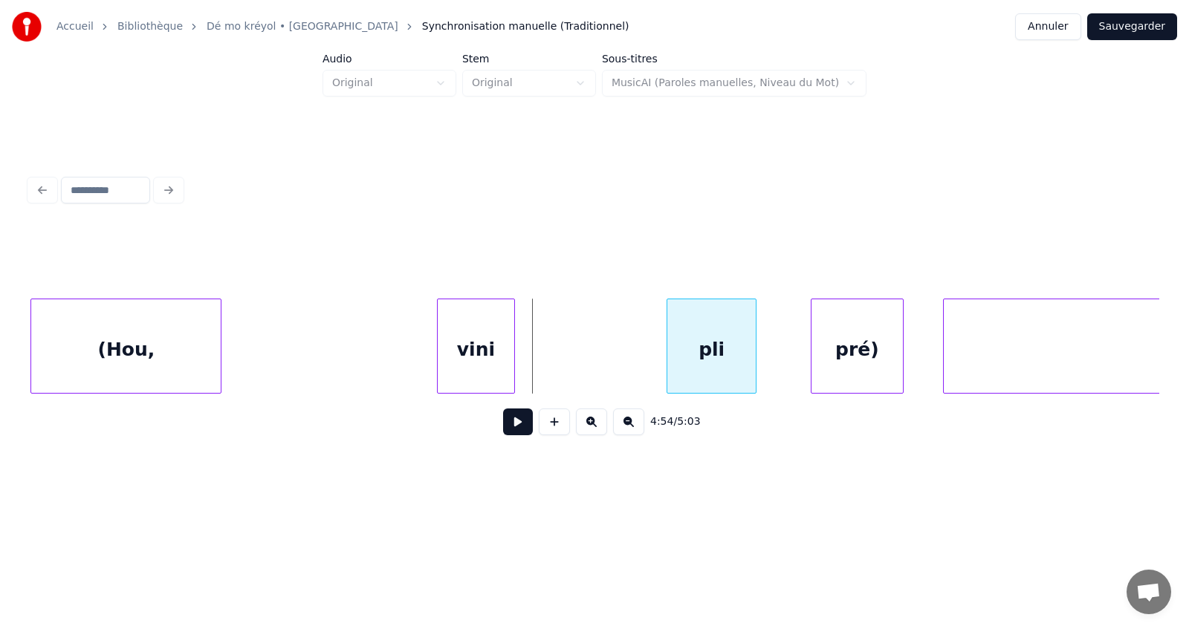
click at [710, 340] on div "pli" at bounding box center [711, 349] width 88 height 101
click at [108, 352] on div "(Hou," at bounding box center [125, 349] width 189 height 101
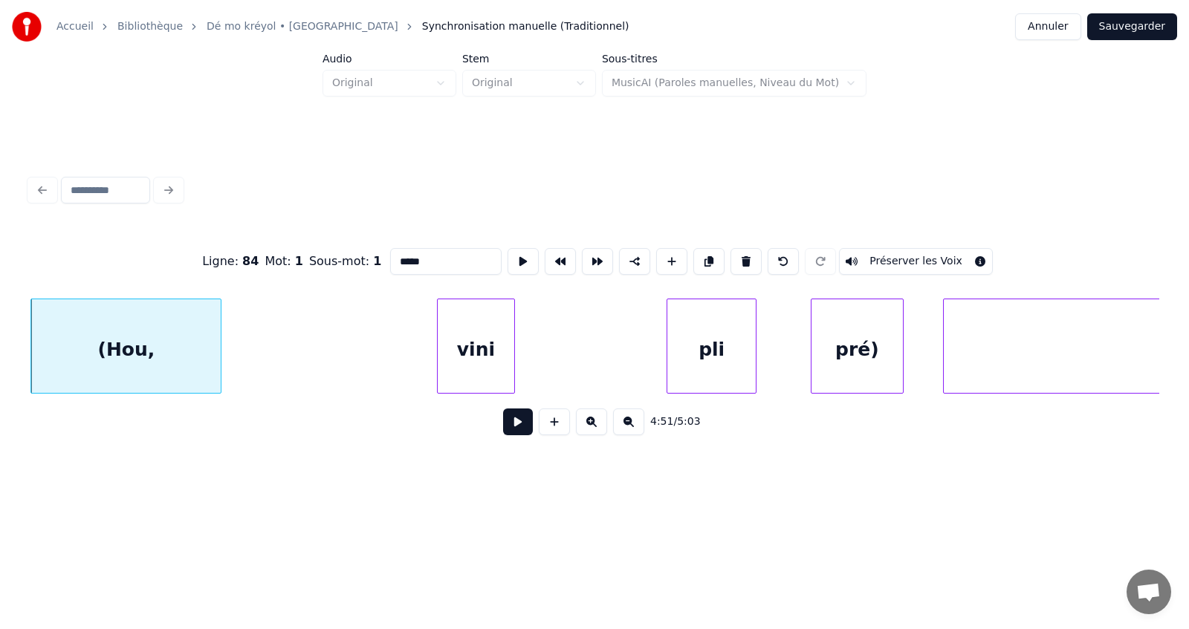
click at [527, 429] on button at bounding box center [518, 422] width 30 height 27
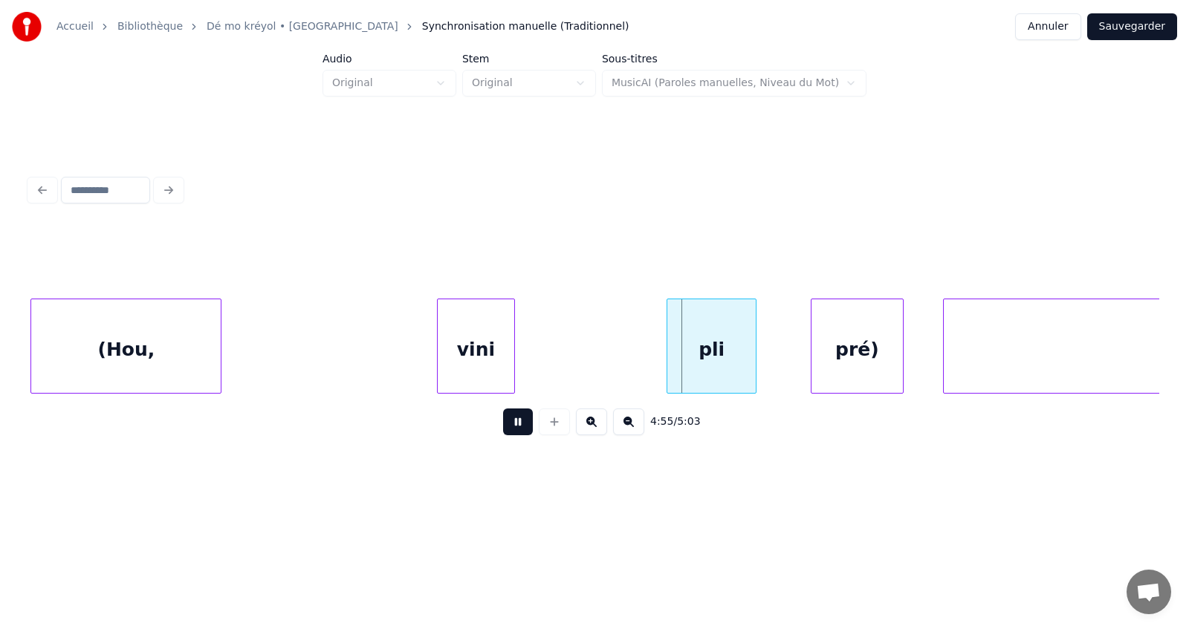
click at [516, 435] on button at bounding box center [518, 422] width 30 height 27
click at [580, 367] on div at bounding box center [578, 346] width 4 height 94
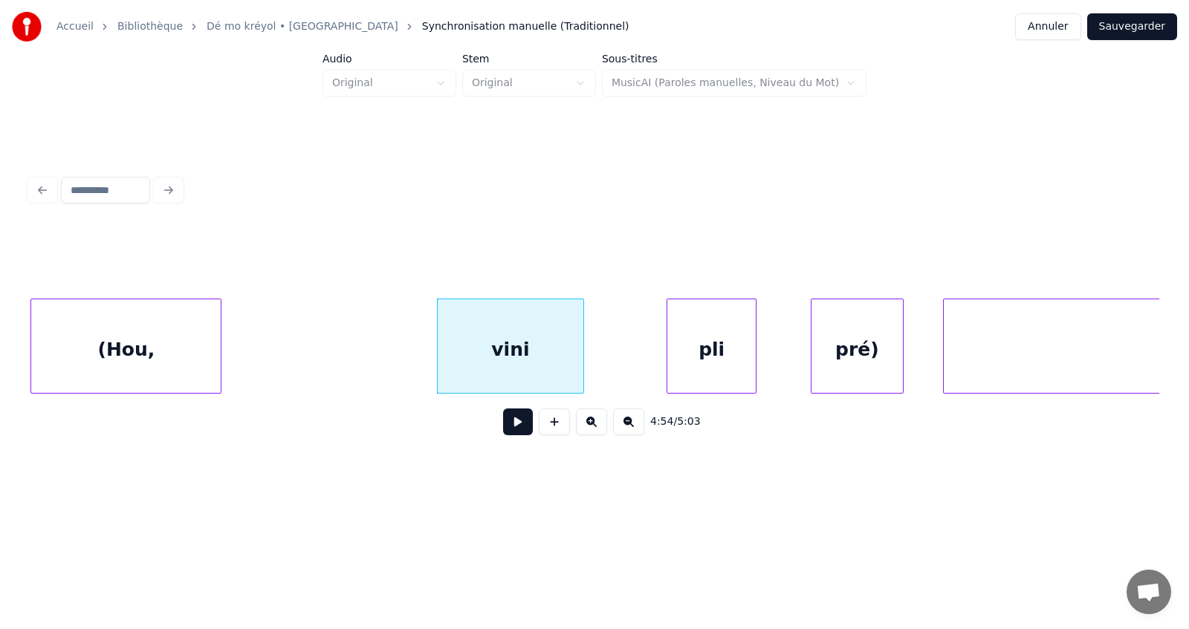
click at [517, 424] on button at bounding box center [518, 422] width 30 height 27
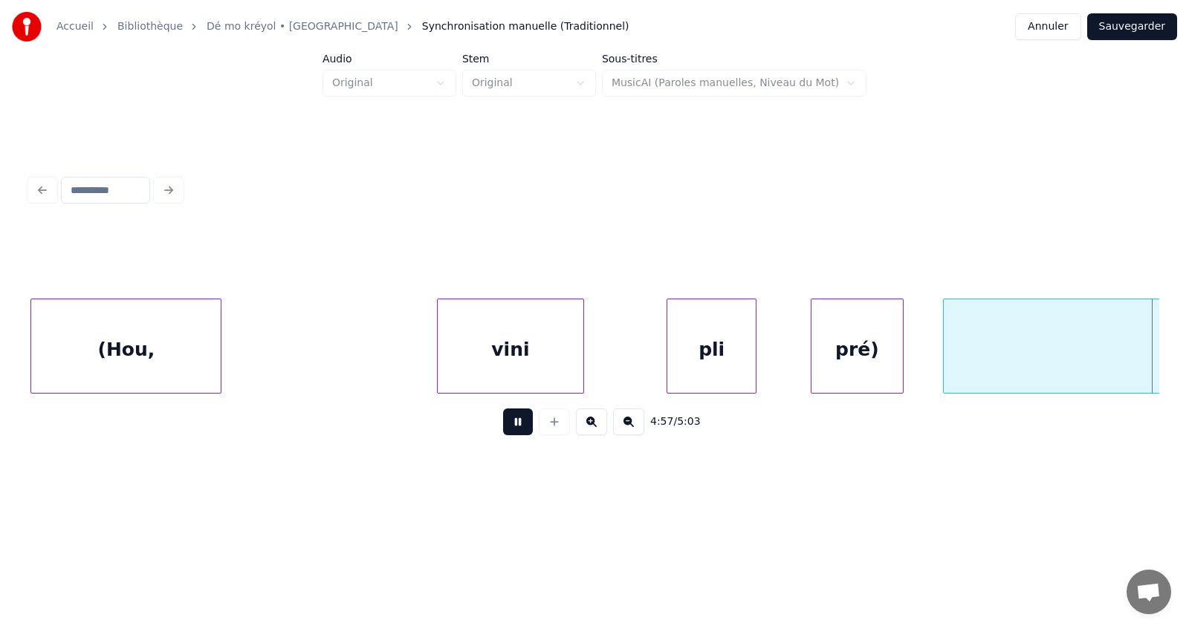
scroll to position [0, 55308]
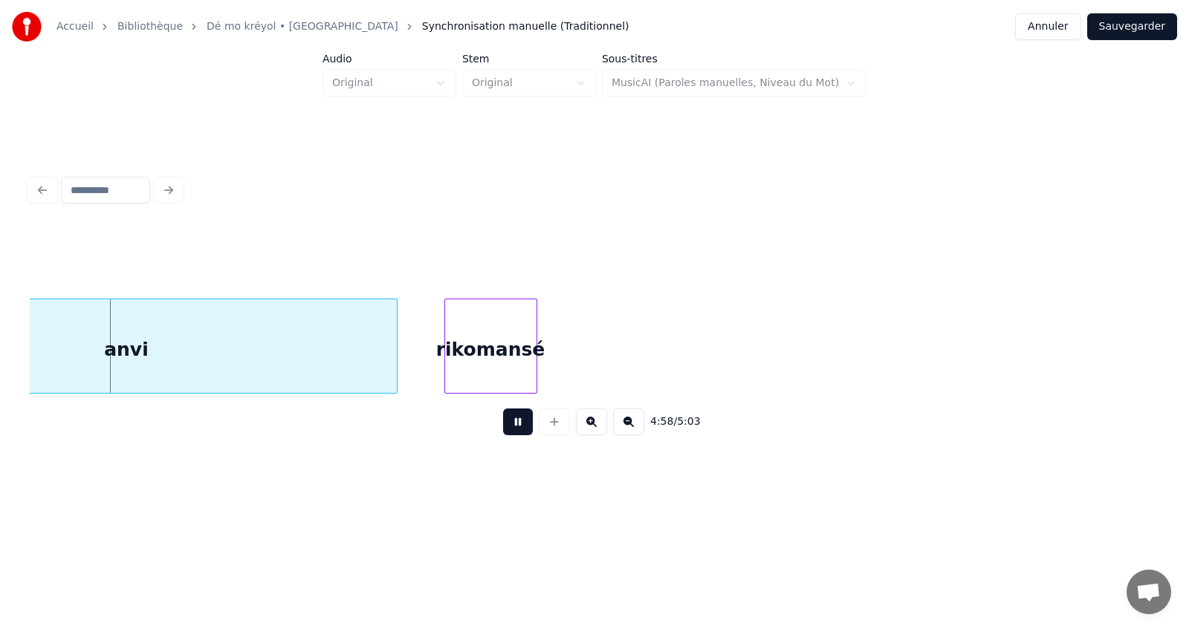
click at [517, 424] on button at bounding box center [518, 422] width 30 height 27
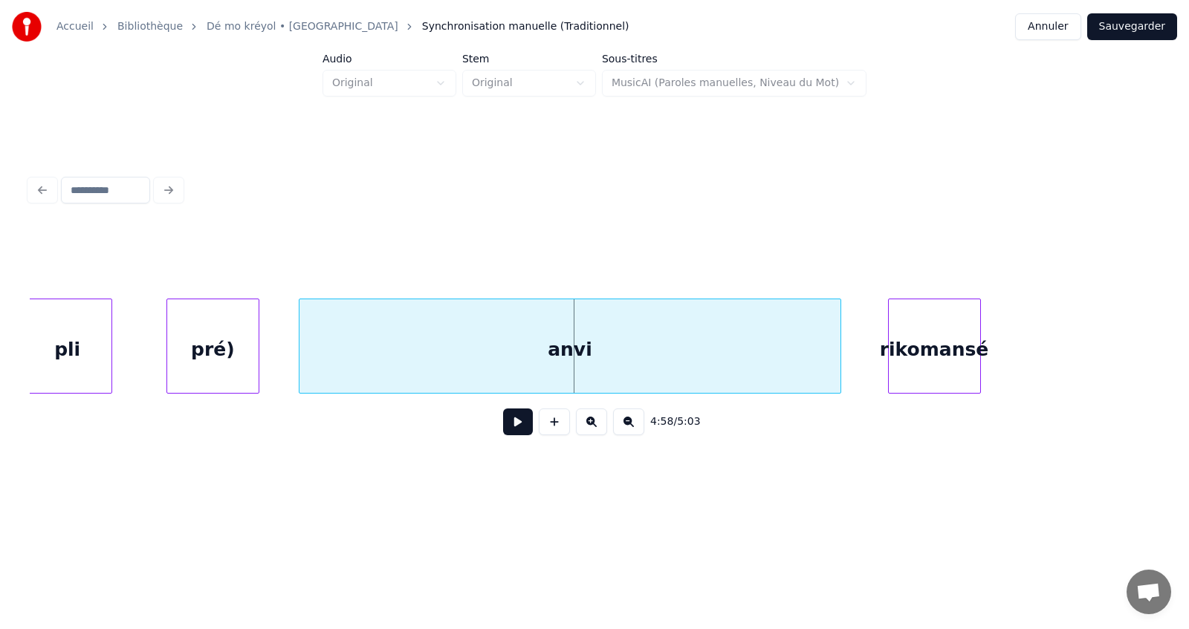
scroll to position [0, 54862]
click at [941, 352] on div "rikomansé" at bounding box center [936, 349] width 91 height 101
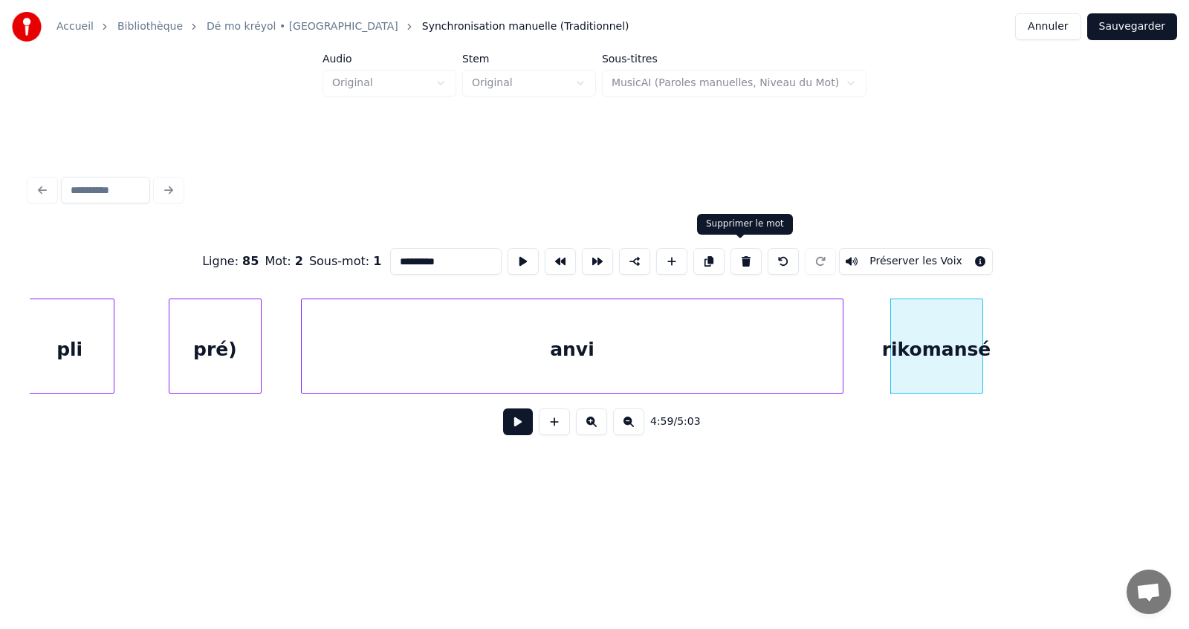
click at [742, 249] on button at bounding box center [745, 261] width 31 height 27
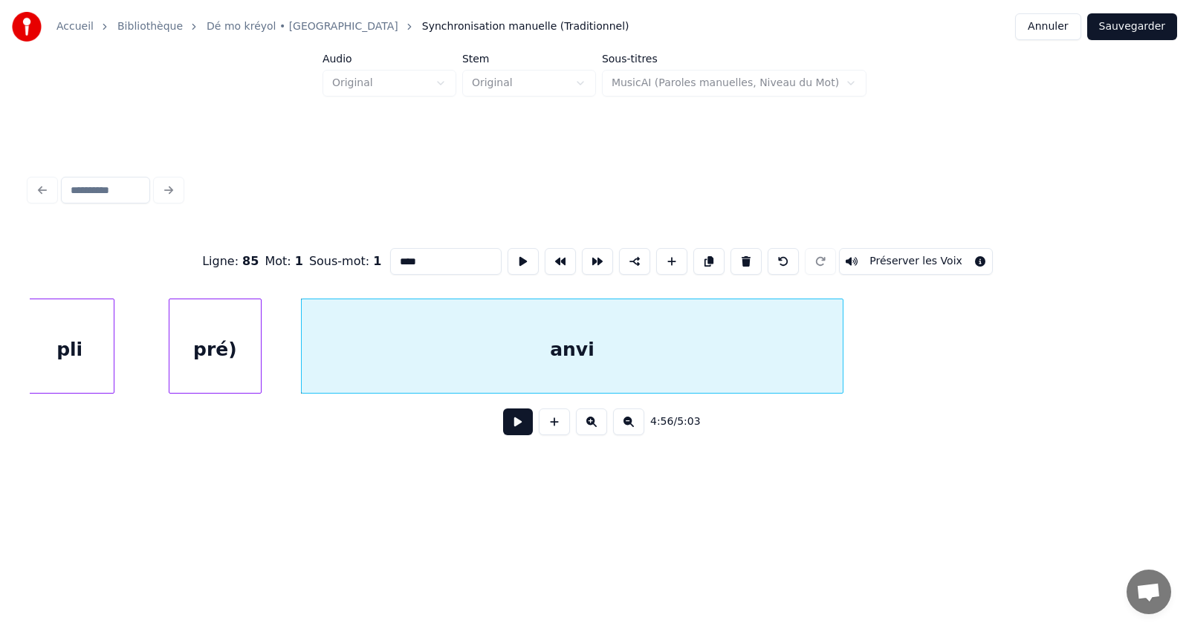
click at [664, 351] on div "anvi" at bounding box center [572, 349] width 541 height 101
click at [742, 255] on button at bounding box center [745, 261] width 31 height 27
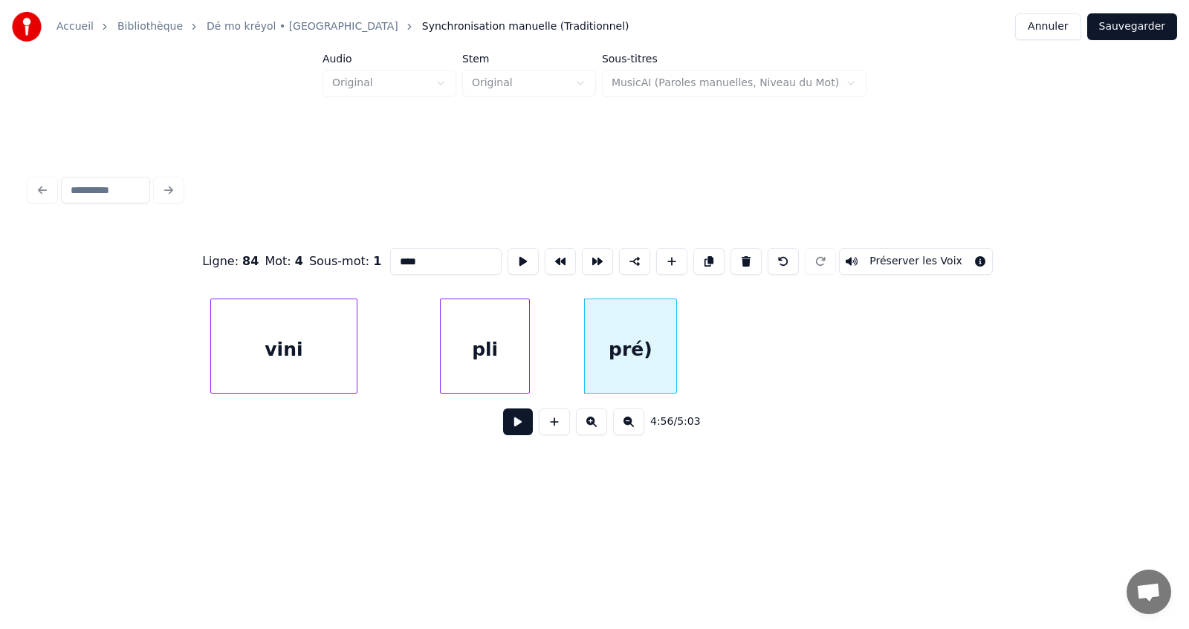
scroll to position [0, 54446]
click at [241, 352] on div "vini" at bounding box center [285, 349] width 146 height 101
type input "****"
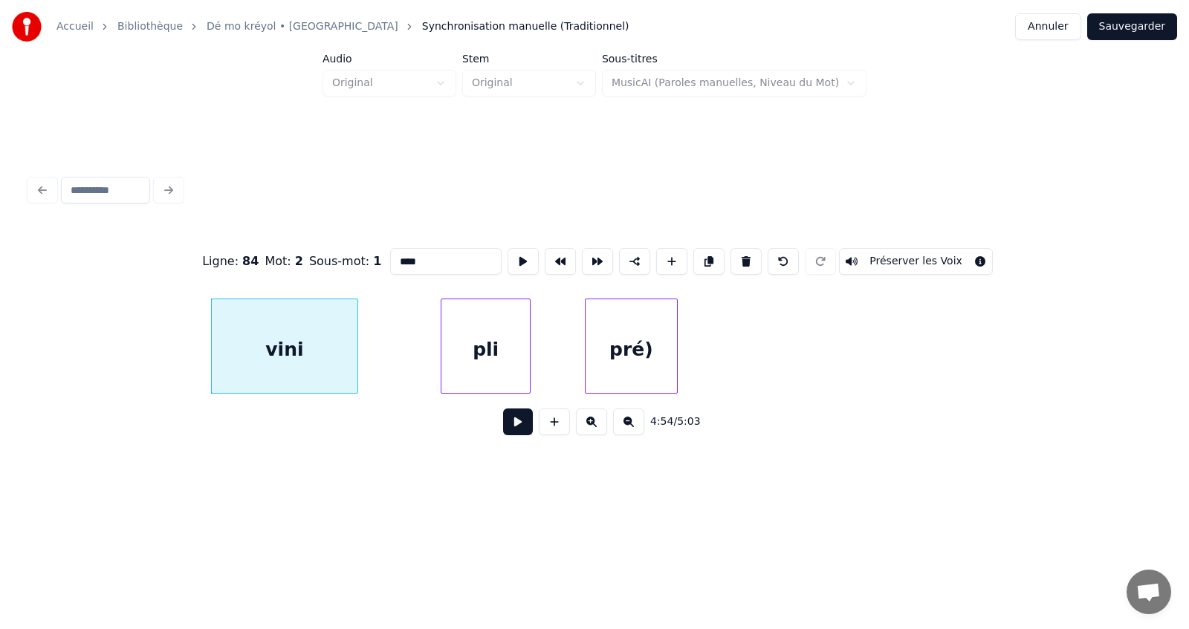
click at [514, 430] on button at bounding box center [518, 422] width 30 height 27
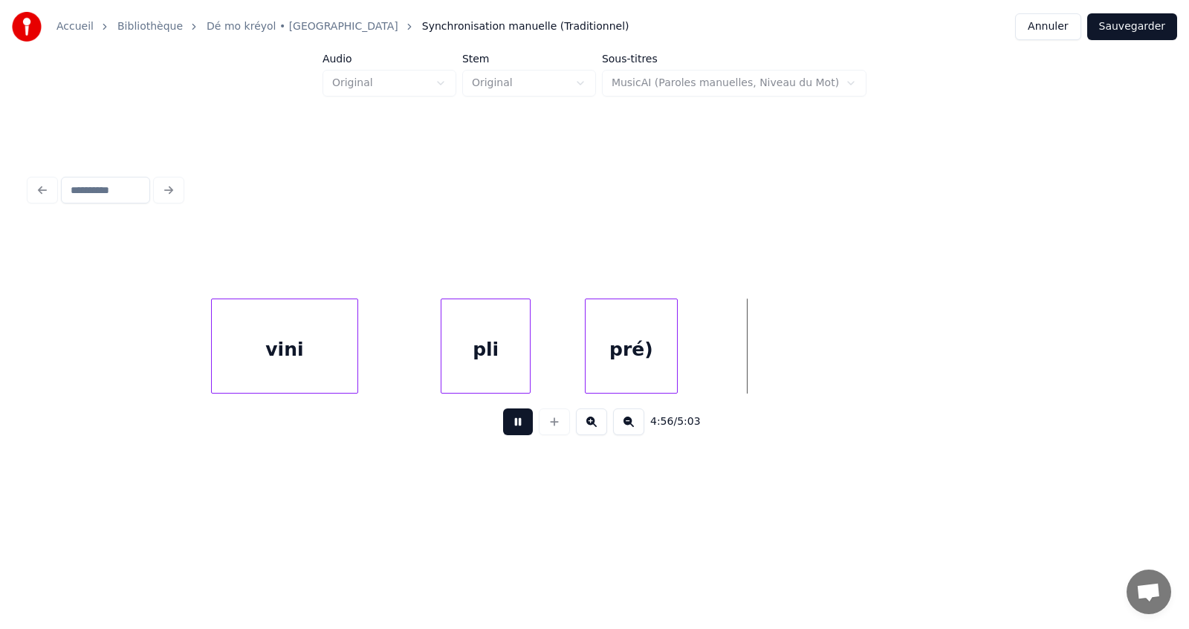
click at [514, 430] on button at bounding box center [518, 422] width 30 height 27
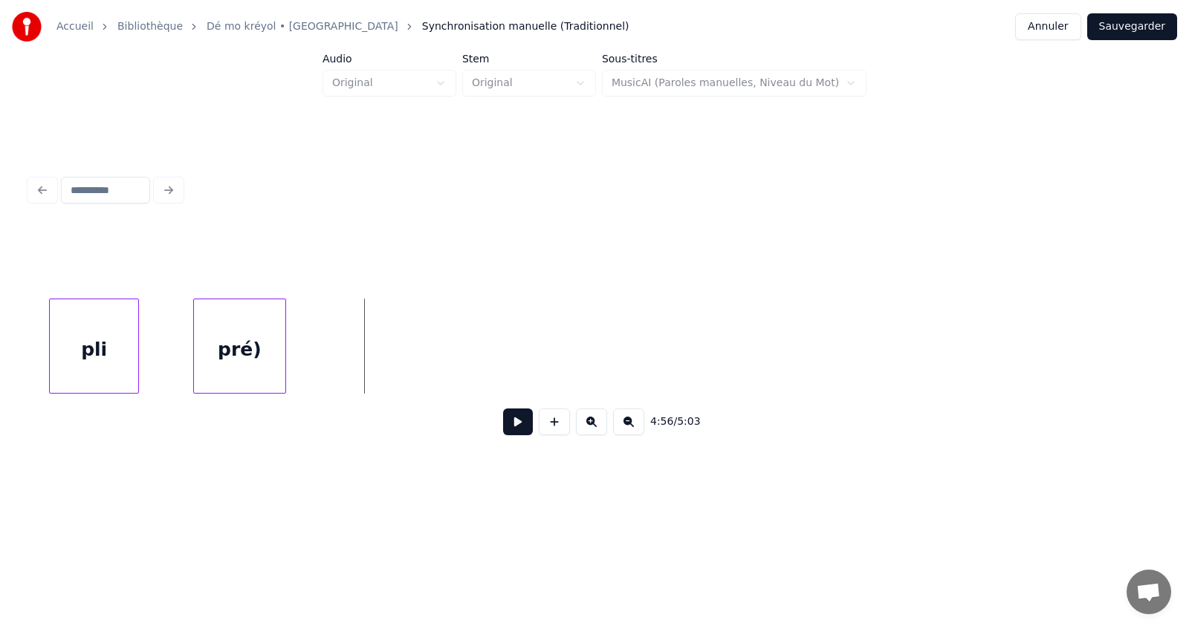
scroll to position [0, 54862]
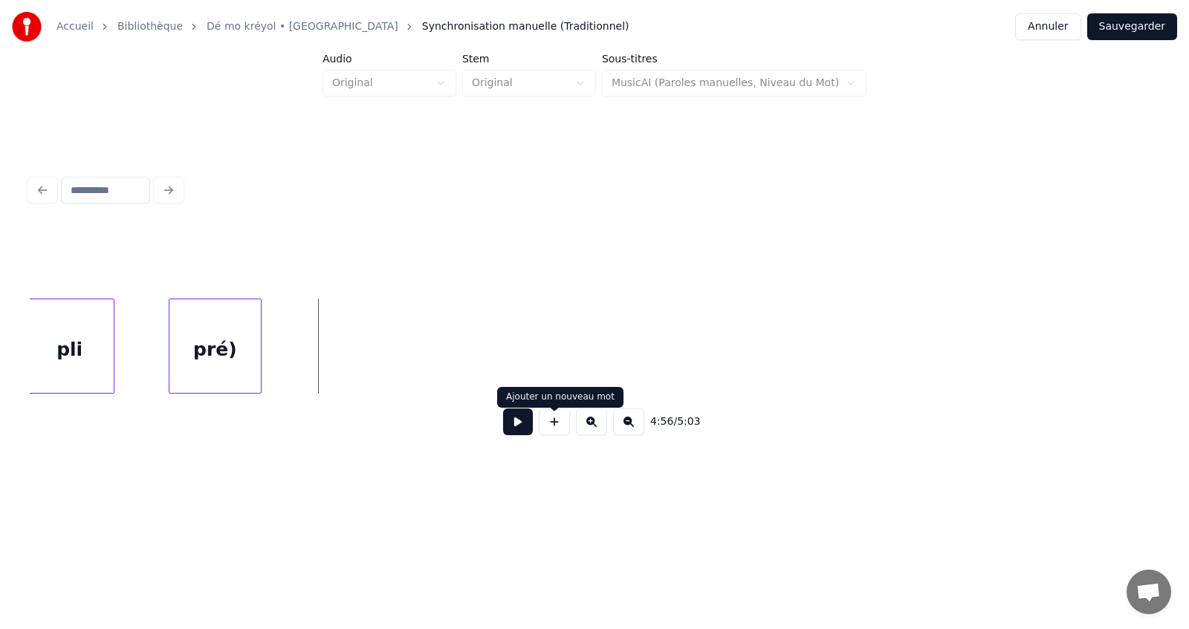
click at [554, 427] on button at bounding box center [554, 422] width 31 height 27
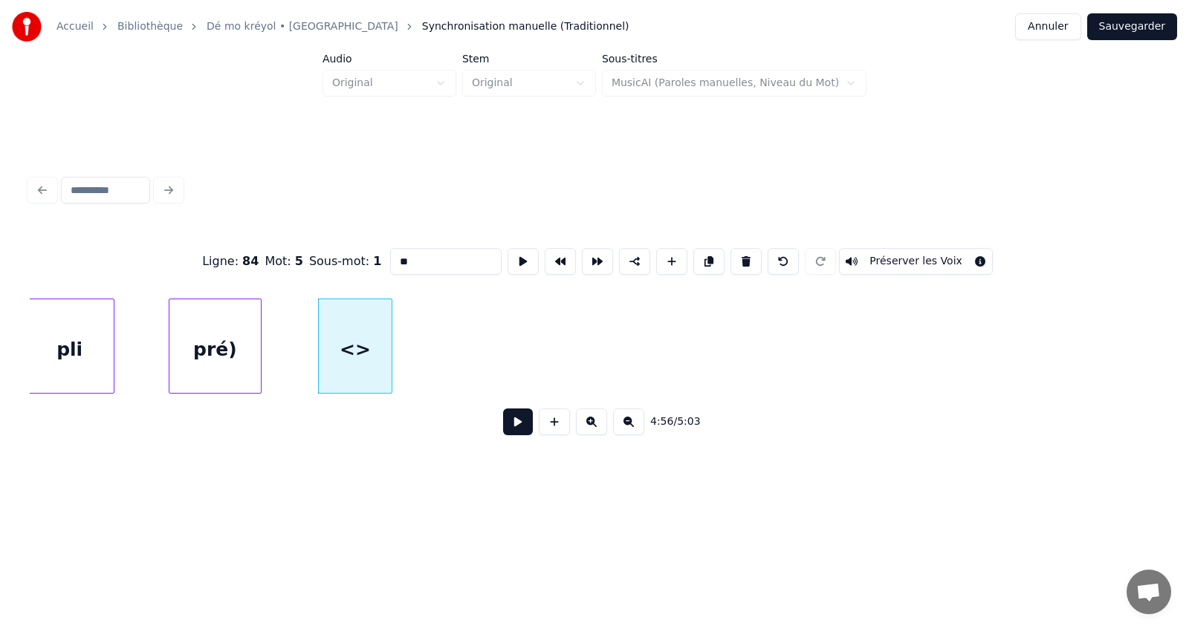
click at [431, 256] on input "**" at bounding box center [445, 261] width 111 height 27
type input "*"
type input "***"
click at [512, 427] on button at bounding box center [518, 422] width 30 height 27
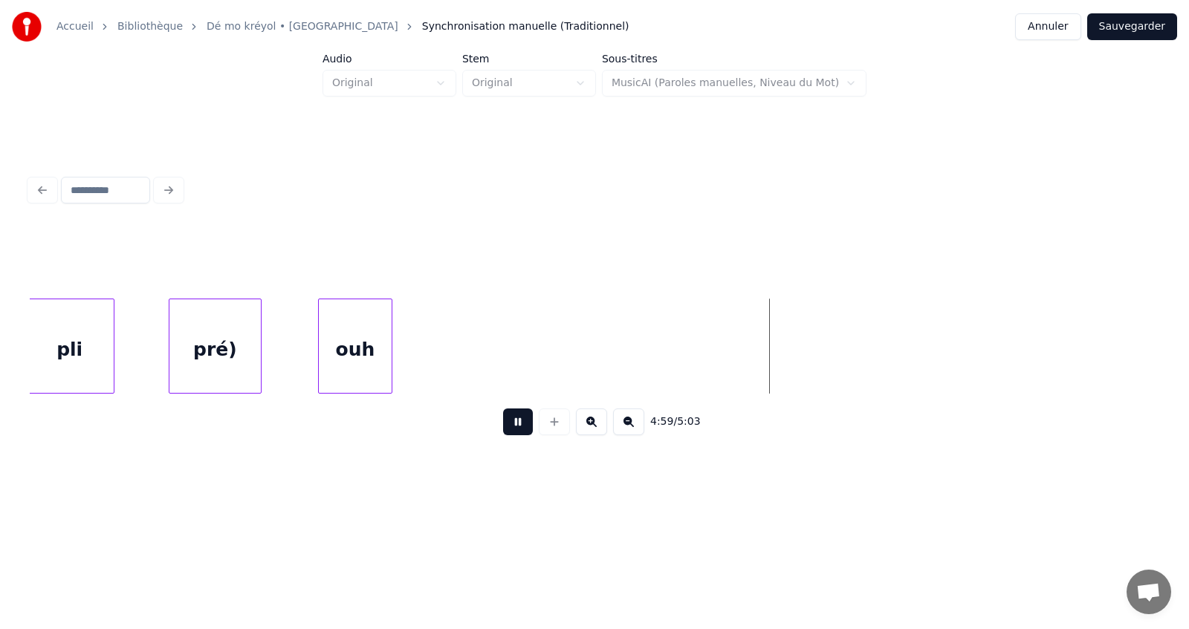
click at [512, 425] on button at bounding box center [518, 422] width 30 height 27
click at [375, 358] on div "ouh" at bounding box center [355, 349] width 73 height 101
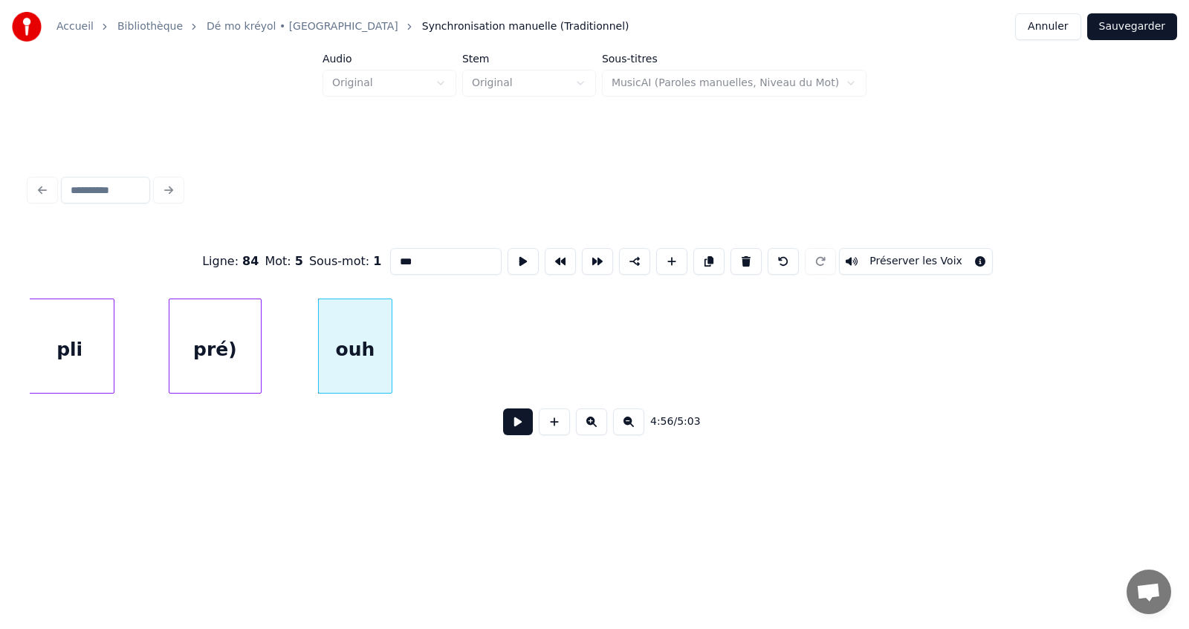
click at [427, 259] on input "***" at bounding box center [445, 261] width 111 height 27
type input "******"
click at [517, 427] on button at bounding box center [518, 422] width 30 height 27
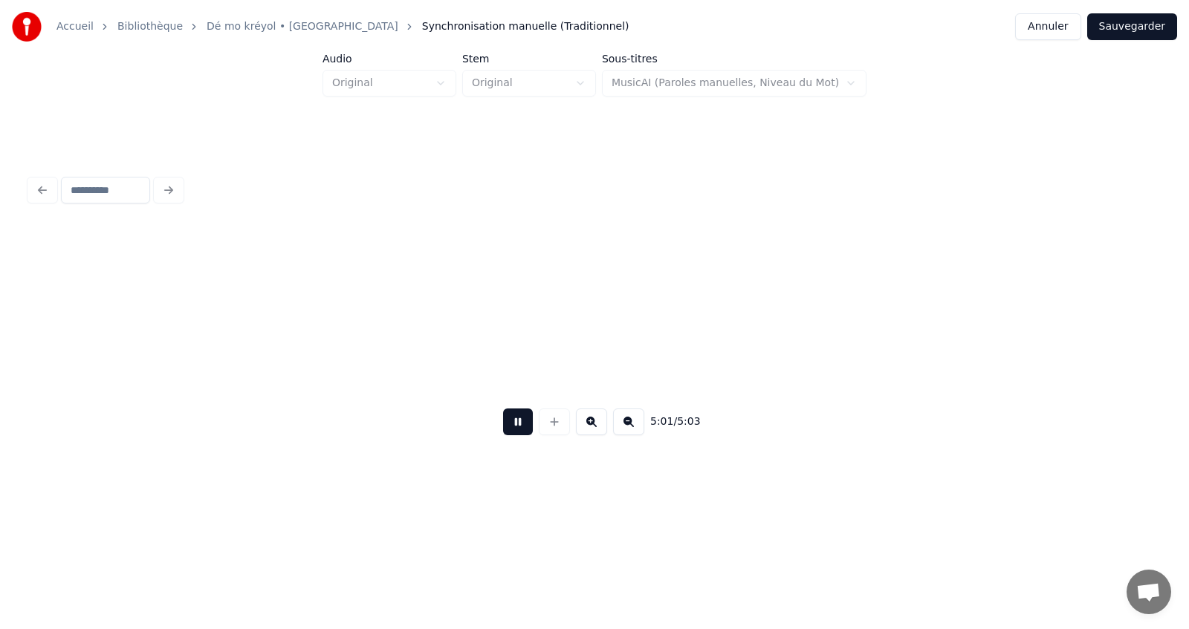
scroll to position [0, 55308]
click at [518, 432] on button at bounding box center [518, 422] width 30 height 27
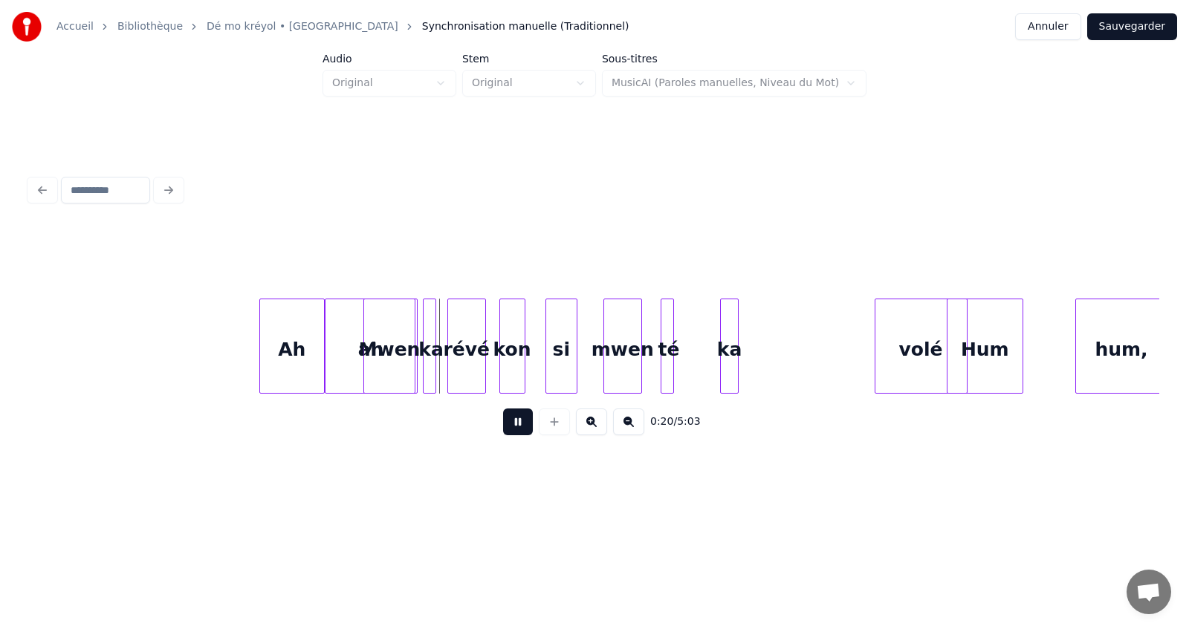
click at [519, 429] on button at bounding box center [518, 422] width 30 height 27
click at [1135, 22] on button "Sauvegarder" at bounding box center [1132, 26] width 90 height 27
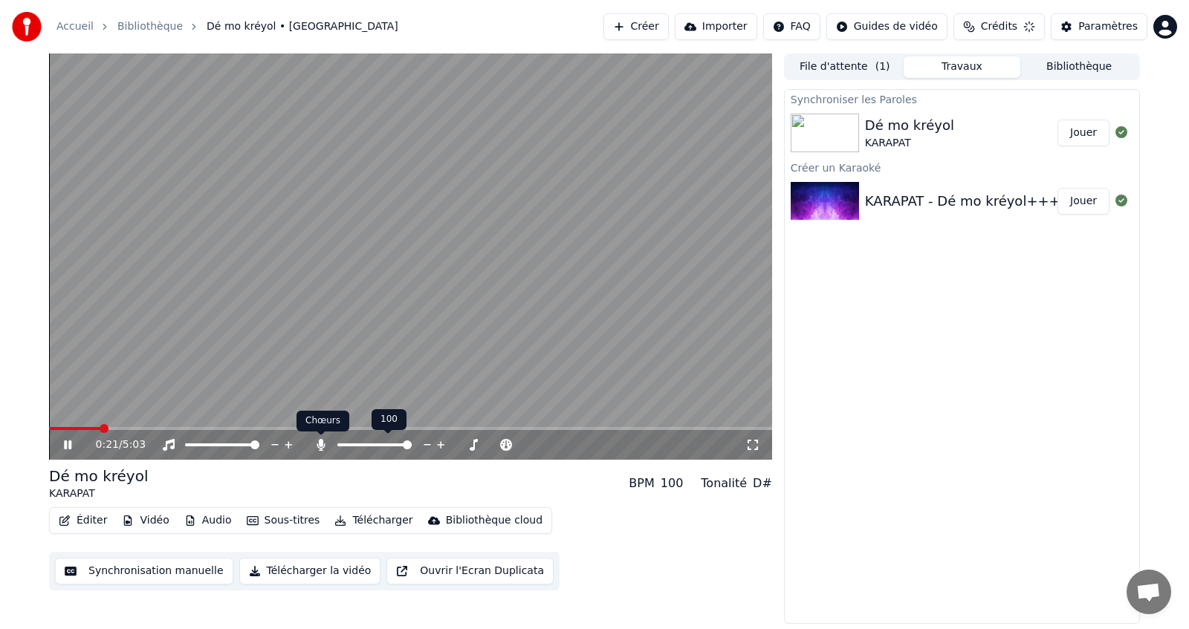
click at [319, 444] on icon at bounding box center [321, 445] width 8 height 12
click at [65, 444] on icon at bounding box center [67, 445] width 7 height 9
click at [92, 430] on span at bounding box center [70, 428] width 43 height 3
click at [64, 445] on icon at bounding box center [67, 445] width 9 height 10
click at [322, 446] on icon at bounding box center [321, 445] width 15 height 12
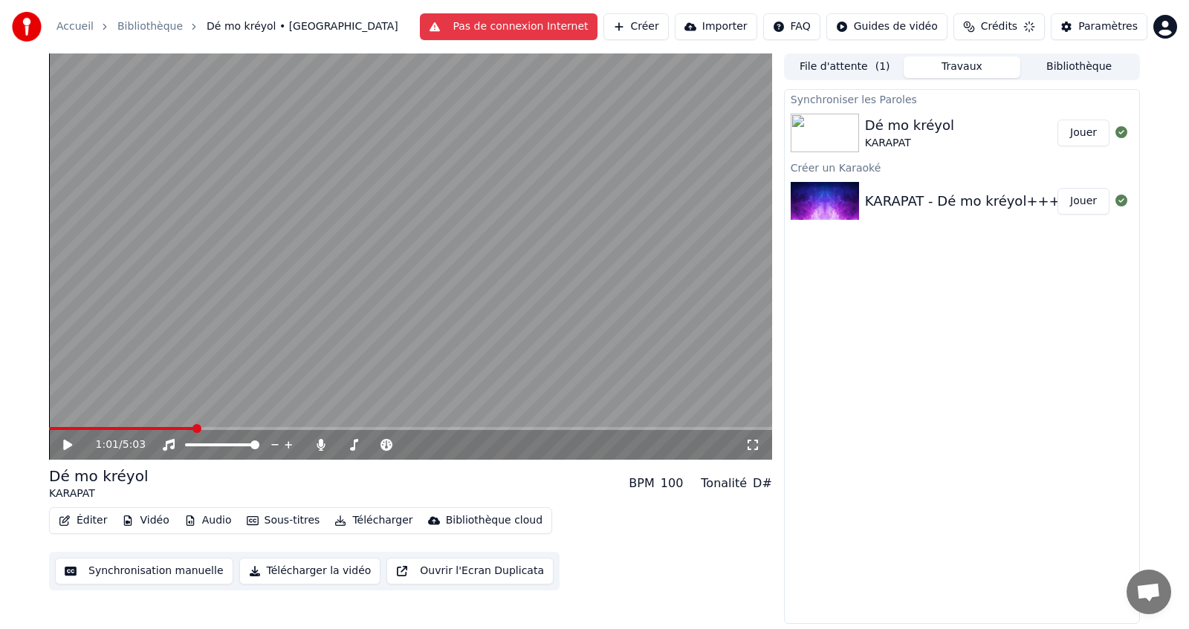
click at [424, 429] on span at bounding box center [410, 428] width 723 height 3
click at [453, 427] on span at bounding box center [410, 428] width 723 height 3
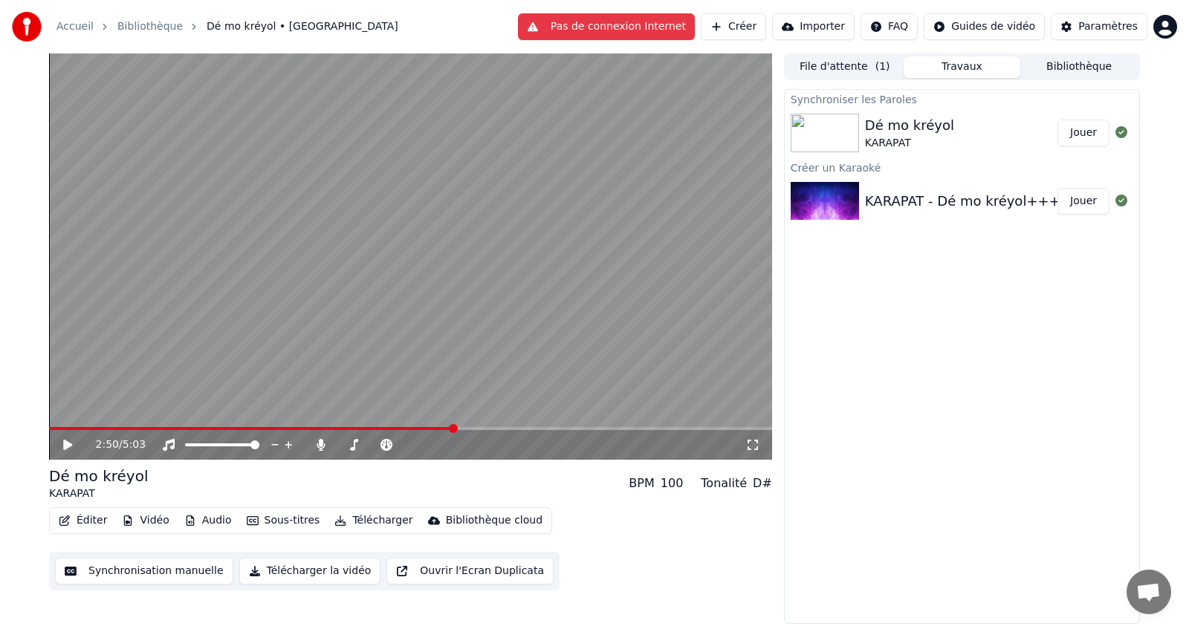
click at [466, 427] on span at bounding box center [410, 428] width 723 height 3
click at [484, 426] on video at bounding box center [410, 256] width 723 height 406
click at [70, 444] on icon at bounding box center [67, 445] width 9 height 10
click at [71, 444] on icon at bounding box center [67, 445] width 7 height 9
click at [353, 523] on button "Télécharger" at bounding box center [373, 520] width 90 height 21
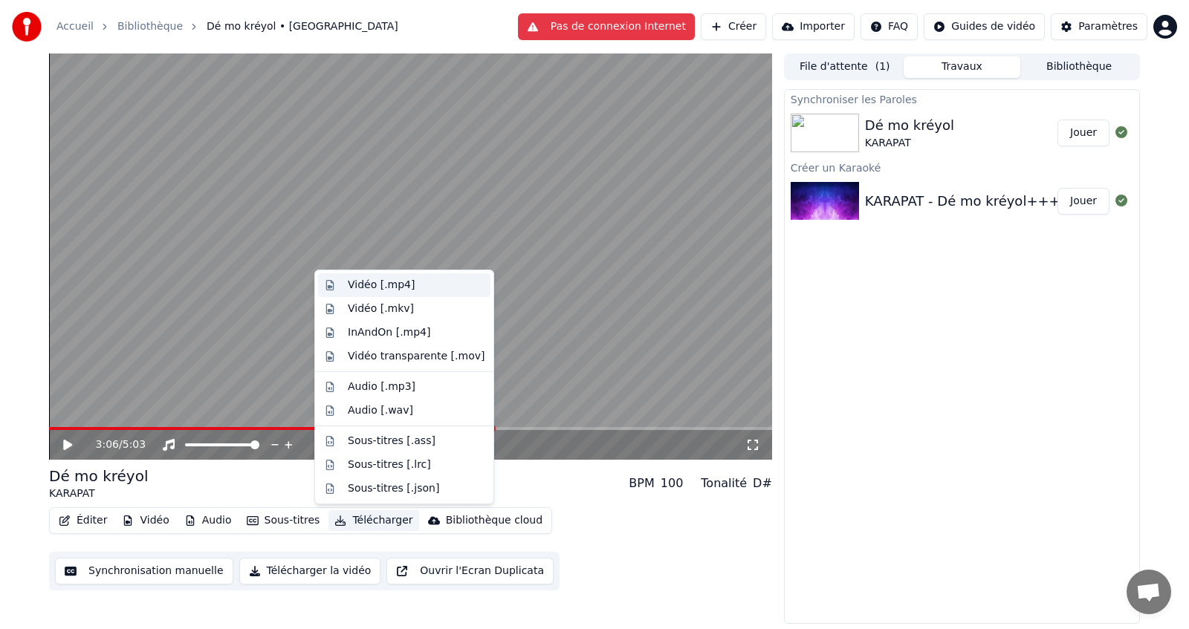
click at [363, 285] on div "Vidéo [.mp4]" at bounding box center [381, 285] width 67 height 15
